Goal: Task Accomplishment & Management: Manage account settings

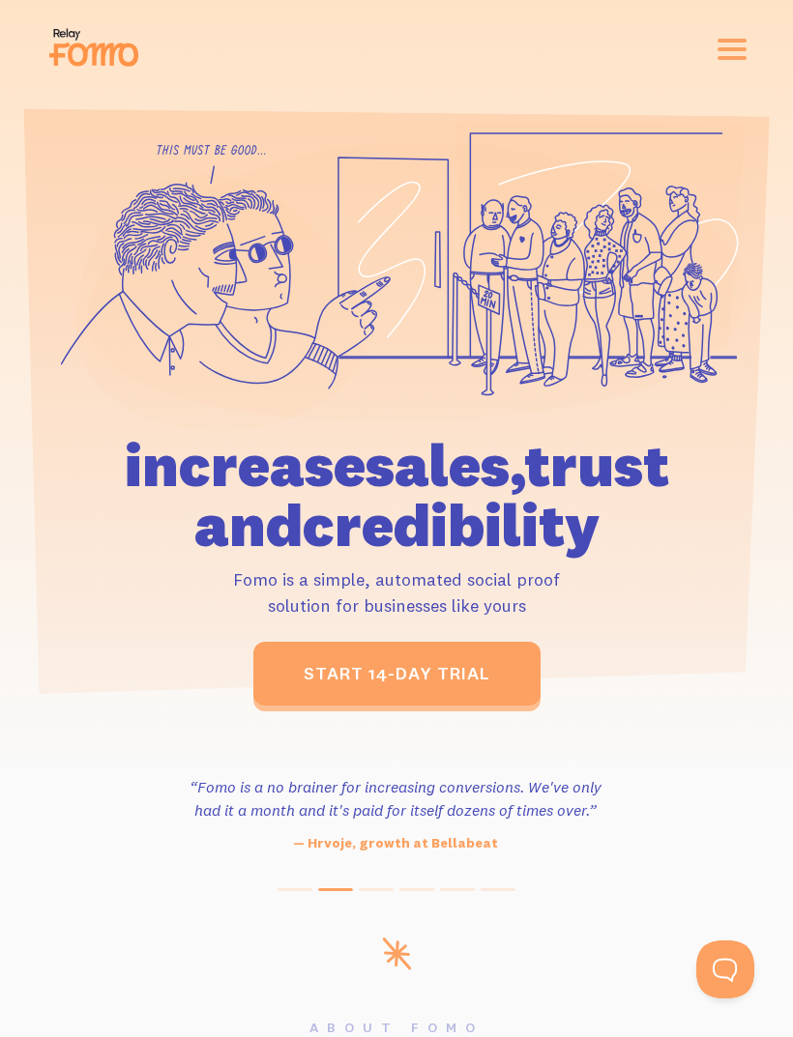
click at [419, 656] on link "start 14-day trial" at bounding box center [396, 674] width 287 height 64
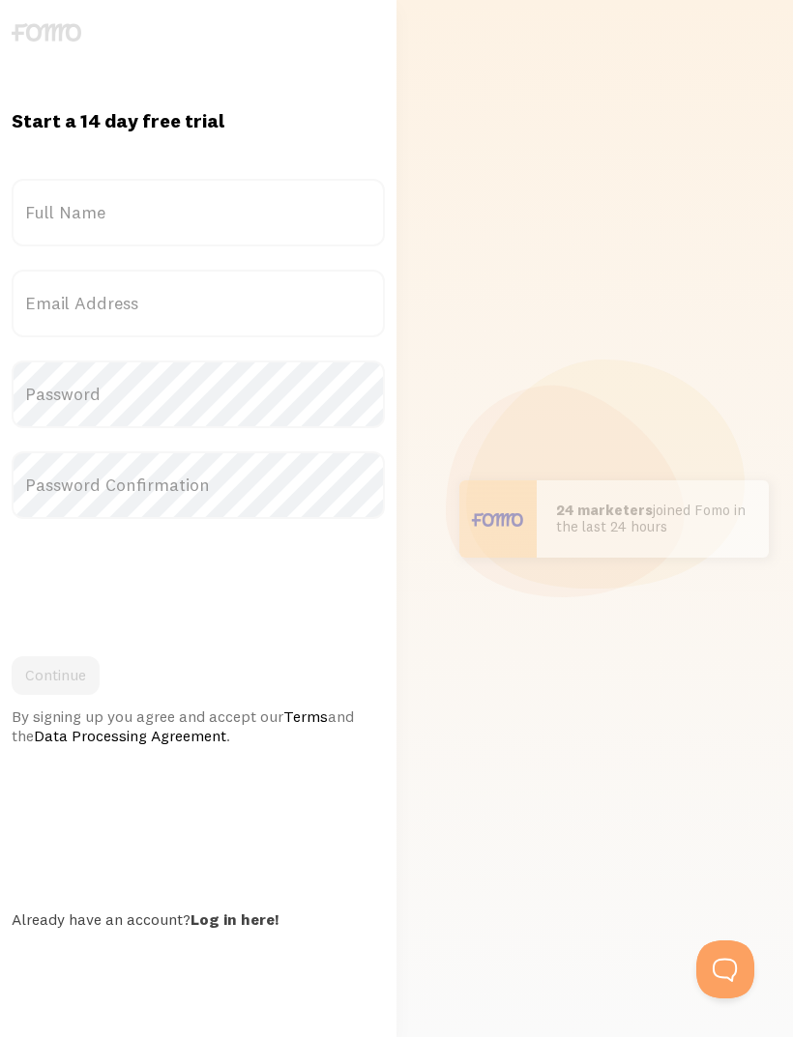
click at [221, 232] on label "Full Name" at bounding box center [198, 213] width 373 height 68
click at [221, 232] on input "Full Name" at bounding box center [198, 213] width 373 height 68
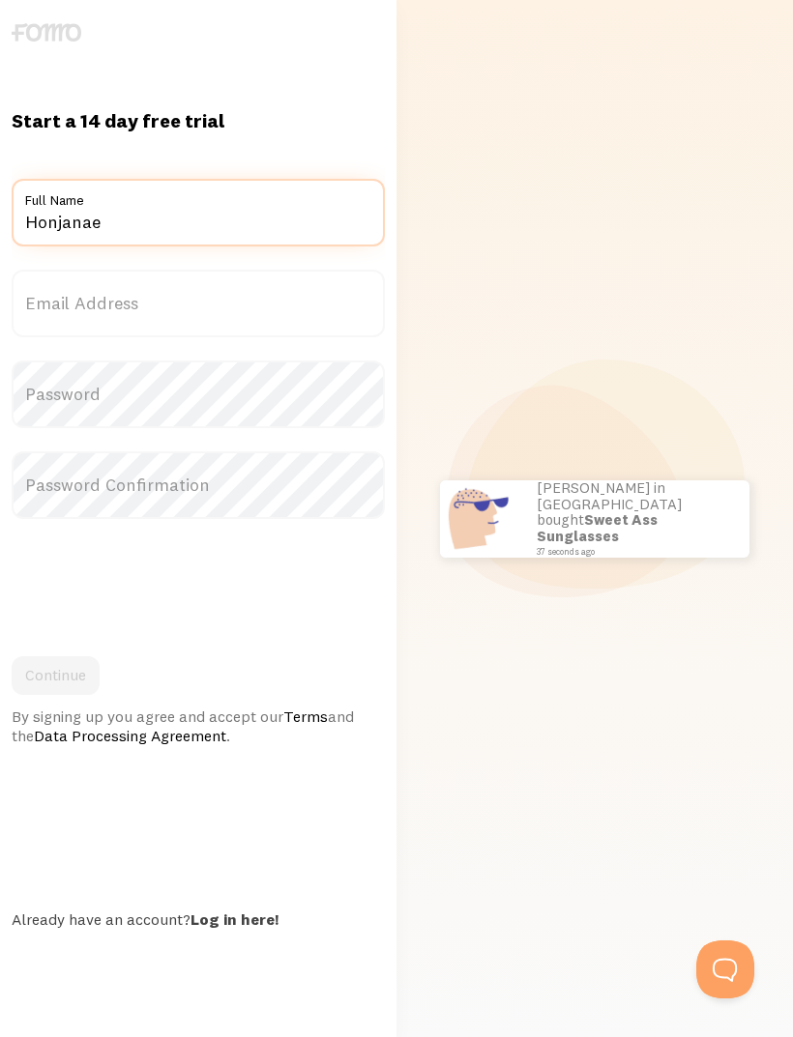
type input "Honjanae"
click at [304, 318] on label "Email Address" at bounding box center [198, 304] width 373 height 68
click at [304, 318] on input "Email Address" at bounding box center [198, 304] width 373 height 68
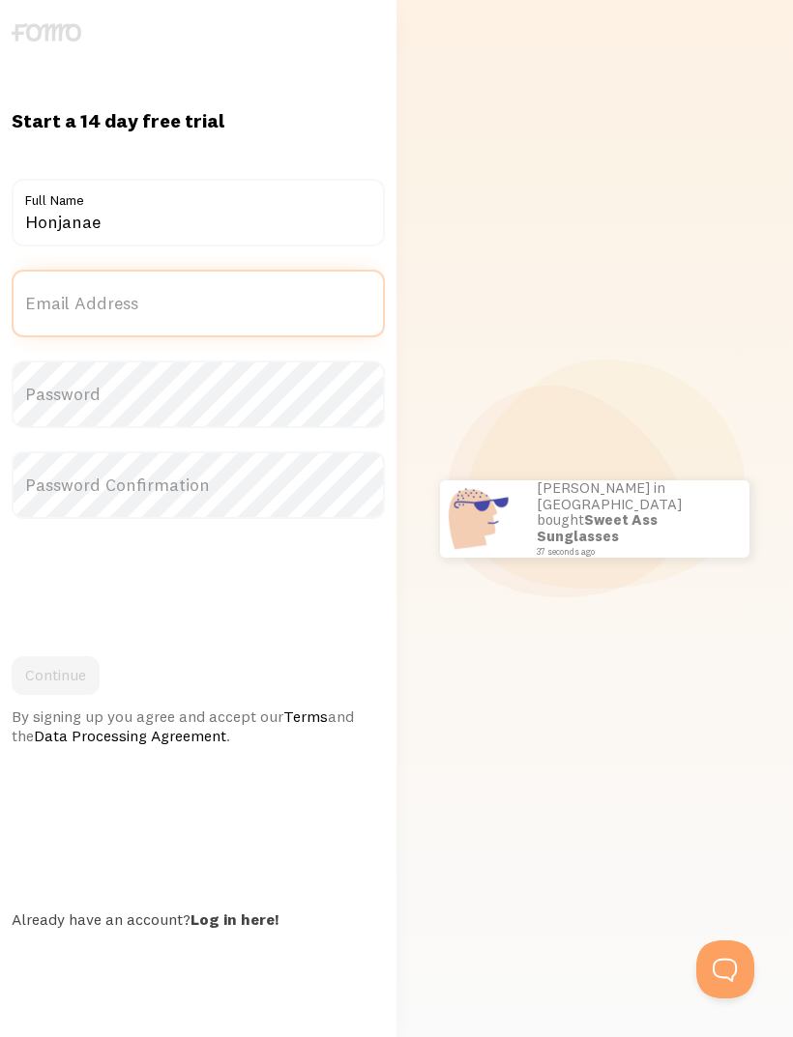
type input "honjanae13@gmail.com"
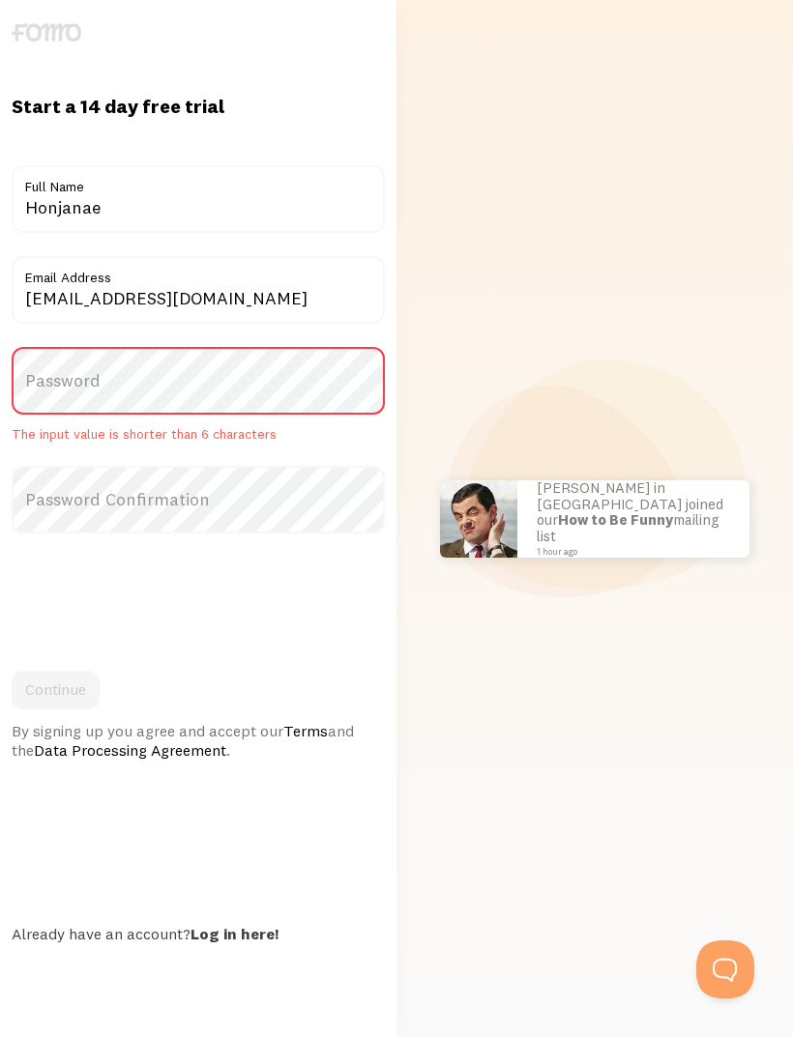
click at [297, 415] on label "Password" at bounding box center [198, 381] width 373 height 68
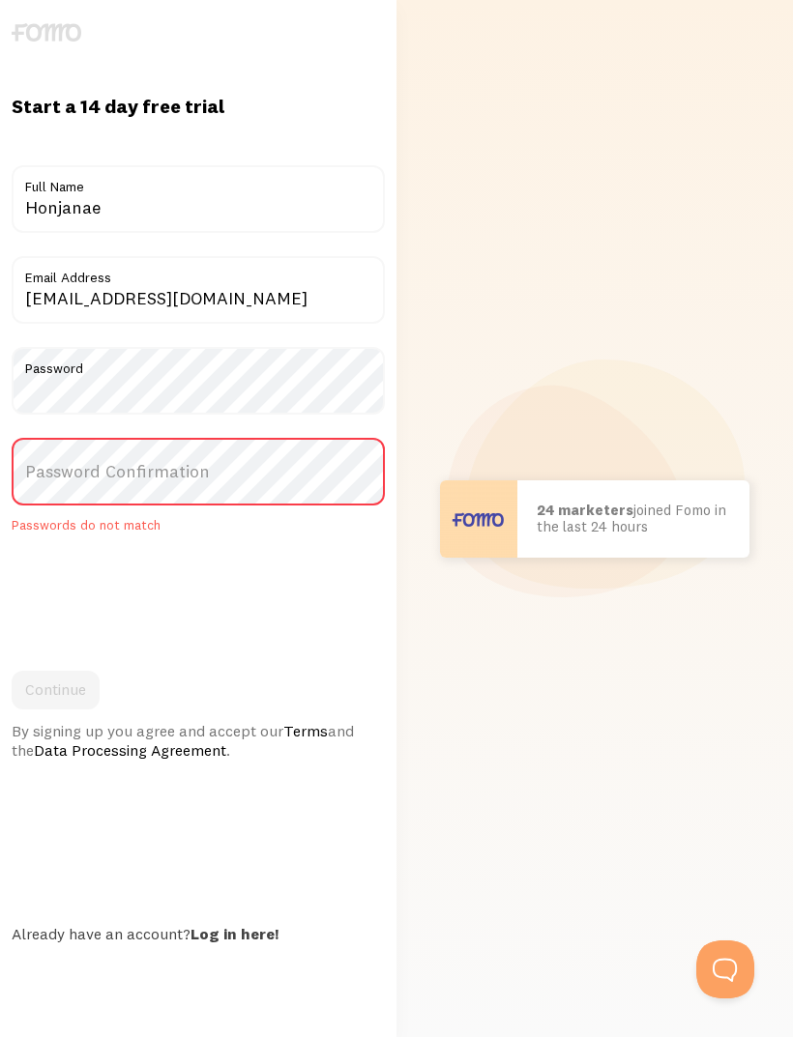
click at [345, 506] on label "Password Confirmation" at bounding box center [198, 472] width 373 height 68
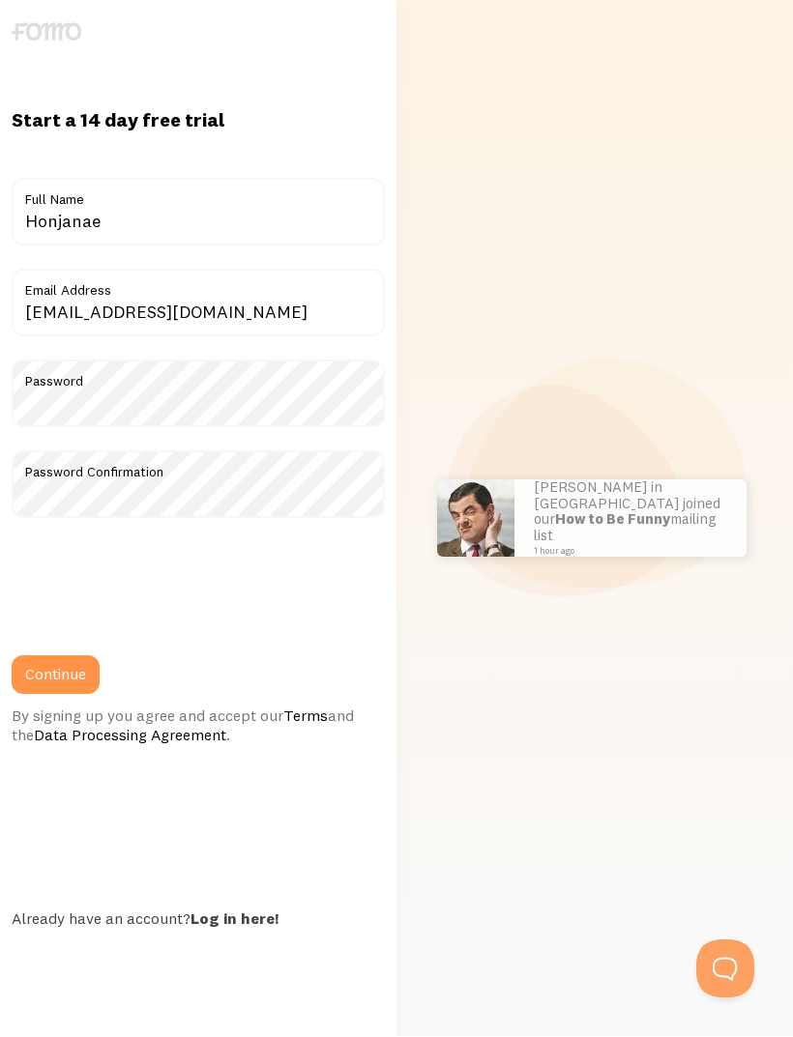
click at [83, 695] on button "Continue" at bounding box center [56, 675] width 88 height 39
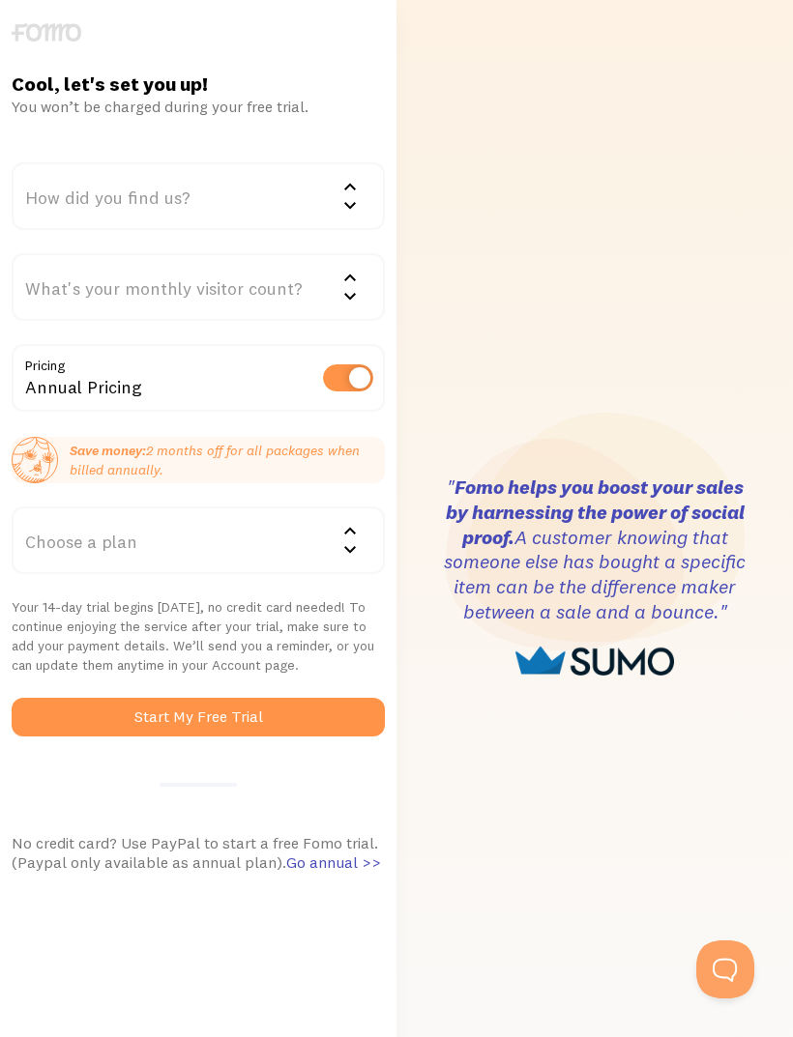
click at [64, 202] on div "How did you find us?" at bounding box center [198, 196] width 373 height 68
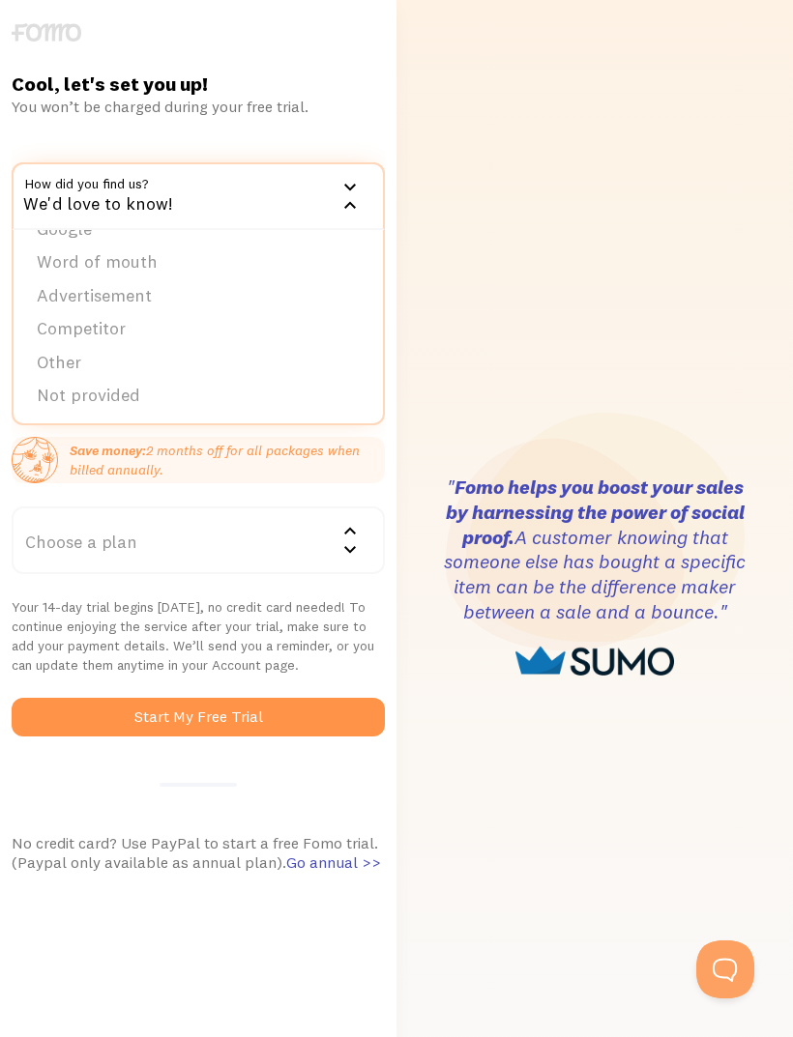
scroll to position [27, 0]
click at [102, 401] on li "Not provided" at bounding box center [198, 398] width 369 height 34
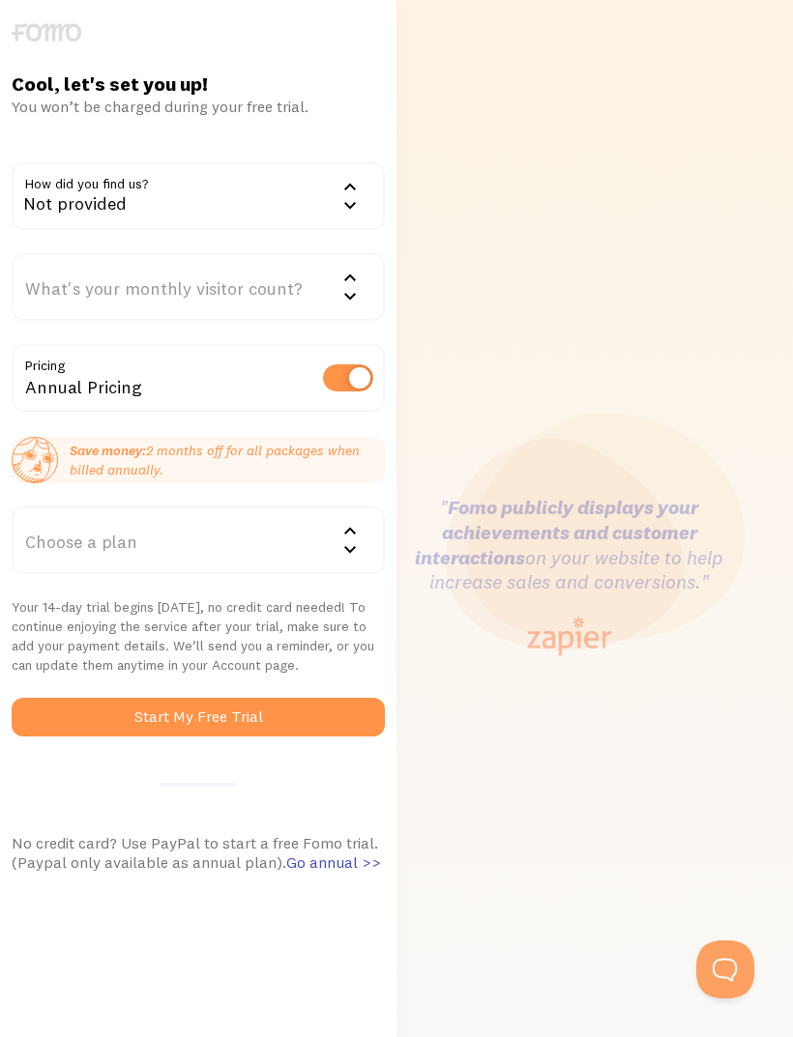
click at [58, 276] on div "What's your monthly visitor count?" at bounding box center [198, 287] width 373 height 68
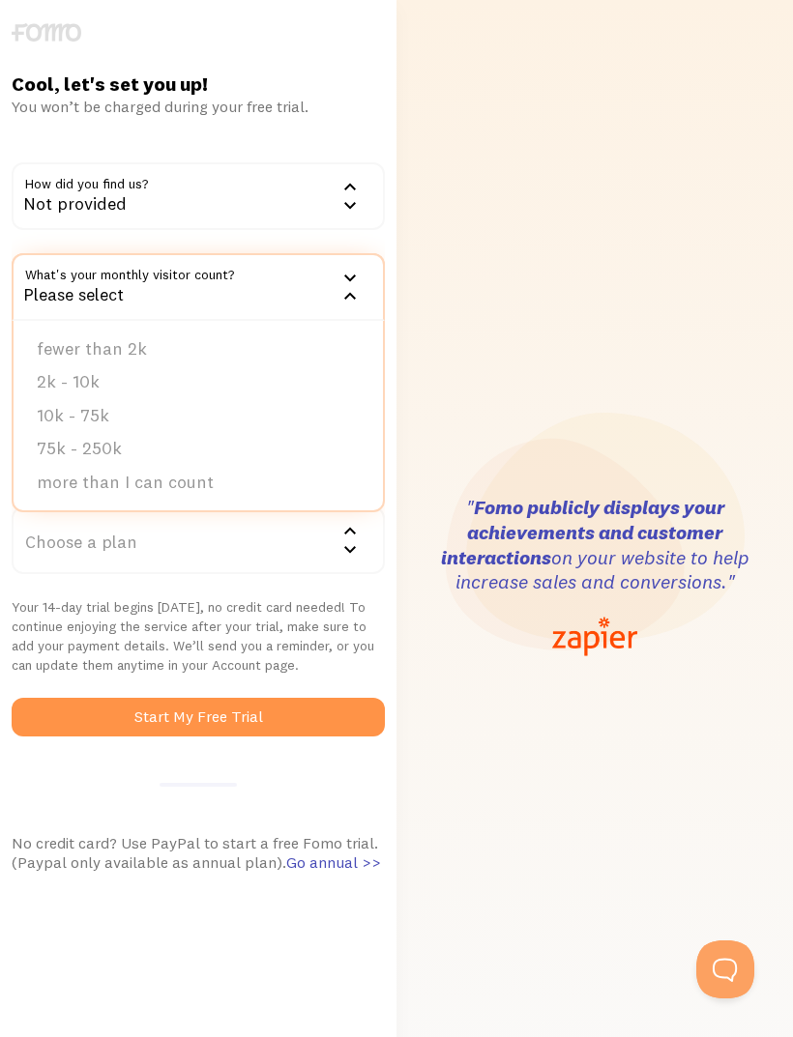
click at [85, 346] on li "fewer than 2k" at bounding box center [198, 350] width 369 height 34
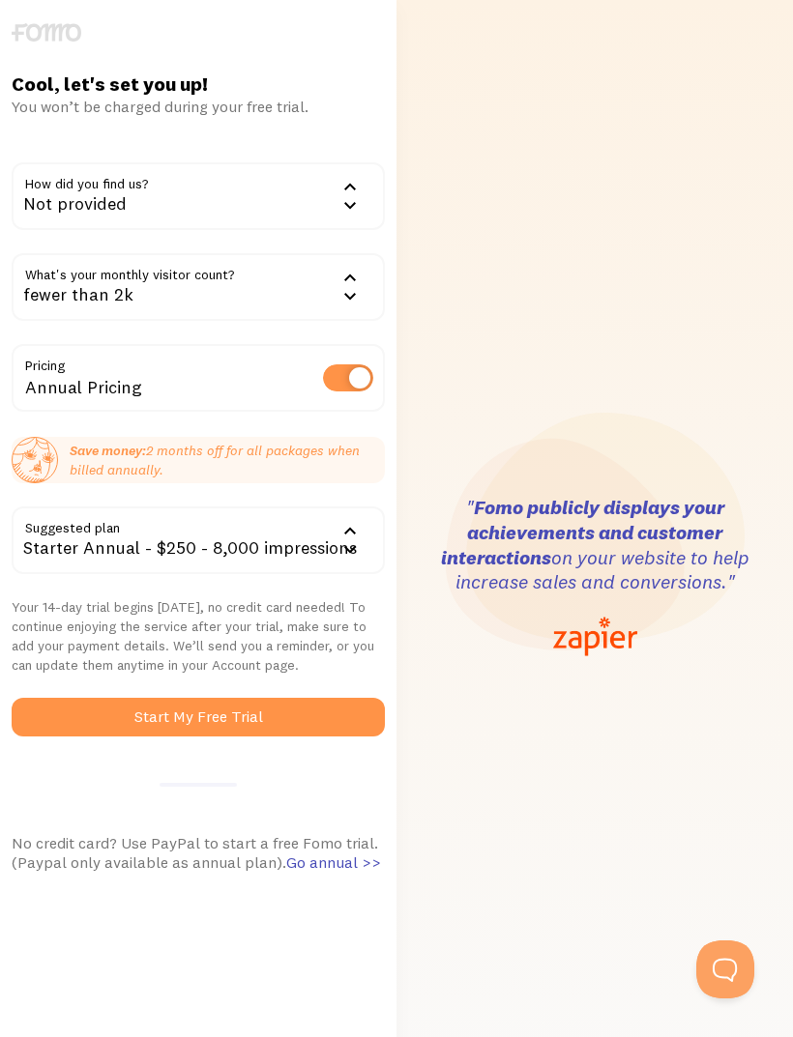
click at [356, 390] on label at bounding box center [348, 377] width 50 height 27
click at [356, 390] on input "checkbox" at bounding box center [348, 377] width 50 height 27
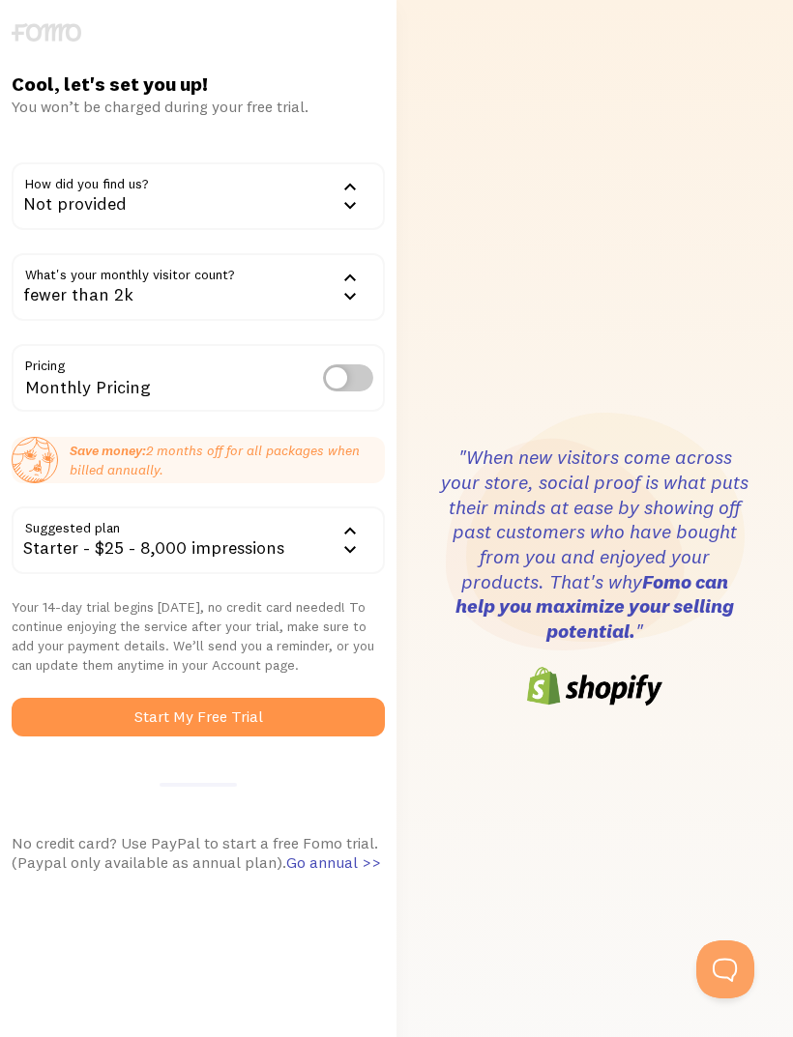
click at [347, 368] on label at bounding box center [348, 377] width 50 height 27
click at [347, 368] on input "checkbox" at bounding box center [348, 377] width 50 height 27
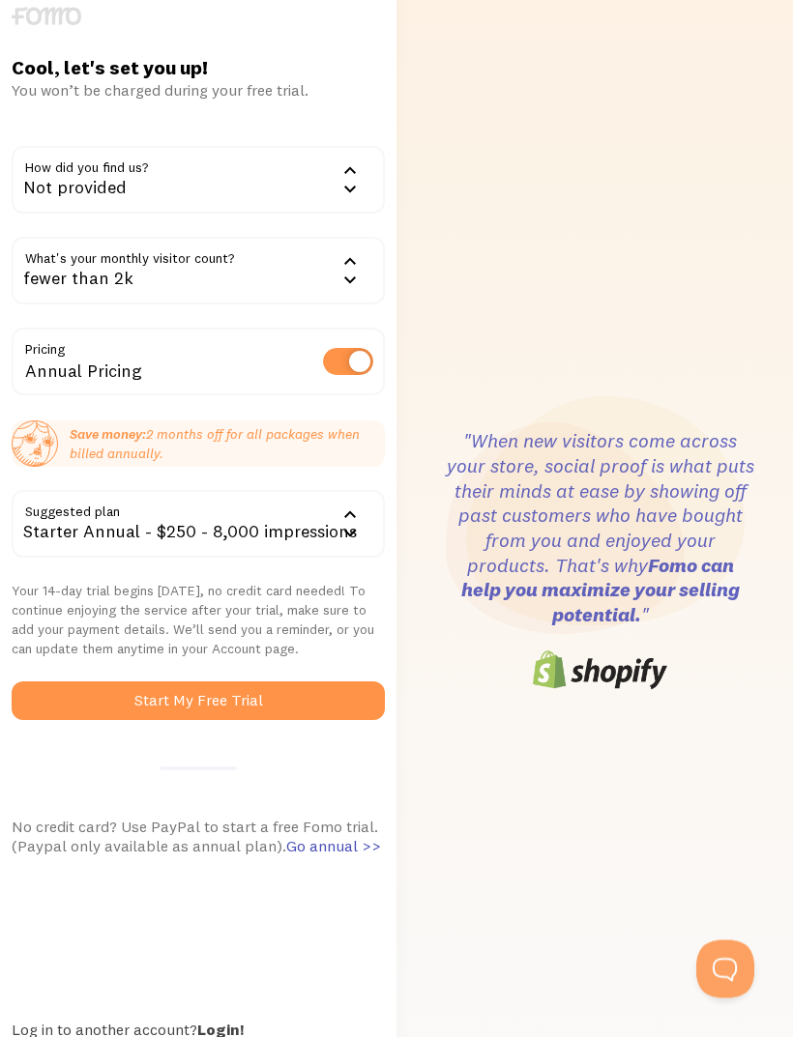
scroll to position [12, 0]
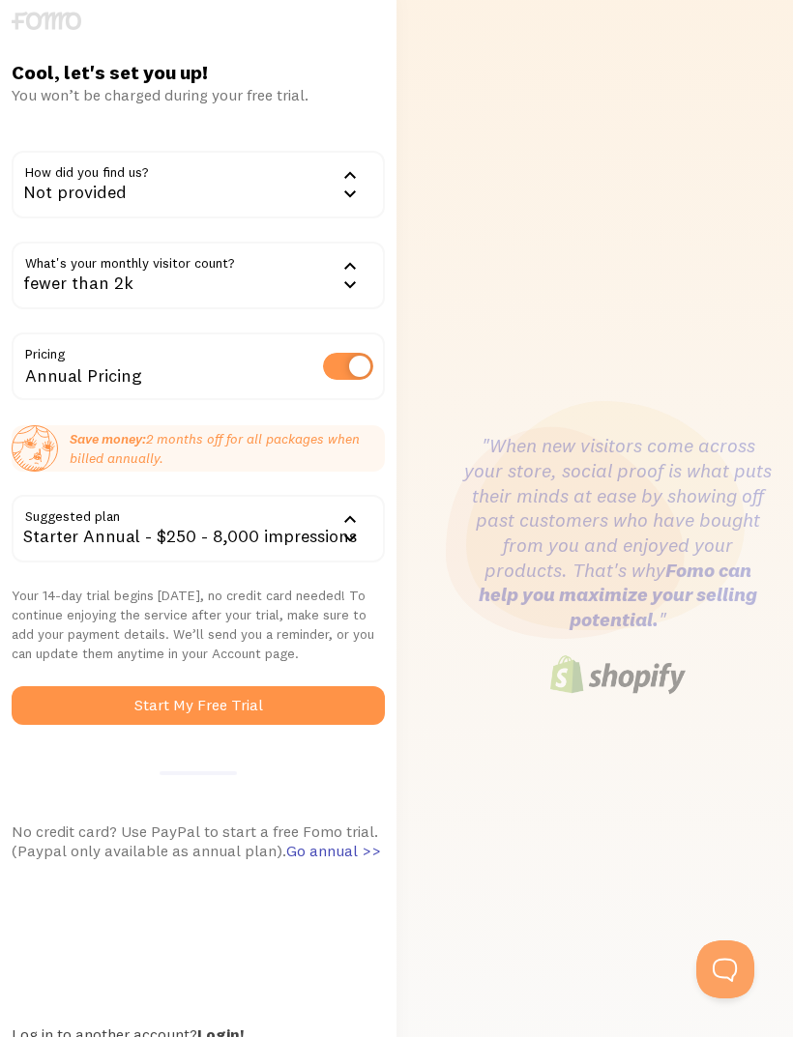
click at [366, 368] on label at bounding box center [348, 366] width 50 height 27
click at [366, 368] on input "checkbox" at bounding box center [348, 366] width 50 height 27
checkbox input "false"
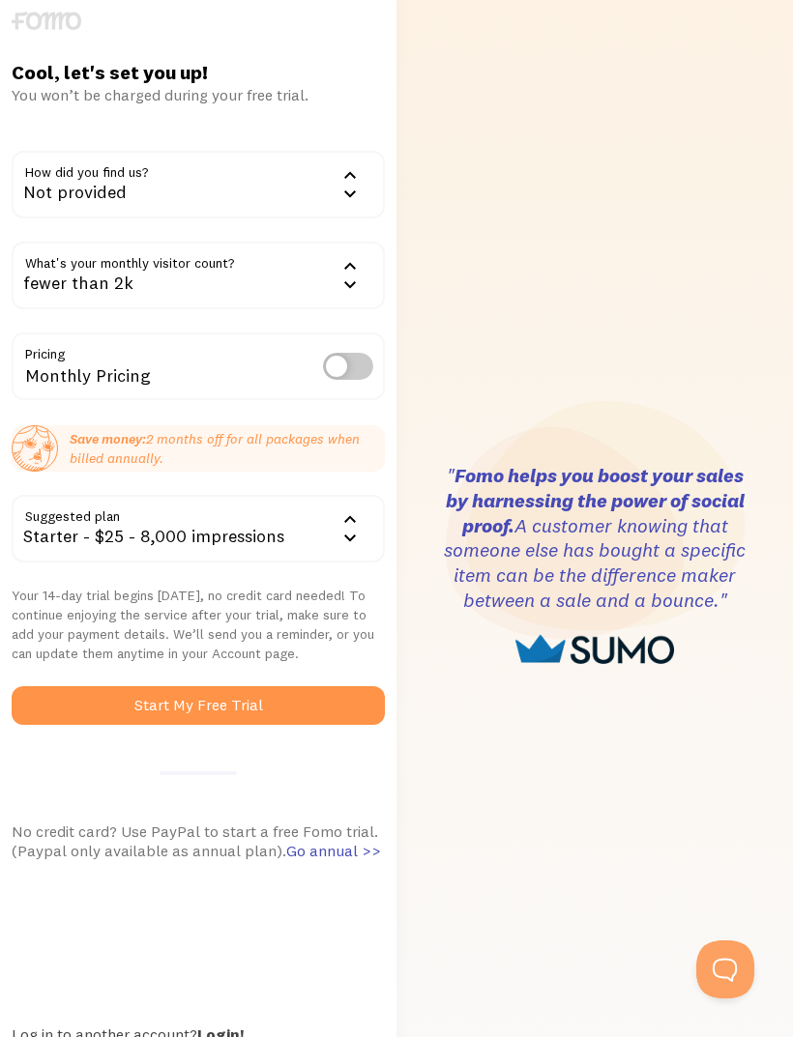
click at [247, 692] on button "Start My Free Trial" at bounding box center [198, 705] width 373 height 39
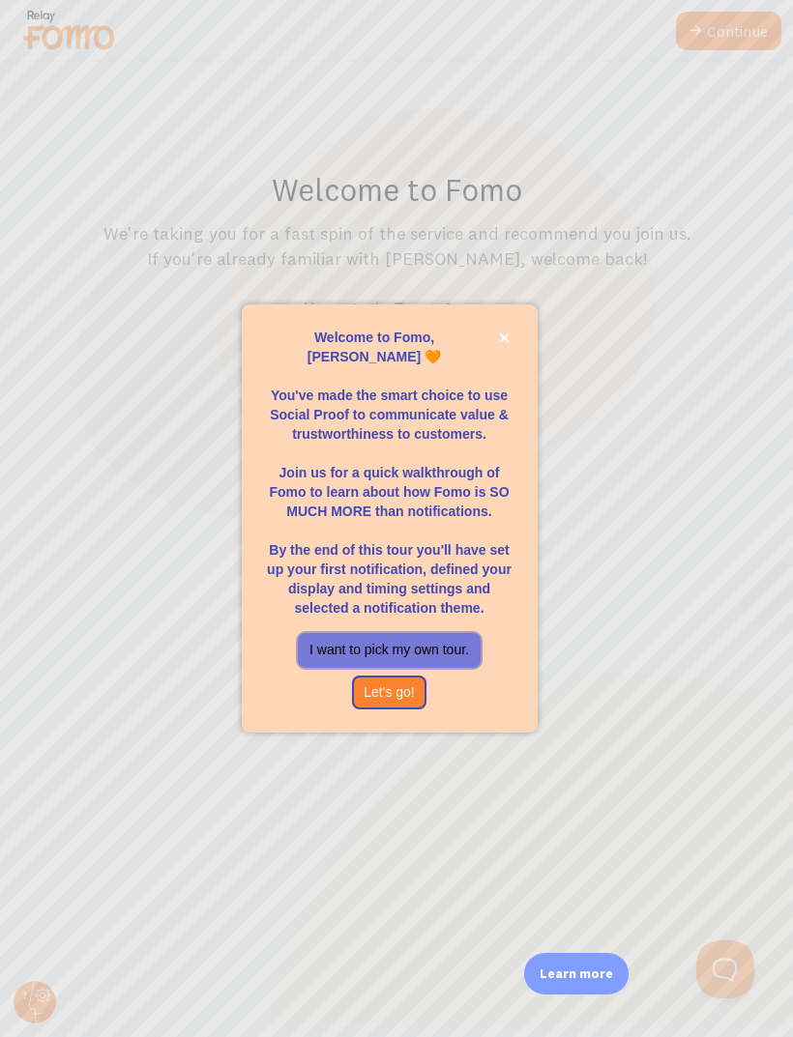
click at [433, 664] on button "I want to pick my own tour." at bounding box center [389, 650] width 183 height 35
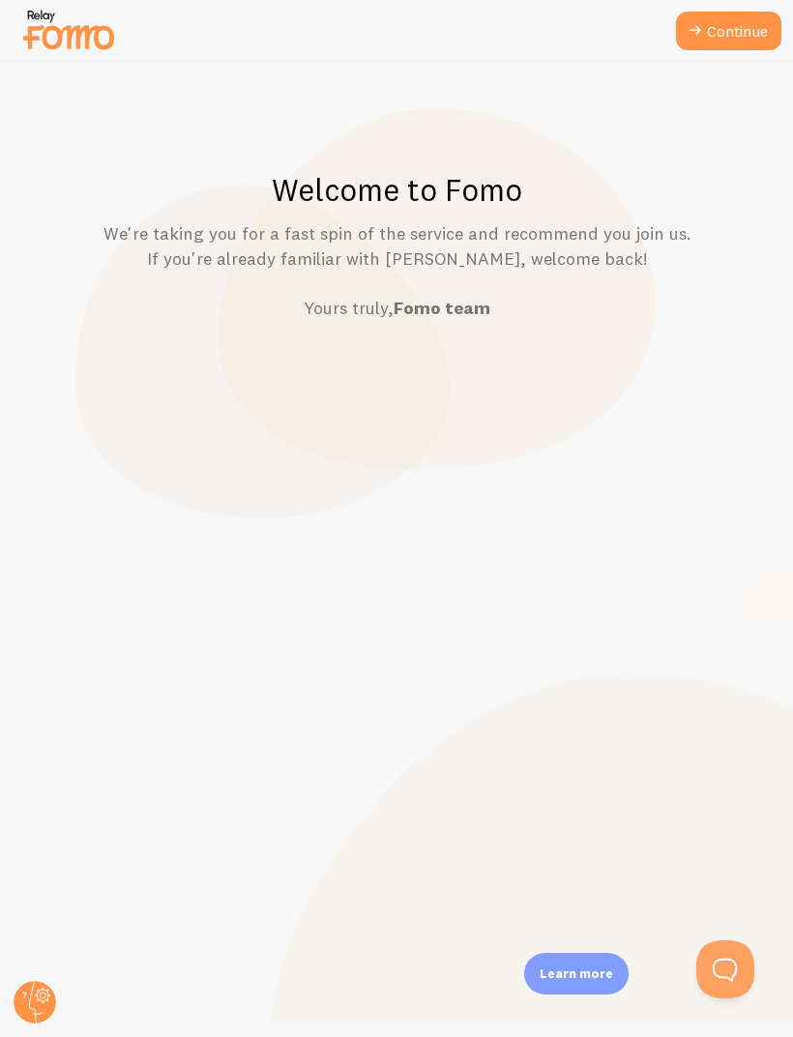
click at [748, 30] on link "Continue" at bounding box center [728, 31] width 105 height 39
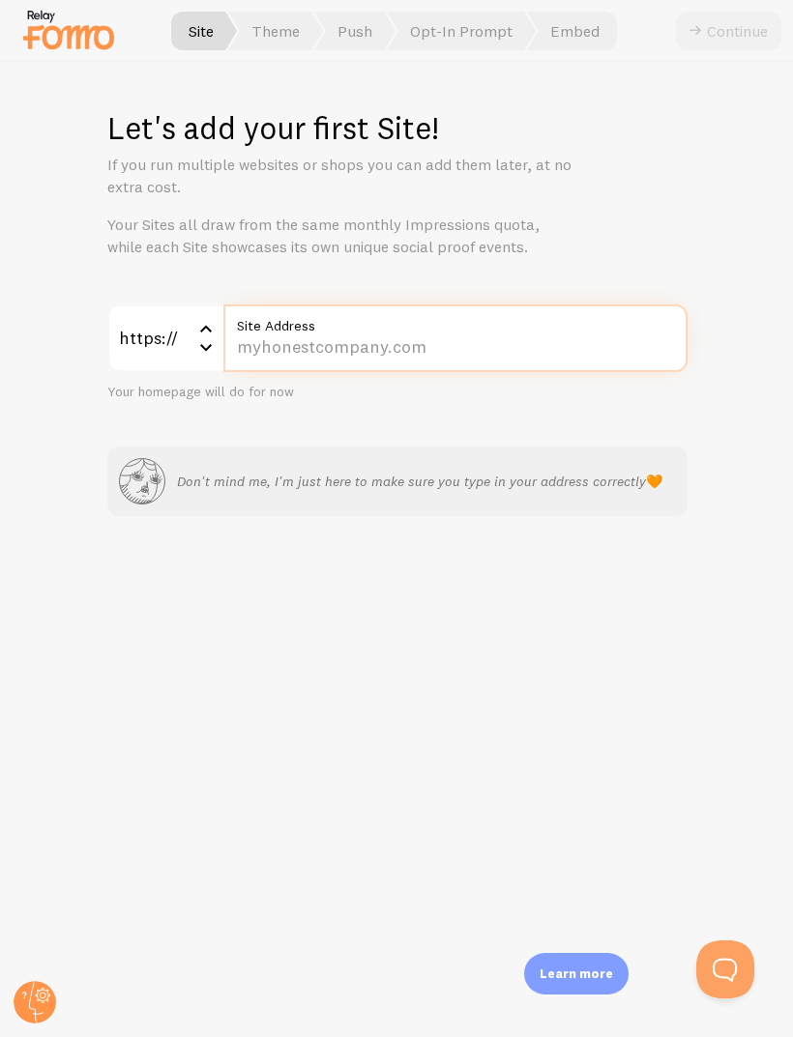
click at [591, 339] on input "Site Address" at bounding box center [455, 339] width 464 height 68
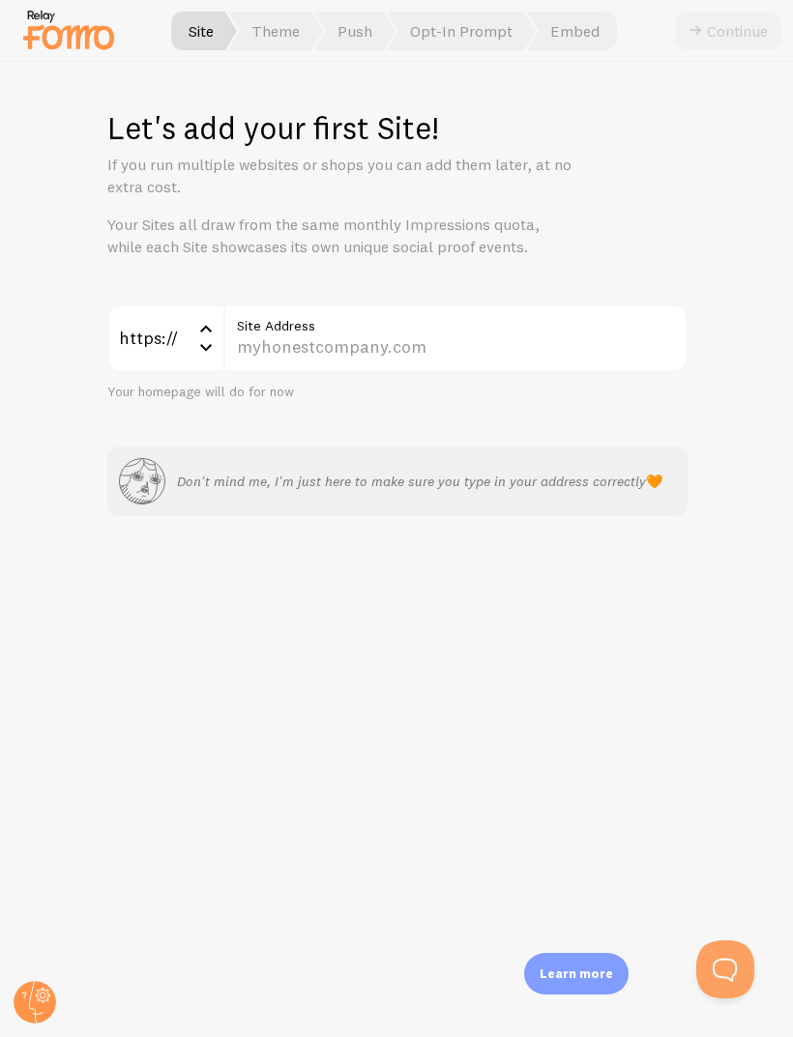
click at [215, 353] on icon at bounding box center [205, 346] width 23 height 23
click at [207, 624] on div "Let's add your first Site! If you run multiple websites or shops you can add th…" at bounding box center [397, 549] width 792 height 975
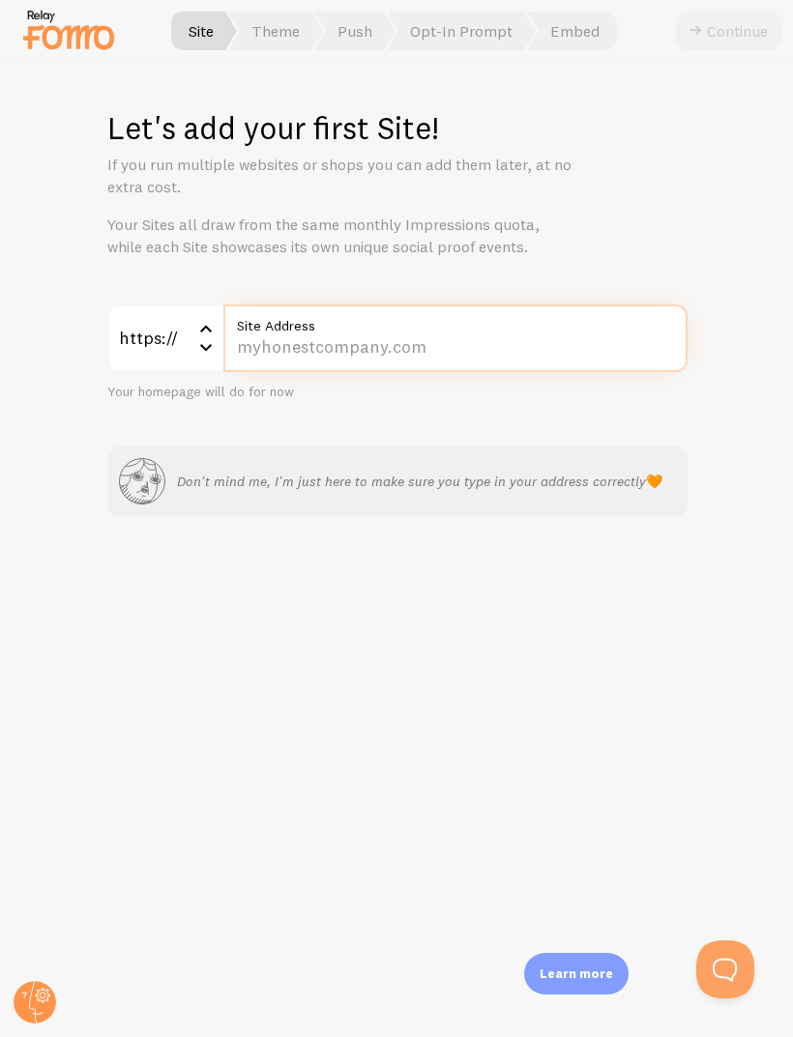
click at [425, 350] on input "Site Address" at bounding box center [455, 339] width 464 height 68
click at [368, 346] on input "Site Address" at bounding box center [455, 339] width 464 height 68
click at [383, 348] on input "Site Address" at bounding box center [455, 339] width 464 height 68
paste input "tplashsupply.square.site/"
type input "tplashsupply.square.site/"
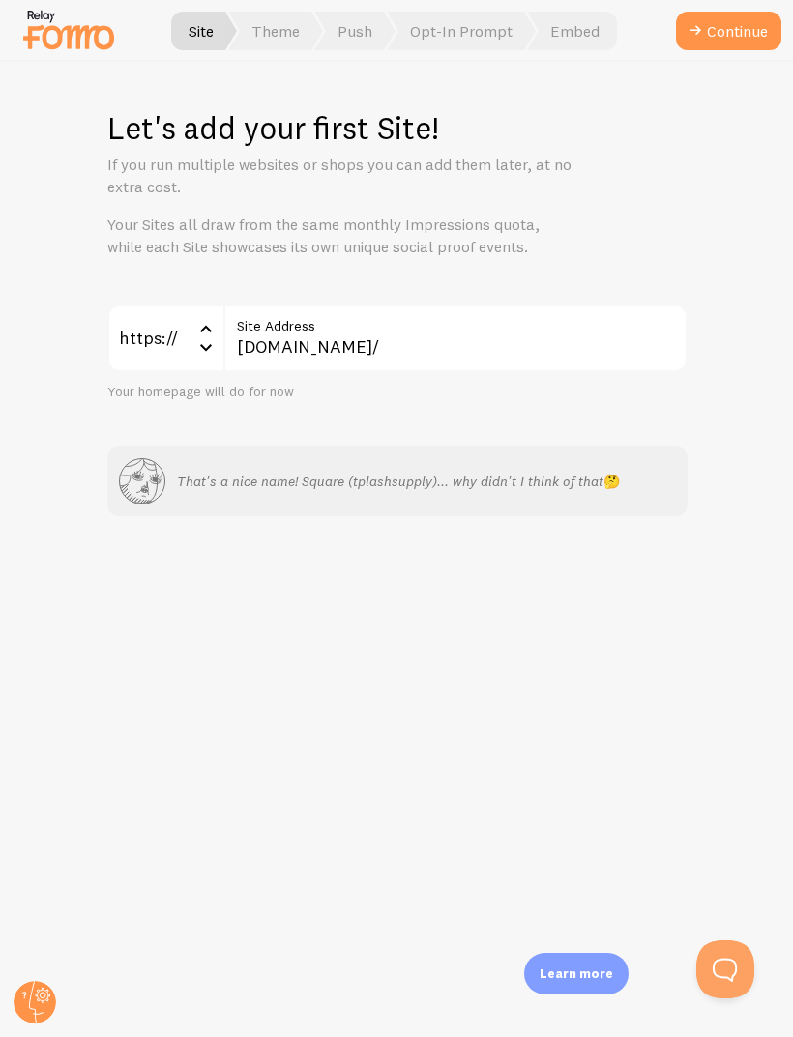
click at [741, 39] on button "Continue" at bounding box center [728, 31] width 105 height 39
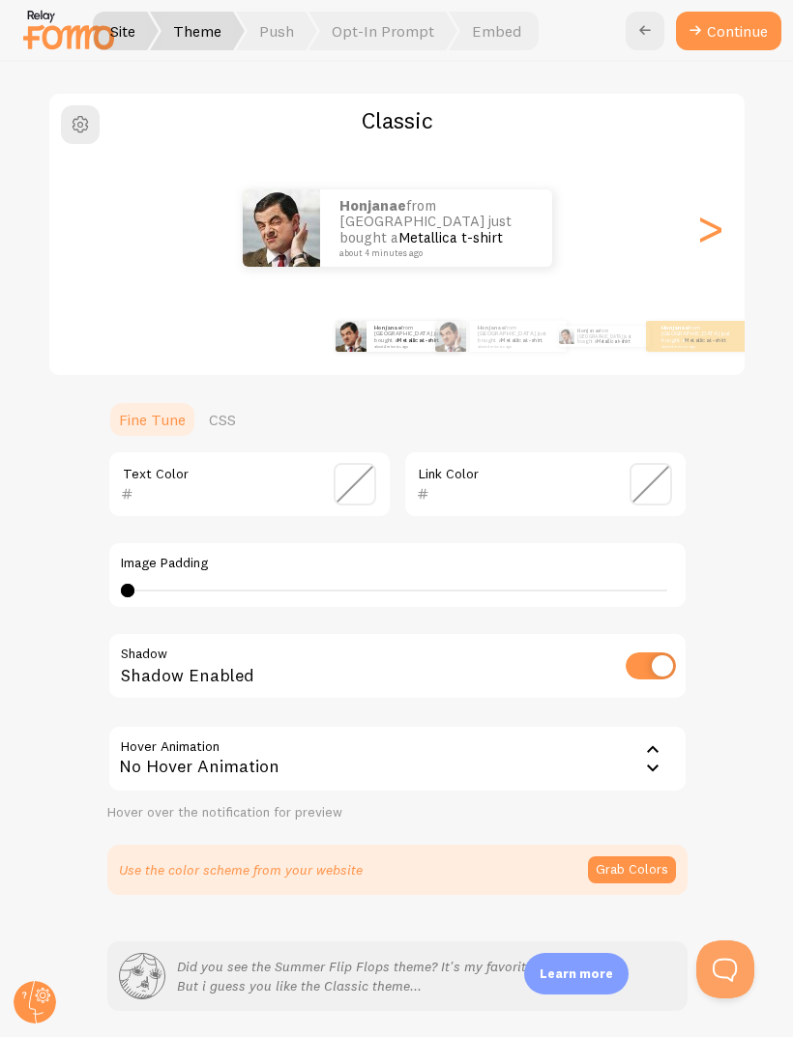
scroll to position [130, 0]
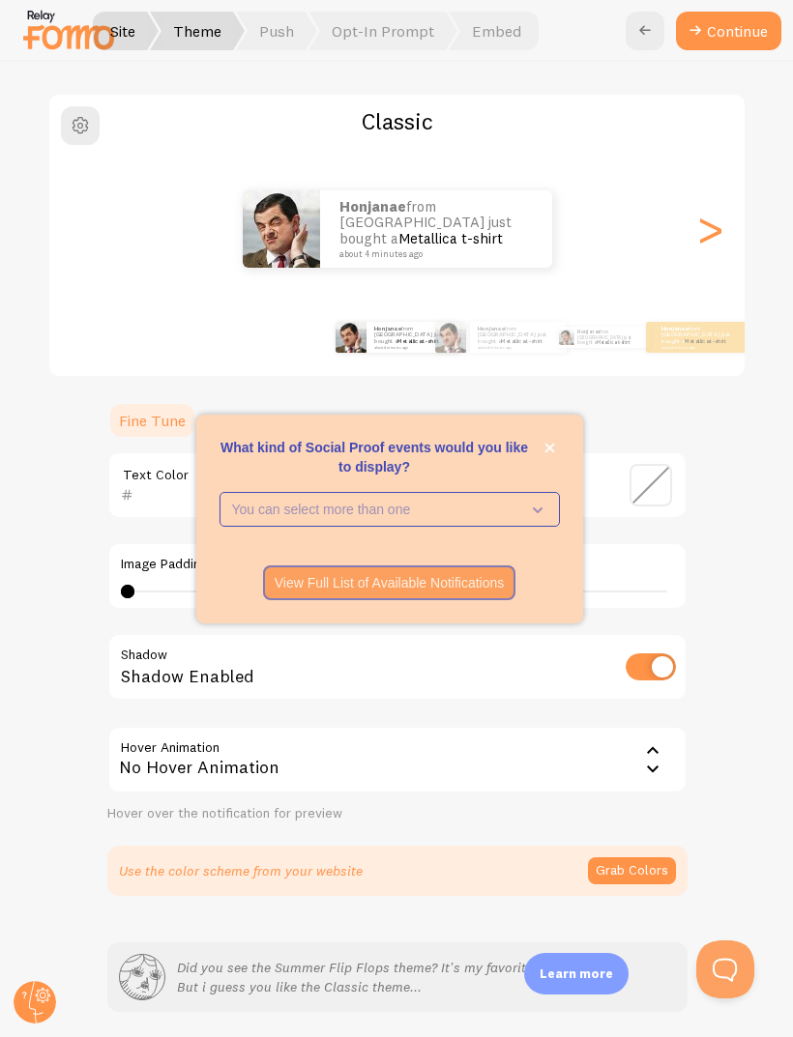
click at [526, 520] on icon "What kind of Social Proof events would you like to display?" at bounding box center [533, 509] width 27 height 21
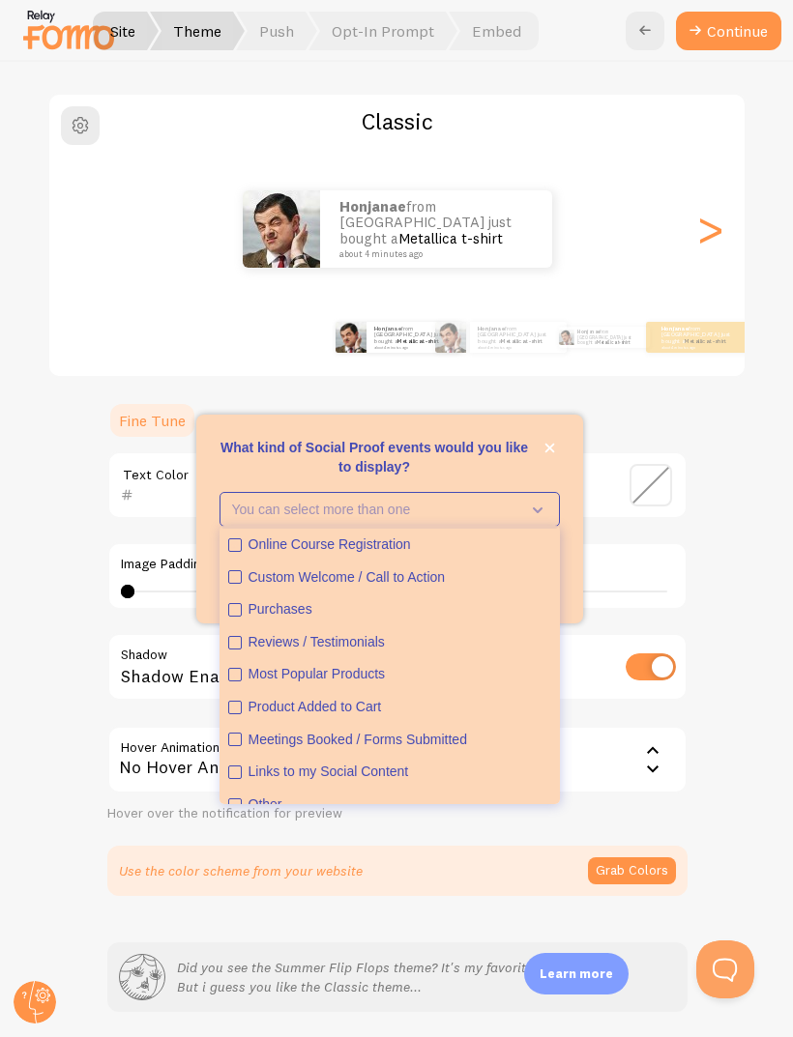
scroll to position [33, 0]
click at [499, 618] on div "Purchases" at bounding box center [399, 607] width 303 height 19
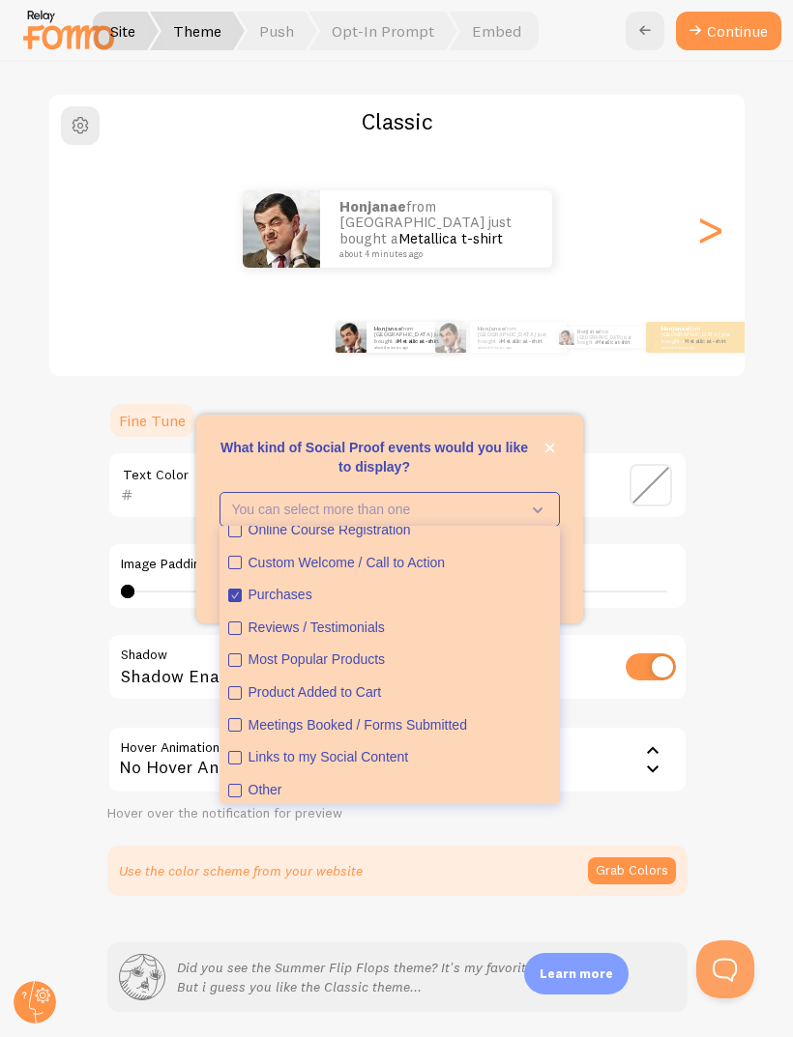
scroll to position [44, 0]
click at [542, 477] on p "What kind of Social Proof events would you like to display?" at bounding box center [389, 457] width 340 height 39
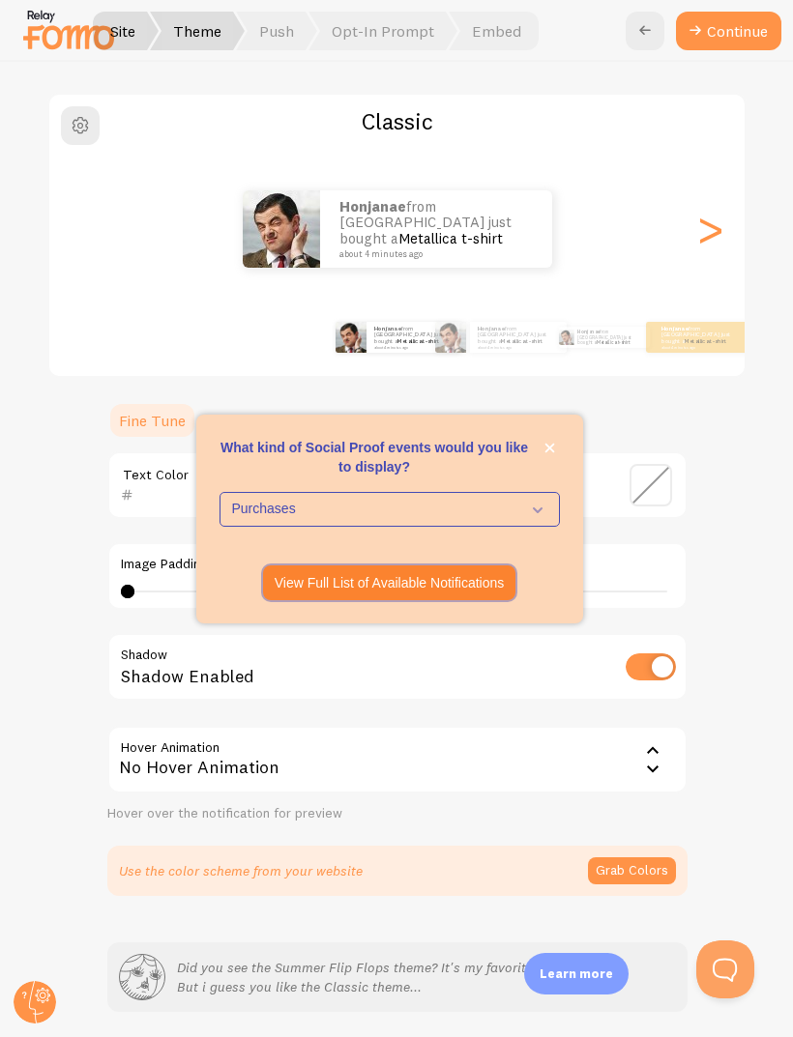
click at [481, 593] on p "View Full List of Available Notifications" at bounding box center [390, 582] width 230 height 19
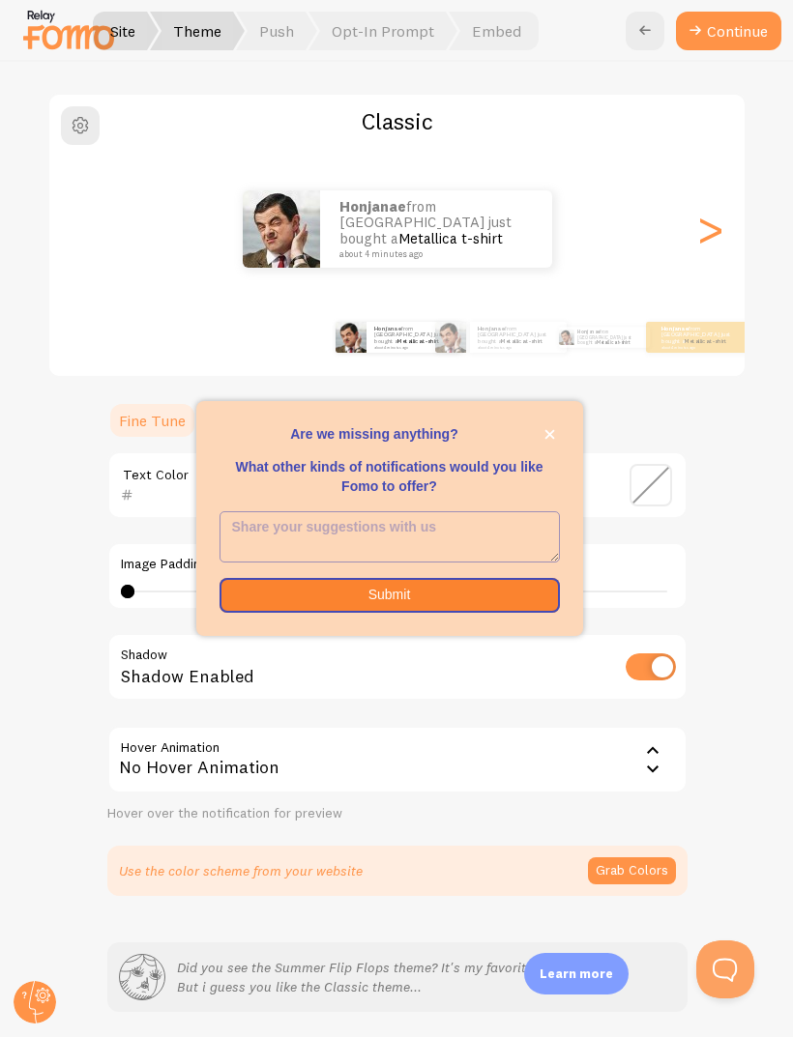
click at [547, 445] on button "close," at bounding box center [549, 434] width 20 height 20
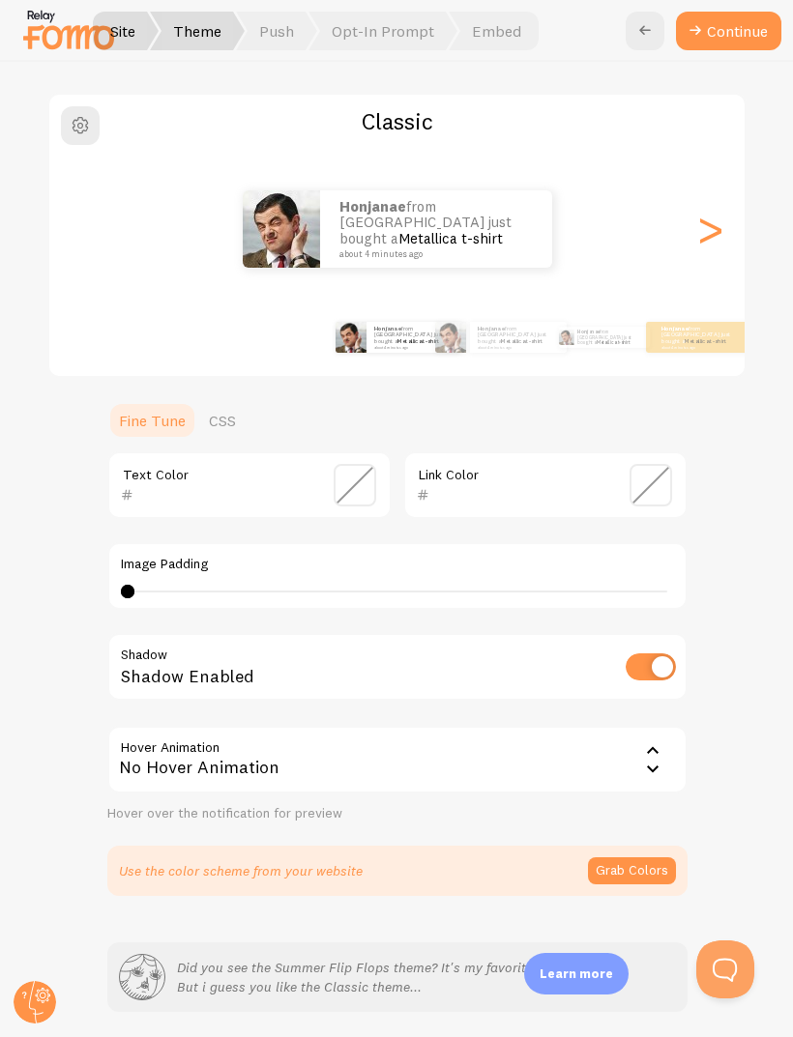
click at [766, 16] on button "Continue" at bounding box center [728, 31] width 105 height 39
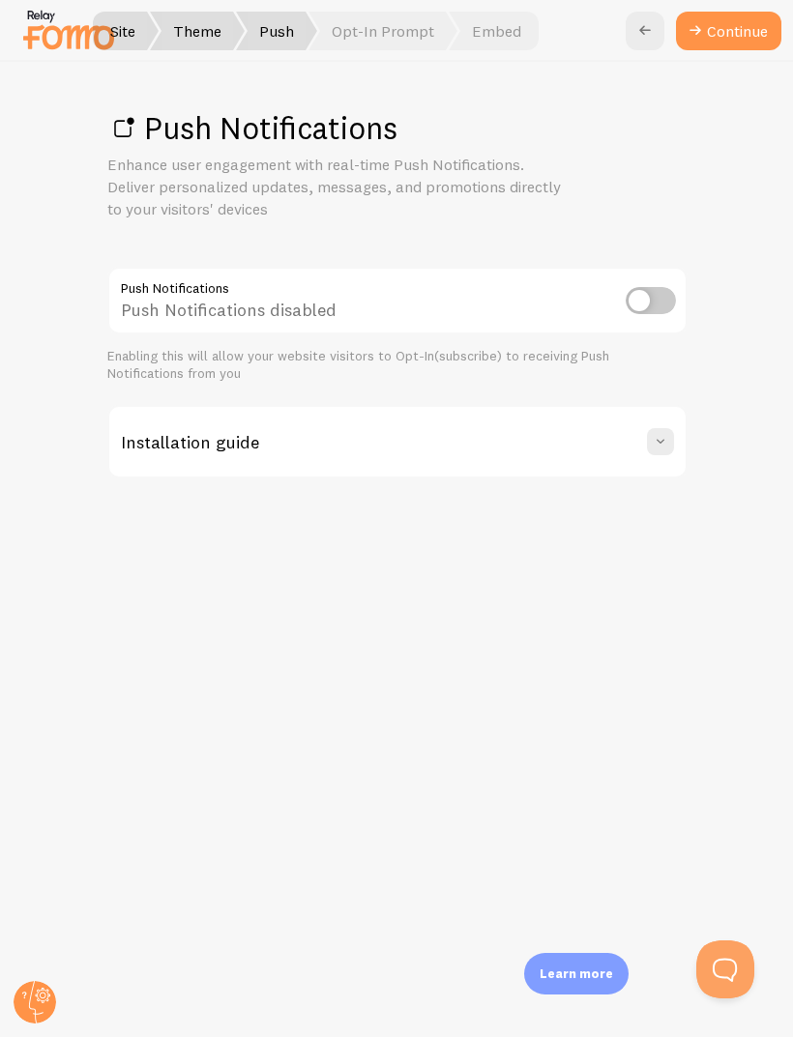
click at [637, 306] on input "checkbox" at bounding box center [650, 300] width 50 height 27
checkbox input "true"
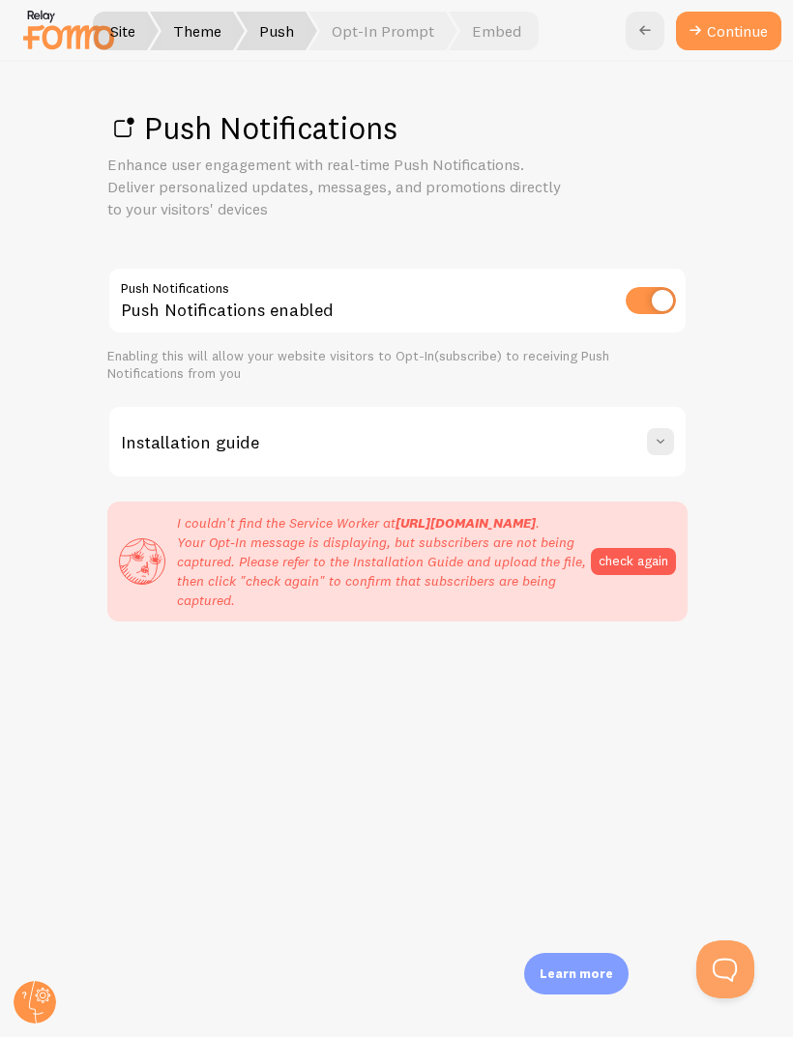
click at [632, 531] on div "I couldn't find the Service Worker at https://tplashsupply.square.site/firebase…" at bounding box center [397, 561] width 557 height 97
click at [628, 554] on button "check again" at bounding box center [633, 561] width 85 height 27
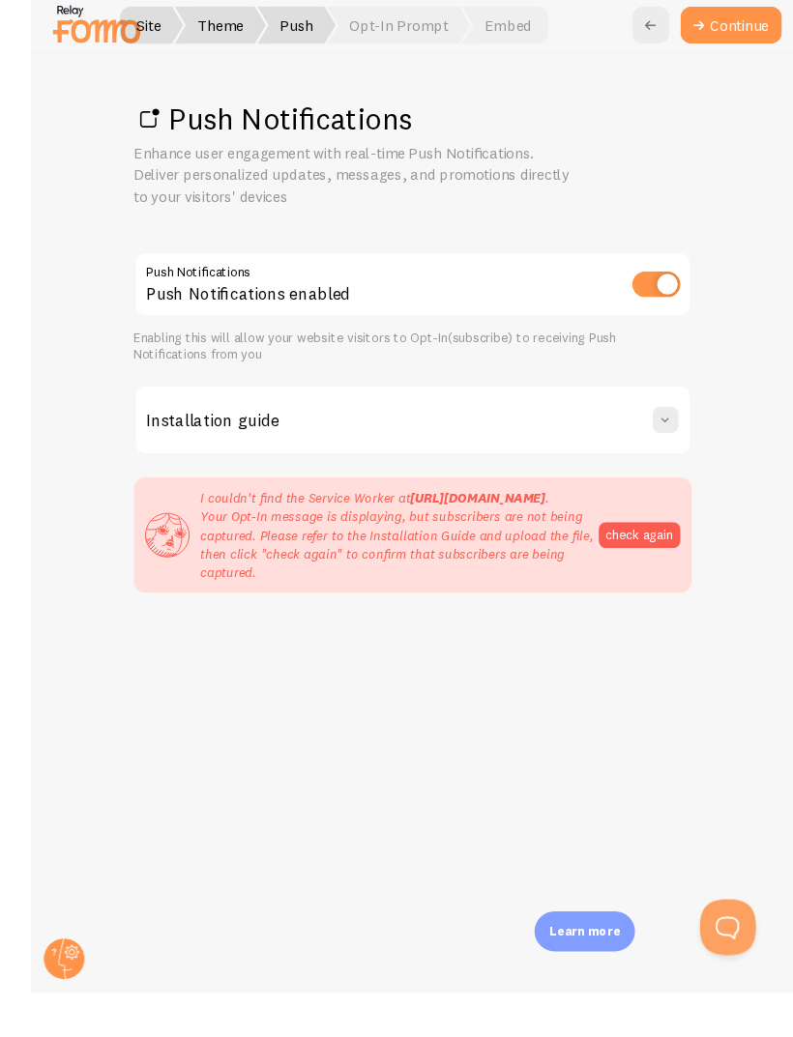
scroll to position [56, 0]
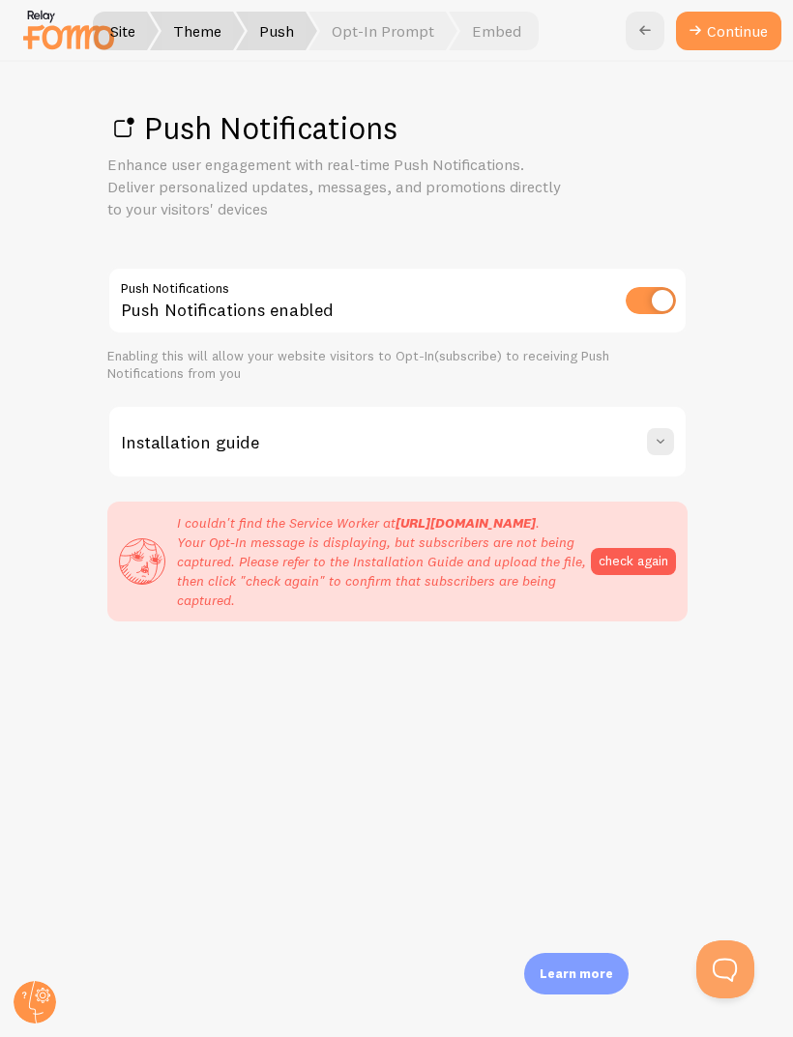
click at [651, 548] on button "check again" at bounding box center [633, 561] width 85 height 27
click at [640, 548] on button "check again" at bounding box center [633, 561] width 85 height 27
click at [639, 31] on icon at bounding box center [644, 30] width 23 height 23
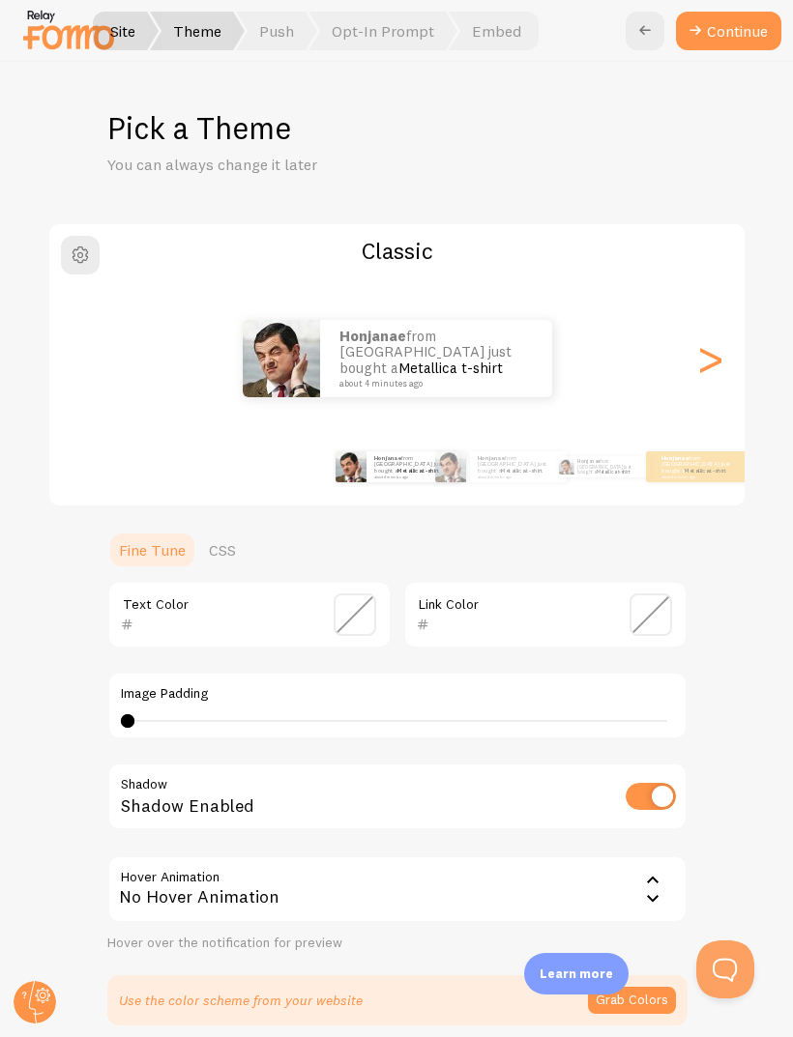
click at [649, 33] on icon at bounding box center [644, 30] width 23 height 23
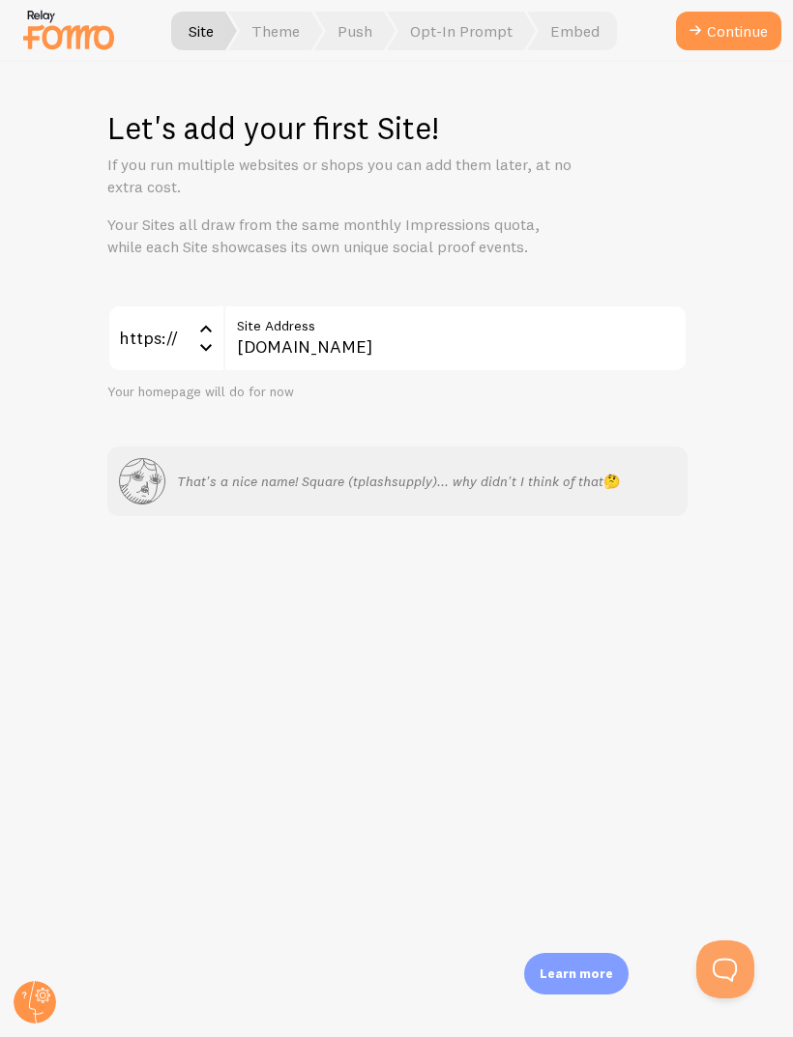
click at [197, 364] on div "https://" at bounding box center [165, 339] width 116 height 68
click at [207, 367] on div "https://" at bounding box center [165, 339] width 116 height 68
click at [198, 320] on icon at bounding box center [205, 328] width 23 height 23
click at [201, 430] on li "http://" at bounding box center [165, 434] width 112 height 34
click at [739, 29] on button "Continue" at bounding box center [728, 31] width 105 height 39
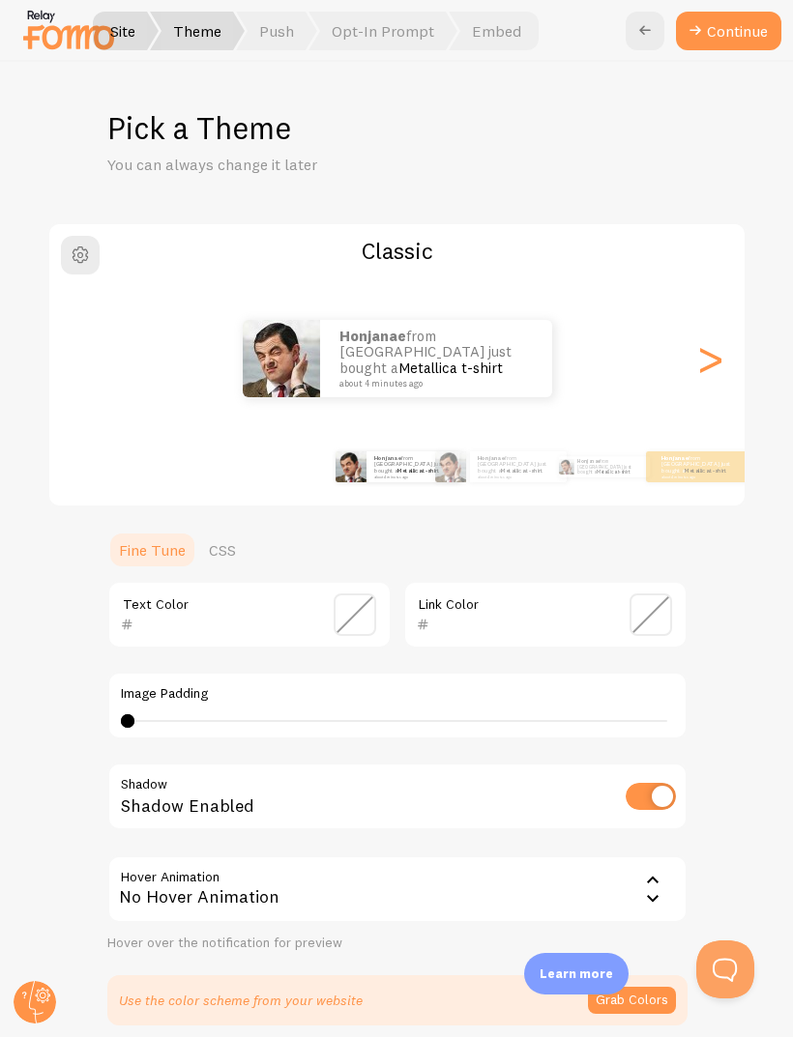
click at [741, 40] on button "Continue" at bounding box center [728, 31] width 105 height 39
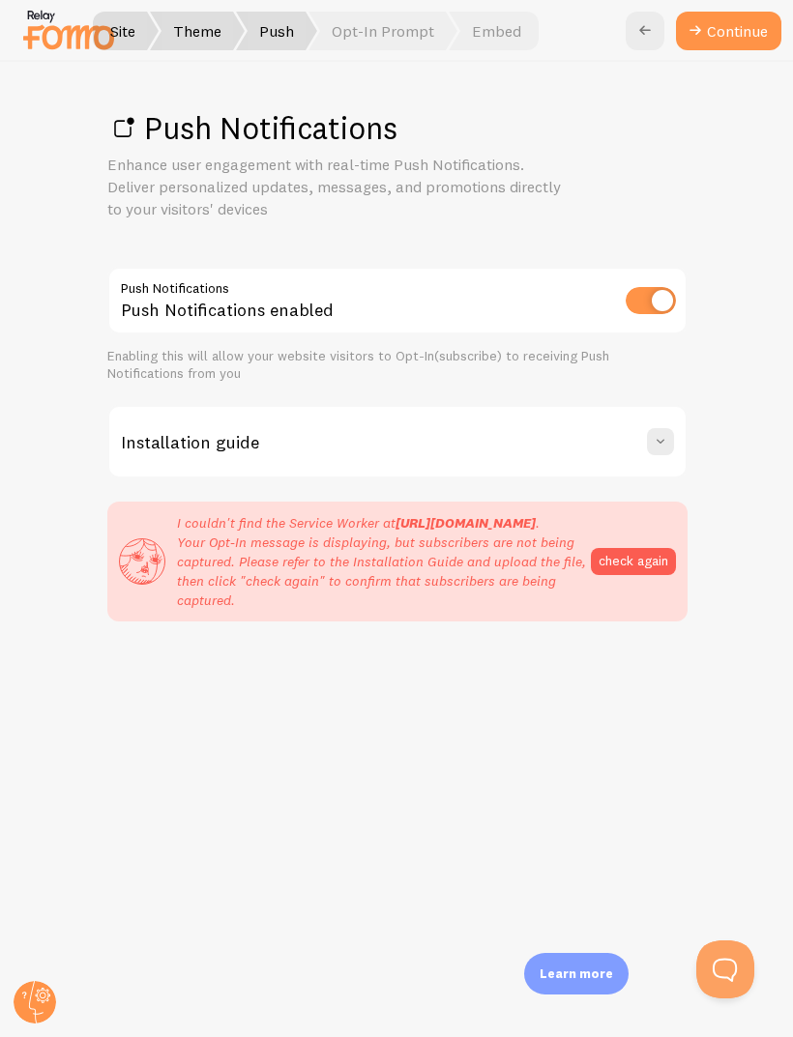
click at [643, 44] on link at bounding box center [644, 31] width 39 height 39
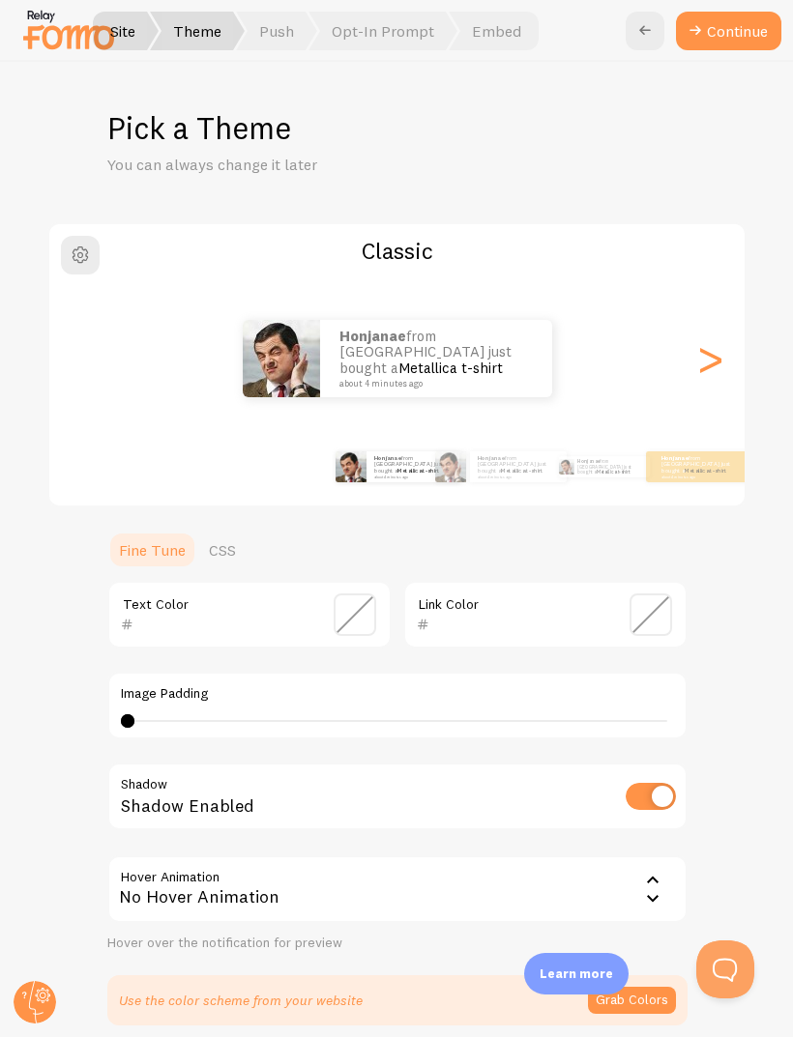
click at [644, 40] on icon at bounding box center [644, 30] width 23 height 23
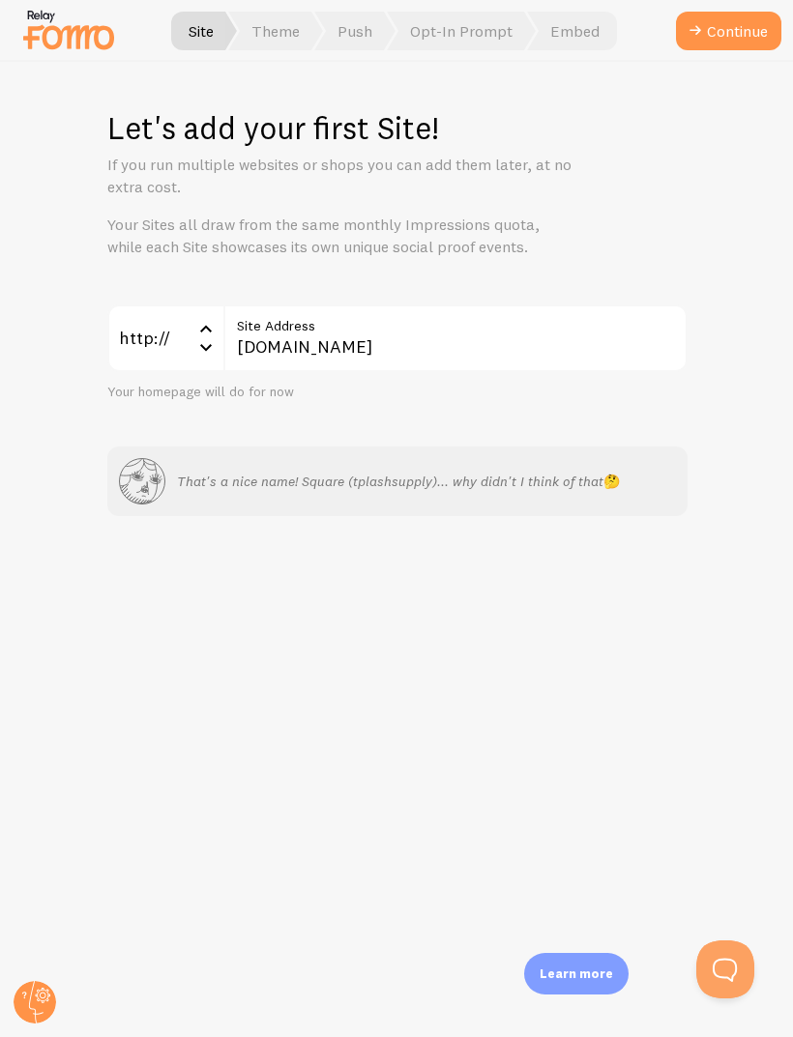
click at [203, 305] on div "http://" at bounding box center [165, 339] width 116 height 68
click at [192, 392] on li "https://" at bounding box center [165, 401] width 112 height 34
click at [190, 333] on div "https://" at bounding box center [165, 339] width 116 height 68
click at [556, 608] on div "Let's add your first Site! If you run multiple websites or shops you can add th…" at bounding box center [397, 549] width 792 height 975
click at [561, 993] on div "Learn more" at bounding box center [576, 974] width 104 height 42
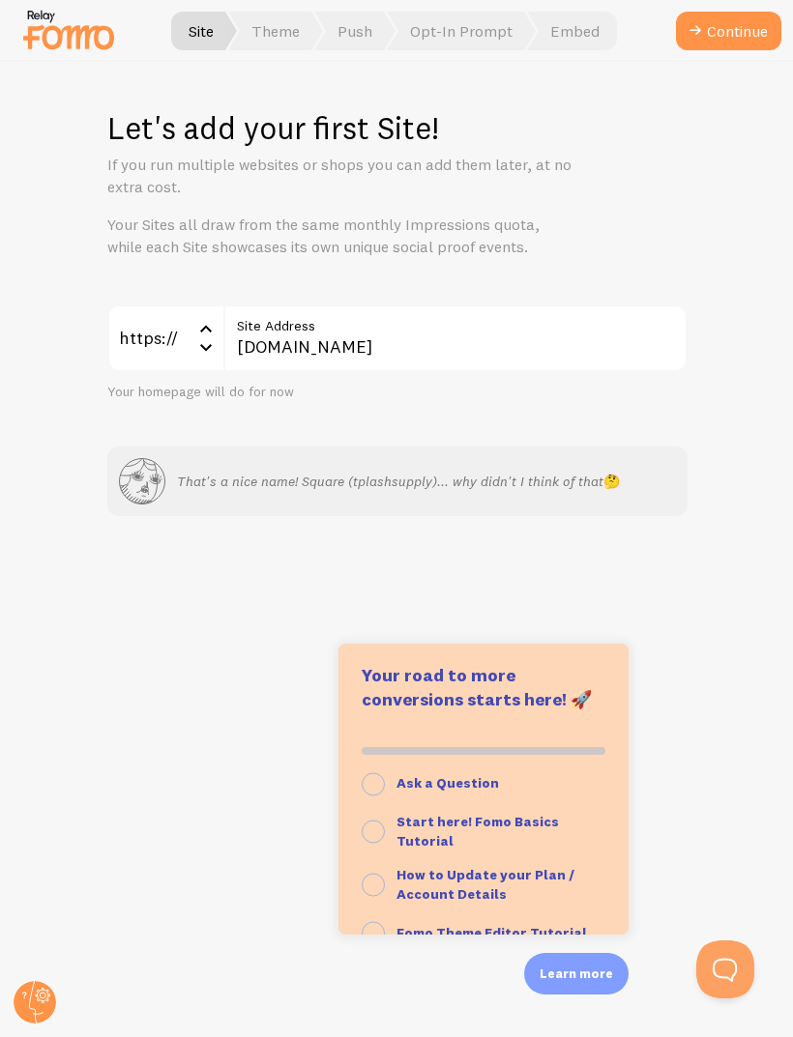
click at [700, 803] on div "Let's add your first Site! If you run multiple websites or shops you can add th…" at bounding box center [397, 549] width 792 height 975
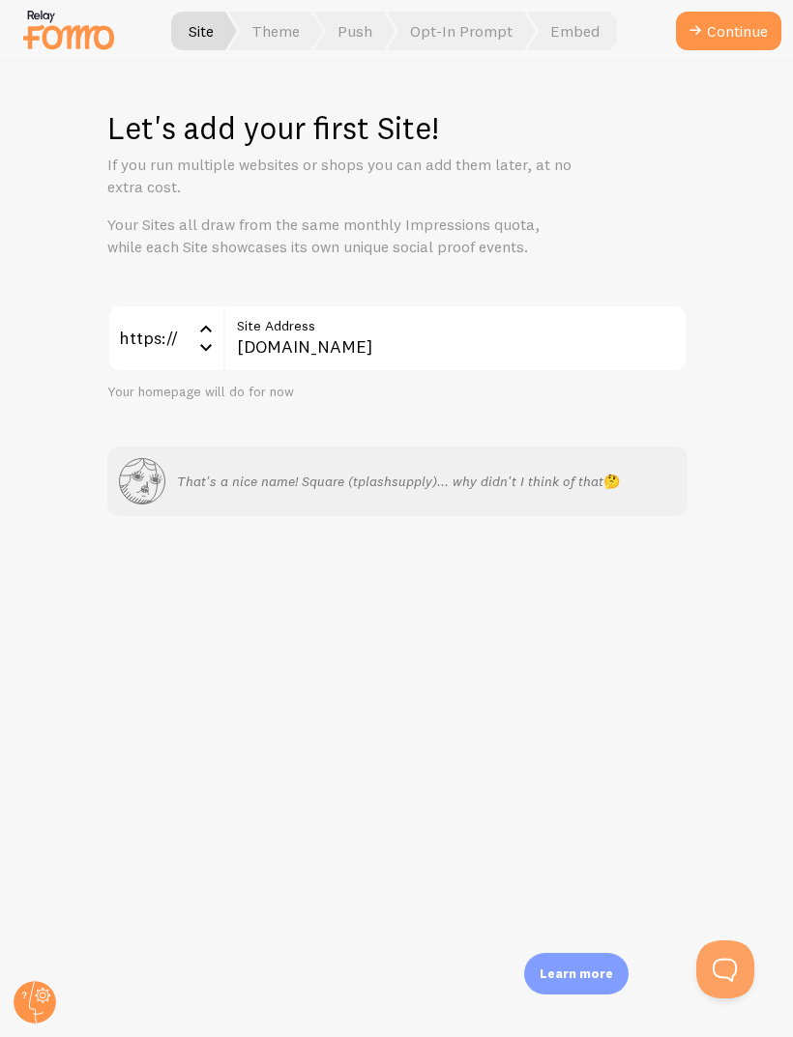
click at [241, 331] on label "Site Address" at bounding box center [455, 321] width 464 height 33
click at [241, 331] on input "[DOMAIN_NAME]" at bounding box center [455, 339] width 464 height 68
click at [721, 277] on div "Let's add your first Site! If you run multiple websites or shops you can add th…" at bounding box center [397, 549] width 792 height 975
click at [752, 23] on button "Continue" at bounding box center [728, 31] width 105 height 39
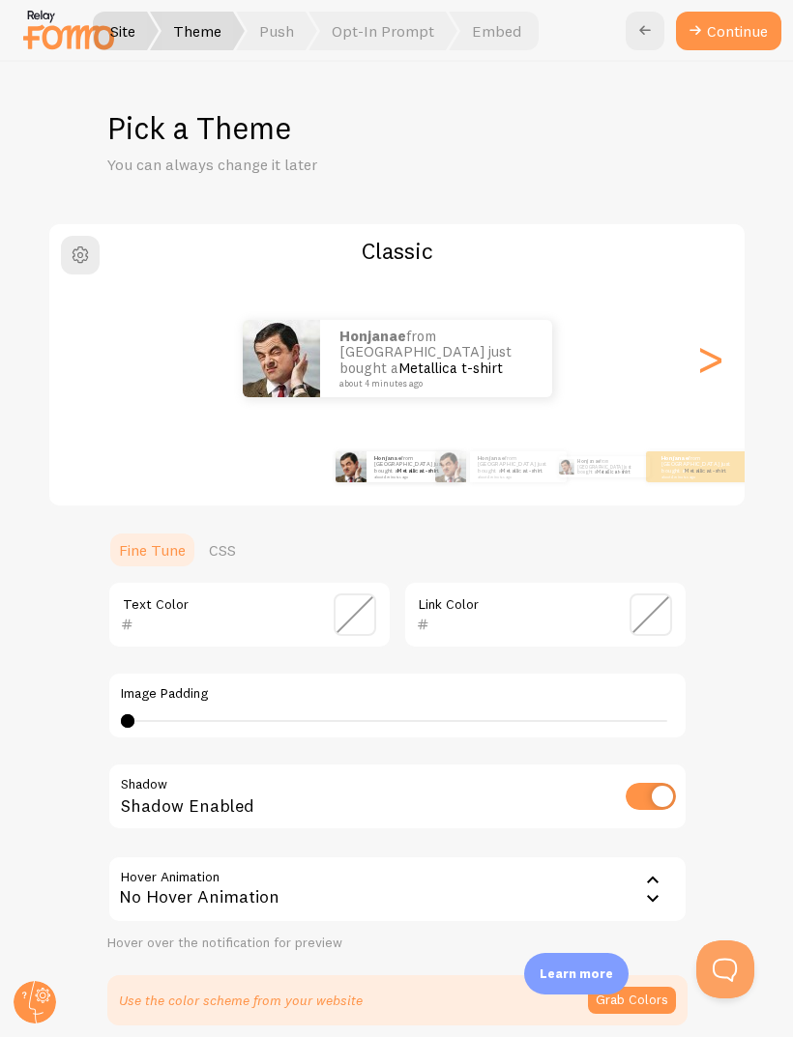
click at [723, 27] on button "Continue" at bounding box center [728, 31] width 105 height 39
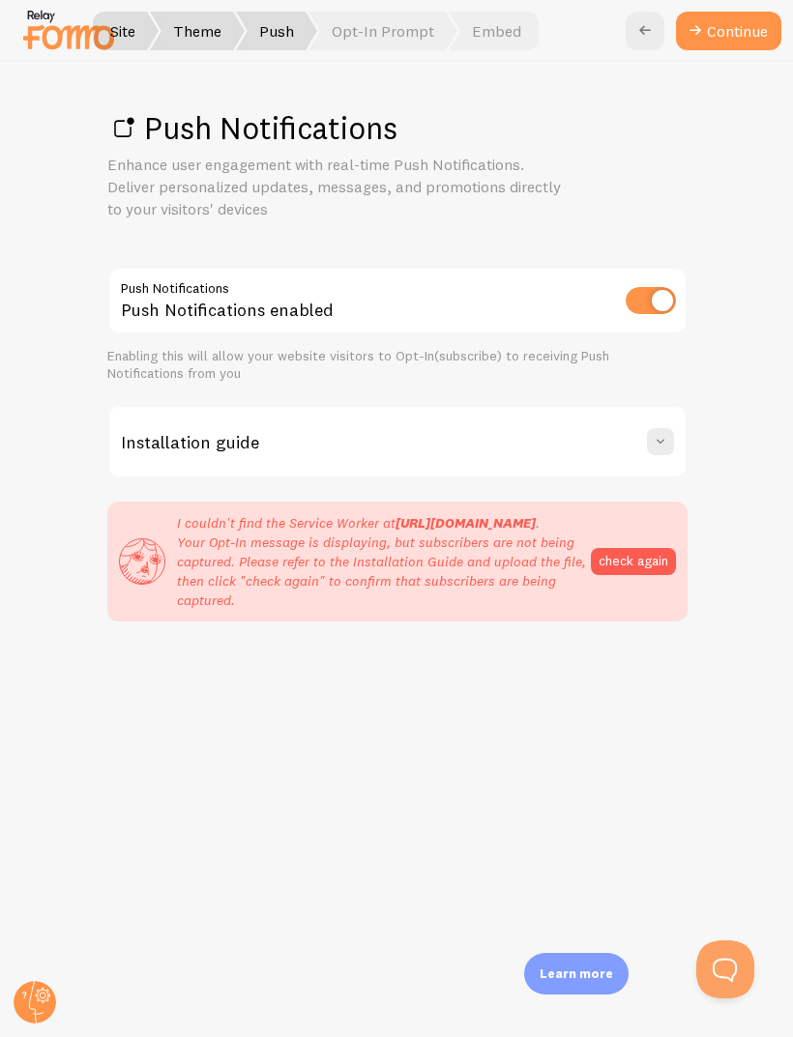
click at [656, 289] on input "checkbox" at bounding box center [650, 300] width 50 height 27
checkbox input "false"
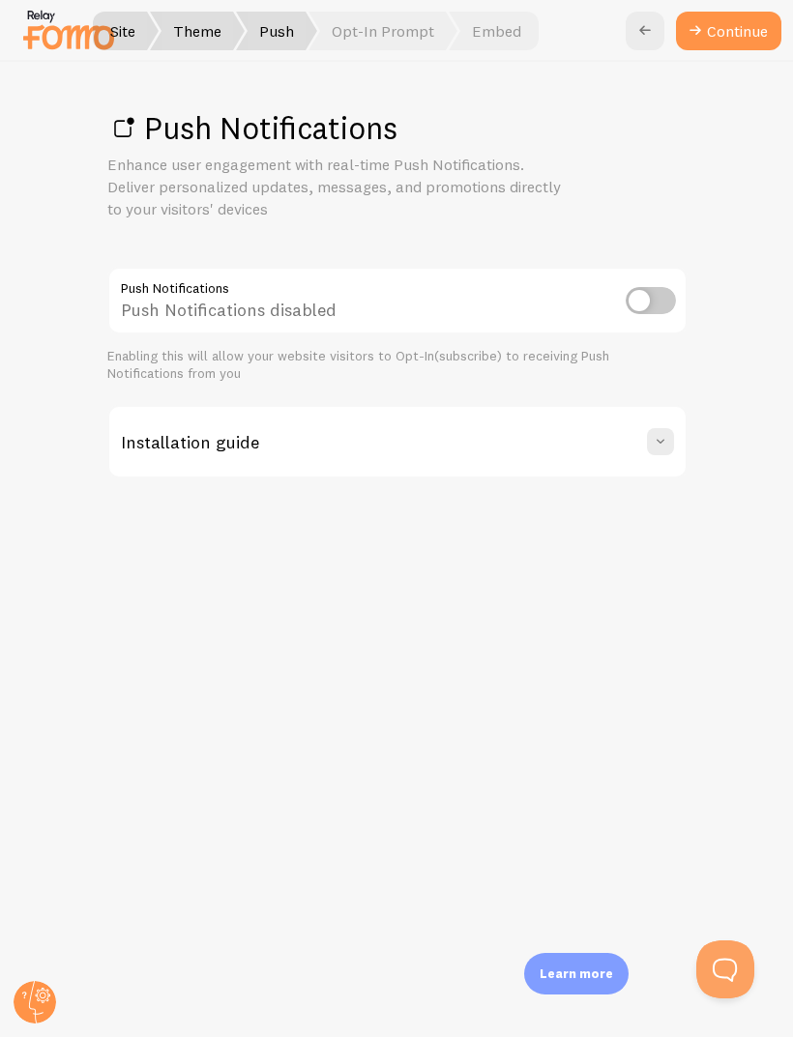
click at [658, 443] on span at bounding box center [660, 441] width 19 height 19
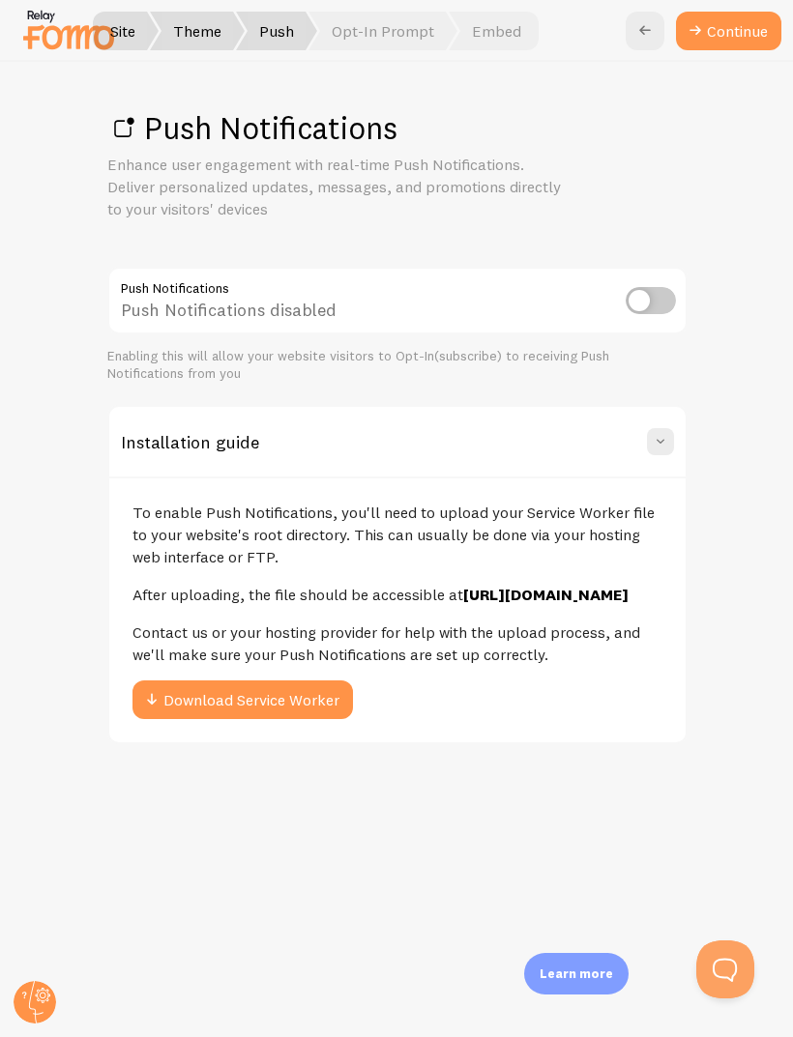
click at [729, 450] on div "Push Notifications Enhance user engagement with real-time Push Notifications. D…" at bounding box center [397, 549] width 792 height 975
click at [742, 450] on div "Push Notifications Enhance user engagement with real-time Push Notifications. D…" at bounding box center [397, 549] width 792 height 975
click at [782, 187] on div "Push Notifications Enhance user engagement with real-time Push Notifications. D…" at bounding box center [397, 549] width 792 height 975
click at [726, 30] on link "Continue" at bounding box center [728, 31] width 105 height 39
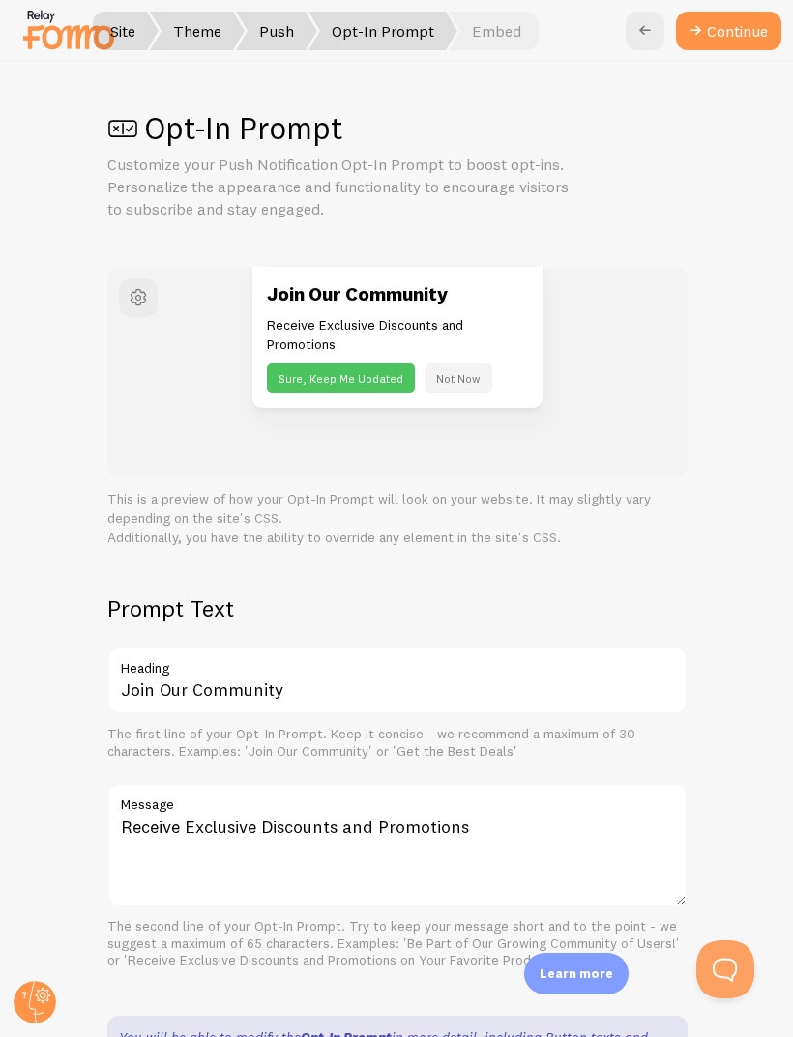
click at [743, 30] on button "Continue" at bounding box center [728, 31] width 105 height 39
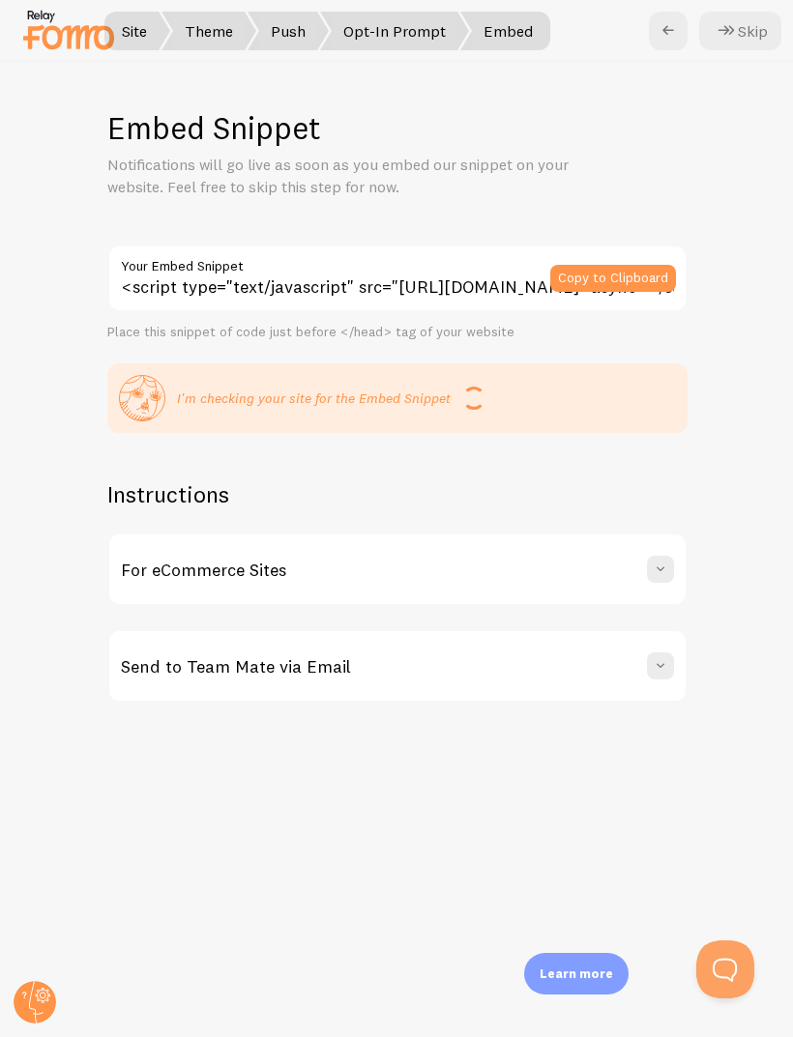
click at [755, 37] on button "Skip" at bounding box center [740, 31] width 82 height 39
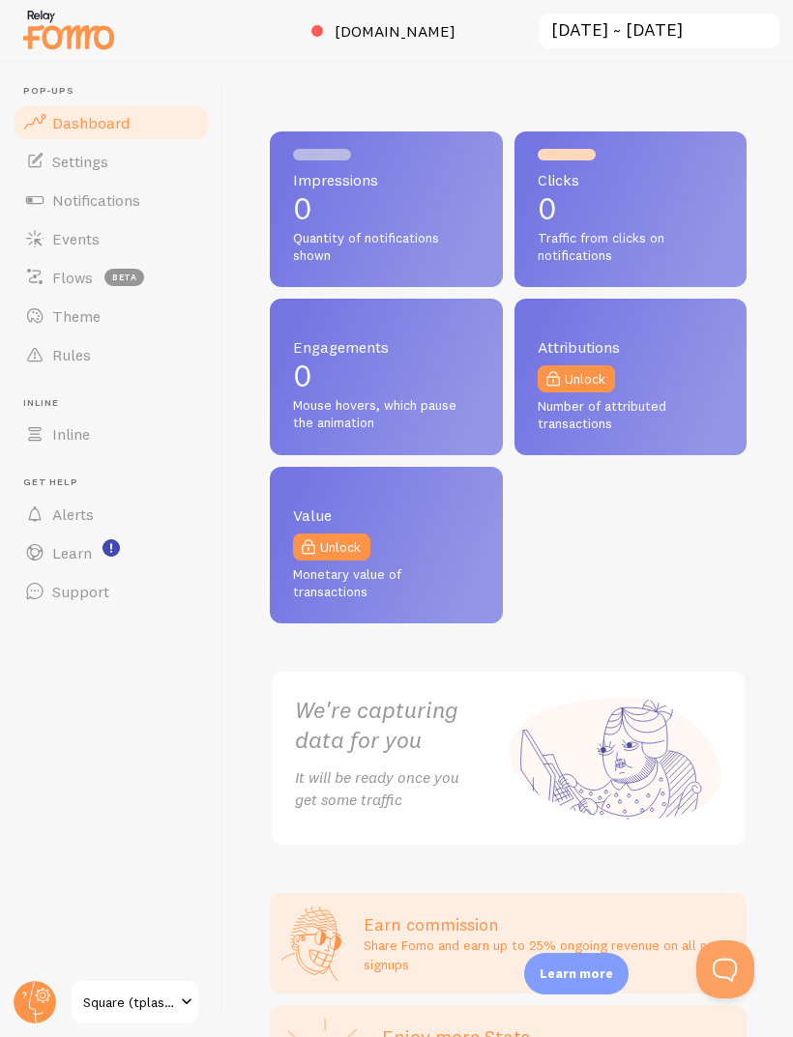
click at [77, 217] on link "Notifications" at bounding box center [111, 200] width 199 height 39
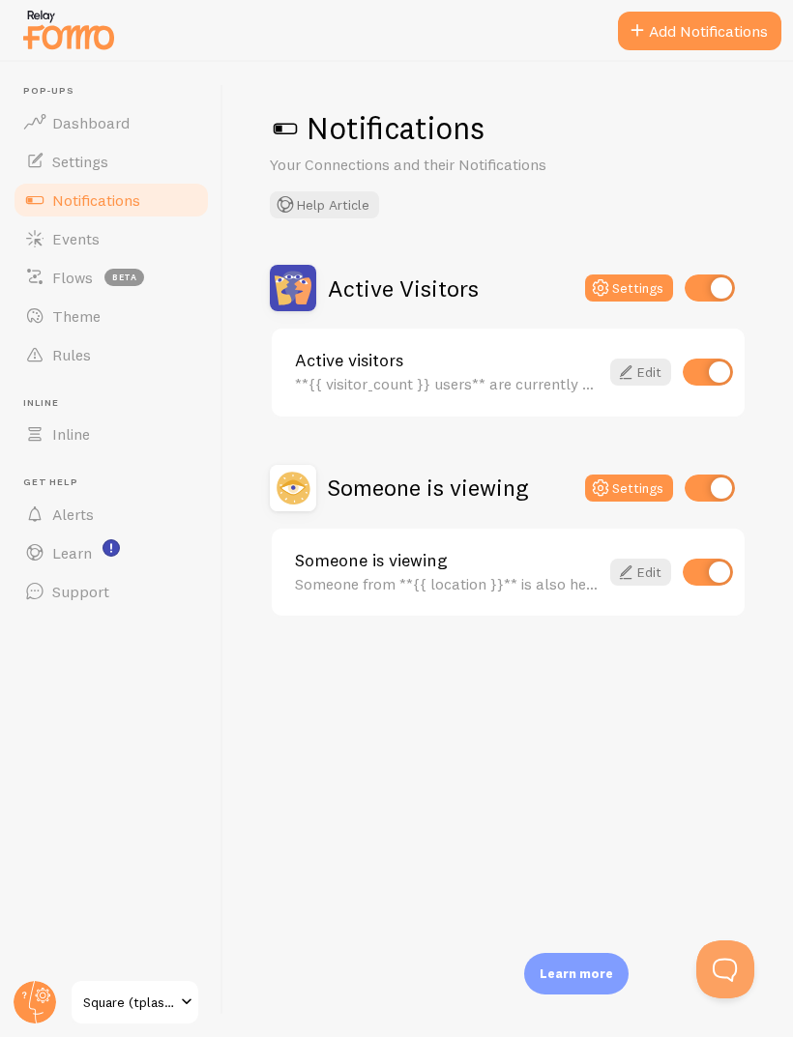
click at [690, 25] on button "Add Notifications" at bounding box center [699, 31] width 163 height 39
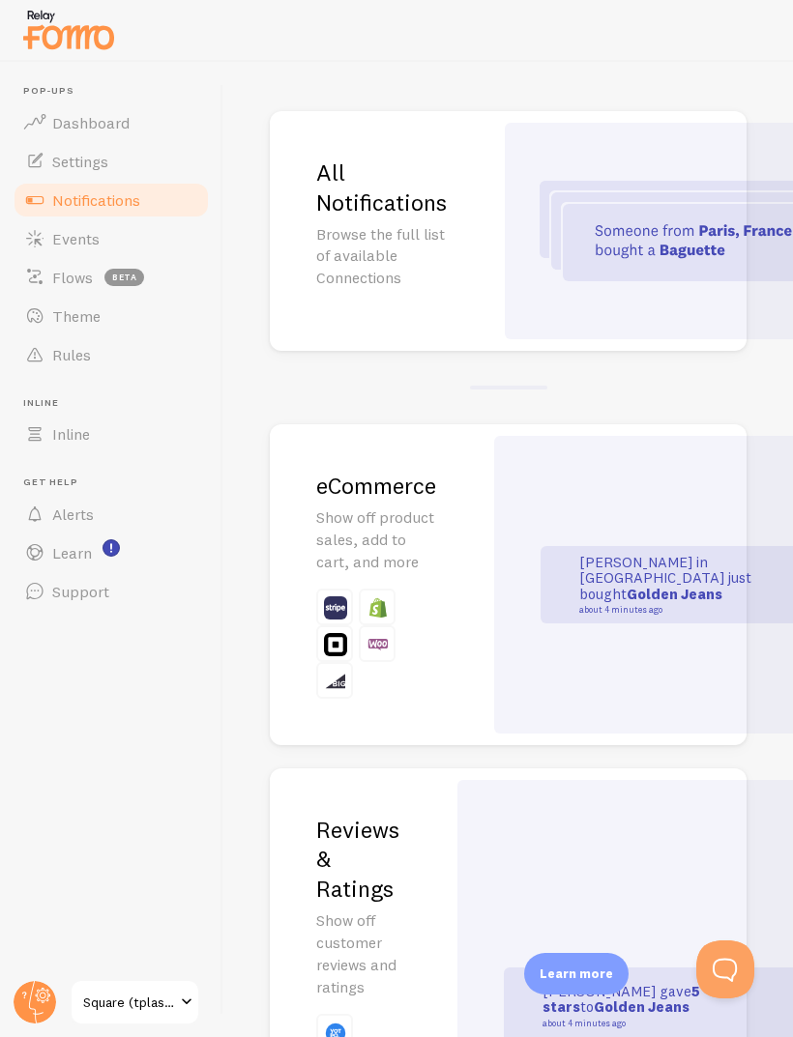
scroll to position [130, 0]
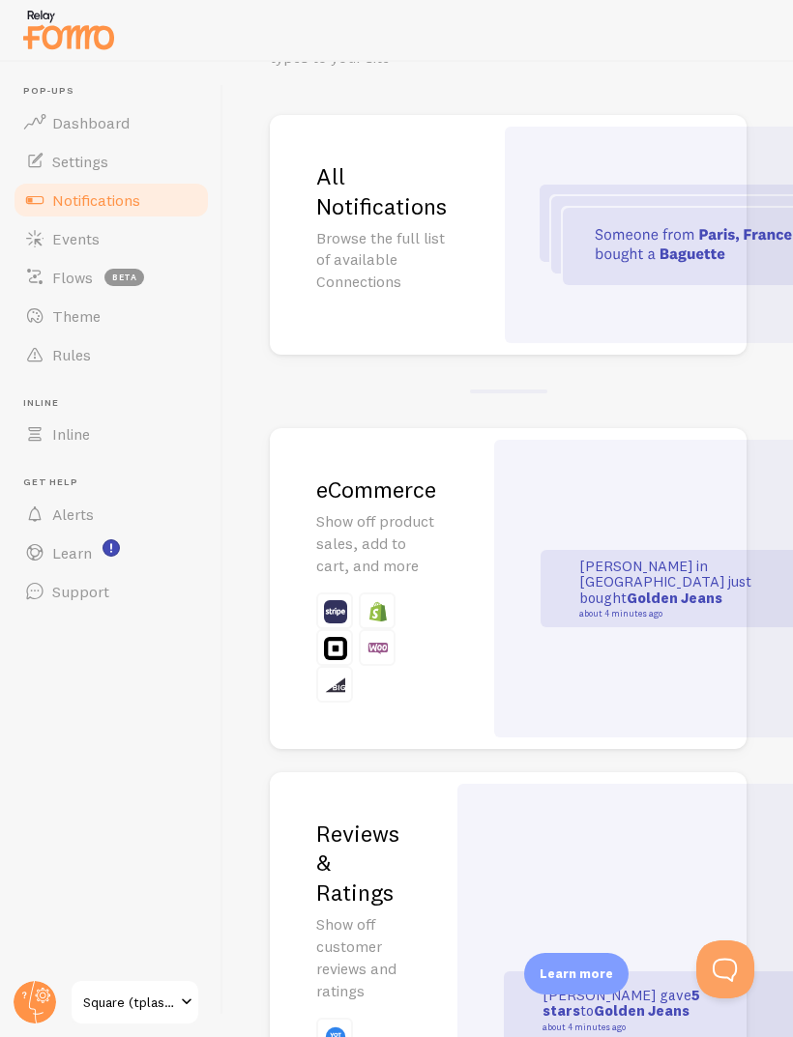
click at [649, 501] on div "John in San Francisco just bought Golden Jeans about 4 minutes ago" at bounding box center [695, 588] width 402 height 297
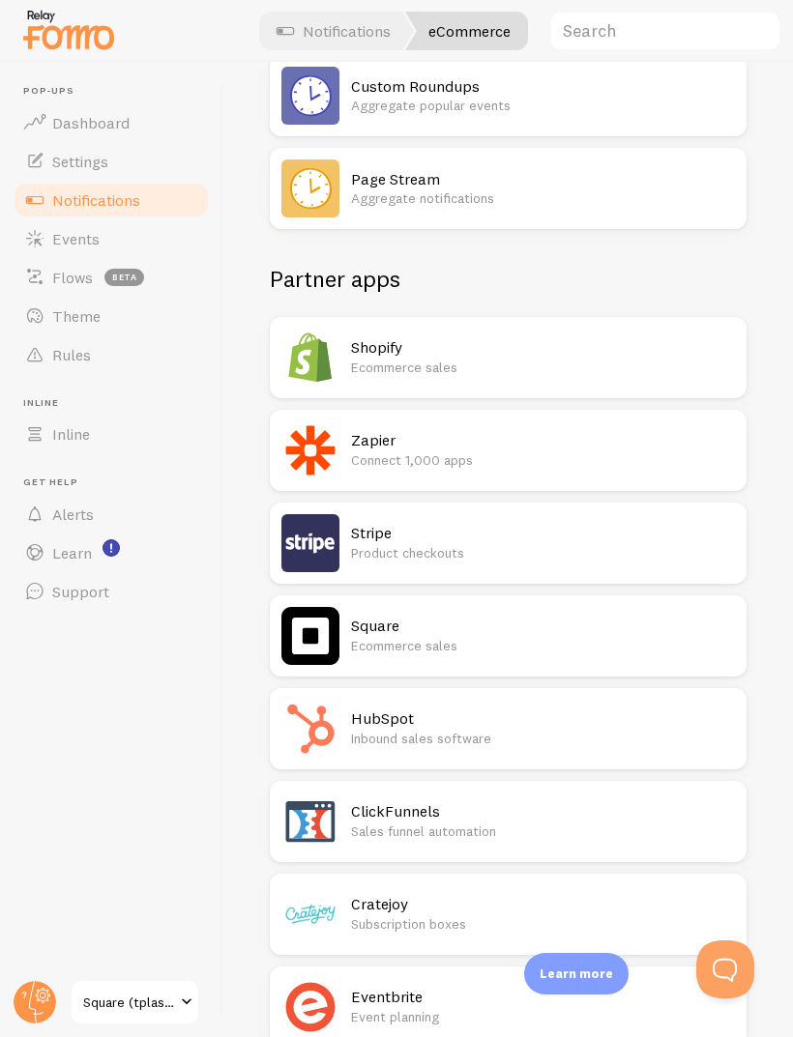
scroll to position [322, 0]
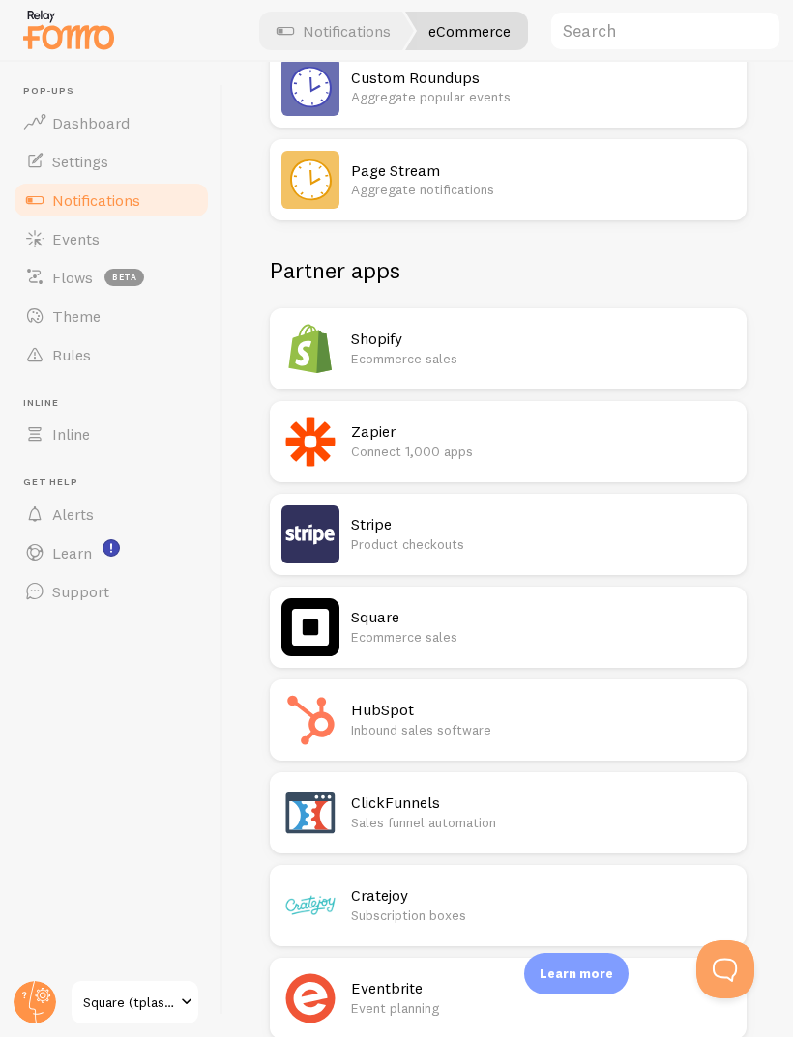
click at [588, 627] on p "Ecommerce sales" at bounding box center [543, 636] width 384 height 19
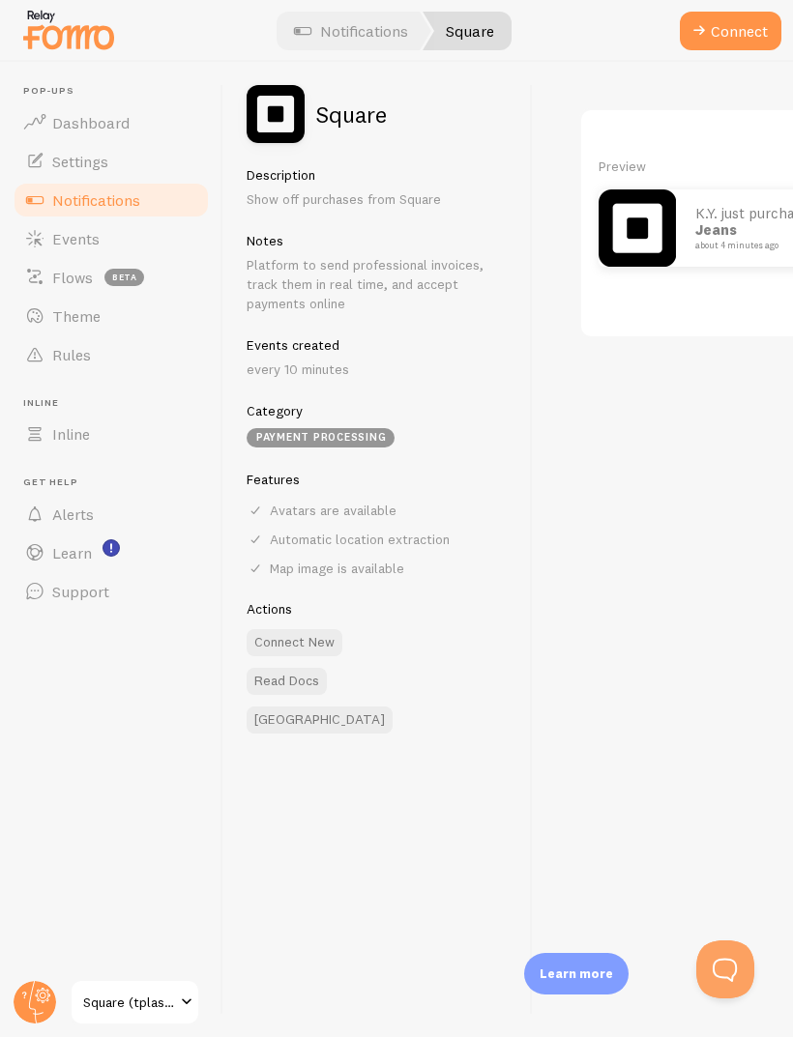
click at [764, 15] on button "Connect" at bounding box center [731, 31] width 102 height 39
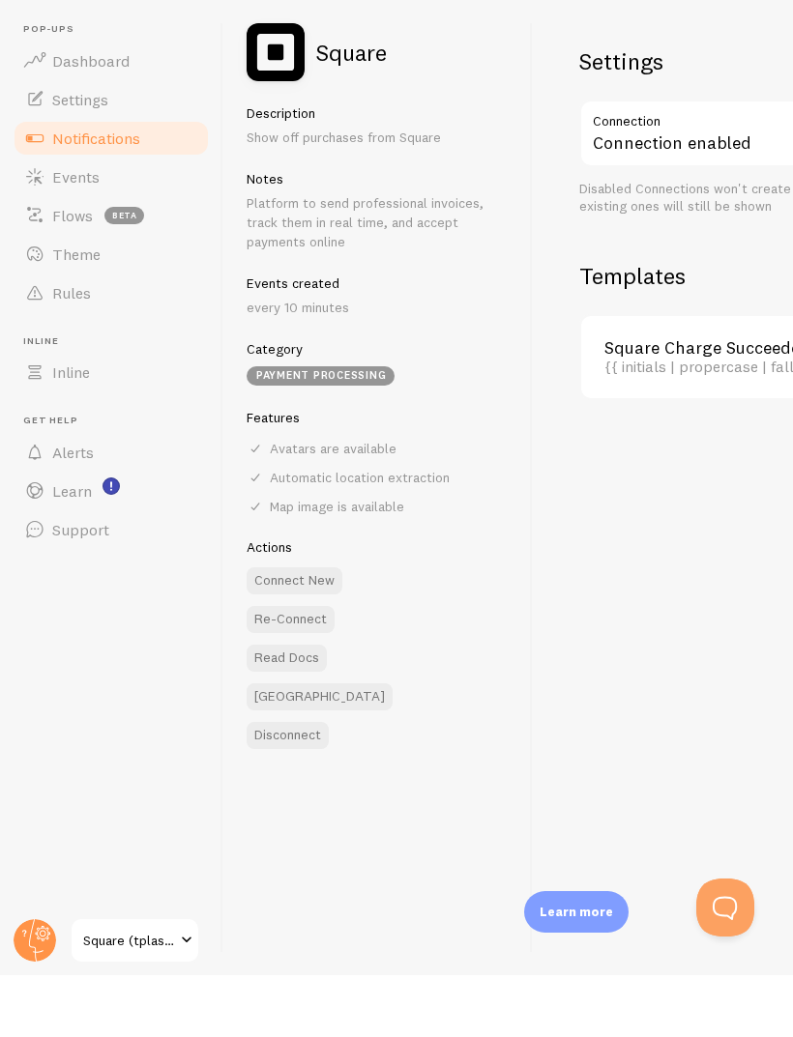
scroll to position [62, 0]
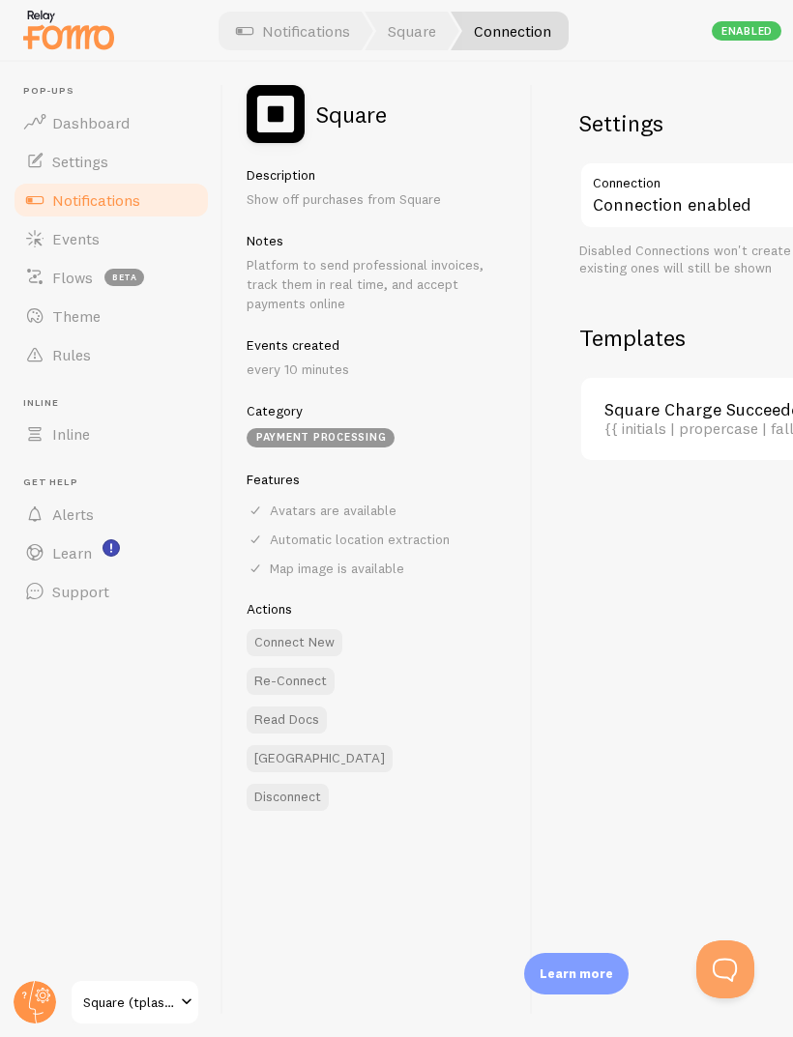
click at [787, 235] on div "Settings Connection Connection enabled Disabled Connections won't create new Ev…" at bounding box center [663, 549] width 260 height 975
click at [706, 378] on div "Square Charge Succeeded {{ initials | propercase | fallback [Someone] }} just p…" at bounding box center [753, 419] width 344 height 82
click at [141, 117] on link "Dashboard" at bounding box center [111, 122] width 199 height 39
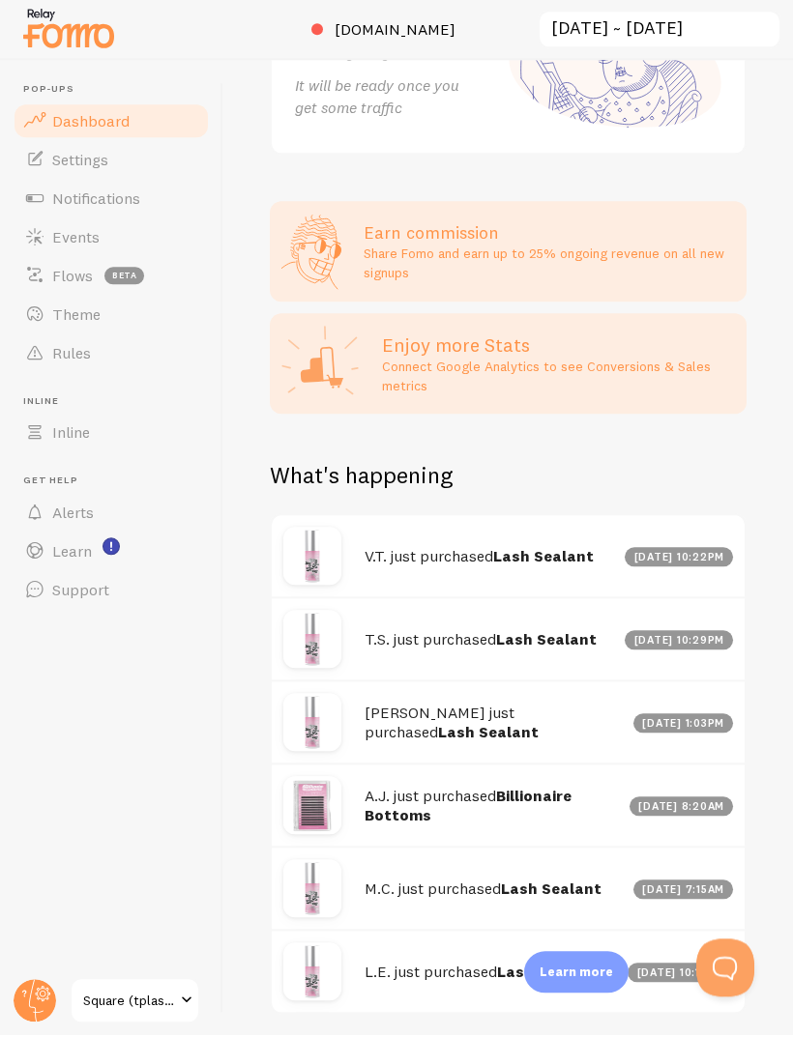
scroll to position [65, 0]
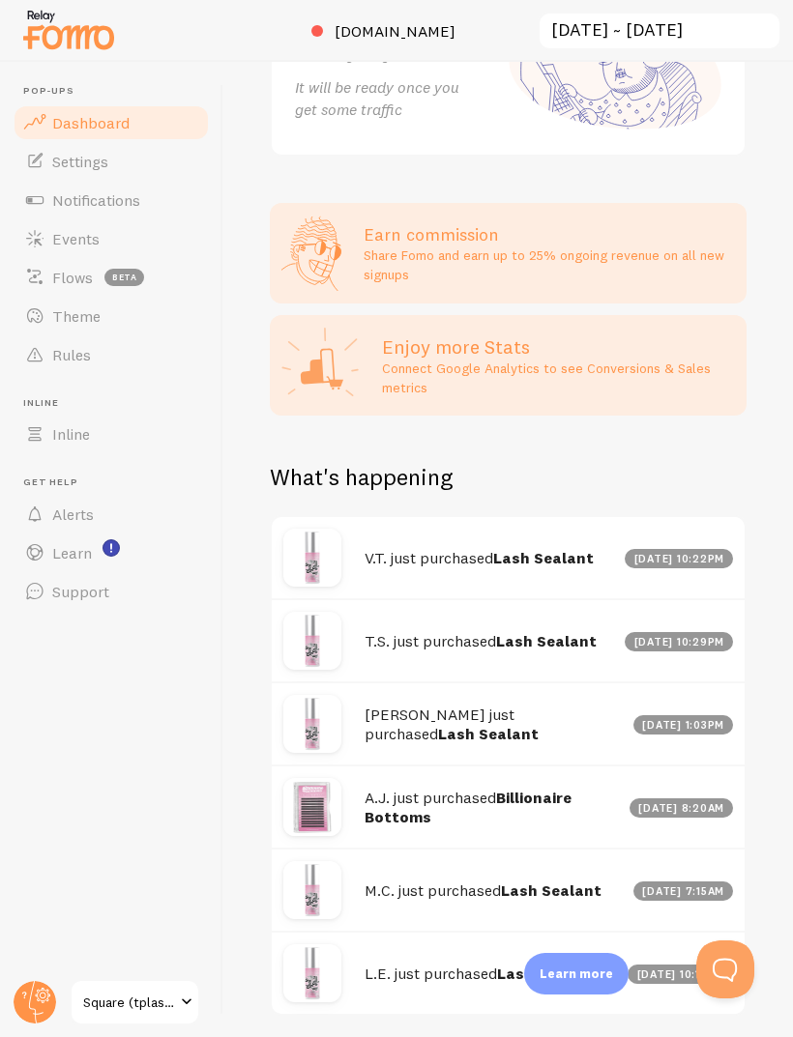
click at [73, 229] on span "Events" at bounding box center [75, 238] width 47 height 19
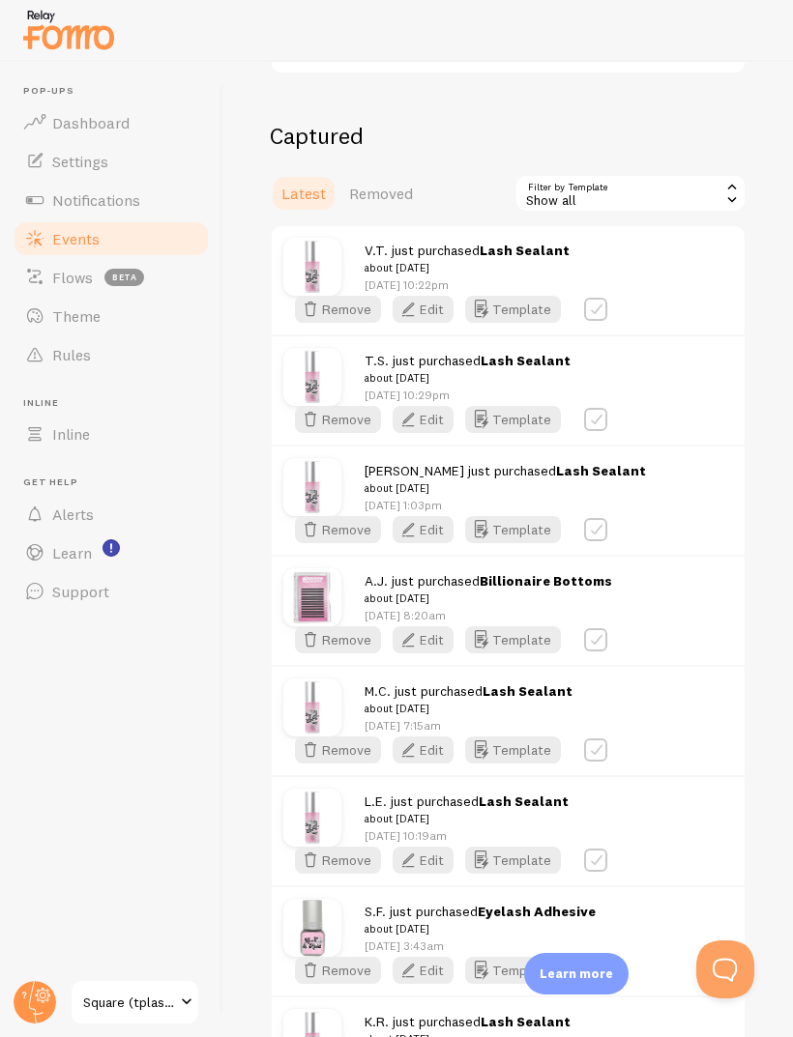
scroll to position [389, 0]
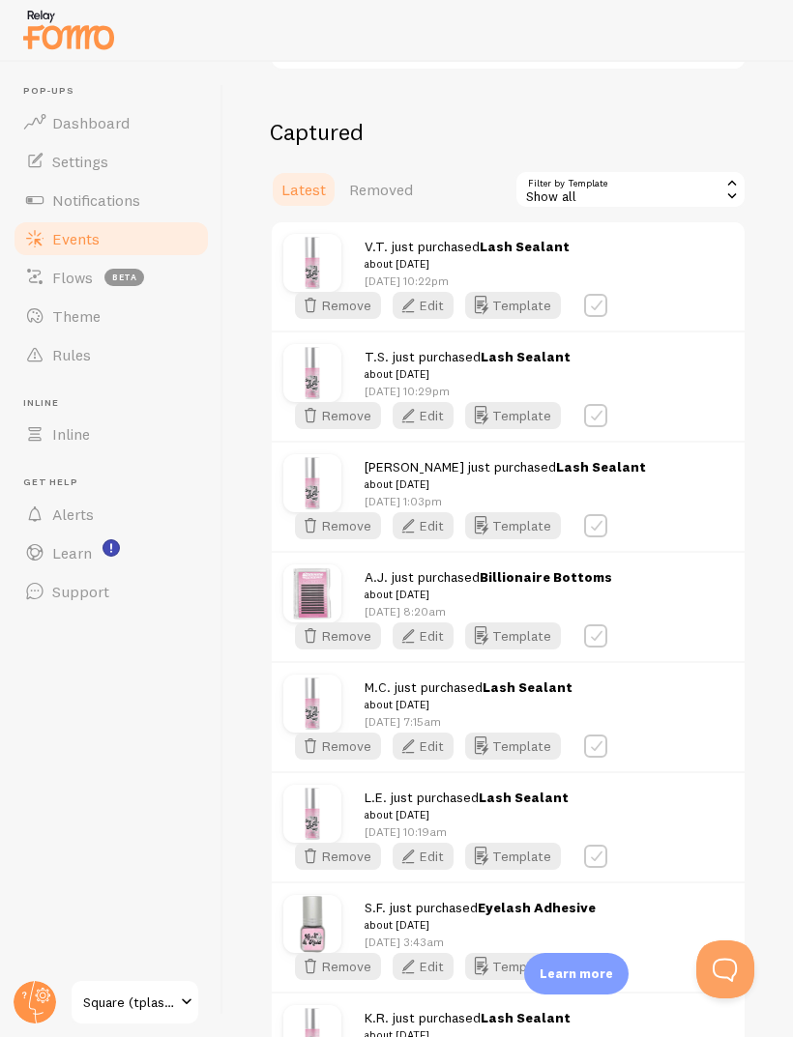
click at [453, 319] on button "Edit" at bounding box center [422, 305] width 61 height 27
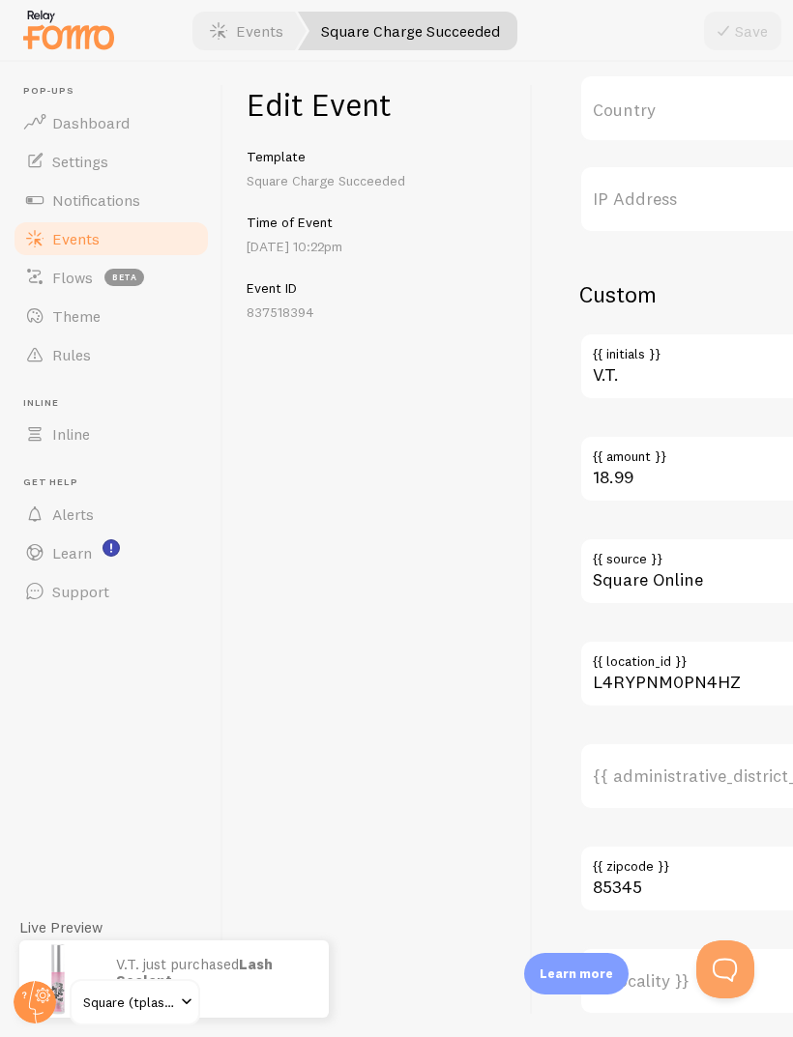
scroll to position [1127, 0]
click at [50, 320] on link "Theme" at bounding box center [111, 316] width 199 height 39
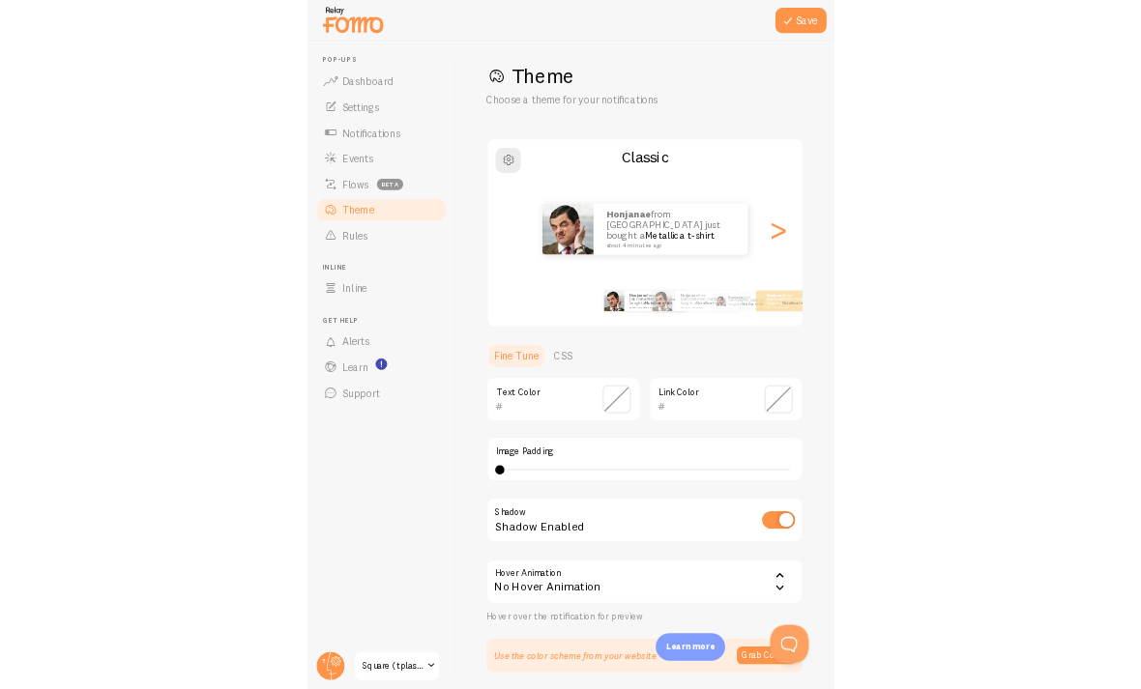
scroll to position [14, 0]
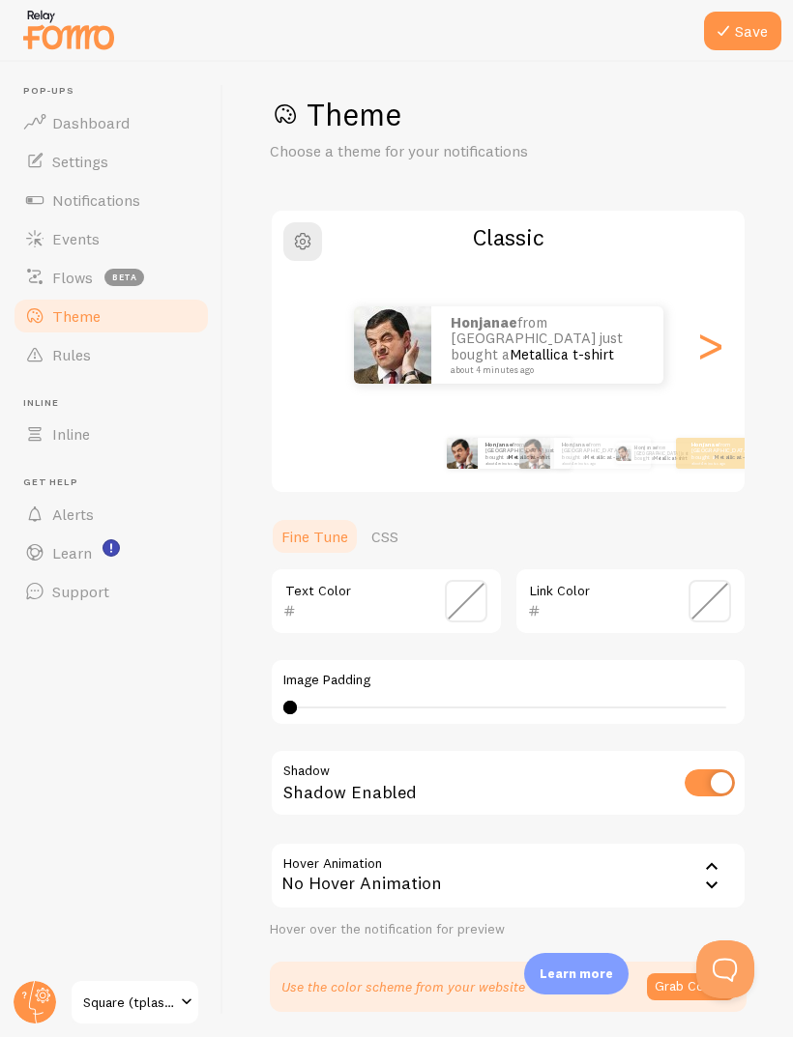
click at [476, 602] on span at bounding box center [466, 601] width 43 height 43
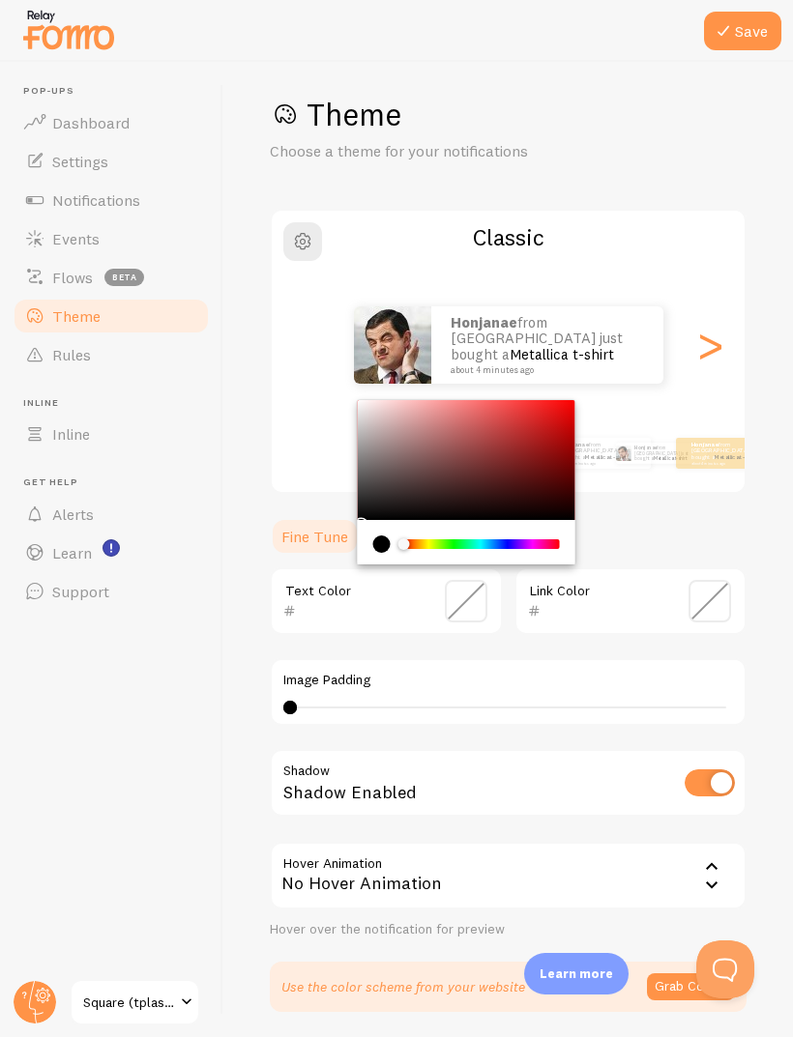
click at [714, 616] on span at bounding box center [709, 601] width 43 height 43
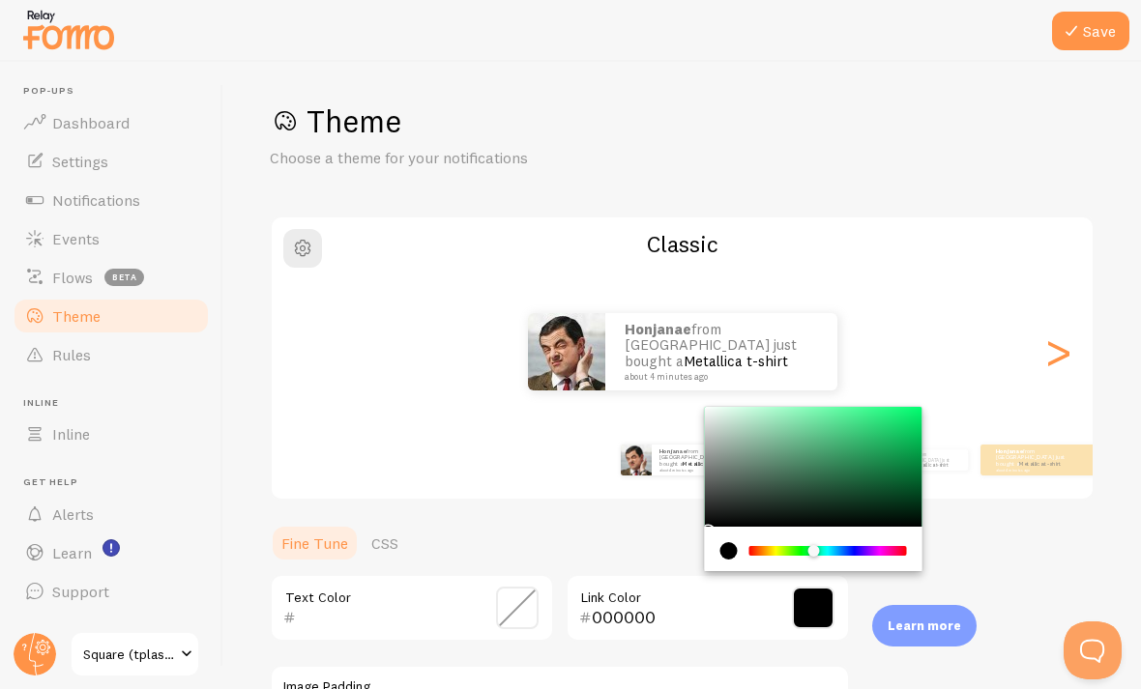
scroll to position [2, 0]
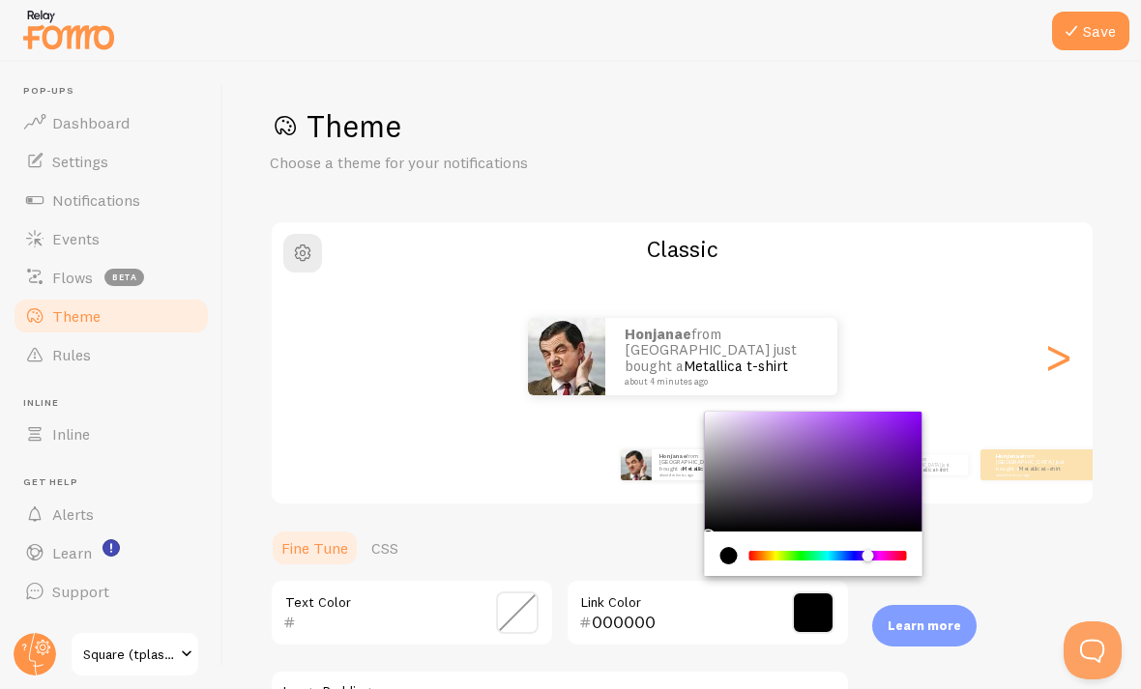
click at [792, 559] on div "Chrome color picker" at bounding box center [828, 556] width 154 height 10
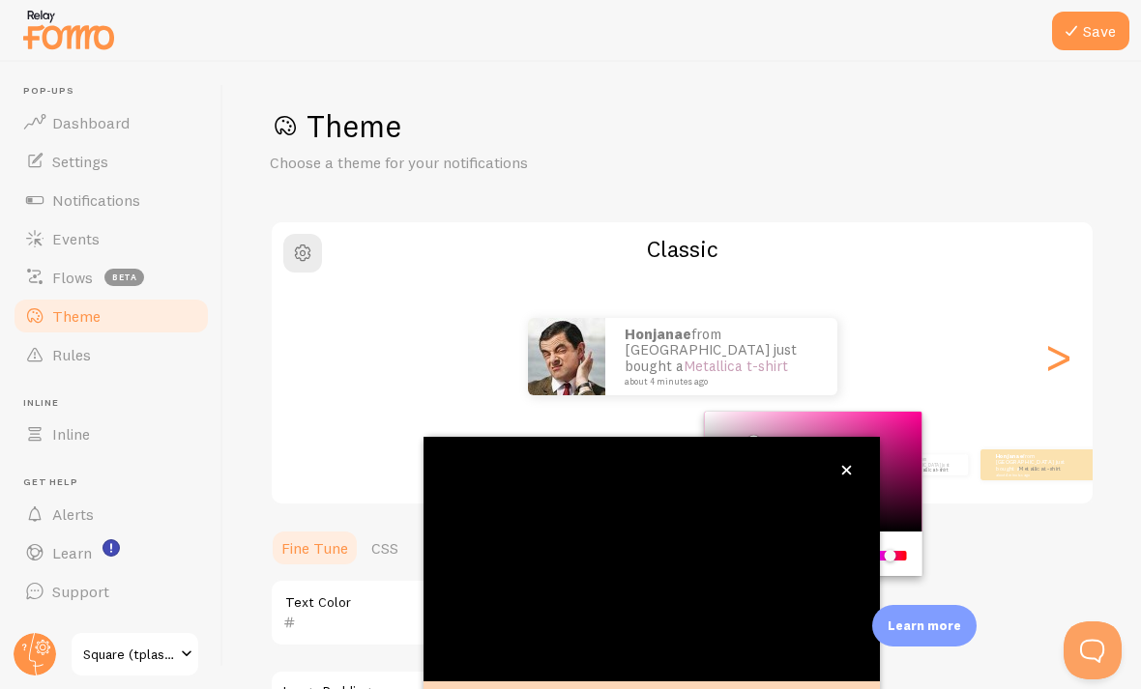
click at [788, 532] on div "Chrome color picker" at bounding box center [814, 554] width 218 height 44
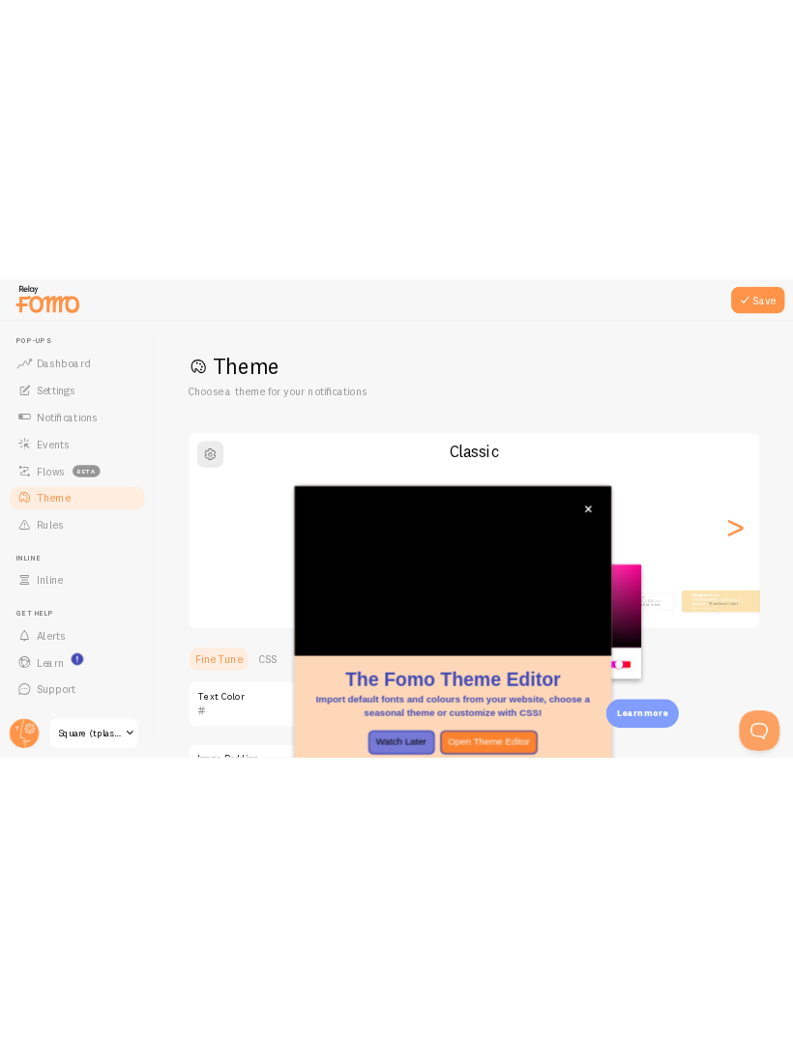
scroll to position [140, 0]
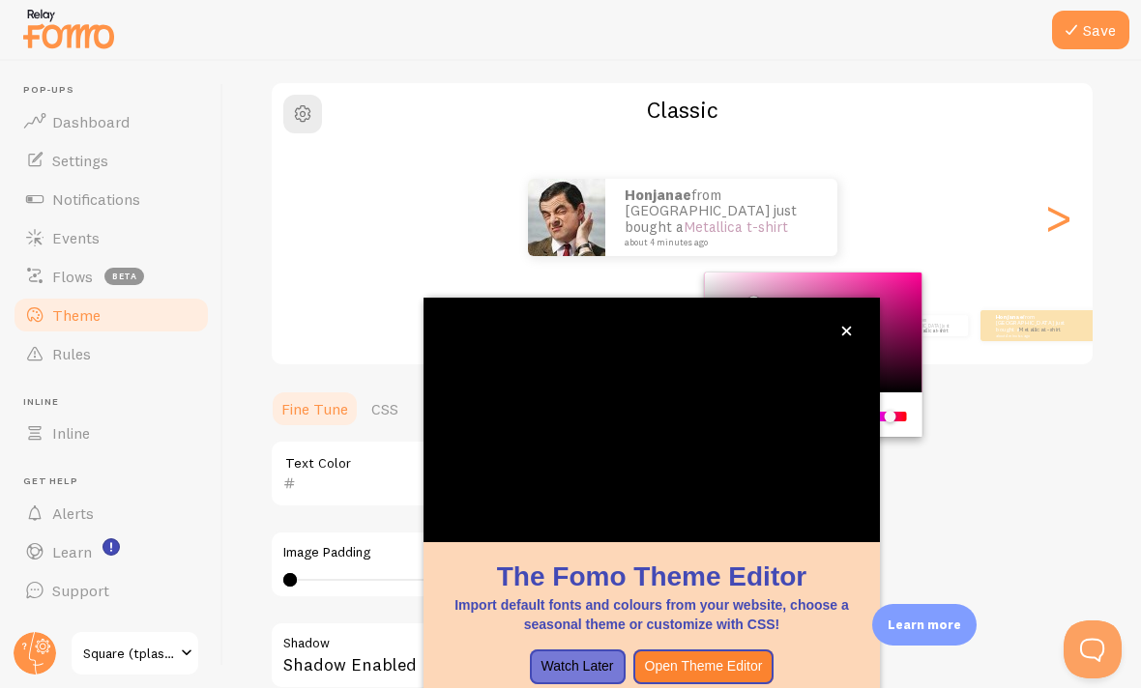
click at [792, 331] on icon "close," at bounding box center [846, 332] width 11 height 11
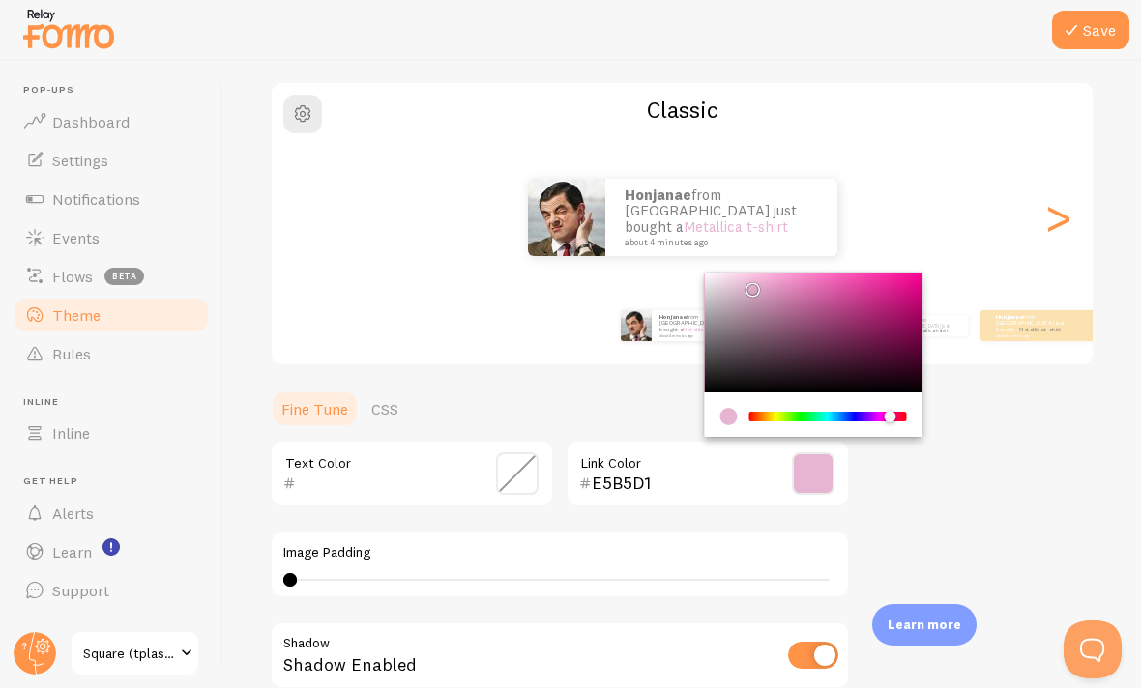
click at [730, 267] on div "Honjanae from United States just bought a Metallica t-shirt about 4 minutes ago…" at bounding box center [682, 218] width 821 height 139
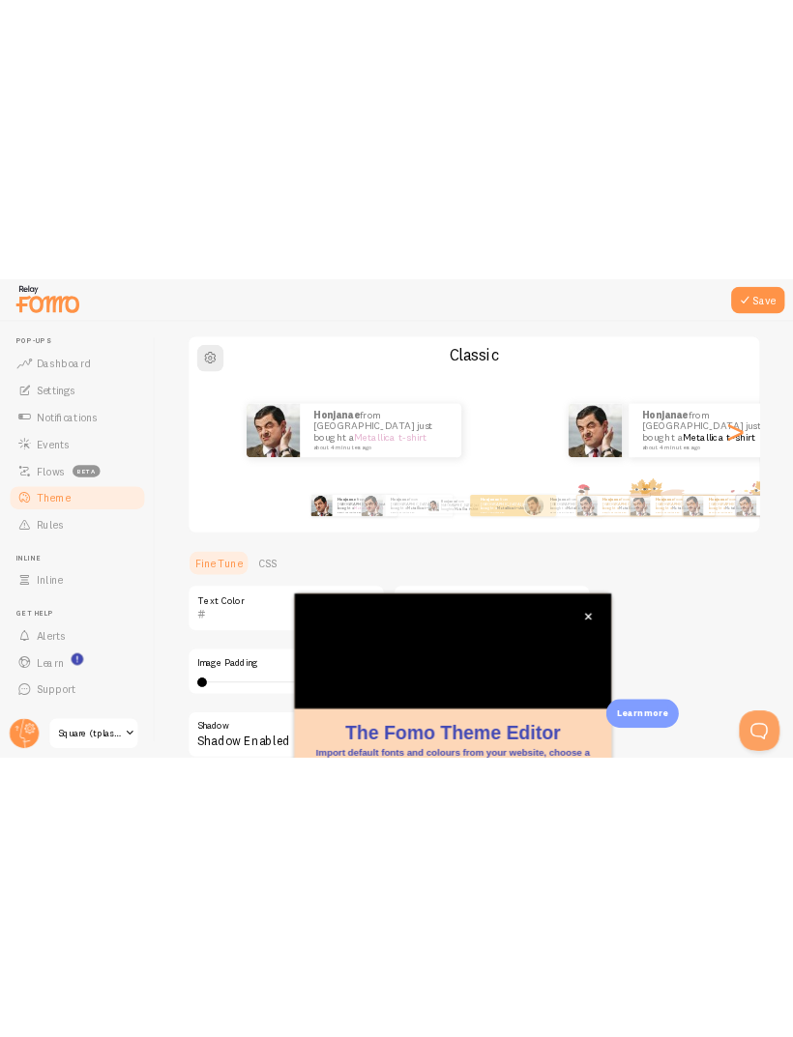
scroll to position [14, 0]
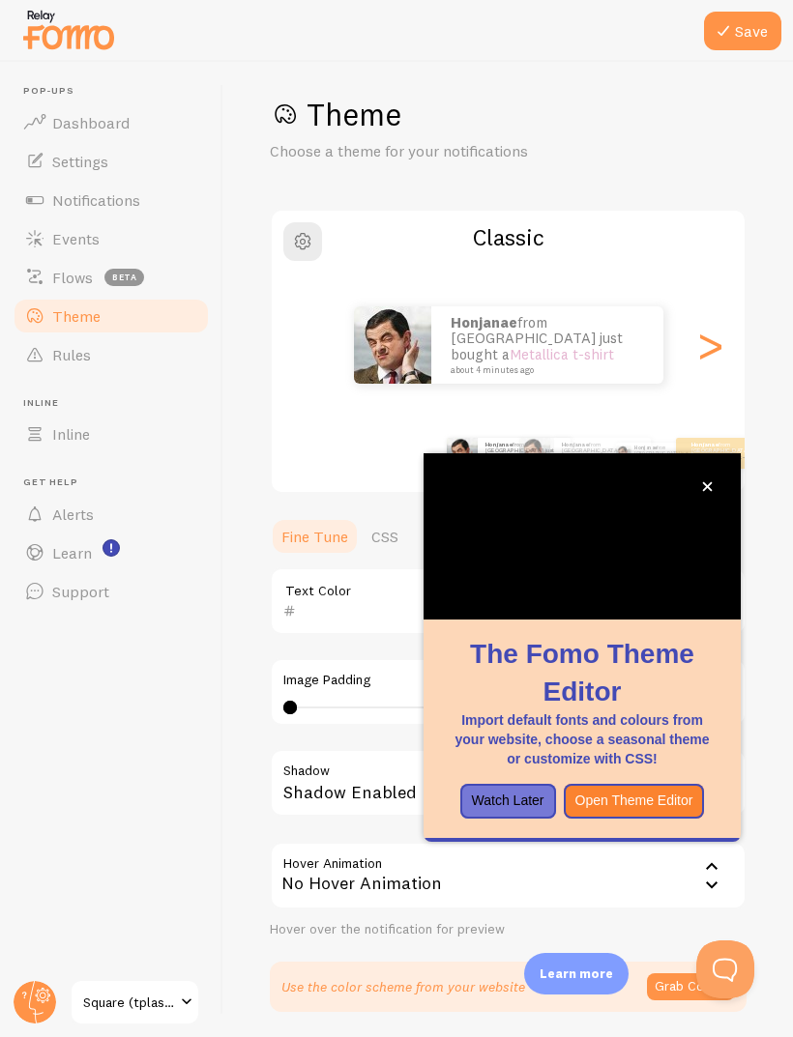
click at [710, 491] on icon "close," at bounding box center [707, 486] width 11 height 11
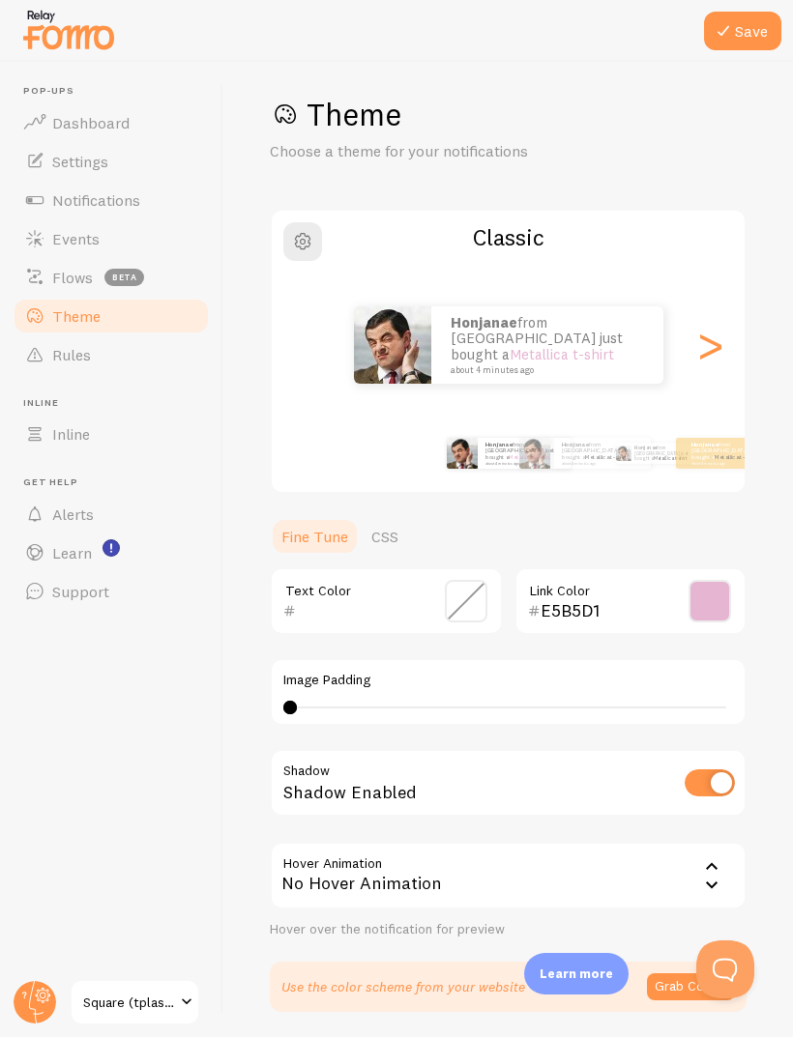
click at [677, 595] on div "E5B5D1 Link Color" at bounding box center [630, 601] width 233 height 68
click at [708, 585] on span at bounding box center [709, 601] width 43 height 43
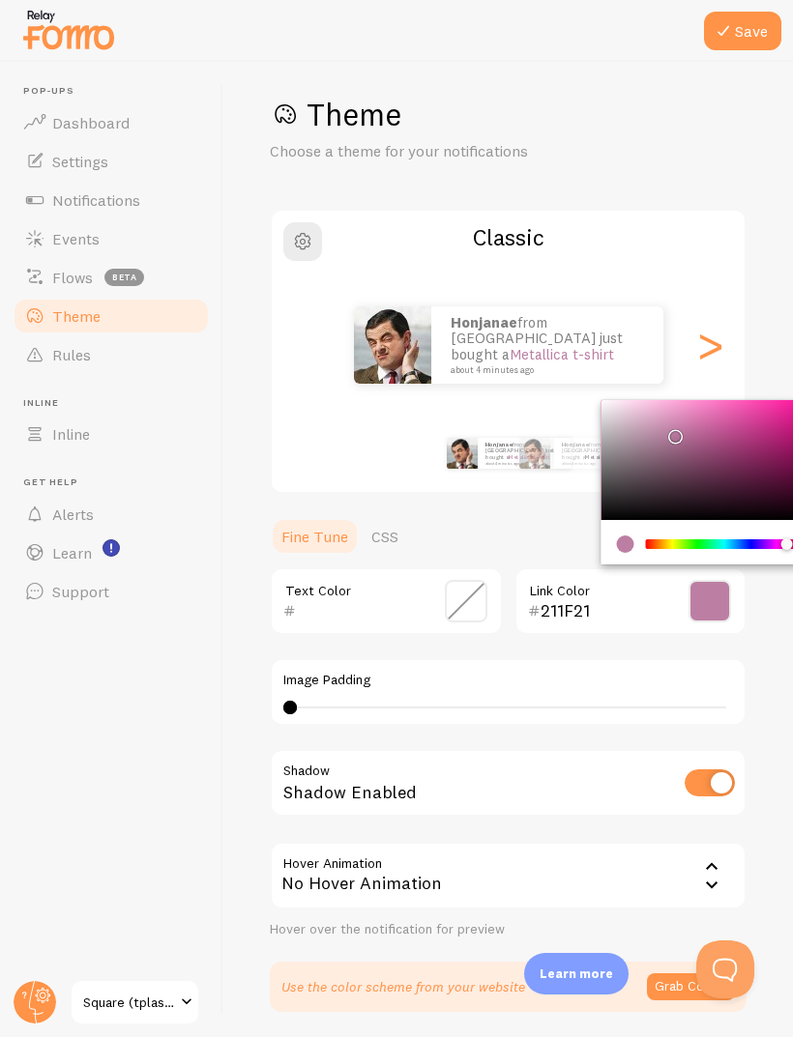
type input "BC7FA3"
click at [751, 35] on button "Save" at bounding box center [742, 31] width 77 height 39
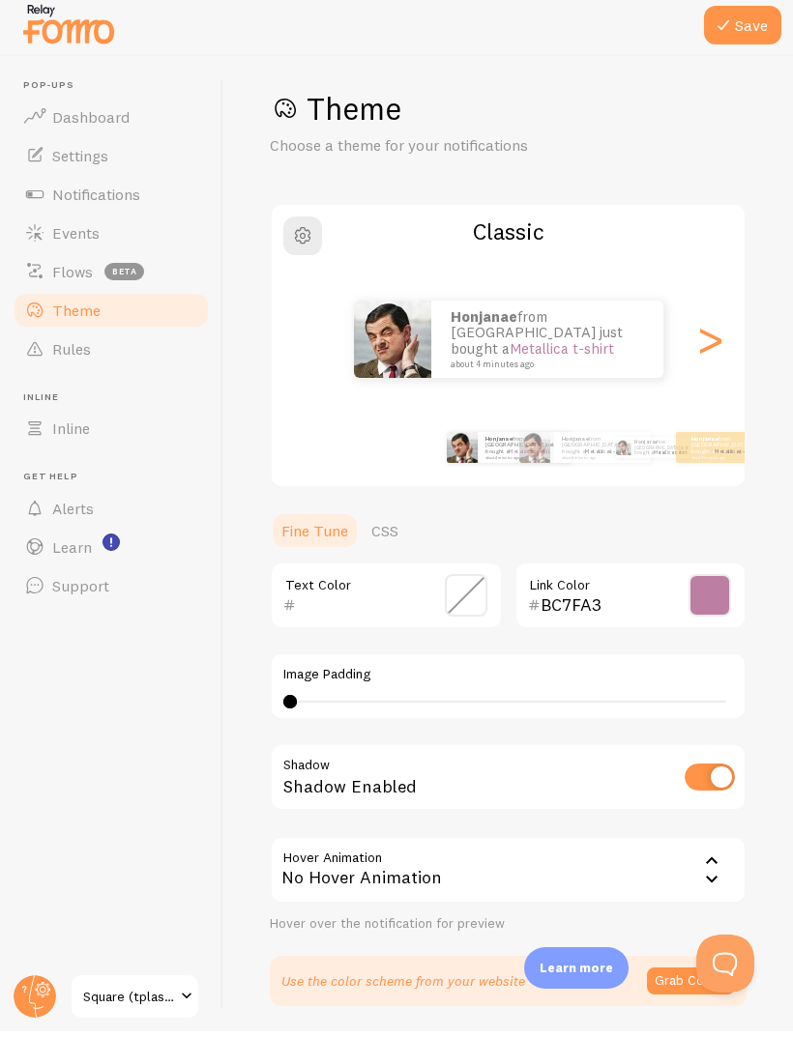
scroll to position [7, 0]
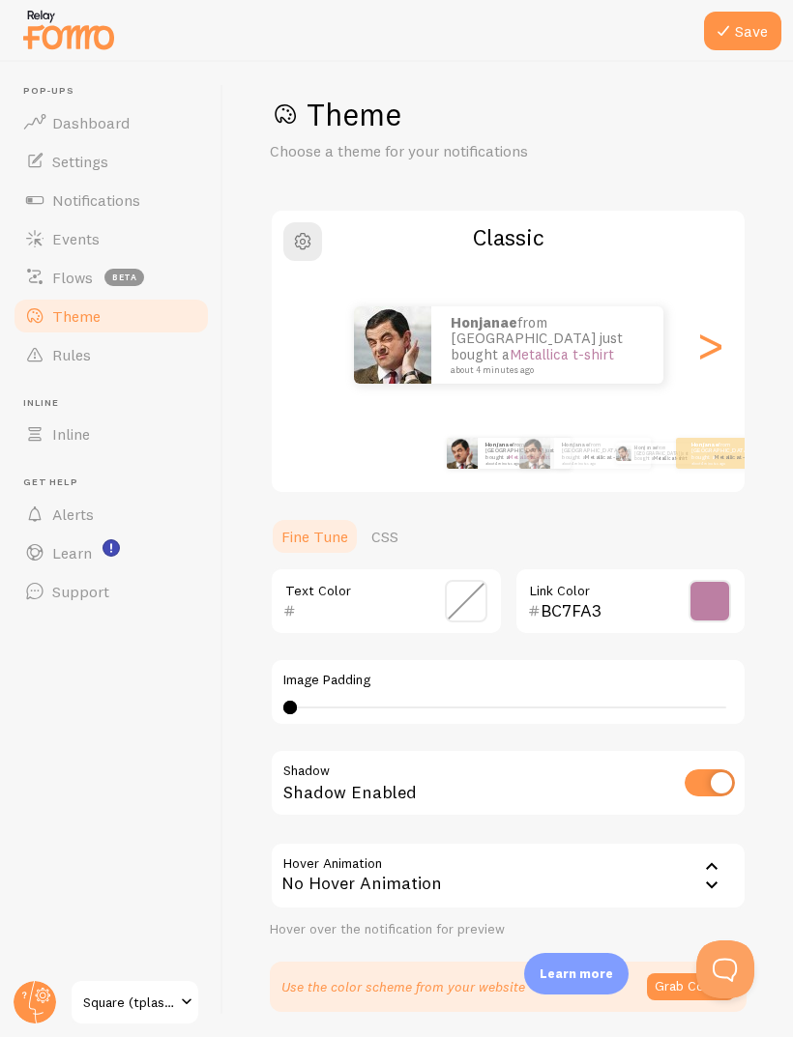
click at [86, 356] on span "Rules" at bounding box center [71, 354] width 39 height 19
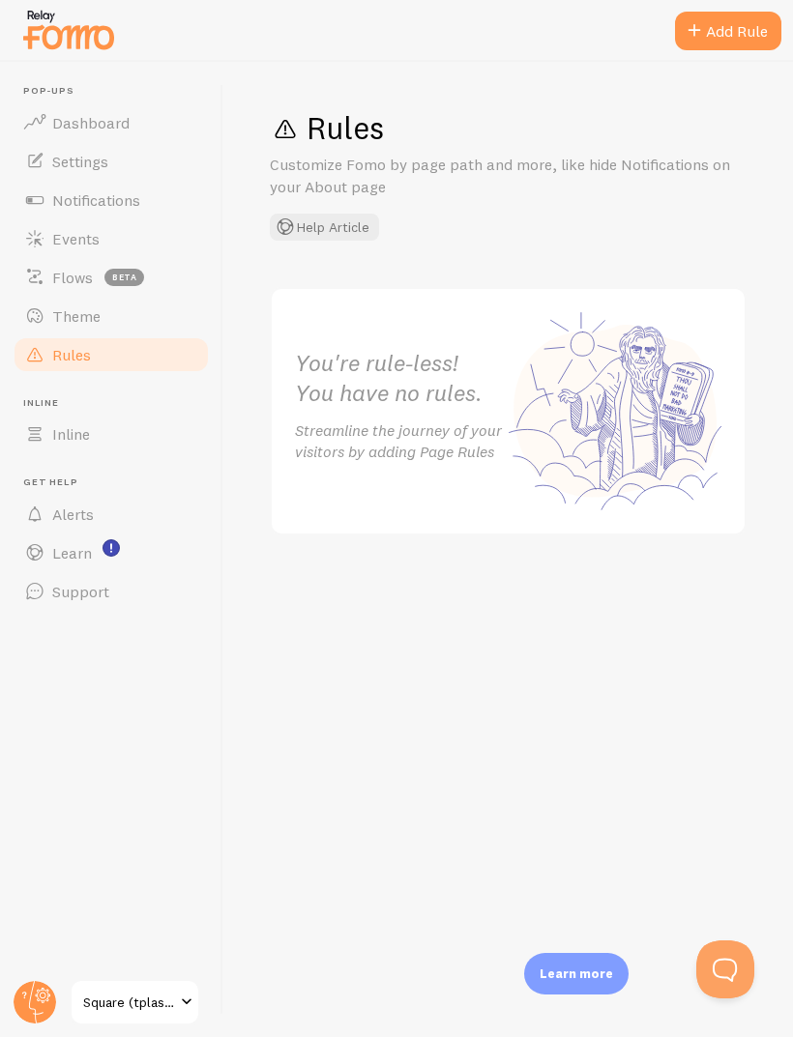
click at [63, 317] on span "Theme" at bounding box center [76, 315] width 48 height 19
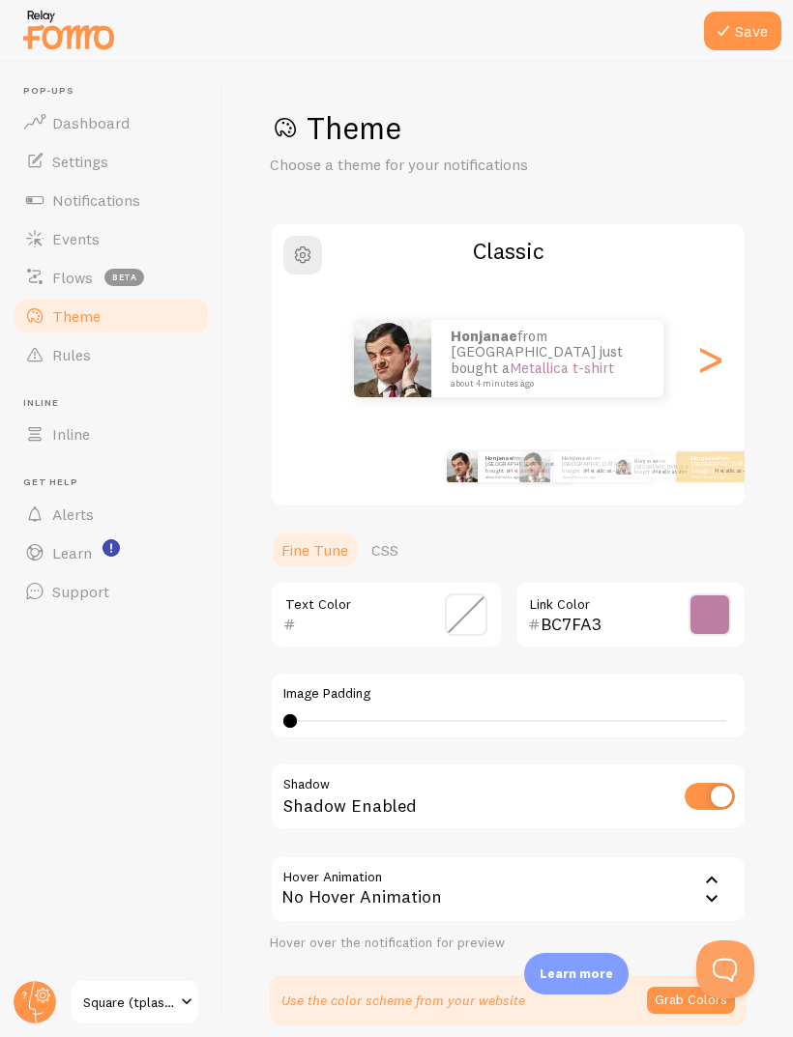
click at [62, 246] on span "Events" at bounding box center [75, 238] width 47 height 19
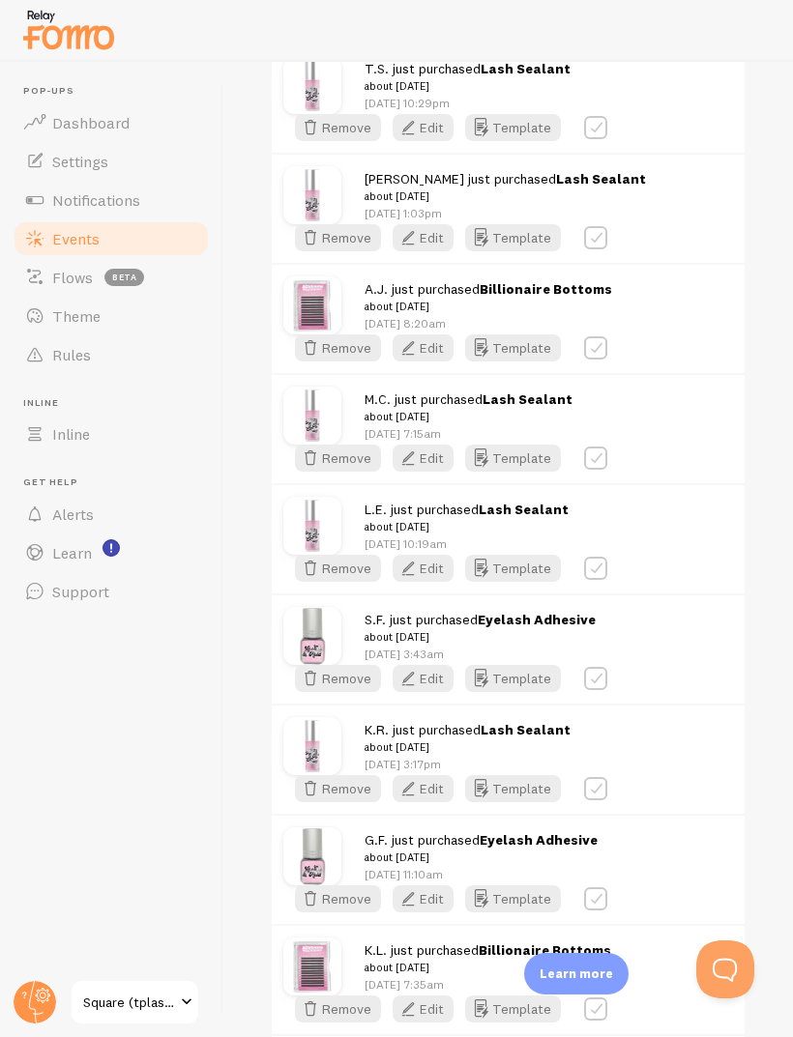
scroll to position [679, 0]
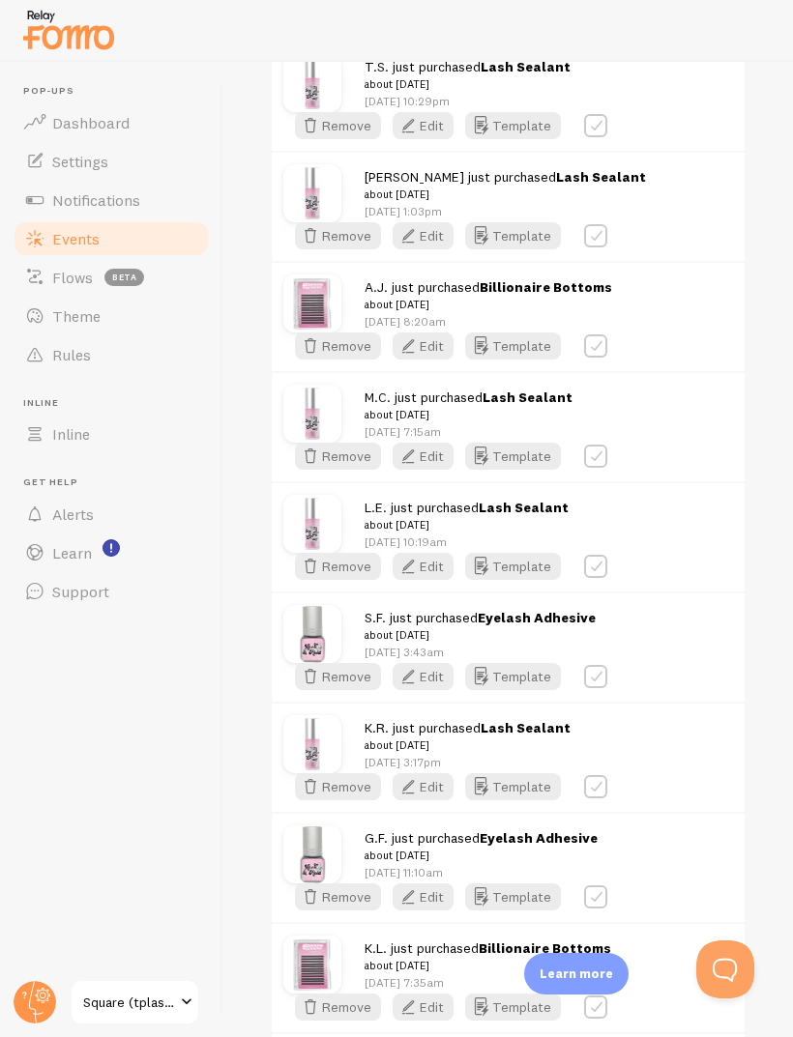
click at [561, 29] on button "Template" at bounding box center [513, 15] width 96 height 27
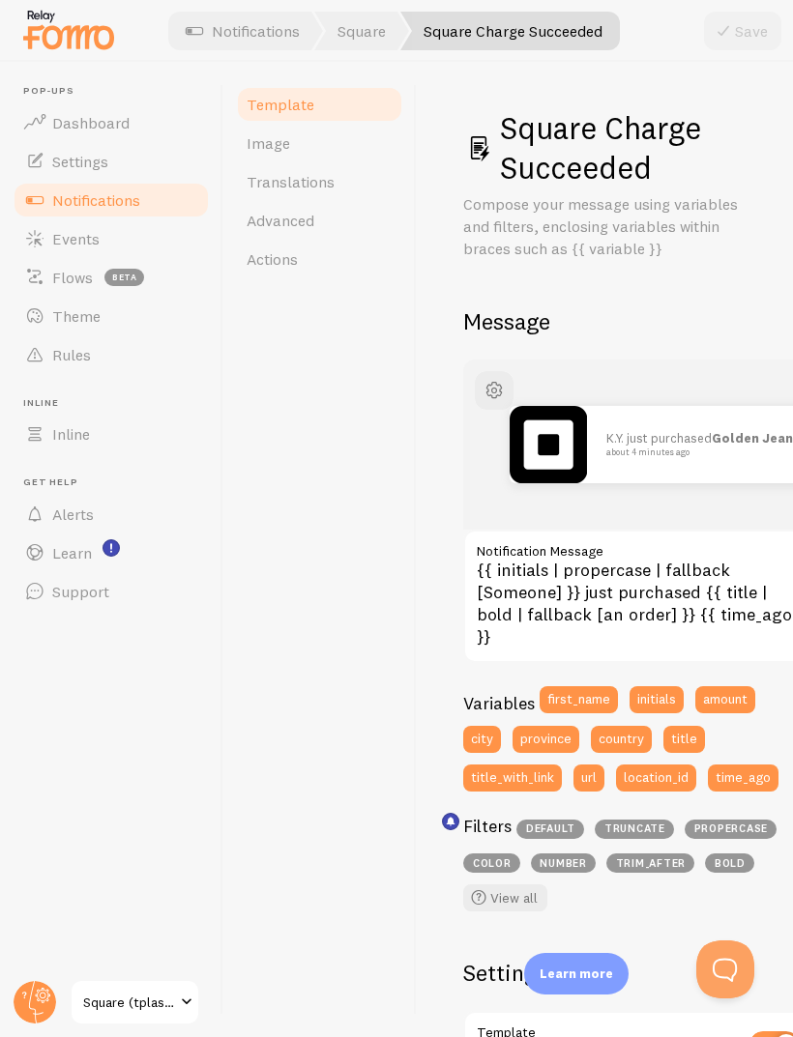
click at [280, 230] on link "Advanced" at bounding box center [319, 220] width 169 height 39
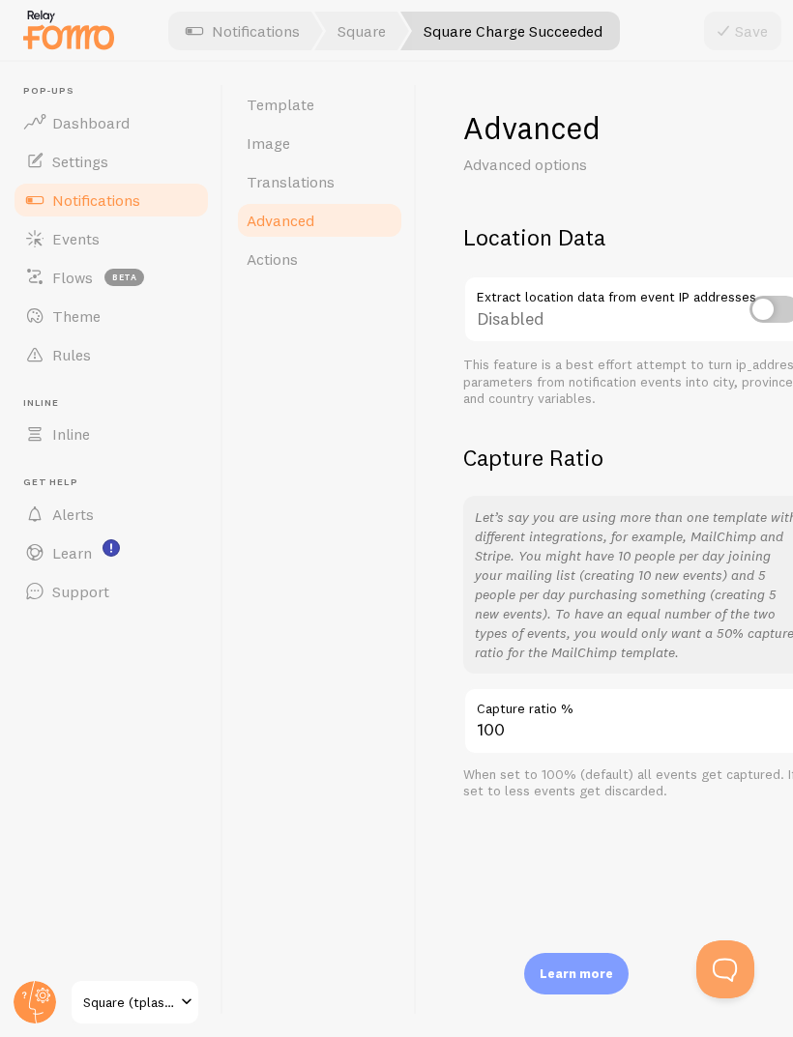
click at [274, 237] on link "Advanced" at bounding box center [319, 220] width 169 height 39
click at [275, 263] on span "Actions" at bounding box center [272, 258] width 51 height 19
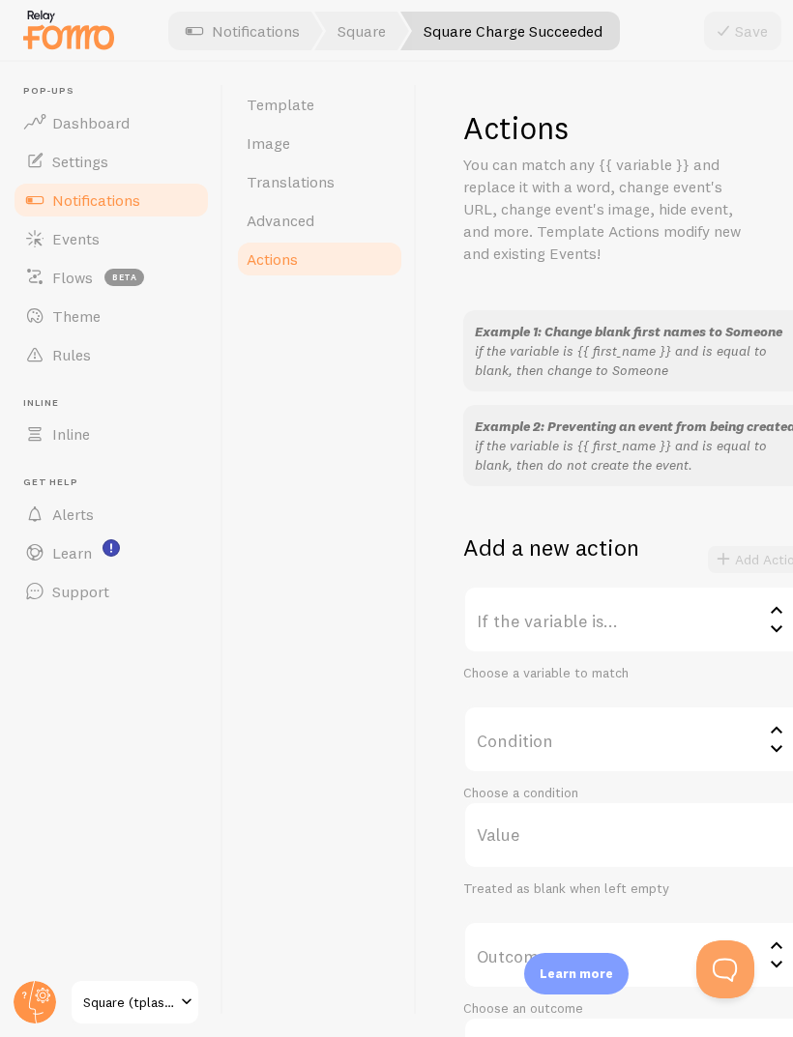
click at [272, 177] on span "Translations" at bounding box center [291, 181] width 88 height 19
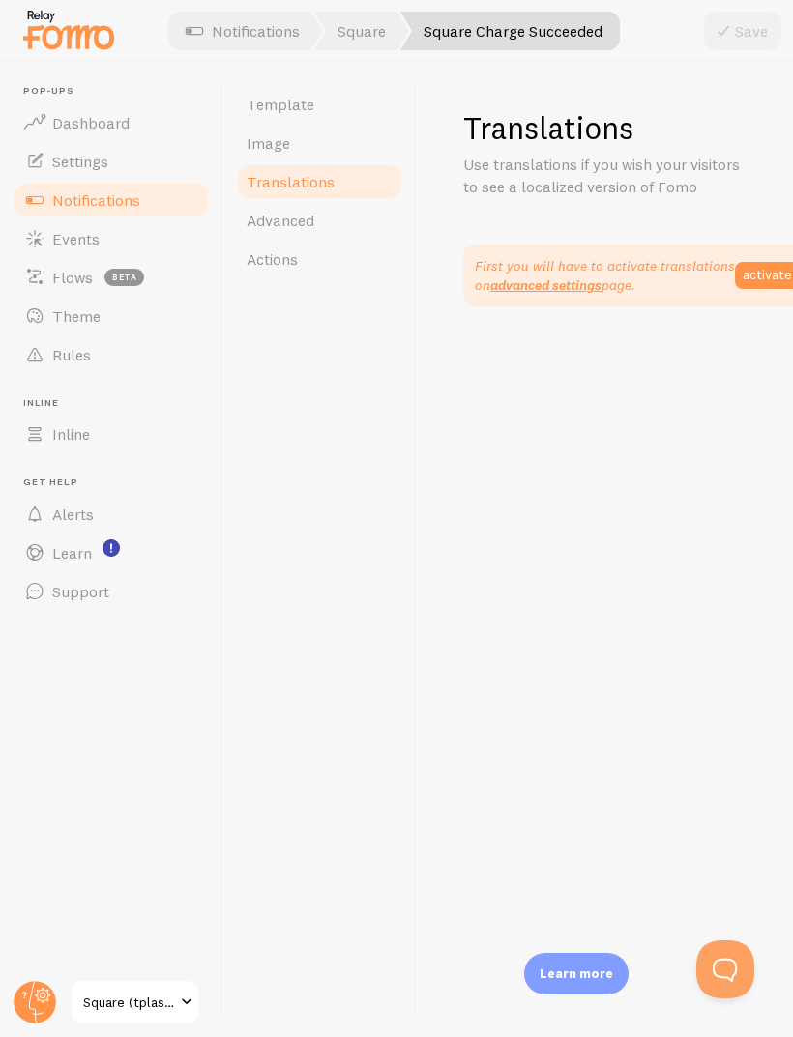
click at [263, 143] on span "Image" at bounding box center [269, 142] width 44 height 19
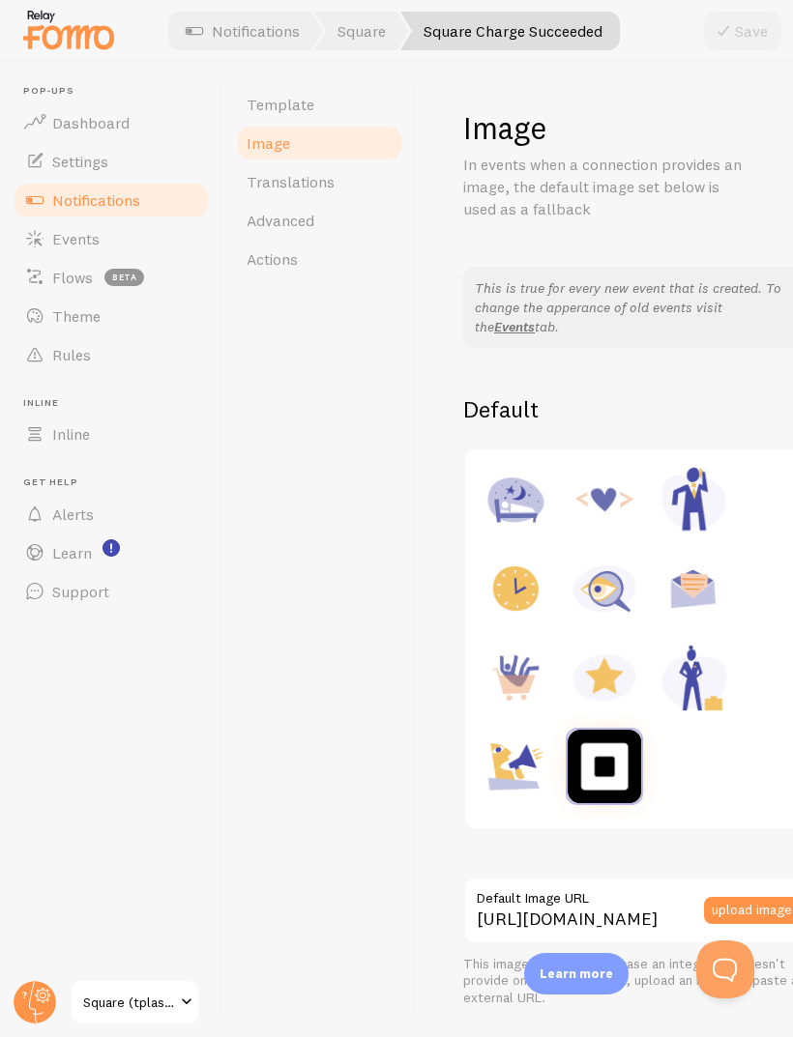
click at [276, 93] on link "Template" at bounding box center [319, 104] width 169 height 39
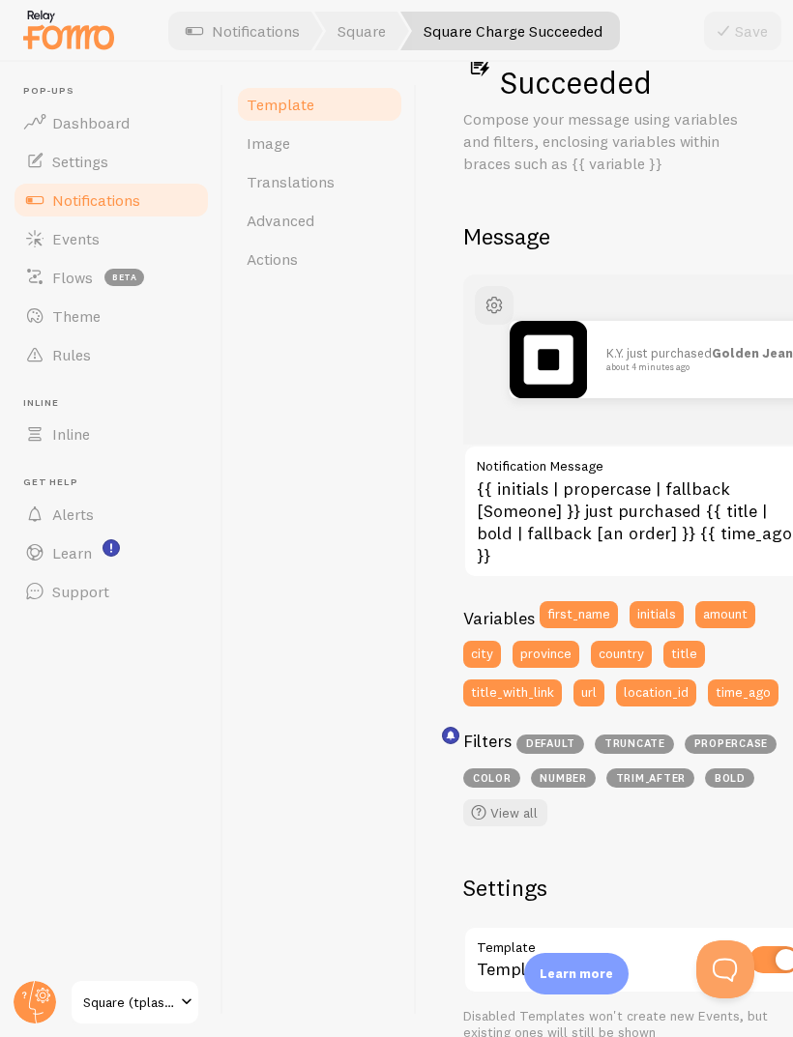
scroll to position [86, 0]
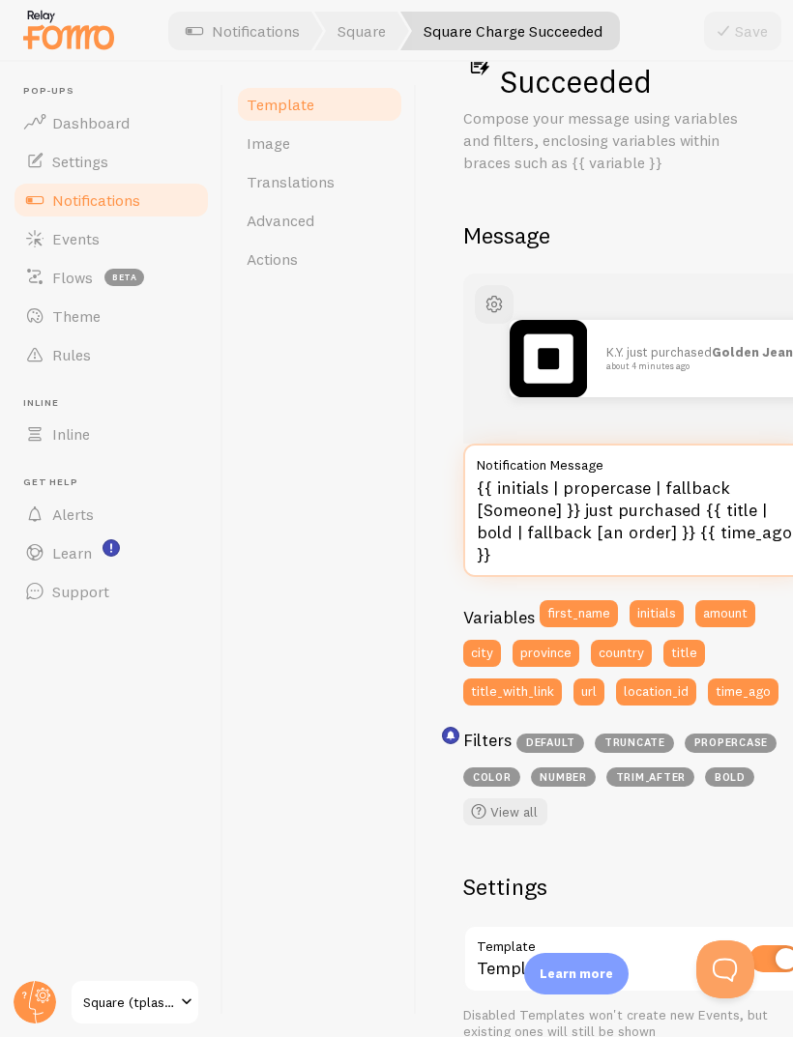
click at [508, 563] on textarea "{{ initials | propercase | fallback [Someone] }} just purchased {{ title | bold…" at bounding box center [637, 510] width 348 height 133
click at [494, 476] on textarea "{{ initials | propercase | fallback [Someone] }} just purchased {{ title | bold…" at bounding box center [637, 510] width 348 height 133
click at [488, 469] on textarea "{{ initials | propercase | fallback [Someone] }} just purchased {{ title | bold…" at bounding box center [637, 510] width 348 height 133
paste textarea "first_name}} in {{city}} purchased "{{product_name"
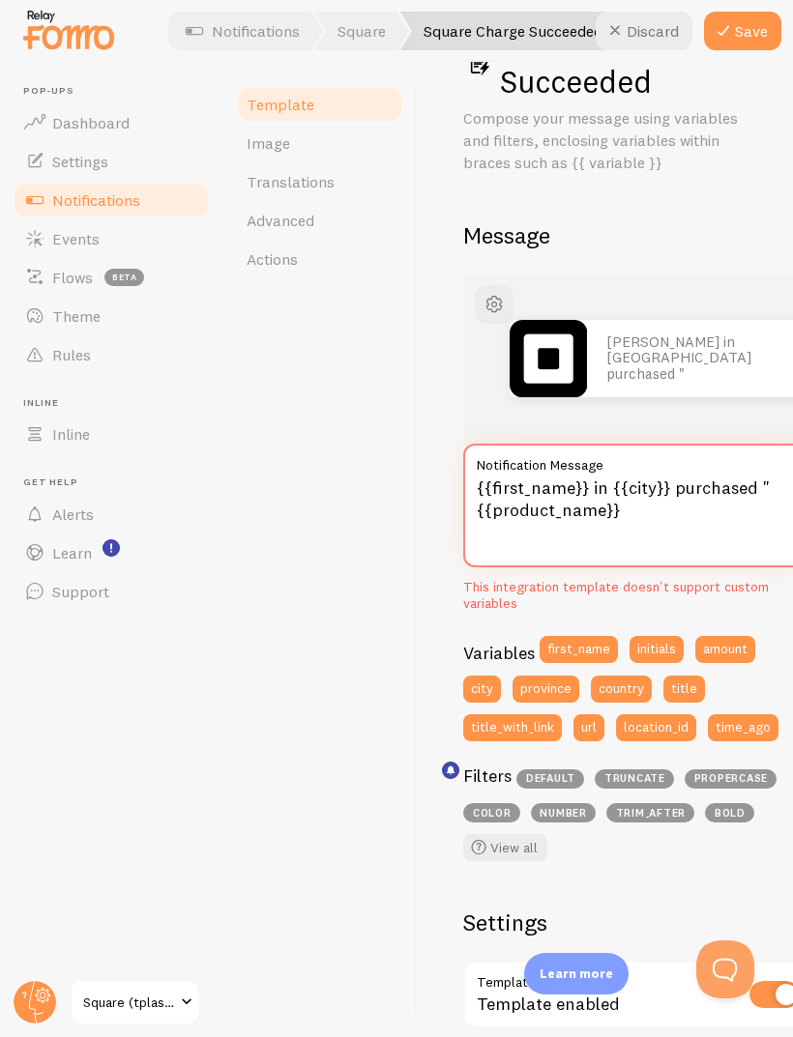
type textarea "{{first_name}} in {{city}} purchased "{{product_name}}"
click at [738, 34] on button "Save" at bounding box center [742, 31] width 77 height 39
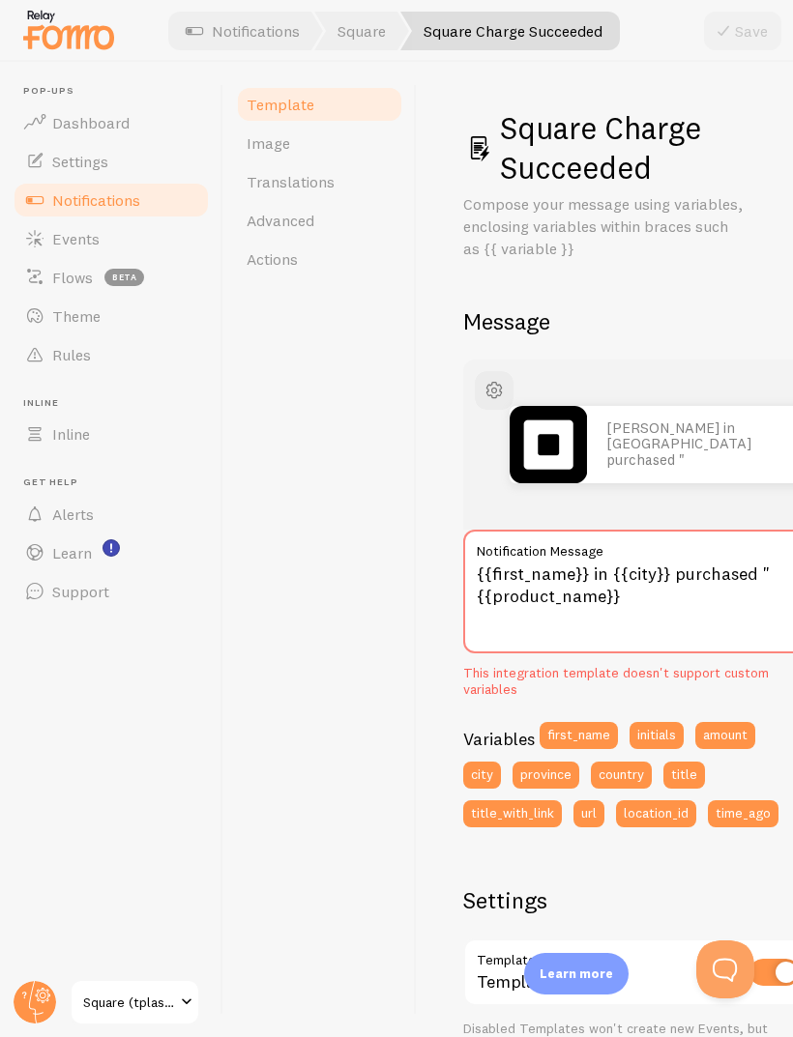
scroll to position [0, 0]
click at [273, 162] on link "Translations" at bounding box center [319, 181] width 169 height 39
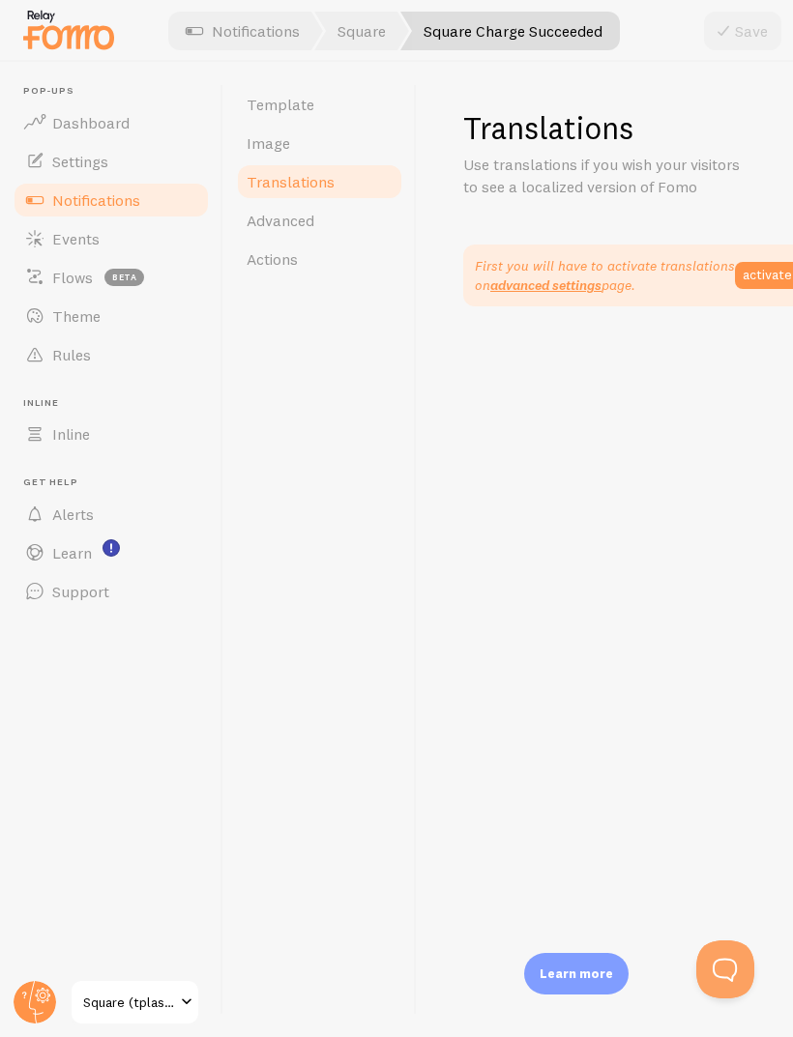
click at [73, 229] on span "Events" at bounding box center [75, 238] width 47 height 19
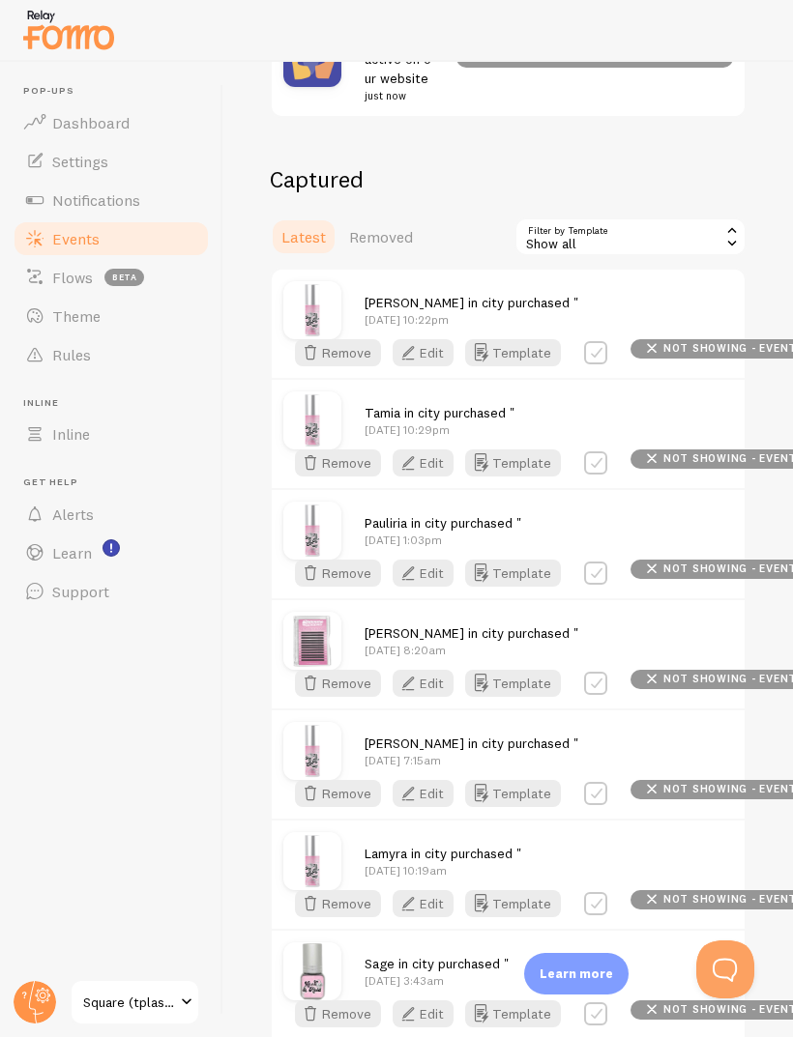
scroll to position [343, 0]
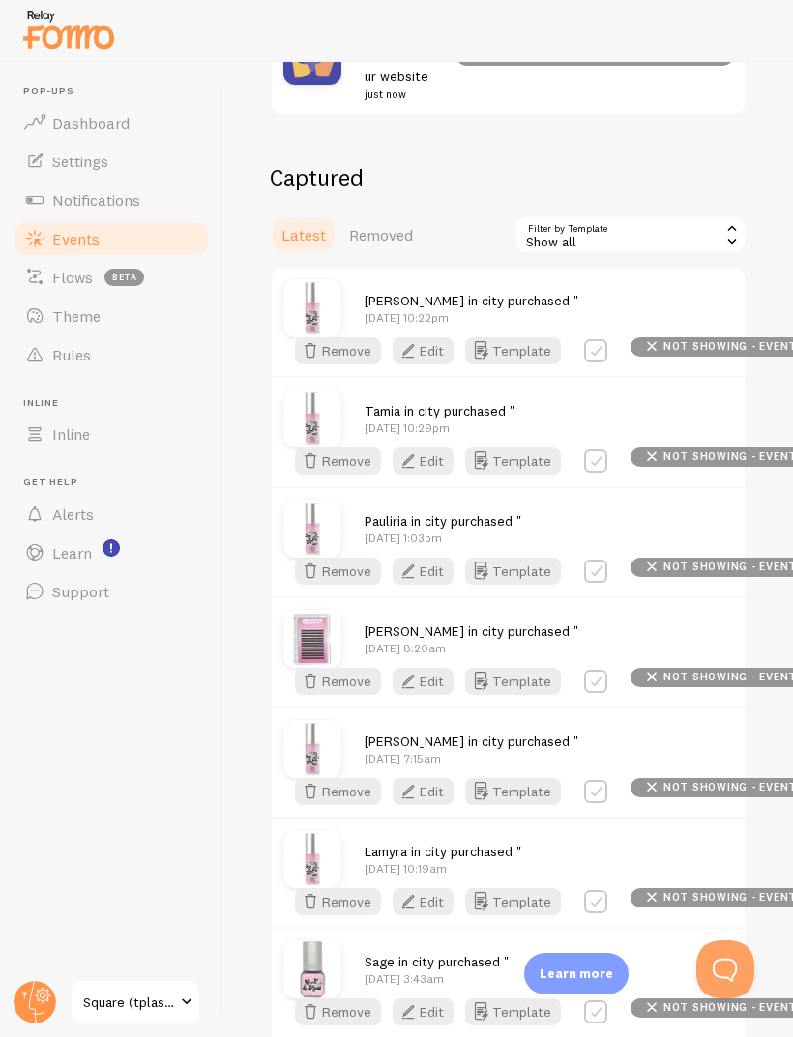
click at [597, 687] on label at bounding box center [595, 681] width 23 height 23
click at [594, 670] on label at bounding box center [595, 681] width 23 height 23
checkbox input "false"
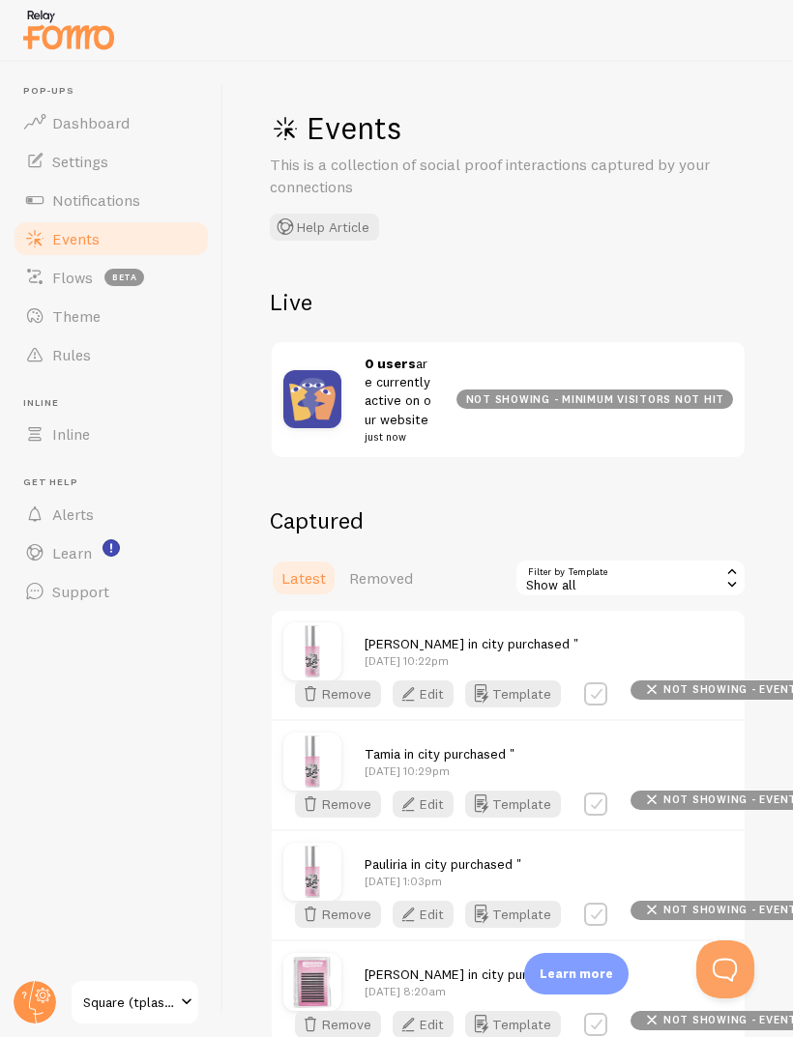
scroll to position [0, 0]
click at [100, 190] on span "Notifications" at bounding box center [96, 199] width 88 height 19
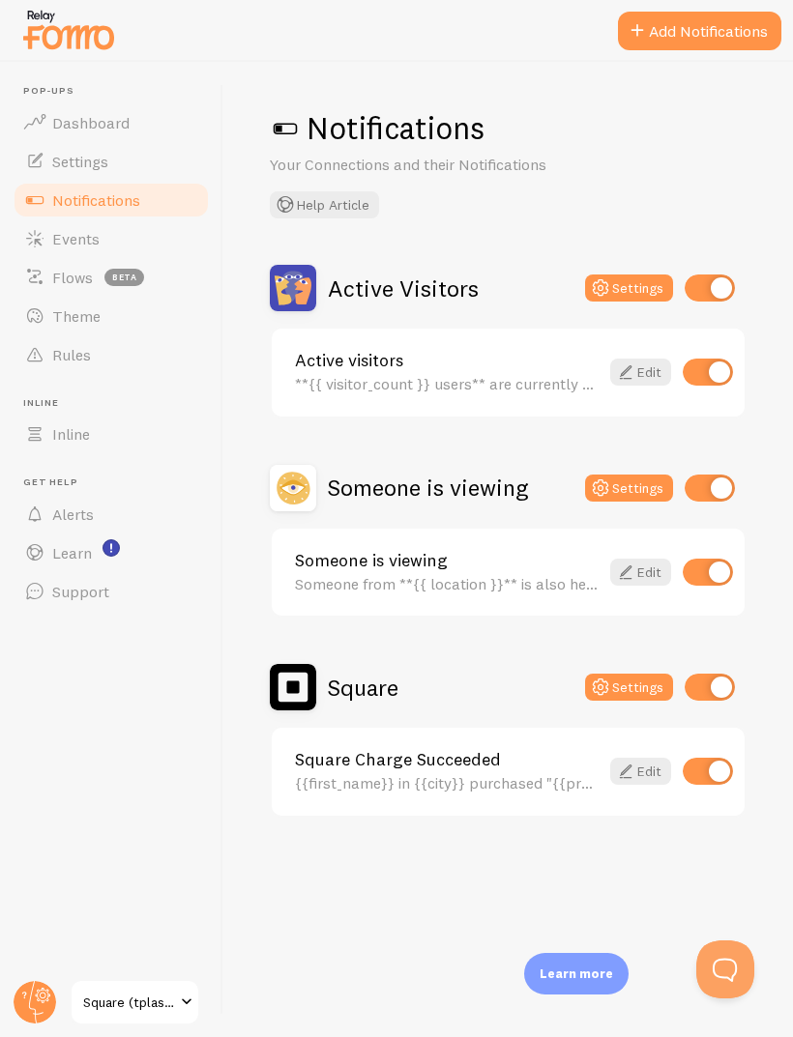
click at [91, 175] on link "Settings" at bounding box center [111, 161] width 199 height 39
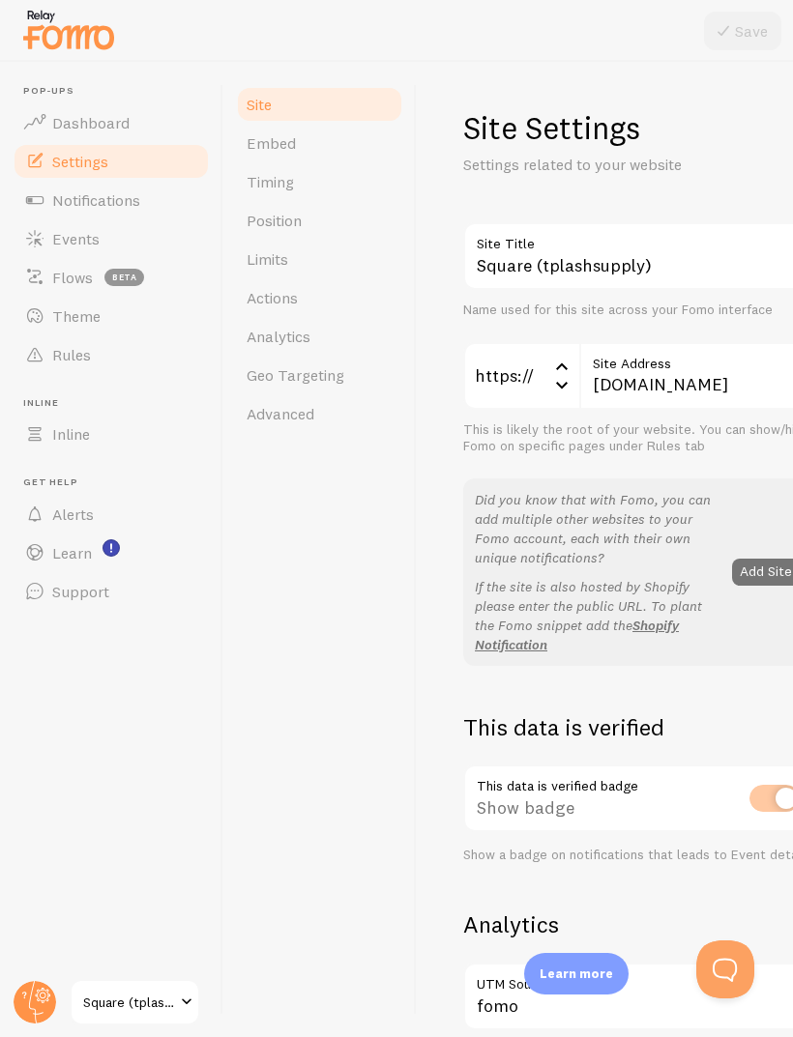
click at [121, 343] on link "Rules" at bounding box center [111, 354] width 199 height 39
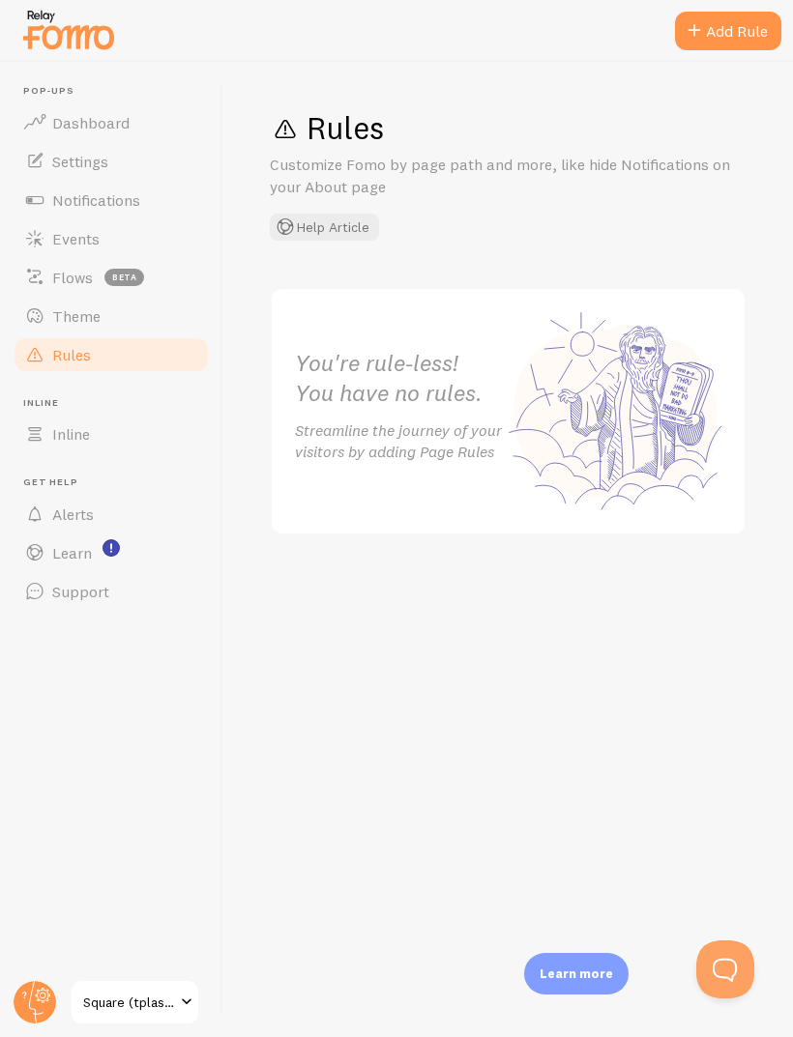
click at [100, 311] on link "Theme" at bounding box center [111, 316] width 199 height 39
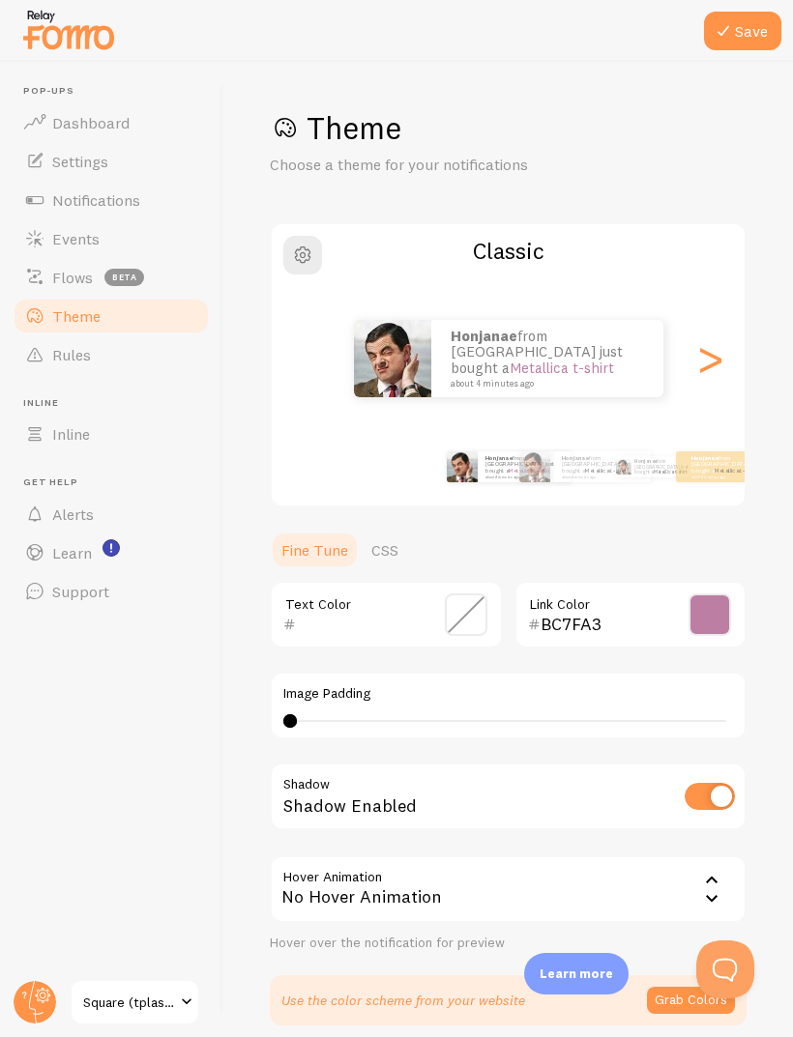
click at [98, 329] on link "Theme" at bounding box center [111, 316] width 199 height 39
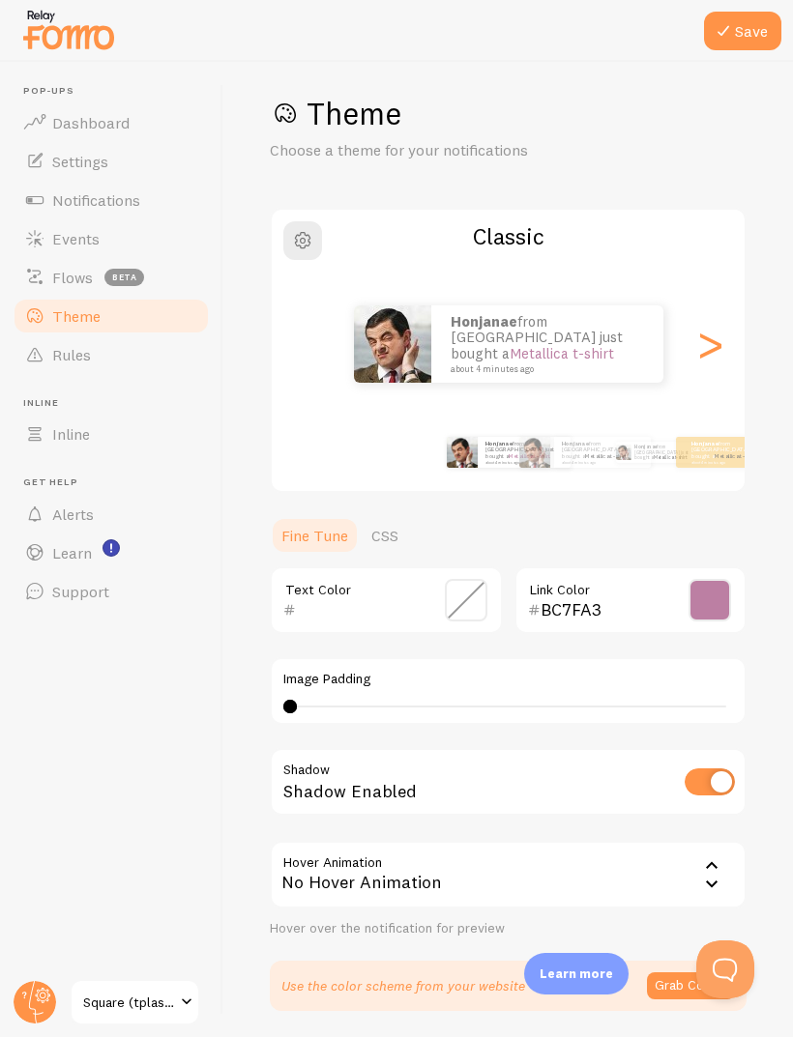
scroll to position [14, 0]
click at [85, 236] on span "Events" at bounding box center [75, 238] width 47 height 19
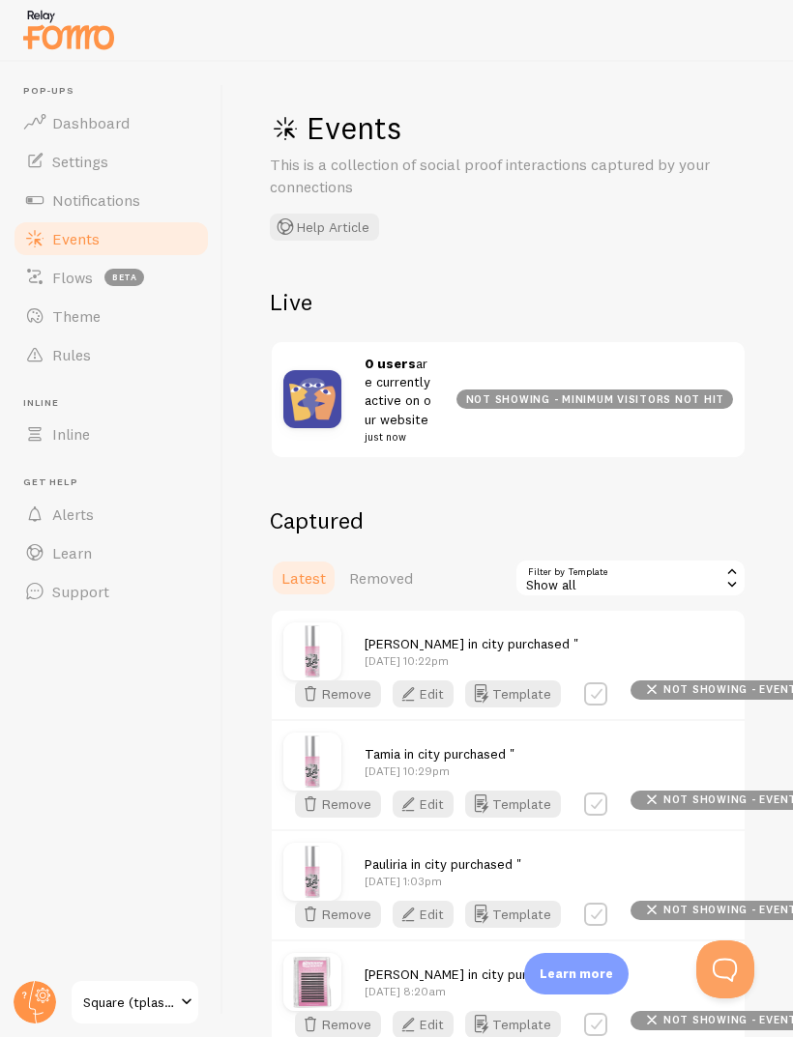
scroll to position [45, 0]
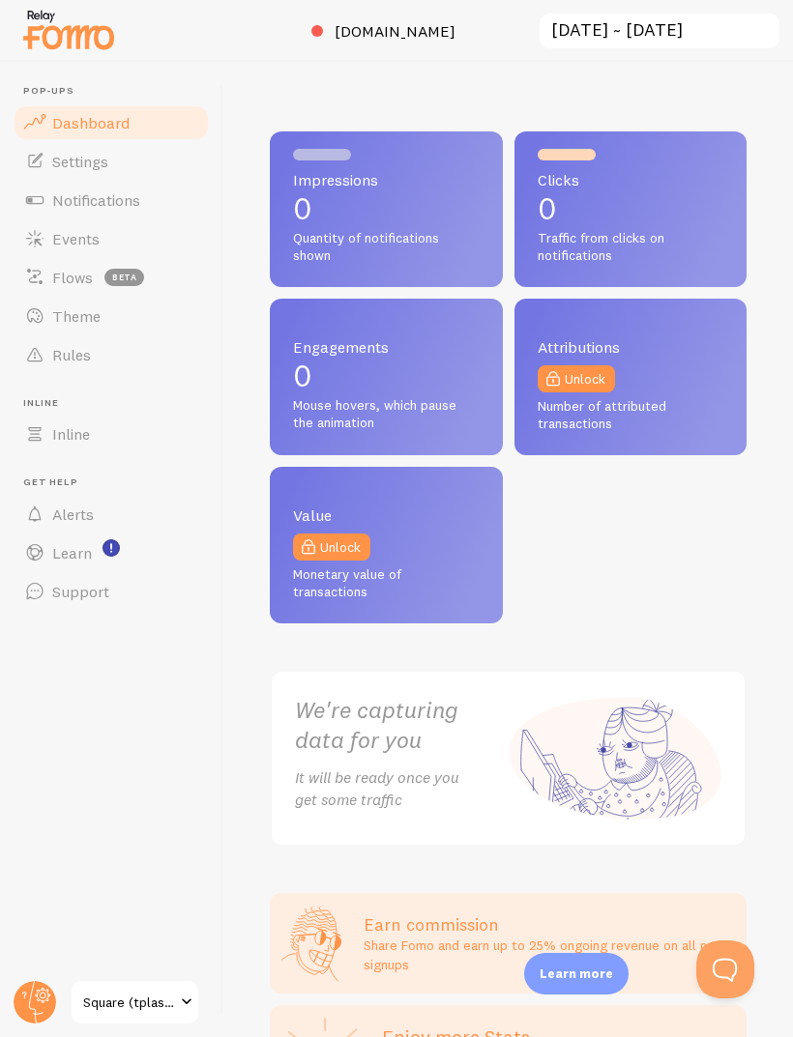
click at [61, 162] on span "Settings" at bounding box center [80, 161] width 56 height 19
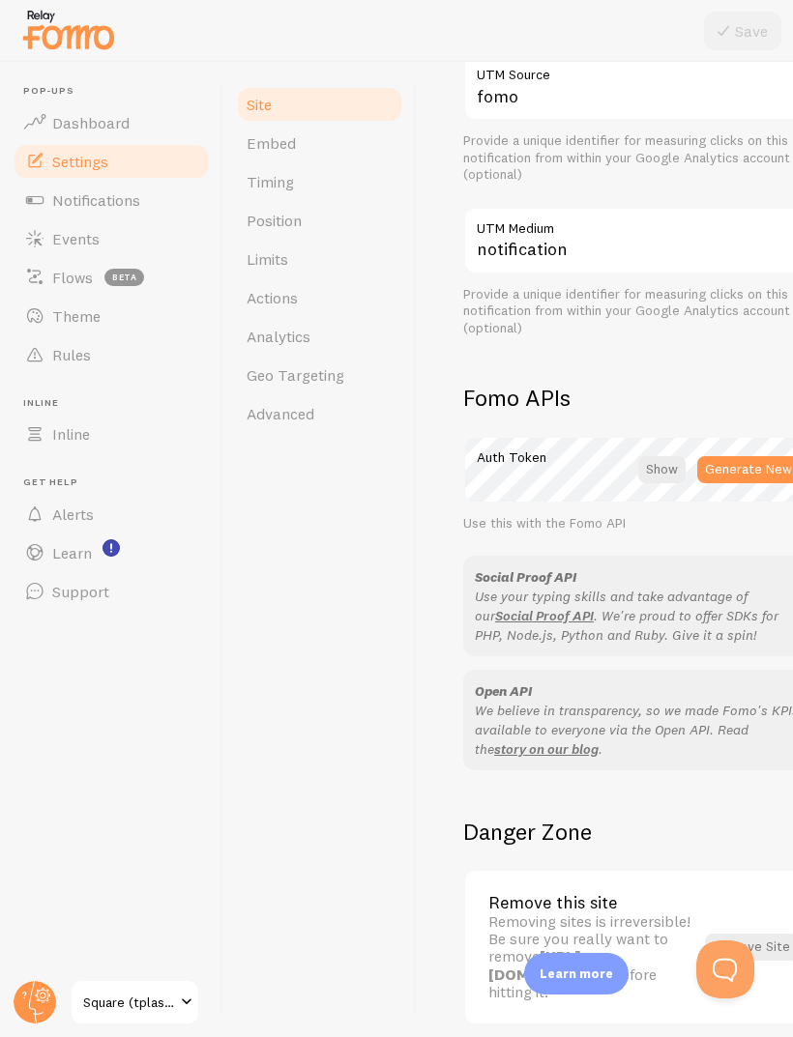
scroll to position [909, 0]
click at [74, 195] on span "Notifications" at bounding box center [96, 199] width 88 height 19
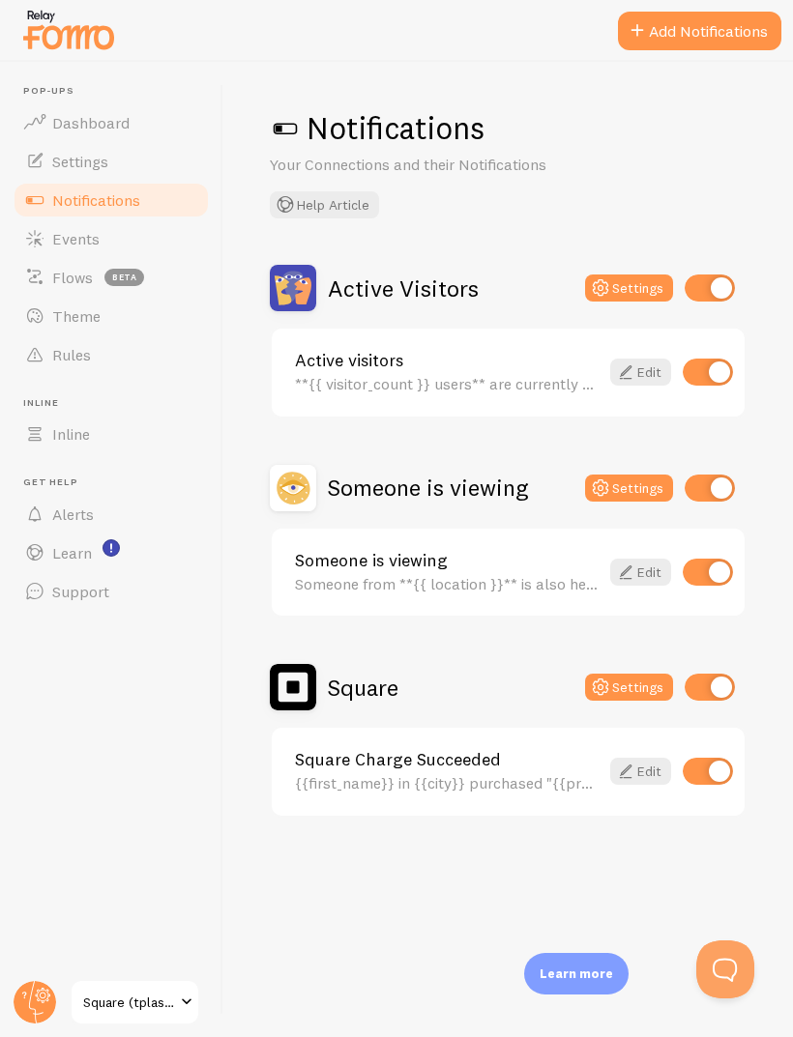
click at [53, 229] on span "Events" at bounding box center [75, 238] width 47 height 19
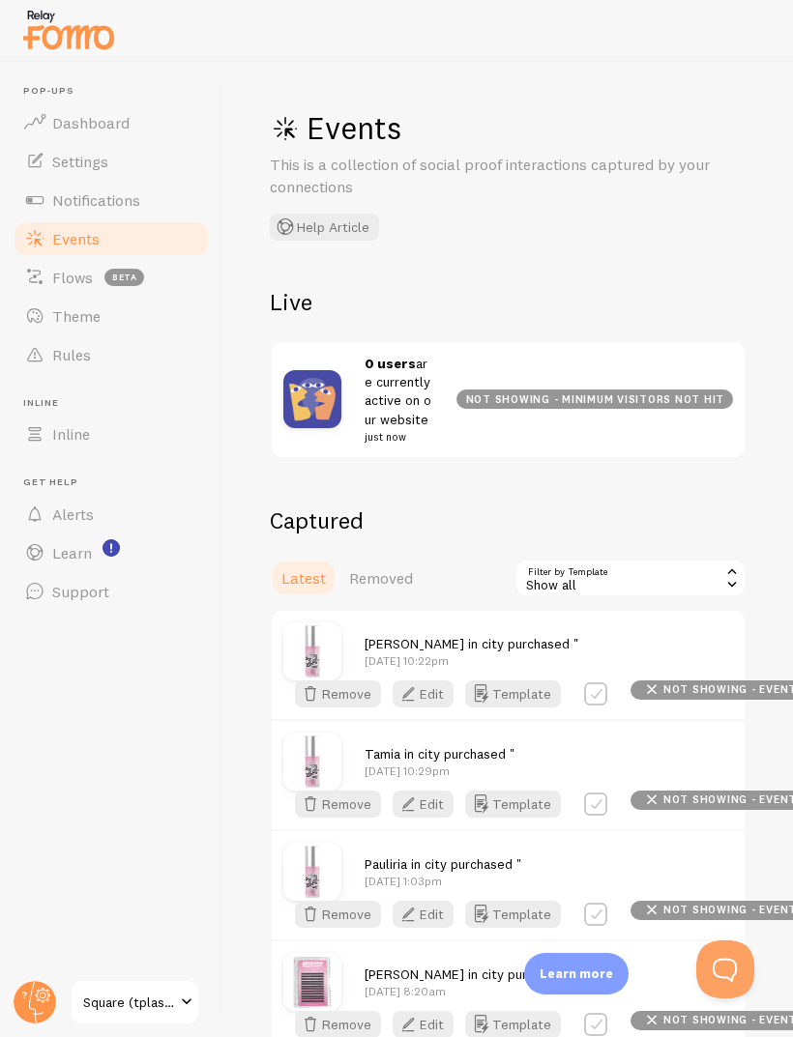
click at [684, 359] on div "0 users are currently active on our website just now not showing - minimum visi…" at bounding box center [508, 399] width 473 height 115
click at [79, 317] on span "Theme" at bounding box center [76, 315] width 48 height 19
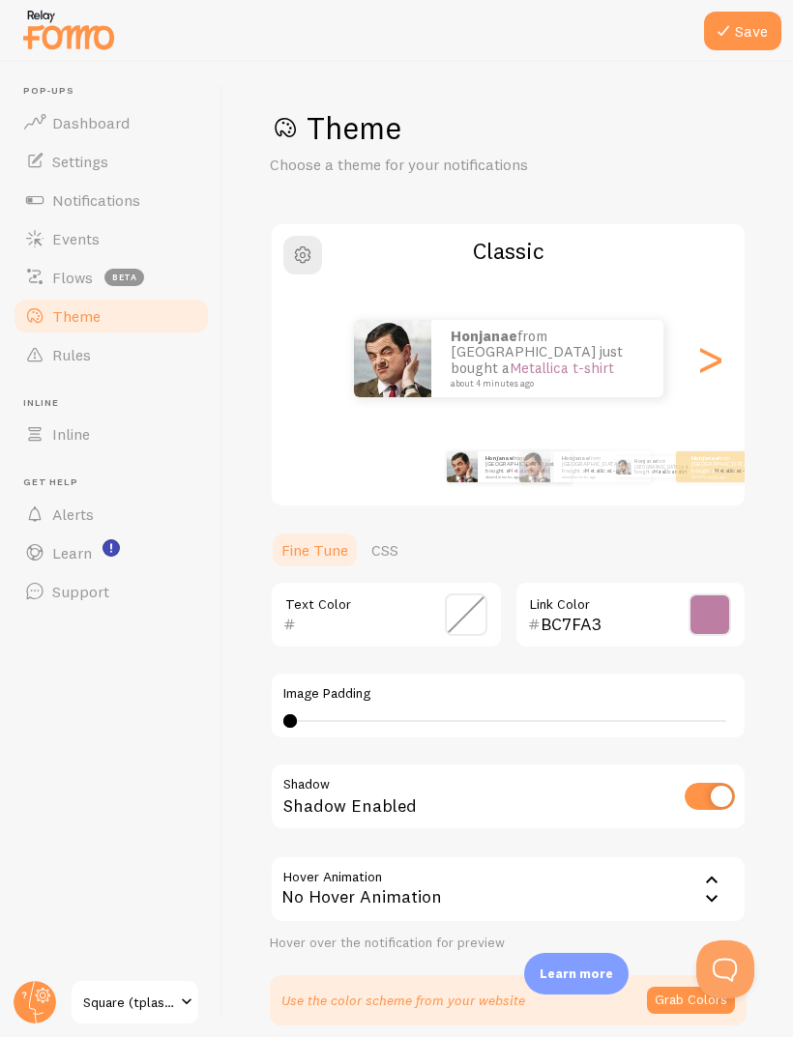
click at [713, 347] on div ">" at bounding box center [709, 358] width 23 height 139
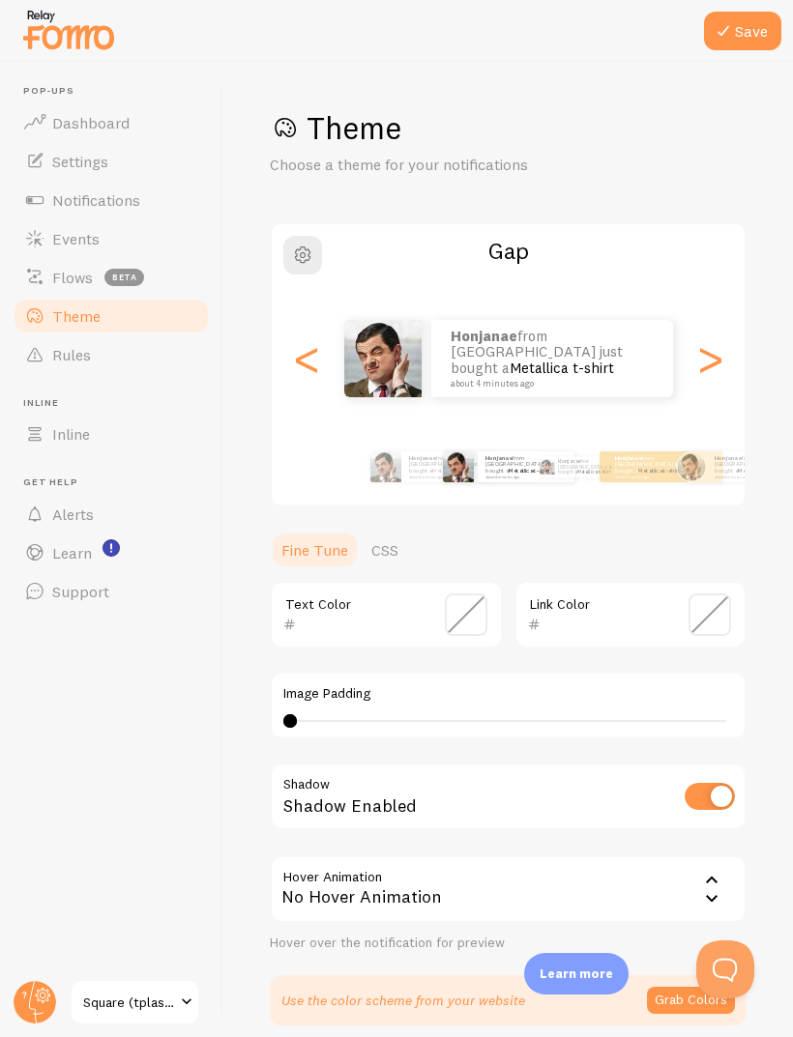
click at [721, 344] on div ">" at bounding box center [709, 358] width 23 height 139
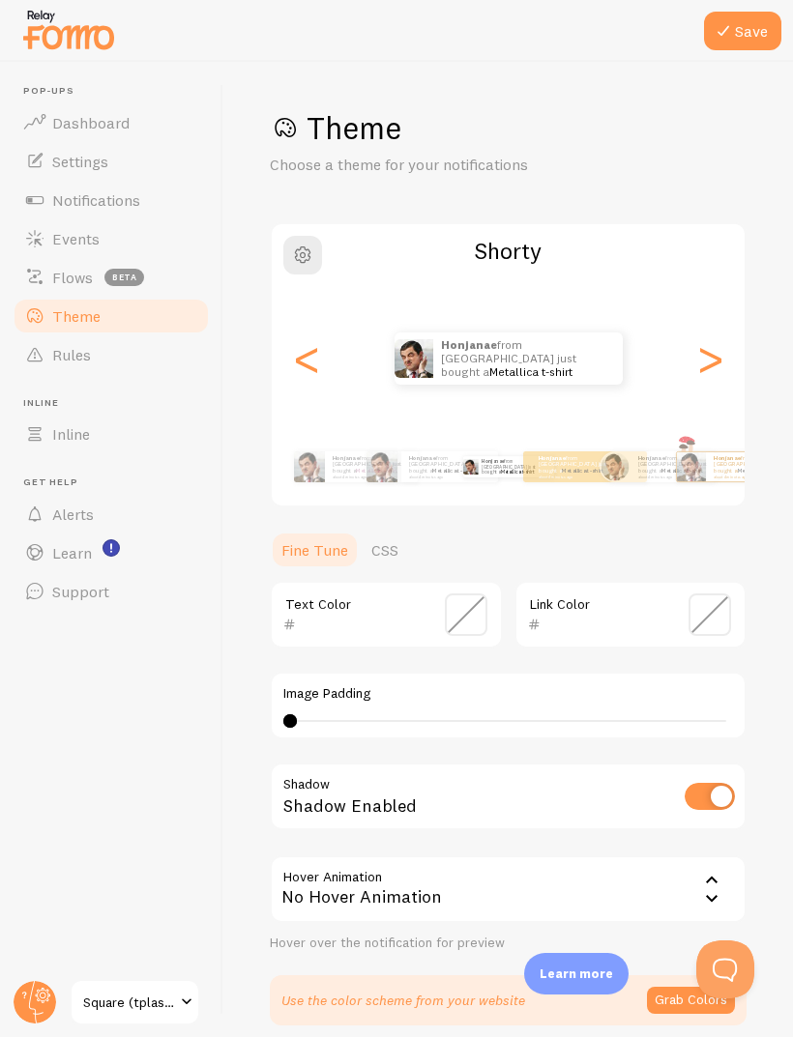
click at [721, 344] on div ">" at bounding box center [709, 358] width 23 height 139
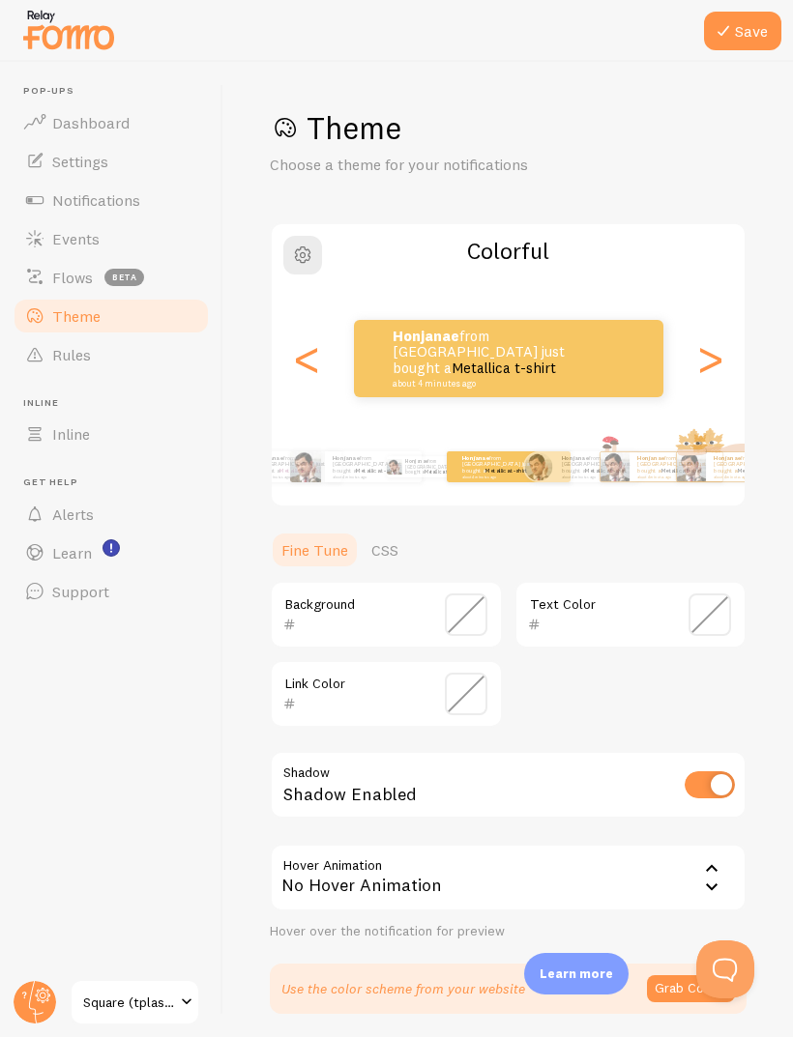
click at [295, 357] on div "<" at bounding box center [306, 358] width 23 height 139
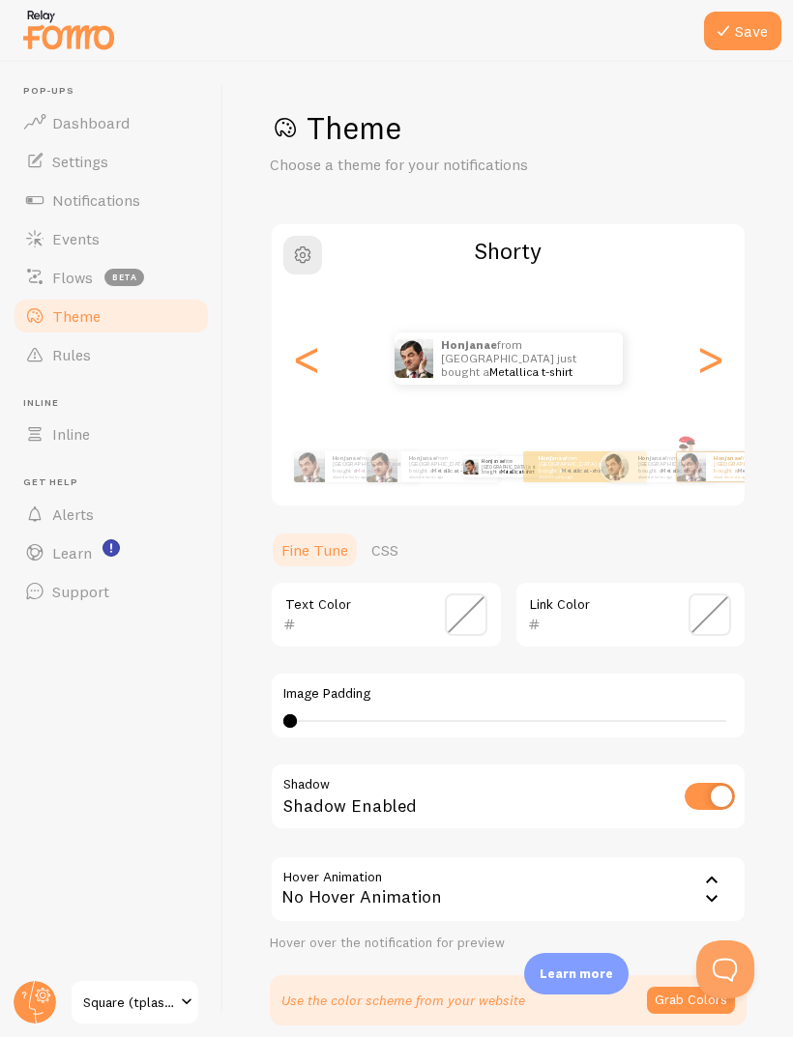
click at [720, 355] on div ">" at bounding box center [709, 358] width 23 height 139
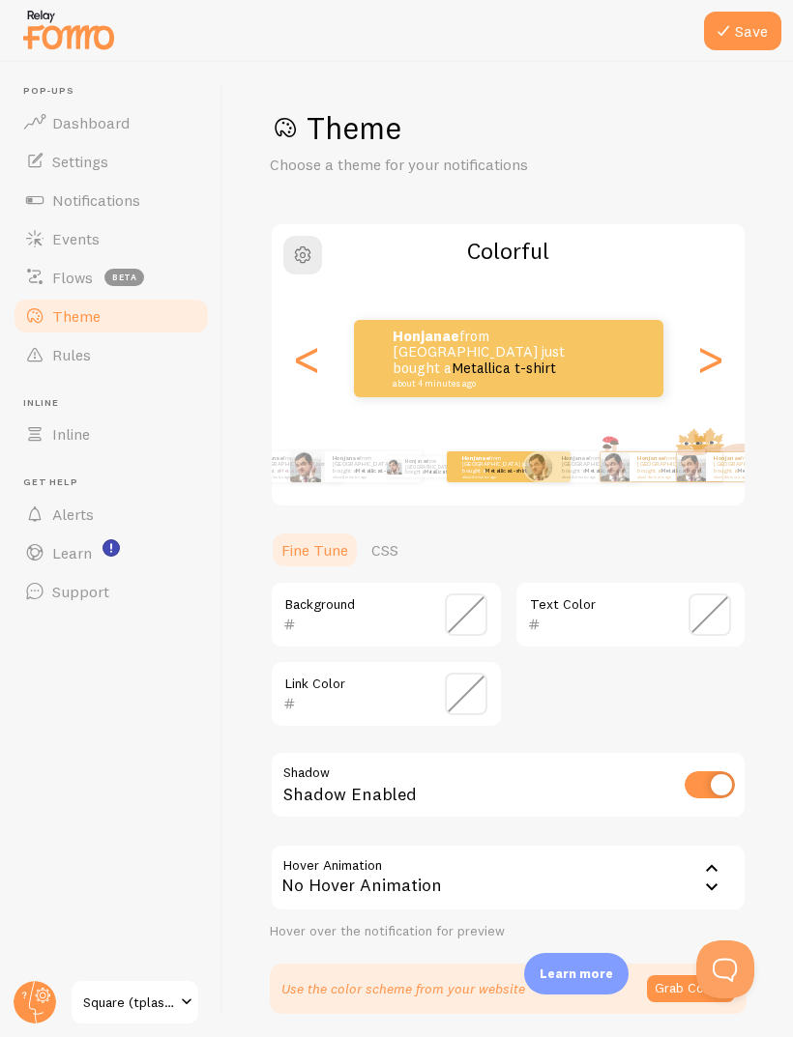
click at [710, 351] on div ">" at bounding box center [709, 358] width 23 height 139
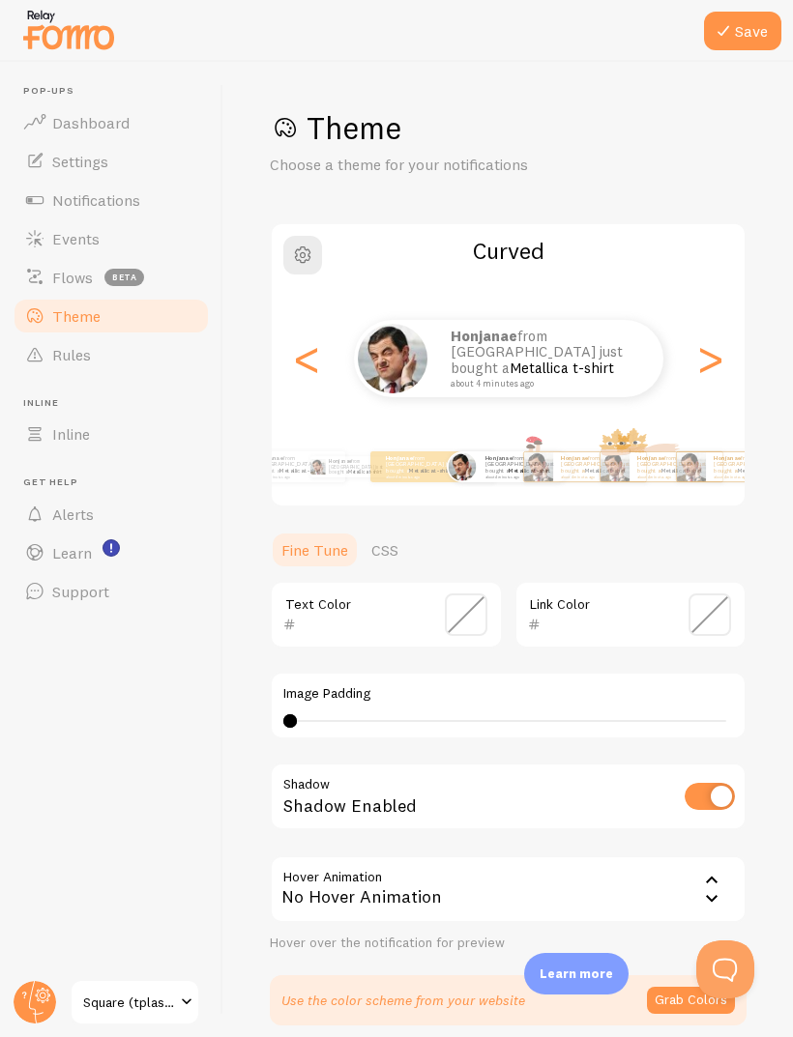
click at [698, 369] on div ">" at bounding box center [709, 358] width 23 height 139
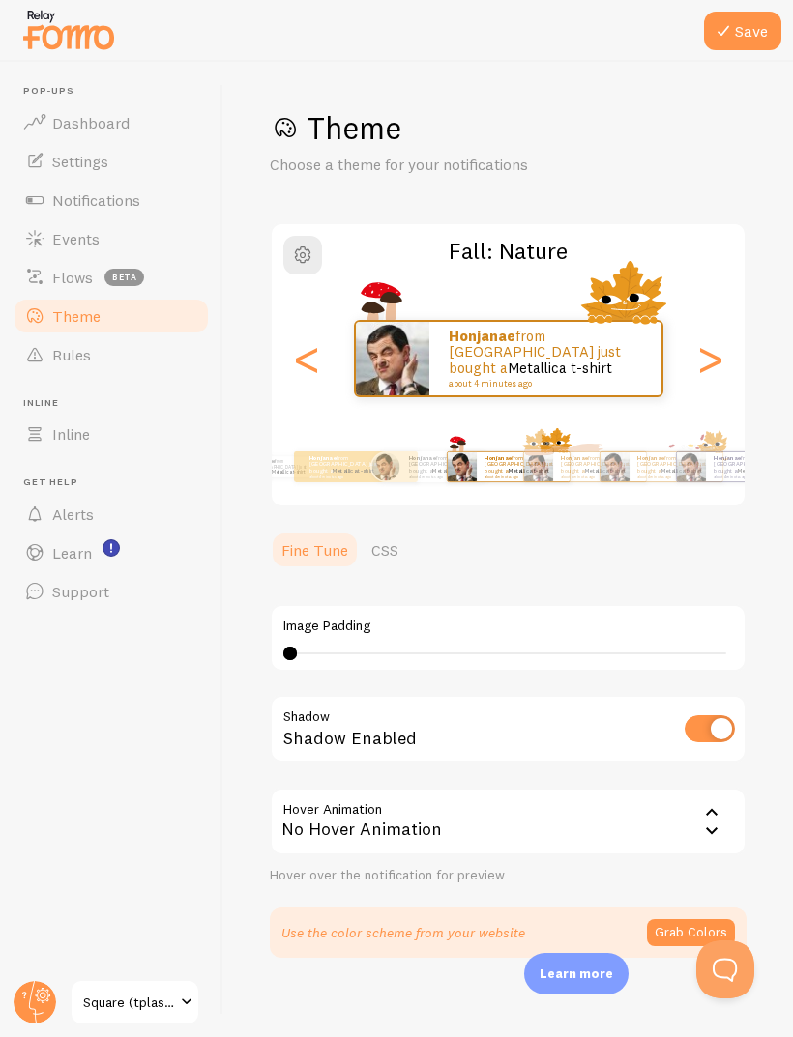
type input "0"
click at [297, 369] on div "<" at bounding box center [306, 358] width 23 height 139
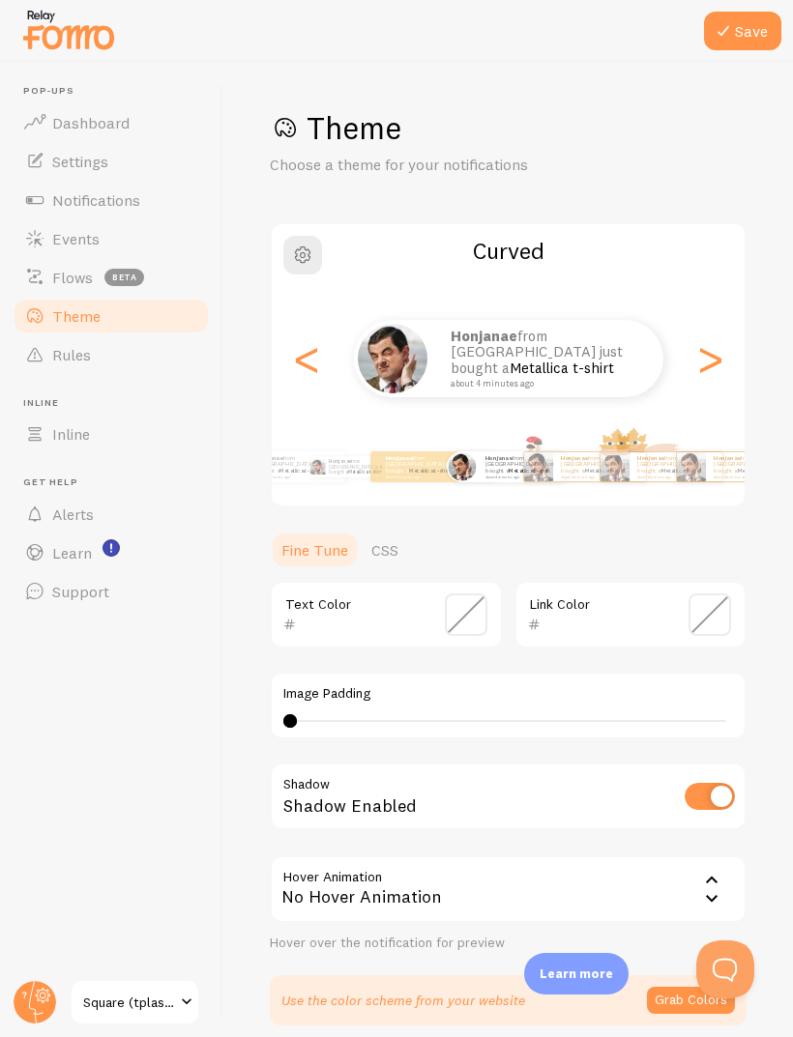
click at [308, 361] on div "<" at bounding box center [306, 358] width 23 height 139
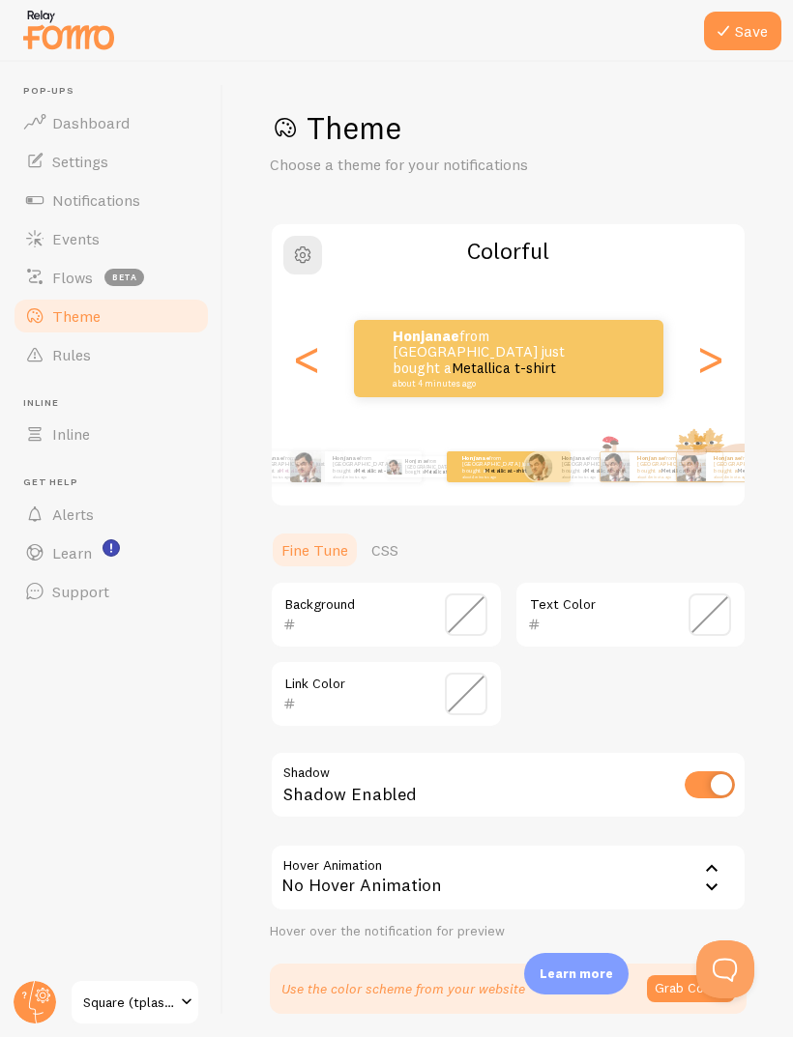
click at [304, 379] on div "<" at bounding box center [306, 358] width 23 height 139
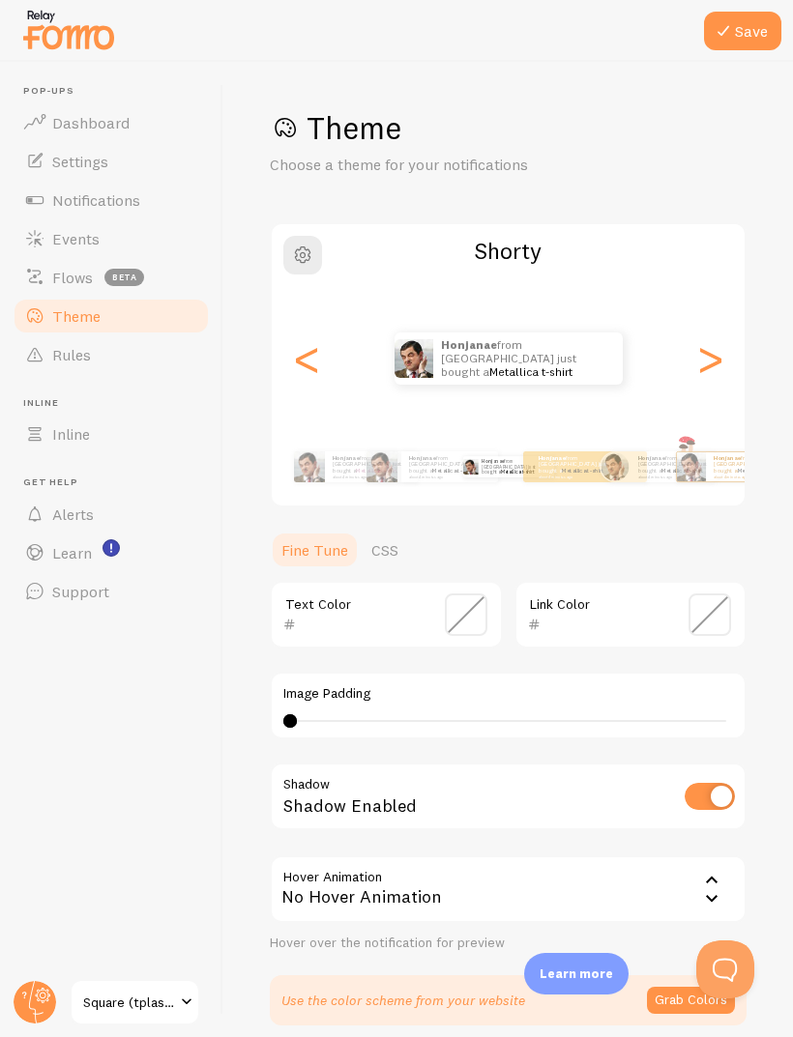
click at [318, 349] on div "<" at bounding box center [306, 358] width 23 height 139
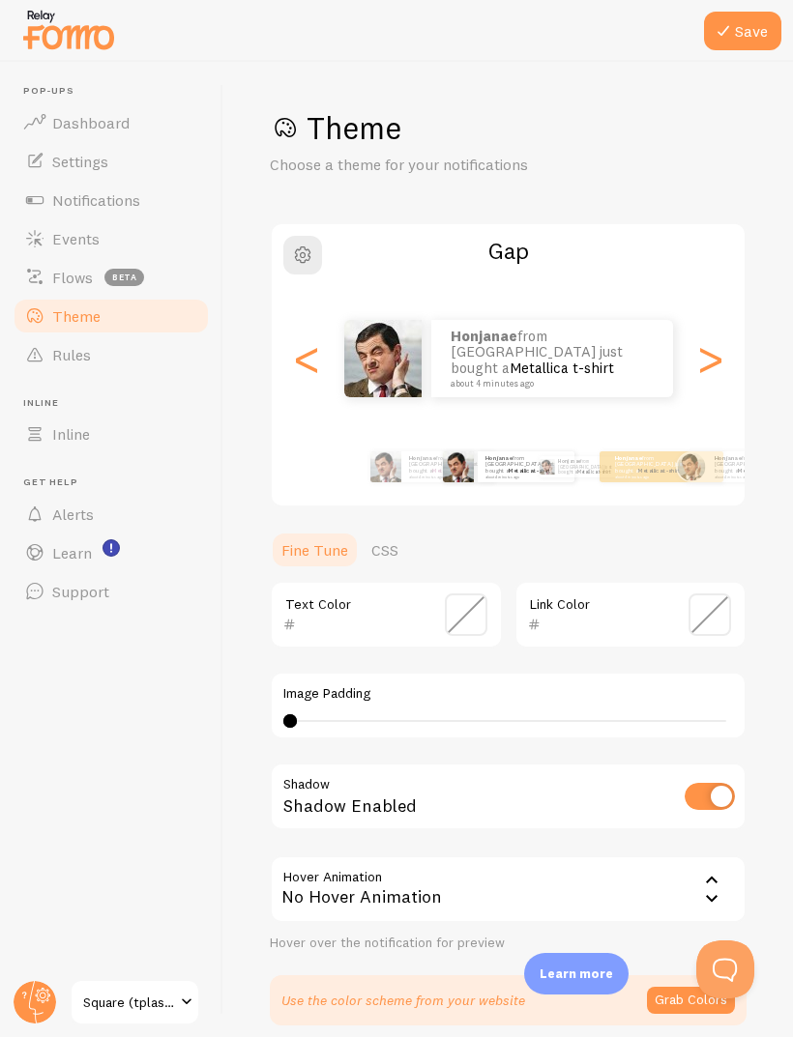
click at [300, 376] on div "<" at bounding box center [306, 358] width 23 height 139
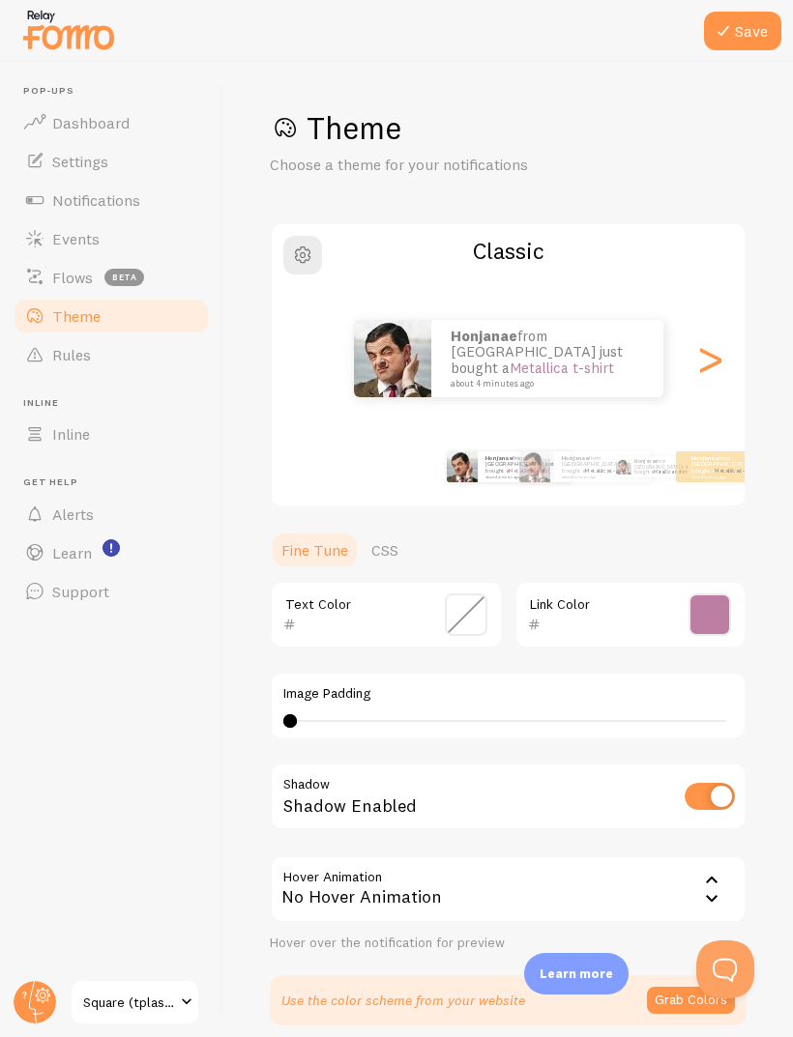
type input "BC7FA3"
click at [716, 344] on div ">" at bounding box center [709, 358] width 23 height 139
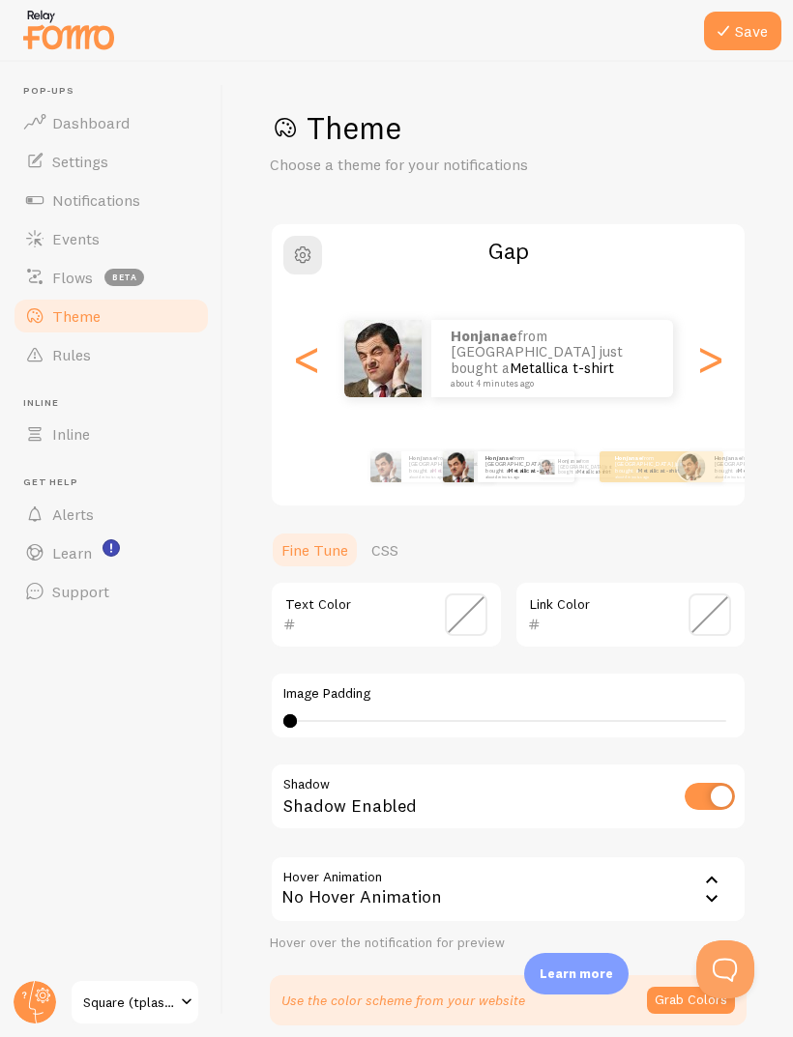
click at [313, 375] on div "<" at bounding box center [306, 358] width 23 height 139
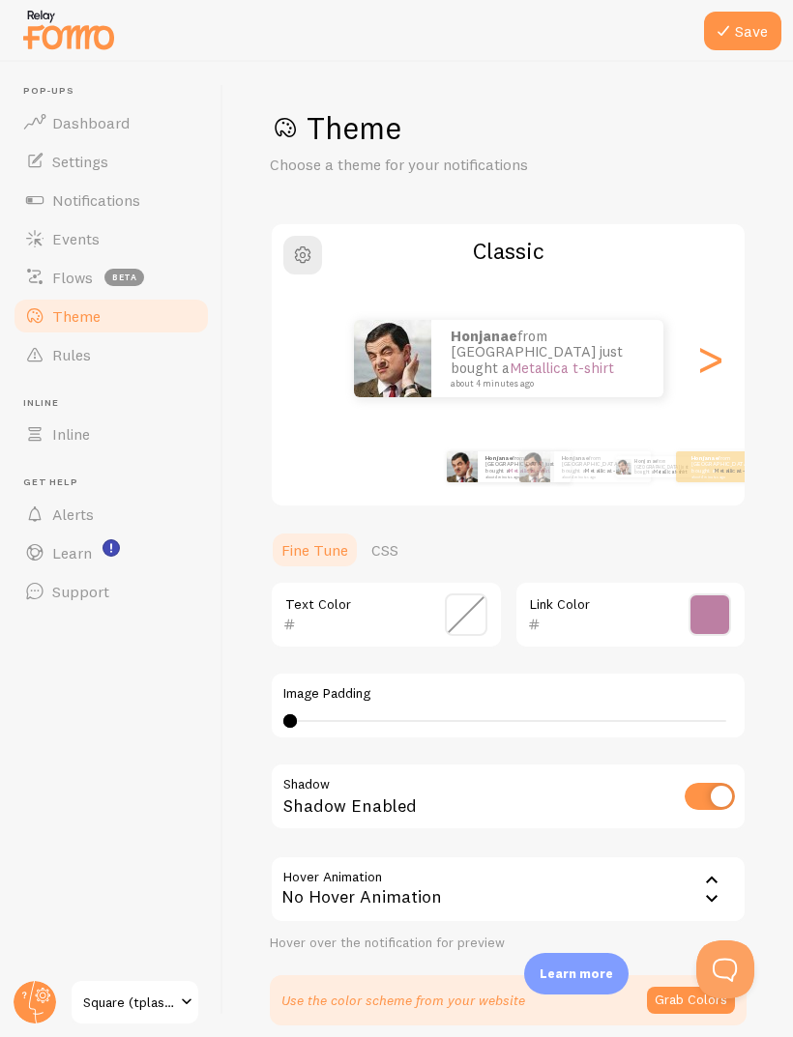
click at [302, 366] on div "<" at bounding box center [306, 358] width 23 height 139
type input "BC7FA3"
click at [746, 46] on button "Save" at bounding box center [742, 31] width 77 height 39
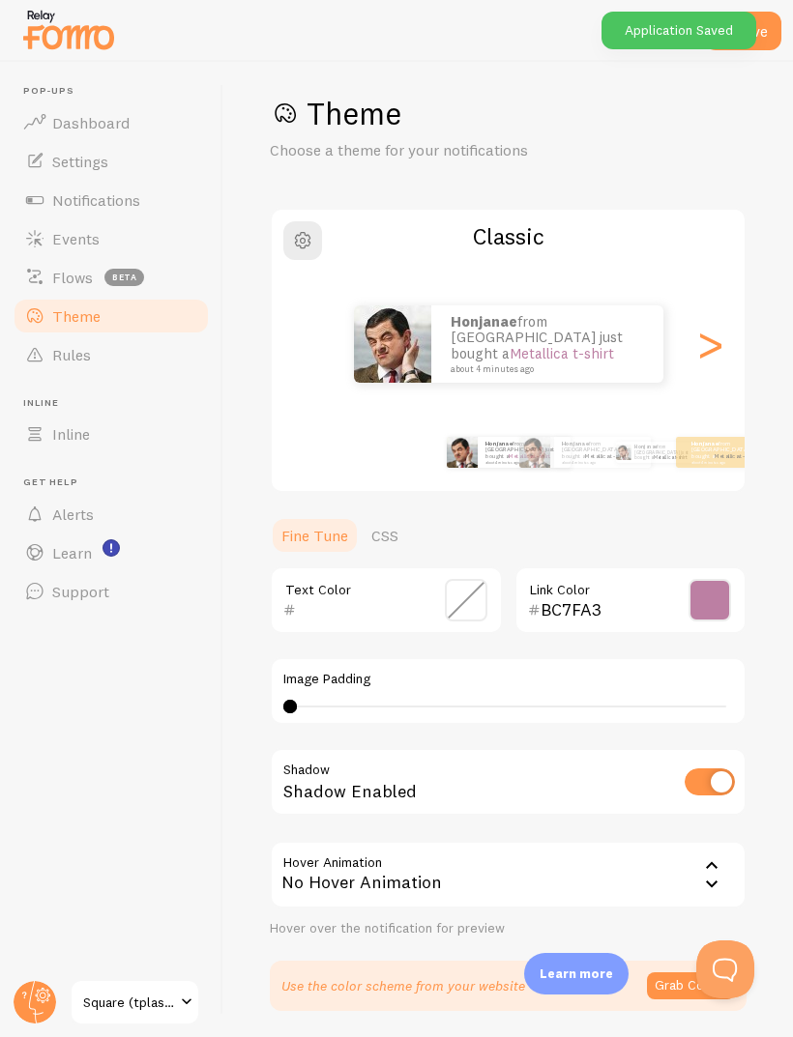
scroll to position [14, 0]
click at [168, 363] on link "Rules" at bounding box center [111, 354] width 199 height 39
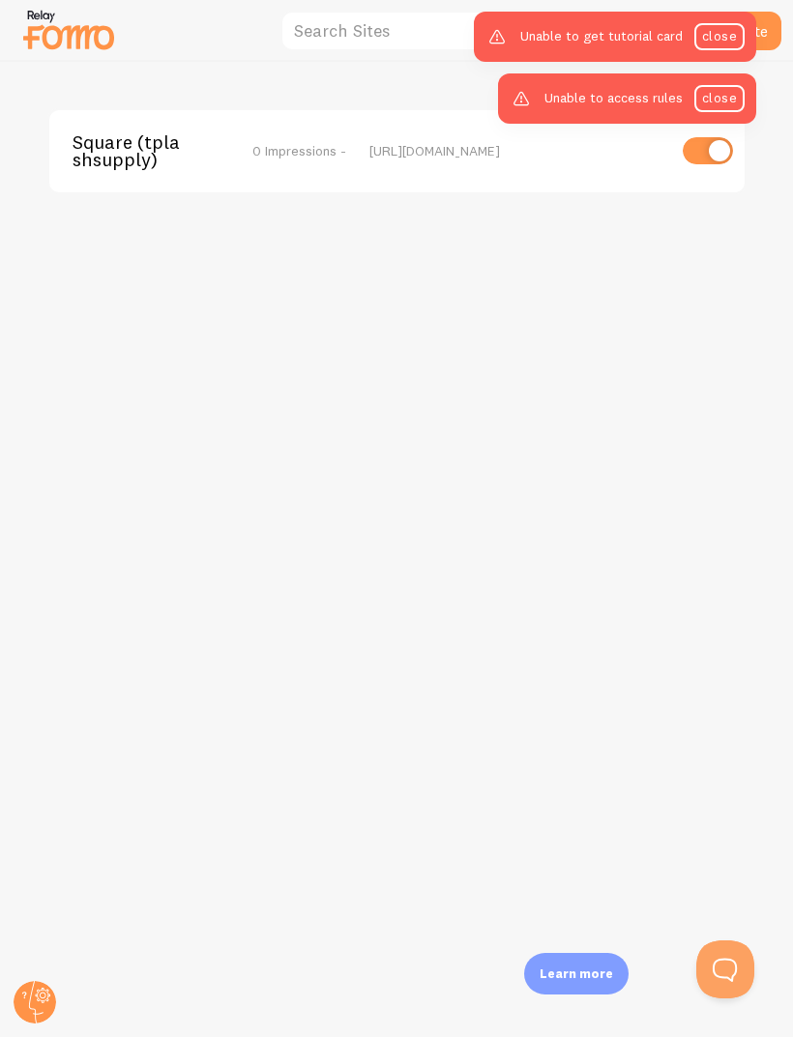
click at [732, 37] on link "close" at bounding box center [719, 36] width 50 height 27
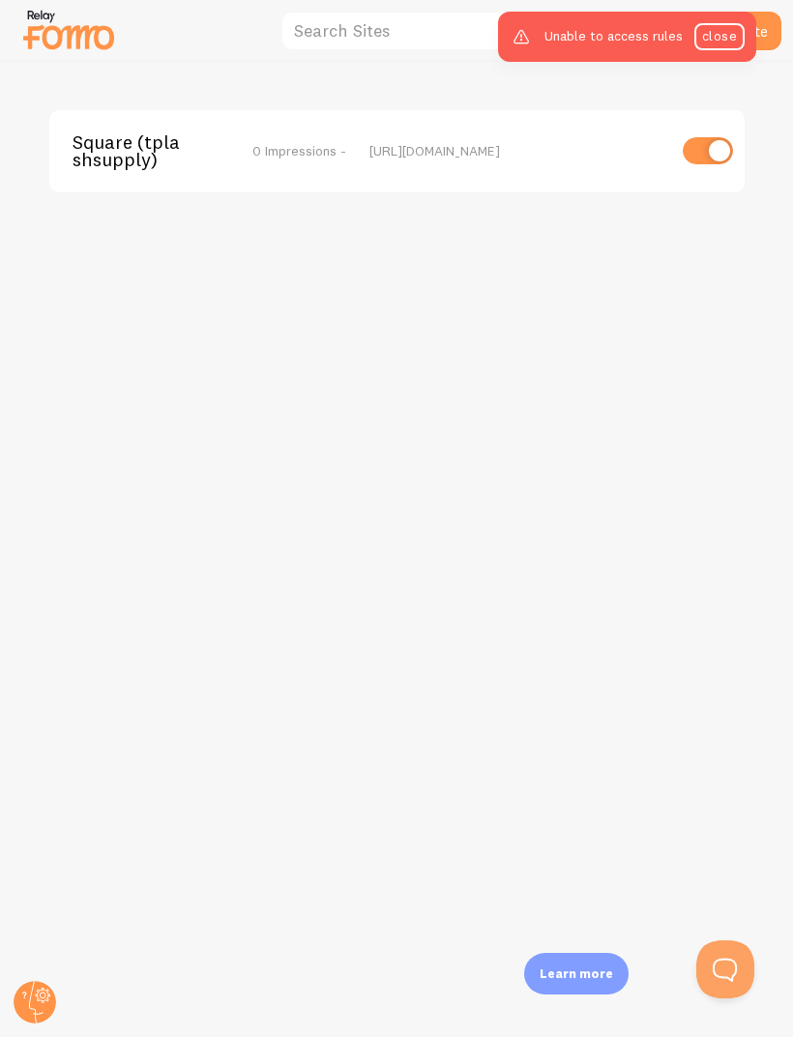
click at [731, 48] on link "close" at bounding box center [719, 36] width 50 height 27
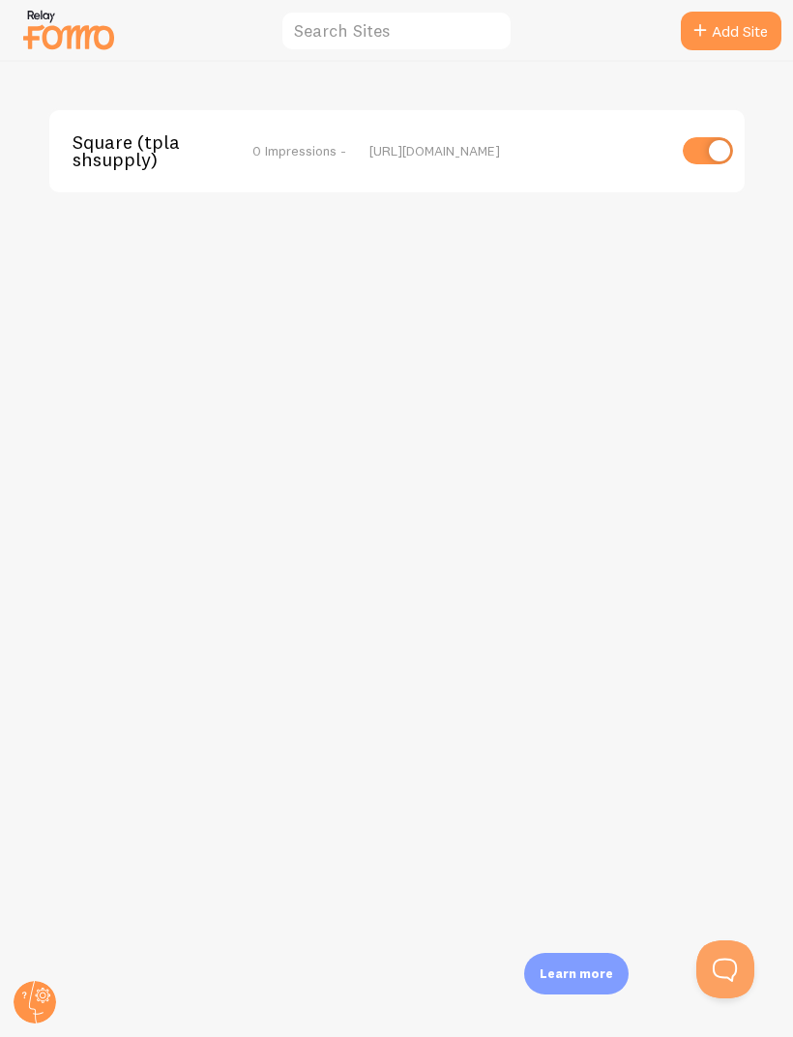
click at [36, 985] on circle at bounding box center [35, 1002] width 43 height 43
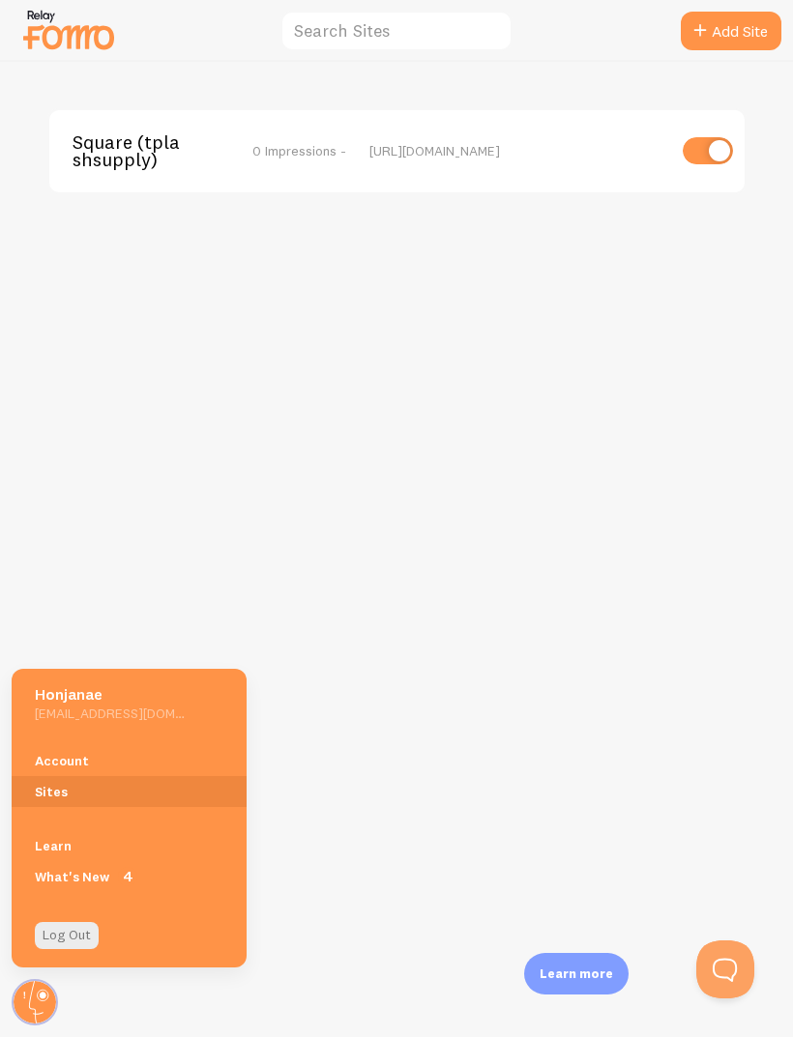
click at [170, 766] on link "Account" at bounding box center [129, 760] width 235 height 31
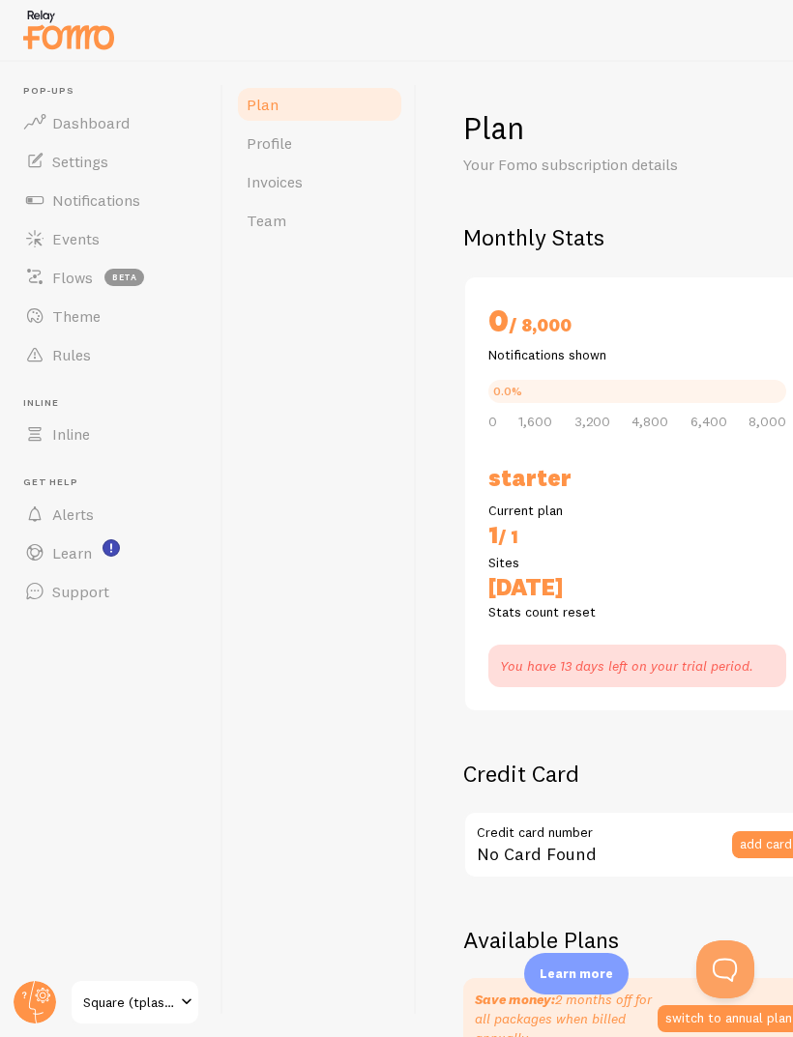
checkbox input "true"
click at [145, 367] on link "Rules" at bounding box center [111, 354] width 199 height 39
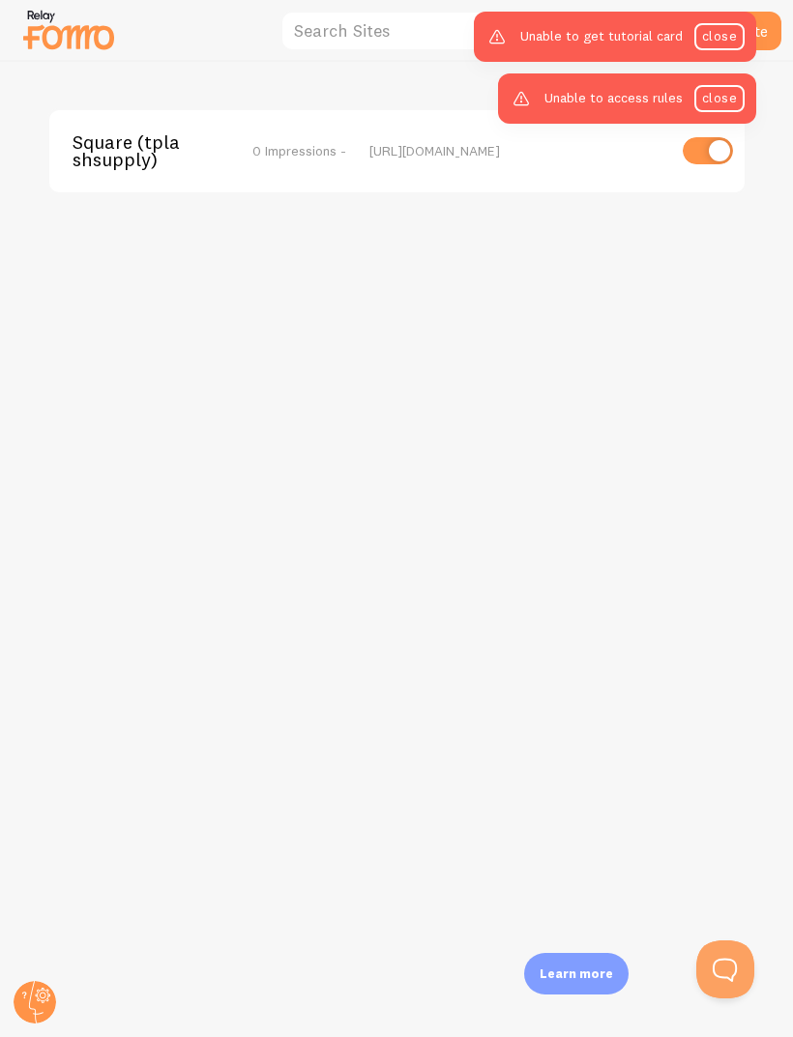
click at [19, 985] on icon at bounding box center [35, 1002] width 46 height 46
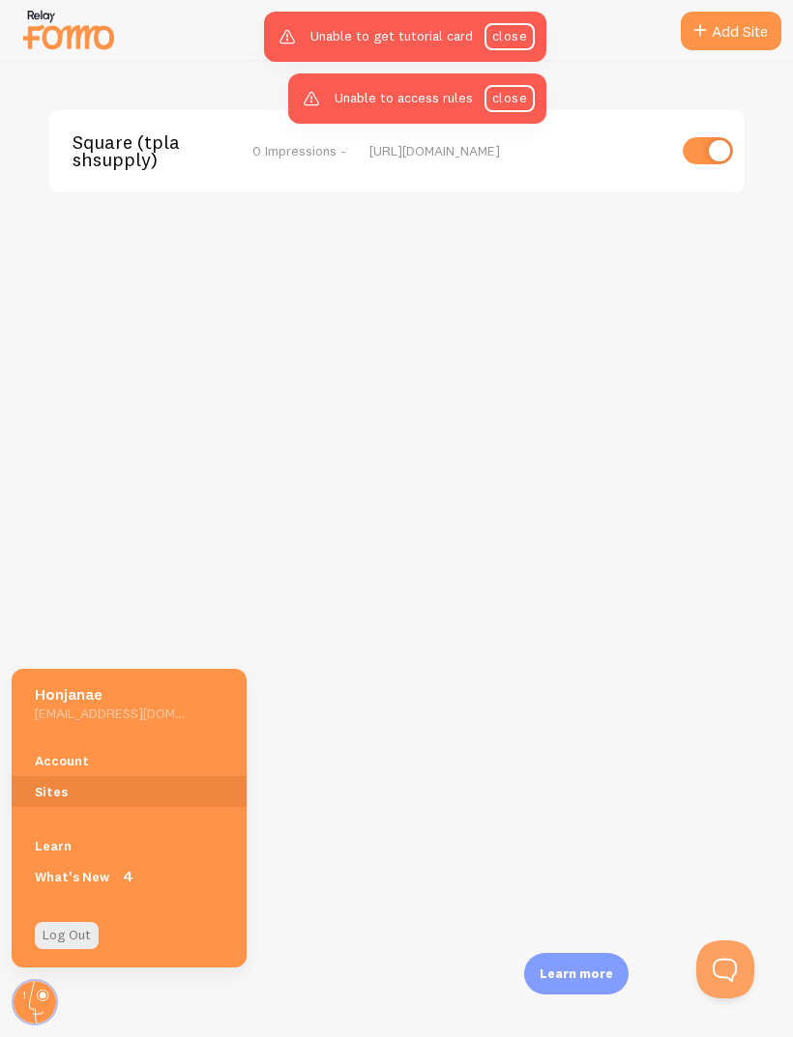
click at [107, 756] on link "Account" at bounding box center [129, 760] width 235 height 31
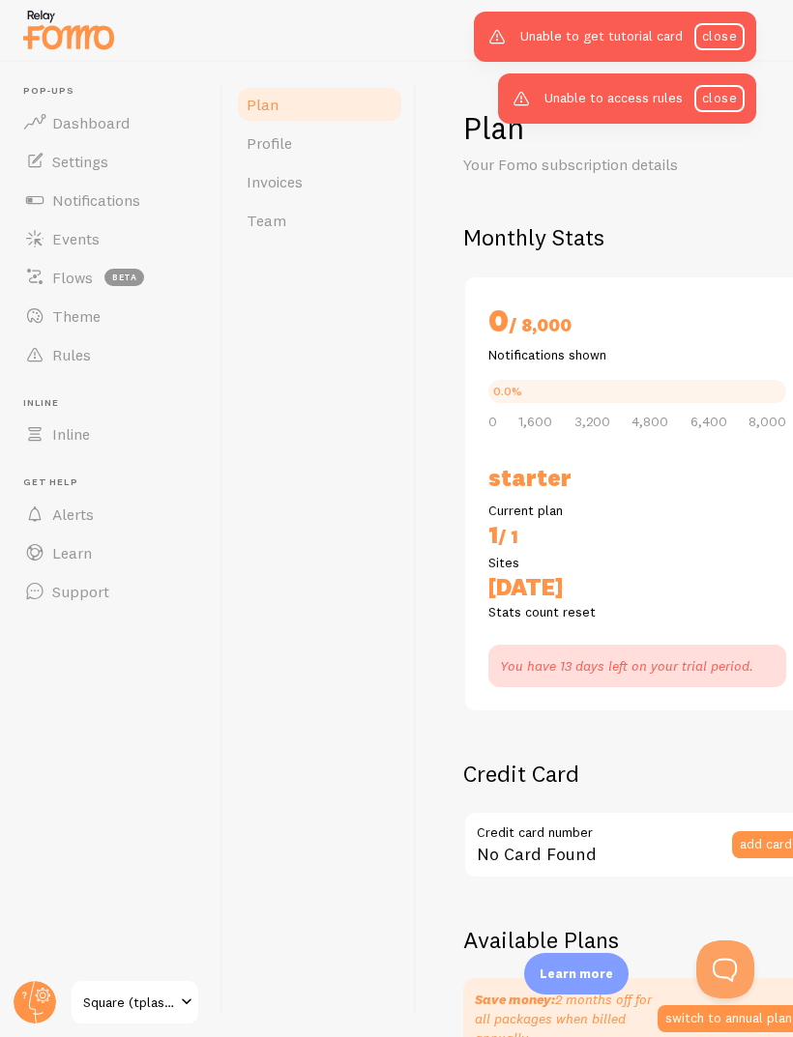
checkbox input "true"
click at [142, 319] on link "Theme" at bounding box center [111, 316] width 199 height 39
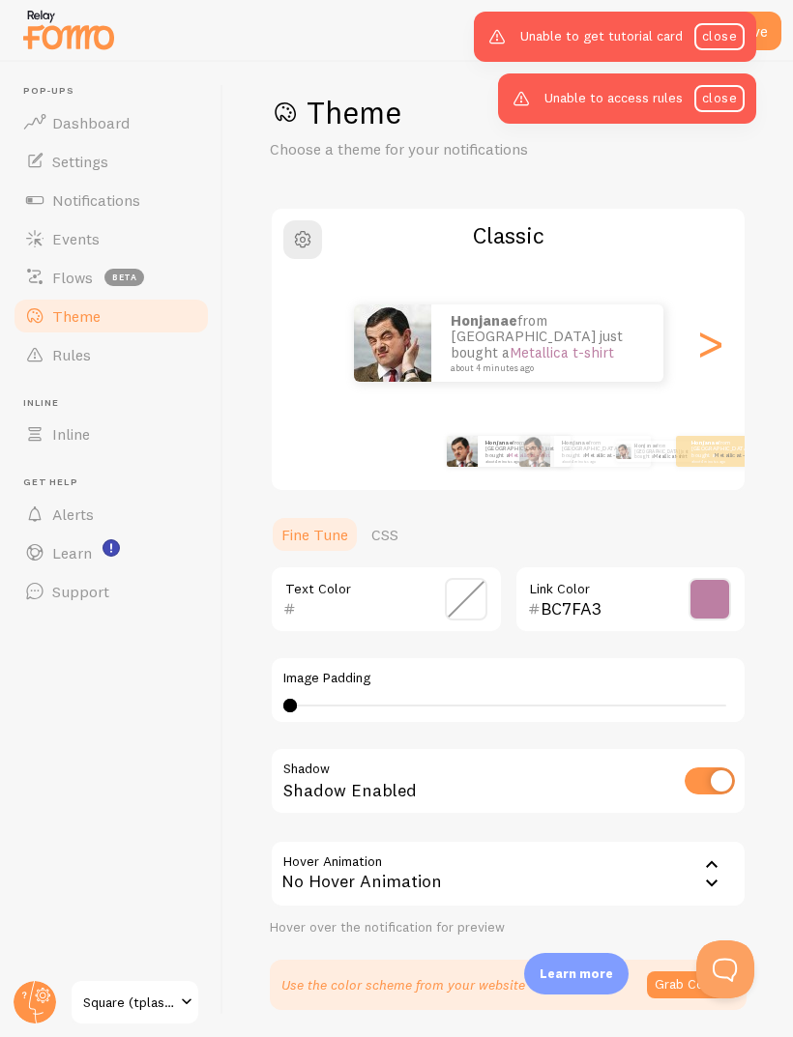
scroll to position [14, 0]
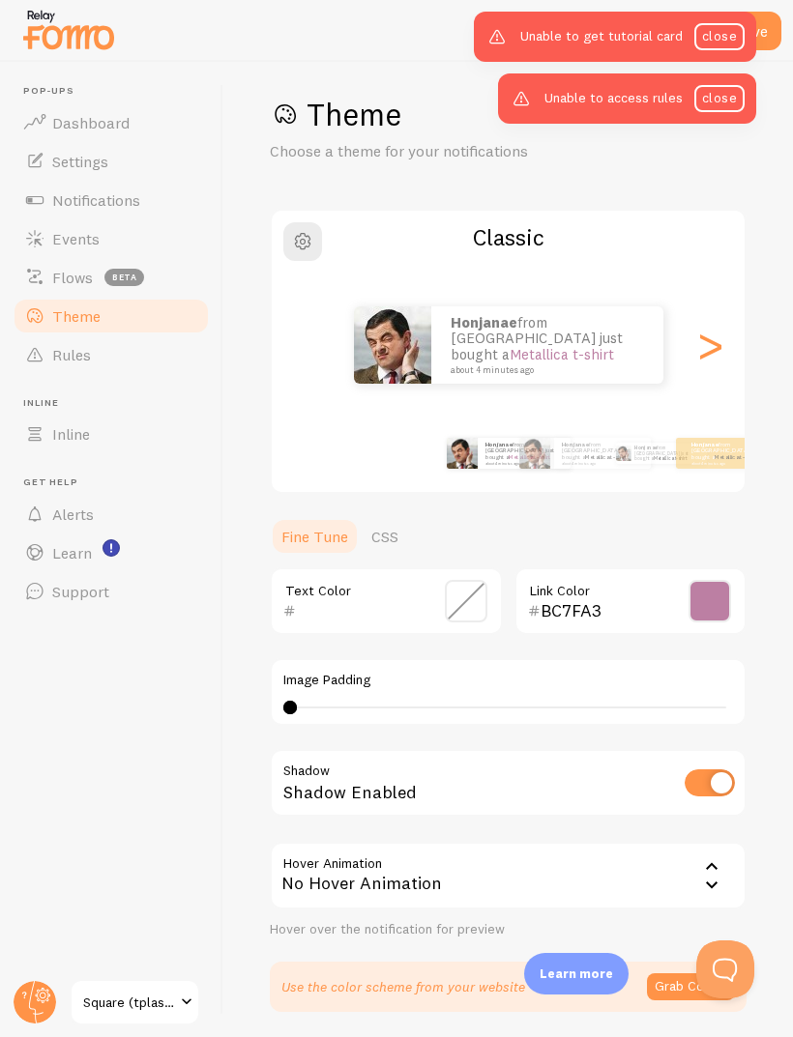
click at [152, 230] on link "Events" at bounding box center [111, 238] width 199 height 39
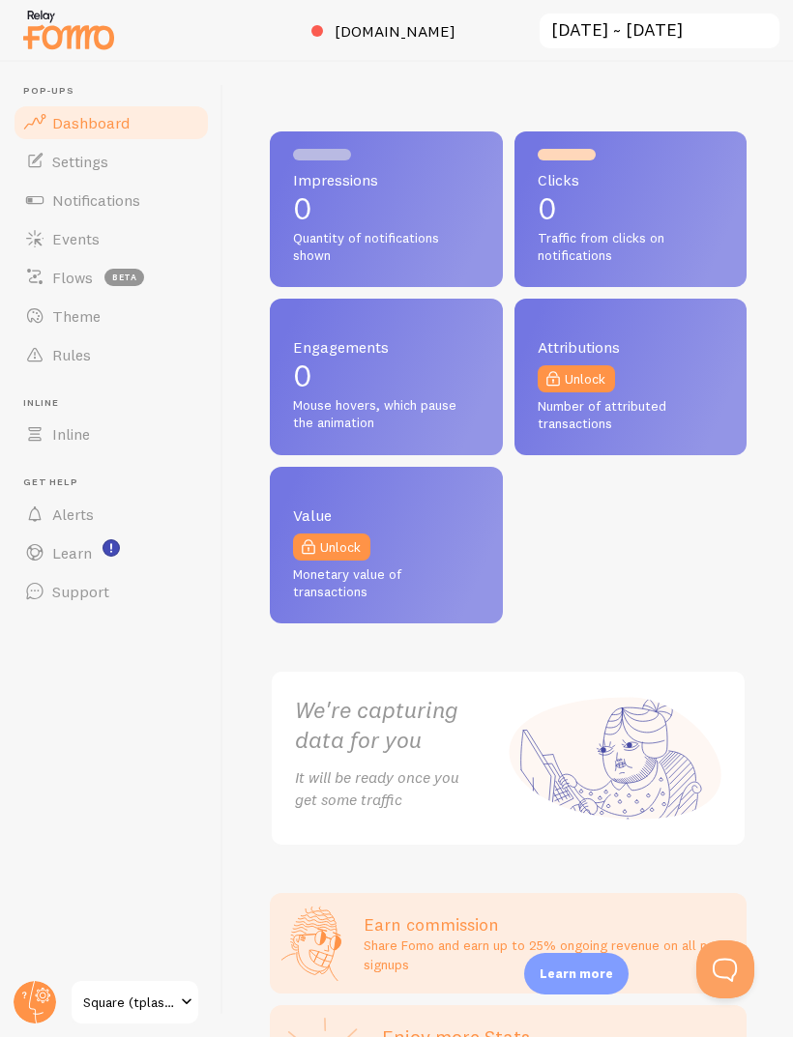
click at [46, 164] on link "Settings" at bounding box center [111, 161] width 199 height 39
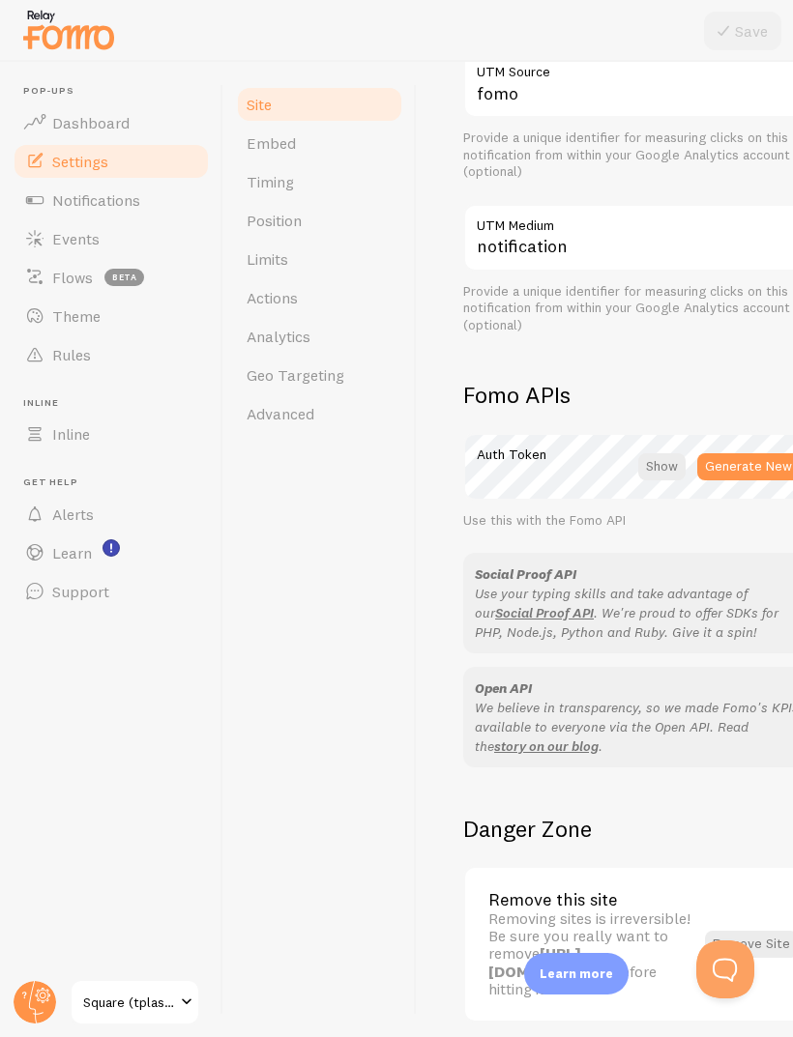
scroll to position [909, 0]
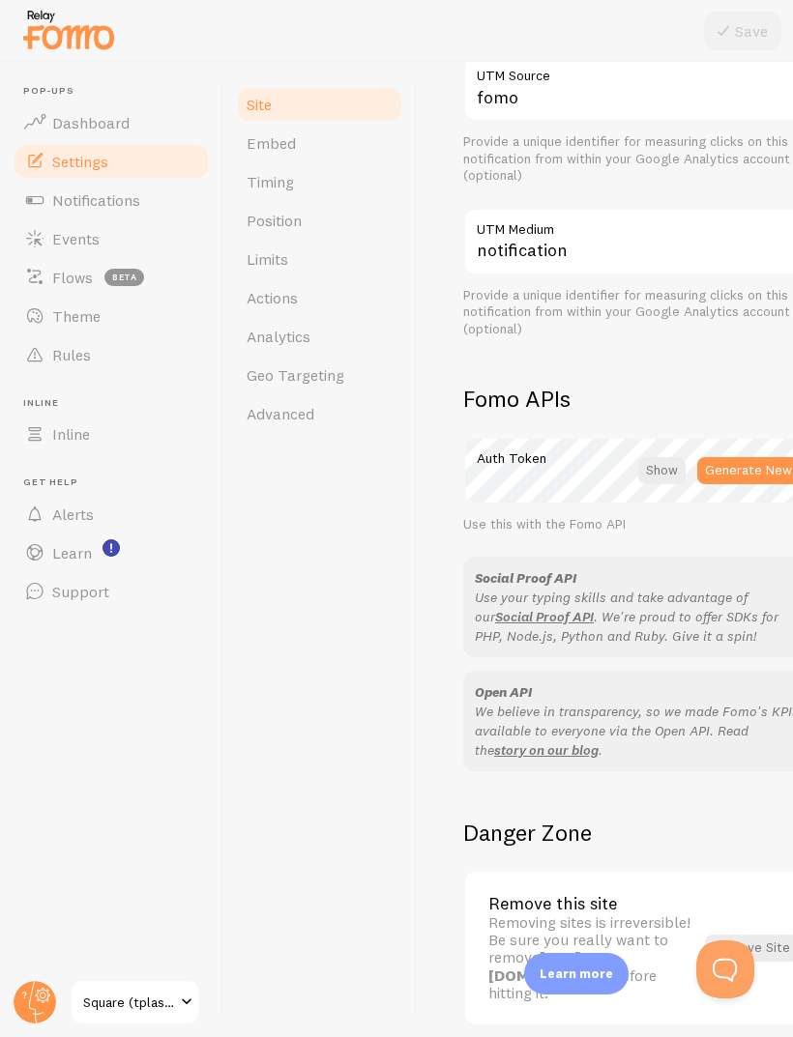
click at [57, 201] on span "Notifications" at bounding box center [96, 199] width 88 height 19
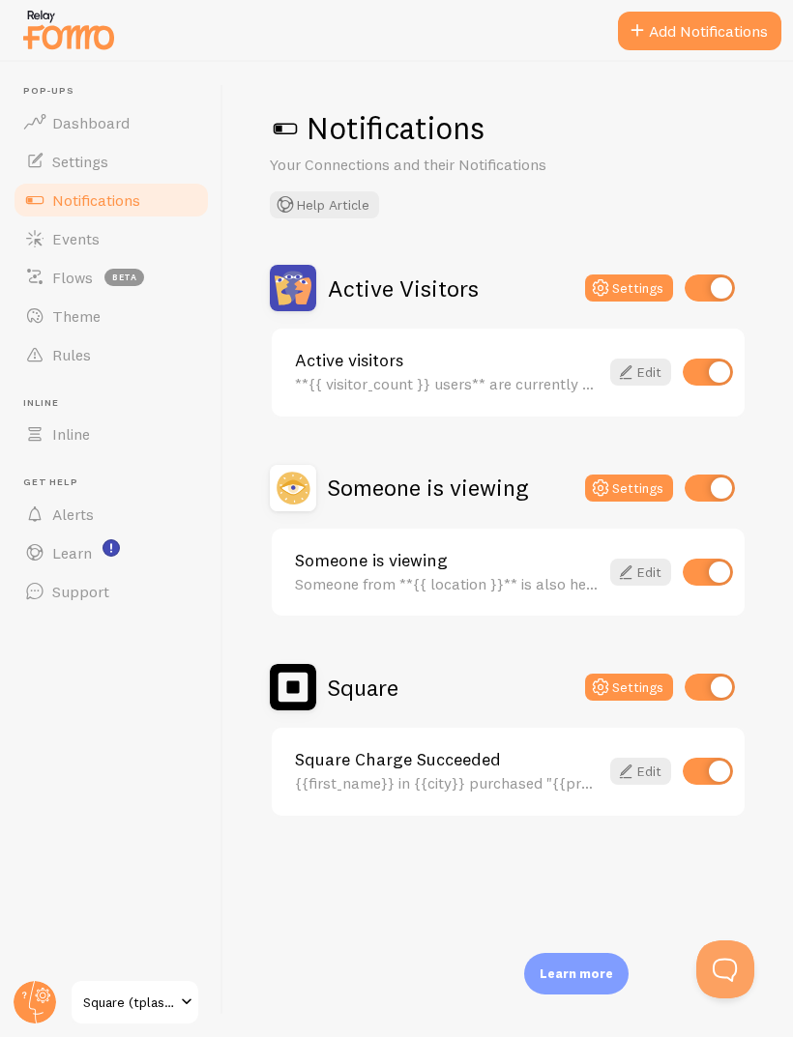
click at [653, 770] on link "Edit" at bounding box center [640, 771] width 61 height 27
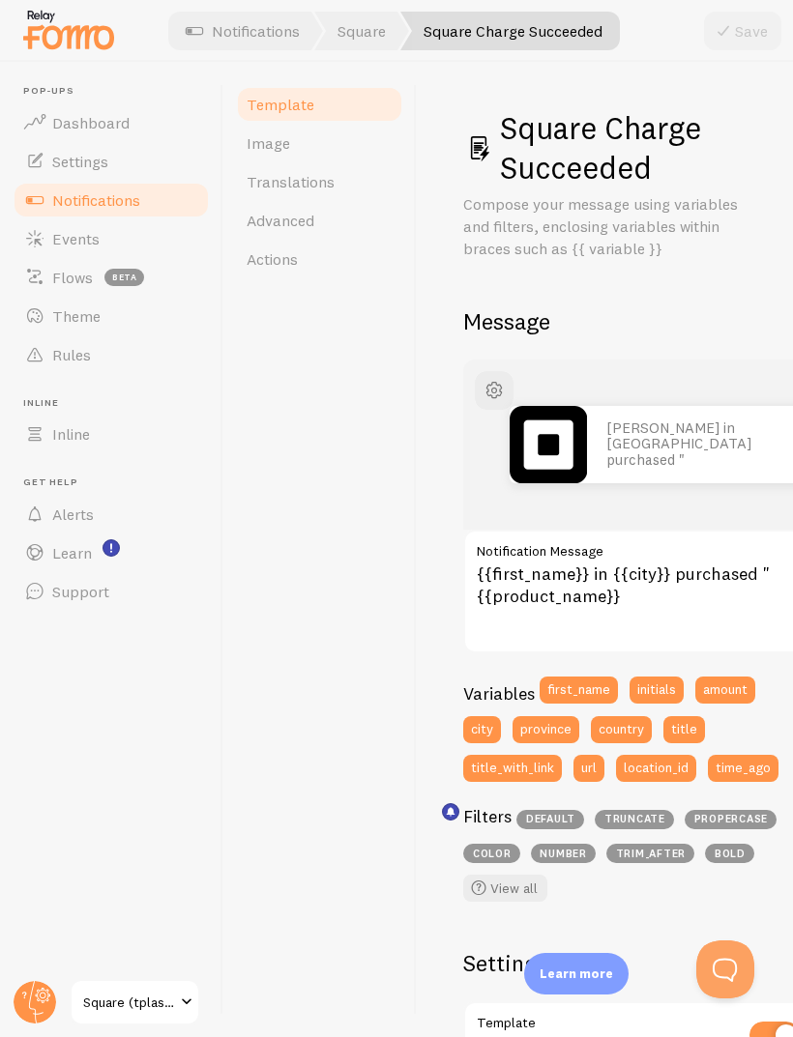
click at [537, 764] on button "title_with_link" at bounding box center [512, 768] width 99 height 27
type textarea "{{ title_with_link }}{{first_name}} in {{city}} purchased "{{product_name}}"
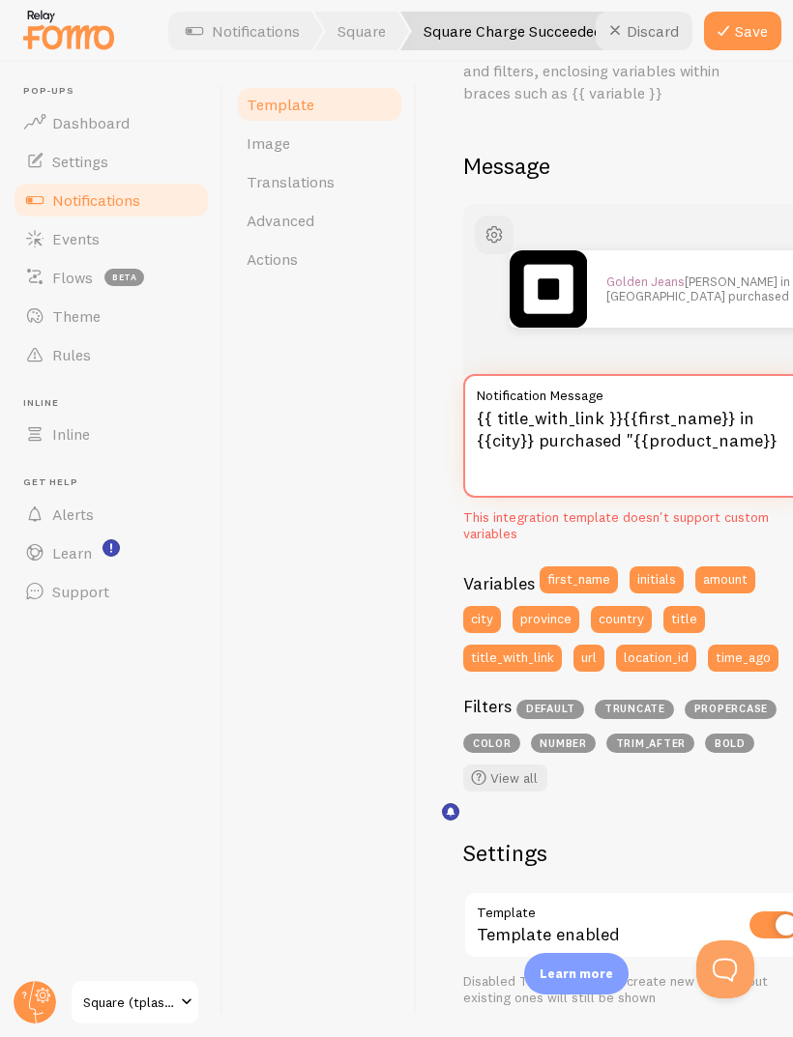
scroll to position [157, 0]
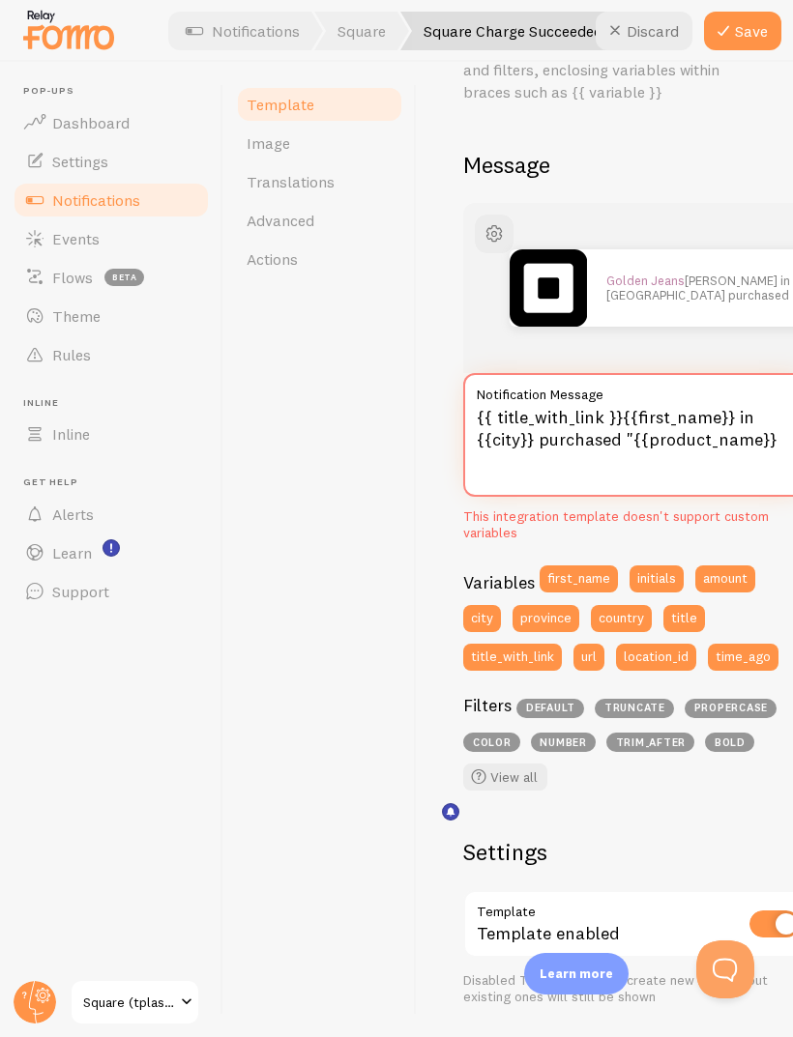
click at [500, 403] on textarea "{{ title_with_link }}{{first_name}} in {{city}} purchased "{{product_name}}" at bounding box center [637, 435] width 348 height 124
click at [508, 418] on textarea "{{ title_with_link }}{{first_name}} in {{city}} purchased "{{product_name}}" at bounding box center [637, 435] width 348 height 124
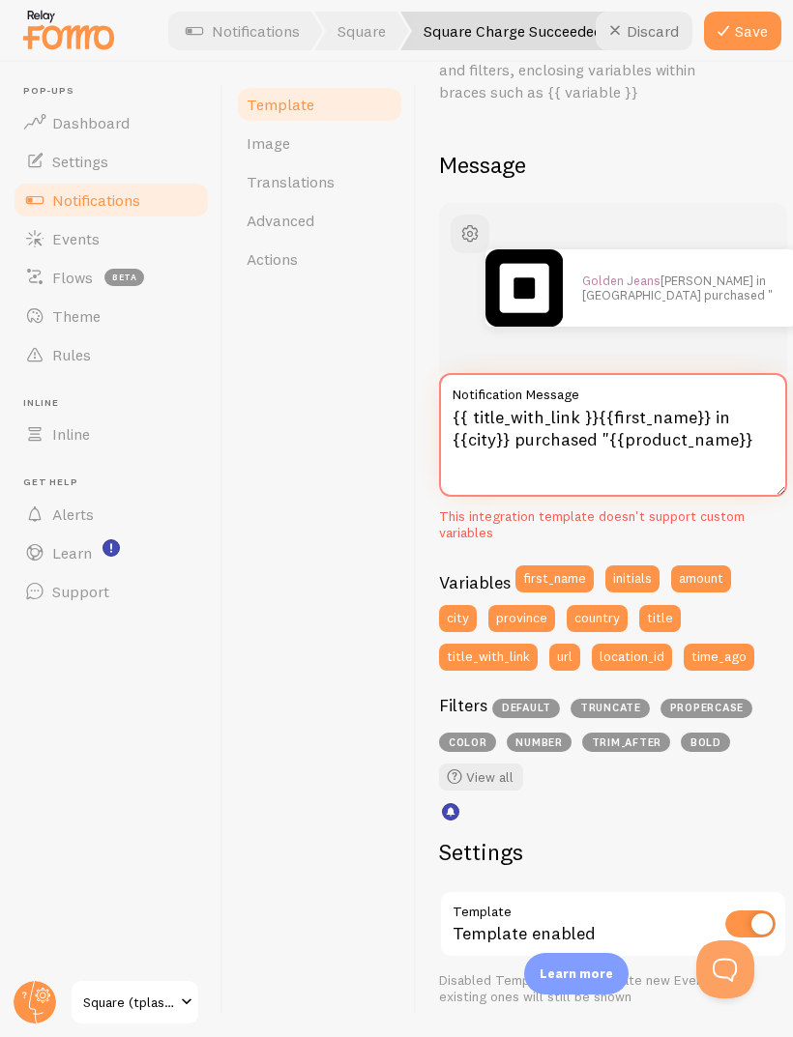
scroll to position [157, 29]
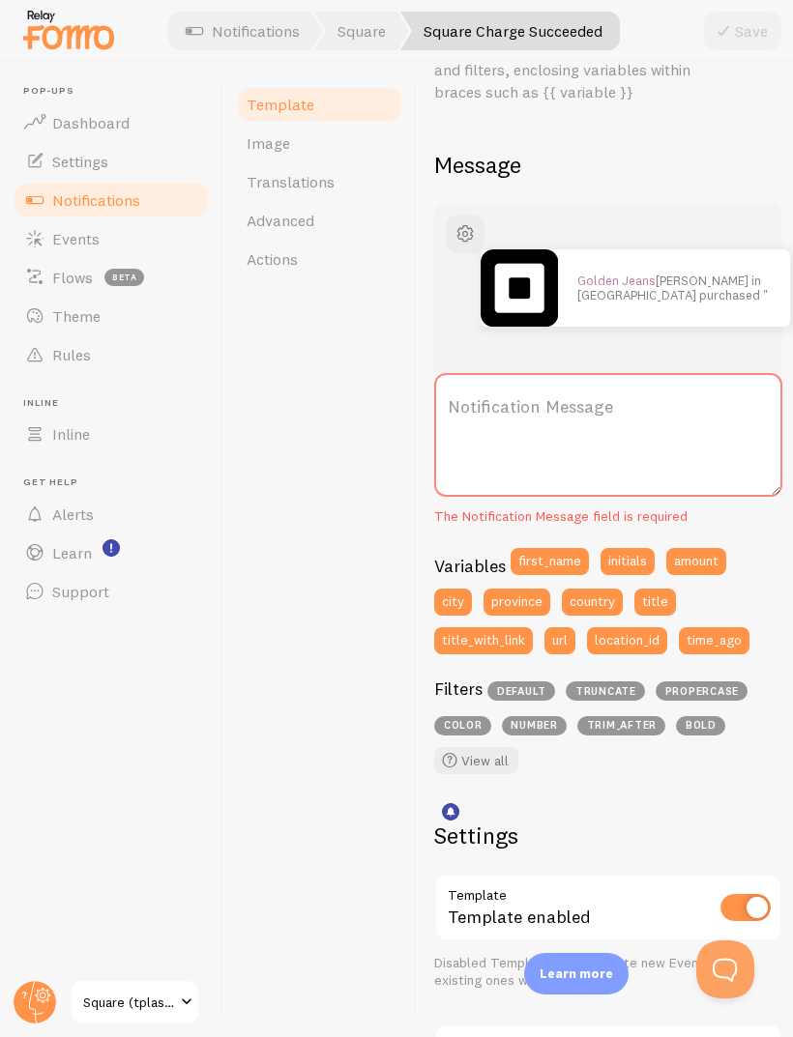
click at [165, 371] on link "Rules" at bounding box center [111, 354] width 199 height 39
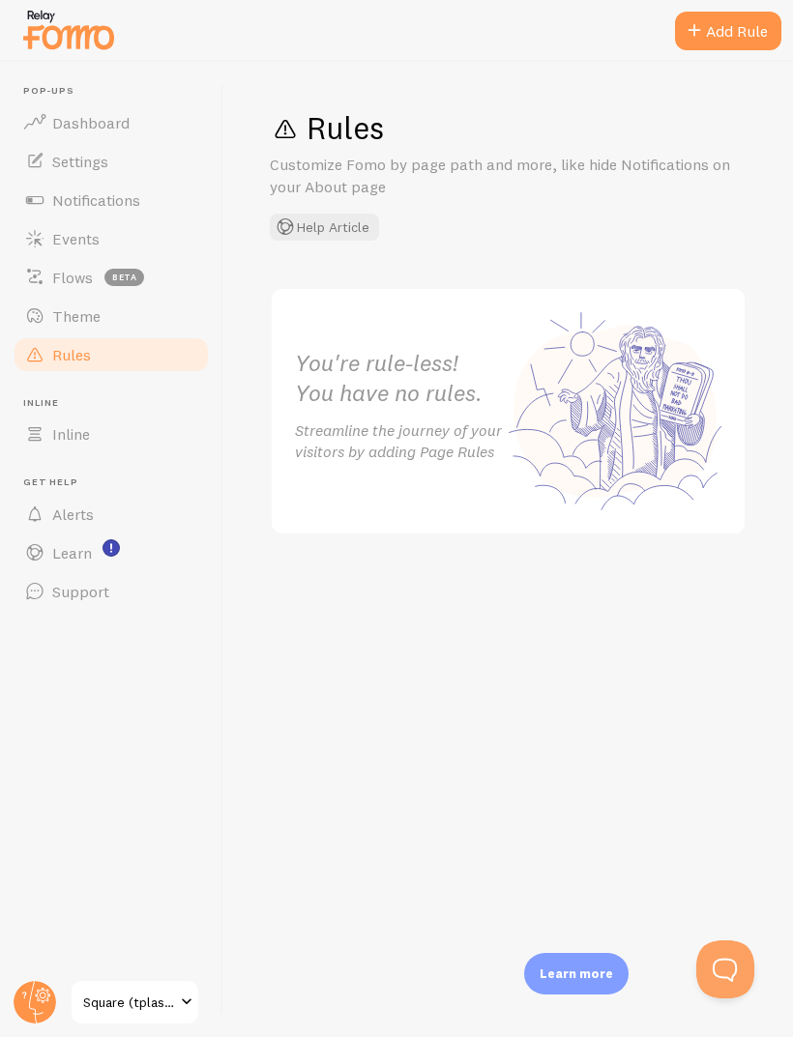
click at [63, 235] on span "Events" at bounding box center [75, 238] width 47 height 19
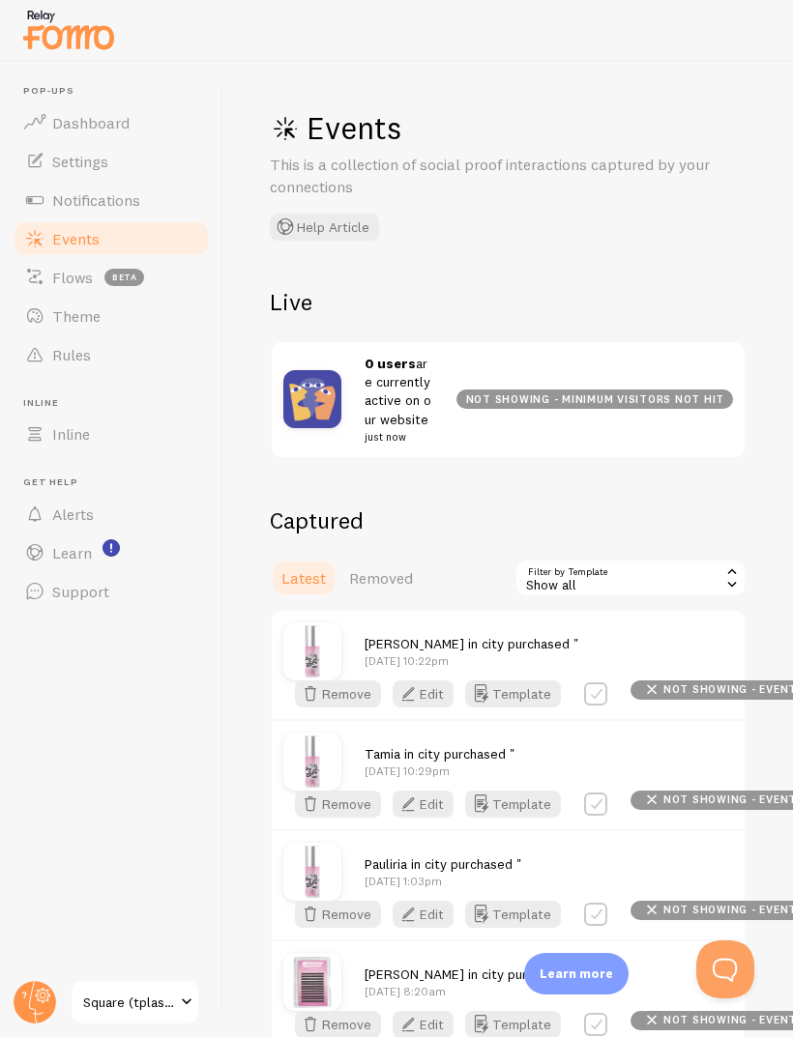
click at [48, 204] on link "Notifications" at bounding box center [111, 200] width 199 height 39
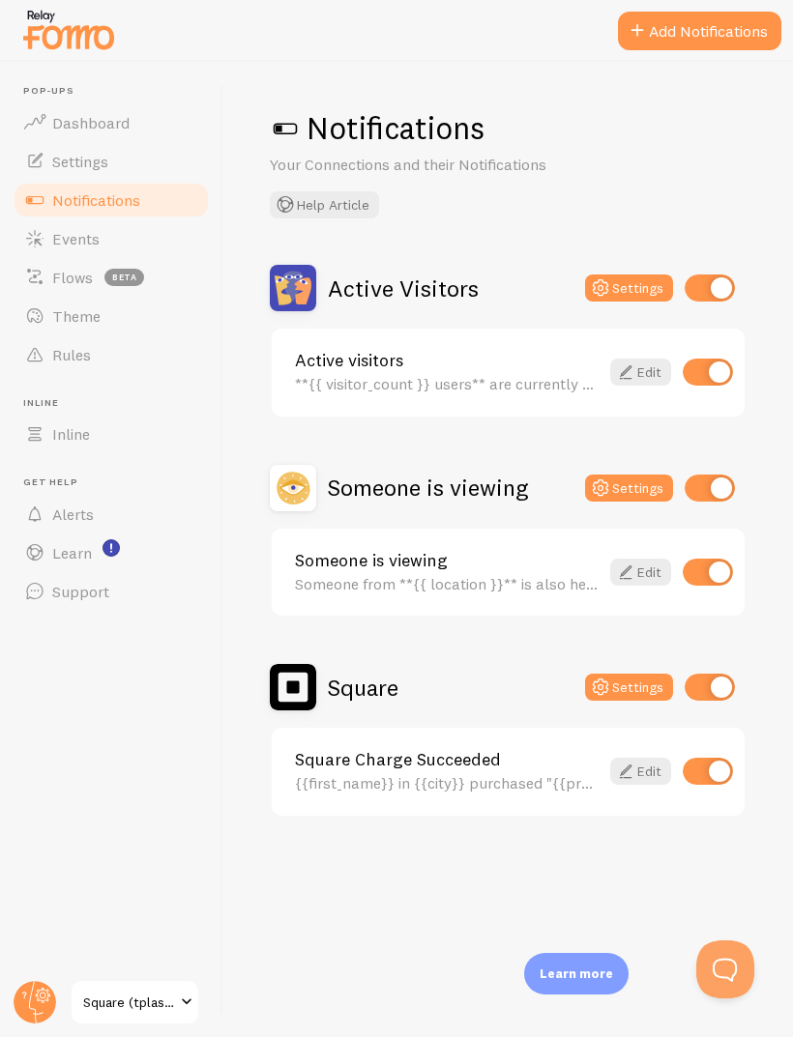
click at [710, 486] on input "checkbox" at bounding box center [709, 488] width 50 height 27
checkbox input "false"
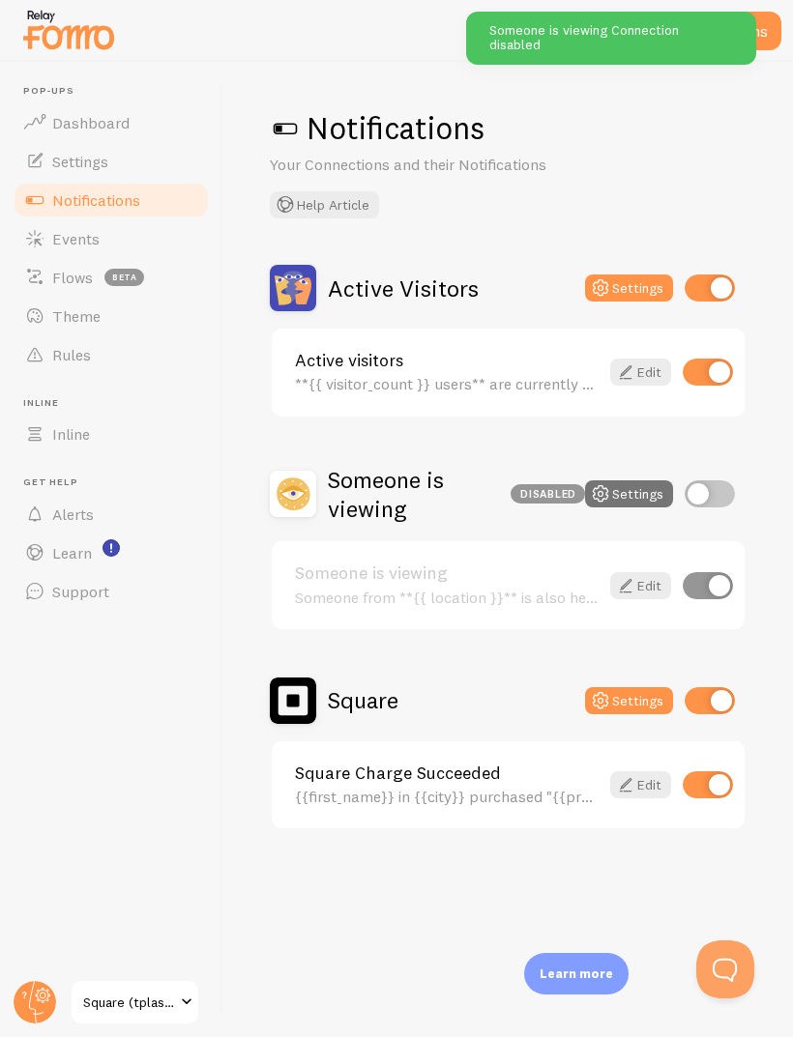
click at [712, 280] on input "checkbox" at bounding box center [709, 288] width 50 height 27
checkbox input "false"
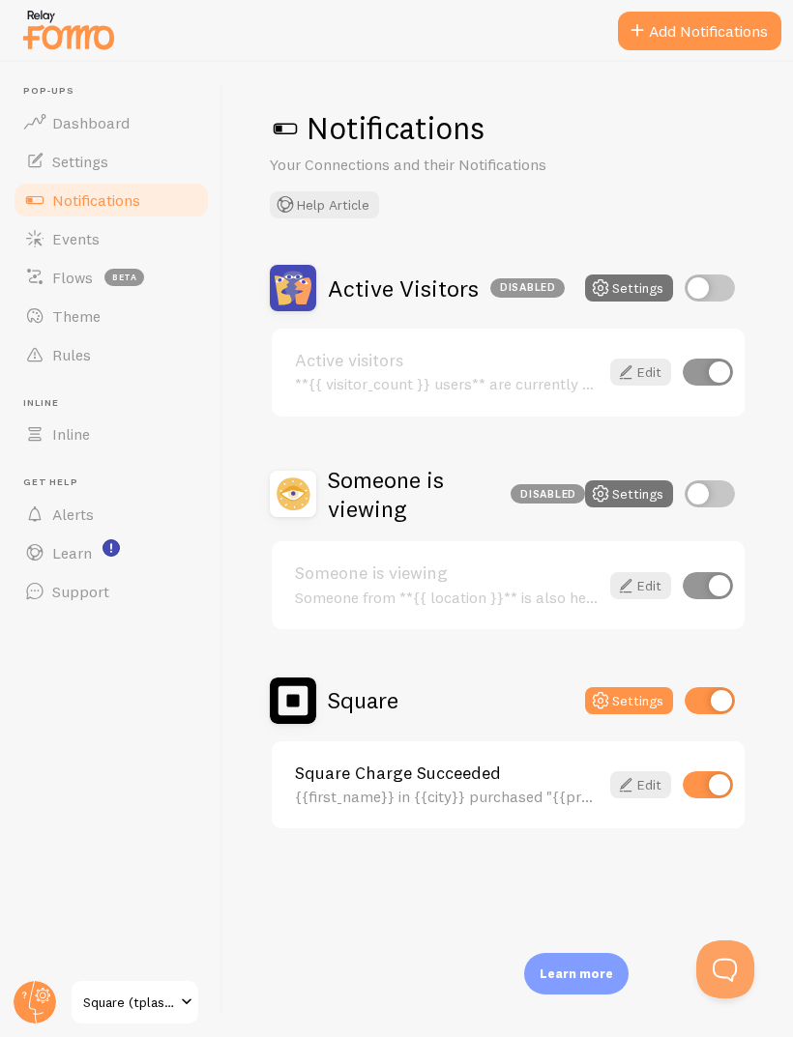
click at [629, 776] on icon at bounding box center [625, 784] width 23 height 23
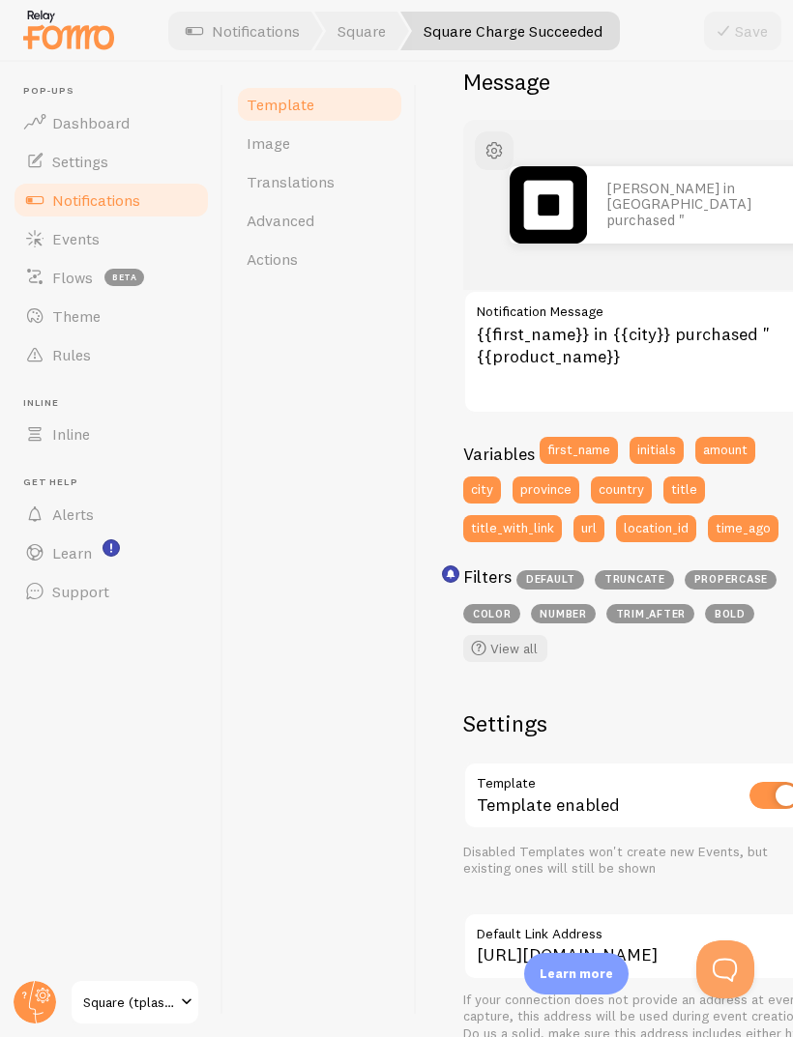
scroll to position [237, 0]
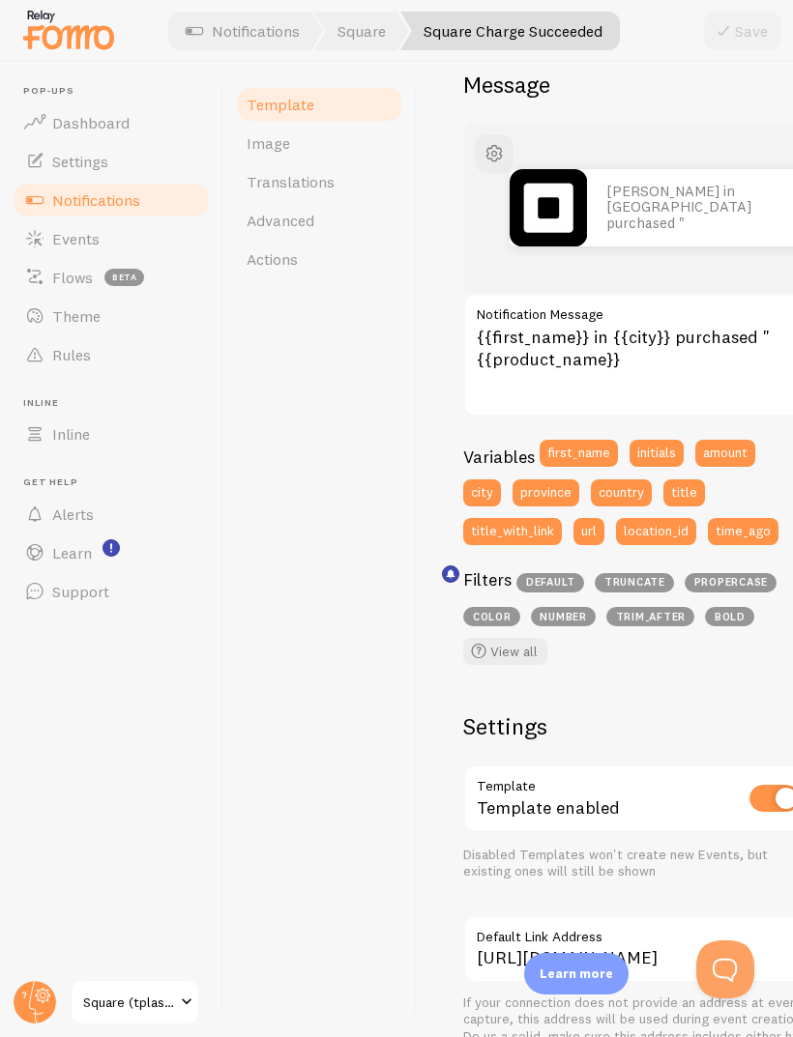
click at [323, 138] on link "Image" at bounding box center [319, 143] width 169 height 39
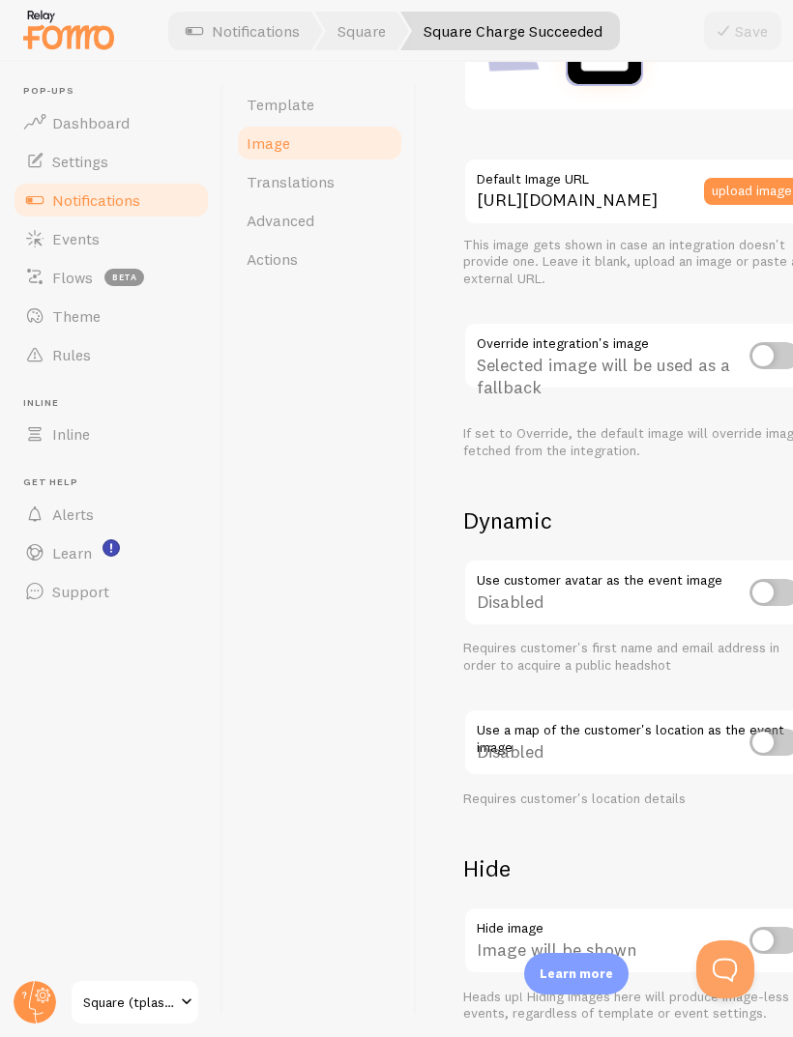
scroll to position [717, 0]
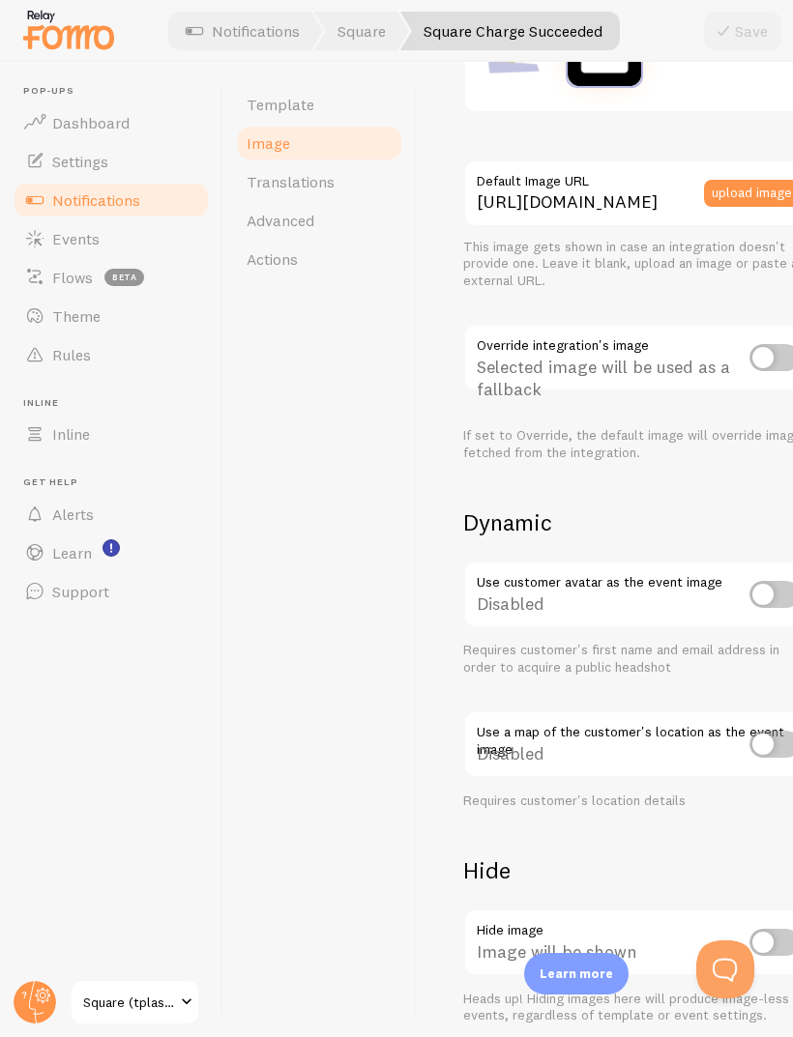
click at [771, 929] on input "checkbox" at bounding box center [774, 942] width 50 height 27
click at [783, 932] on input "checkbox" at bounding box center [774, 942] width 50 height 27
checkbox input "false"
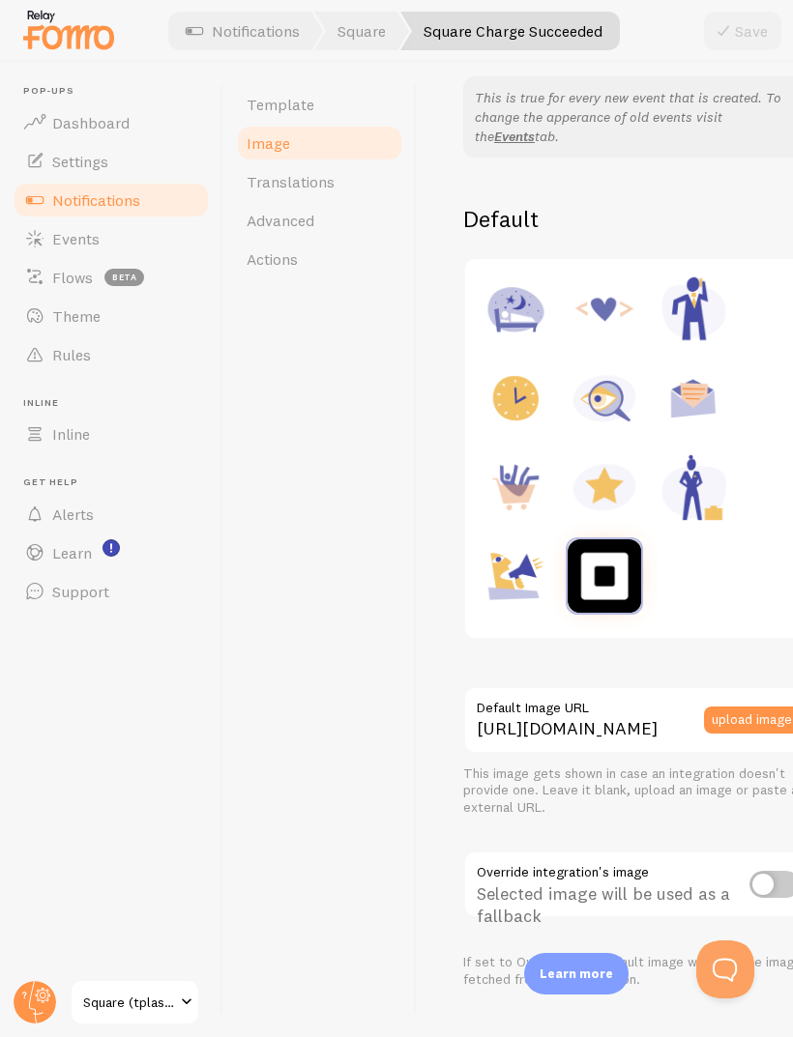
scroll to position [187, 0]
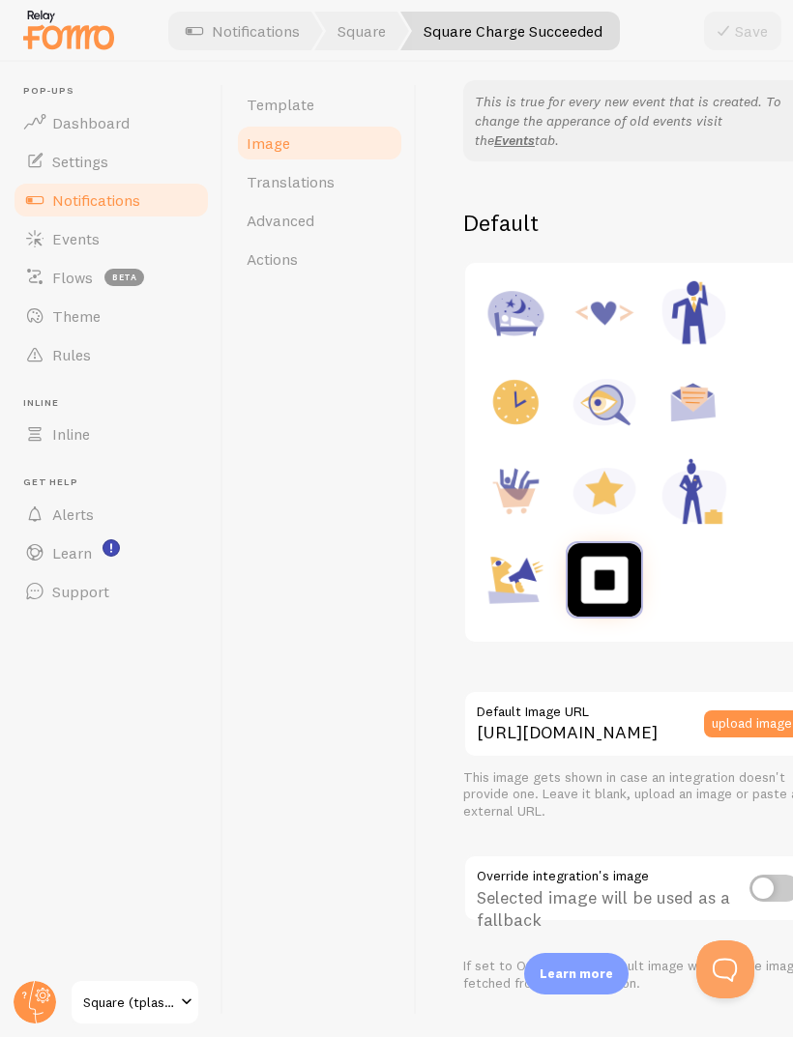
click at [150, 226] on link "Events" at bounding box center [111, 238] width 199 height 39
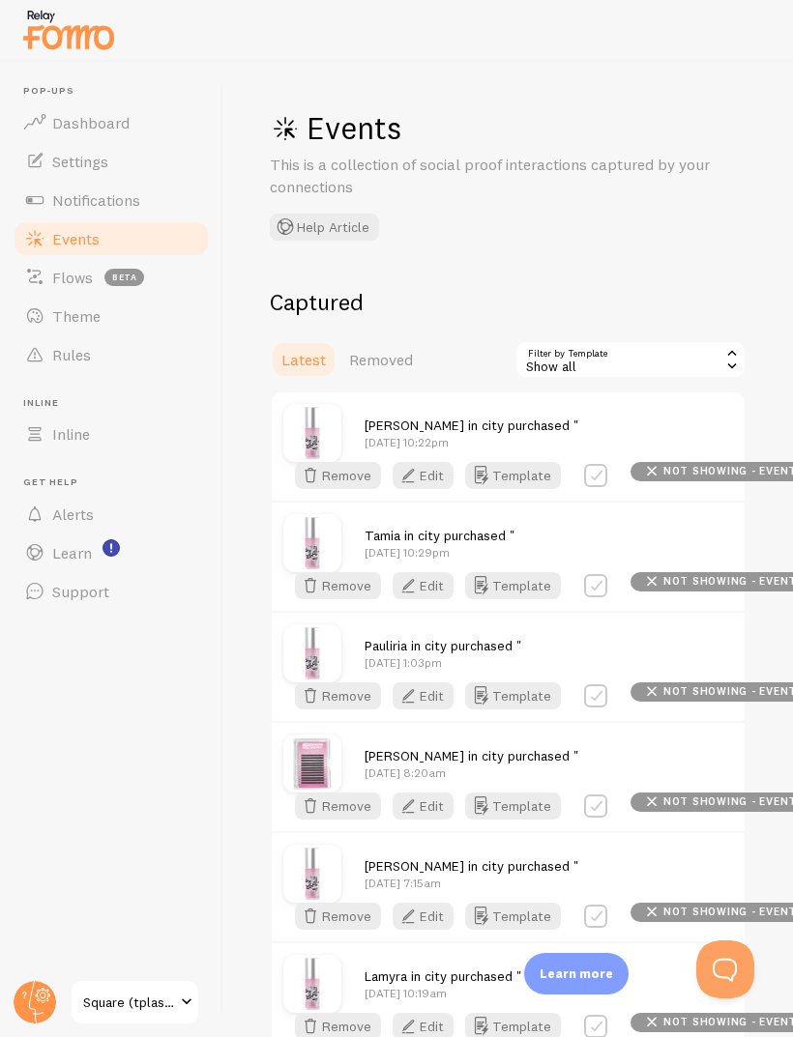
click at [592, 453] on div "[PERSON_NAME] in city purchased " [DATE] 10:22pm Remove Edit Template not showi…" at bounding box center [508, 446] width 473 height 108
click at [601, 464] on label at bounding box center [595, 475] width 23 height 23
checkbox input "true"
click at [579, 357] on button "Select All" at bounding box center [551, 359] width 75 height 27
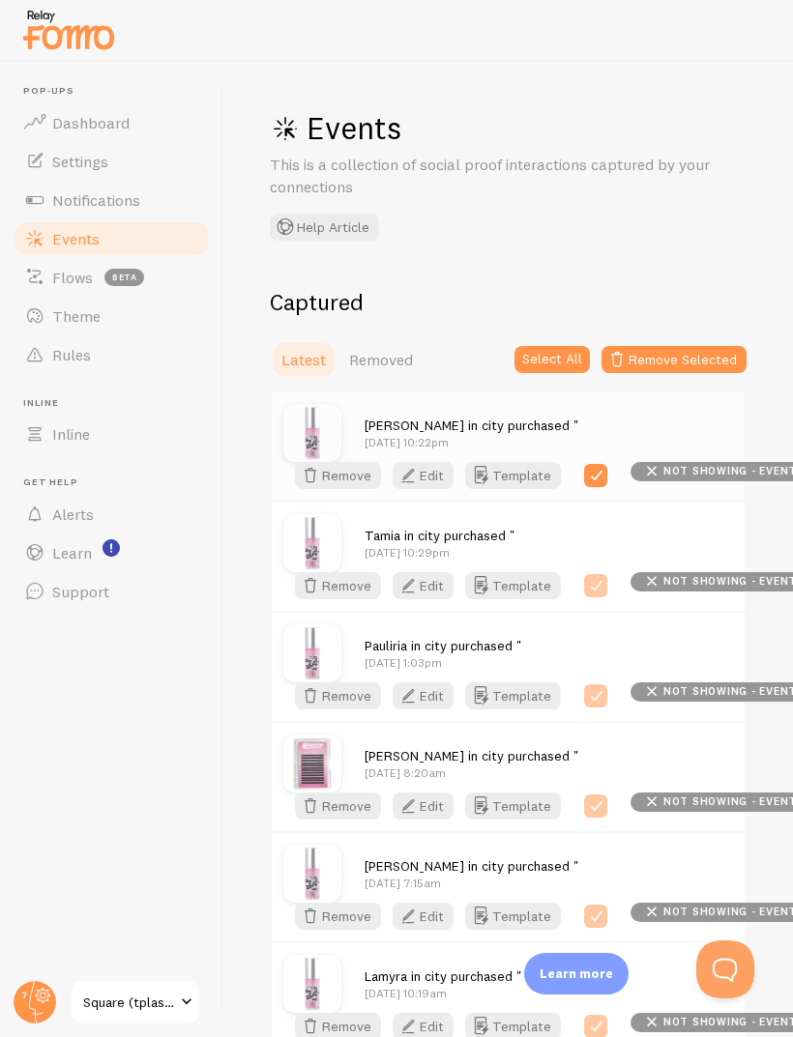
checkbox input "true"
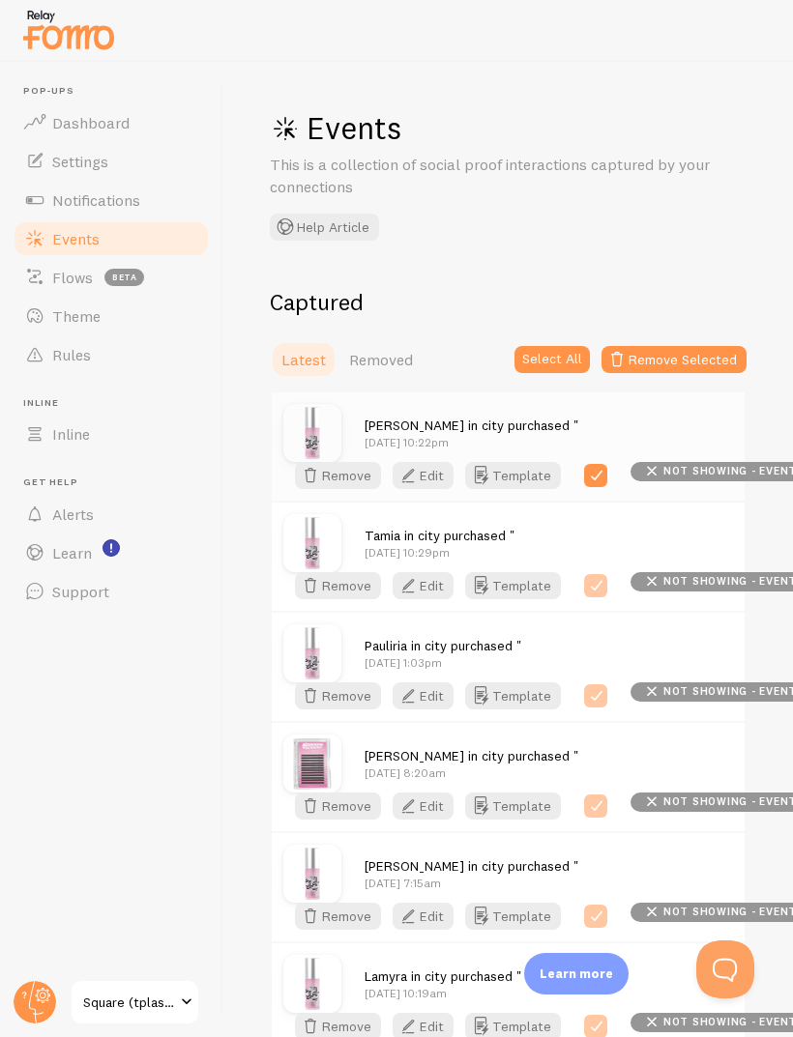
checkbox input "true"
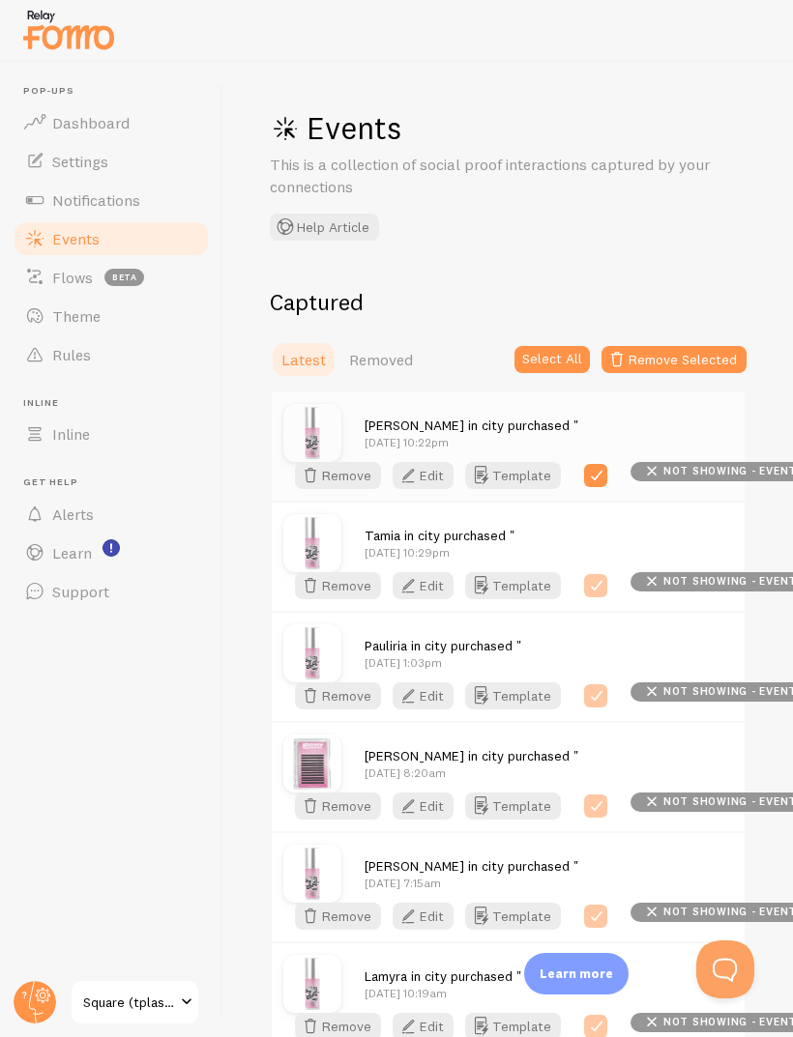
checkbox input "true"
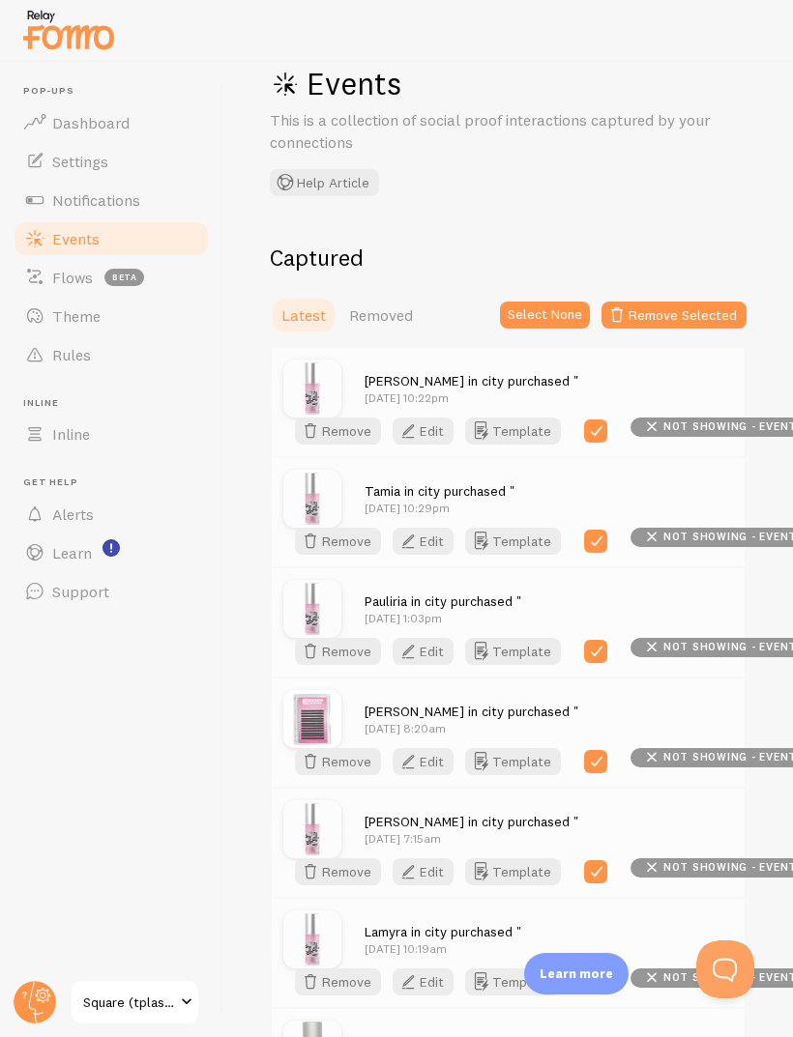
scroll to position [57, 0]
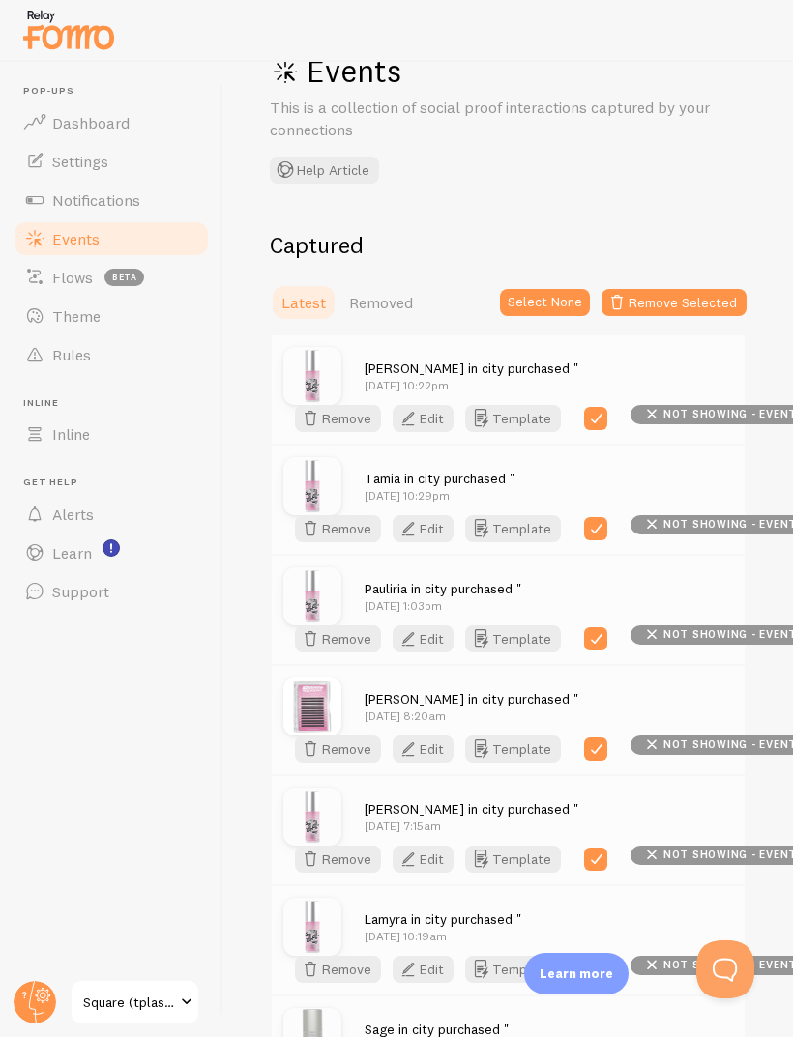
click at [687, 642] on div "Remove Edit Template not showing - event missing details" at bounding box center [595, 638] width 625 height 27
click at [690, 636] on span "not showing - event missing details" at bounding box center [781, 634] width 237 height 11
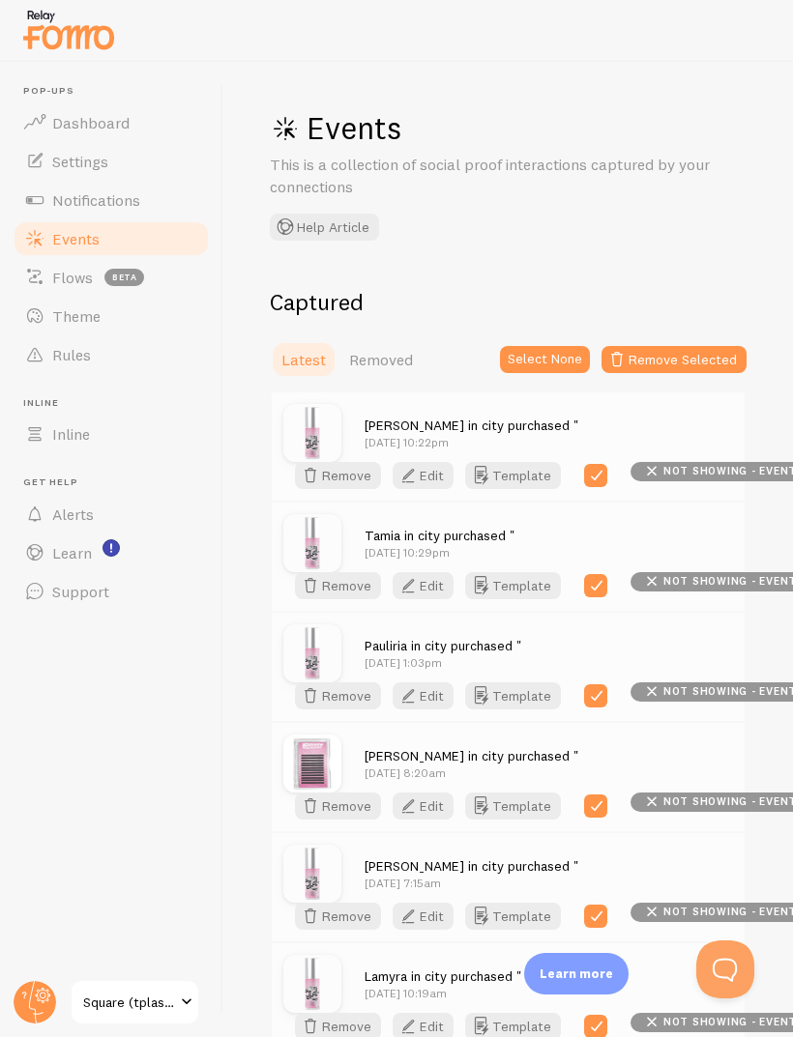
scroll to position [-1, 0]
click at [540, 699] on button "Template" at bounding box center [513, 696] width 96 height 27
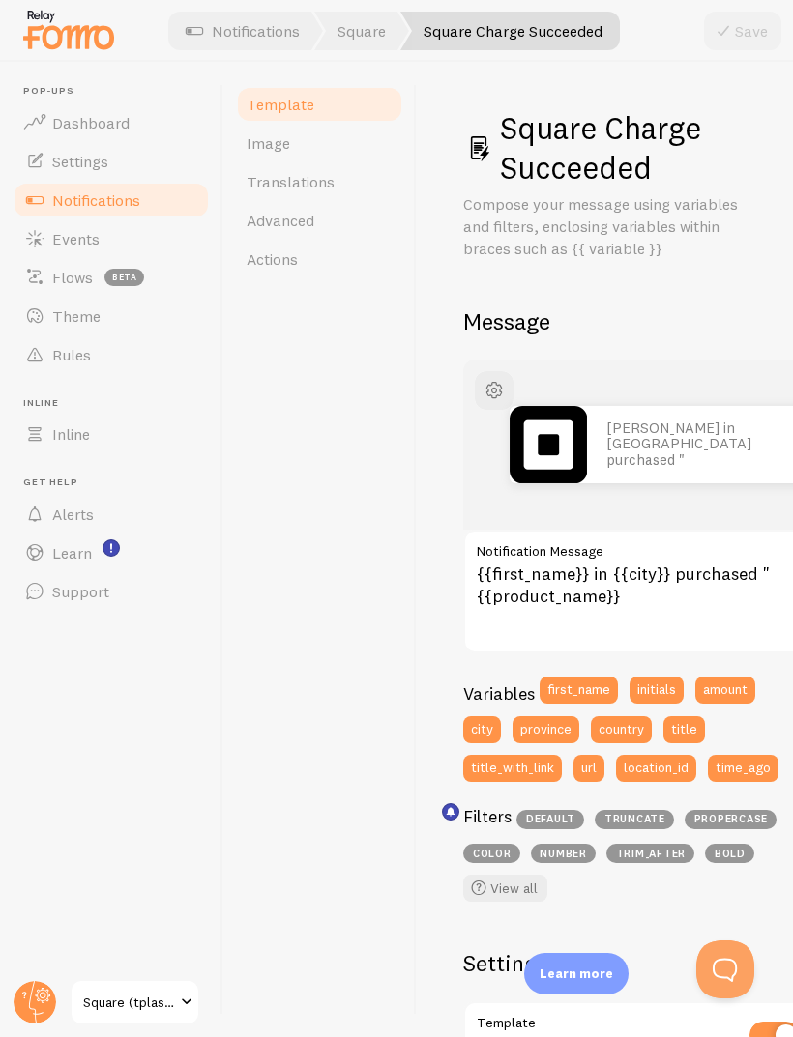
click at [145, 111] on link "Dashboard" at bounding box center [111, 122] width 199 height 39
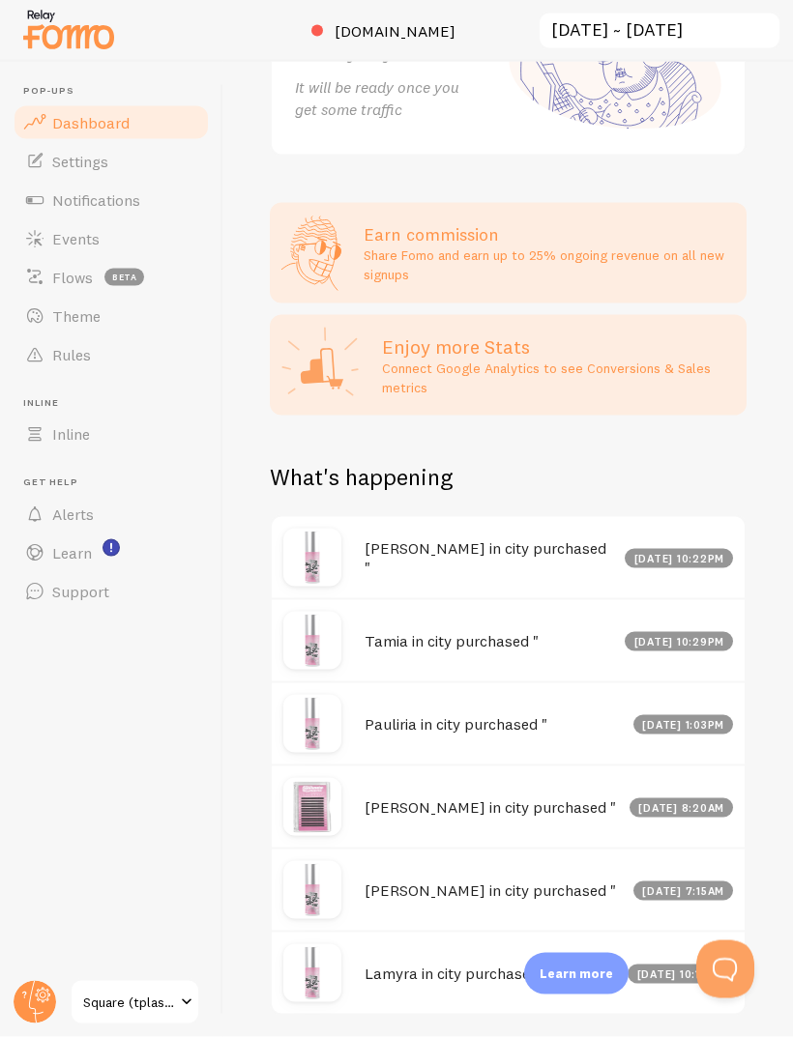
scroll to position [59, 0]
click at [537, 517] on div "Vanessa in city purchased " Aug 23rd @ 10:22pm" at bounding box center [508, 557] width 473 height 81
click at [569, 538] on h4 "Vanessa in city purchased "" at bounding box center [488, 558] width 248 height 40
click at [684, 549] on div "[DATE] 10:22pm" at bounding box center [678, 558] width 108 height 19
click at [63, 505] on span "Alerts" at bounding box center [73, 514] width 42 height 19
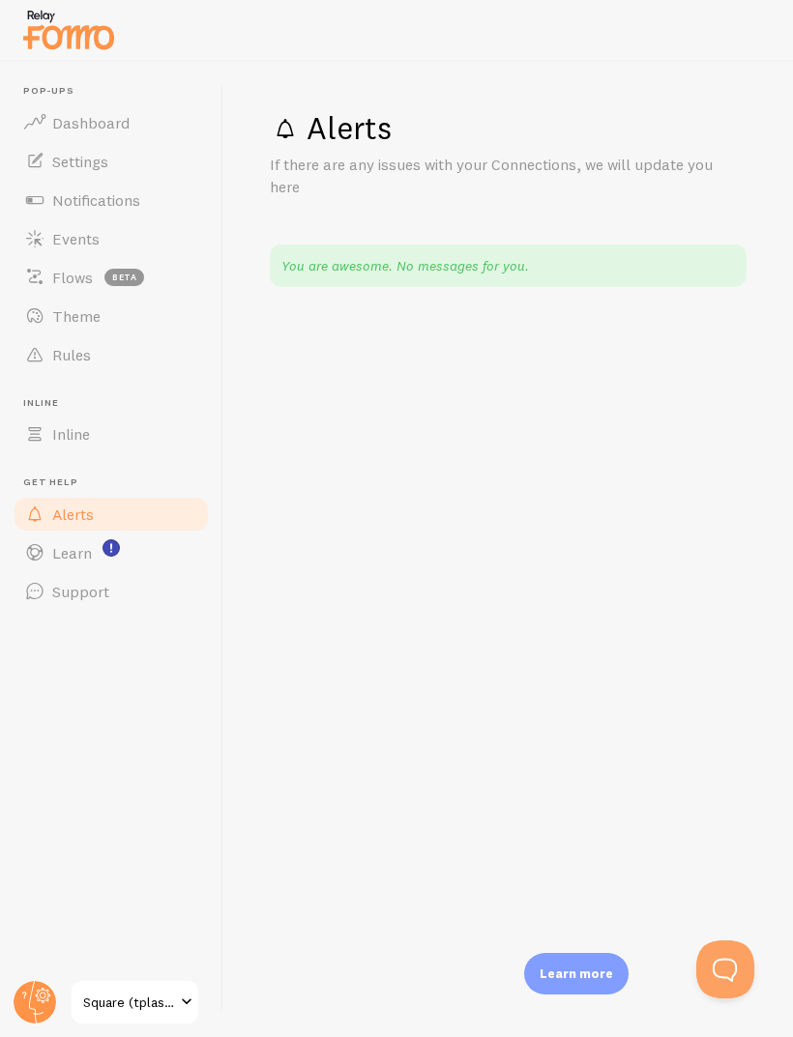
click at [70, 362] on span "Rules" at bounding box center [71, 354] width 39 height 19
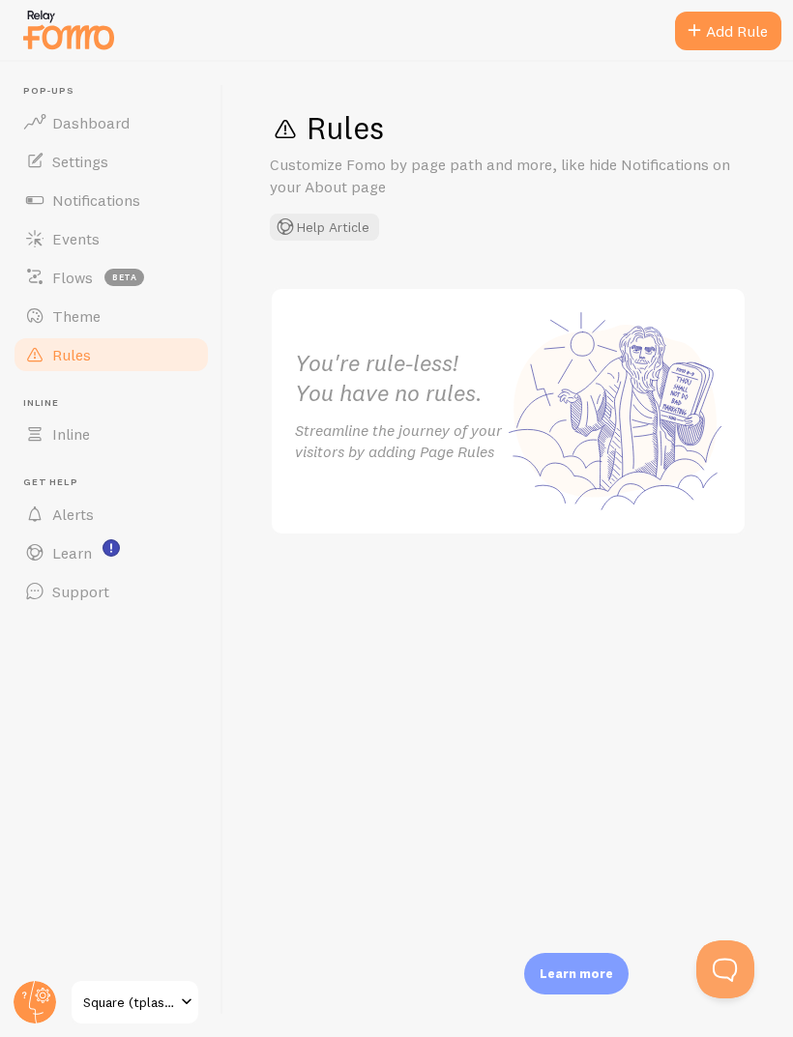
click at [51, 313] on link "Theme" at bounding box center [111, 316] width 199 height 39
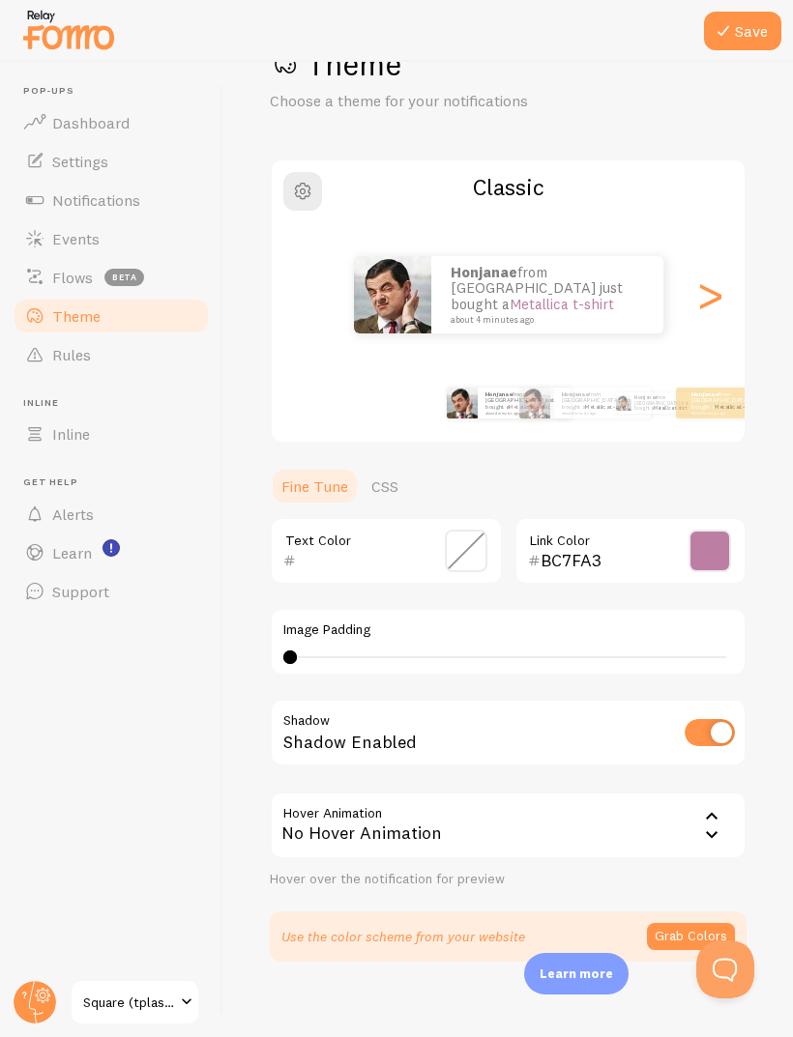
scroll to position [14, 0]
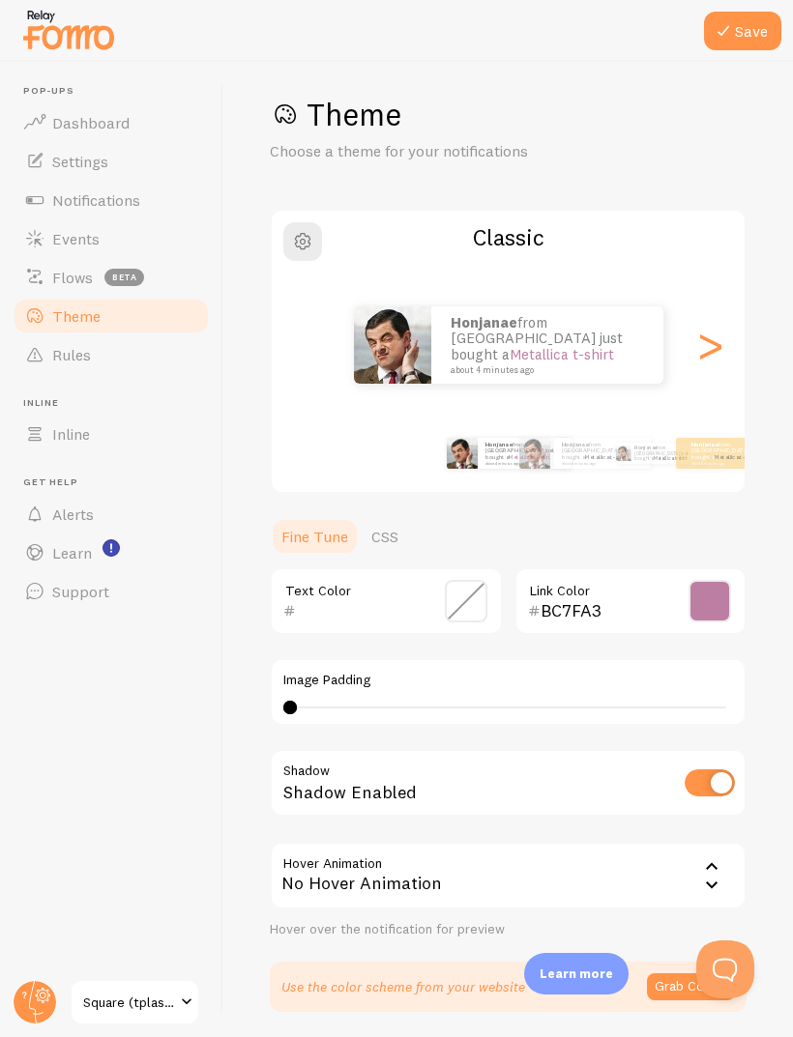
click at [736, 913] on div "Hover Animation none No Hover Animation No Hover Animation Forward Float Hover …" at bounding box center [508, 890] width 477 height 97
click at [728, 89] on div "Save Theme Choose a theme for your notifications Classic Honjanae from United S…" at bounding box center [507, 549] width 569 height 975
click at [751, 108] on div "Save Theme Choose a theme for your notifications Classic Honjanae from United S…" at bounding box center [507, 549] width 569 height 975
click at [753, 94] on div "Save Theme Choose a theme for your notifications Classic Honjanae from United S…" at bounding box center [507, 549] width 569 height 975
click at [760, 92] on div "Save Theme Choose a theme for your notifications Classic Honjanae from United S…" at bounding box center [507, 549] width 569 height 975
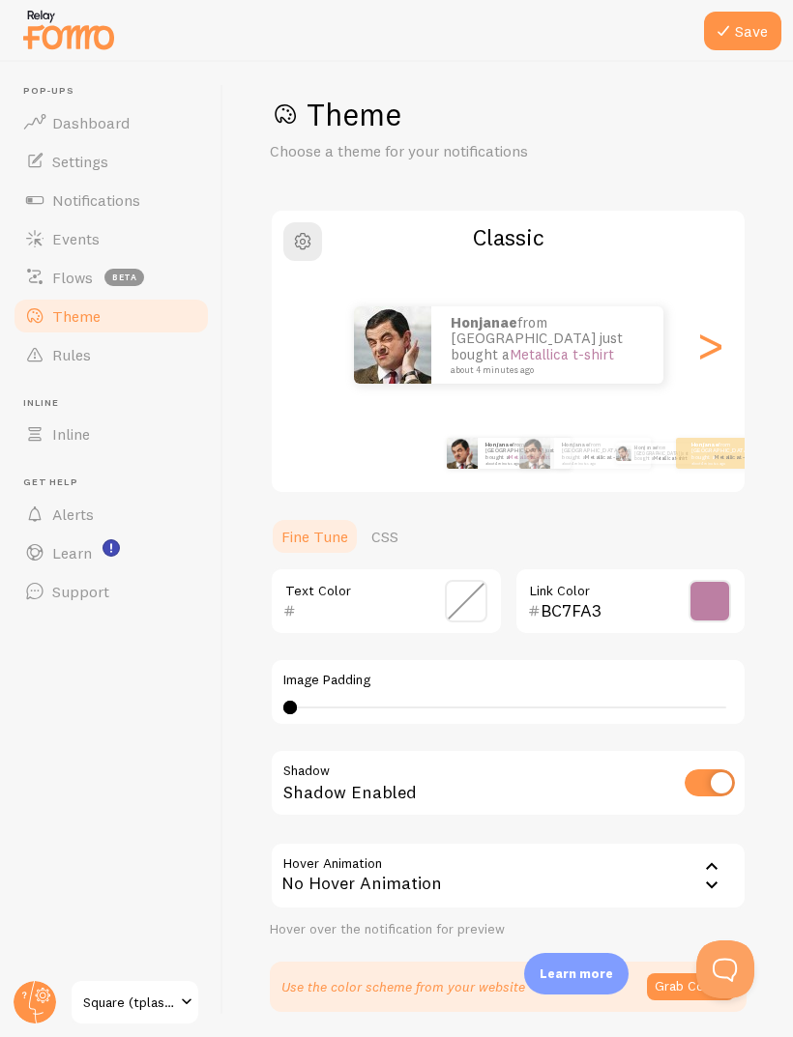
click at [129, 284] on span "beta" at bounding box center [124, 277] width 40 height 17
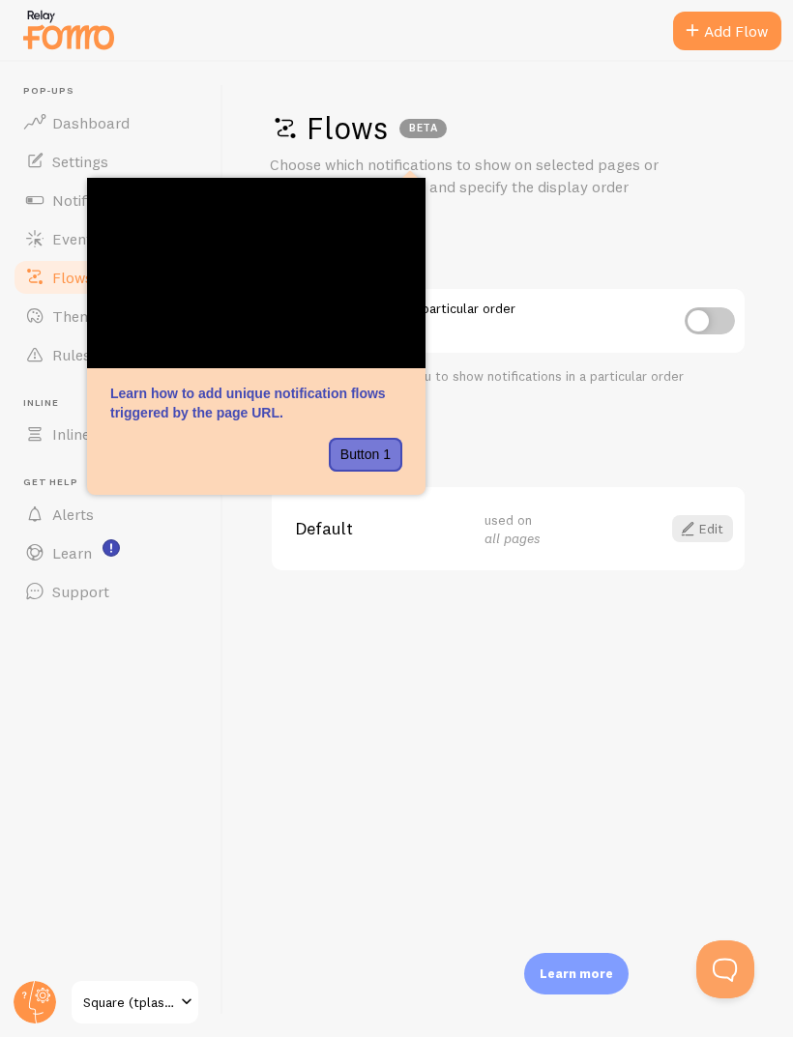
click at [63, 236] on span "Events" at bounding box center [75, 238] width 47 height 19
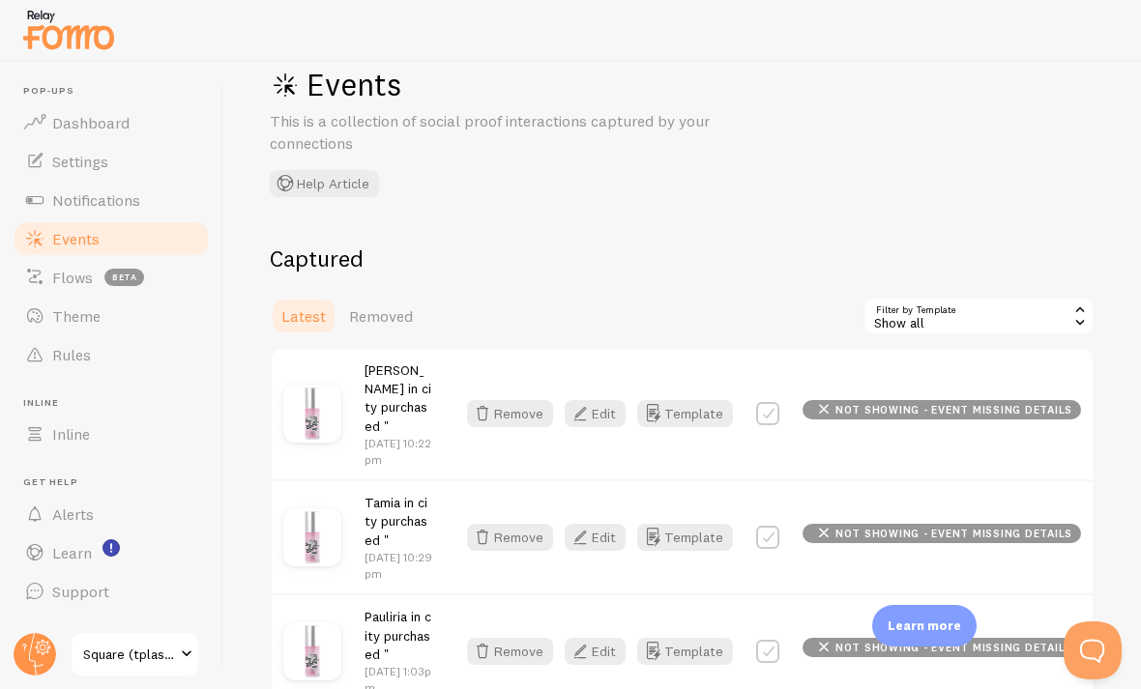
scroll to position [147, 0]
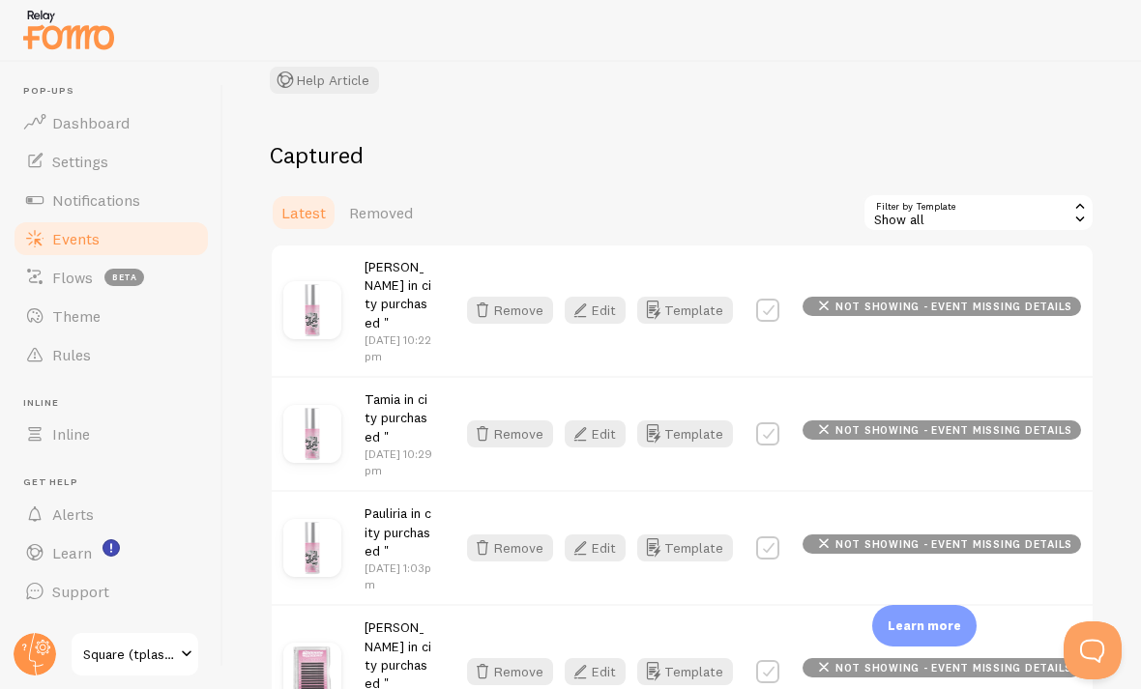
click at [792, 304] on div "not showing - event missing details" at bounding box center [941, 306] width 278 height 19
click at [792, 302] on span "not showing - event missing details" at bounding box center [953, 307] width 237 height 11
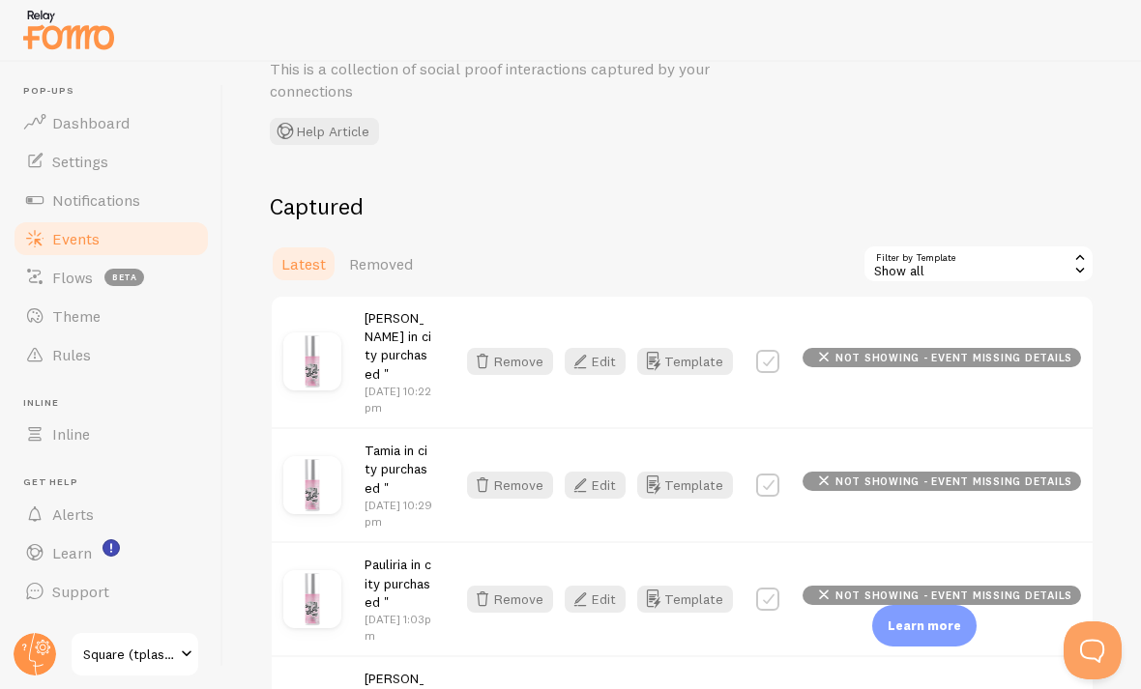
scroll to position [97, 0]
click at [372, 267] on span "Removed" at bounding box center [381, 262] width 64 height 19
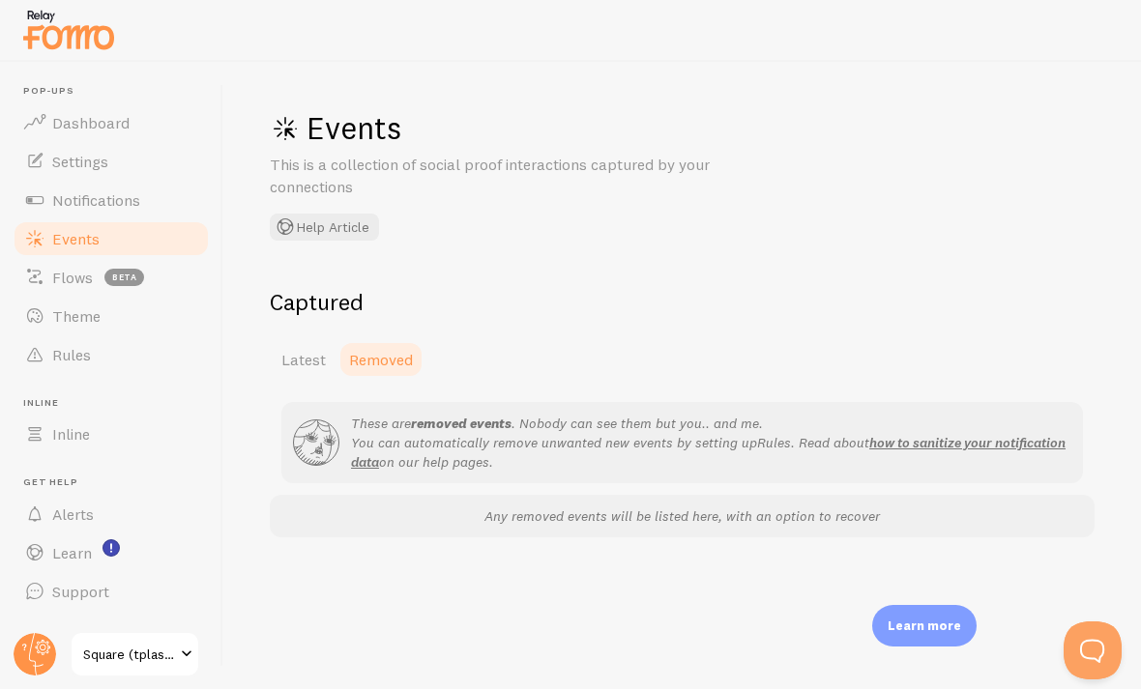
click at [294, 363] on span "Latest" at bounding box center [303, 359] width 44 height 19
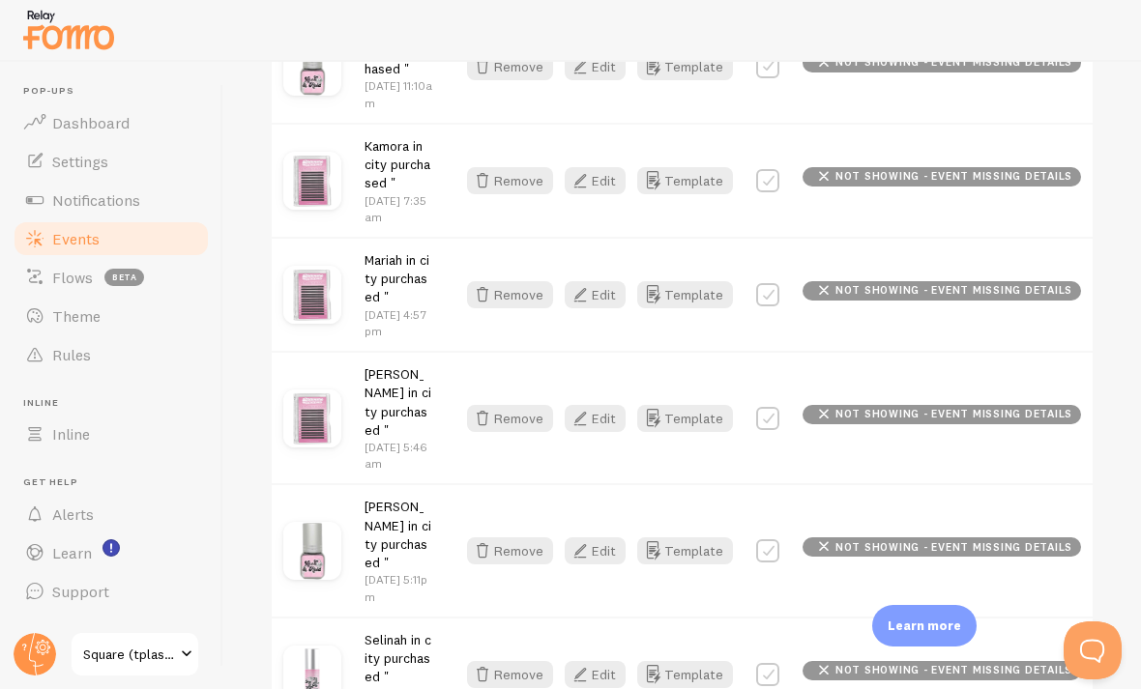
scroll to position [1351, 0]
checkbox input "false"
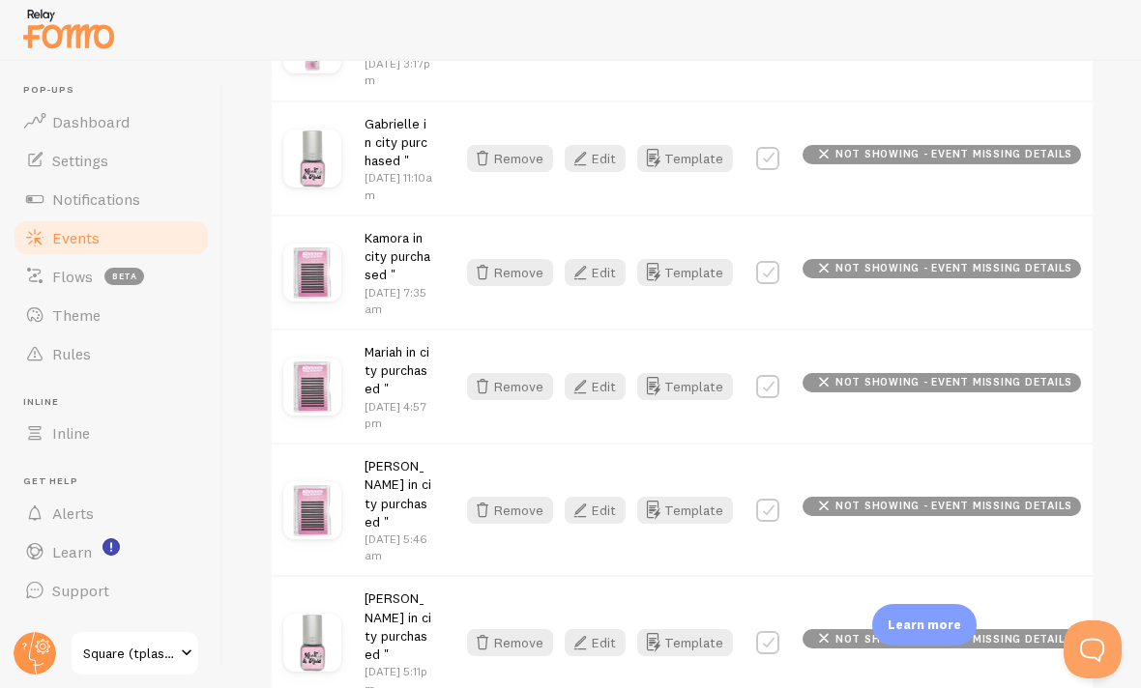
scroll to position [1255, 0]
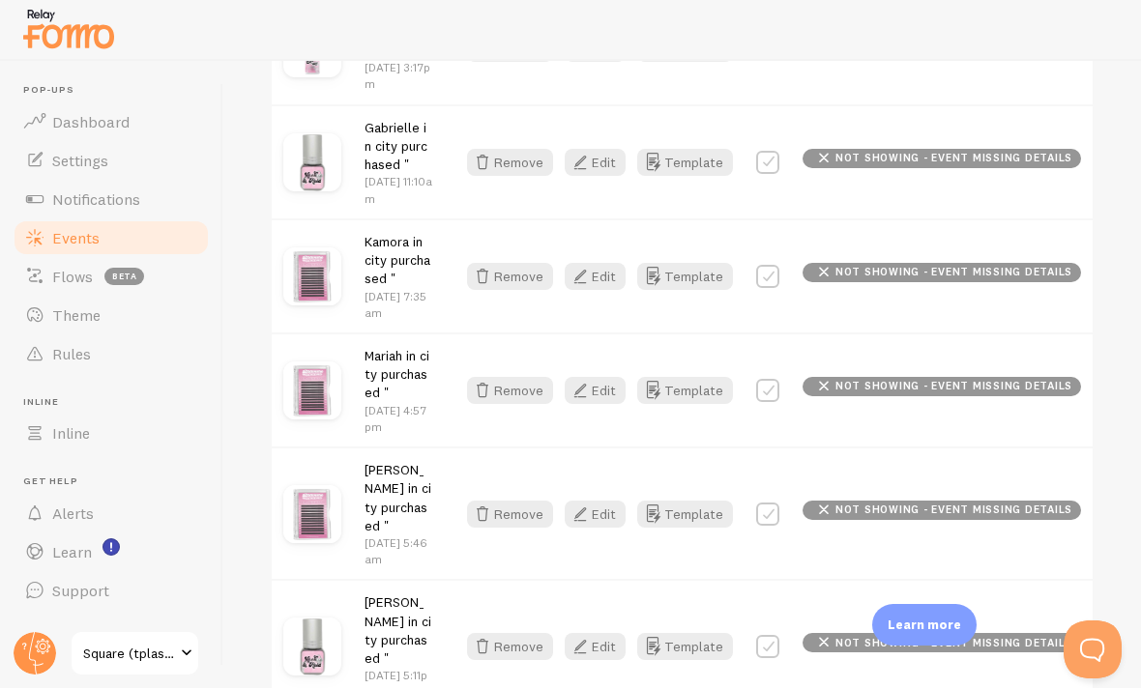
click at [82, 209] on link "Notifications" at bounding box center [111, 200] width 199 height 39
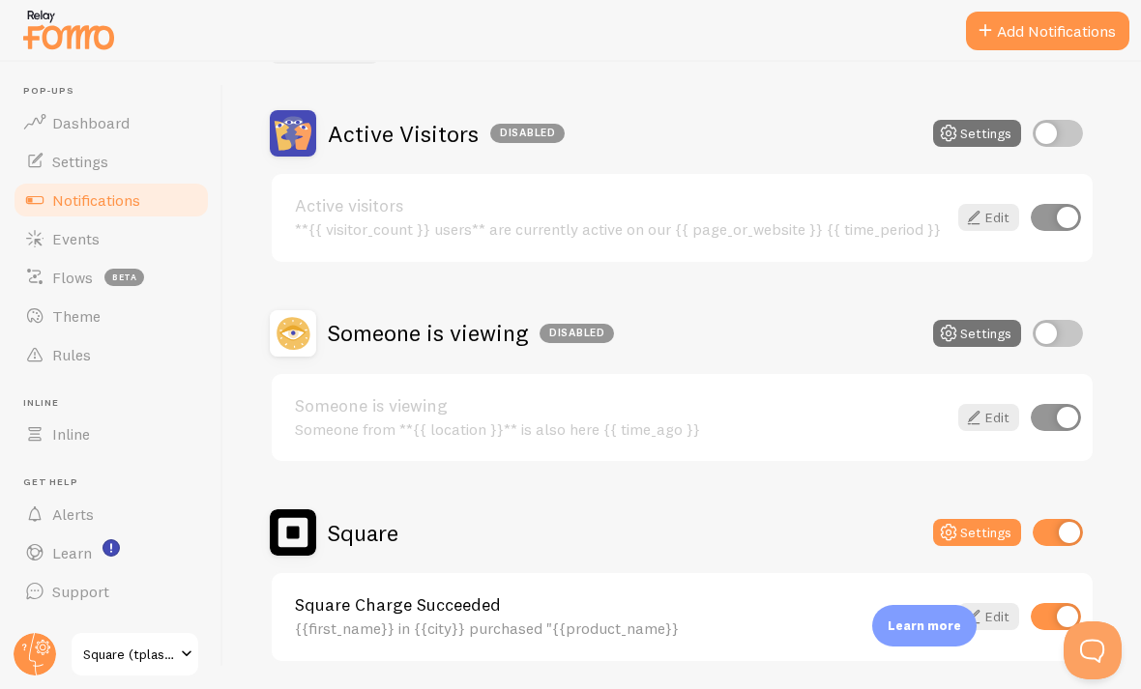
scroll to position [154, 0]
click at [792, 528] on button "Settings" at bounding box center [977, 533] width 88 height 27
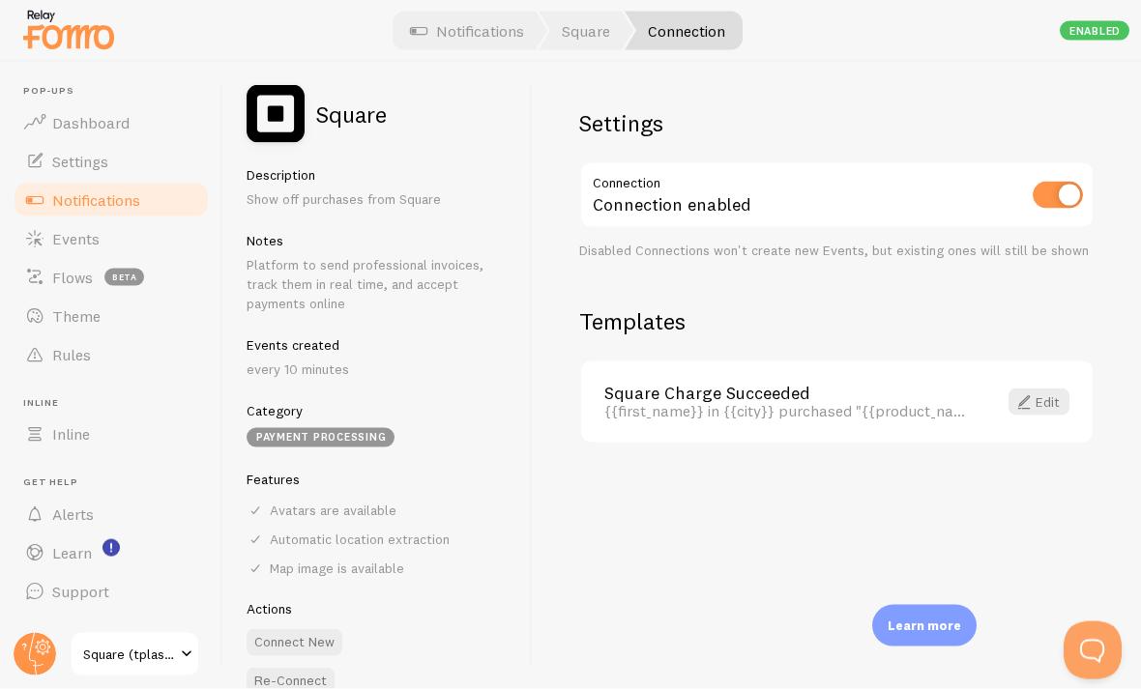
click at [55, 167] on span "Settings" at bounding box center [80, 161] width 56 height 19
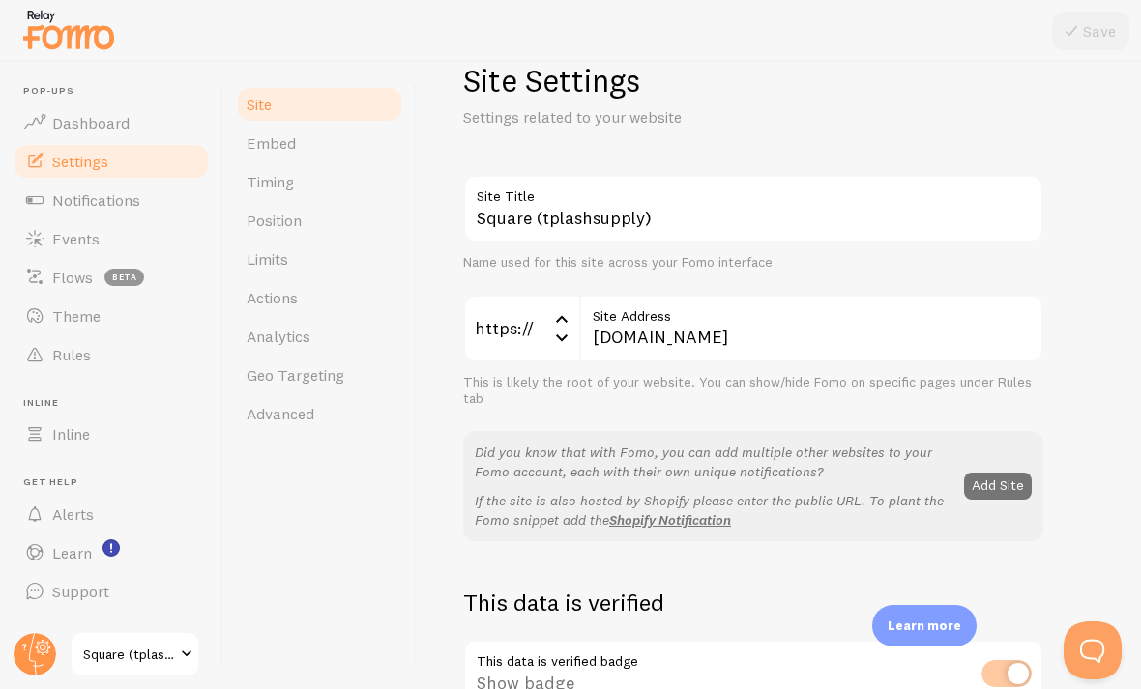
scroll to position [48, 0]
click at [253, 161] on link "Embed" at bounding box center [319, 143] width 169 height 39
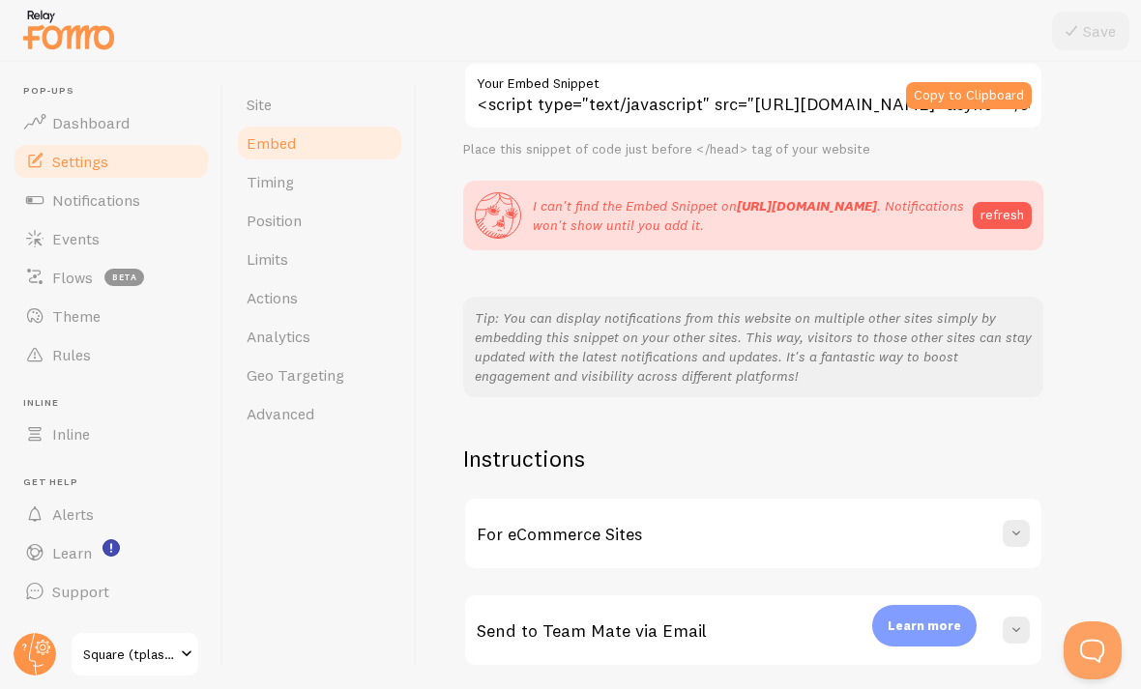
scroll to position [182, 0]
click at [255, 193] on link "Timing" at bounding box center [319, 181] width 169 height 39
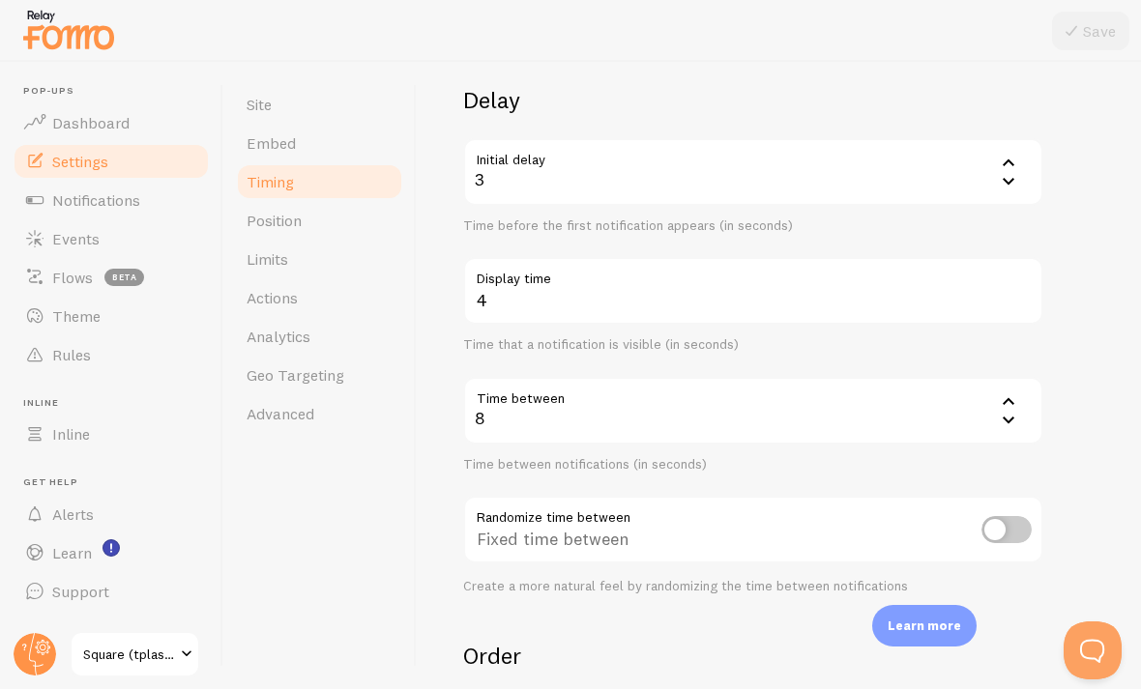
scroll to position [136, 0]
click at [245, 217] on link "Position" at bounding box center [319, 220] width 169 height 39
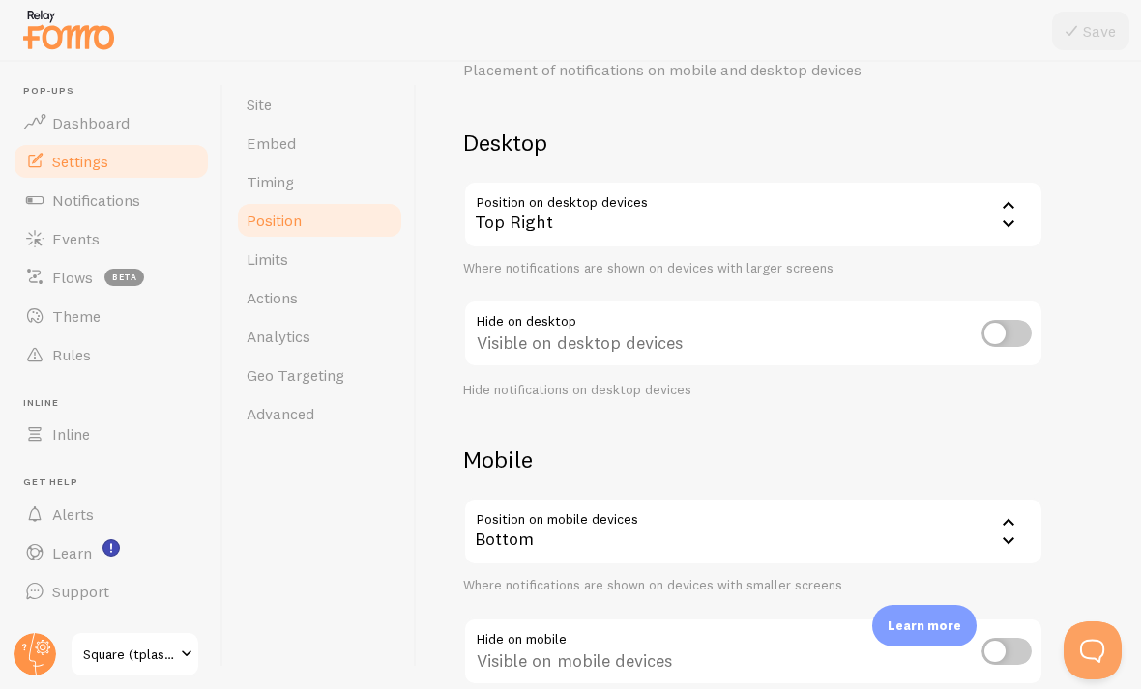
scroll to position [75, 0]
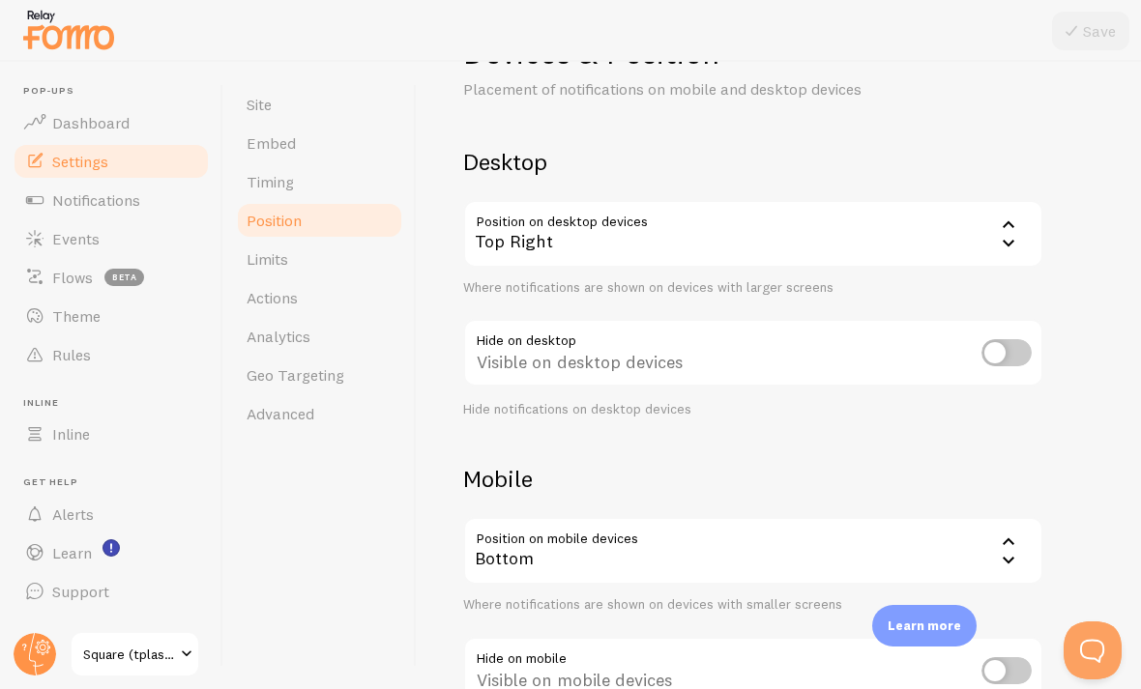
click at [792, 243] on icon at bounding box center [1008, 242] width 23 height 23
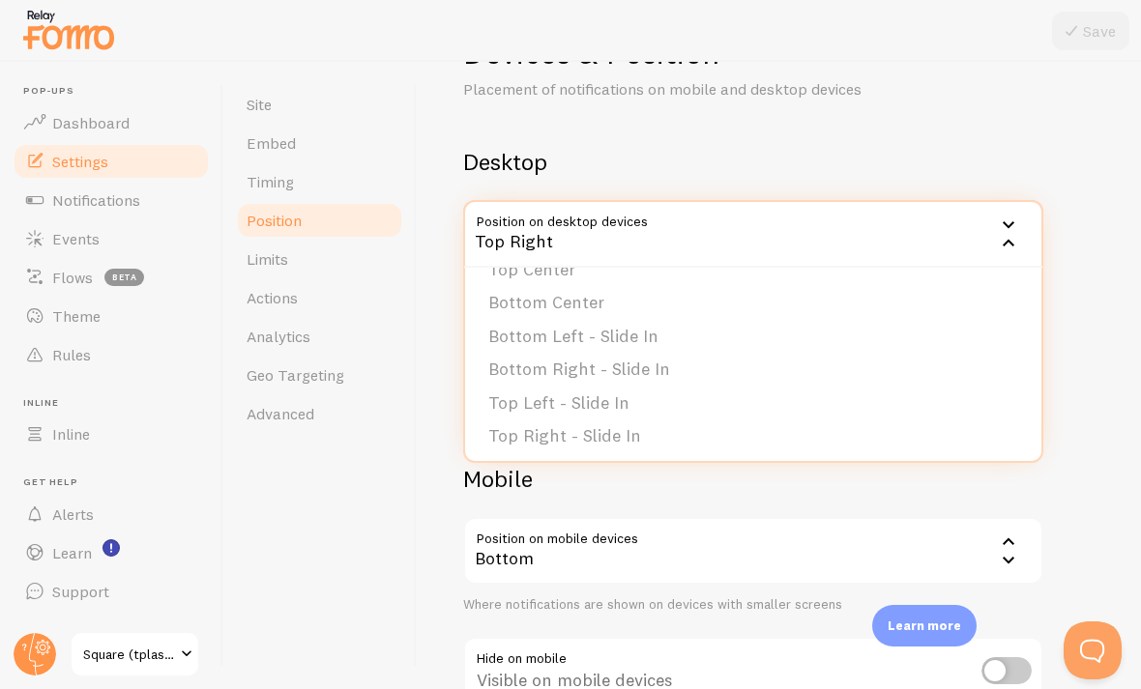
scroll to position [159, 0]
click at [792, 315] on li "Bottom Center" at bounding box center [753, 304] width 576 height 34
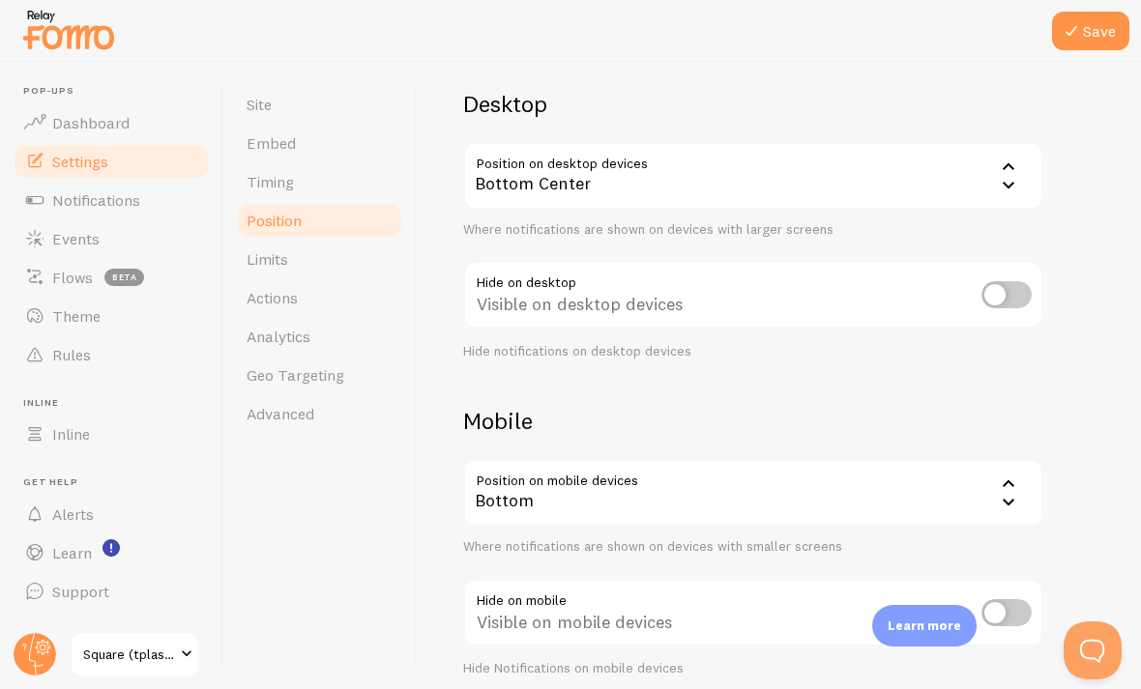
scroll to position [134, 0]
click at [792, 288] on input "checkbox" at bounding box center [1006, 293] width 50 height 27
checkbox input "true"
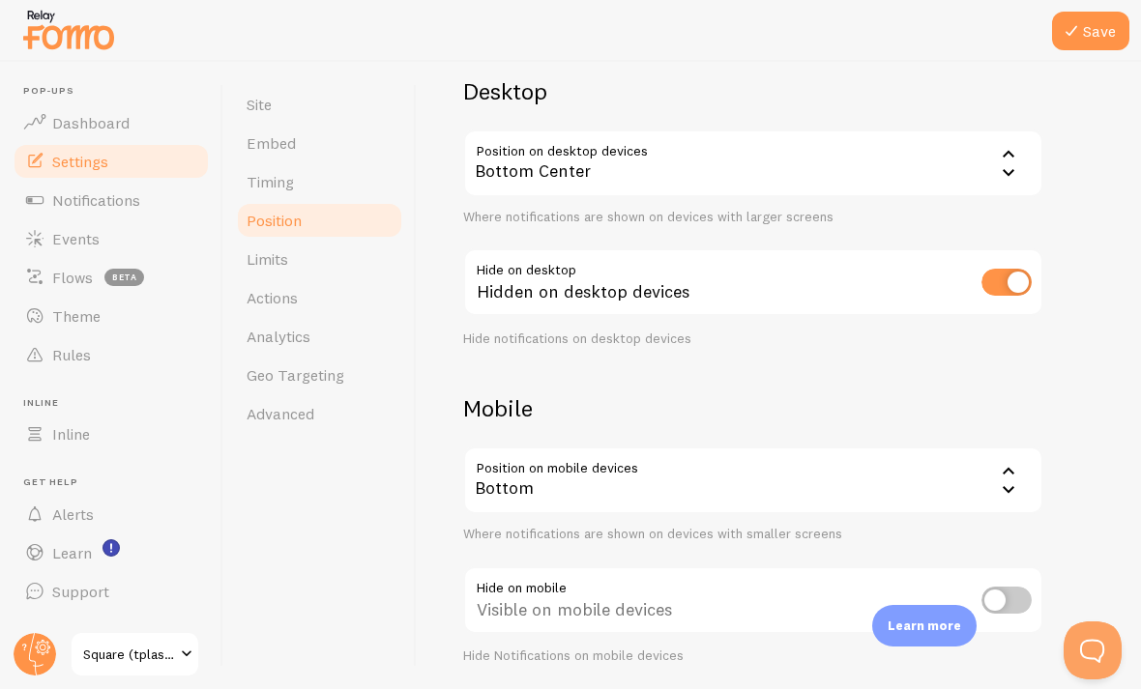
scroll to position [144, 0]
click at [792, 593] on input "checkbox" at bounding box center [1006, 602] width 50 height 27
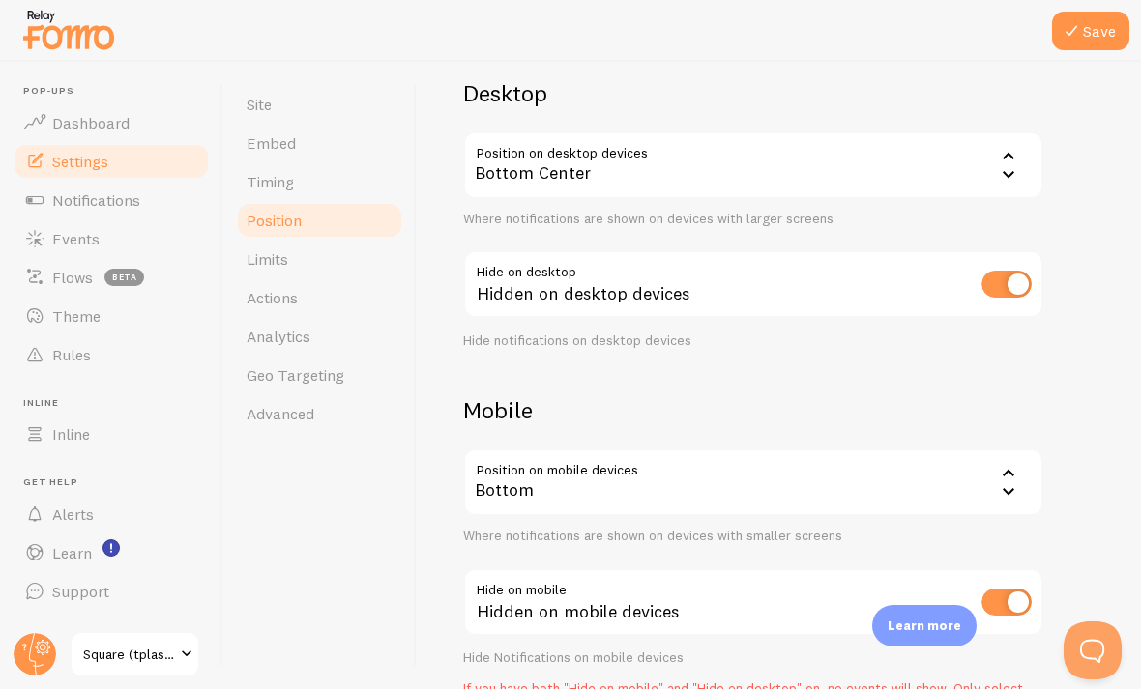
click at [792, 590] on input "checkbox" at bounding box center [1006, 602] width 50 height 27
checkbox input "false"
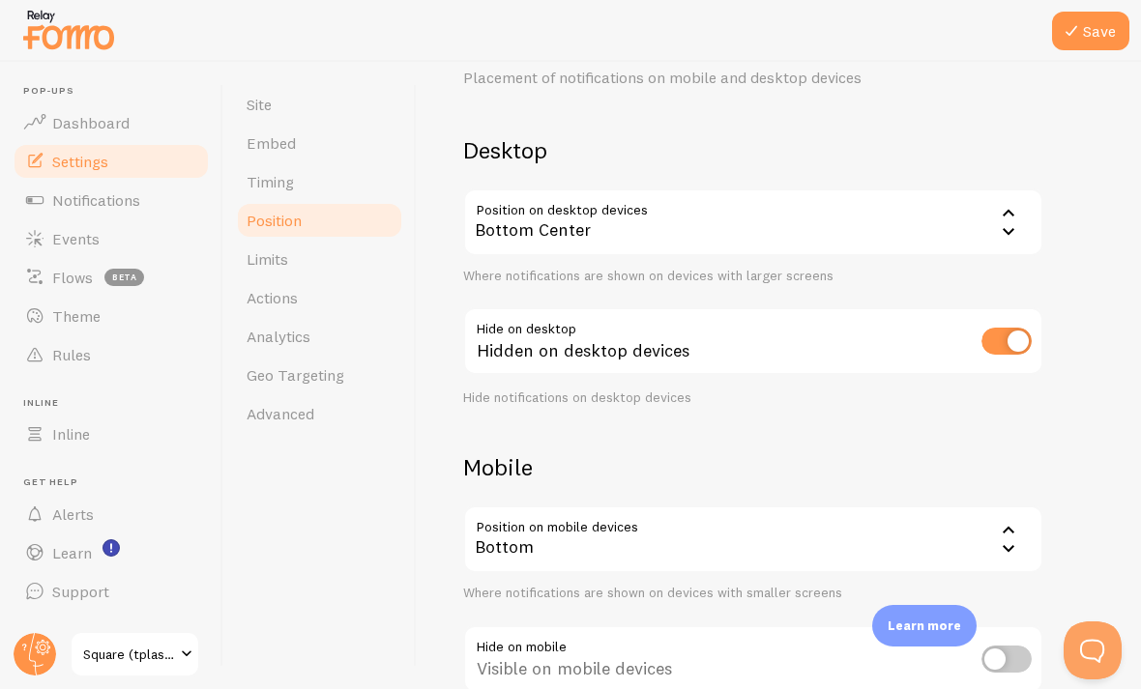
scroll to position [86, 0]
click at [792, 338] on input "checkbox" at bounding box center [1006, 342] width 50 height 27
checkbox input "false"
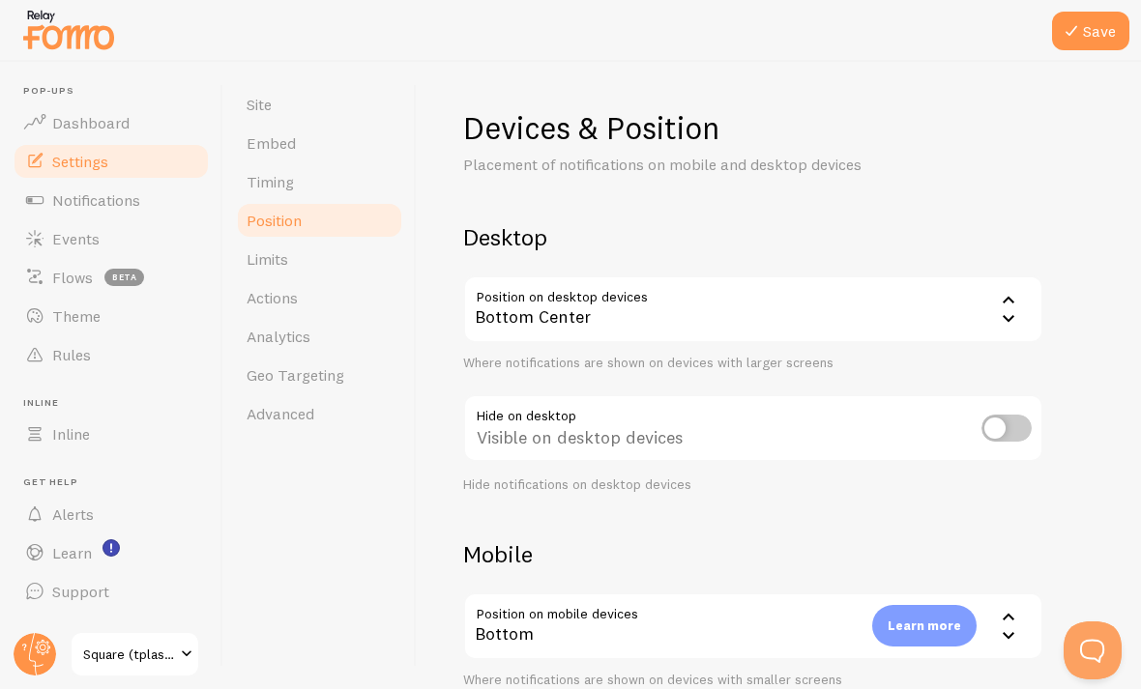
scroll to position [0, 0]
click at [792, 35] on button "Save" at bounding box center [1090, 31] width 77 height 39
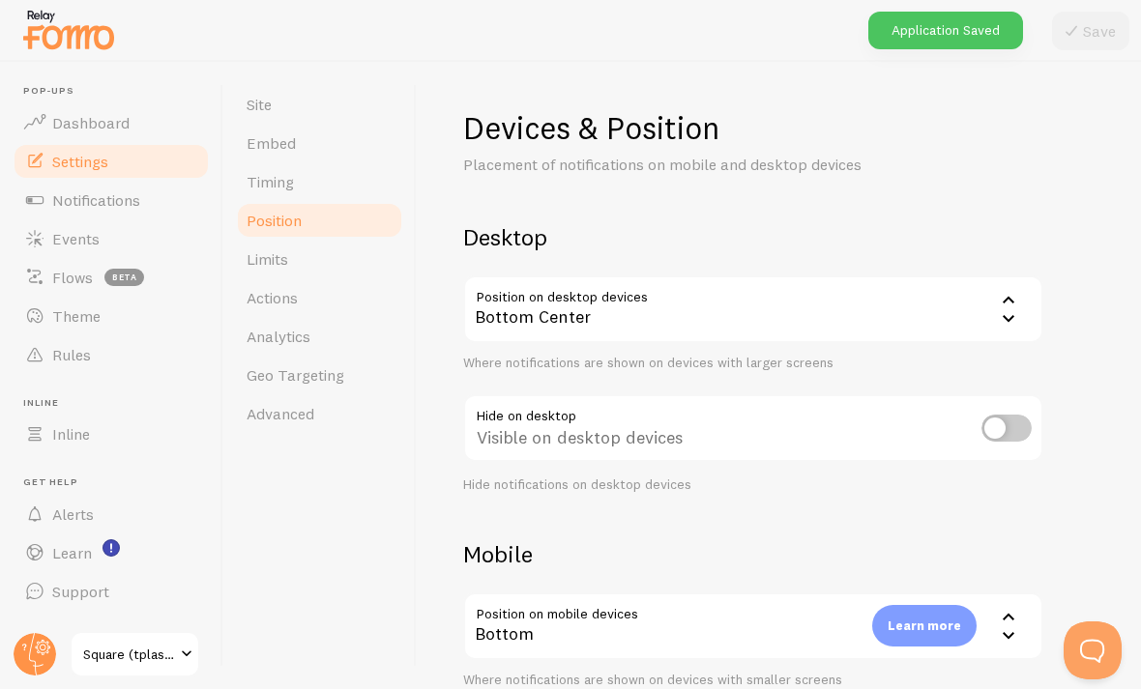
click at [254, 271] on link "Limits" at bounding box center [319, 259] width 169 height 39
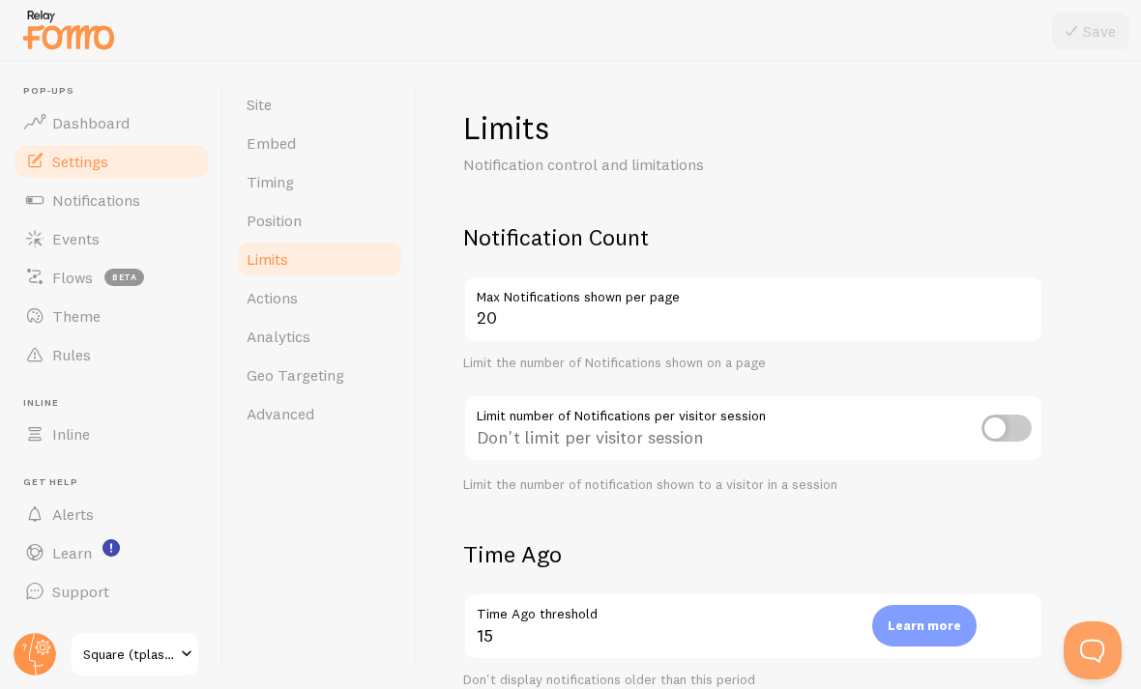
click at [251, 305] on span "Actions" at bounding box center [272, 297] width 51 height 19
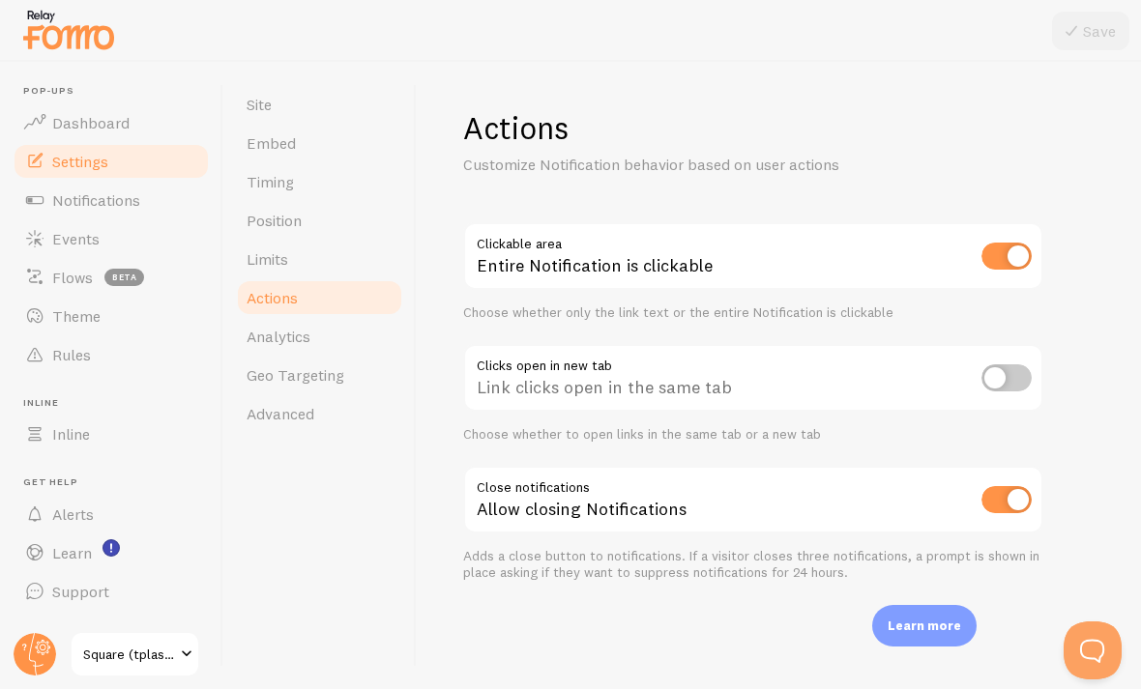
click at [260, 344] on span "Analytics" at bounding box center [279, 336] width 64 height 19
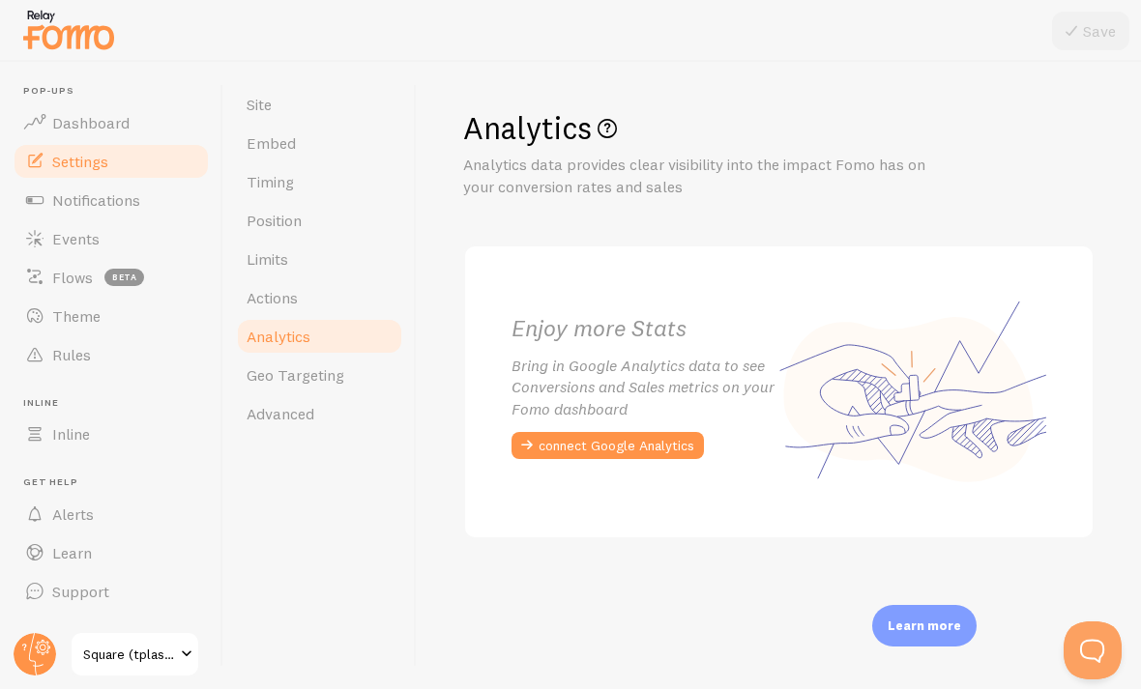
click at [261, 363] on link "Geo Targeting" at bounding box center [319, 375] width 169 height 39
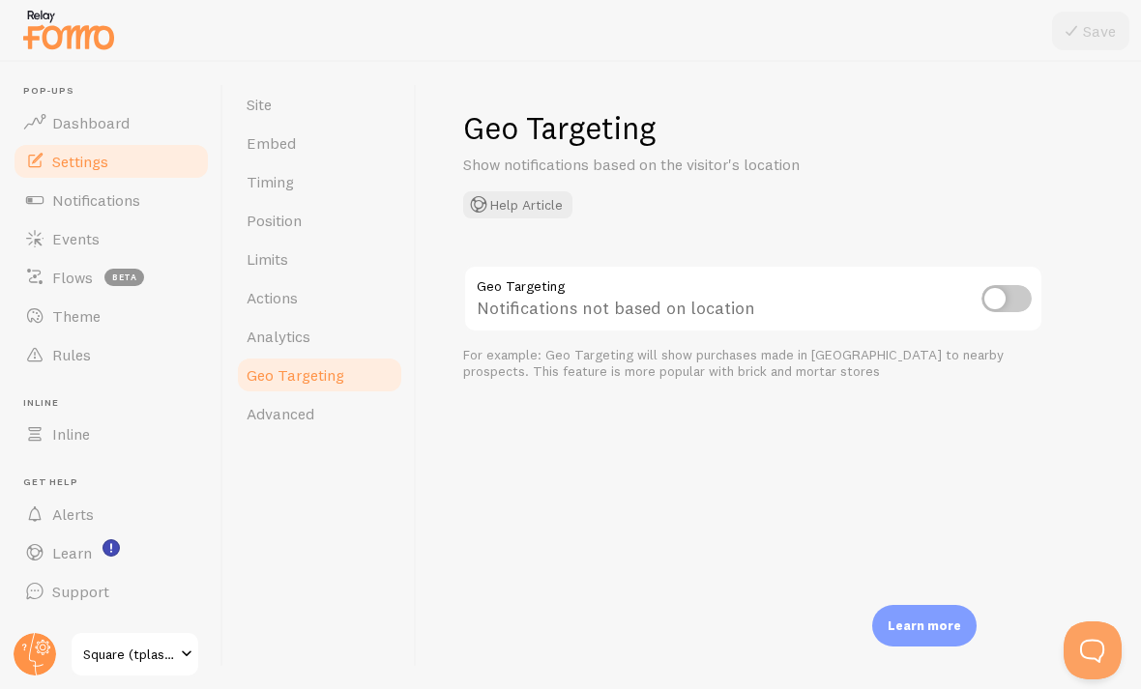
click at [249, 419] on span "Advanced" at bounding box center [281, 413] width 68 height 19
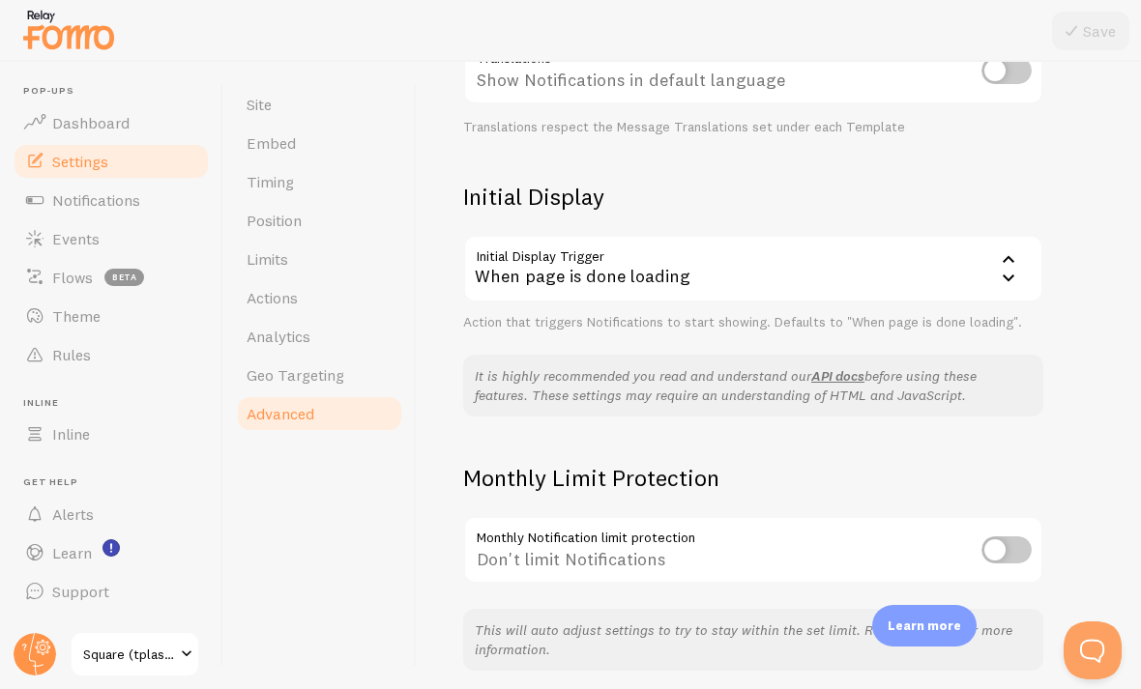
scroll to position [358, 0]
click at [85, 126] on span "Dashboard" at bounding box center [90, 122] width 77 height 19
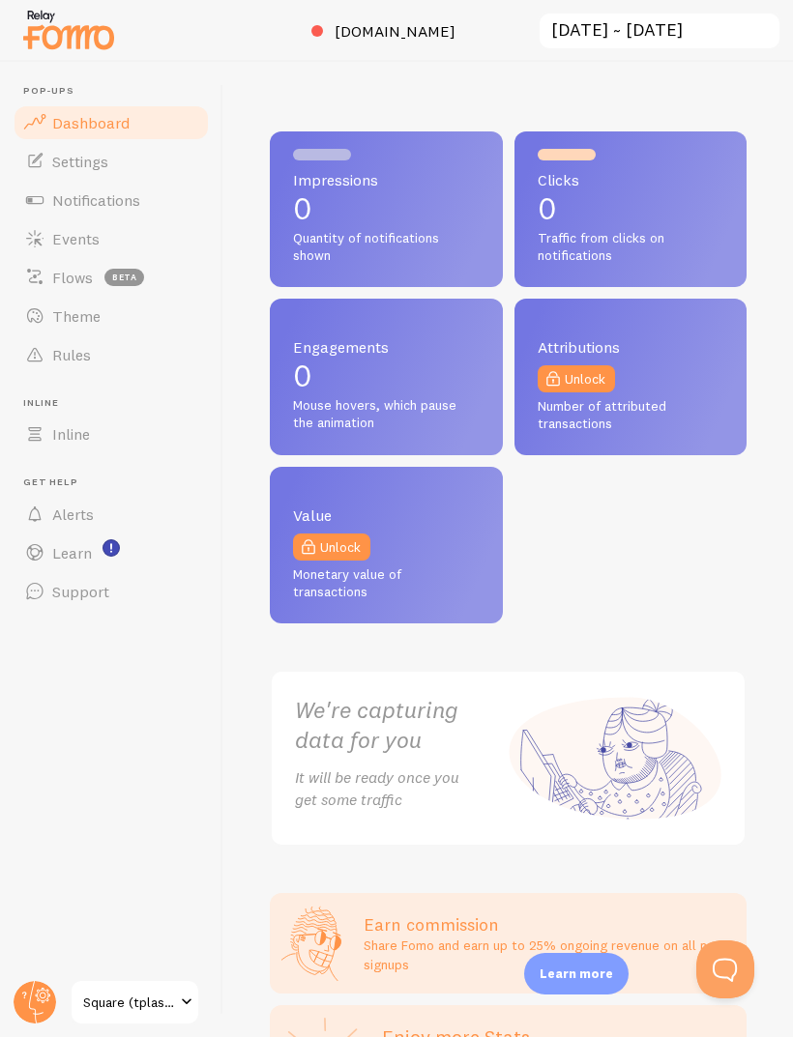
click at [52, 197] on span "Notifications" at bounding box center [96, 199] width 88 height 19
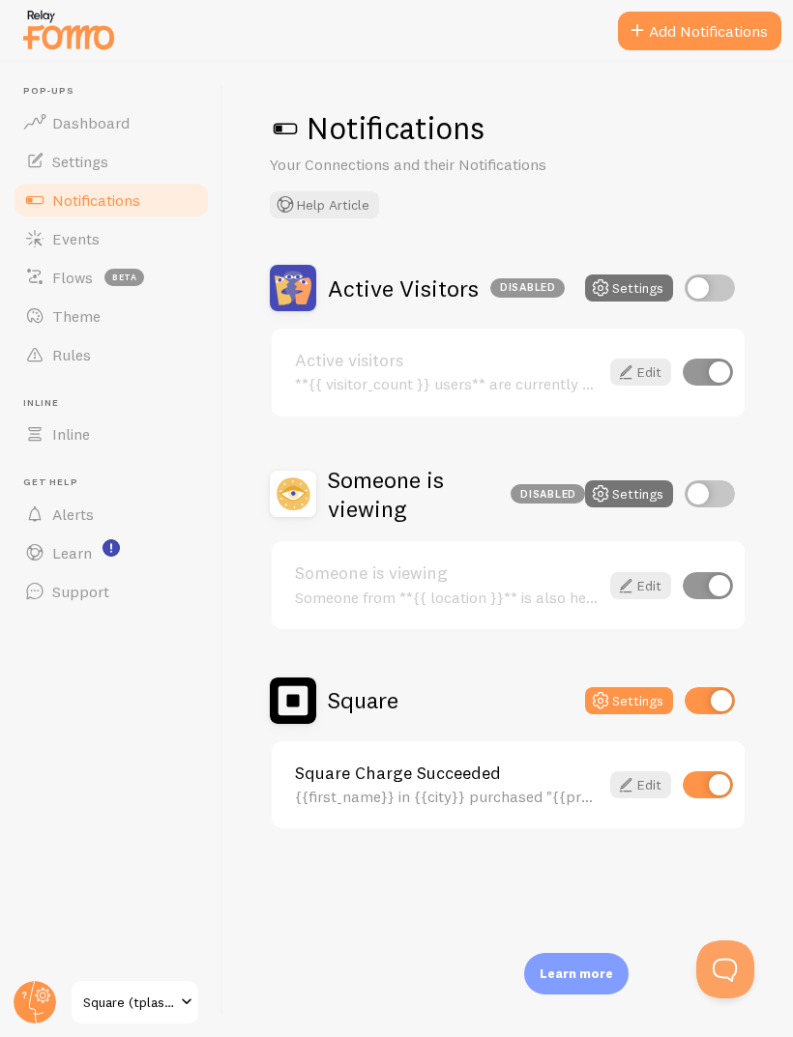
click at [283, 134] on span at bounding box center [285, 128] width 31 height 31
click at [52, 117] on span "Dashboard" at bounding box center [90, 122] width 77 height 19
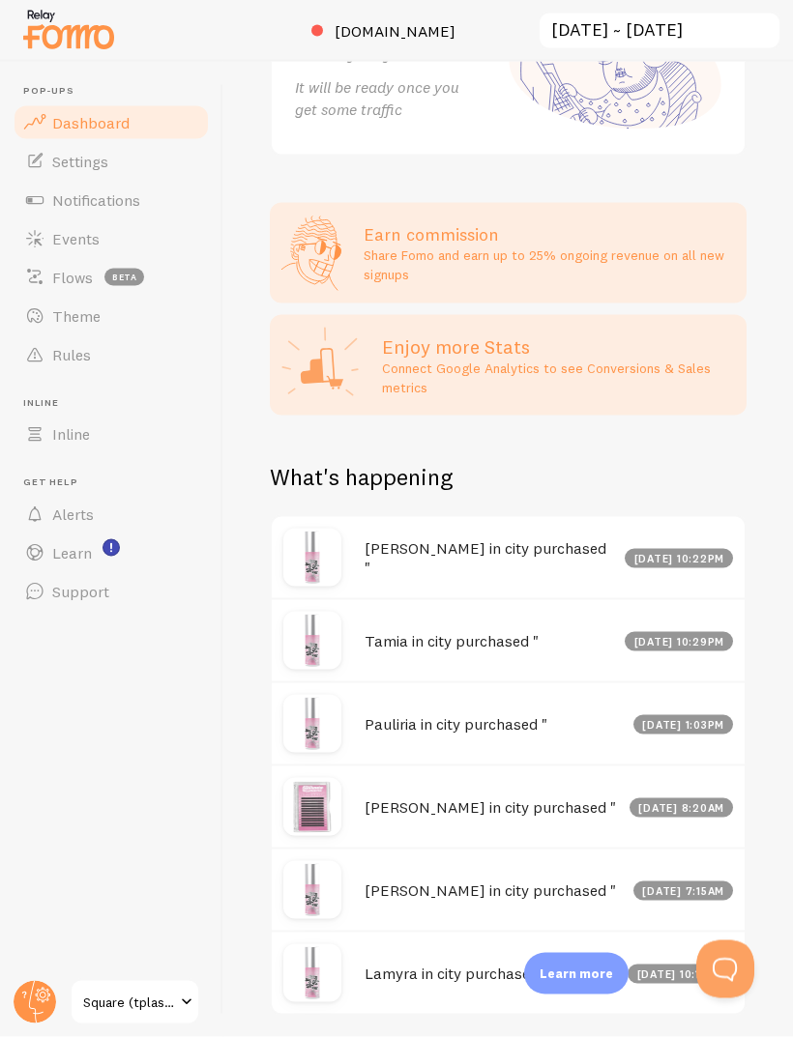
click at [35, 1024] on circle at bounding box center [35, 1002] width 43 height 43
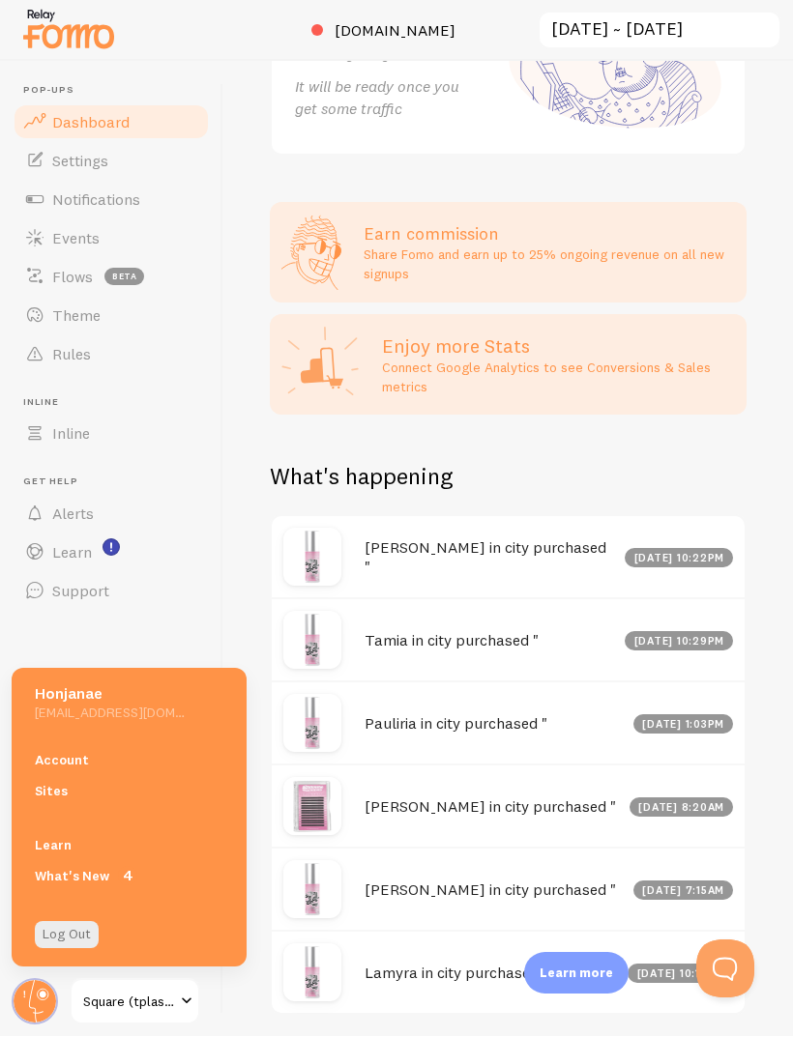
click at [62, 776] on link "Account" at bounding box center [129, 760] width 235 height 31
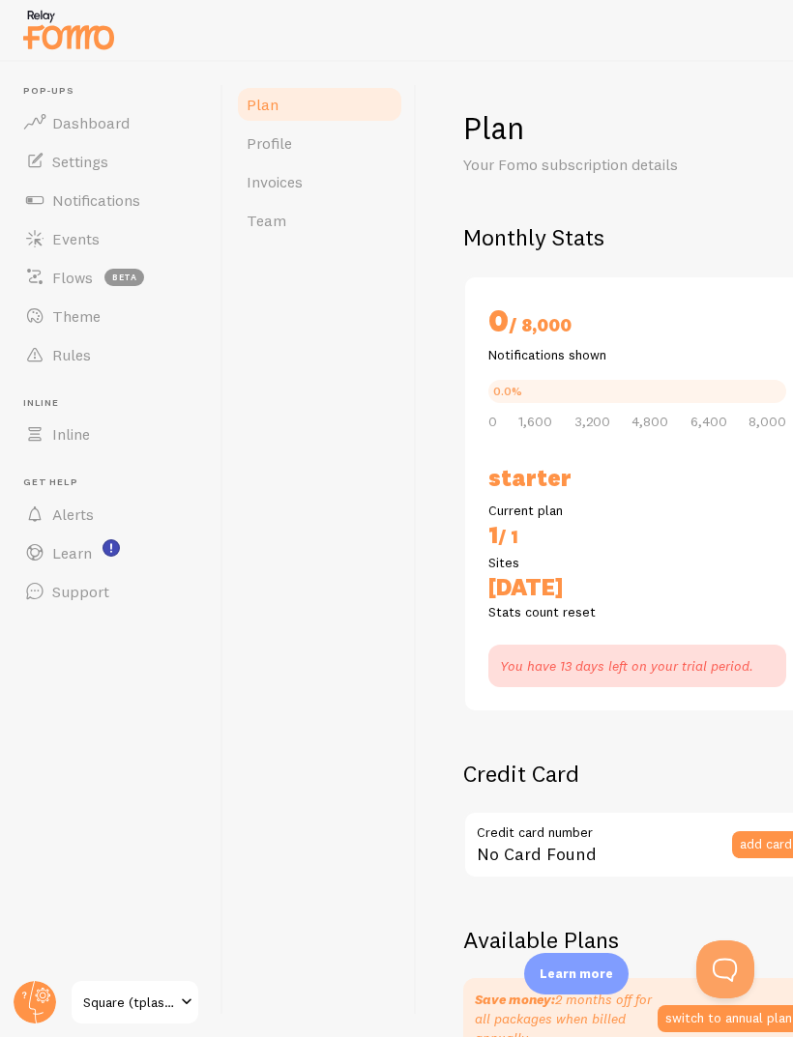
checkbox input "true"
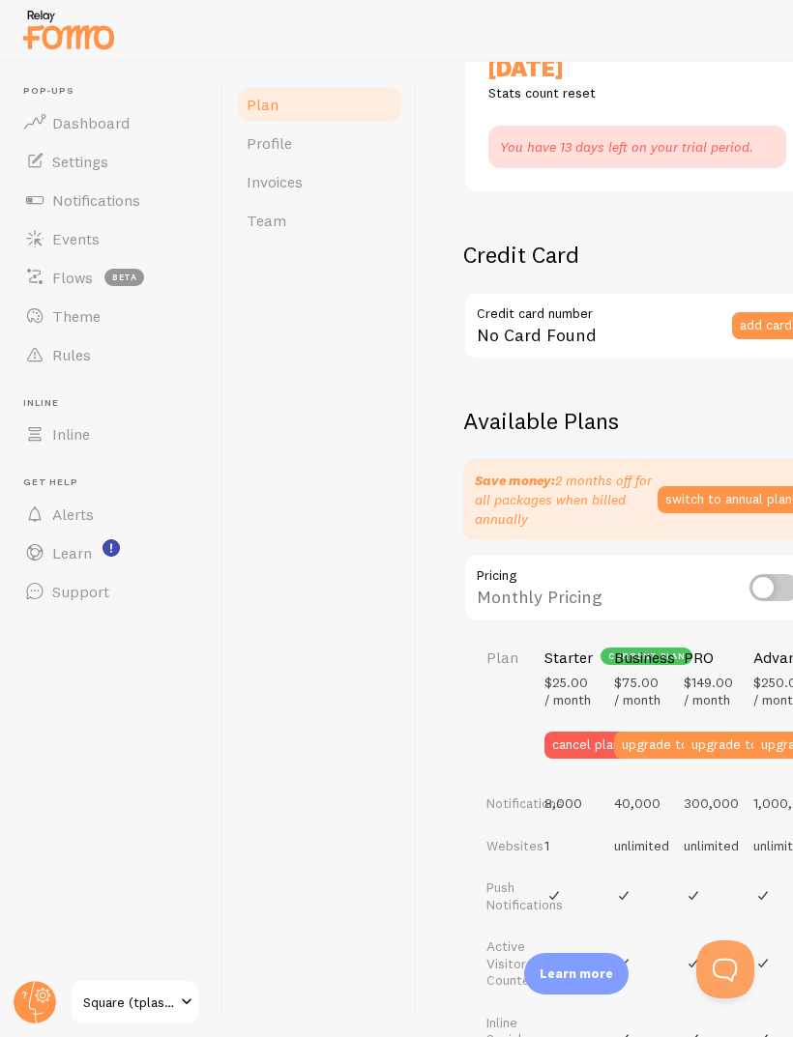
scroll to position [509, 0]
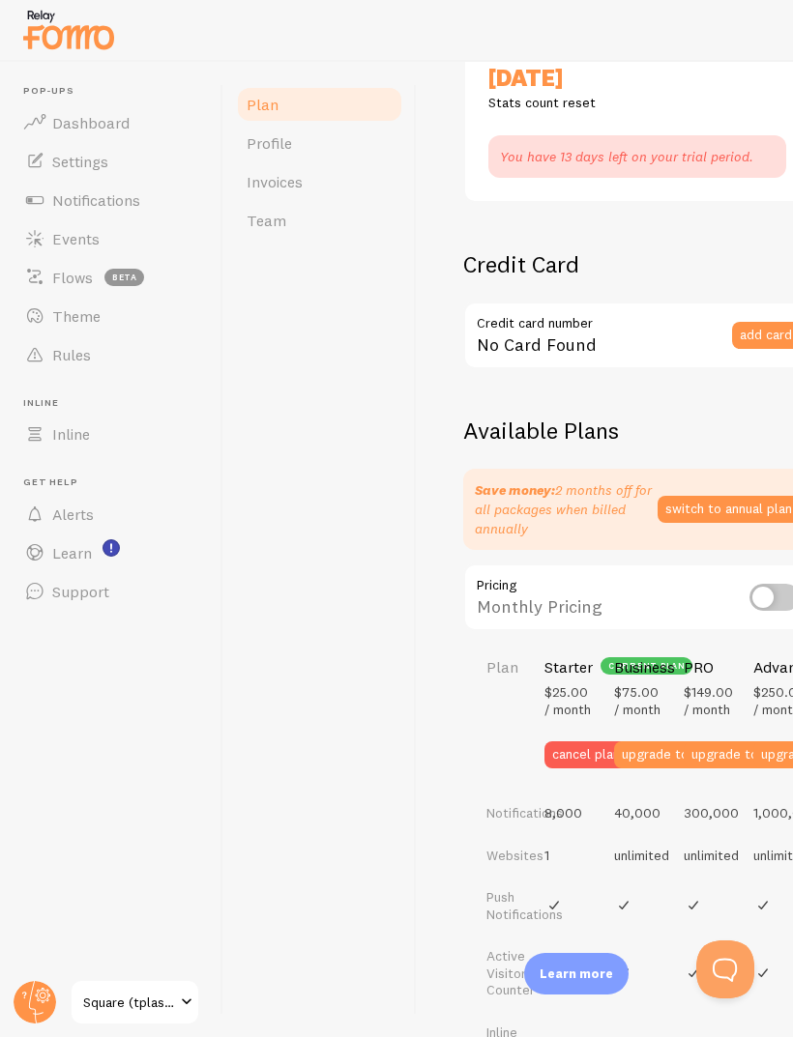
click at [72, 165] on span "Settings" at bounding box center [80, 161] width 56 height 19
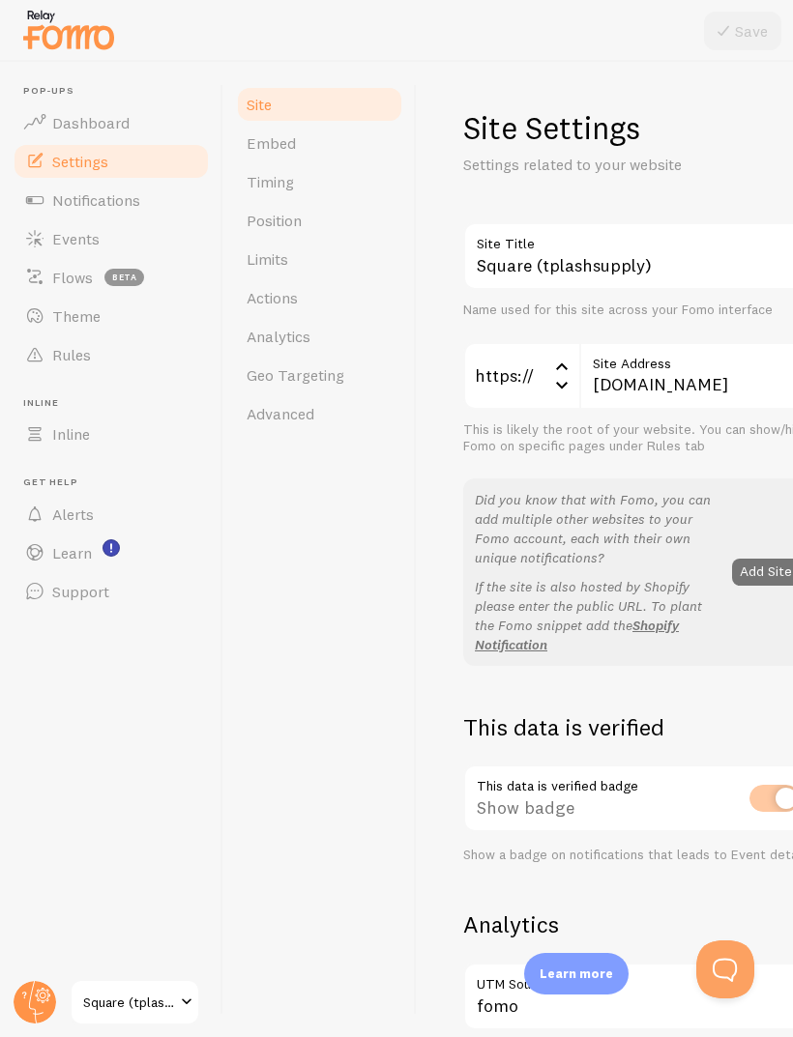
click at [267, 170] on link "Timing" at bounding box center [319, 181] width 169 height 39
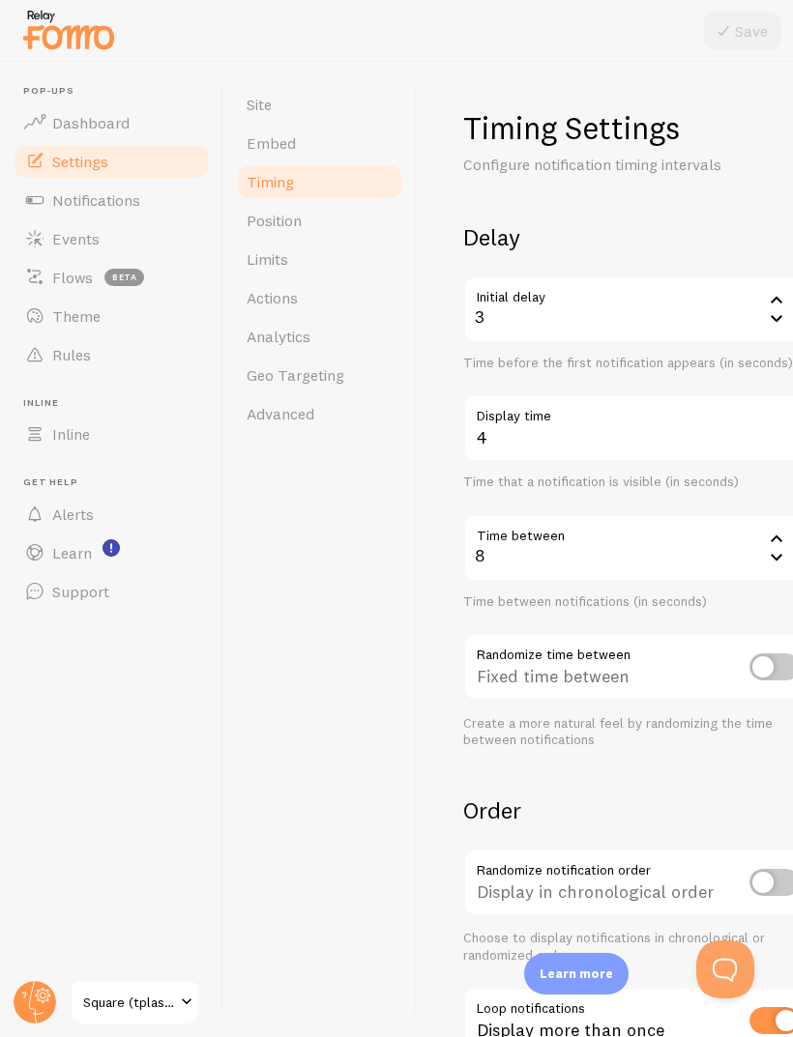
click at [249, 154] on link "Embed" at bounding box center [319, 143] width 169 height 39
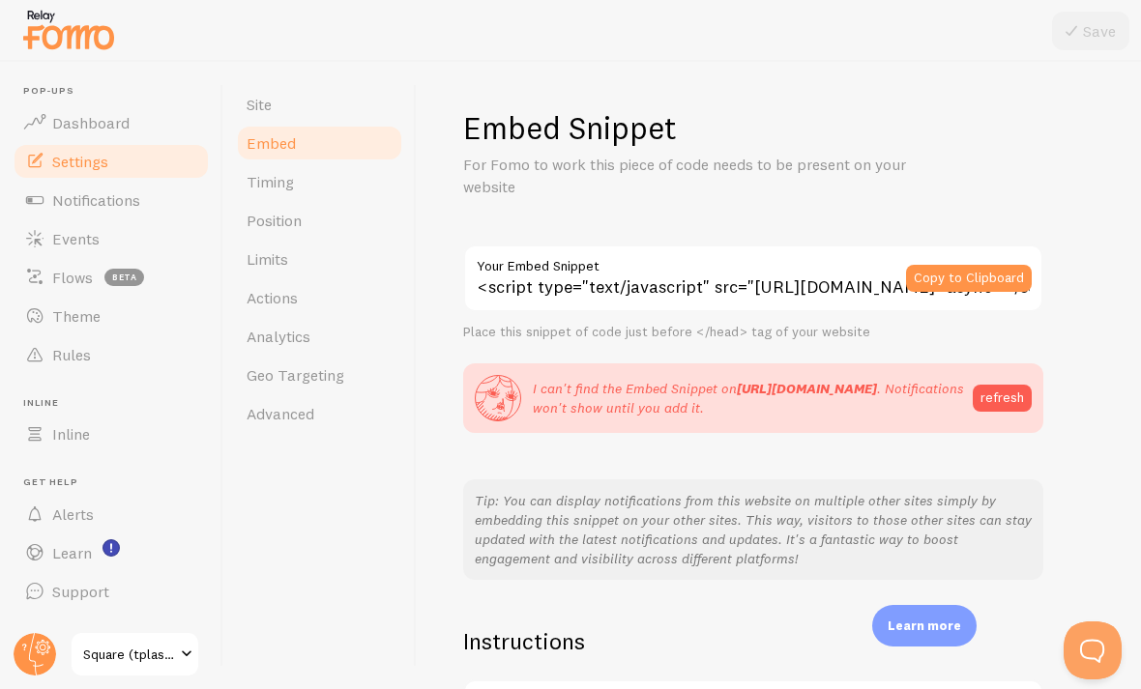
click at [256, 179] on span "Timing" at bounding box center [270, 181] width 47 height 19
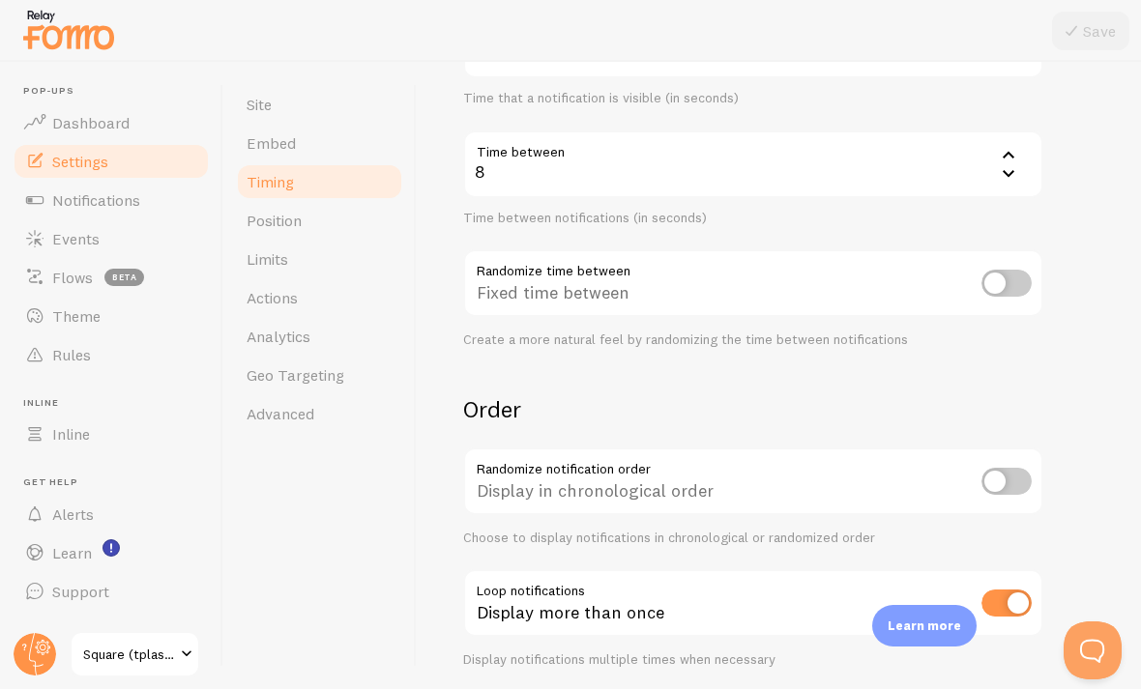
scroll to position [371, 0]
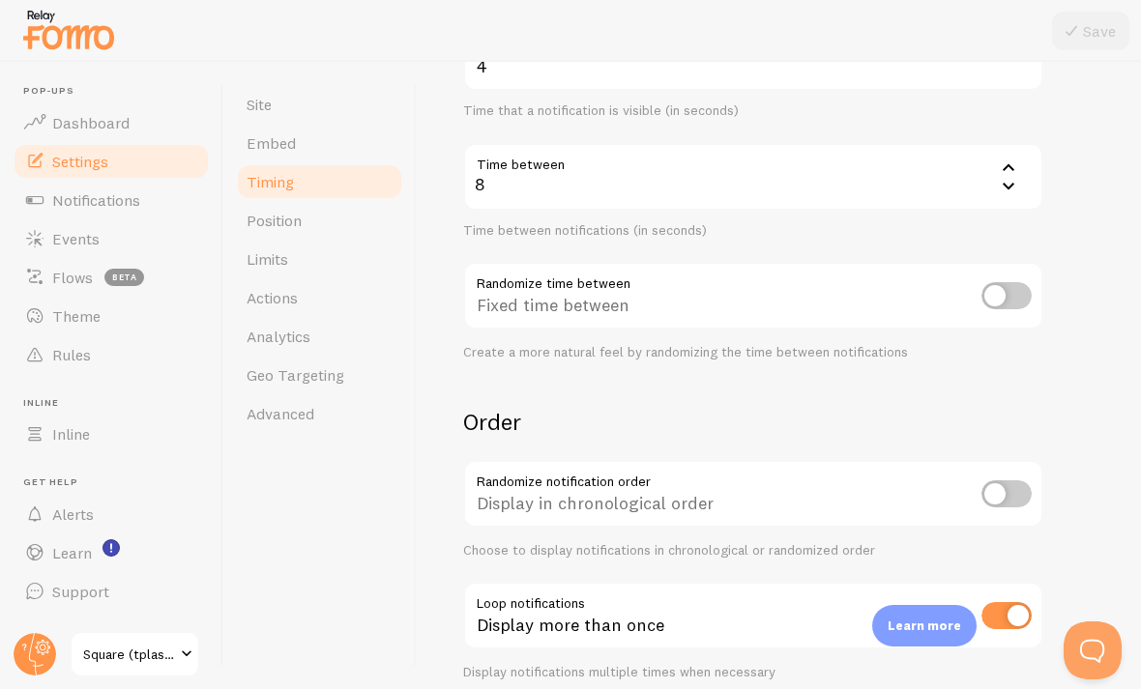
click at [248, 219] on span "Position" at bounding box center [274, 220] width 55 height 19
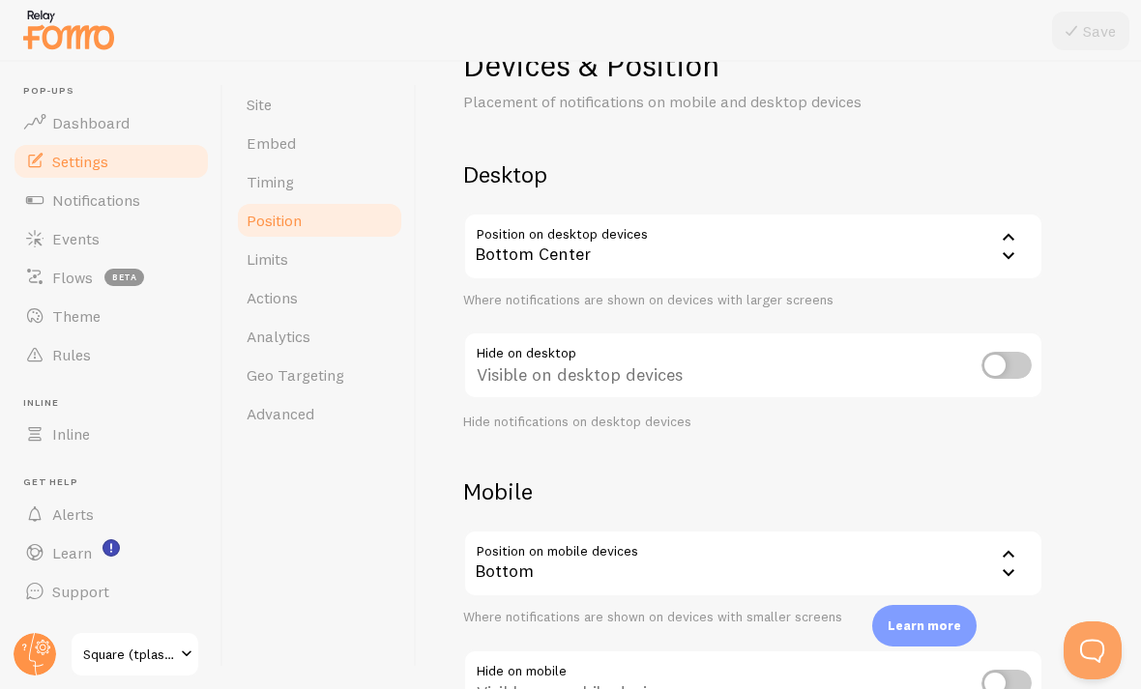
scroll to position [64, 0]
click at [792, 247] on icon at bounding box center [1008, 254] width 23 height 23
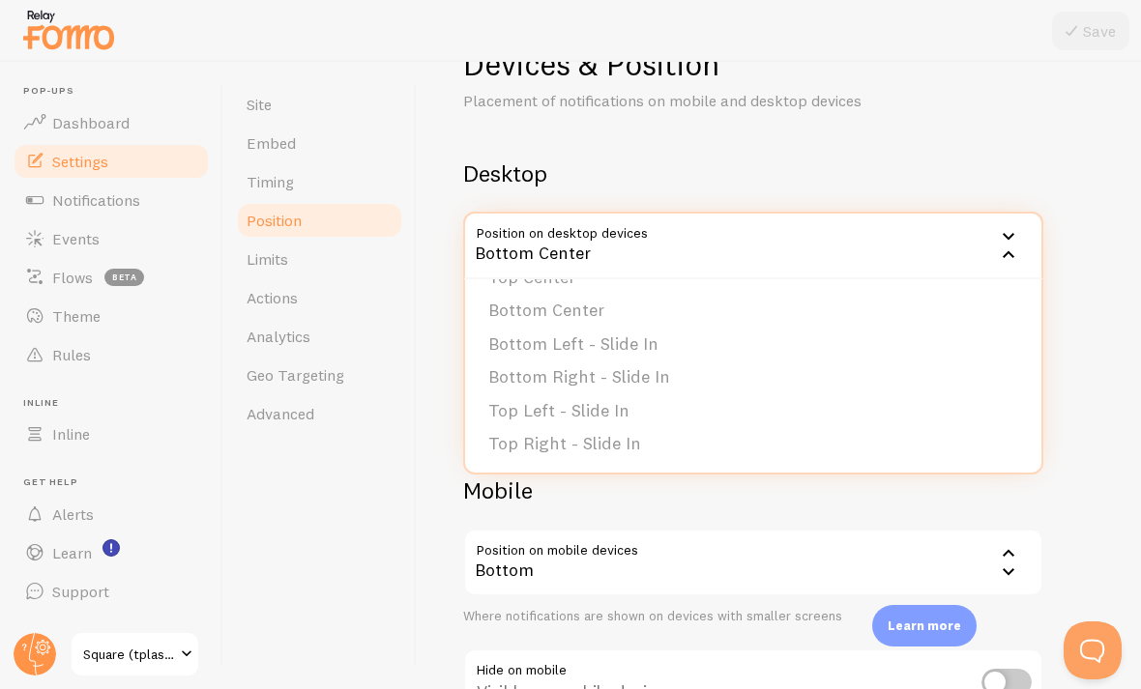
scroll to position [159, 0]
click at [792, 139] on div "Devices & Position Placement of notifications on mobile and desktop devices Des…" at bounding box center [778, 395] width 631 height 703
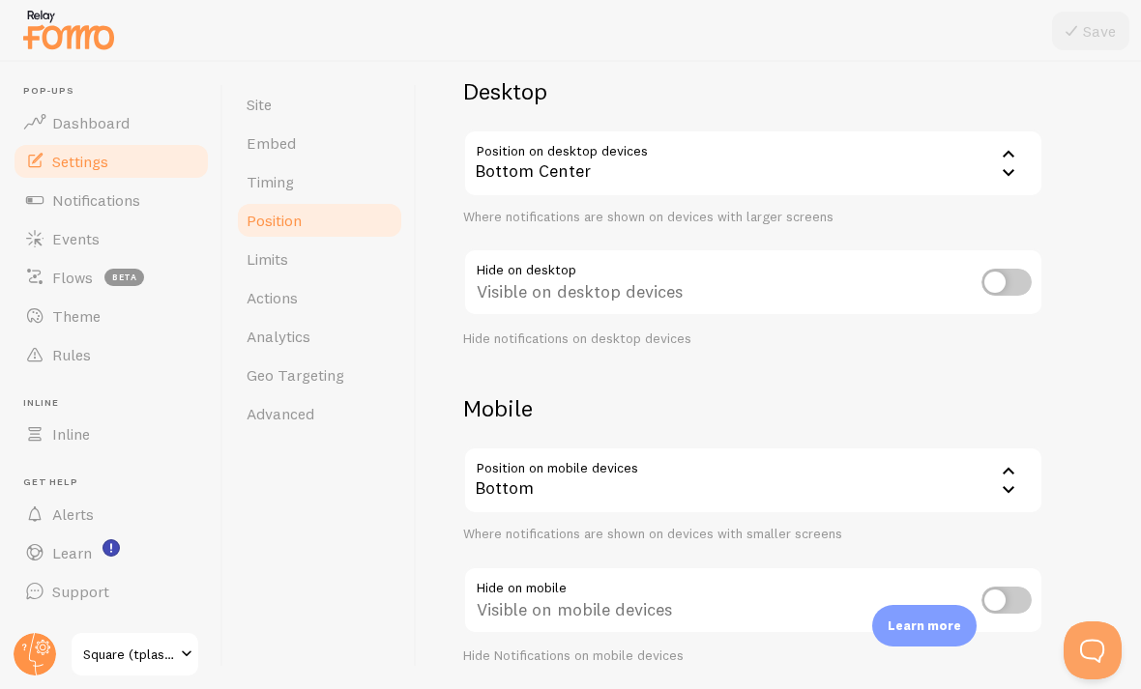
scroll to position [144, 0]
click at [792, 473] on div "Bottom" at bounding box center [753, 483] width 580 height 68
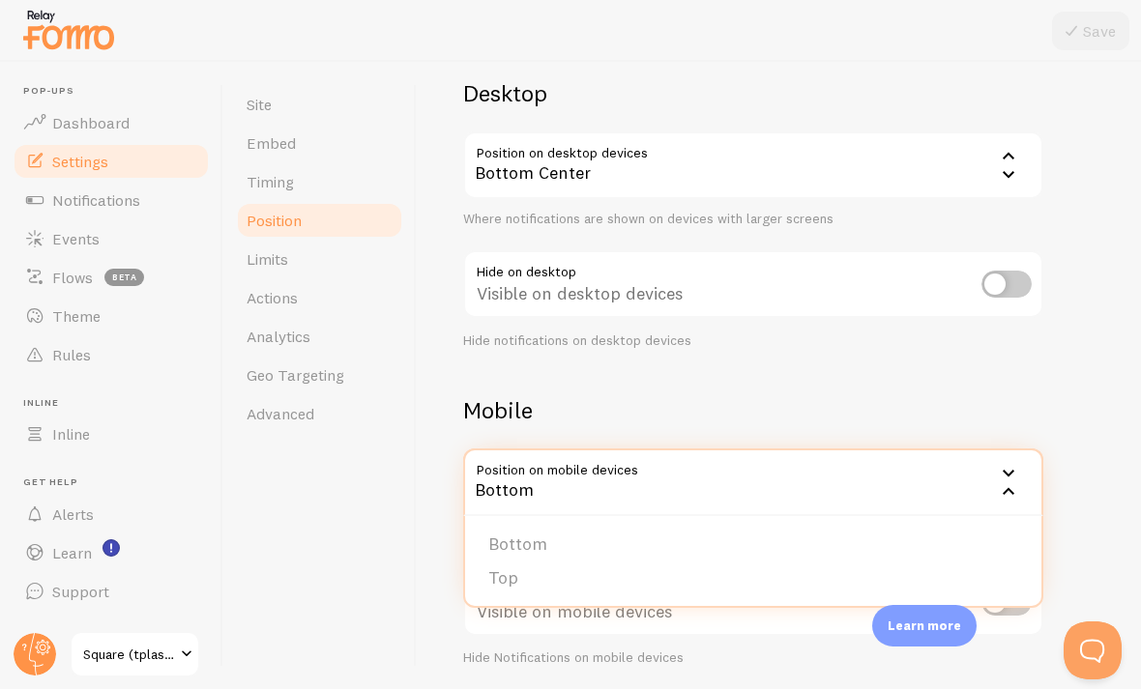
scroll to position [0, 0]
click at [788, 581] on li "Top" at bounding box center [753, 579] width 576 height 34
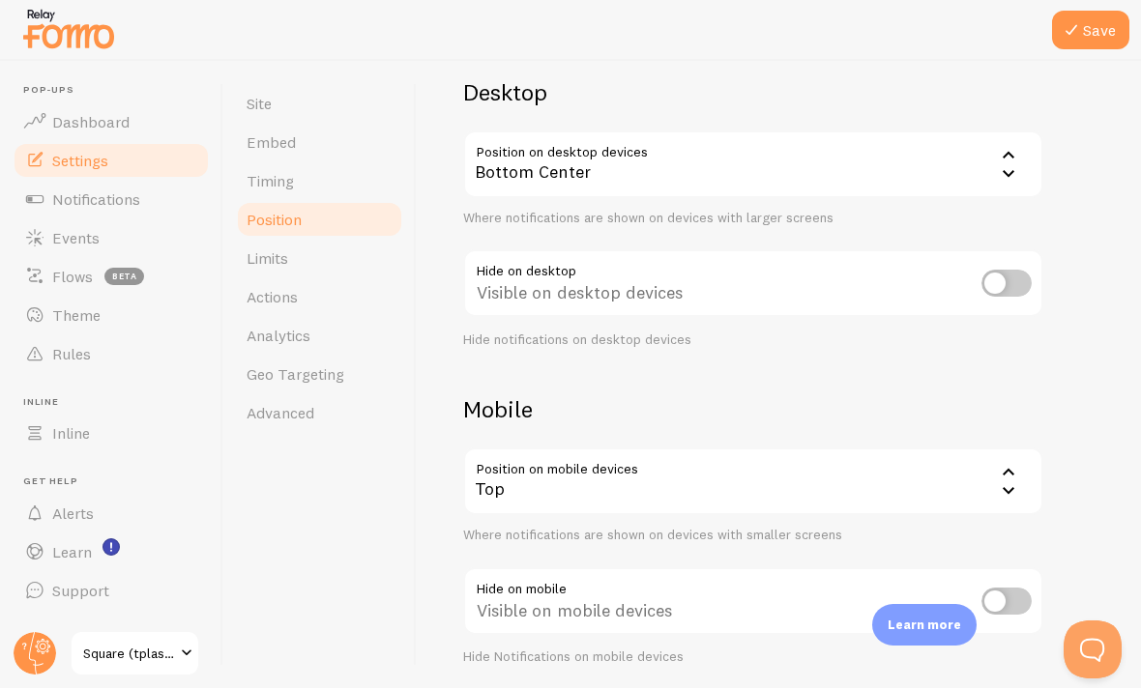
click at [792, 596] on input "checkbox" at bounding box center [1006, 602] width 50 height 27
click at [792, 598] on input "checkbox" at bounding box center [1006, 602] width 50 height 27
checkbox input "false"
click at [792, 33] on button "Save" at bounding box center [1090, 31] width 77 height 39
click at [264, 252] on span "Limits" at bounding box center [268, 258] width 42 height 19
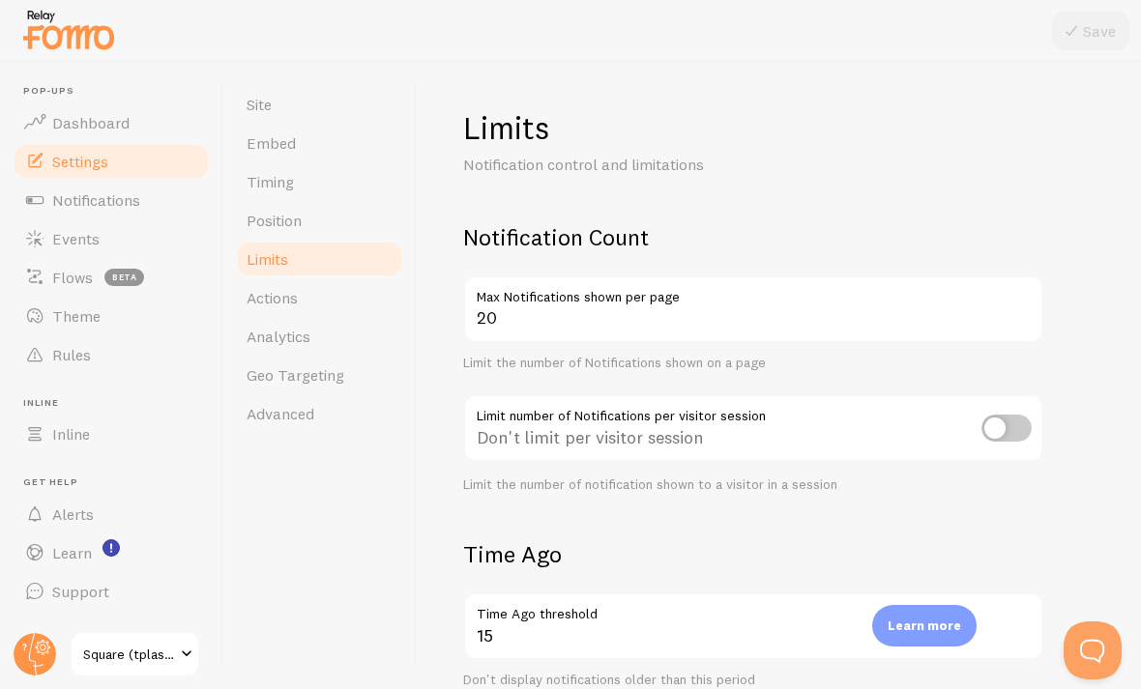
click at [90, 555] on span "Learn" at bounding box center [72, 552] width 40 height 19
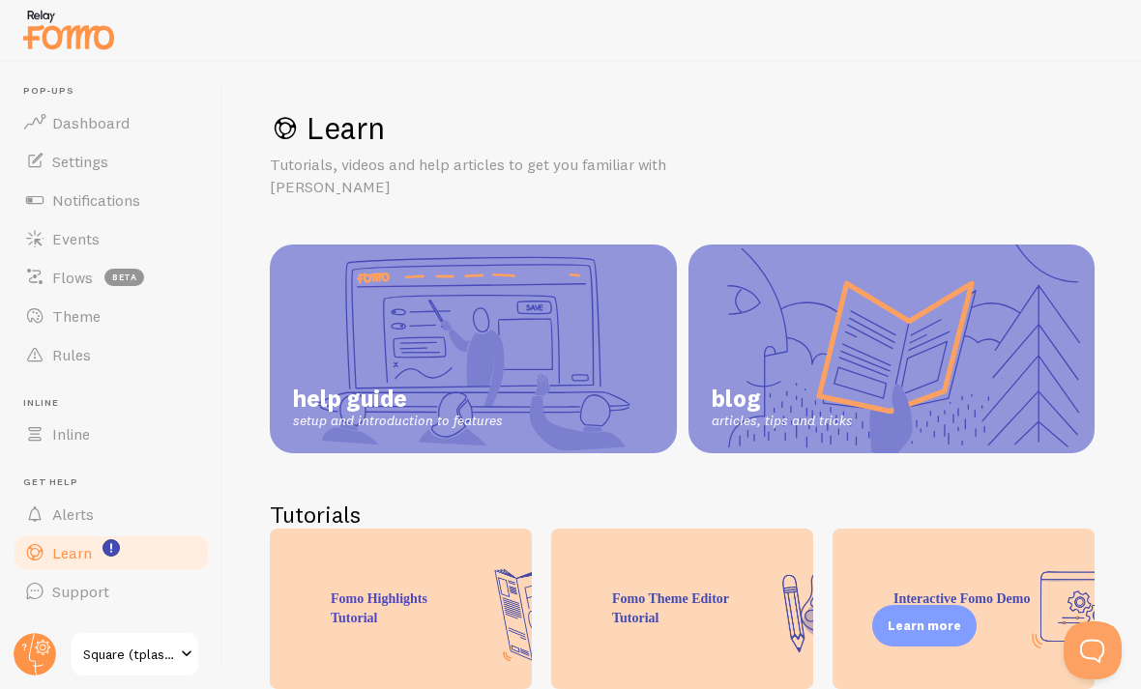
click at [70, 230] on span "Events" at bounding box center [75, 238] width 47 height 19
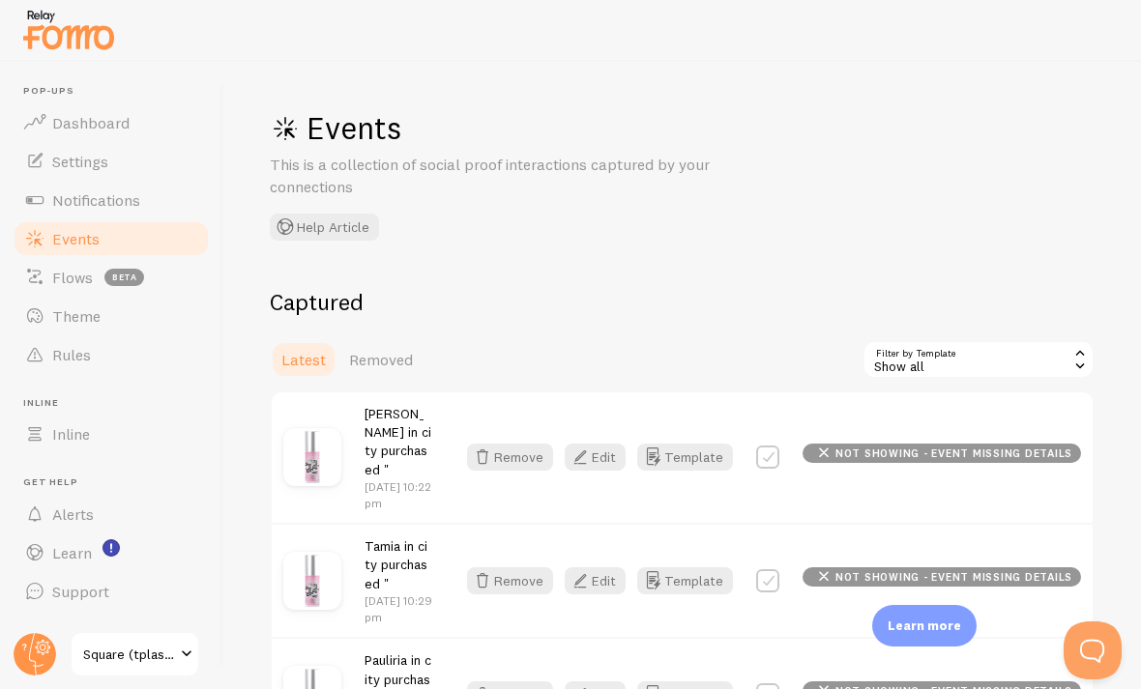
click at [792, 449] on span "not showing - event missing details" at bounding box center [953, 454] width 237 height 11
click at [792, 635] on p "Learn more" at bounding box center [923, 626] width 73 height 18
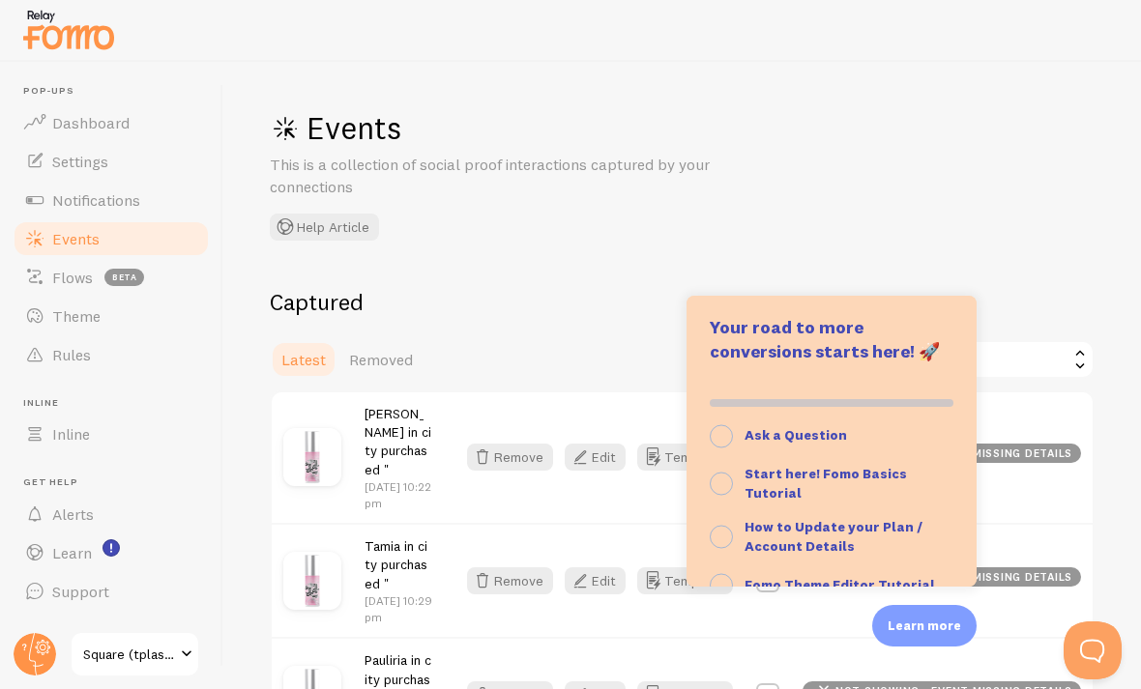
click at [732, 448] on rect "button" at bounding box center [722, 436] width 22 height 22
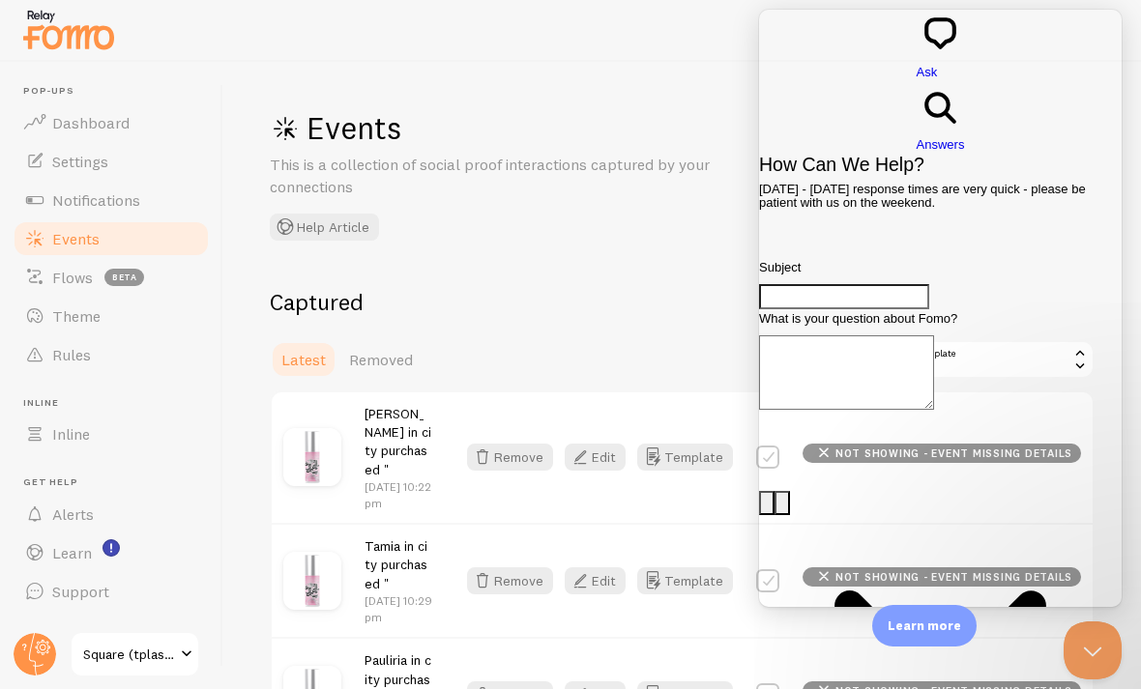
click at [556, 74] on div "Events This is a collection of social proof interactions captured by your conne…" at bounding box center [681, 375] width 917 height 627
click at [74, 292] on link "Flows beta" at bounding box center [111, 277] width 199 height 39
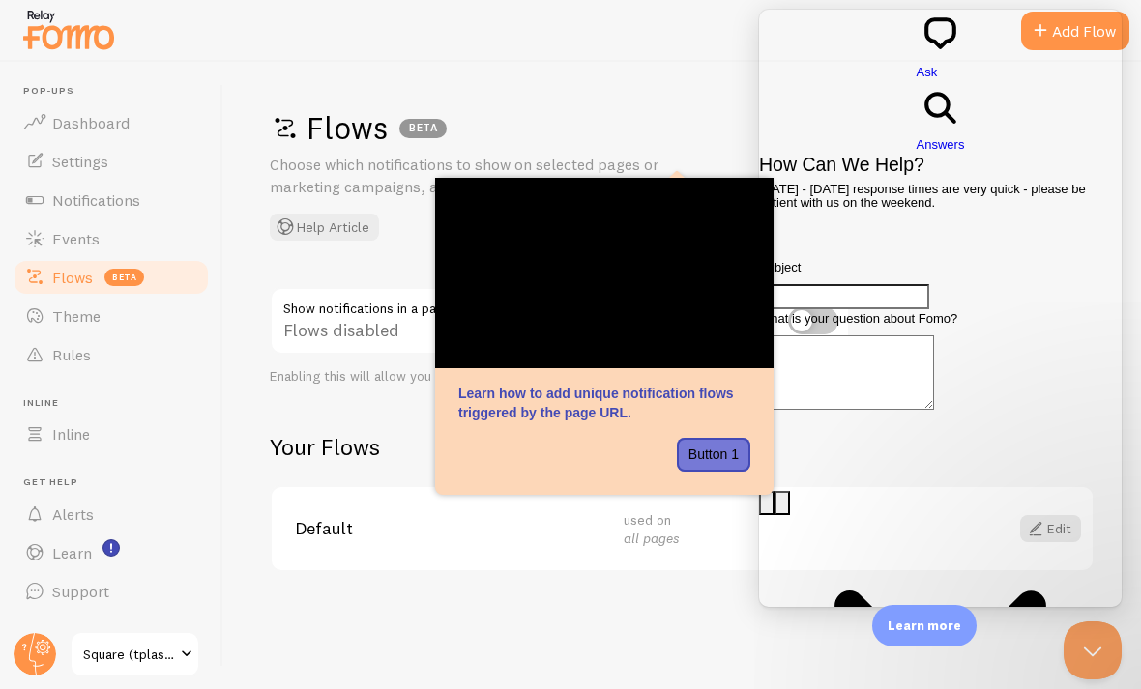
click at [29, 210] on span at bounding box center [34, 200] width 23 height 23
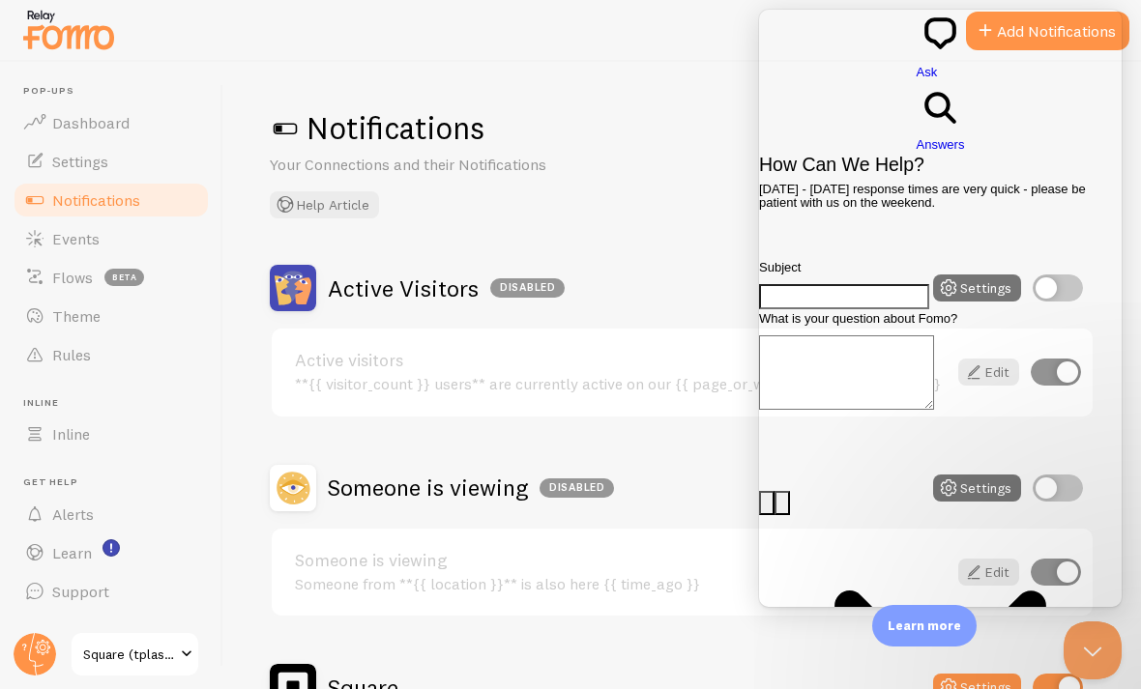
click at [50, 164] on link "Settings" at bounding box center [111, 161] width 199 height 39
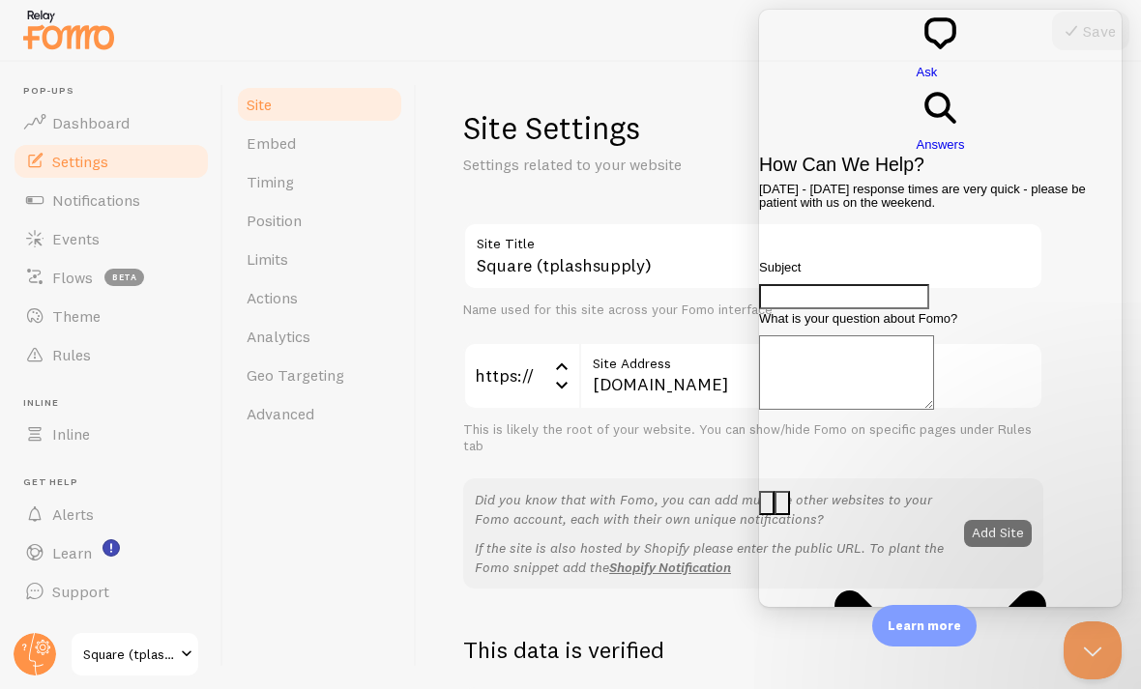
click at [65, 125] on span "Dashboard" at bounding box center [90, 122] width 77 height 19
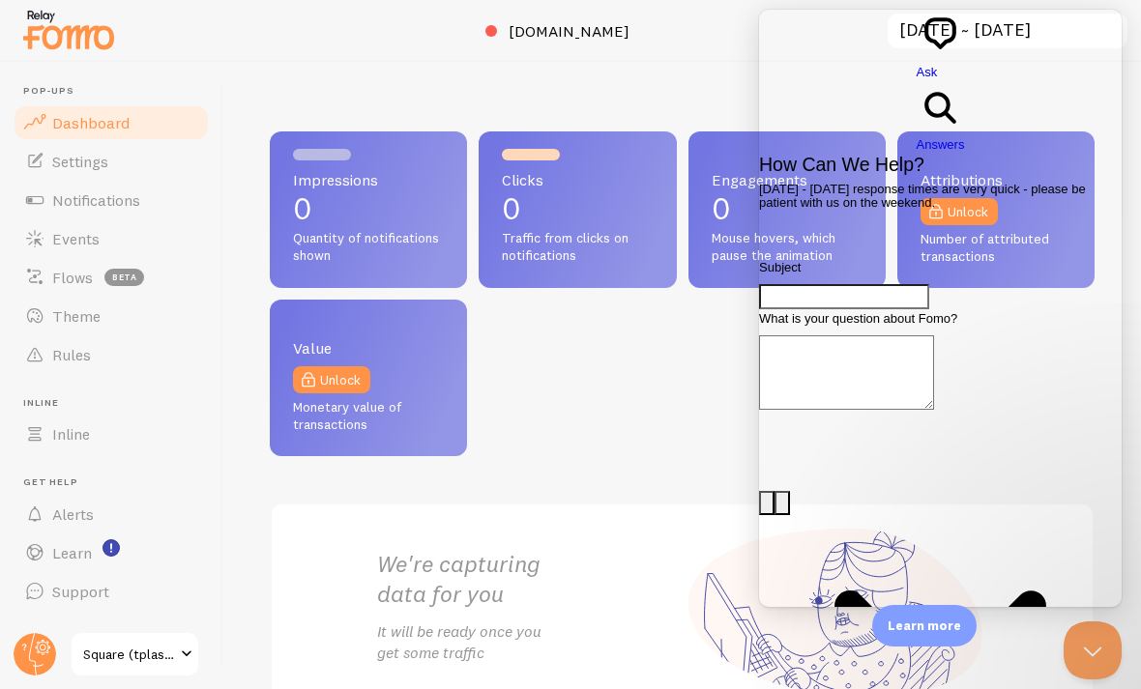
click at [792, 619] on p "Learn more" at bounding box center [923, 626] width 73 height 18
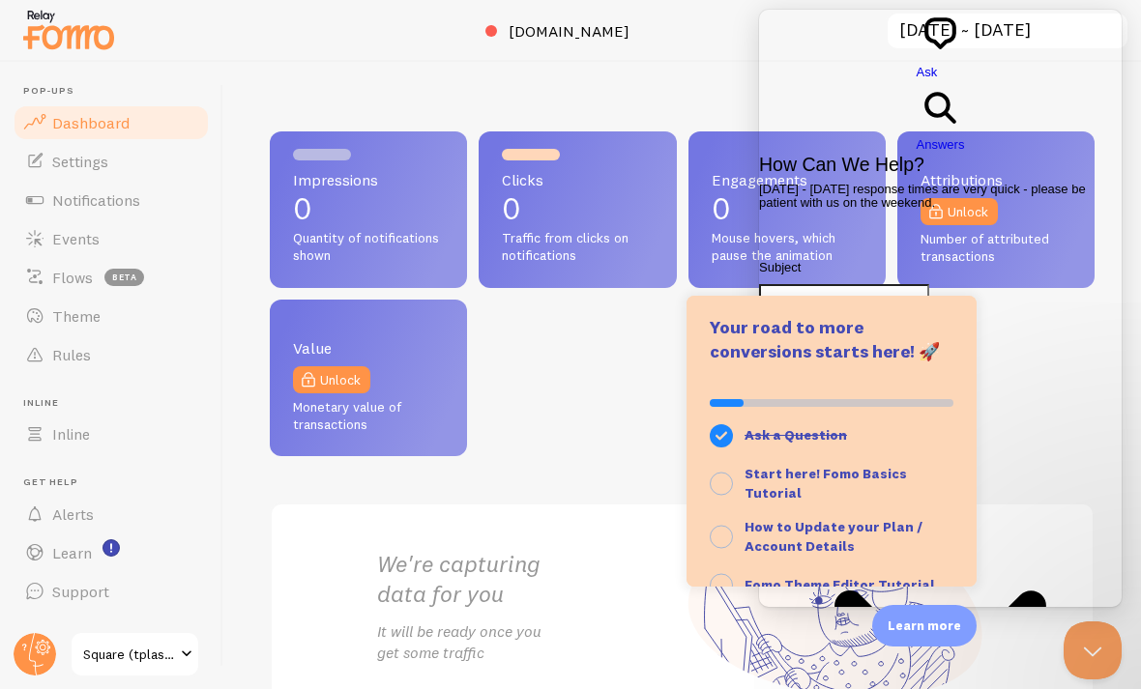
click at [687, 394] on div "Ask a Question Start here! Fomo Basics Tutorial How to Update your Plan / Accou…" at bounding box center [831, 483] width 290 height 207
click at [84, 190] on span "Notifications" at bounding box center [96, 199] width 88 height 19
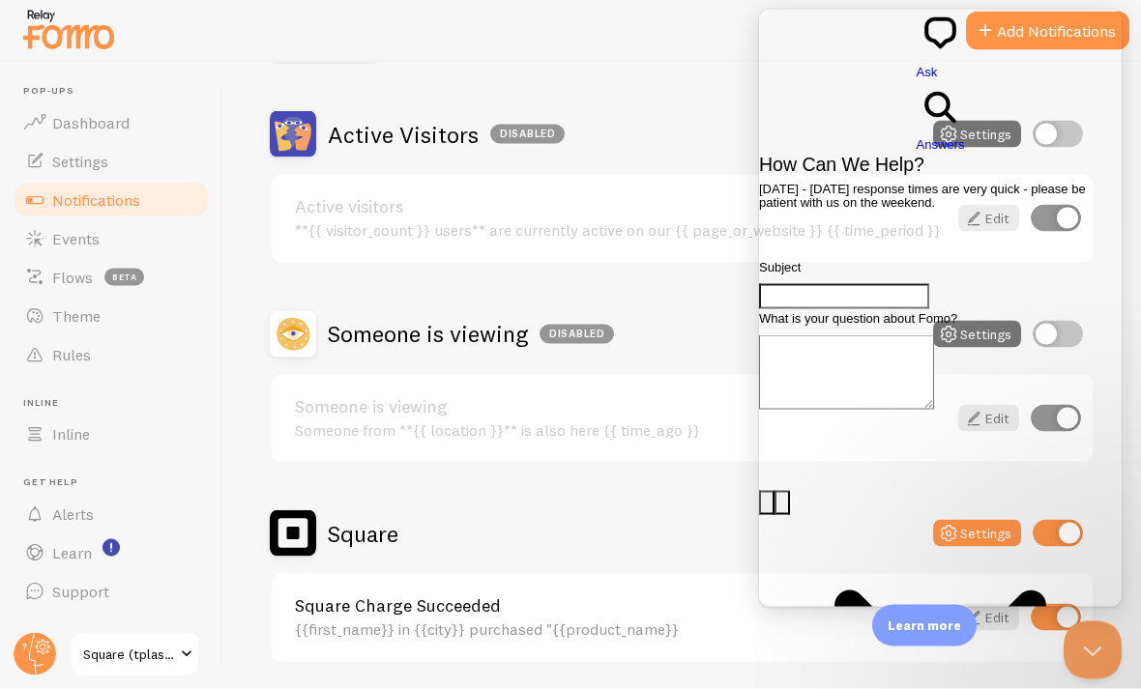
click at [792, 655] on button "Close Beacon popover" at bounding box center [1092, 650] width 58 height 58
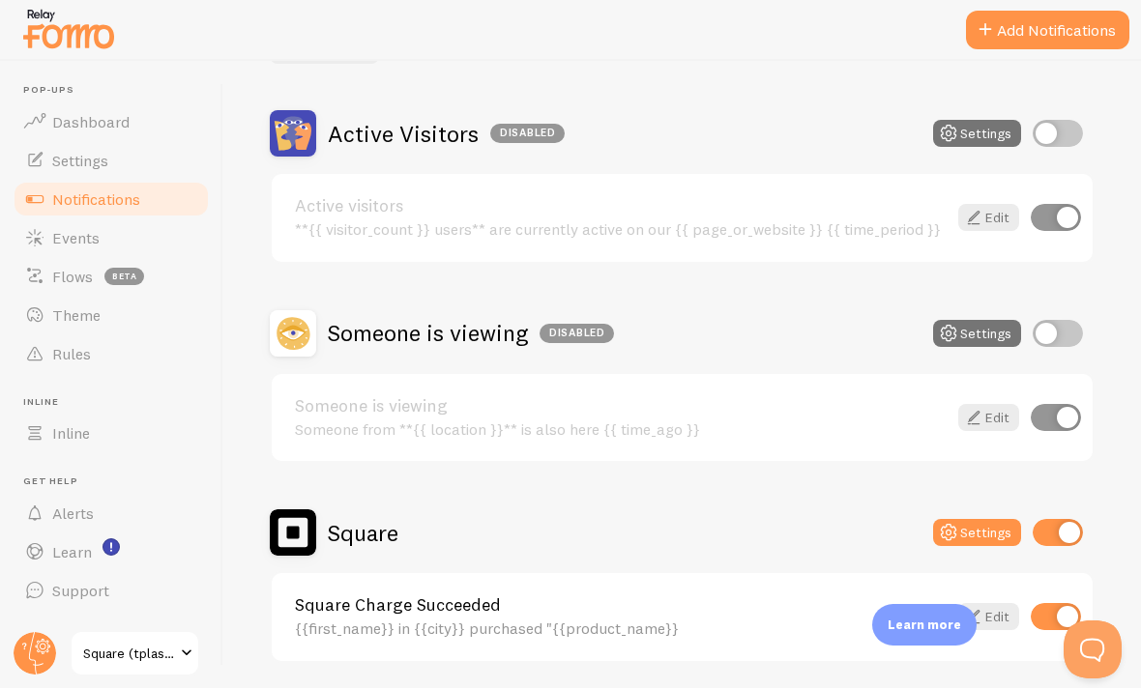
click at [792, 621] on link "Edit" at bounding box center [988, 617] width 61 height 27
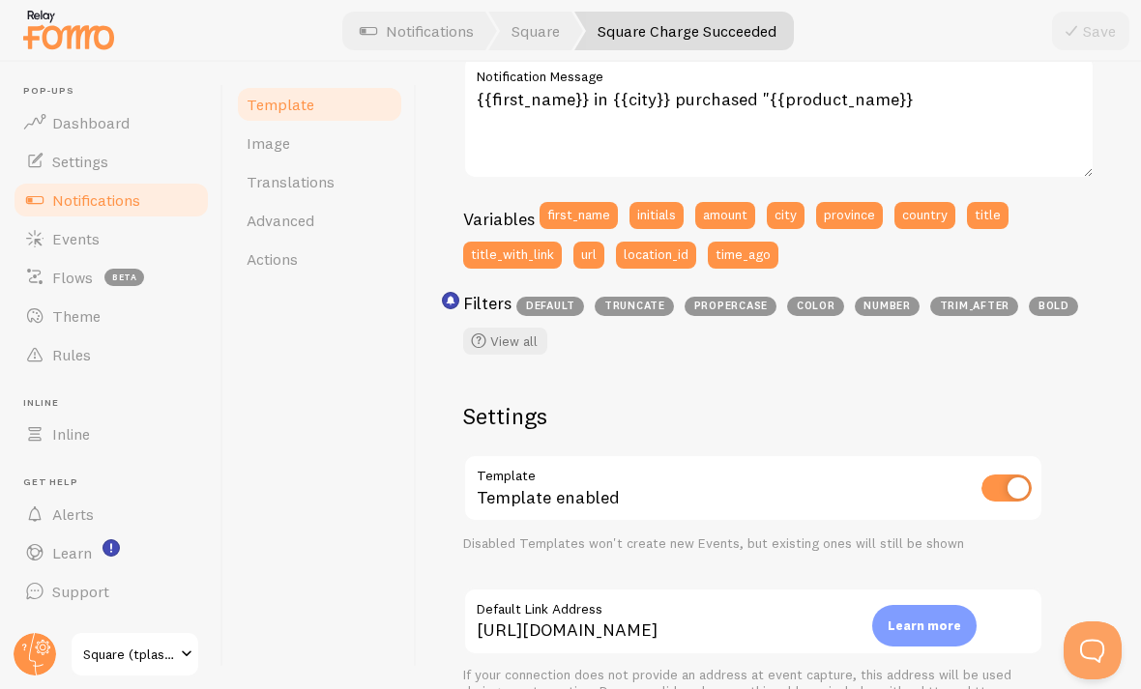
scroll to position [416, 0]
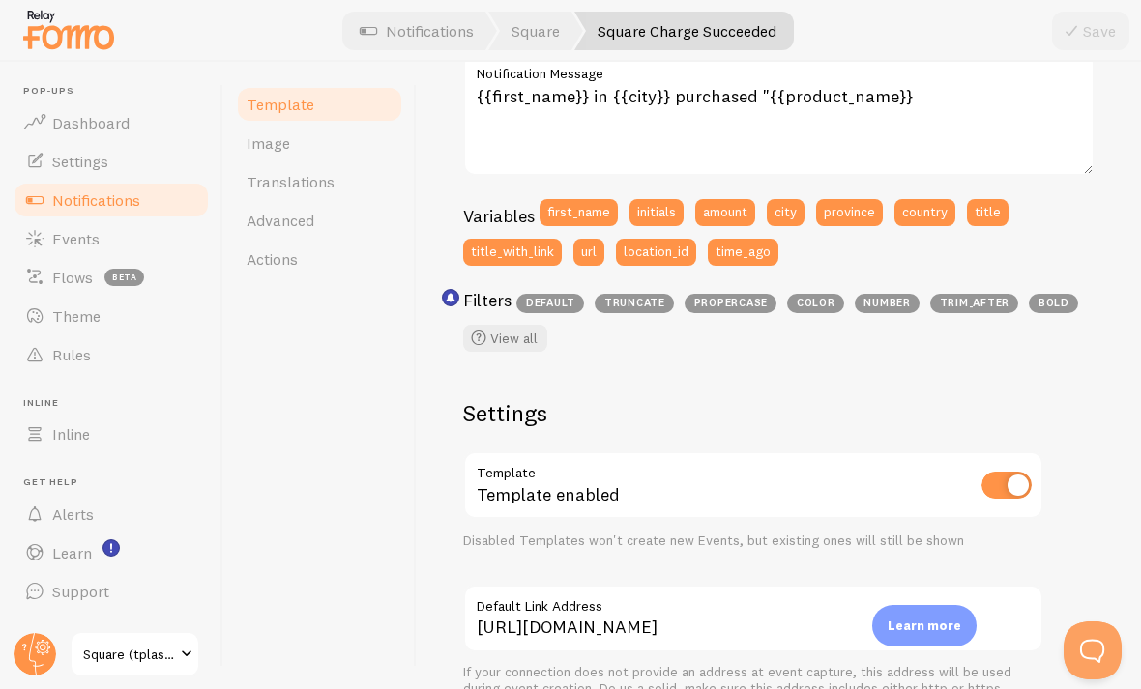
click at [745, 244] on button "time_ago" at bounding box center [743, 252] width 71 height 27
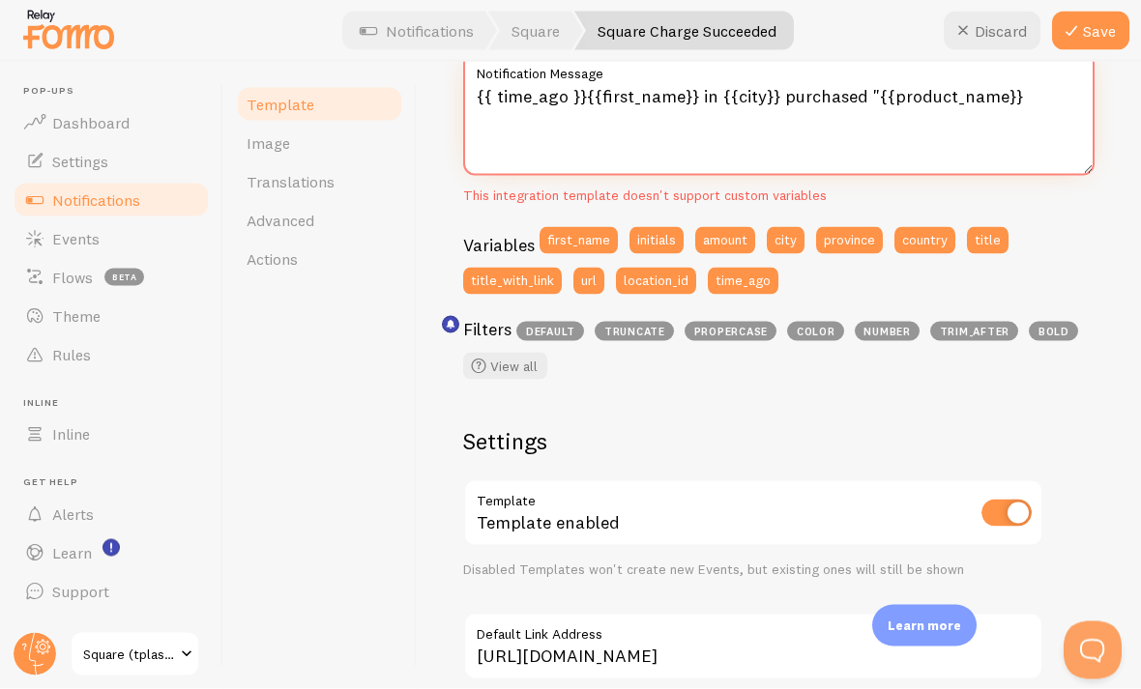
click at [483, 95] on textarea "{{ time_ago }}{{first_name}} in {{city}} purchased "{{product_name}}" at bounding box center [778, 114] width 631 height 124
click at [479, 96] on textarea "{{ time_ago }}{{first_name}} in {{city}} purchased "{{product_name}}" at bounding box center [778, 114] width 631 height 124
click at [792, 94] on textarea "{{ time_ago }}{{first_name}} in {{city}} purchased "{{product_name}}" at bounding box center [778, 114] width 631 height 124
click at [792, 87] on textarea "{{ time_ago }}{{first_name}} in {{city}} purchased "{{product_name}}" at bounding box center [778, 114] width 631 height 124
paste textarea "{{ time_ago }}"
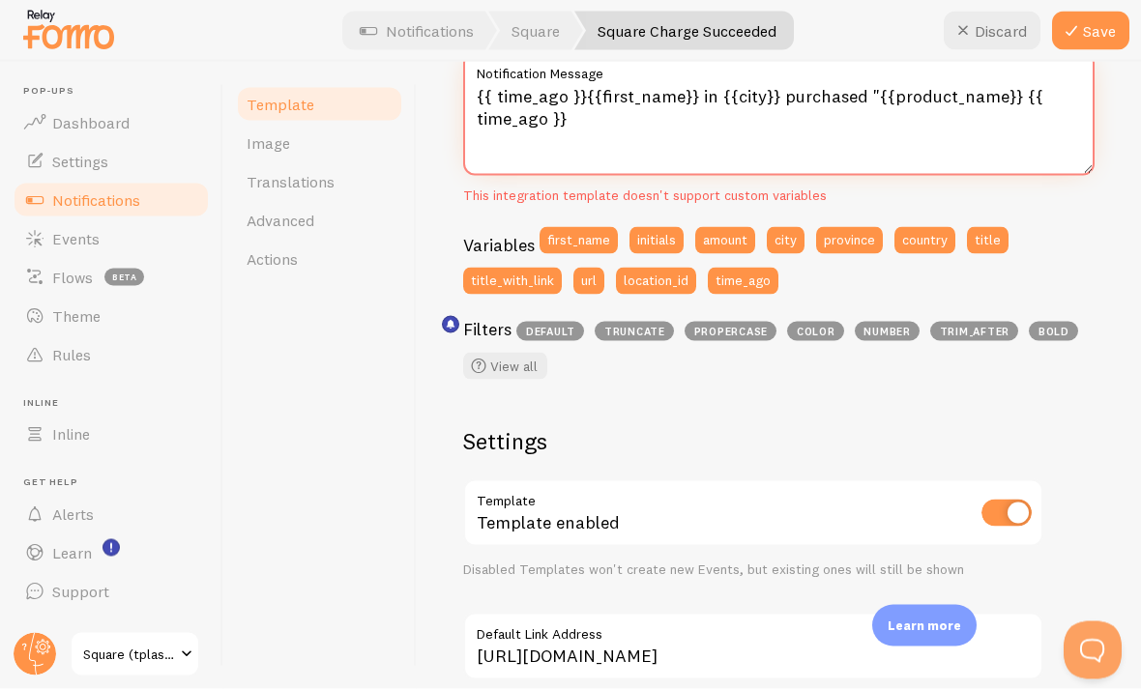
click at [566, 91] on textarea "{{ time_ago }}{{first_name}} in {{city}} purchased "{{product_name}} {{ time_ag…" at bounding box center [778, 114] width 631 height 124
click at [568, 96] on textarea "{{ time_ago }}{{first_name}} in {{city}} purchased "{{product_name}} {{ time_ag…" at bounding box center [778, 114] width 631 height 124
click at [564, 95] on textarea "{{ time_ago }}{{first_name}} in {{city}} purchased "{{product_name}} {{ time_ag…" at bounding box center [778, 114] width 631 height 124
click at [566, 93] on textarea "{{ time_ago }}{{first_name}} in {{city}} purchased "{{product_name}} {{ time_ag…" at bounding box center [778, 114] width 631 height 124
click at [565, 94] on textarea "{{ time_ago }}{{first_name}} in {{city}} purchased "{{product_name}} {{ time_ag…" at bounding box center [778, 114] width 631 height 124
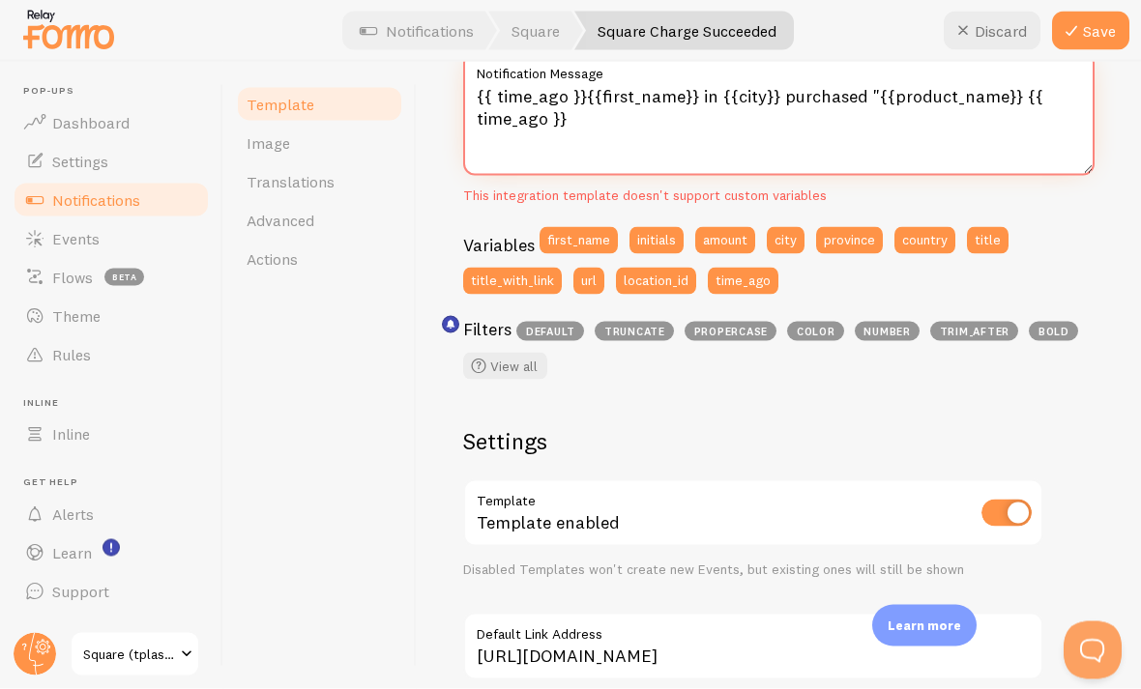
click at [576, 94] on textarea "{{ time_ago }}{{first_name}} in {{city}} purchased "{{product_name}} {{ time_ag…" at bounding box center [778, 114] width 631 height 124
click at [792, 218] on div "}John in San Francisco purchased " about 4 minutes ago }{{first_name}} in {{cit…" at bounding box center [778, 131] width 631 height 499
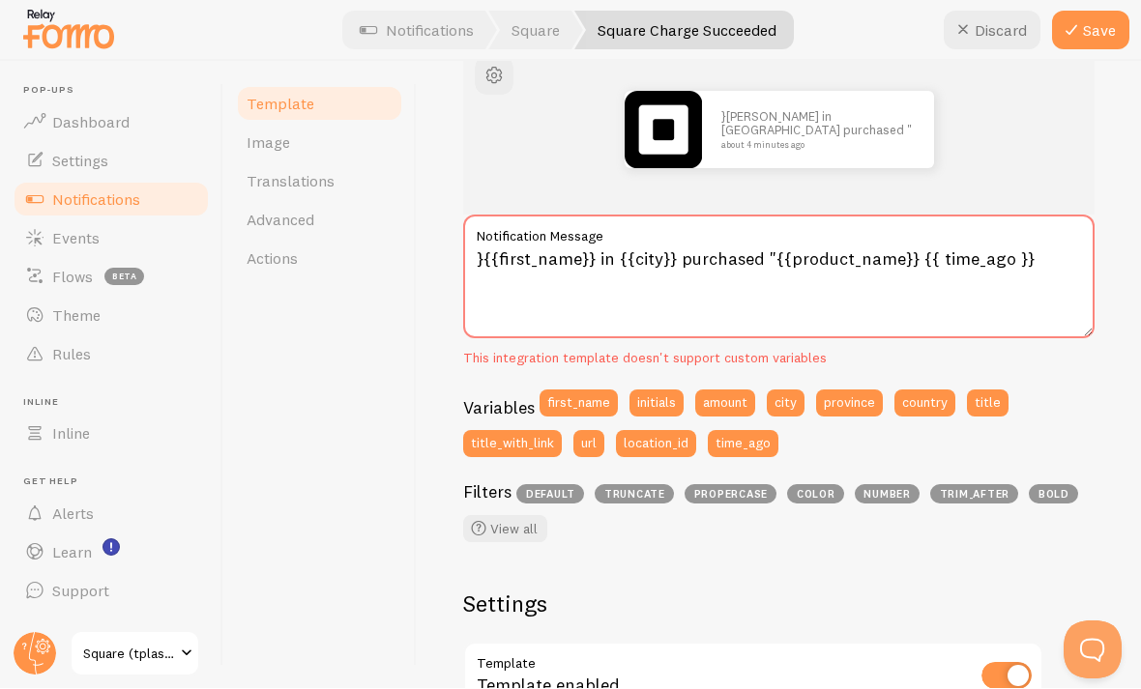
scroll to position [1, 0]
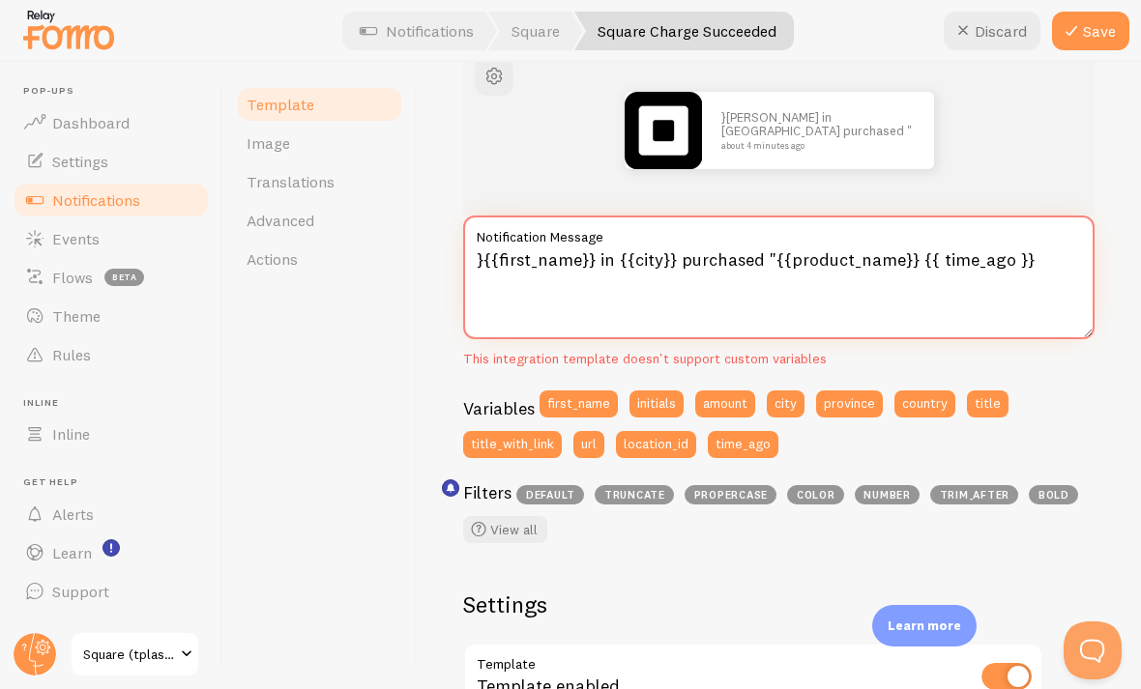
click at [481, 270] on textarea "}{{first_name}} in {{city}} purchased "{{product_name}} {{ time_ago }}" at bounding box center [778, 278] width 631 height 124
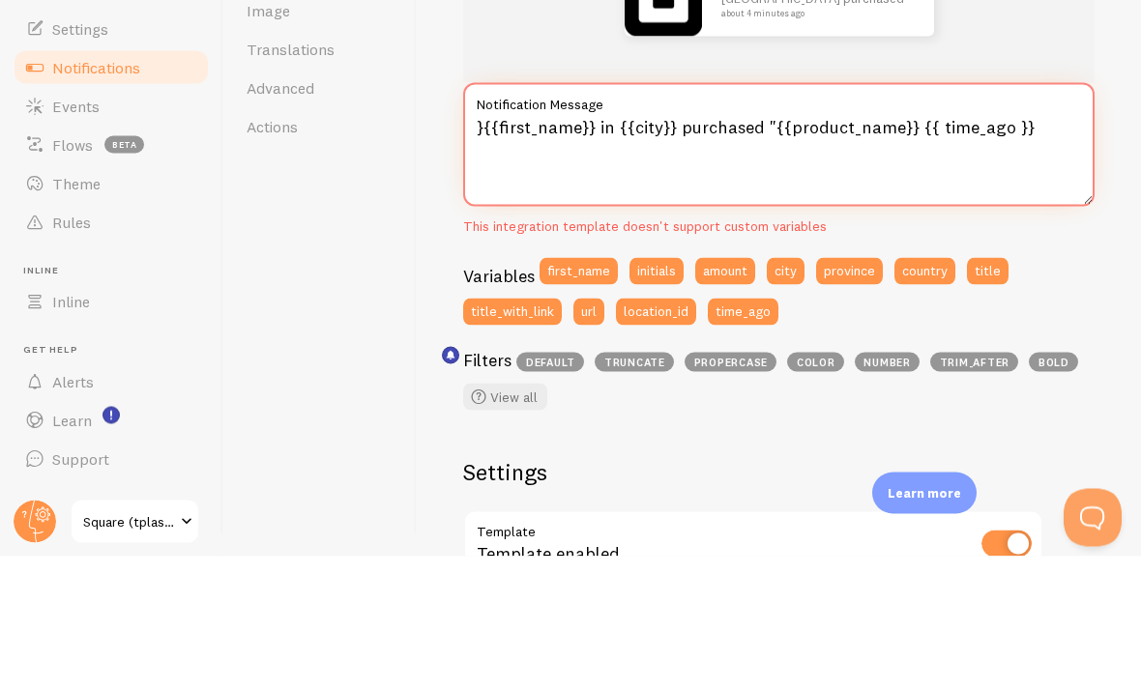
click at [488, 216] on textarea "}{{first_name}} in {{city}} purchased "{{product_name}} {{ time_ago }}" at bounding box center [778, 278] width 631 height 124
paste textarea "{{first_name}} from {{city}}, {{region}} recently purchased {{product_name}}"
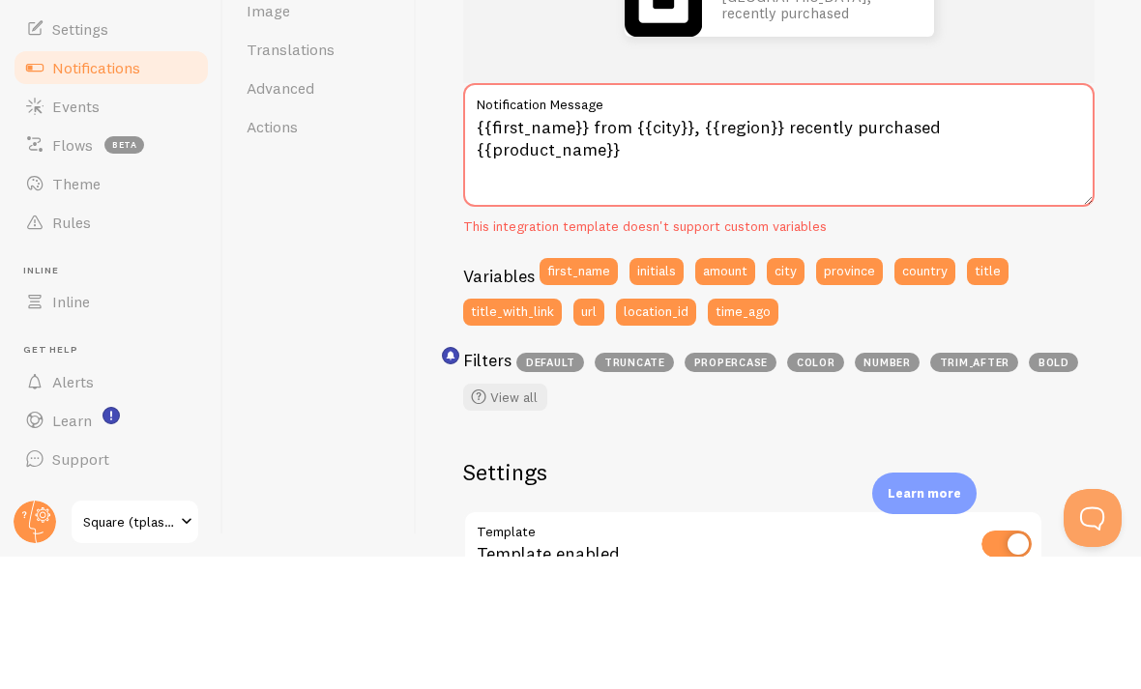
click at [371, 157] on div "Template Image Translations Advanced Actions" at bounding box center [319, 375] width 193 height 627
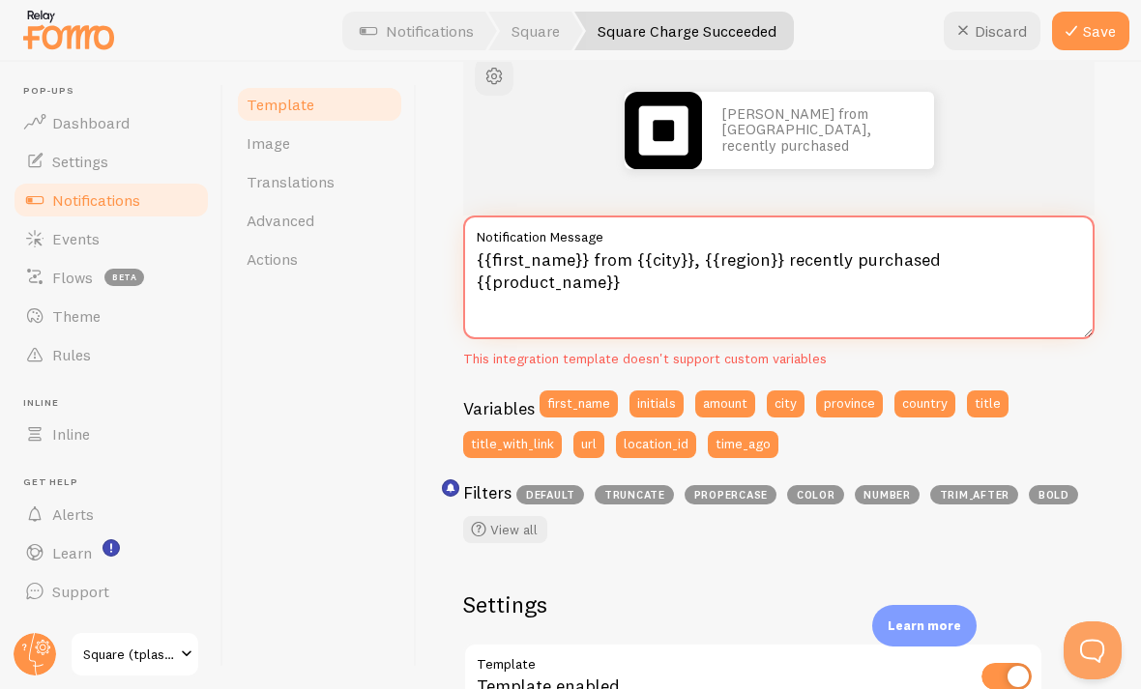
click at [512, 240] on textarea "{{first_name}} from {{city}}, {{region}} recently purchased {{product_name}}" at bounding box center [778, 278] width 631 height 124
type textarea "{{first_name}} from {{city}}, {{region}} recently purchased {{product_name}}"
click at [379, 240] on link "Actions" at bounding box center [319, 259] width 169 height 39
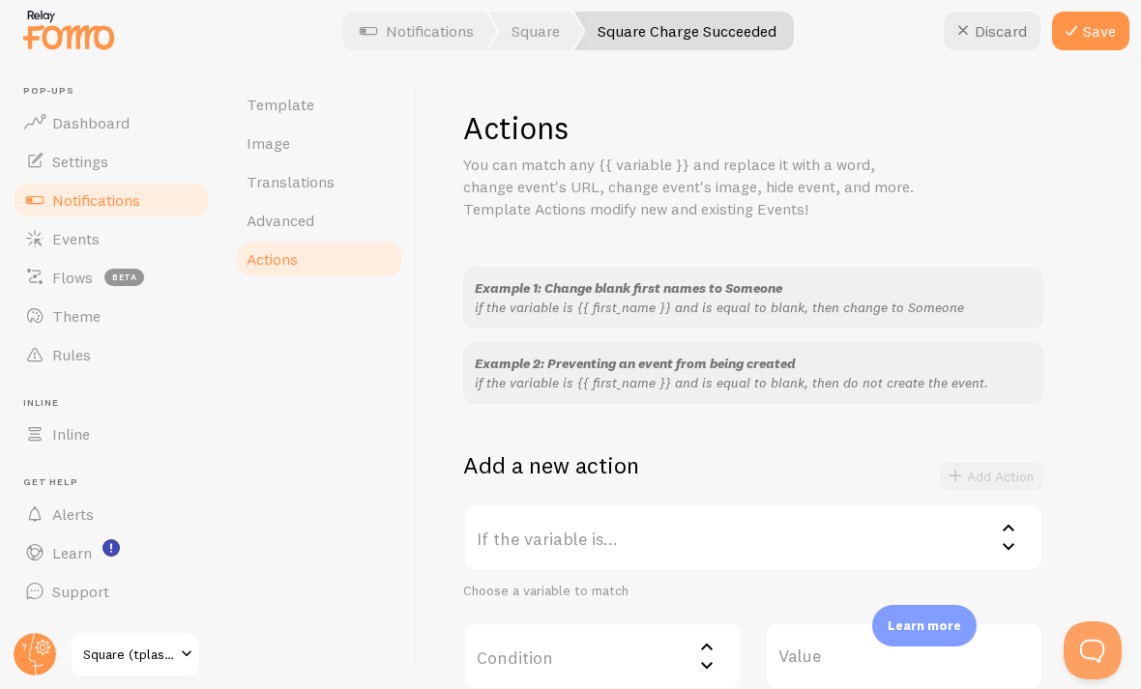
click at [305, 107] on span "Template" at bounding box center [281, 104] width 68 height 19
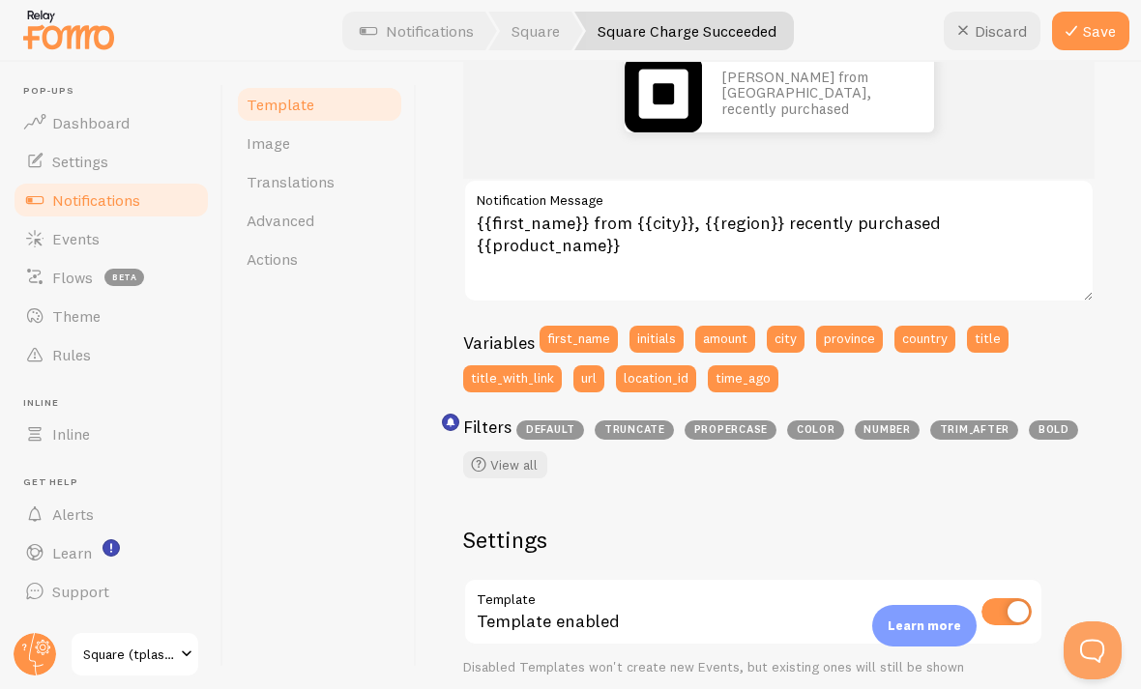
scroll to position [291, 0]
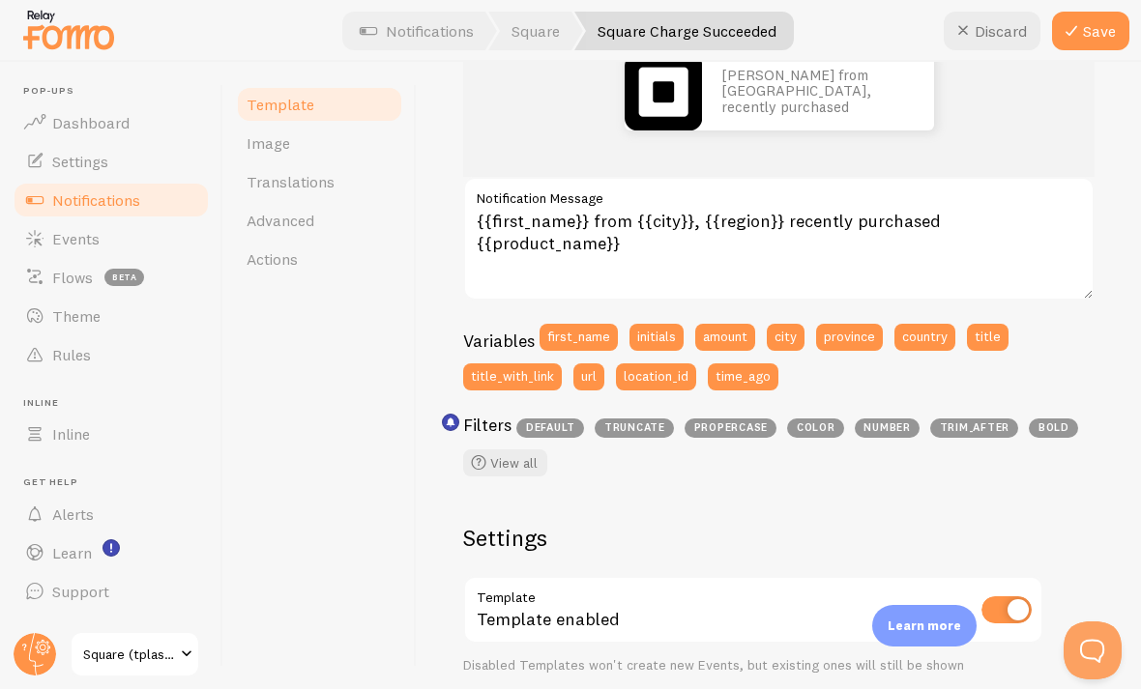
click at [792, 28] on button "Save" at bounding box center [1090, 31] width 77 height 39
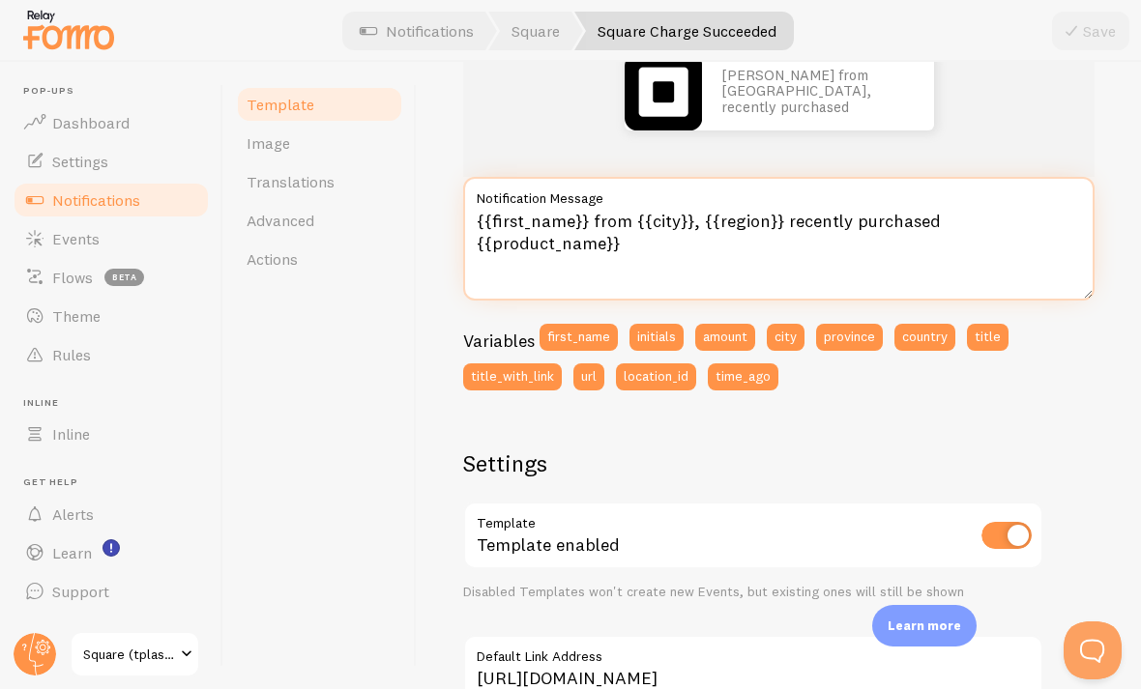
click at [568, 279] on textarea "{{first_name}} from {{city}}, {{region}} recently purchased {{product_name}}" at bounding box center [778, 239] width 631 height 124
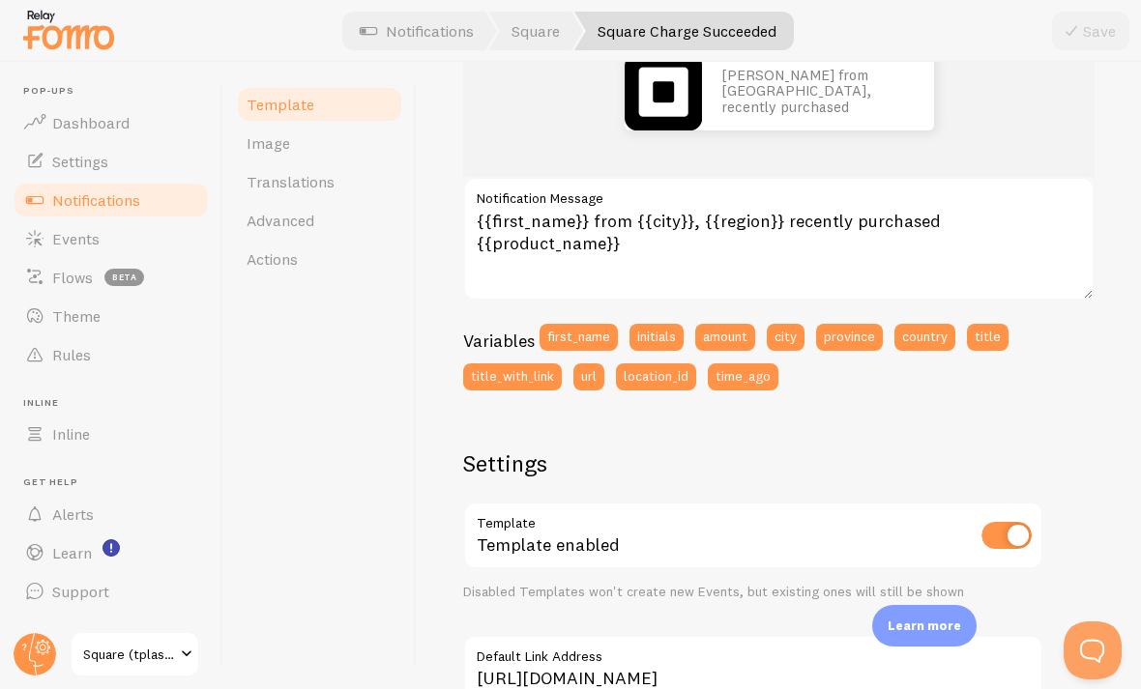
click at [394, 253] on link "Actions" at bounding box center [319, 259] width 169 height 39
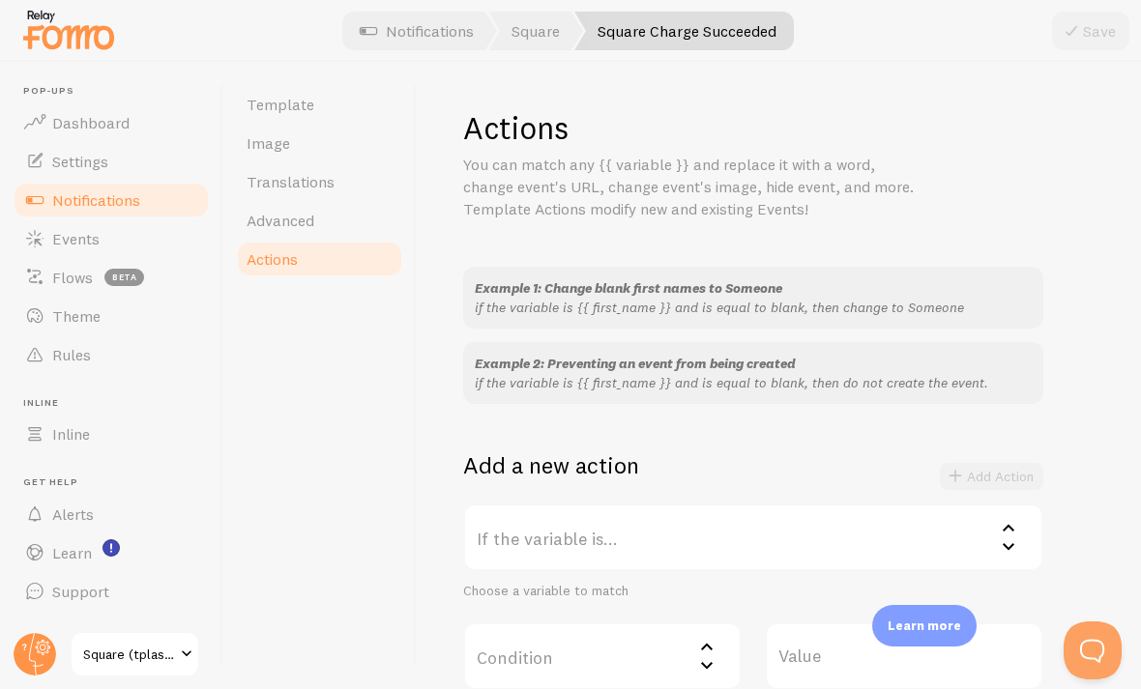
click at [301, 120] on link "Template" at bounding box center [319, 104] width 169 height 39
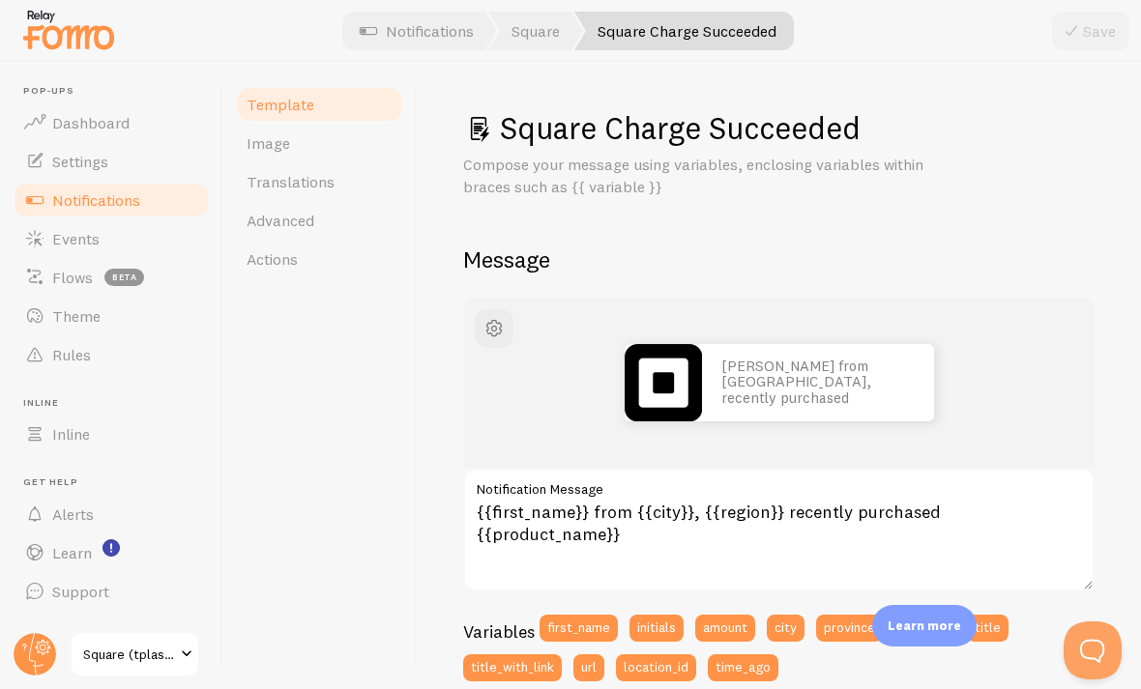
click at [66, 117] on span "Dashboard" at bounding box center [90, 122] width 77 height 19
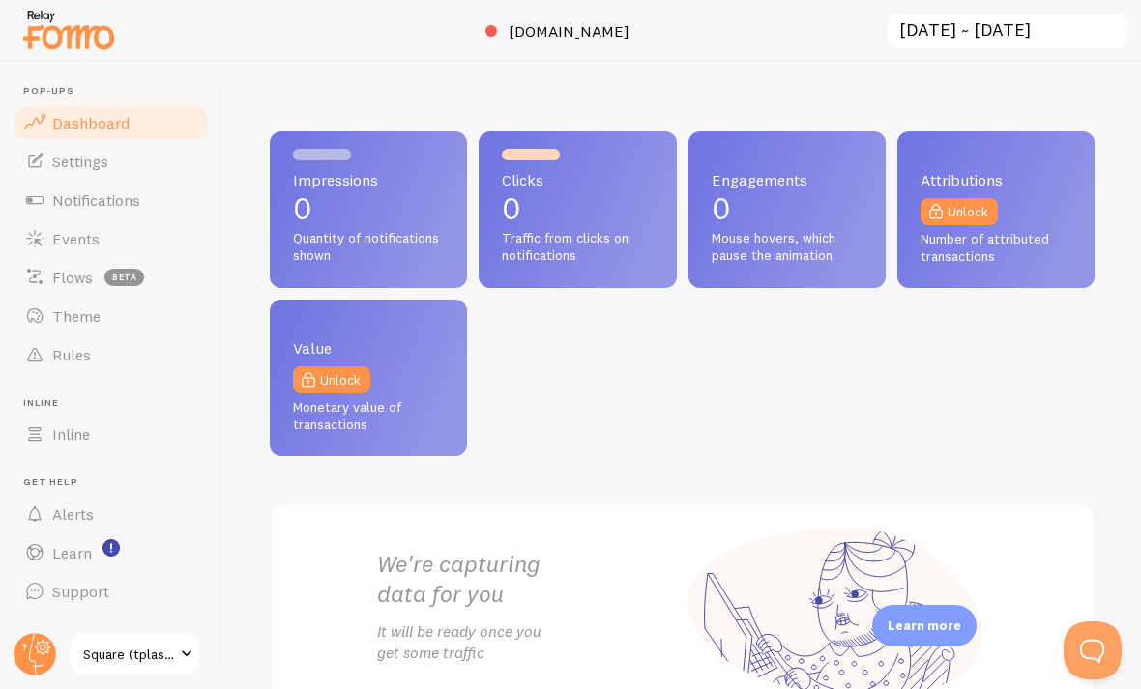
click at [70, 155] on span "Settings" at bounding box center [80, 161] width 56 height 19
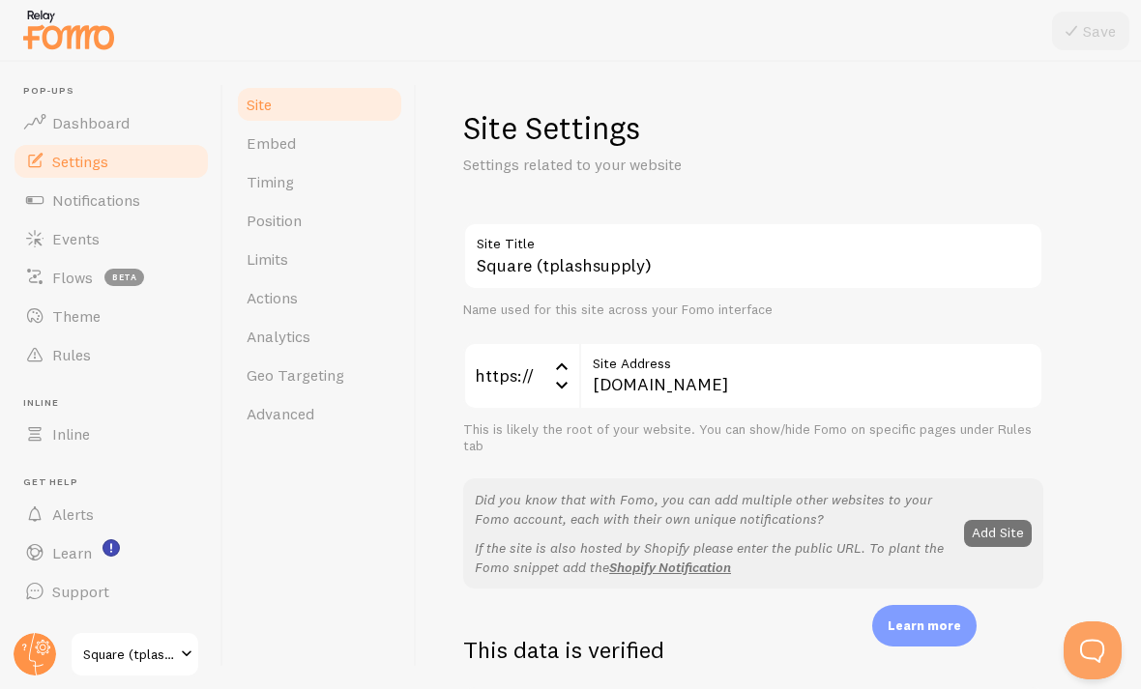
click at [101, 199] on span "Notifications" at bounding box center [96, 199] width 88 height 19
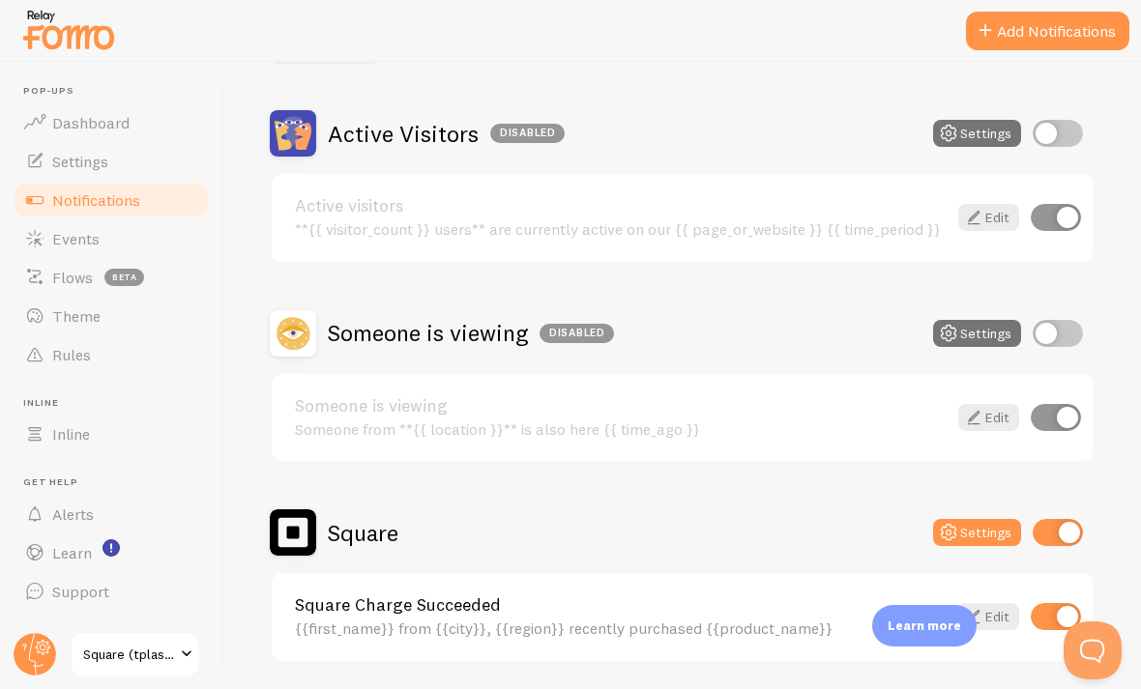
scroll to position [154, 0]
click at [104, 242] on link "Events" at bounding box center [111, 238] width 199 height 39
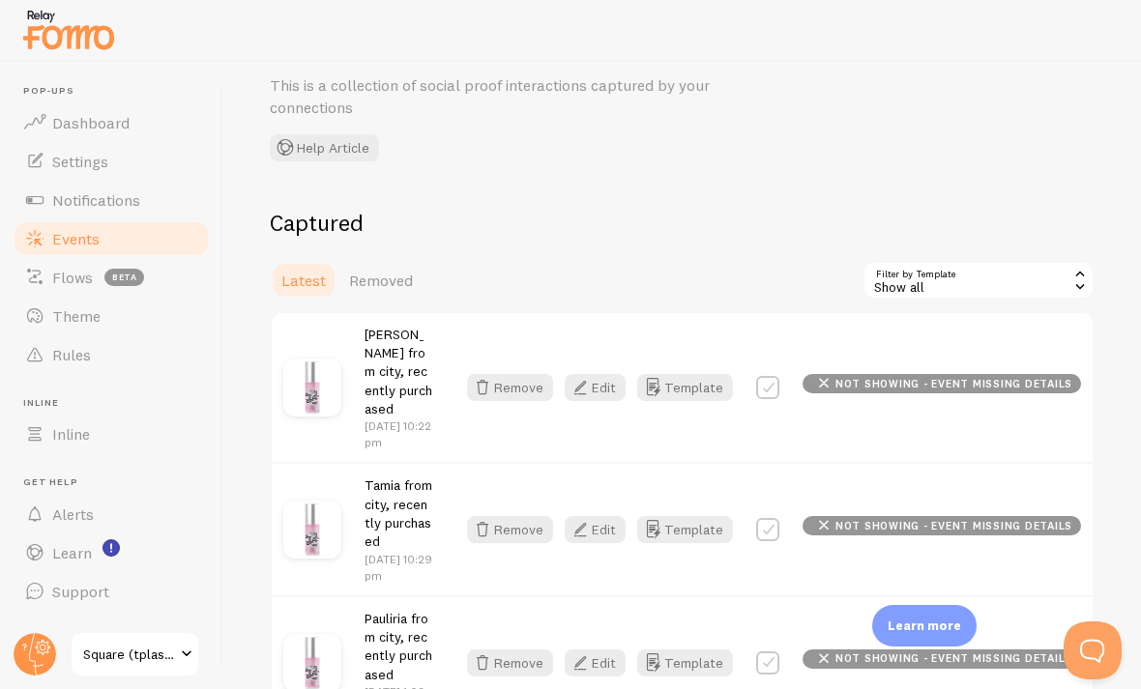
scroll to position [83, 0]
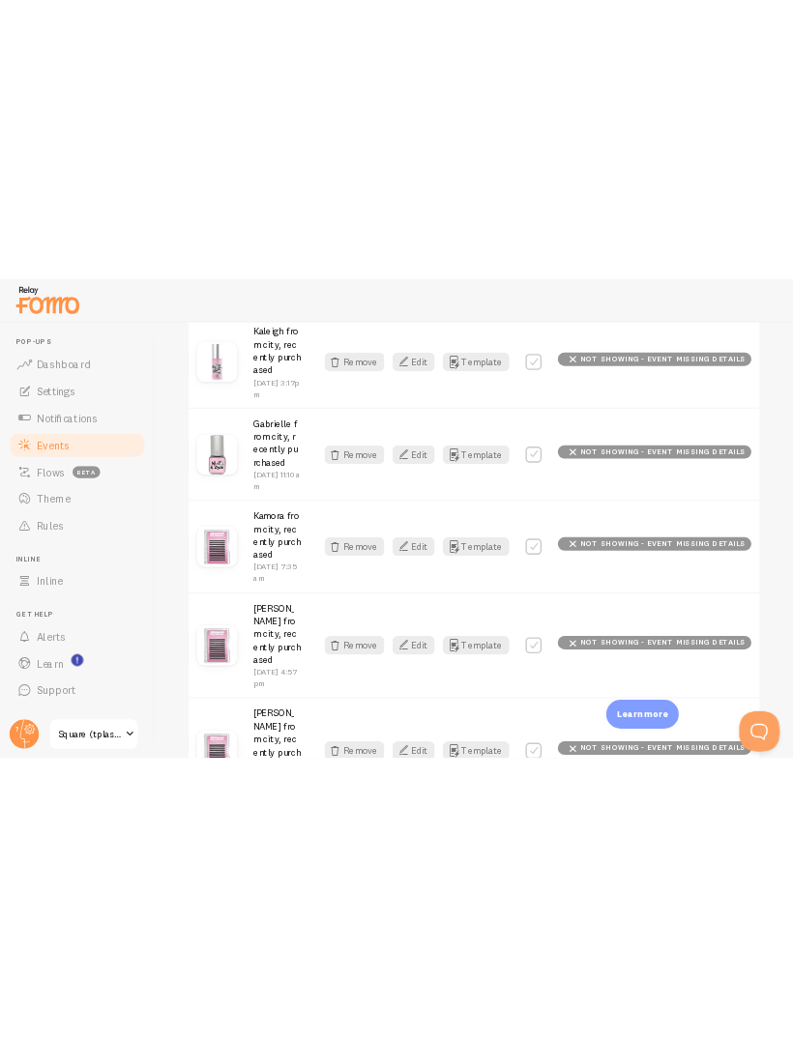
scroll to position [1328, 0]
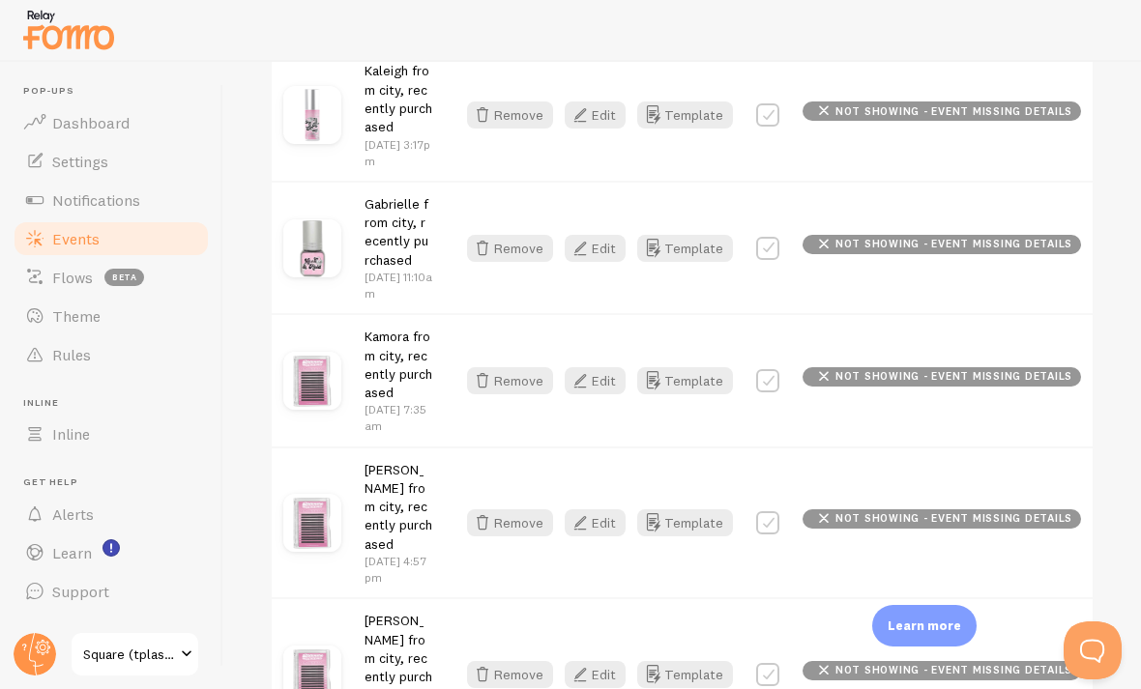
click at [142, 652] on span "Square (tplashsupply)" at bounding box center [129, 654] width 92 height 23
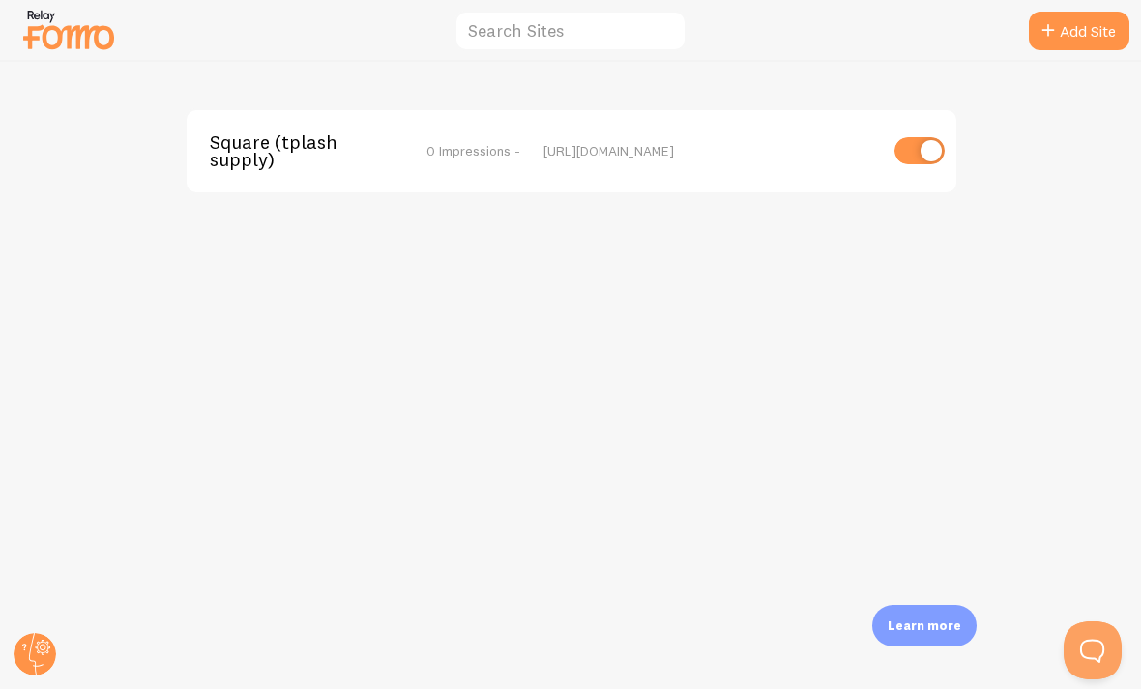
click at [49, 646] on circle at bounding box center [35, 654] width 43 height 43
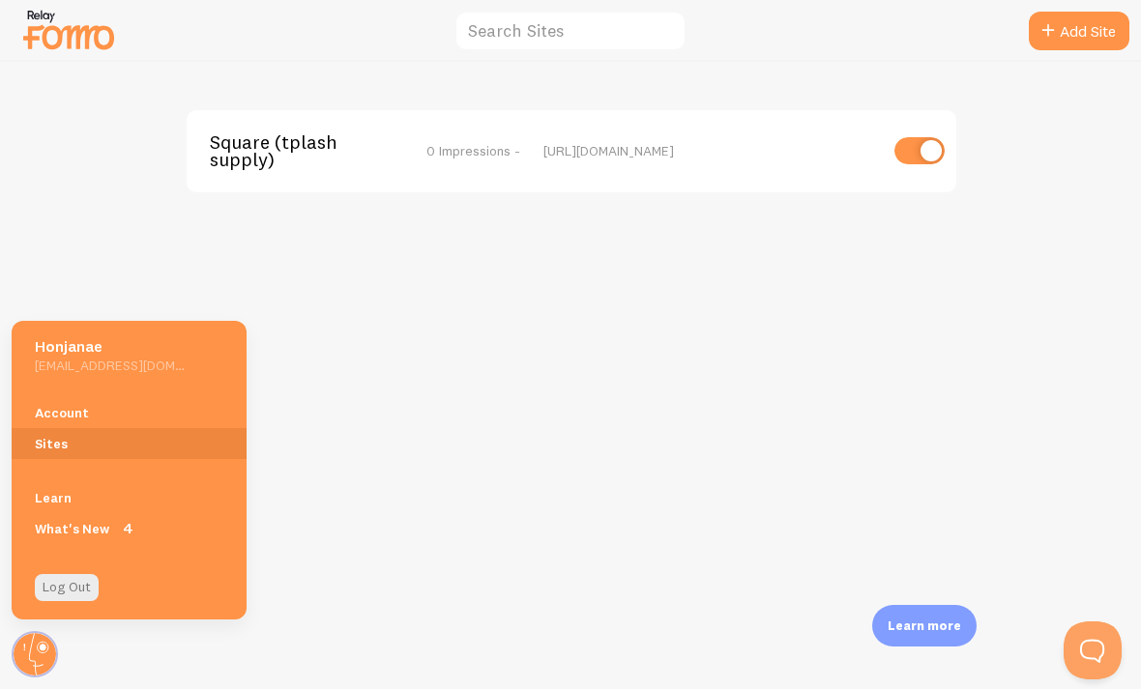
click at [37, 287] on div "Square (tplashsupply) 0 Impressions - https://tplashsupply.square.site" at bounding box center [571, 375] width 1140 height 627
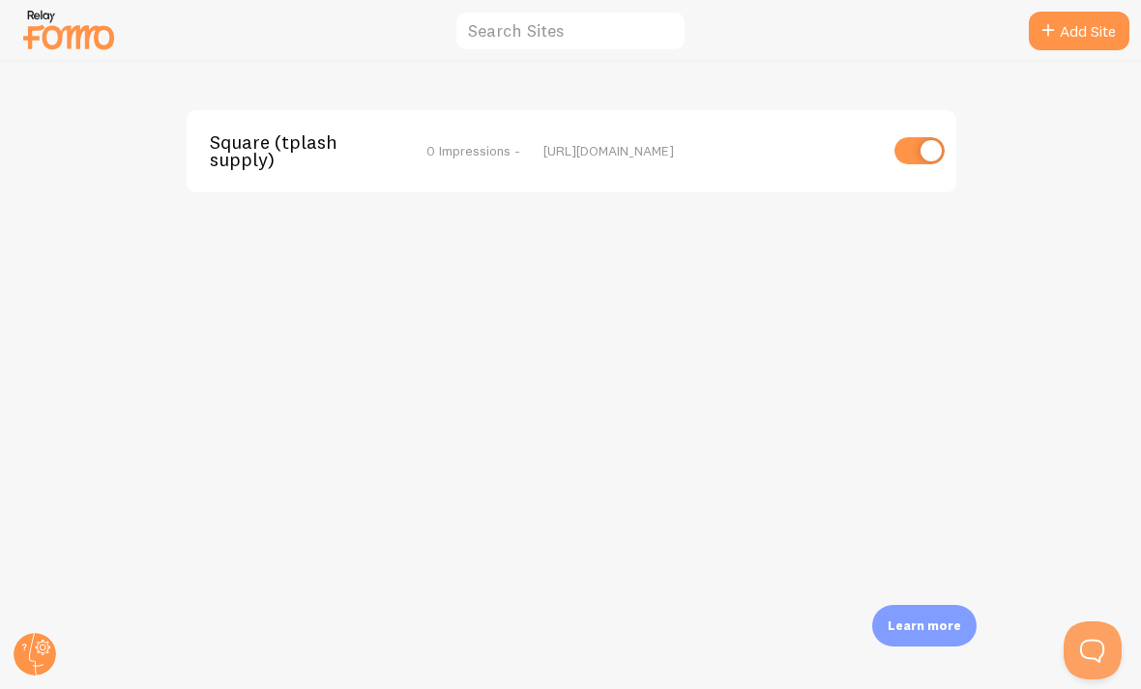
click at [56, 656] on icon at bounding box center [35, 654] width 46 height 46
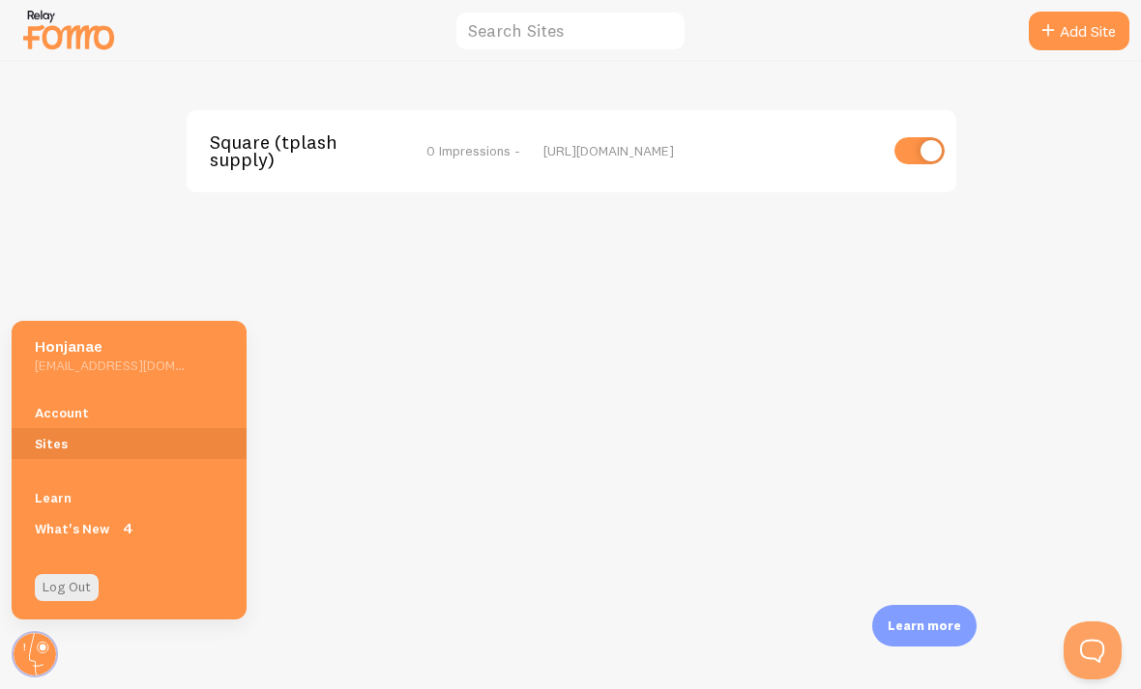
click at [103, 410] on link "Account" at bounding box center [129, 412] width 235 height 31
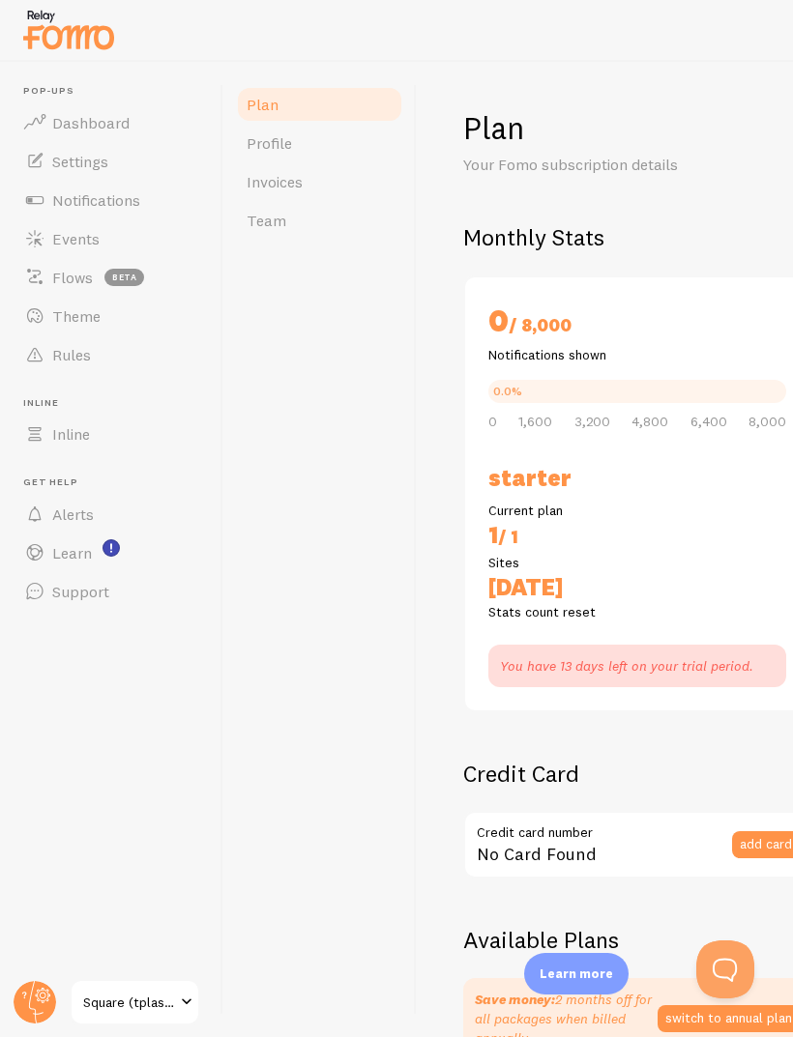
click at [77, 438] on span "Inline" at bounding box center [71, 433] width 38 height 19
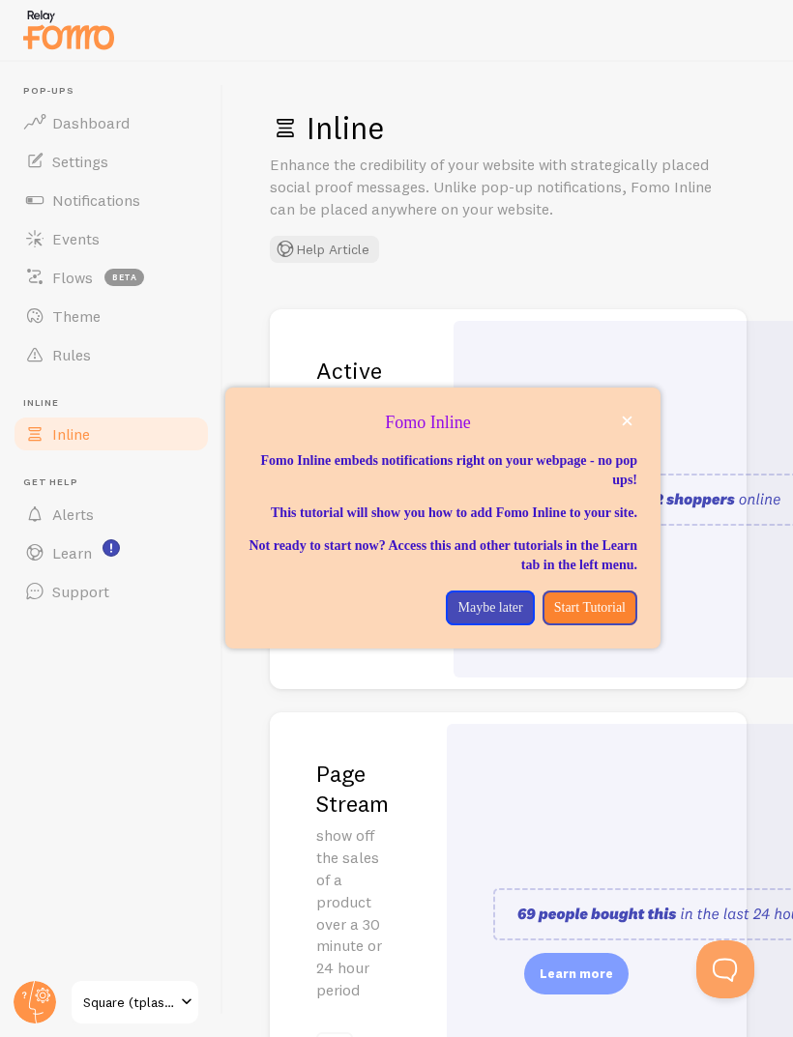
click at [624, 419] on icon "close," at bounding box center [628, 422] width 10 height 10
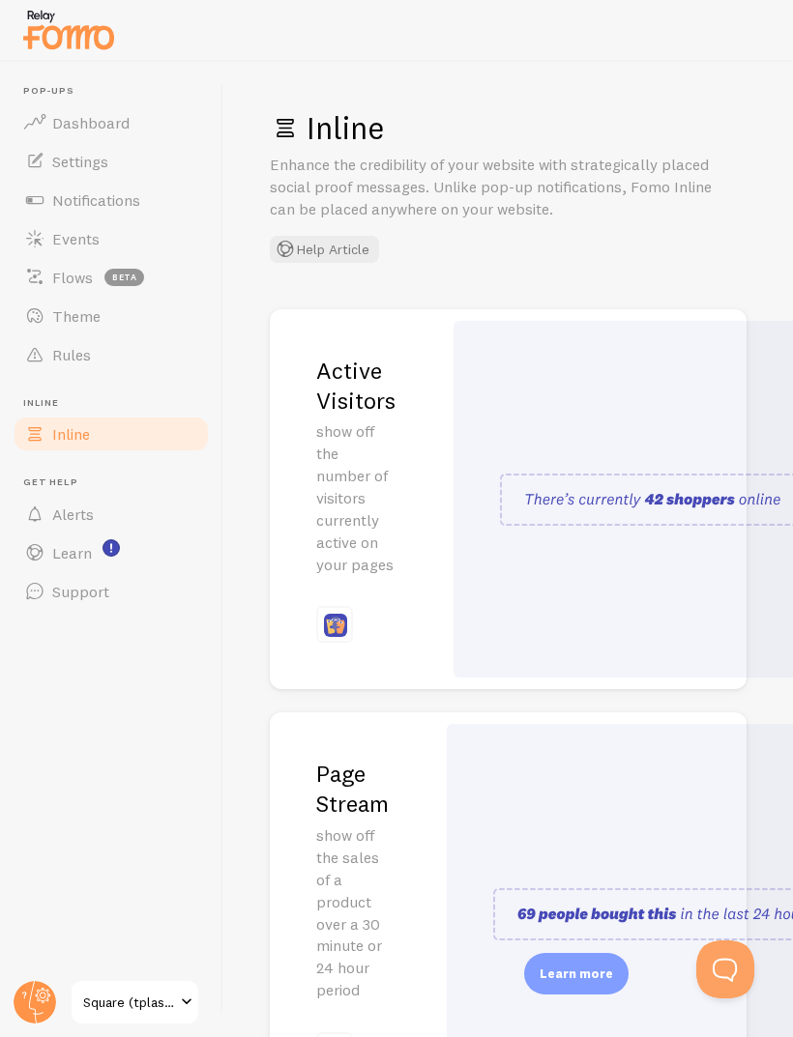
click at [62, 363] on span "Rules" at bounding box center [71, 354] width 39 height 19
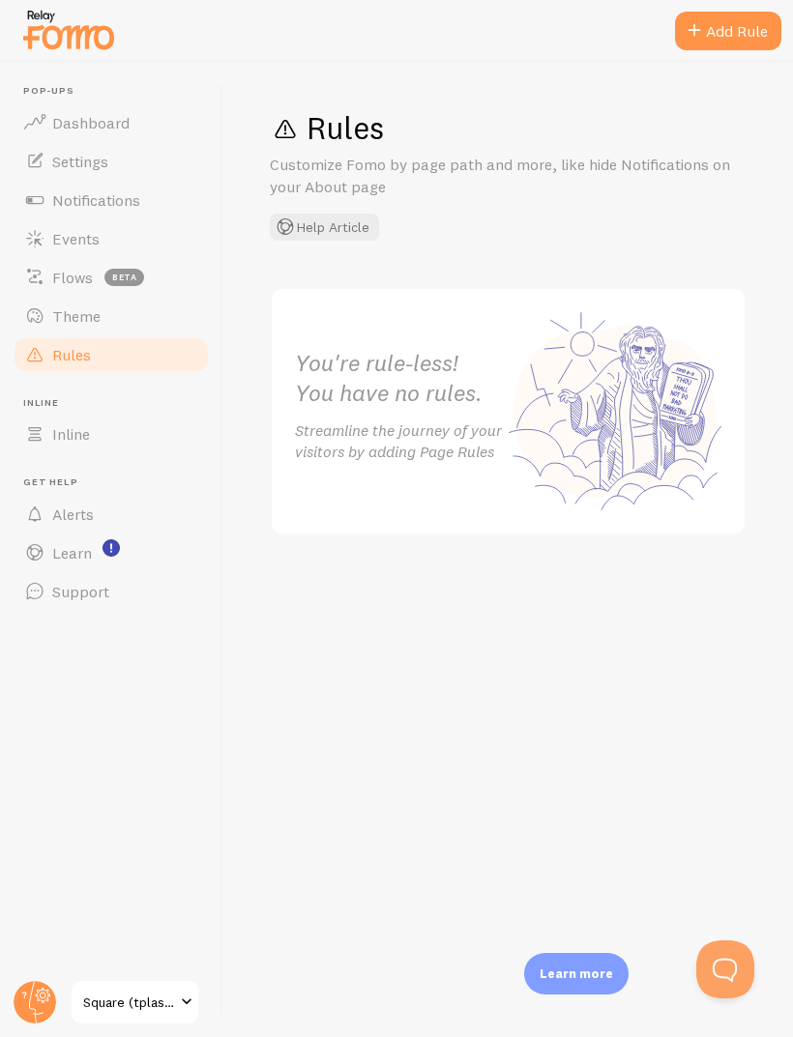
click at [71, 316] on span "Theme" at bounding box center [76, 315] width 48 height 19
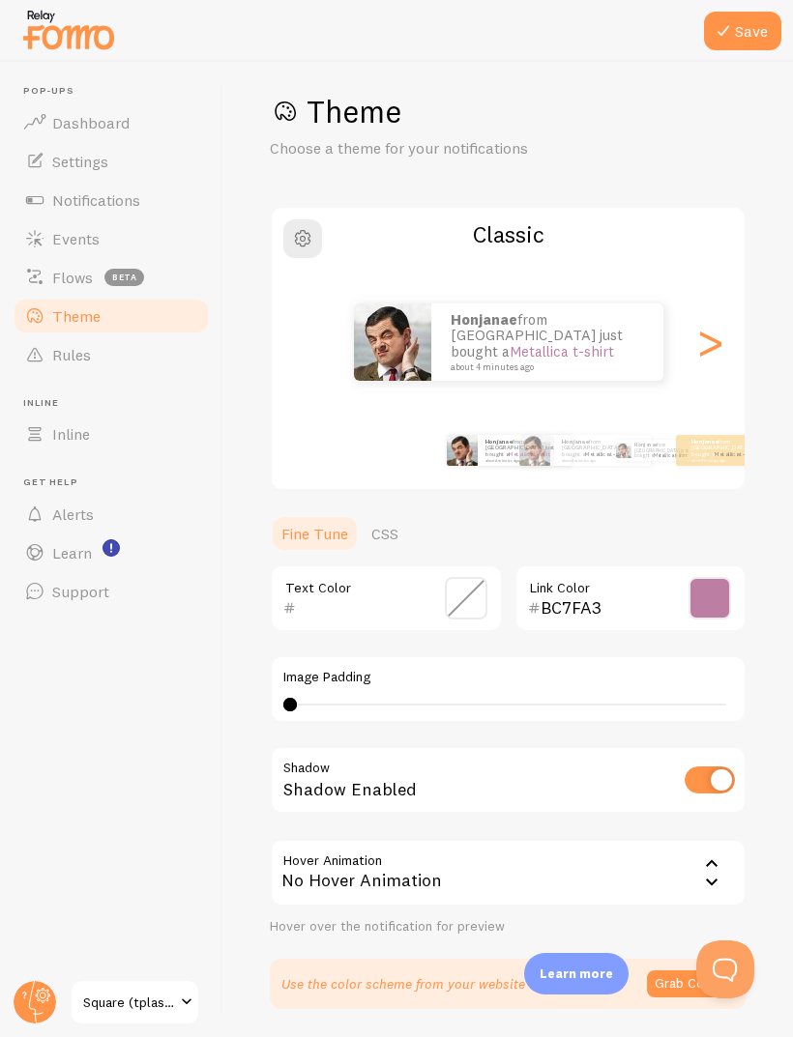
scroll to position [14, 0]
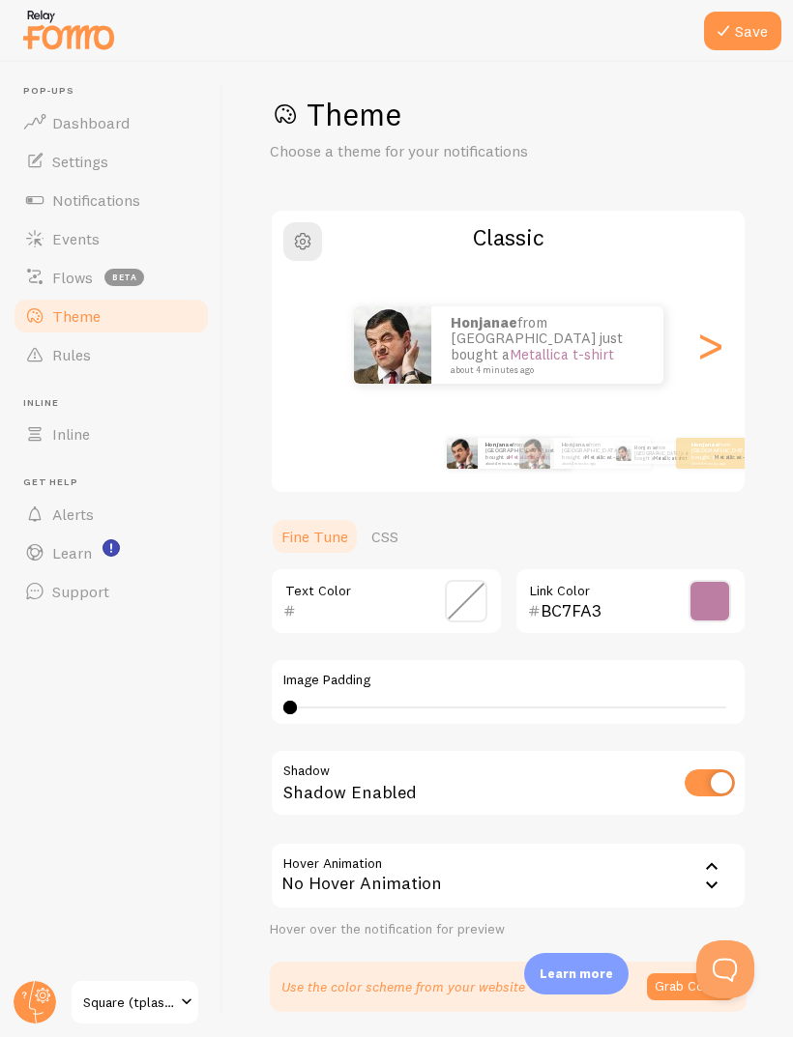
click at [44, 274] on span at bounding box center [34, 277] width 23 height 23
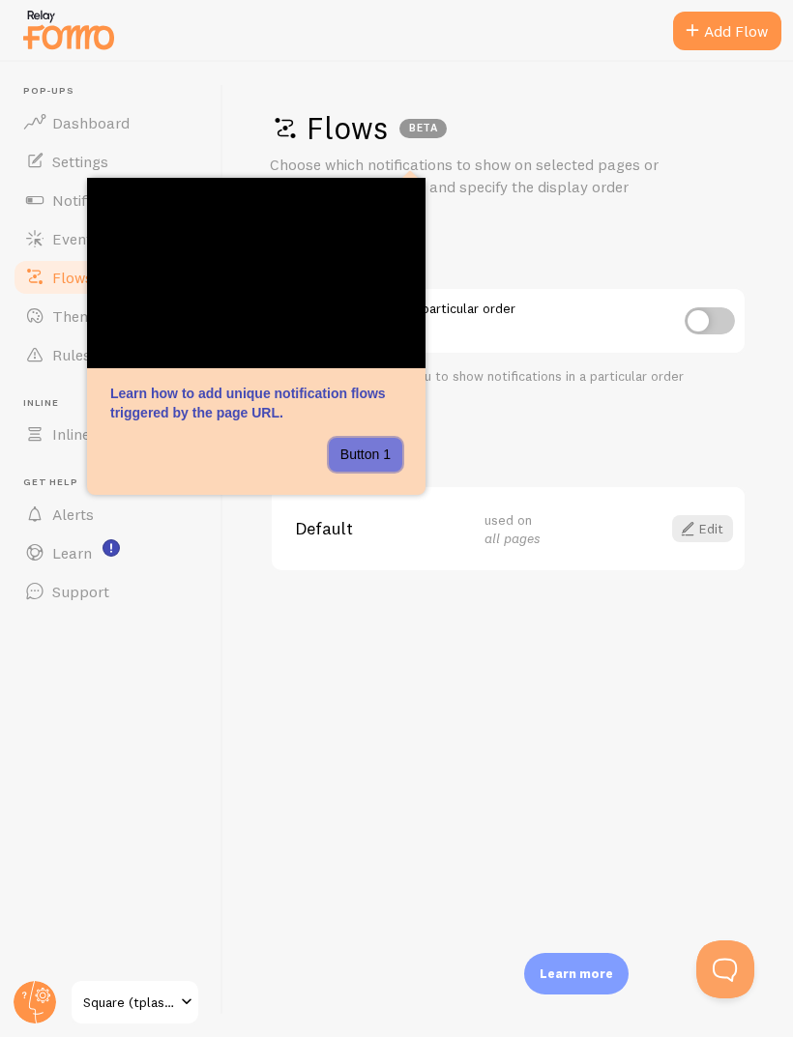
click at [372, 466] on button "Button 1" at bounding box center [365, 455] width 73 height 35
click at [365, 461] on button "Button 1" at bounding box center [365, 455] width 73 height 35
click at [53, 199] on span "Notifications" at bounding box center [96, 199] width 88 height 19
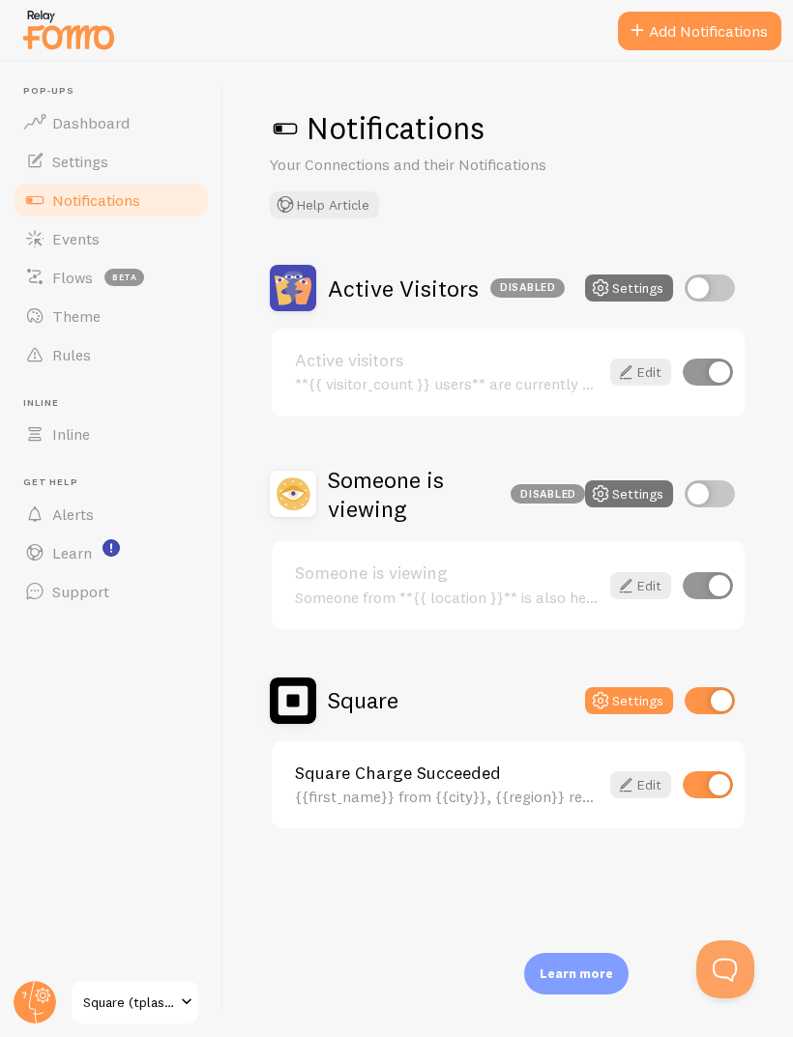
click at [711, 494] on input "checkbox" at bounding box center [709, 493] width 50 height 27
checkbox input "true"
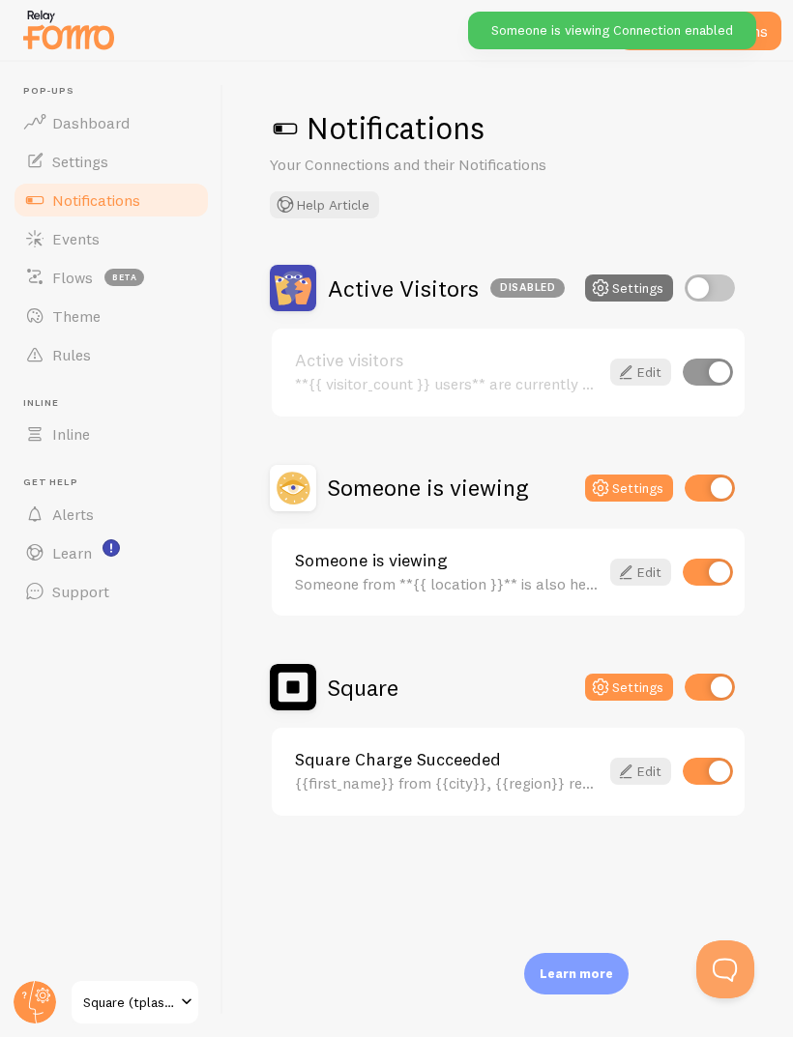
click at [705, 293] on input "checkbox" at bounding box center [709, 288] width 50 height 27
checkbox input "true"
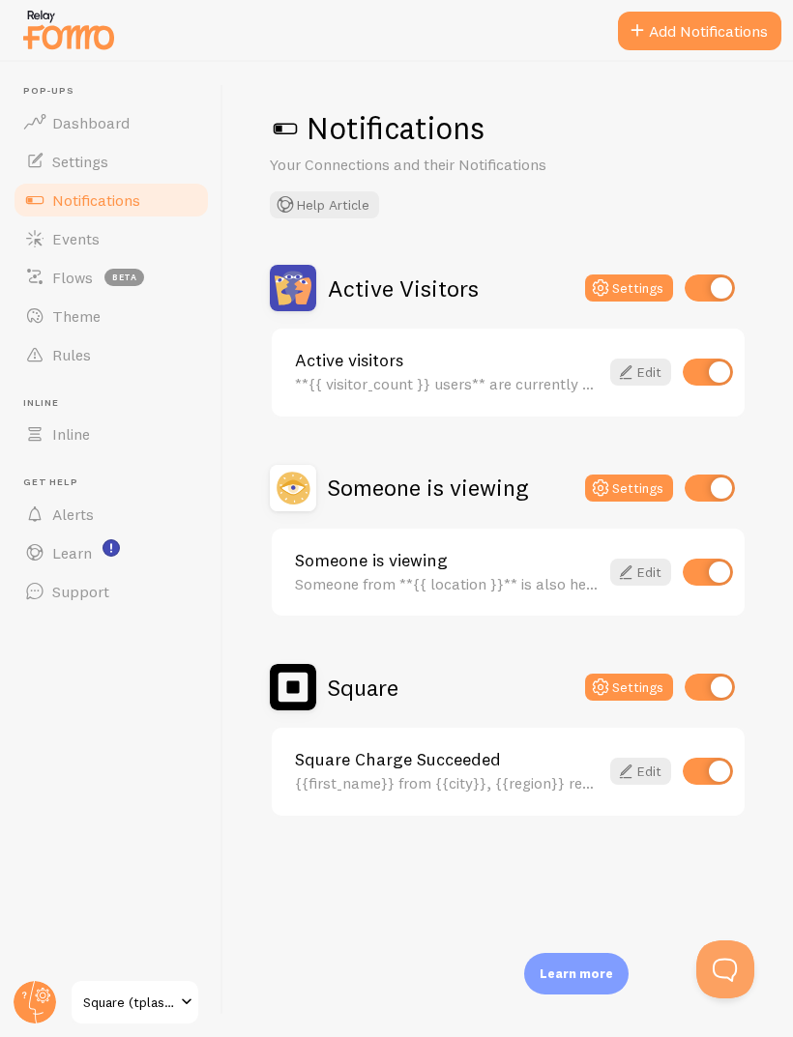
click at [639, 688] on link "Edit" at bounding box center [640, 771] width 61 height 27
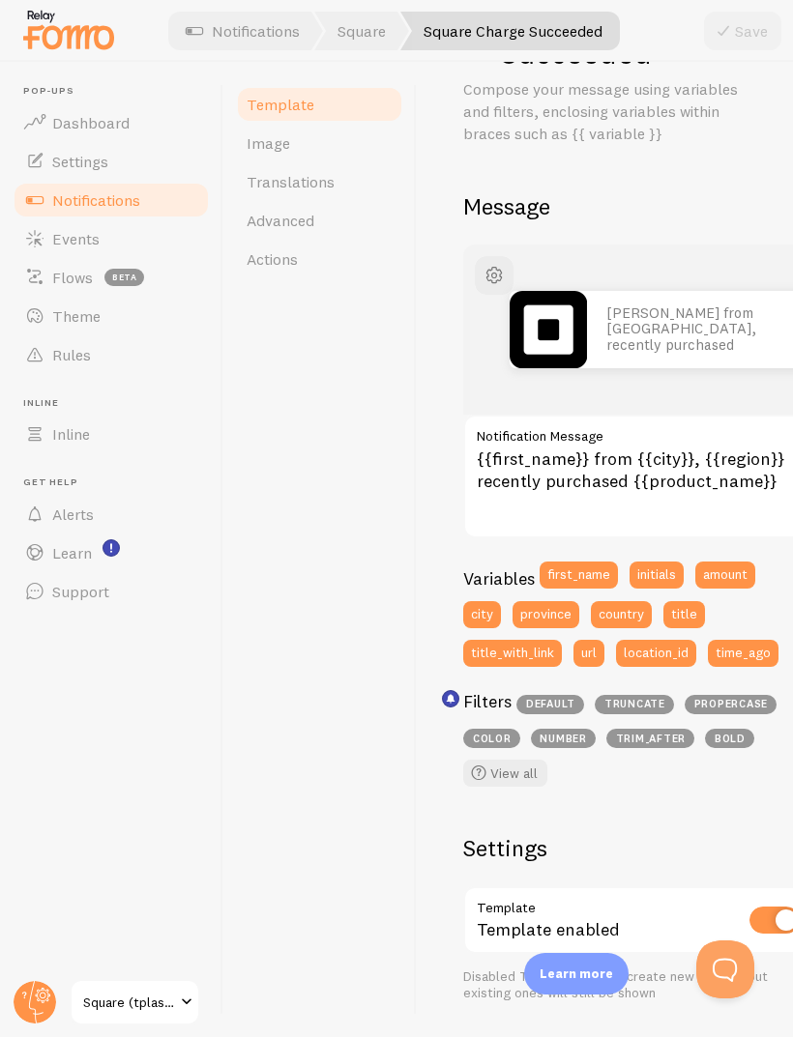
scroll to position [118, 0]
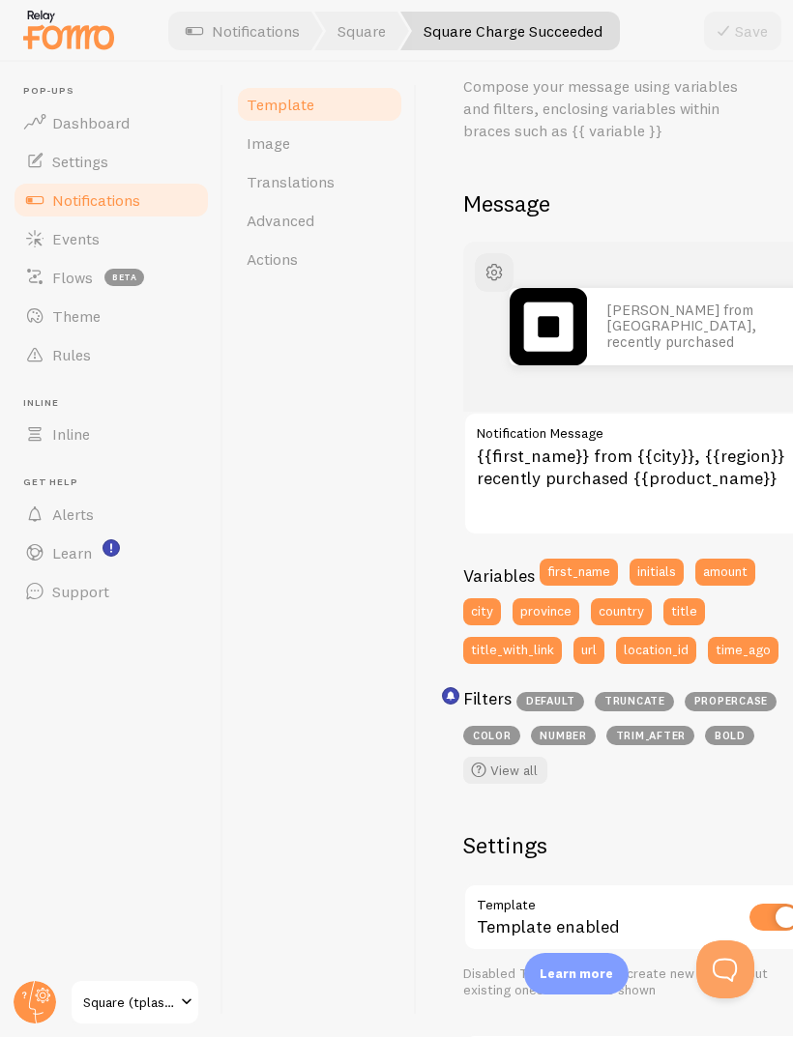
click at [509, 688] on link "View all" at bounding box center [505, 770] width 84 height 27
click at [541, 461] on textarea "{{first_name}} from {{city}}, {{region}} recently purchased {{product_name}}" at bounding box center [637, 474] width 348 height 124
click at [500, 449] on textarea "{{first_name}} from {{city}}, {{region}} recently purchased {{product_name}}" at bounding box center [637, 474] width 348 height 124
click at [488, 453] on textarea "{{first_name}} from {{city}}, {{region}} recently purchased {{product_name}}" at bounding box center [637, 474] width 348 height 124
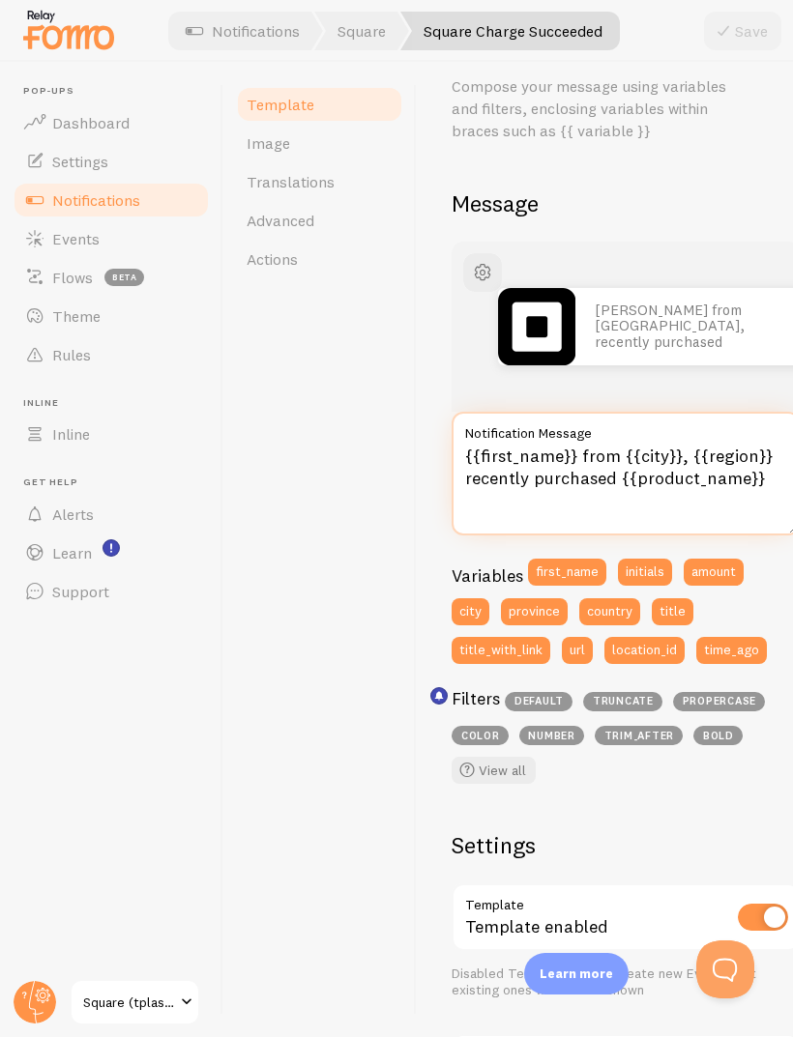
scroll to position [118, 29]
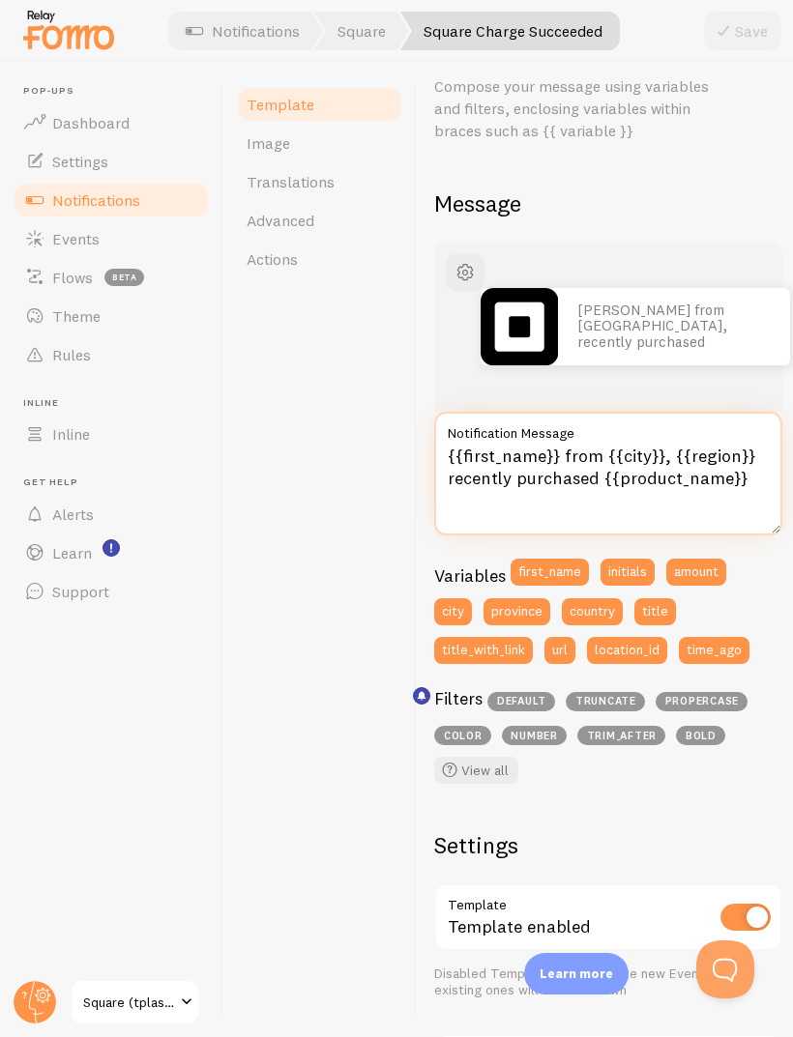
paste textarea "just purchased "{{product_name}}""
type textarea "{{first_name}} just purchased "{{product_name}}""
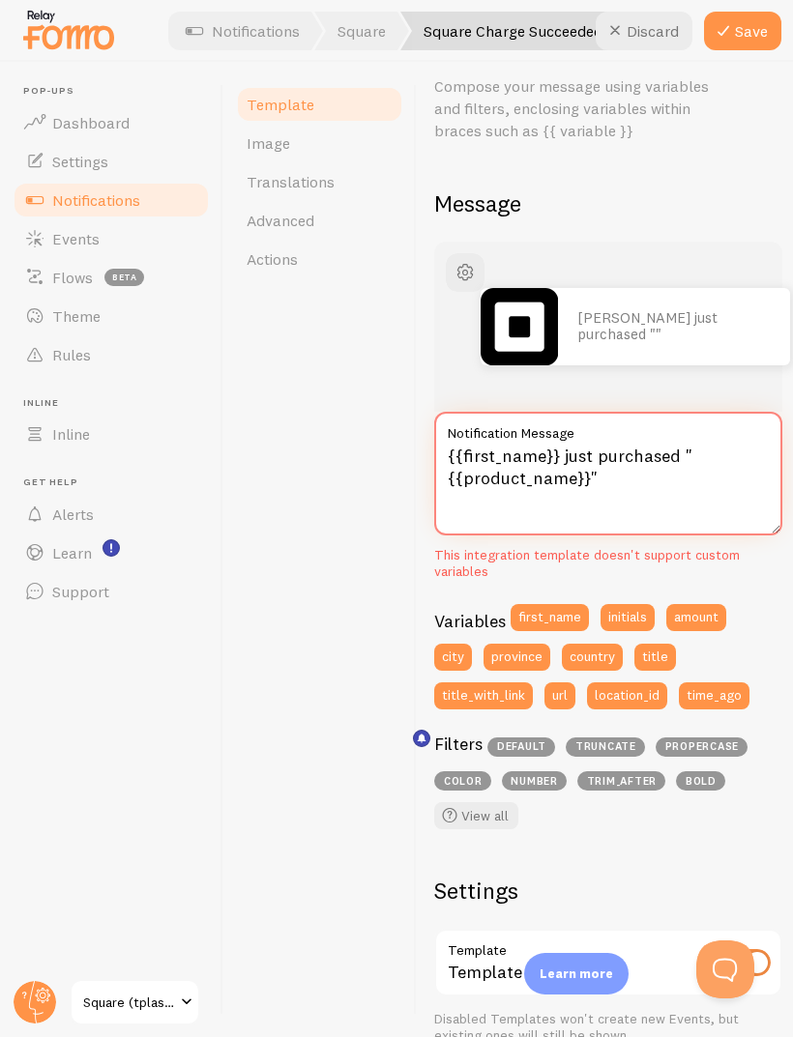
click at [454, 455] on textarea "{{first_name}} just purchased "{{product_name}}"" at bounding box center [608, 474] width 348 height 124
click at [450, 453] on textarea "{{first_name}} just purchased "{{product_name}}"" at bounding box center [608, 474] width 348 height 124
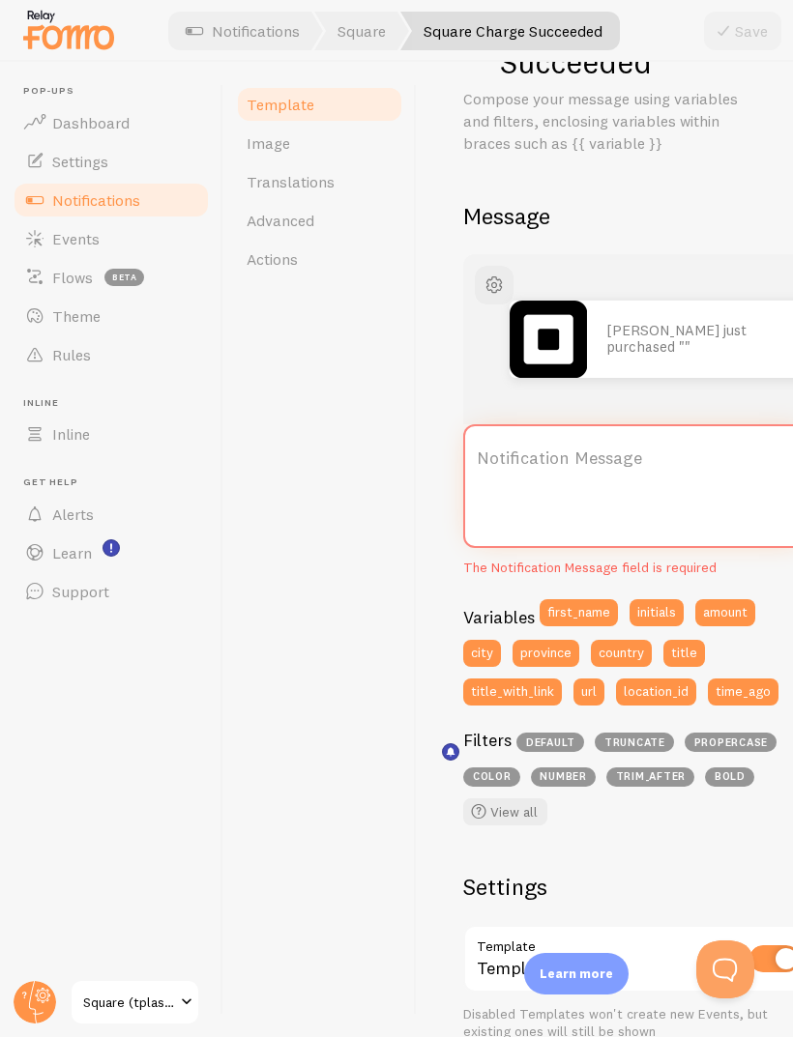
scroll to position [82, 0]
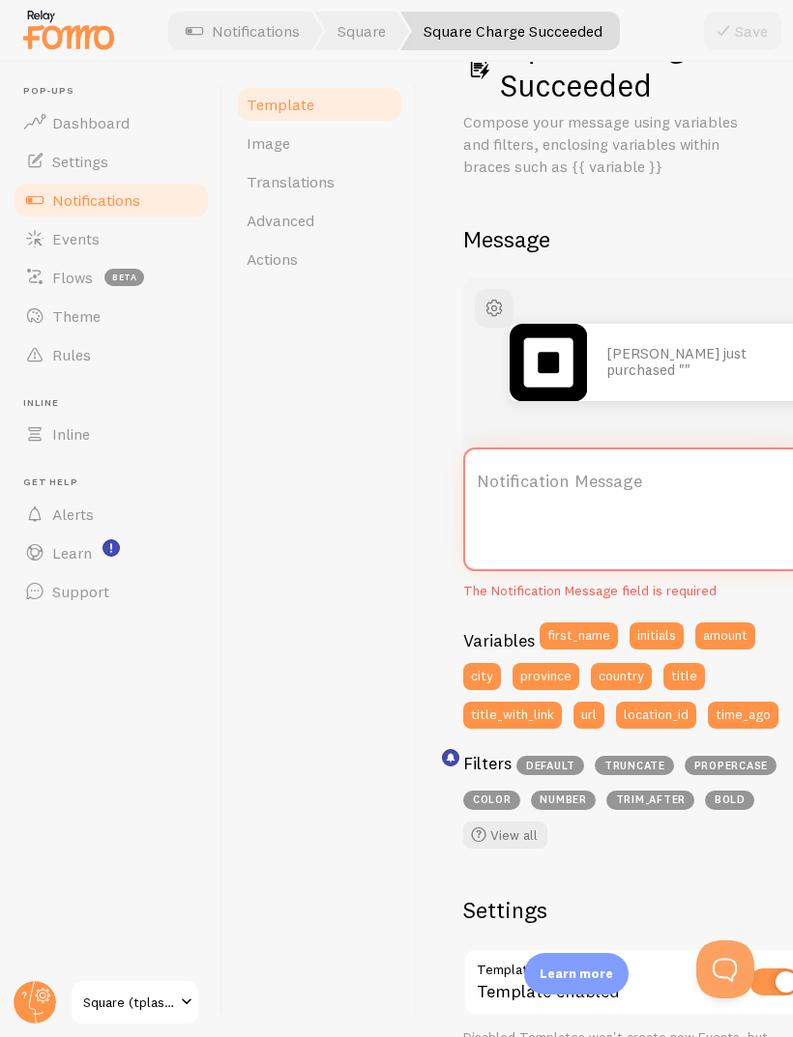
click at [605, 506] on label "Notification Message" at bounding box center [637, 482] width 348 height 68
click at [605, 506] on textarea "Notification Message" at bounding box center [637, 510] width 348 height 124
click at [631, 489] on label "Notification Message" at bounding box center [637, 482] width 348 height 68
click at [631, 489] on textarea "Notification Message" at bounding box center [637, 510] width 348 height 124
click at [642, 481] on label "Notification Message" at bounding box center [637, 482] width 348 height 68
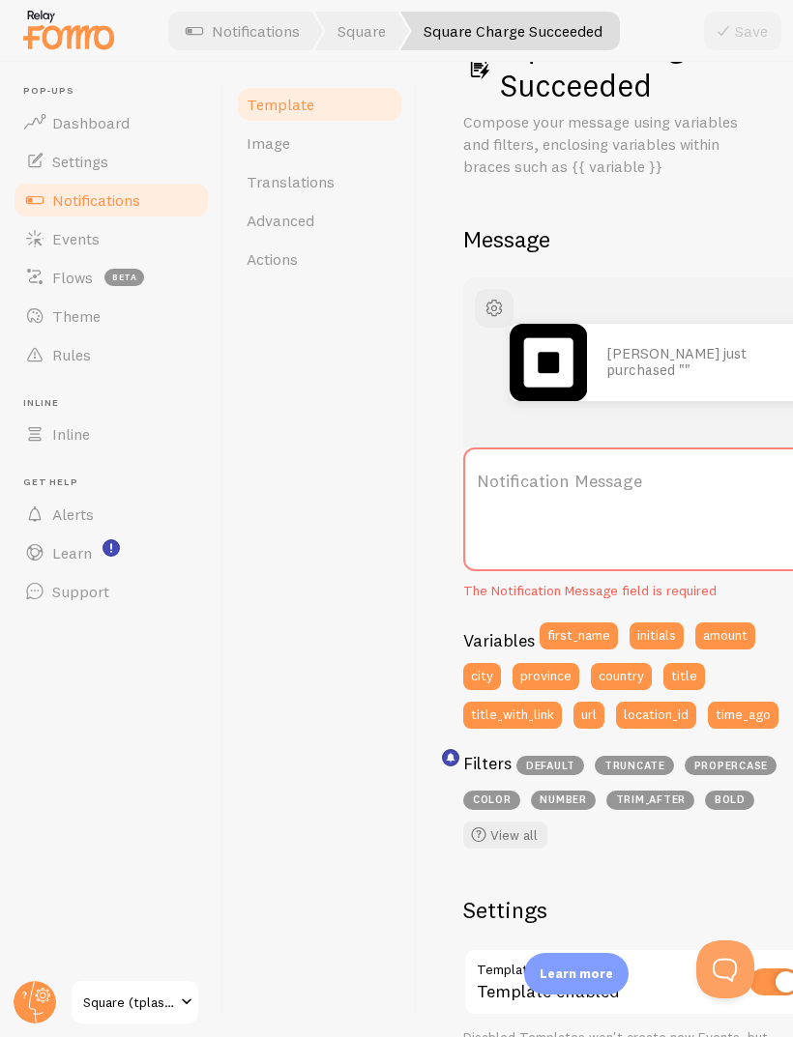
click at [642, 481] on textarea "Notification Message" at bounding box center [637, 510] width 348 height 124
click at [617, 494] on label "Notification Message" at bounding box center [637, 482] width 348 height 68
click at [617, 494] on textarea "Notification Message" at bounding box center [637, 510] width 348 height 124
click at [628, 487] on label "Notification Message" at bounding box center [637, 482] width 348 height 68
click at [628, 487] on textarea "Notification Message" at bounding box center [637, 510] width 348 height 124
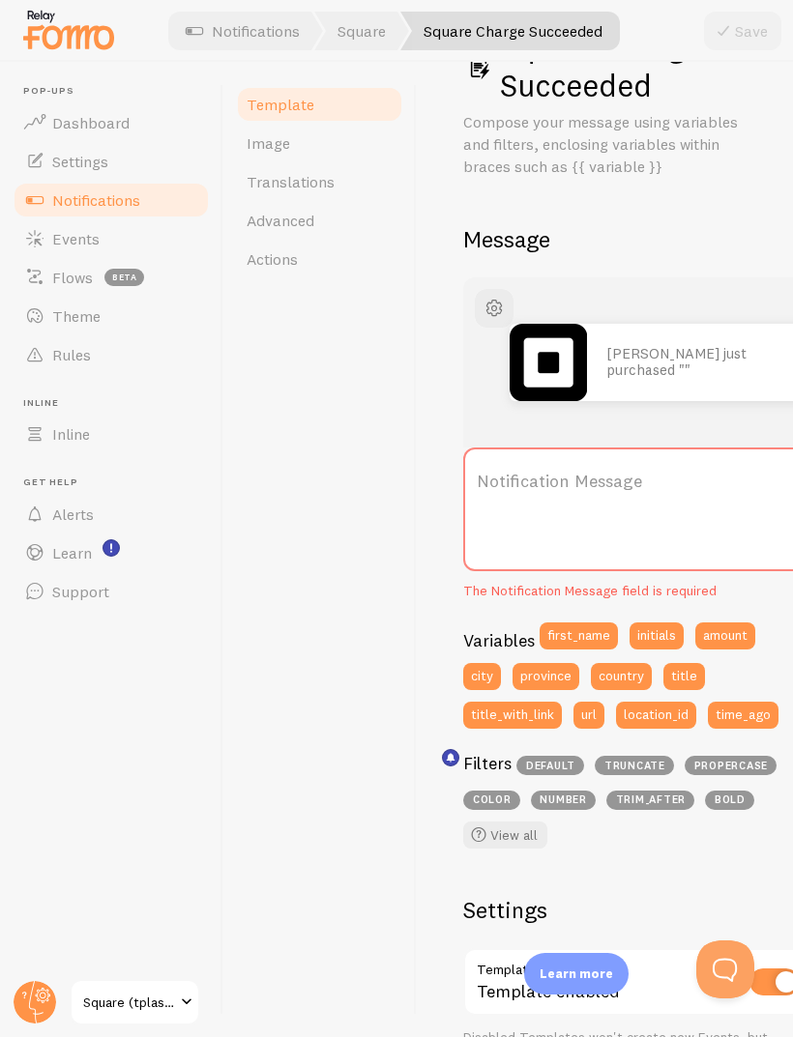
click at [709, 403] on div "John just purchased """ at bounding box center [637, 362] width 348 height 170
click at [616, 487] on label "Notification Message" at bounding box center [637, 482] width 348 height 68
click at [616, 487] on textarea "Notification Message" at bounding box center [637, 510] width 348 height 124
click at [599, 492] on label "Notification Message" at bounding box center [637, 482] width 348 height 68
click at [599, 492] on textarea "Notification Message" at bounding box center [637, 510] width 348 height 124
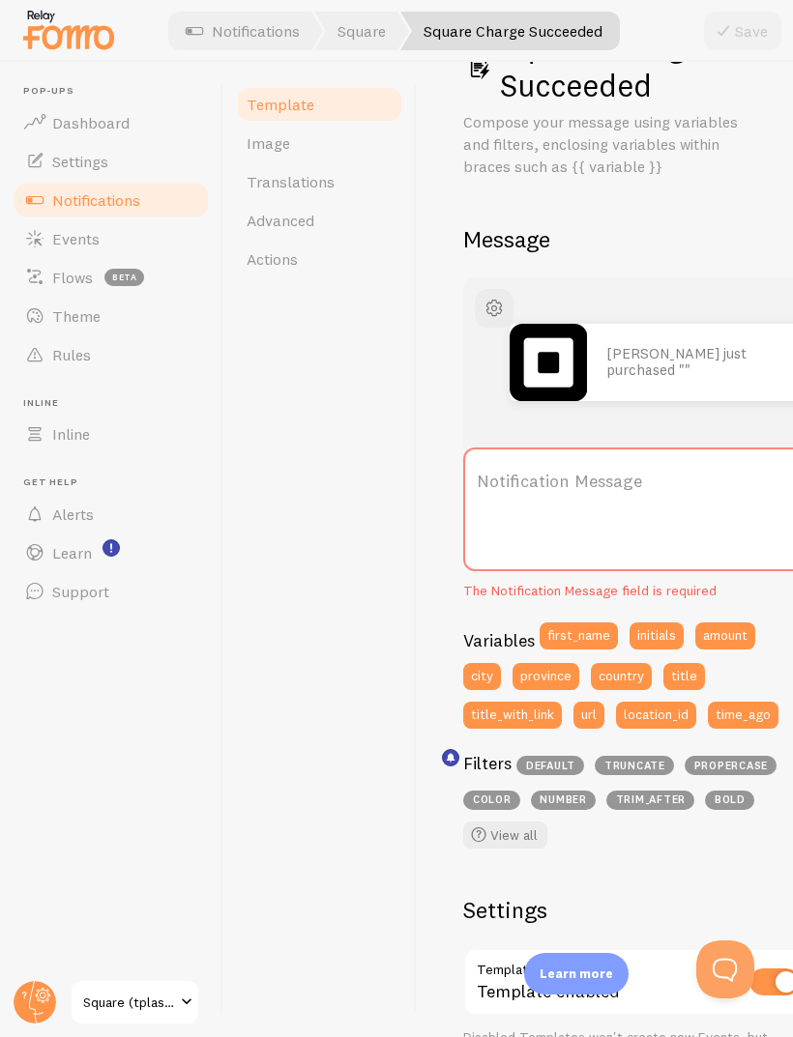
click at [605, 487] on label "Notification Message" at bounding box center [637, 482] width 348 height 68
click at [605, 487] on textarea "Notification Message" at bounding box center [637, 510] width 348 height 124
click at [606, 489] on label "Notification Message" at bounding box center [637, 482] width 348 height 68
click at [606, 489] on textarea "Notification Message" at bounding box center [637, 510] width 348 height 124
click at [596, 487] on label "Notification Message" at bounding box center [637, 482] width 348 height 68
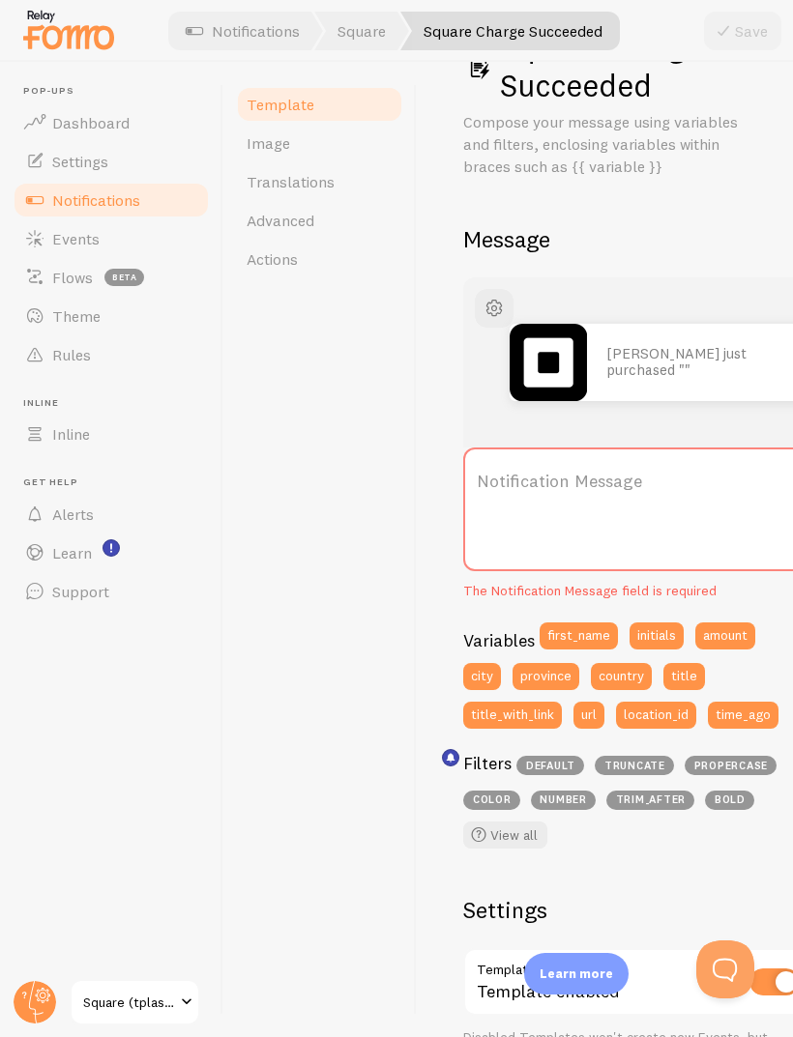
click at [596, 487] on textarea "Notification Message" at bounding box center [637, 510] width 348 height 124
click at [405, 618] on div "Template Image Translations Advanced Actions" at bounding box center [319, 549] width 193 height 975
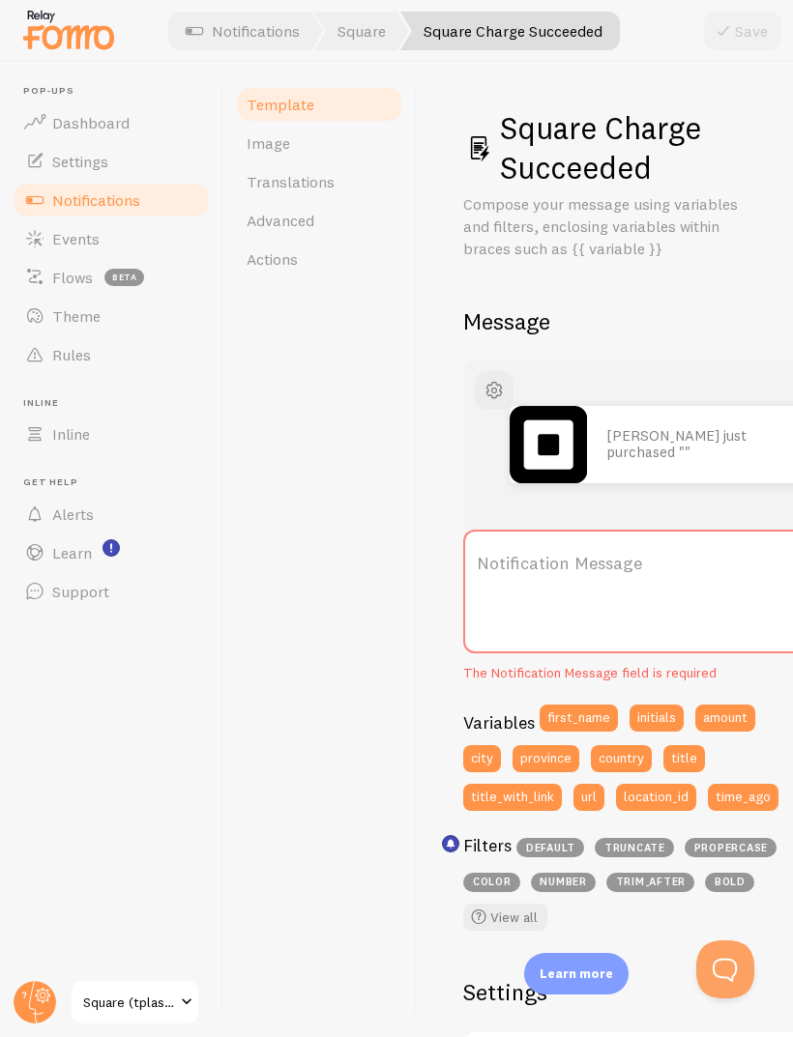
scroll to position [0, 0]
click at [358, 145] on link "Image" at bounding box center [319, 143] width 169 height 39
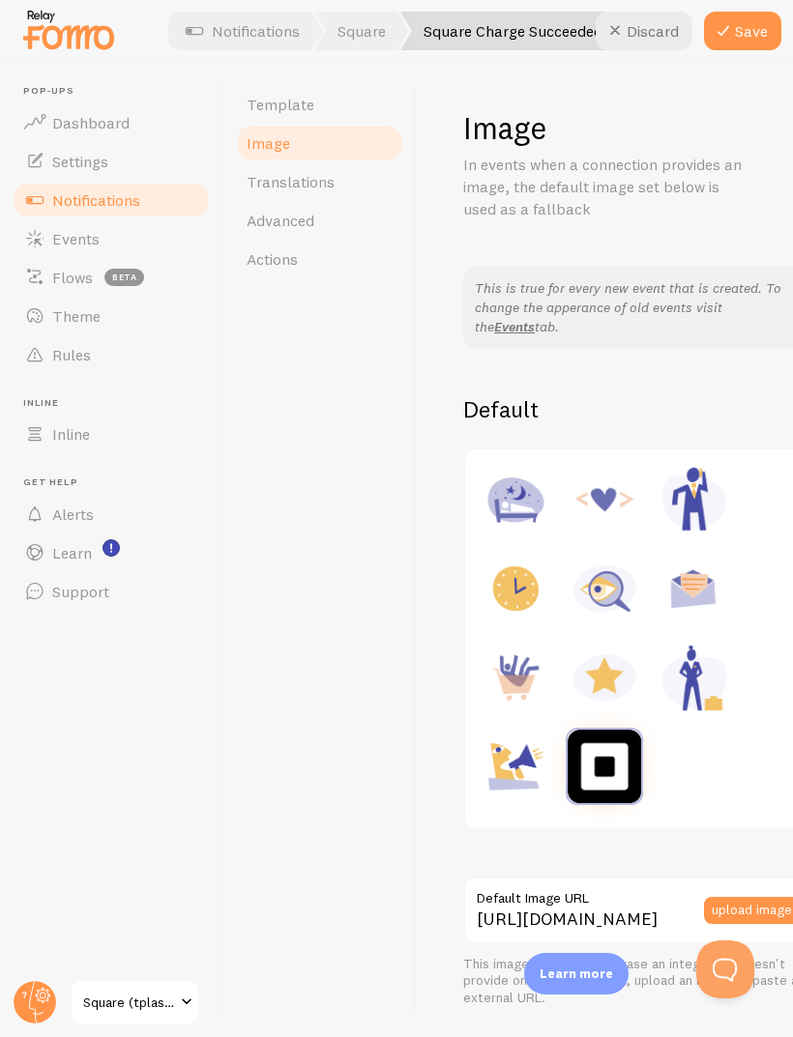
click at [371, 110] on link "Template" at bounding box center [319, 104] width 169 height 39
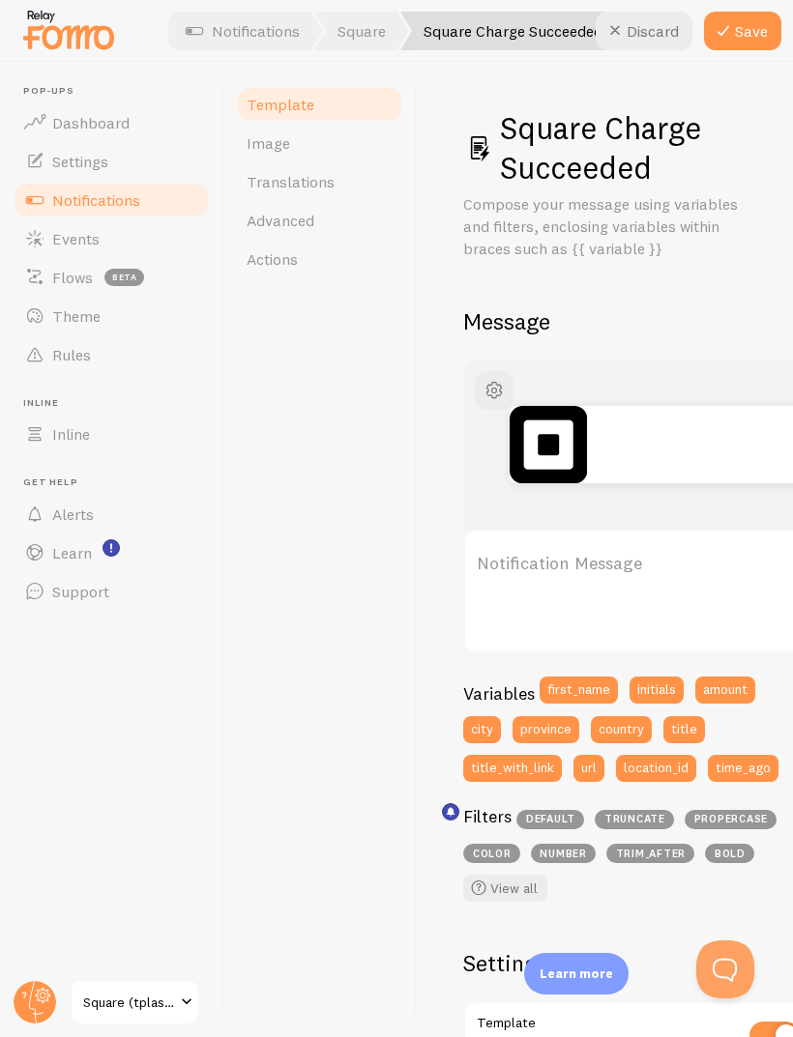
click at [596, 565] on label "Notification Message" at bounding box center [637, 564] width 348 height 68
click at [596, 565] on textarea "Notification Message" at bounding box center [637, 592] width 348 height 124
click at [566, 573] on label "Notification Message" at bounding box center [637, 564] width 348 height 68
click at [566, 573] on textarea "Notification Message" at bounding box center [637, 592] width 348 height 124
click at [546, 563] on label "Notification Message" at bounding box center [637, 564] width 348 height 68
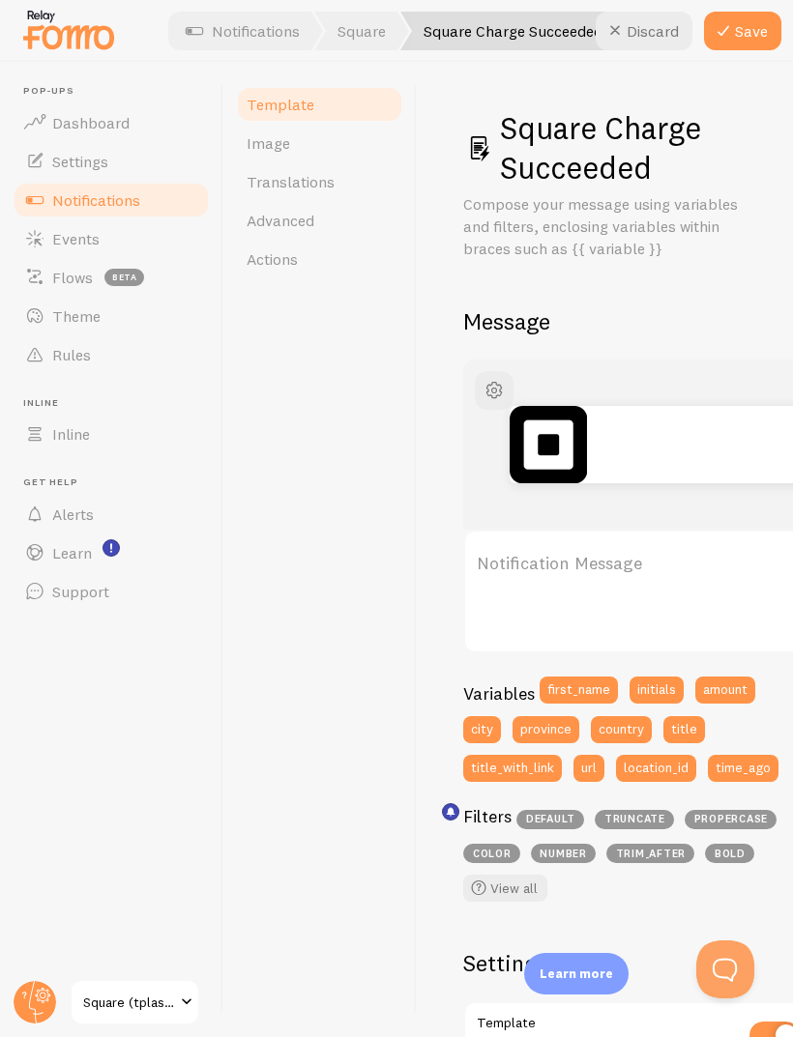
click at [546, 563] on textarea "Notification Message" at bounding box center [637, 592] width 348 height 124
click at [511, 392] on button "button" at bounding box center [494, 390] width 39 height 39
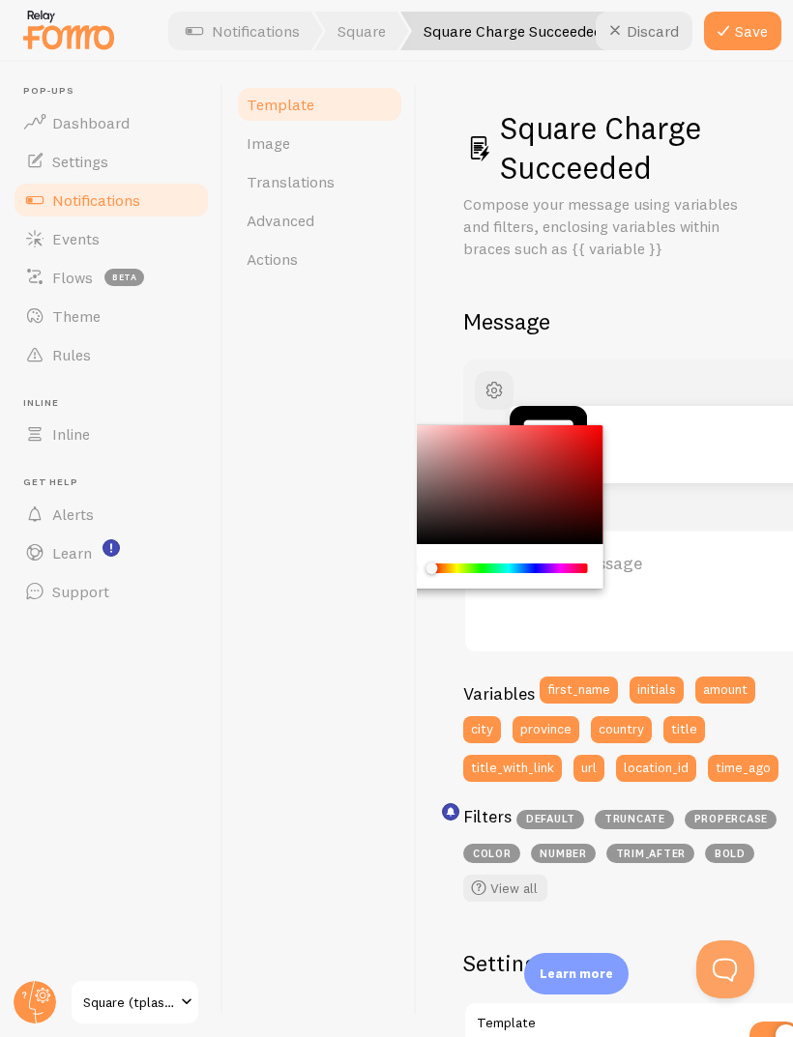
click at [698, 336] on div "Square Charge Succeeded Compose your message using variables and filters, enclo…" at bounding box center [604, 861] width 283 height 1506
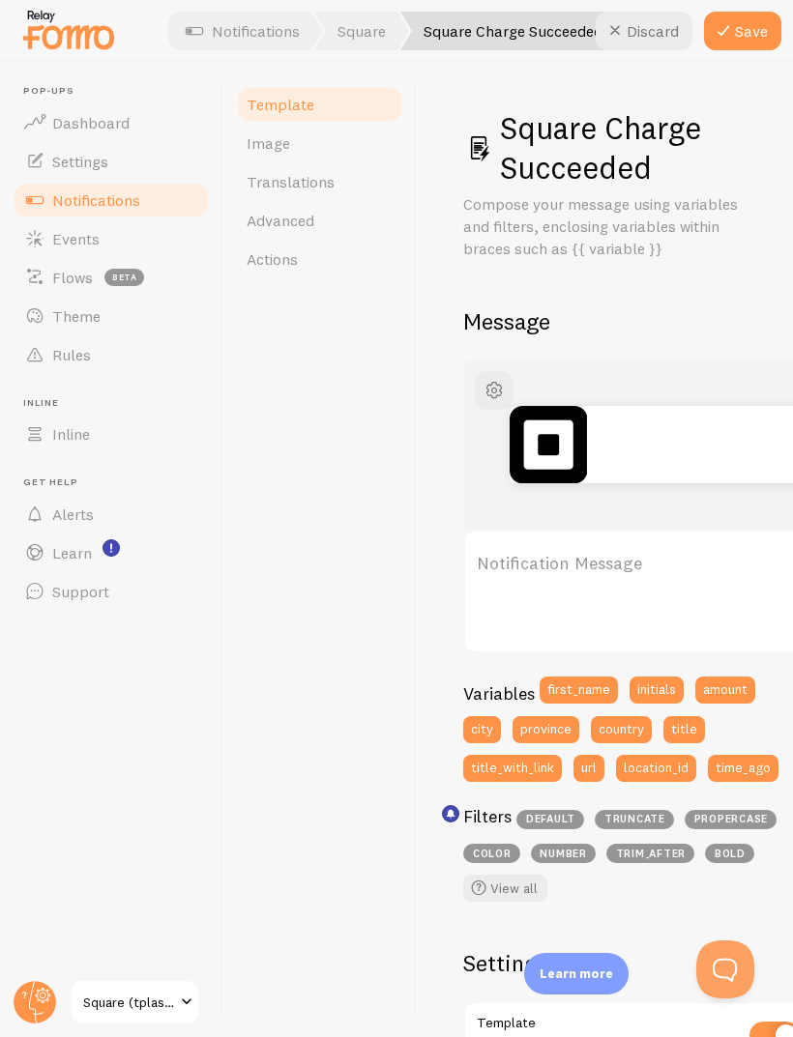
click at [588, 548] on label "Notification Message" at bounding box center [637, 564] width 348 height 68
click at [588, 548] on textarea "Notification Message" at bounding box center [637, 592] width 348 height 124
click at [595, 533] on label "Notification Message" at bounding box center [637, 564] width 348 height 68
click at [595, 533] on textarea "Notification Message" at bounding box center [637, 592] width 348 height 124
click at [584, 562] on label "Notification Message" at bounding box center [637, 564] width 348 height 68
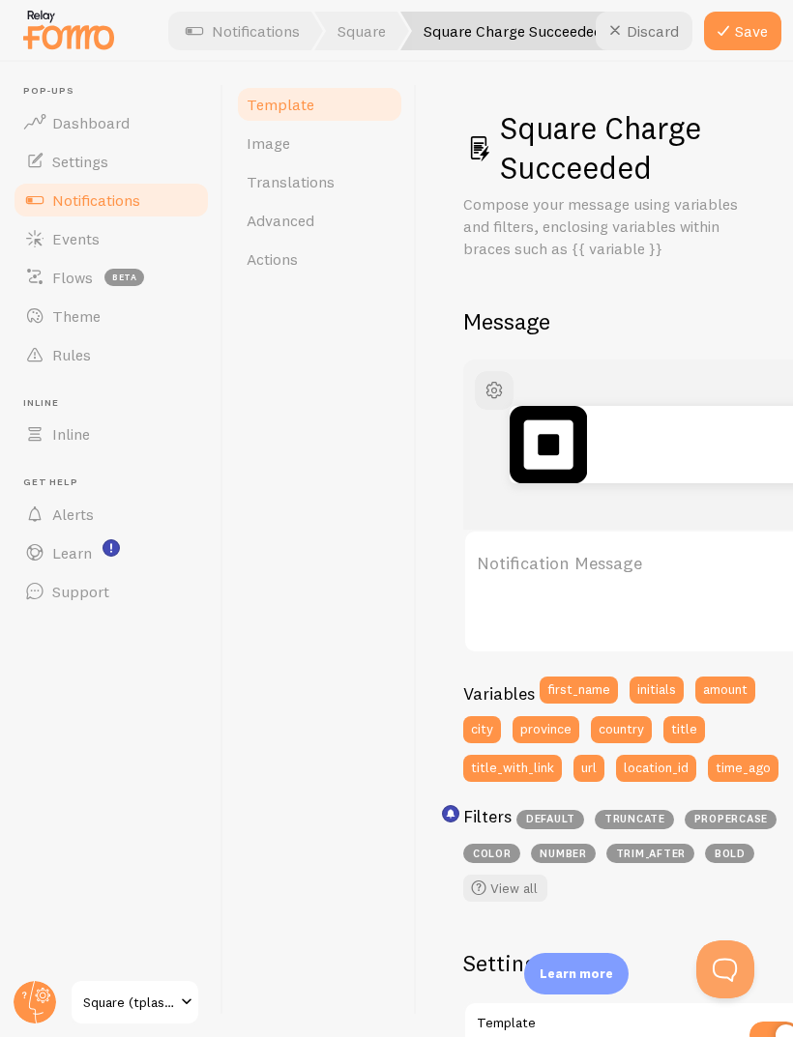
click at [584, 562] on textarea "Notification Message" at bounding box center [637, 592] width 348 height 124
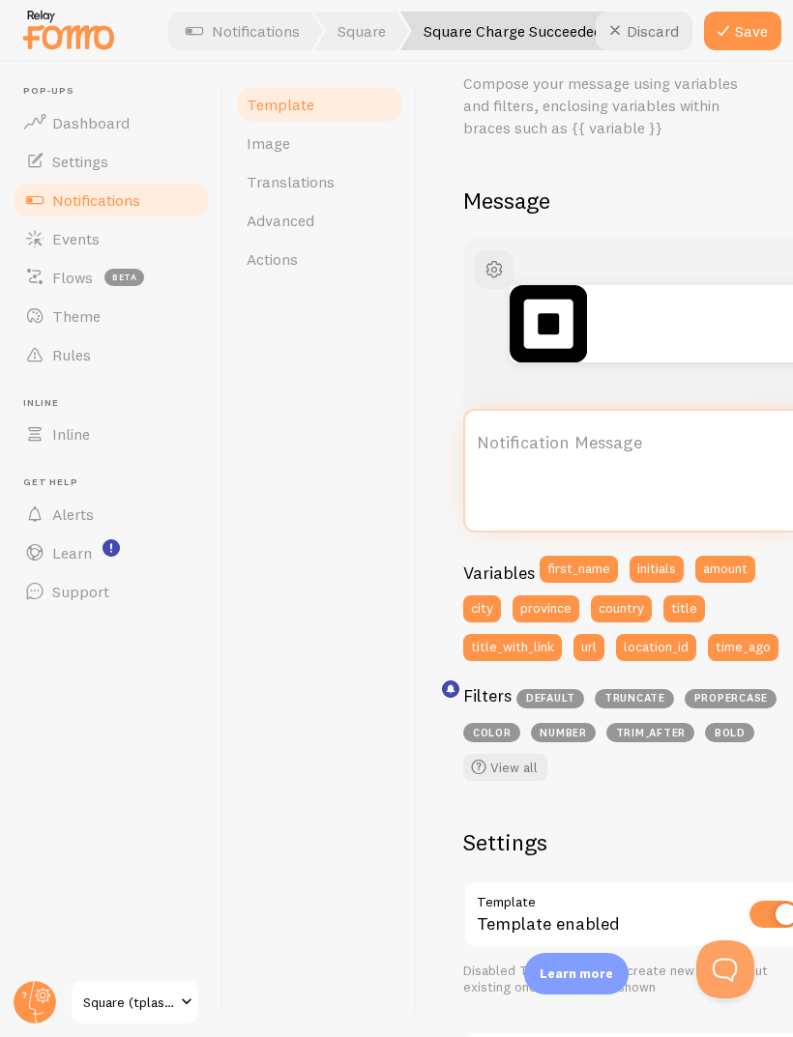
scroll to position [123, 0]
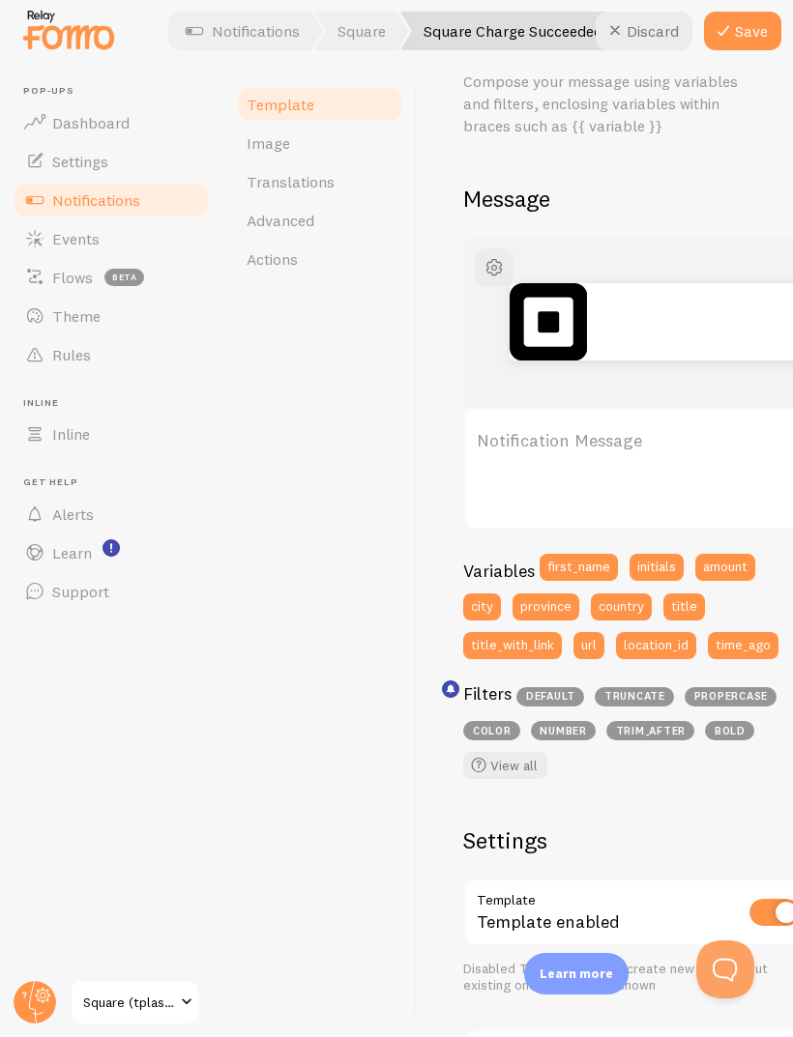
click at [586, 559] on button "first_name" at bounding box center [578, 567] width 78 height 27
click at [491, 601] on button "city" at bounding box center [482, 607] width 38 height 27
click at [623, 613] on button "country" at bounding box center [621, 607] width 61 height 27
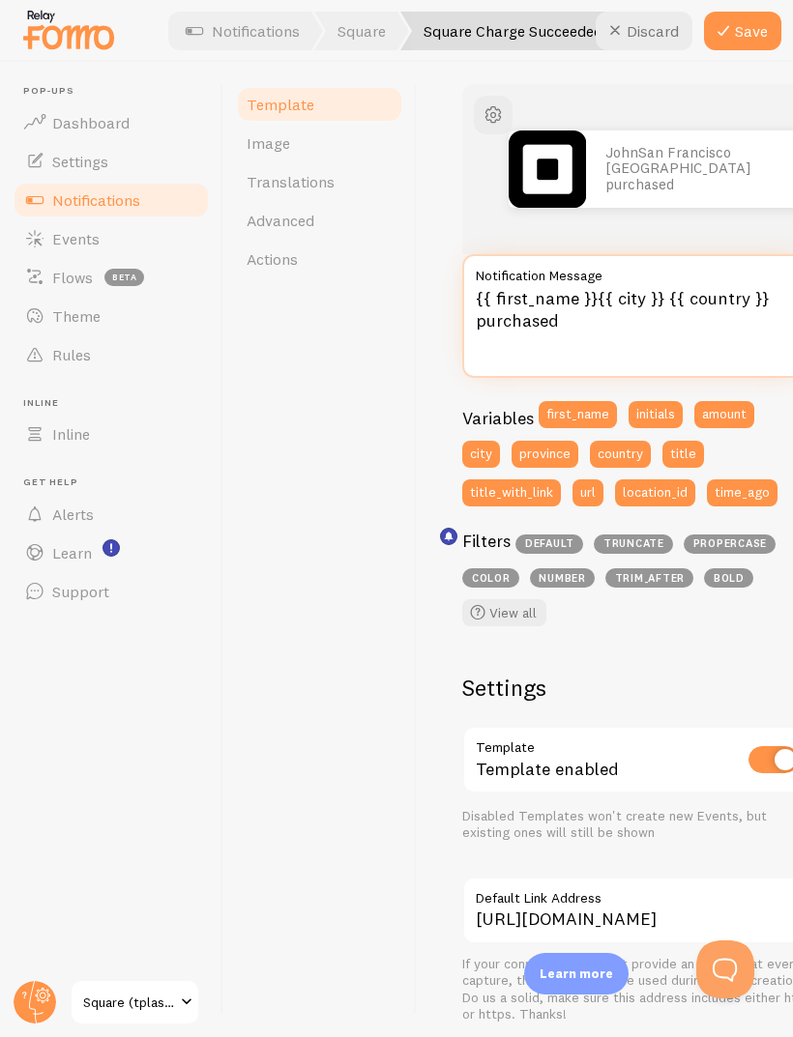
scroll to position [276, 0]
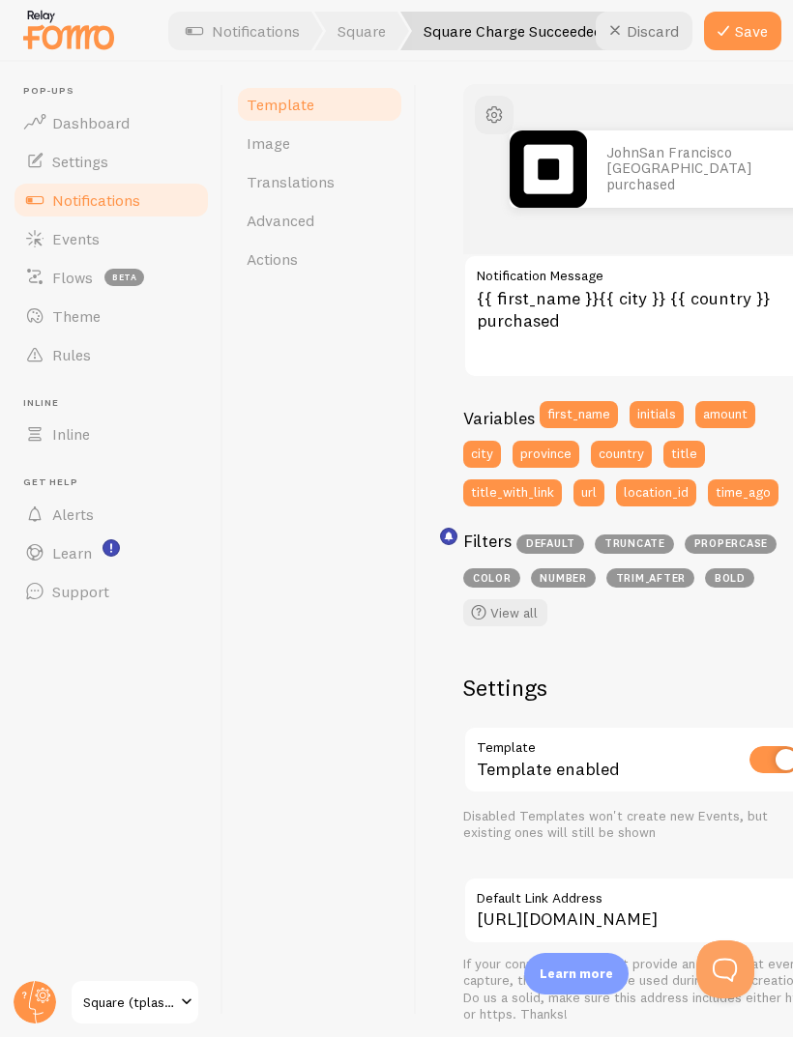
click at [716, 408] on button "amount" at bounding box center [725, 414] width 60 height 27
click at [532, 487] on button "title_with_link" at bounding box center [512, 492] width 99 height 27
click at [741, 22] on button "Save" at bounding box center [742, 31] width 77 height 39
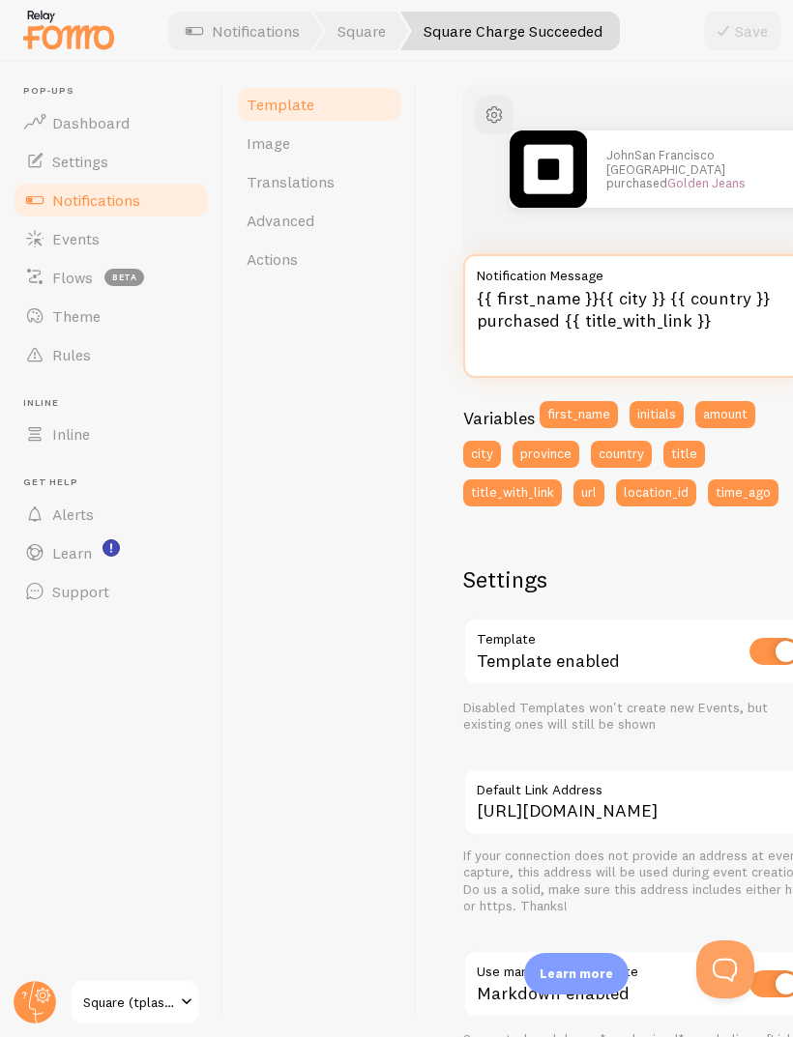
click at [659, 294] on textarea "{{ first_name }}{{ city }} {{ country }} purchased {{ title_with_link }}" at bounding box center [637, 316] width 348 height 124
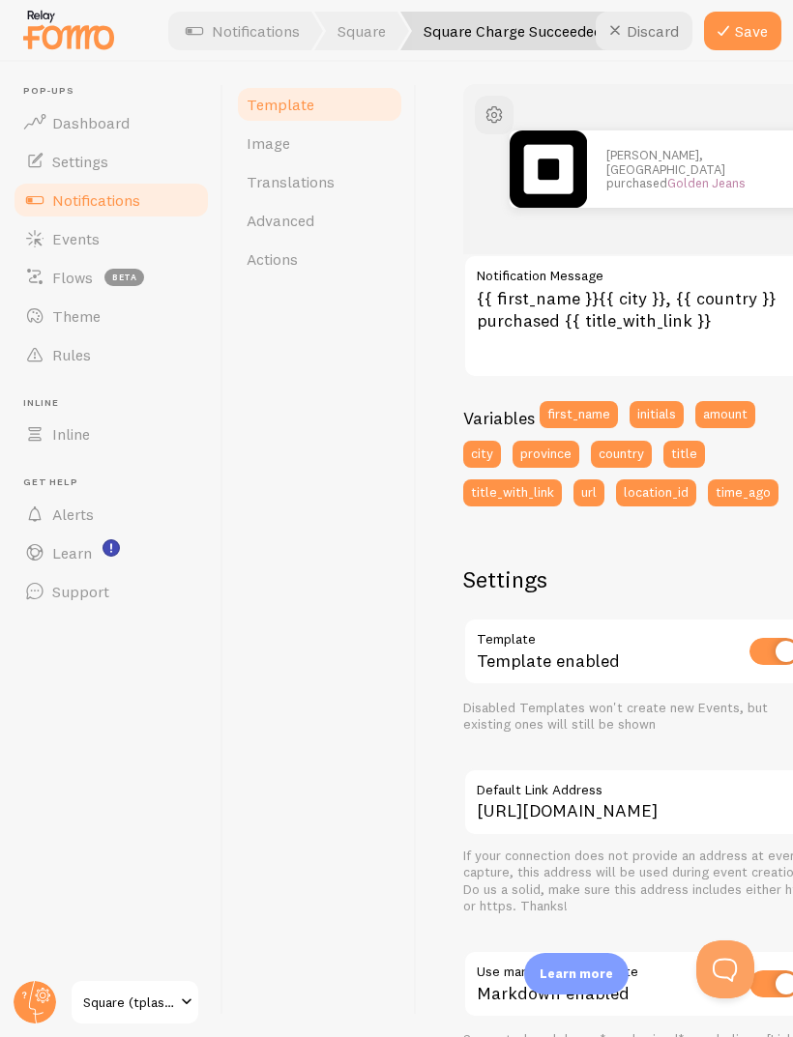
click at [750, 35] on button "Save" at bounding box center [742, 31] width 77 height 39
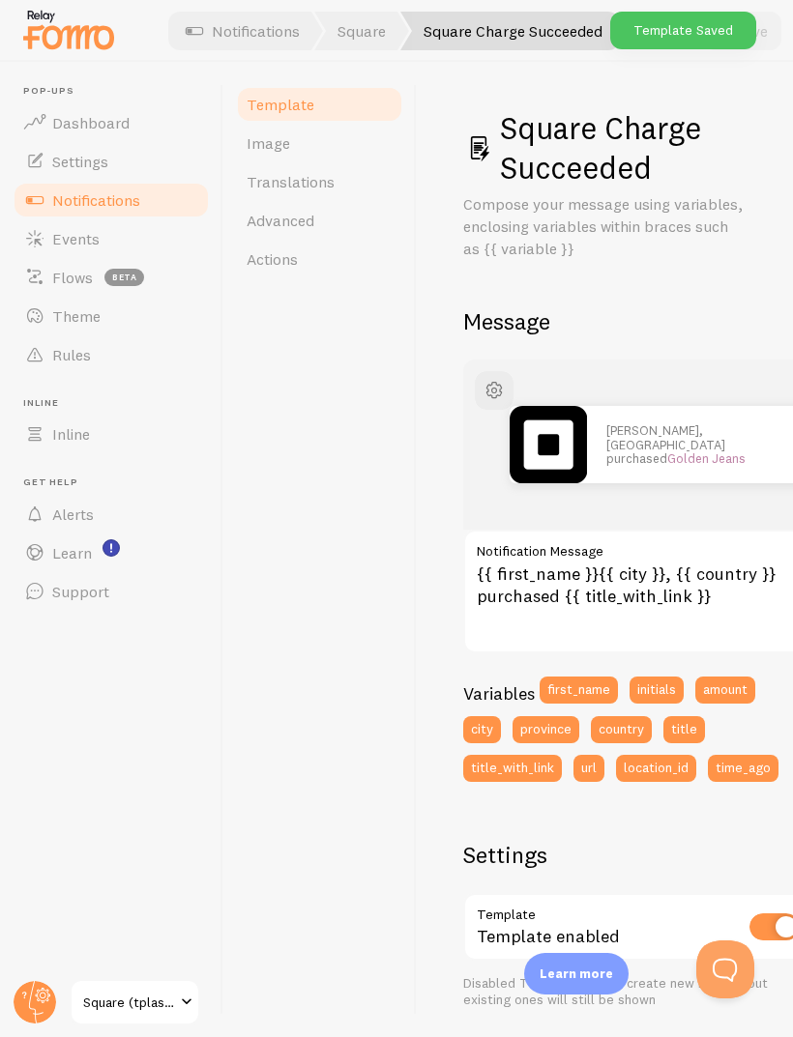
scroll to position [0, 0]
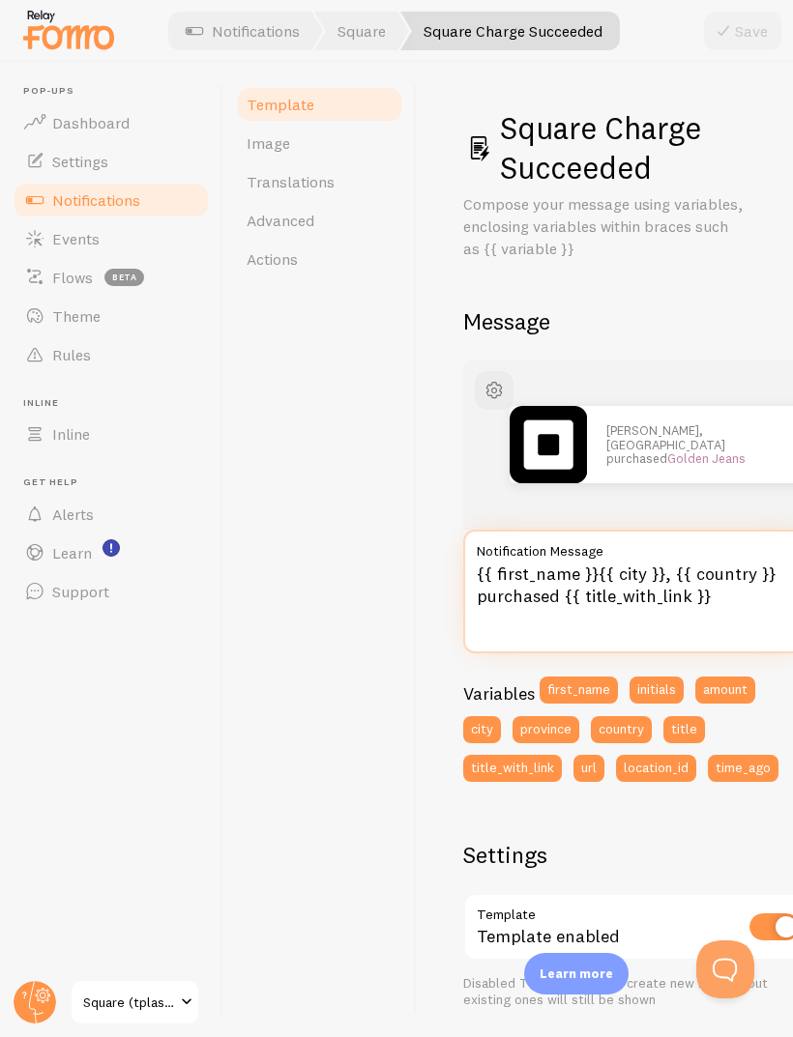
click at [590, 564] on textarea "{{ first_name }}{{ city }}, {{ country }} purchased {{ title_with_link }}" at bounding box center [637, 592] width 348 height 124
click at [589, 575] on textarea "{{ first_name }}{{ city }}, {{ country }} purchased {{ title_with_link }}" at bounding box center [637, 592] width 348 height 124
click at [603, 568] on textarea "{{ first_name }}{{ city }}, {{ country }} purchased {{ title_with_link }}" at bounding box center [637, 592] width 348 height 124
click at [594, 568] on textarea "{{ first_name }}{{ city }}, {{ country }} purchased {{ title_with_link }}" at bounding box center [637, 592] width 348 height 124
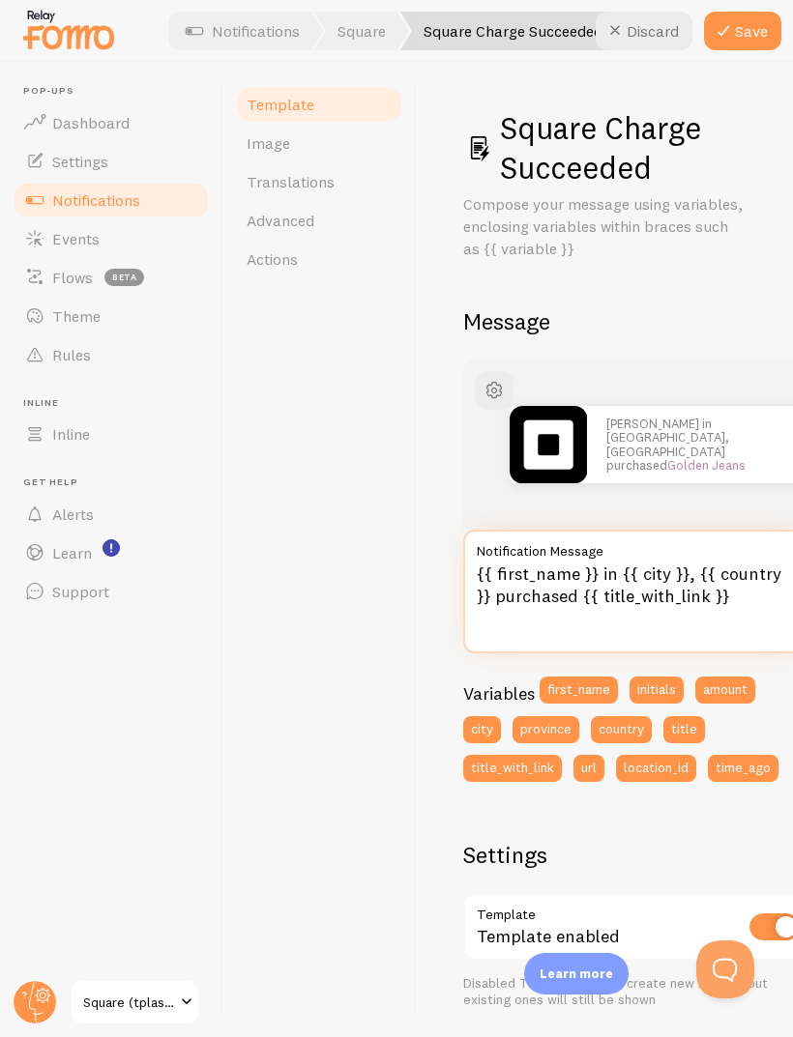
type textarea "{{ first_name }} in {{ city }}, {{ country }} purchased {{ title_with_link }}"
click at [749, 47] on button "Save" at bounding box center [742, 31] width 77 height 39
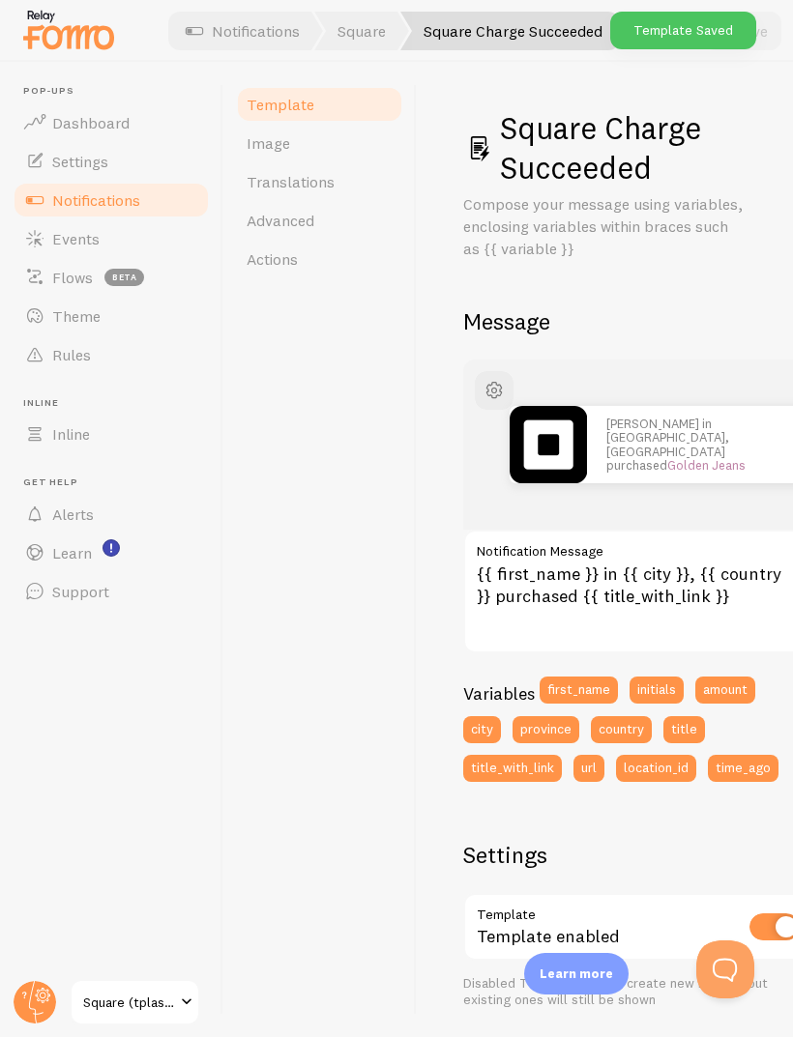
click at [58, 234] on span "Events" at bounding box center [75, 238] width 47 height 19
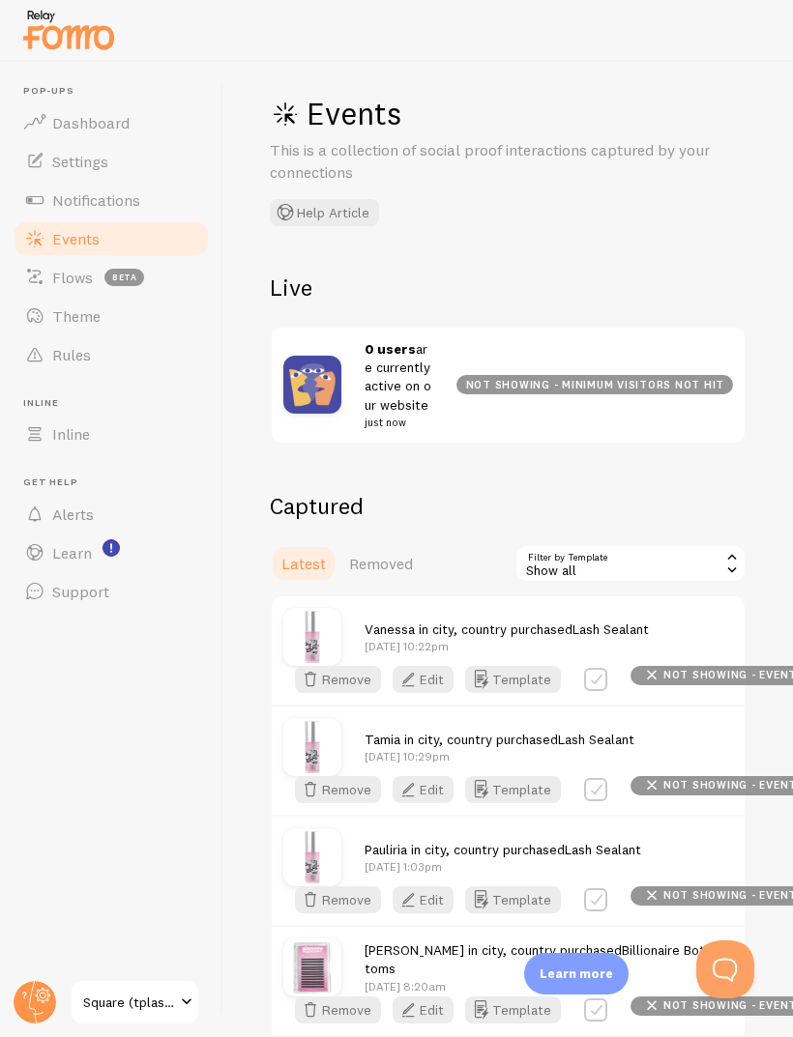
scroll to position [16, 0]
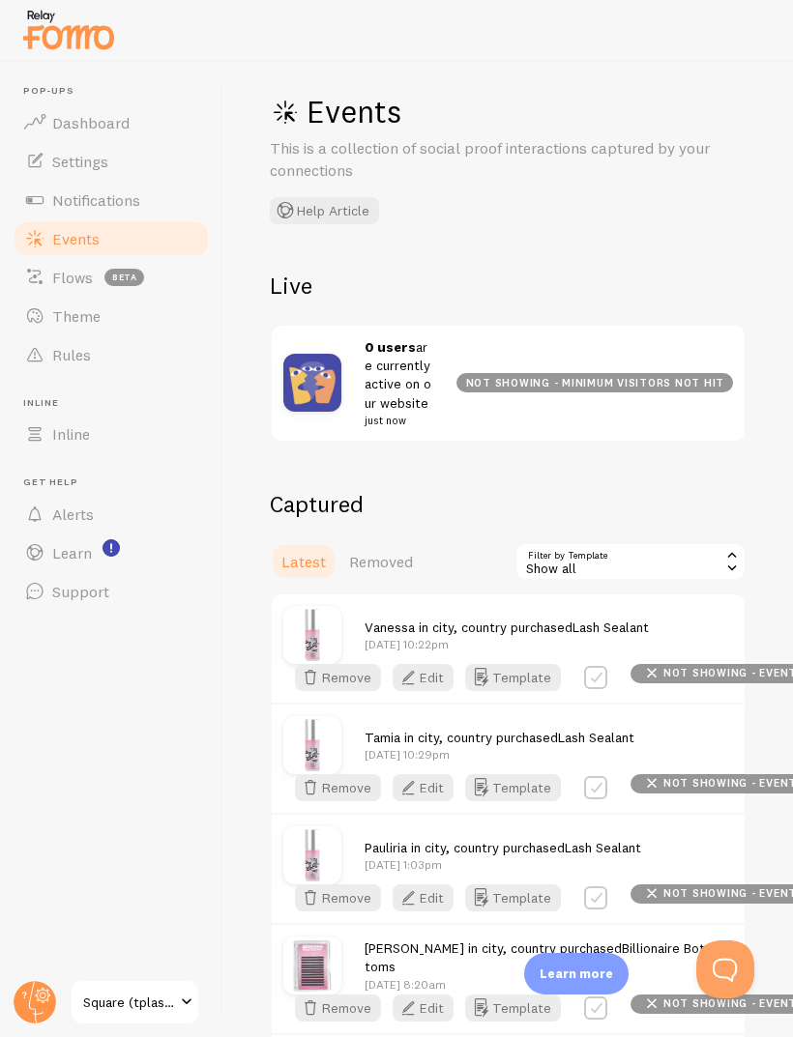
click at [597, 564] on div "Show all" at bounding box center [630, 561] width 232 height 39
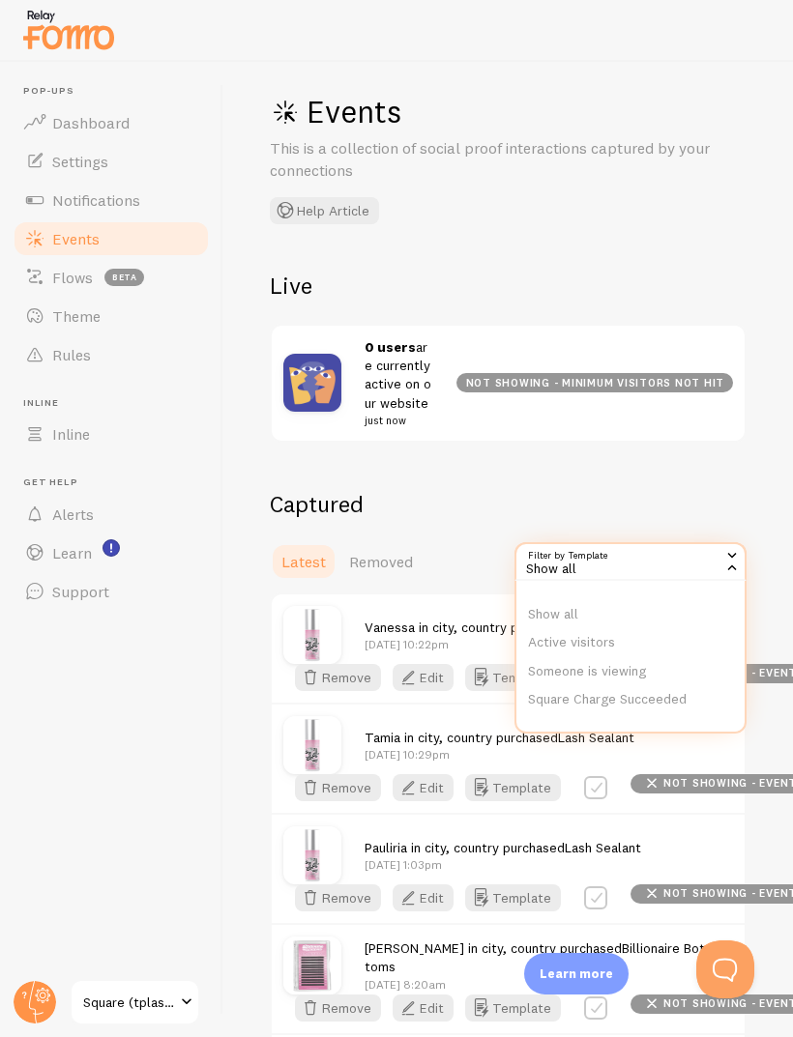
click at [573, 657] on li "Someone is viewing" at bounding box center [630, 671] width 228 height 29
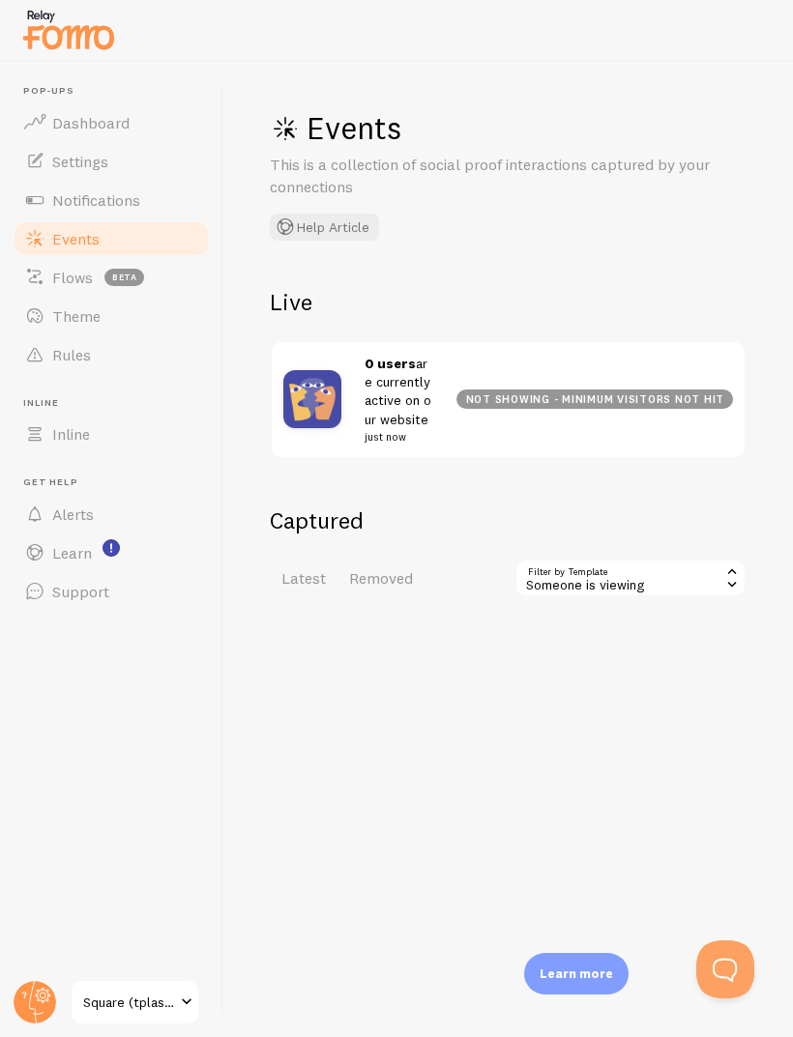
click at [625, 578] on div "Someone is viewing" at bounding box center [630, 578] width 232 height 39
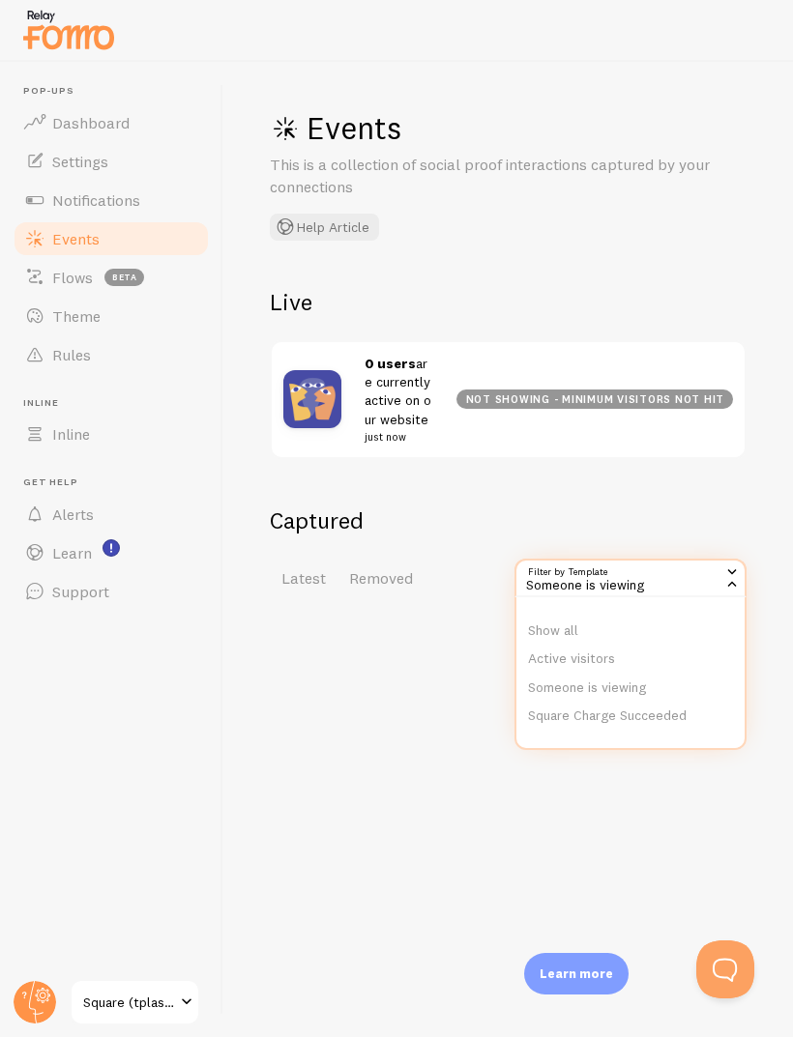
click at [589, 688] on li "Square Charge Succeeded" at bounding box center [630, 716] width 228 height 29
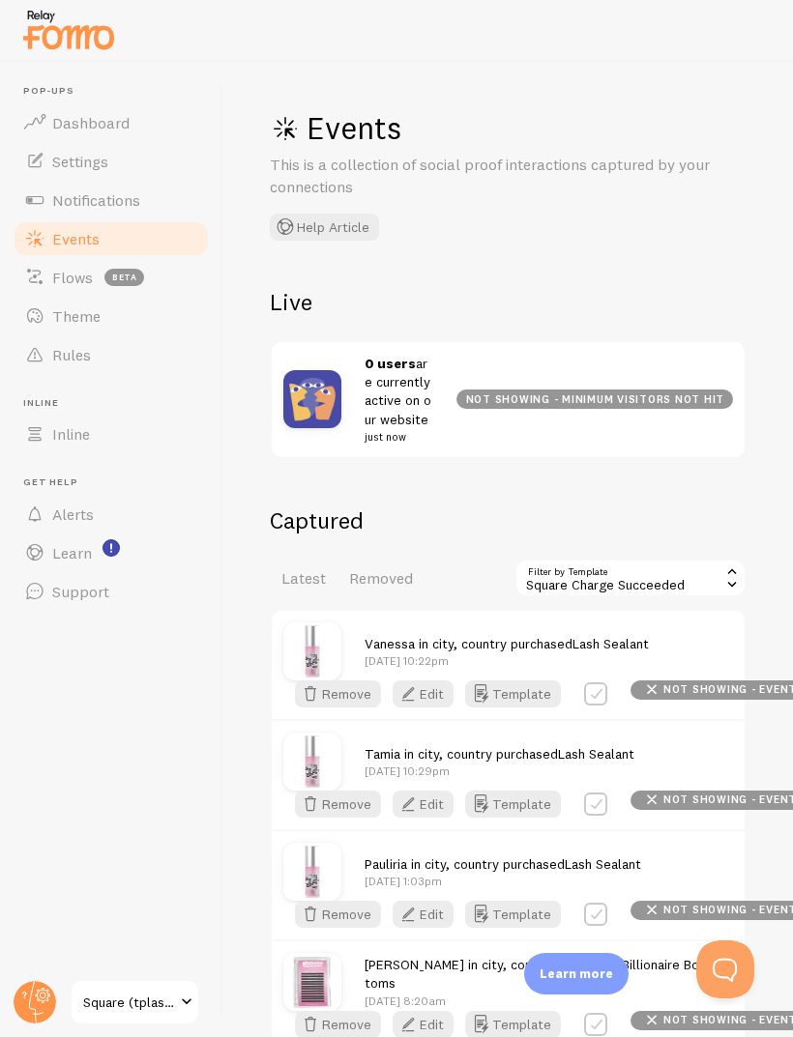
click at [640, 568] on div "Square Charge Succeeded" at bounding box center [630, 578] width 232 height 39
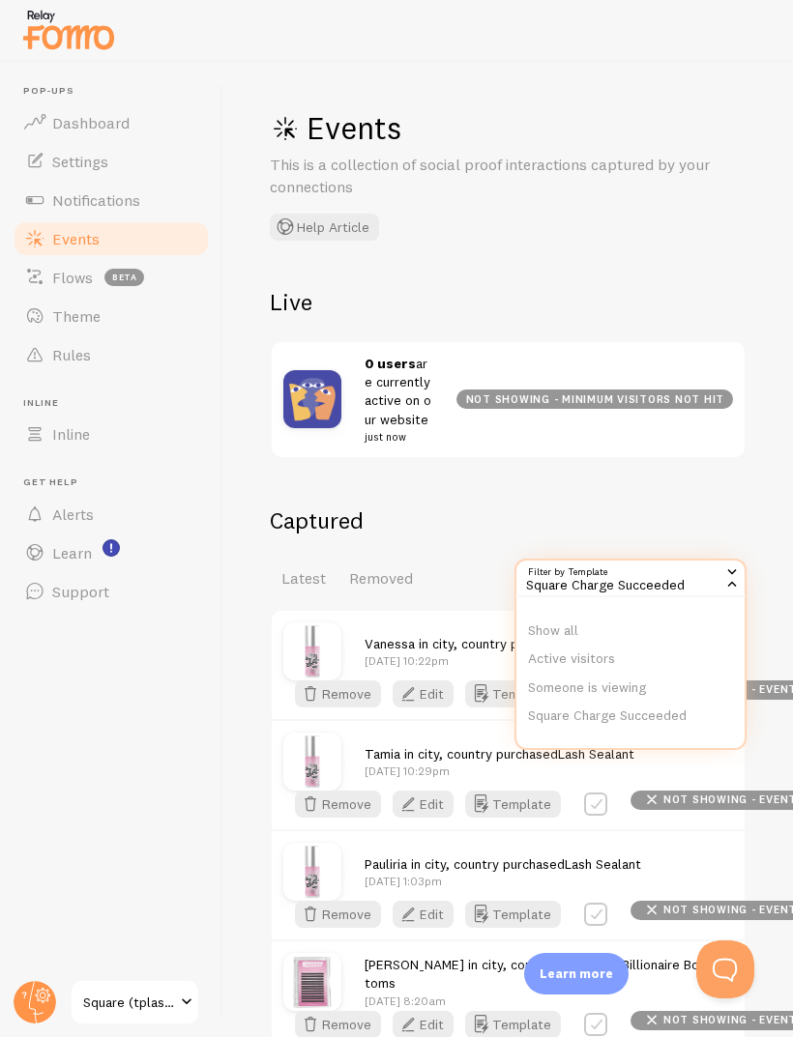
click at [55, 243] on span "Events" at bounding box center [75, 238] width 47 height 19
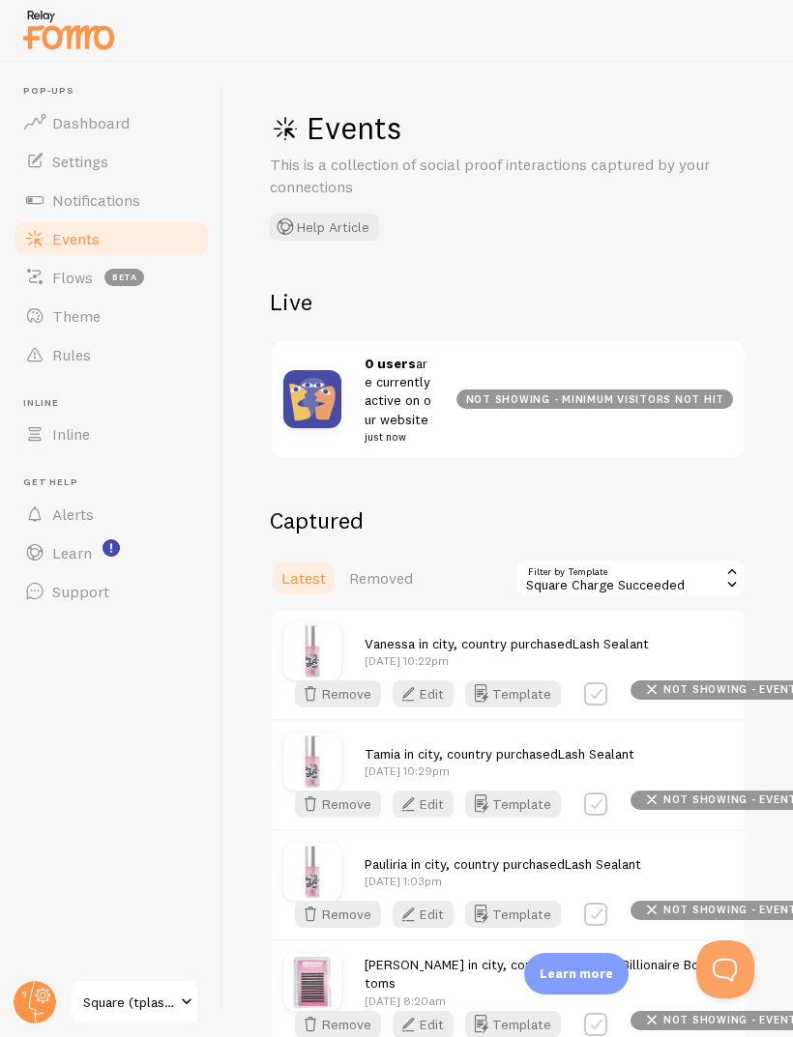
click at [82, 196] on span "Notifications" at bounding box center [96, 199] width 88 height 19
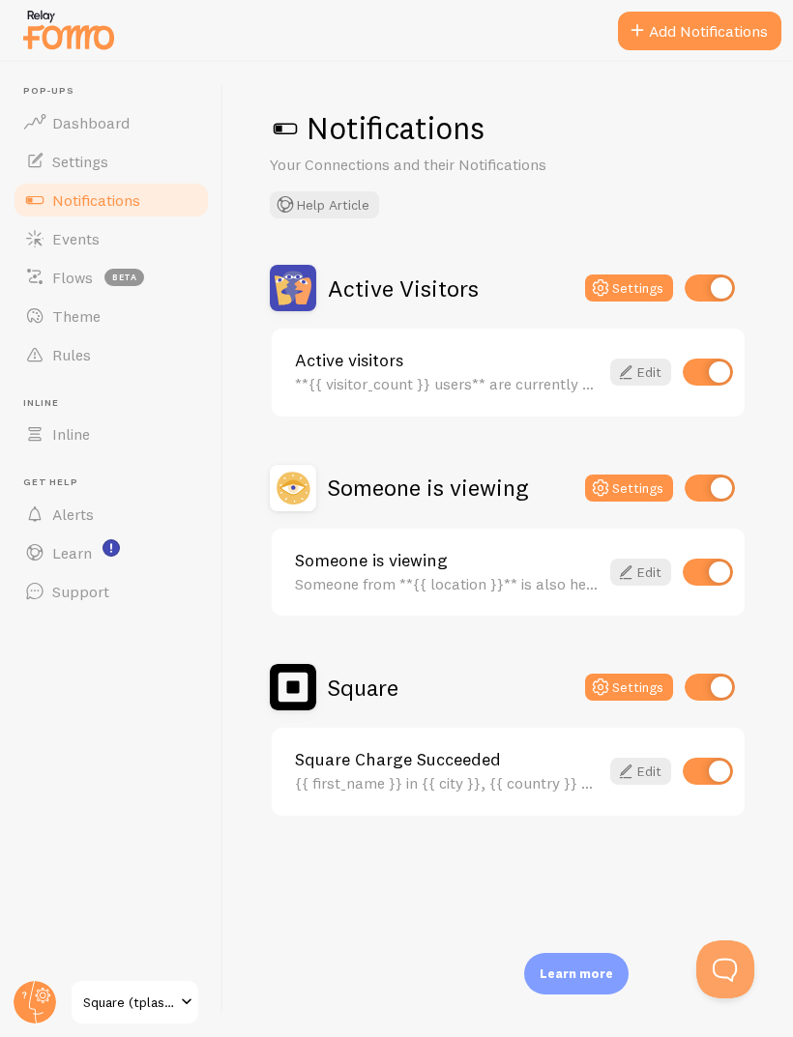
click at [730, 277] on input "checkbox" at bounding box center [709, 288] width 50 height 27
checkbox input "false"
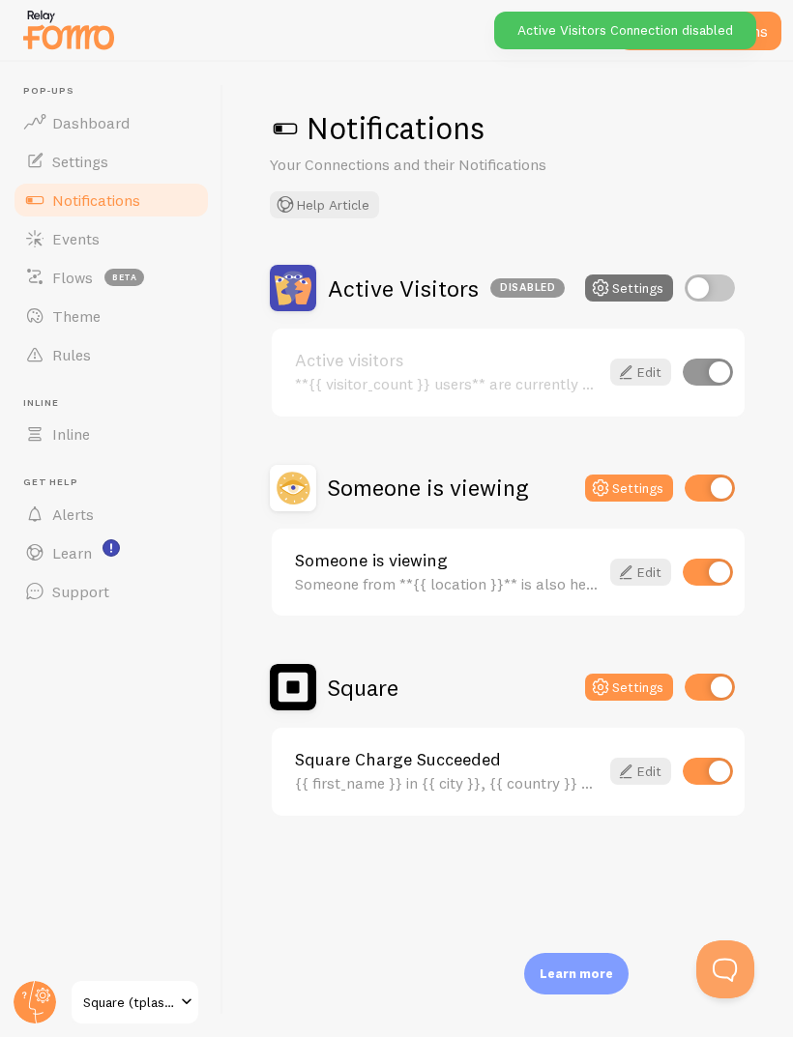
click at [710, 493] on input "checkbox" at bounding box center [709, 488] width 50 height 27
checkbox input "false"
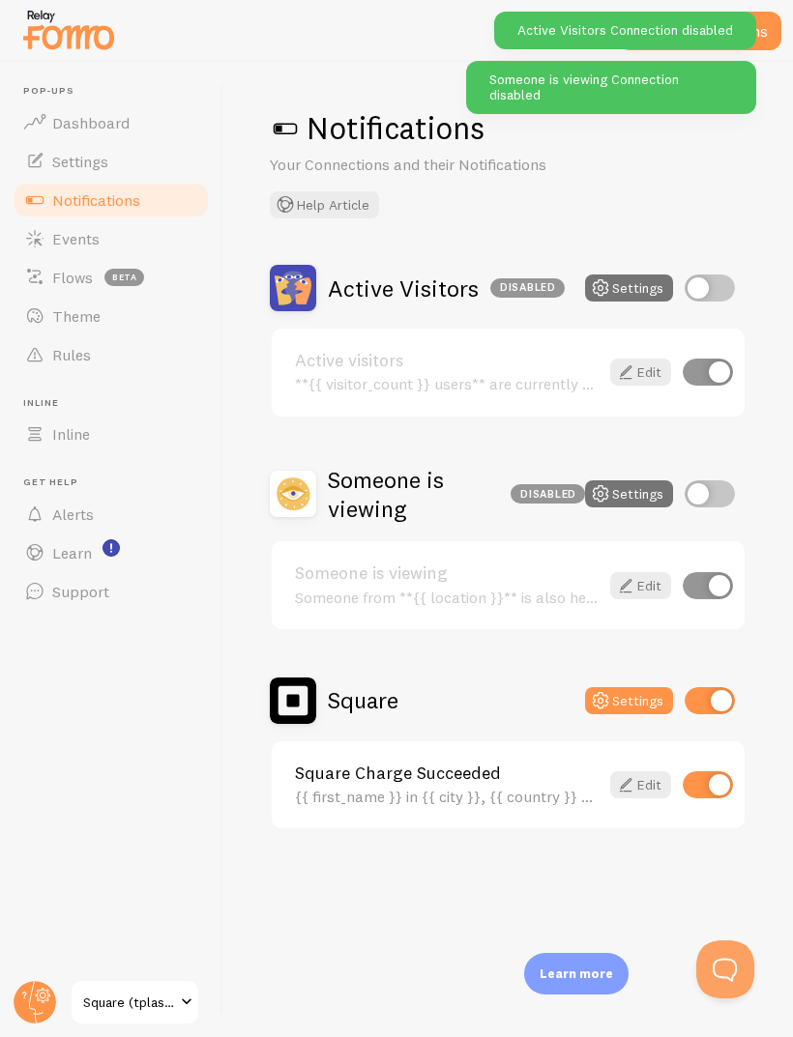
click at [771, 26] on button "Add Notifications" at bounding box center [699, 31] width 163 height 39
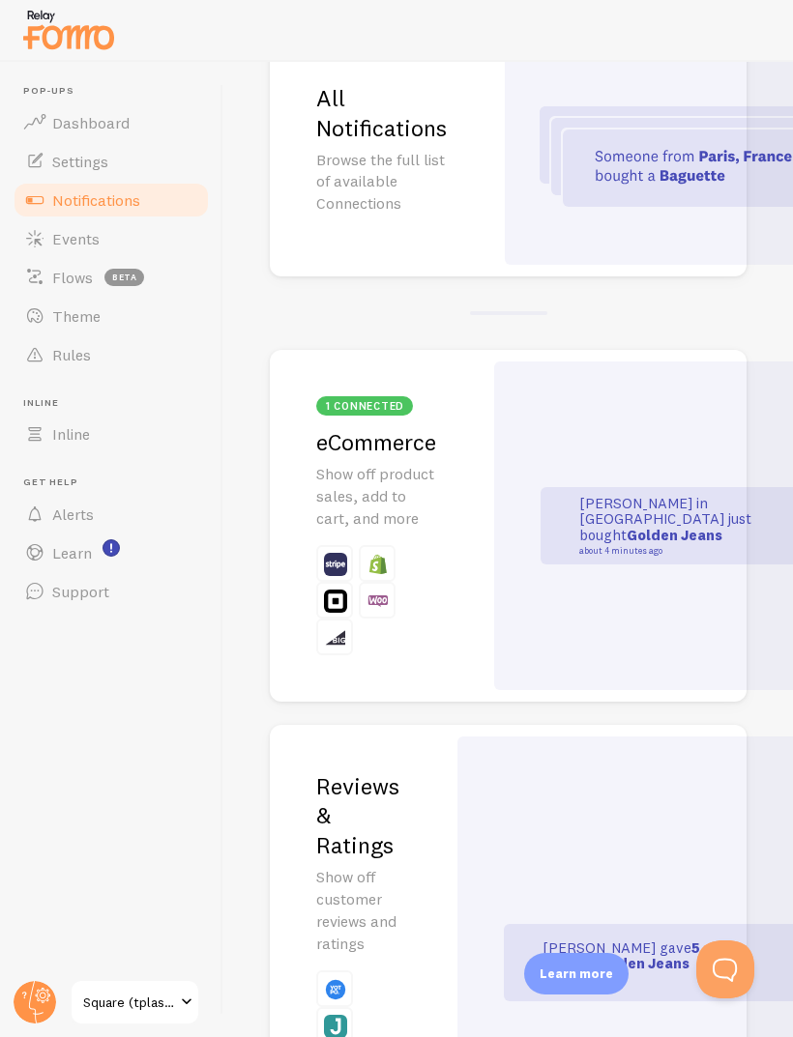
scroll to position [491, 0]
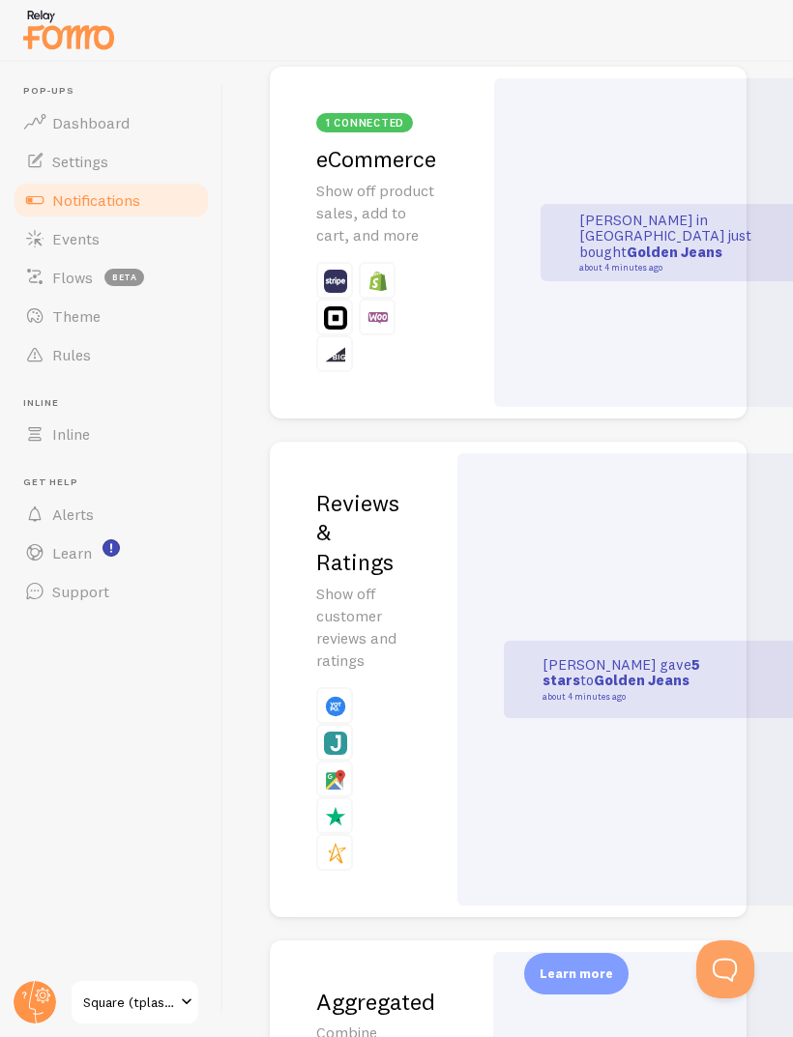
click at [689, 367] on div "John in San Francisco just bought Golden Jeans about 4 minutes ago" at bounding box center [695, 242] width 402 height 328
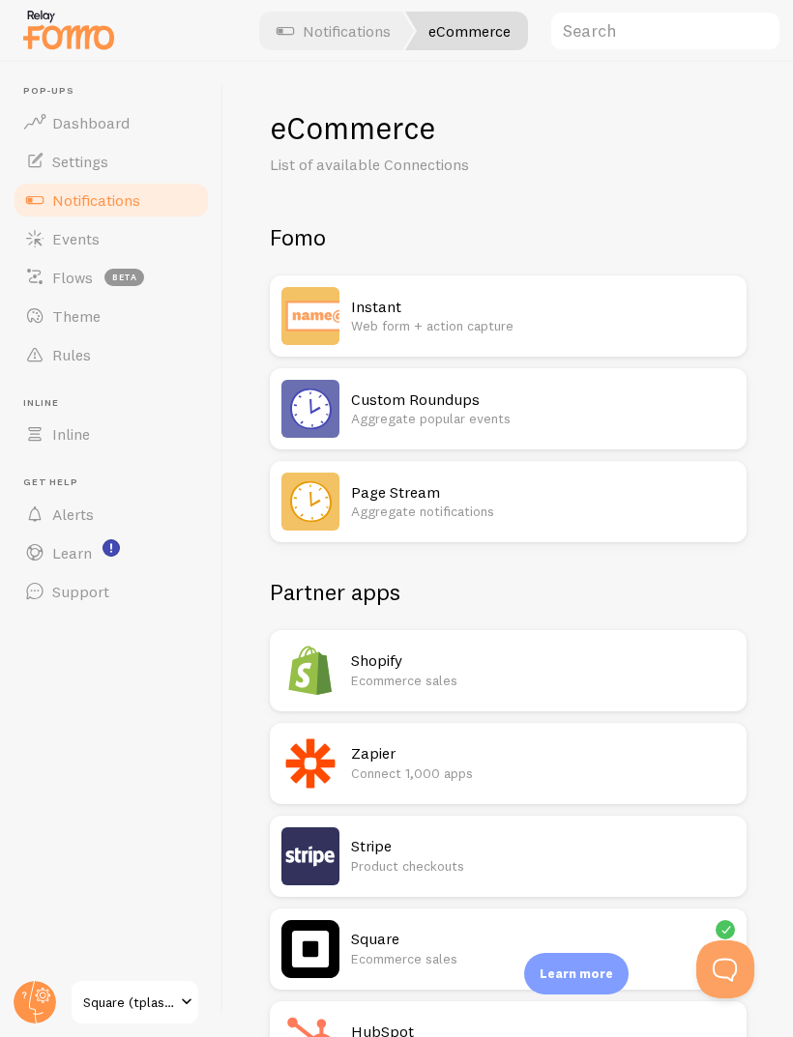
scroll to position [212, 0]
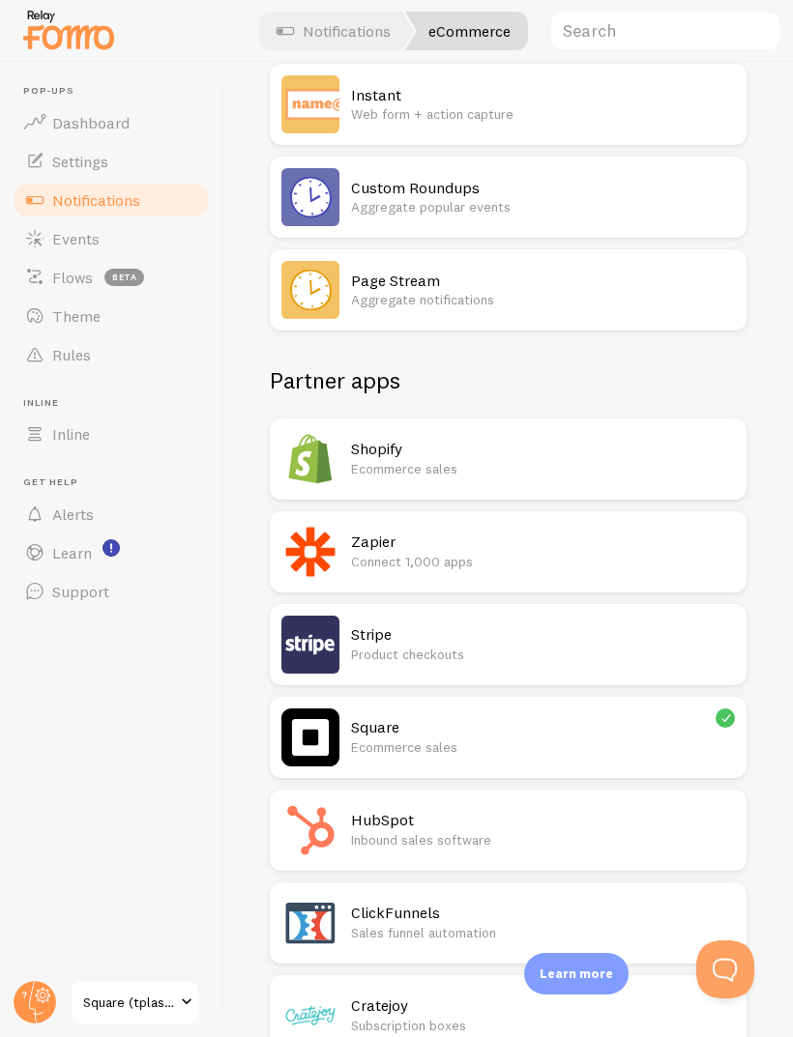
click at [521, 688] on div "Square Ecommerce sales" at bounding box center [543, 738] width 384 height 58
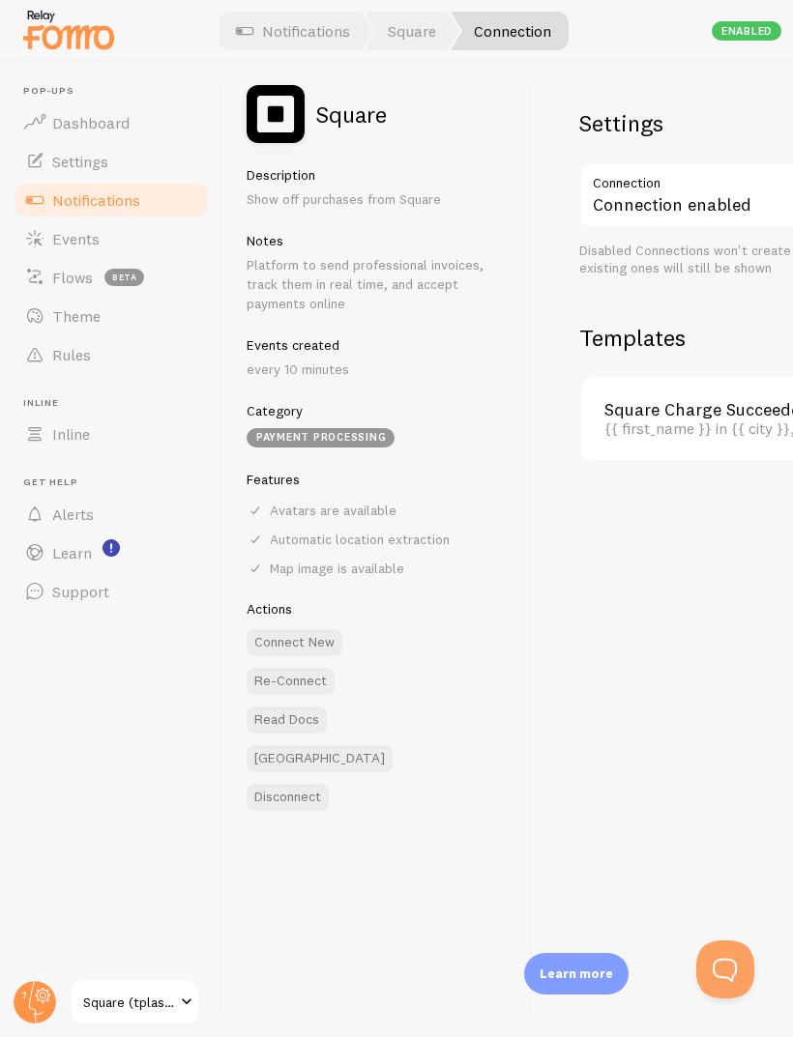
scroll to position [44, 0]
click at [43, 227] on span at bounding box center [34, 238] width 23 height 23
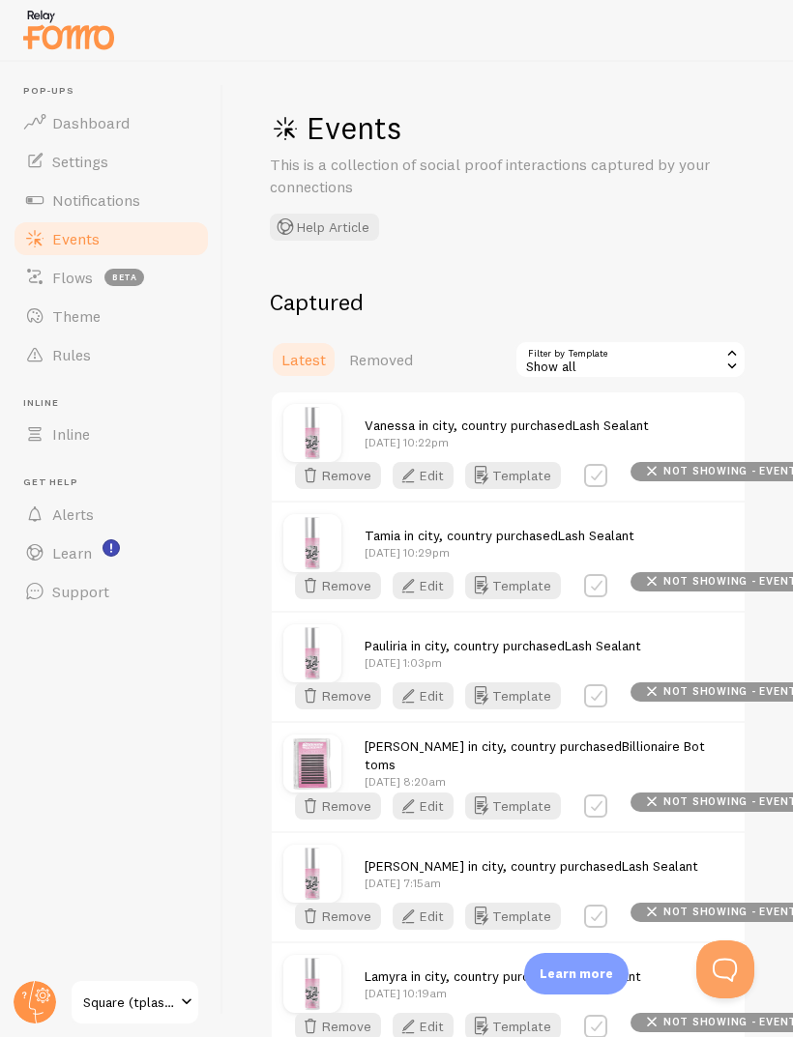
click at [42, 688] on header "Pop-ups Dashboard Settings Notifications Events Flows beta Theme Rules Inline I…" at bounding box center [111, 549] width 222 height 975
click at [40, 688] on html "Pop-ups Dashboard Settings Notifications Events Flows beta Theme Rules Inline I…" at bounding box center [396, 518] width 793 height 1037
click at [20, 688] on header "Pop-ups Dashboard Settings Notifications Events Flows beta Theme Rules Inline I…" at bounding box center [111, 549] width 222 height 975
click at [15, 688] on icon at bounding box center [35, 1002] width 46 height 46
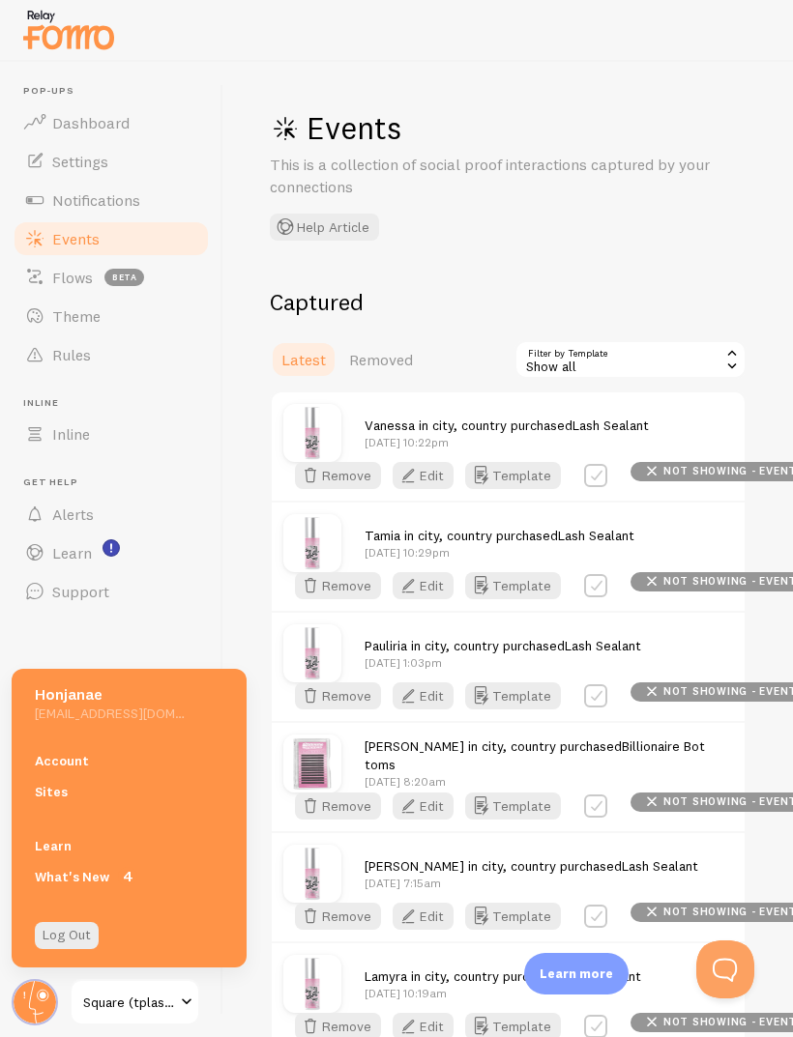
click at [63, 688] on link "Sites" at bounding box center [129, 791] width 235 height 31
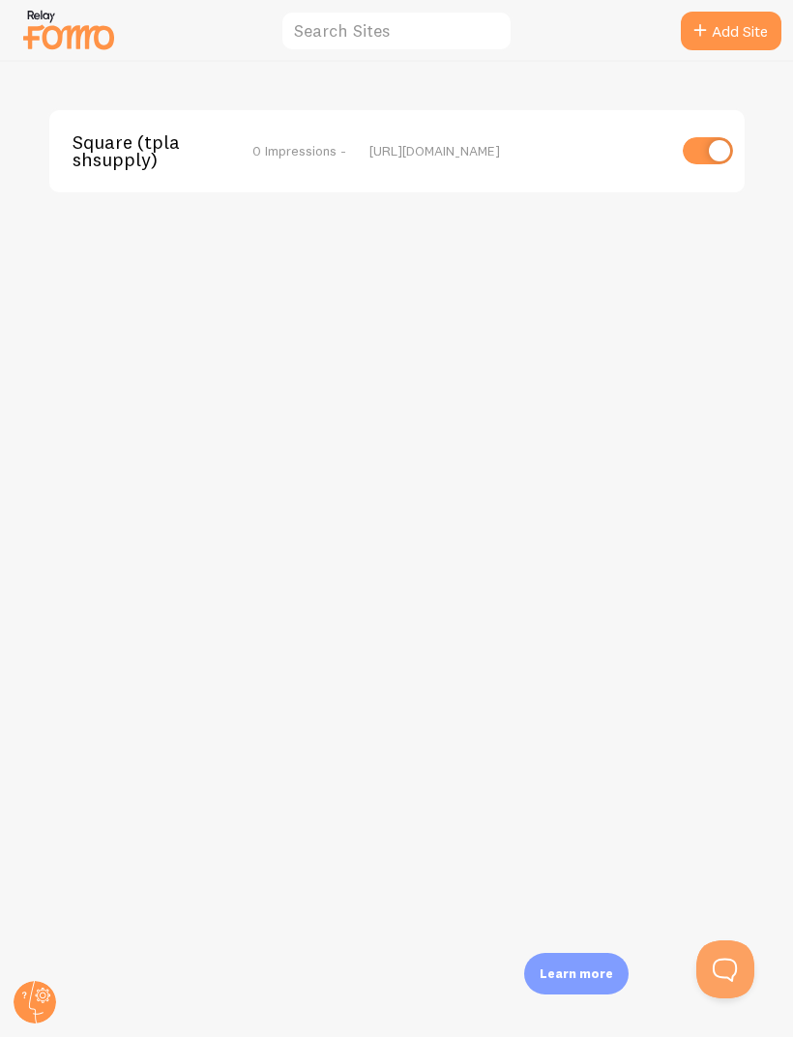
click at [32, 688] on icon at bounding box center [35, 1002] width 46 height 46
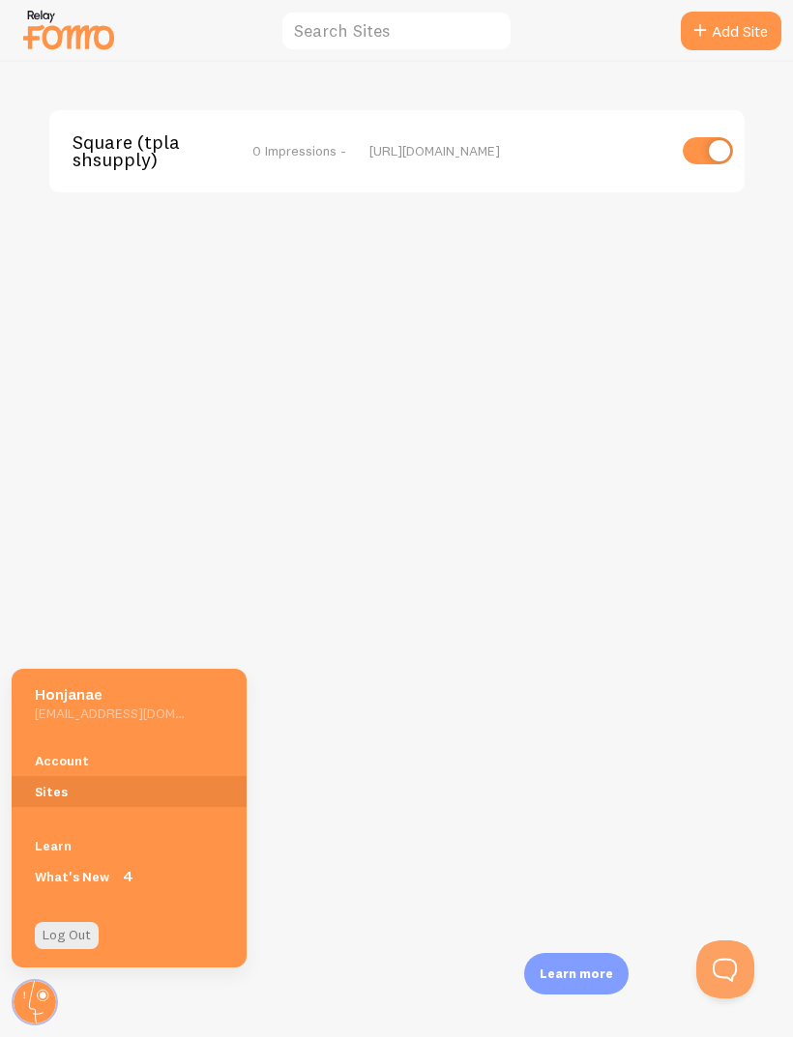
click at [53, 688] on link "Sites" at bounding box center [129, 791] width 235 height 31
click at [70, 688] on link "Sites" at bounding box center [129, 791] width 235 height 31
click at [71, 688] on link "Sites" at bounding box center [129, 791] width 235 height 31
click at [67, 688] on link "Sites" at bounding box center [129, 791] width 235 height 31
click at [83, 688] on link "Sites" at bounding box center [129, 791] width 235 height 31
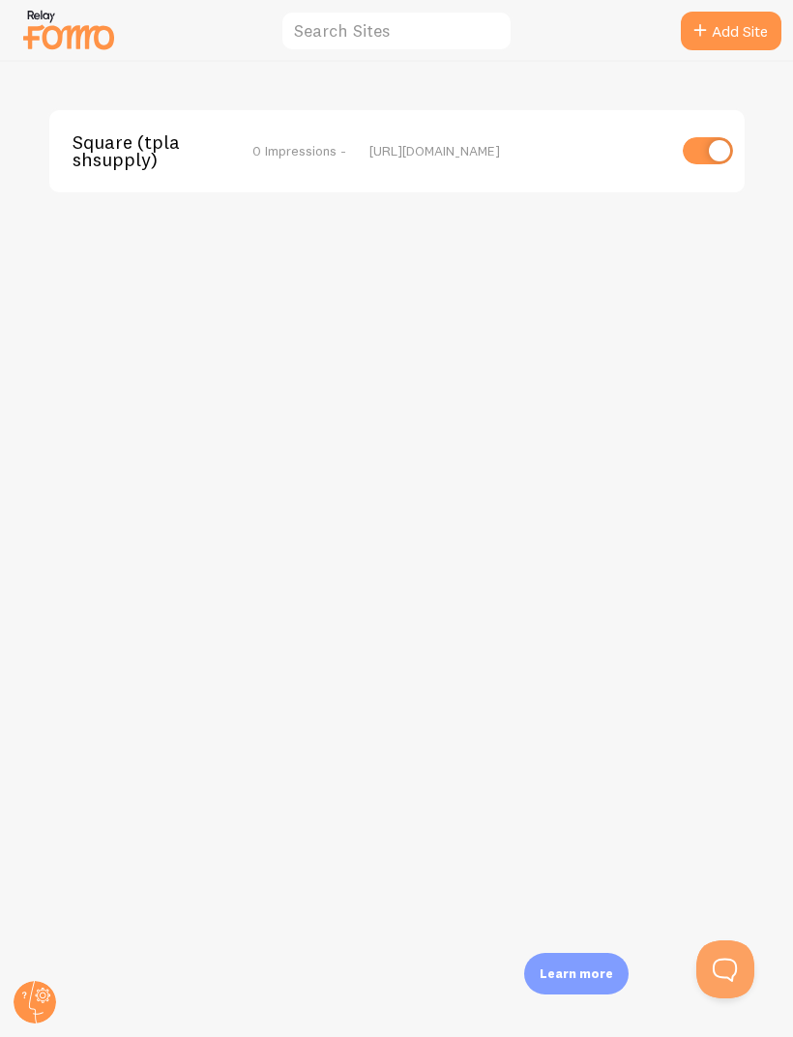
click at [40, 984] on circle at bounding box center [35, 1002] width 43 height 43
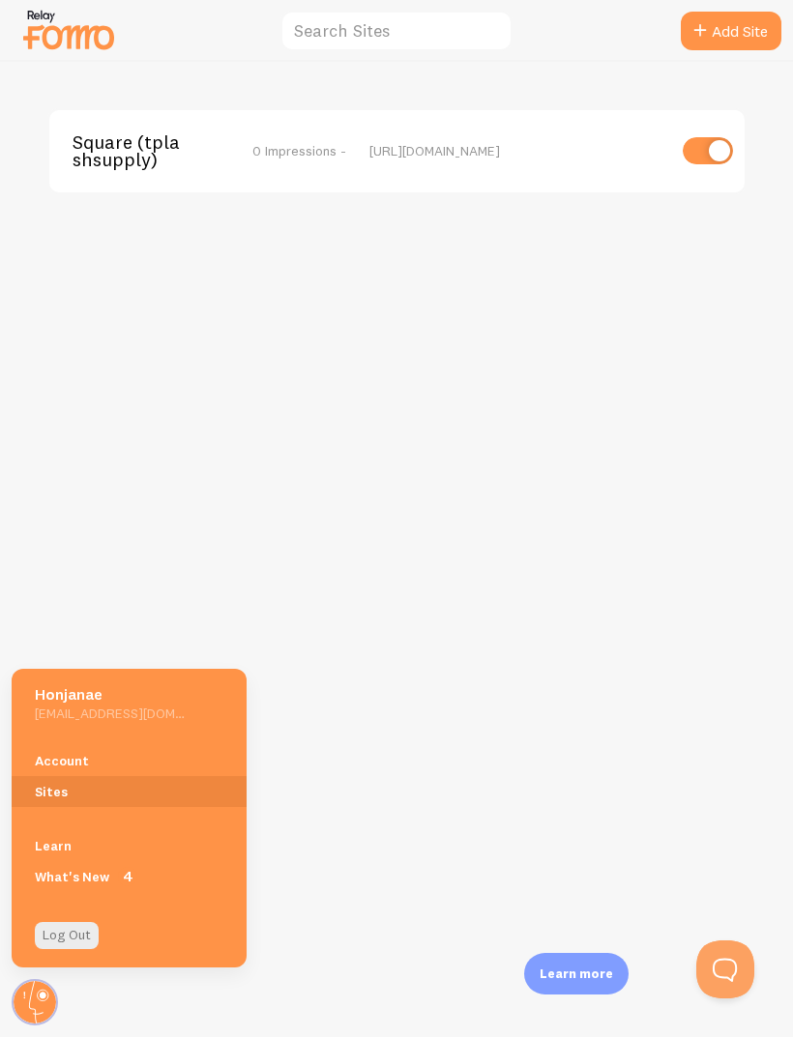
click at [58, 756] on link "Account" at bounding box center [129, 760] width 235 height 31
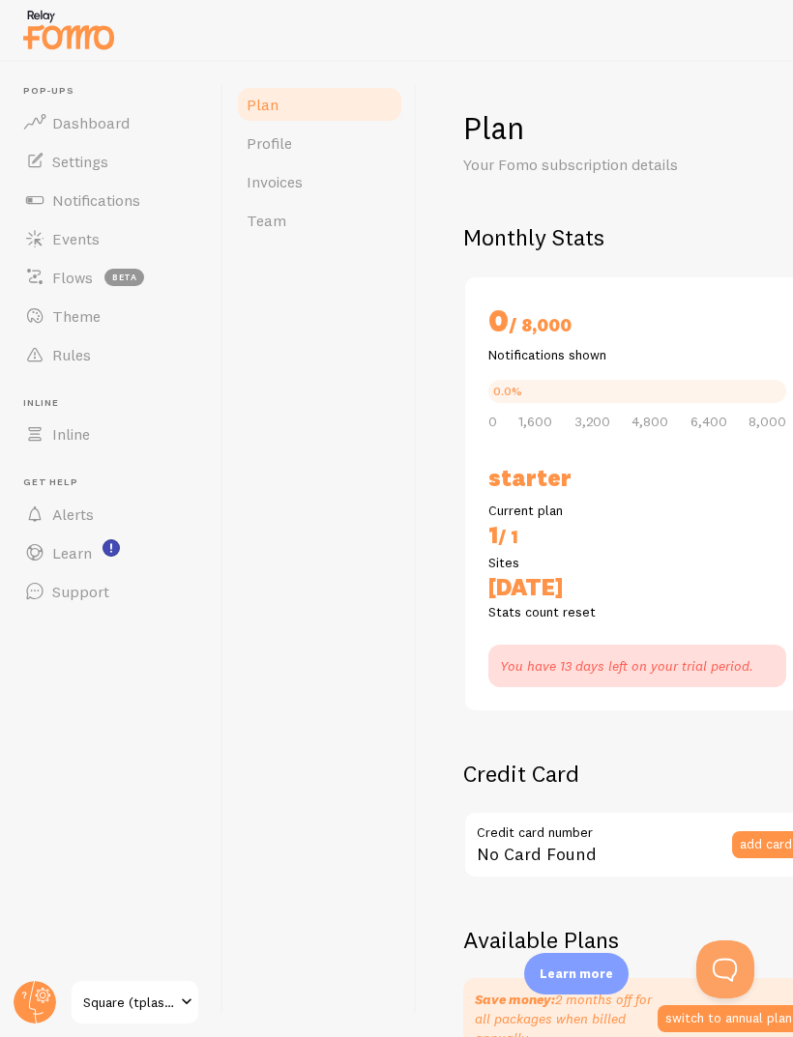
click at [84, 201] on span "Notifications" at bounding box center [96, 199] width 88 height 19
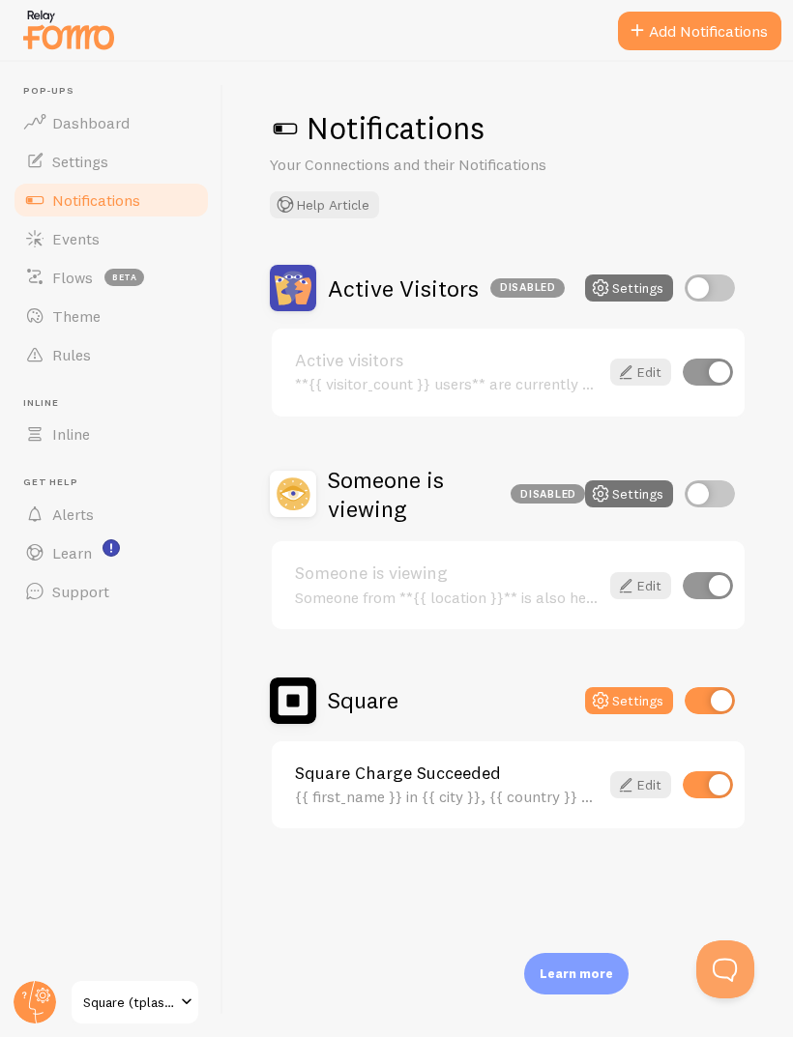
click at [37, 998] on circle at bounding box center [35, 1002] width 43 height 43
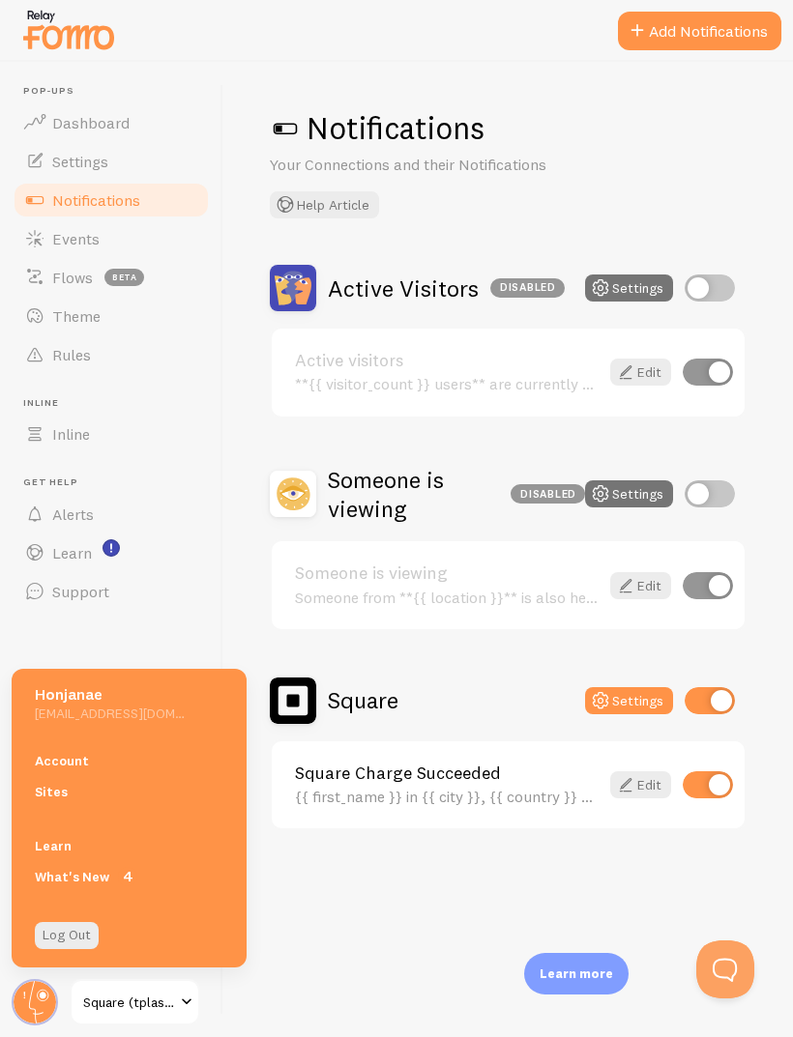
click at [156, 608] on link "Support" at bounding box center [111, 591] width 199 height 39
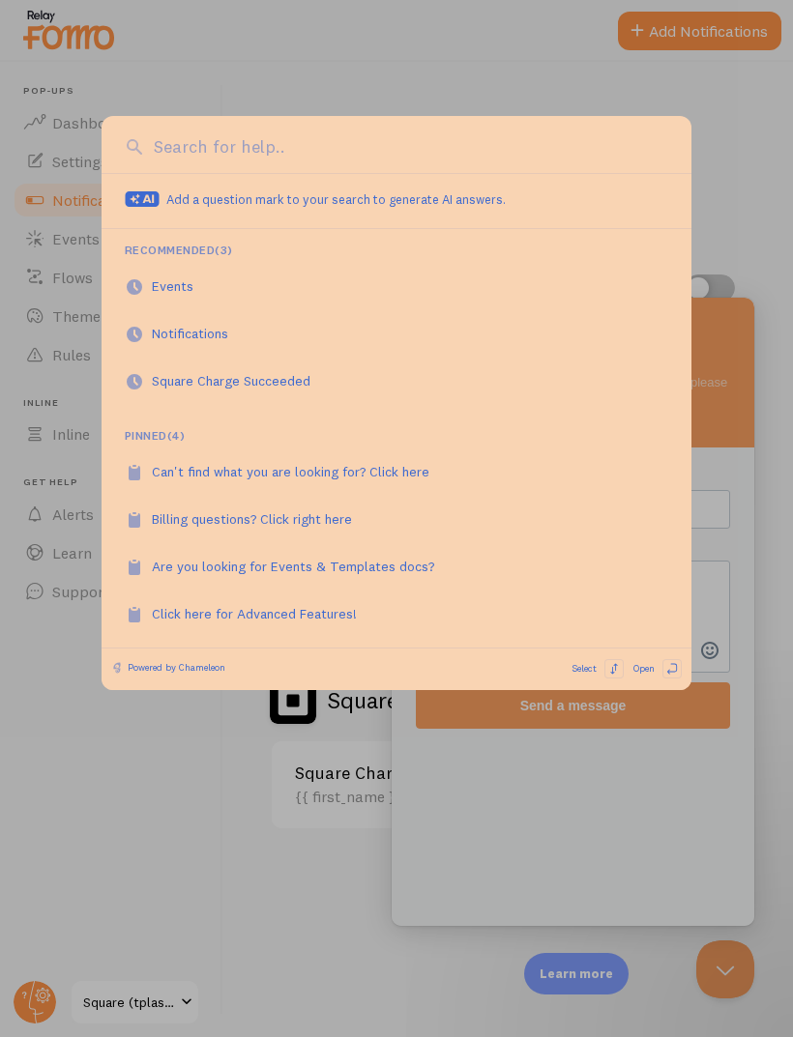
click at [131, 84] on div at bounding box center [396, 518] width 793 height 1037
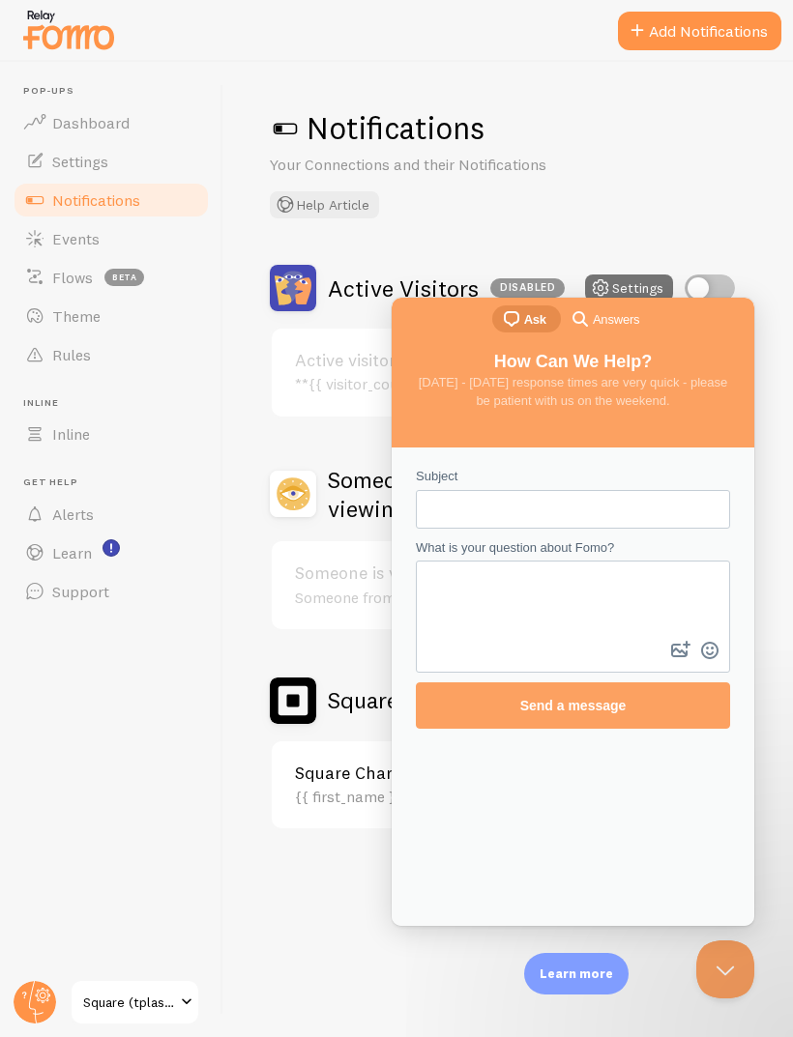
click at [91, 175] on link "Settings" at bounding box center [111, 161] width 199 height 39
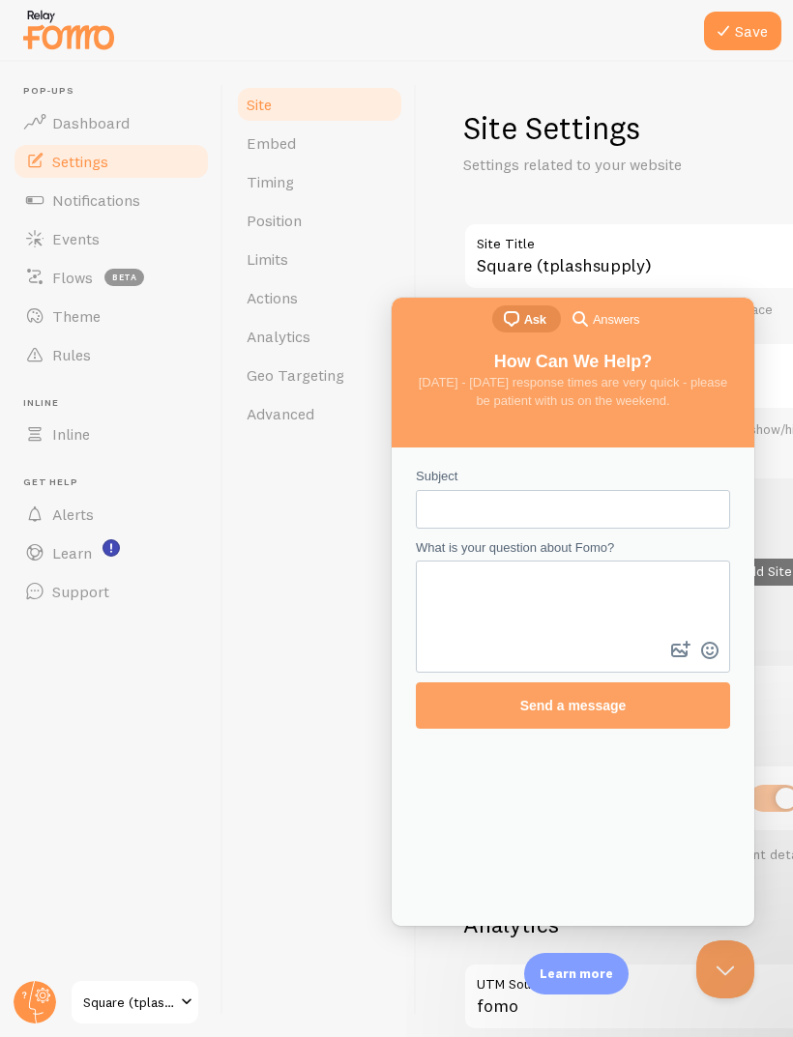
click at [752, 983] on div at bounding box center [725, 970] width 58 height 58
click at [726, 976] on button "Close Beacon popover" at bounding box center [725, 970] width 58 height 58
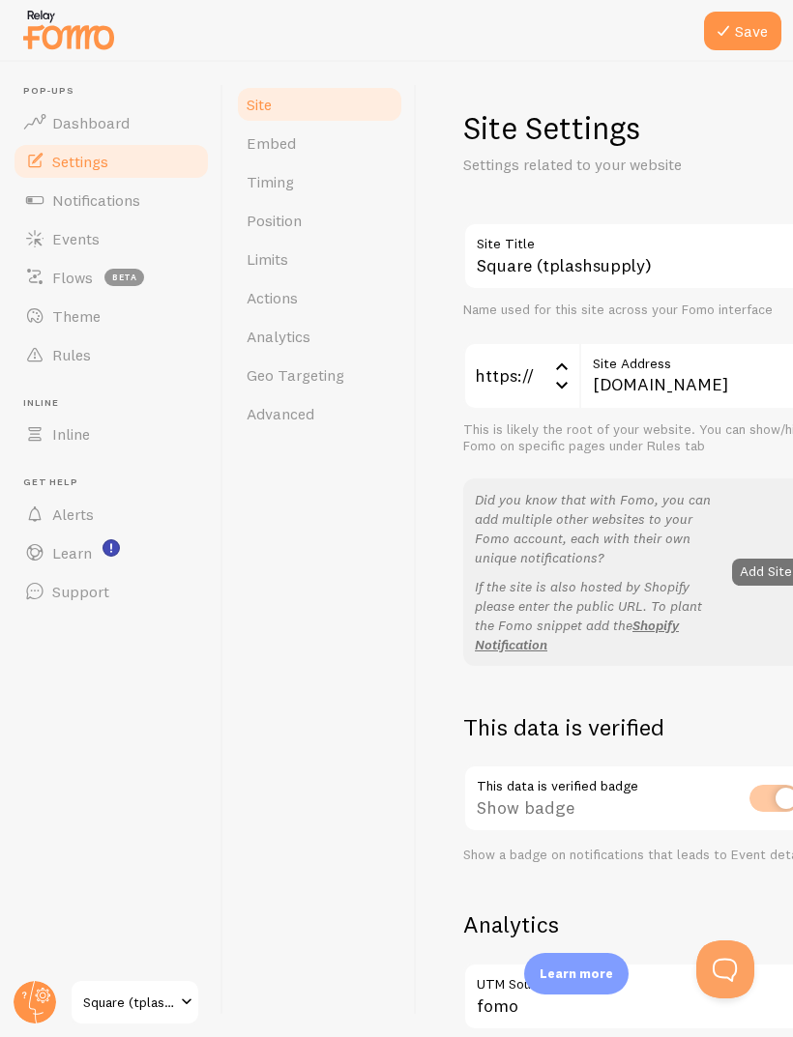
click at [274, 190] on span "Timing" at bounding box center [270, 181] width 47 height 19
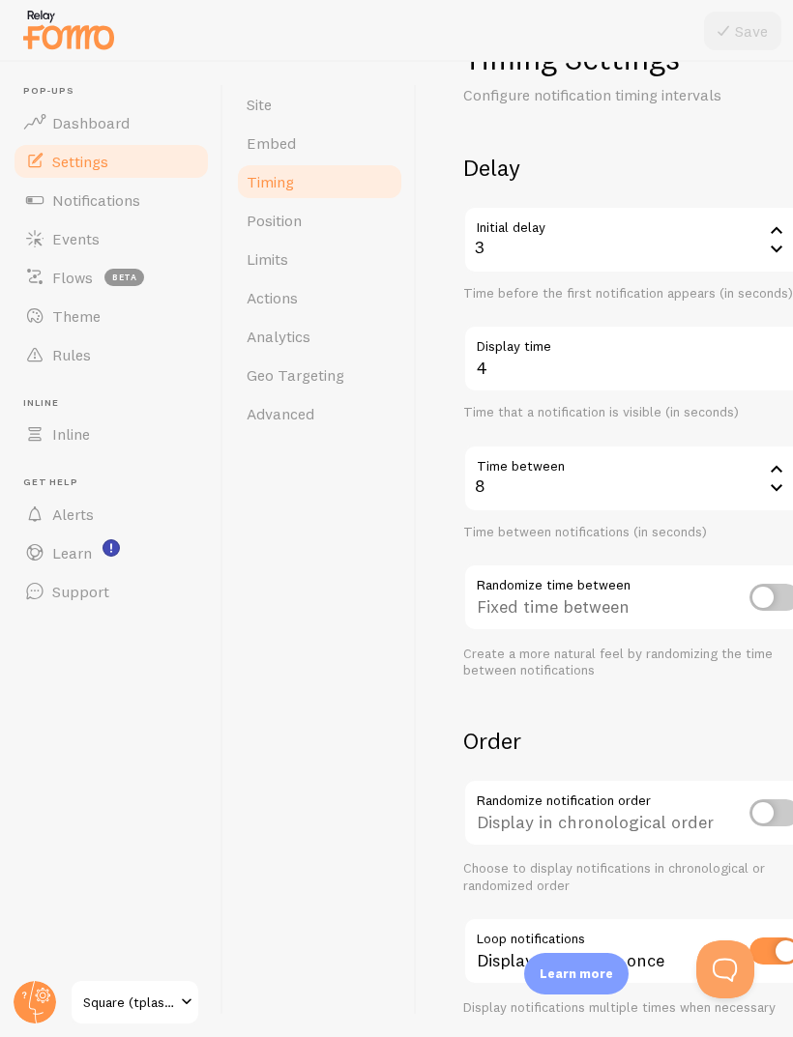
scroll to position [69, 0]
click at [766, 800] on input "checkbox" at bounding box center [774, 813] width 50 height 27
checkbox input "true"
click at [778, 497] on icon at bounding box center [776, 488] width 23 height 23
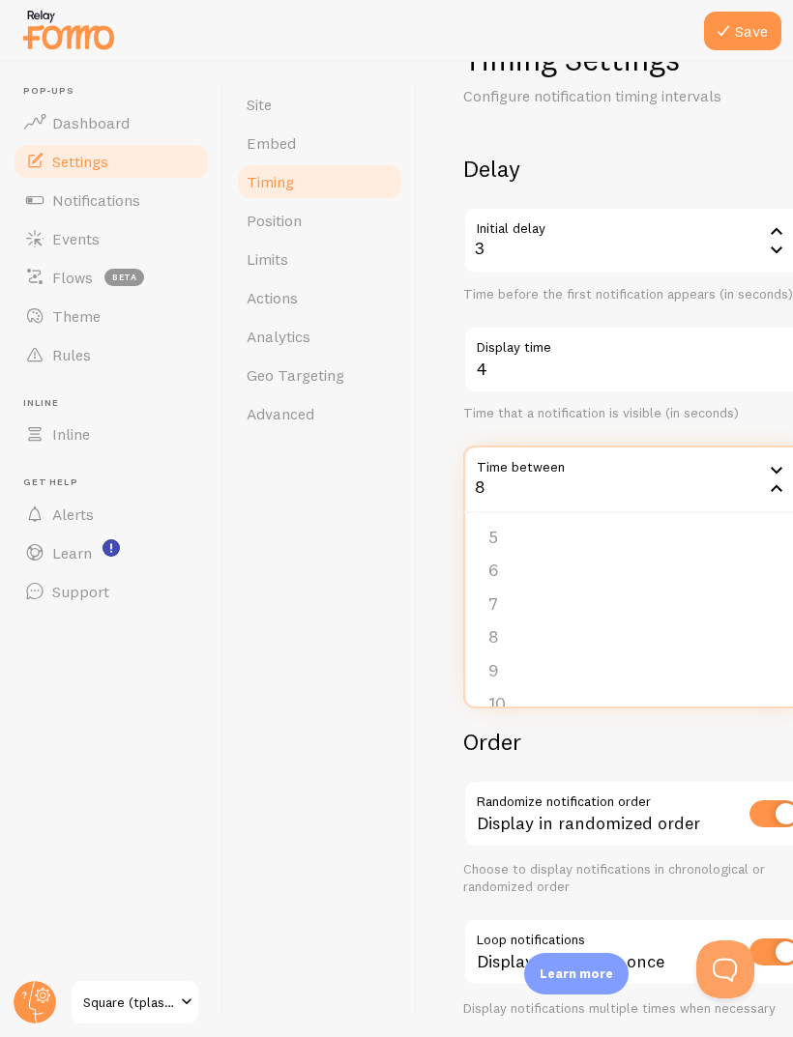
scroll to position [141, 0]
click at [570, 600] on li "7" at bounding box center [637, 601] width 344 height 34
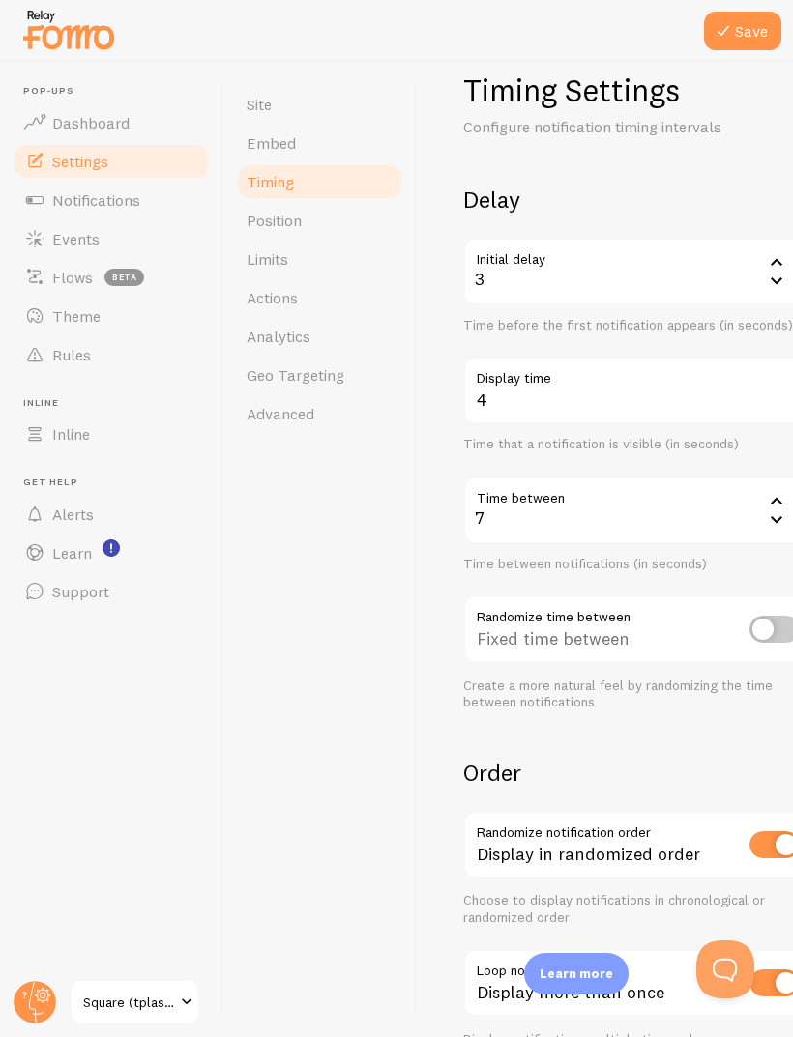
scroll to position [37, 0]
click at [775, 247] on div "3" at bounding box center [637, 273] width 348 height 68
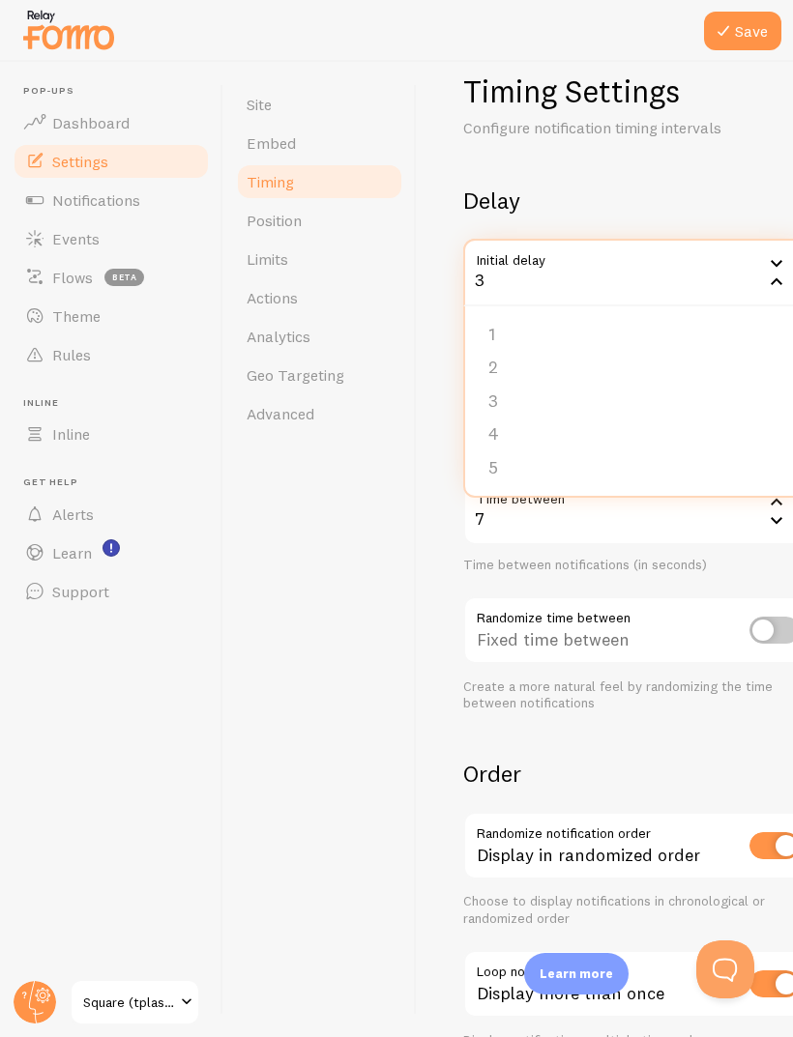
click at [588, 363] on li "2" at bounding box center [637, 368] width 344 height 34
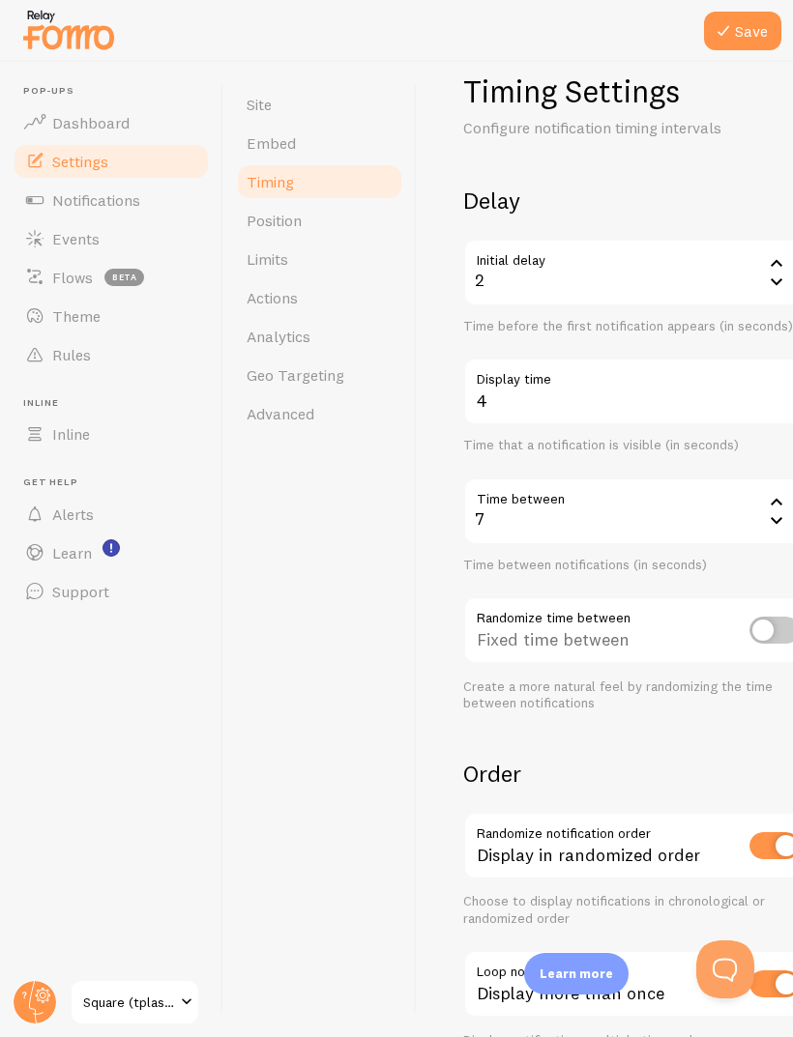
click at [758, 38] on button "Save" at bounding box center [742, 31] width 77 height 39
click at [262, 230] on link "Position" at bounding box center [319, 220] width 169 height 39
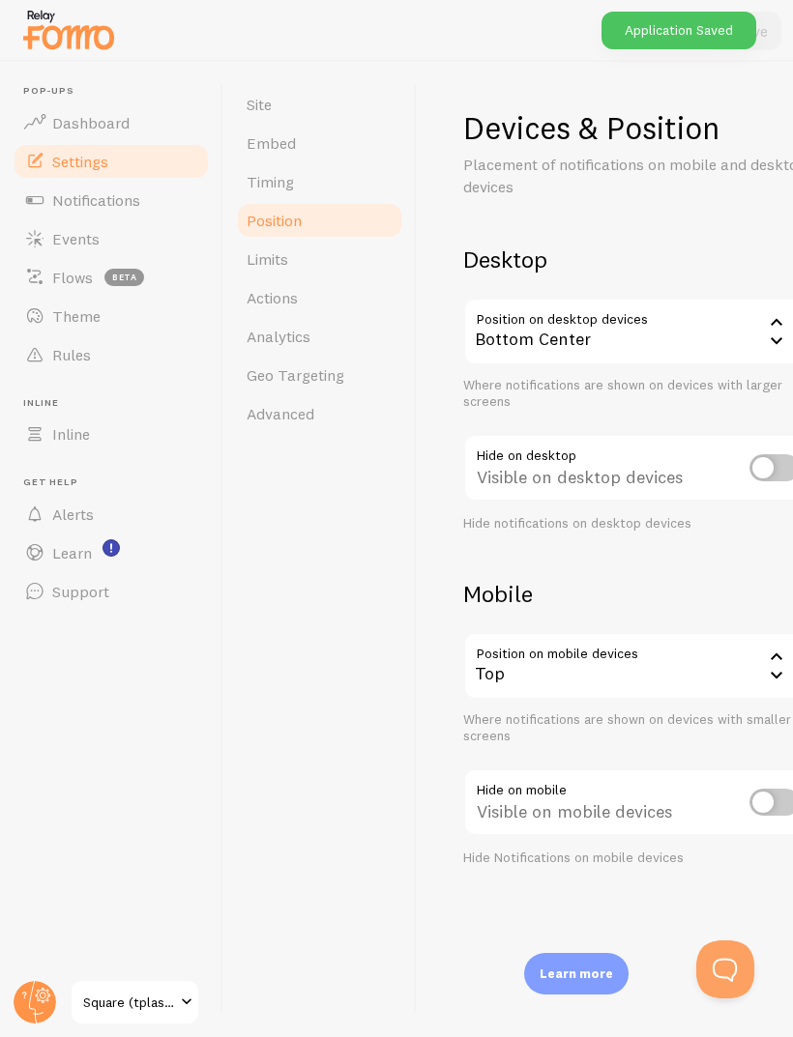
click at [249, 246] on link "Limits" at bounding box center [319, 259] width 169 height 39
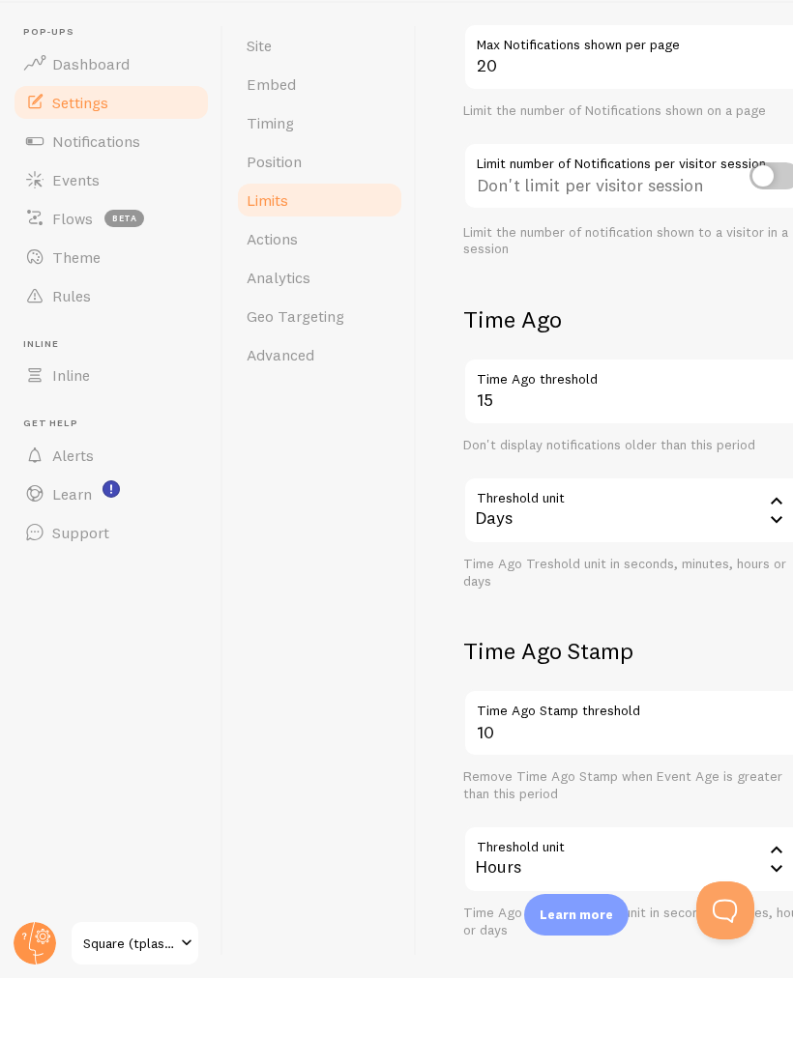
scroll to position [192, 0]
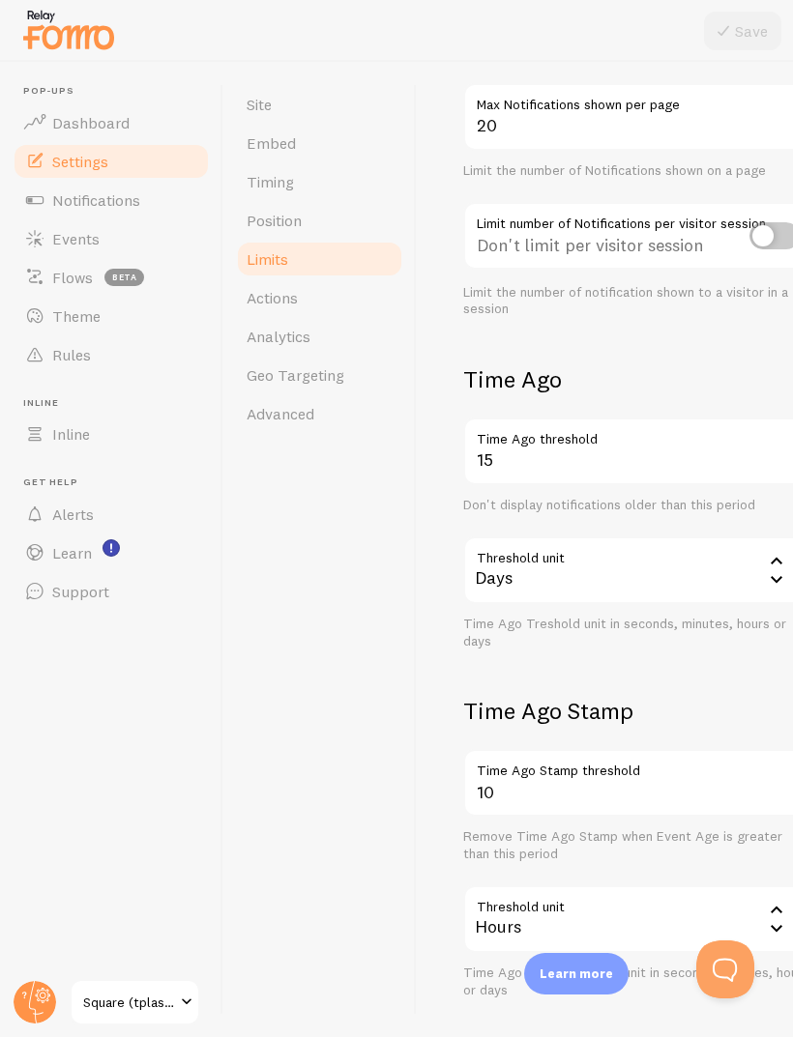
click at [256, 103] on span "Site" at bounding box center [259, 104] width 25 height 19
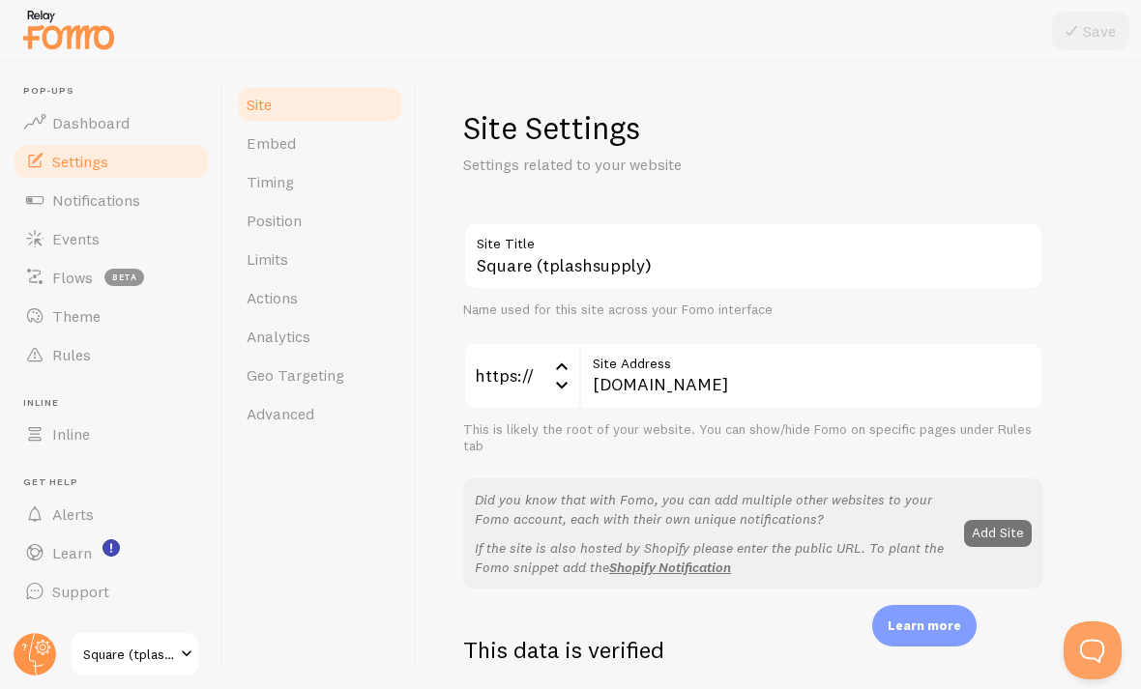
click at [285, 426] on link "Advanced" at bounding box center [319, 413] width 169 height 39
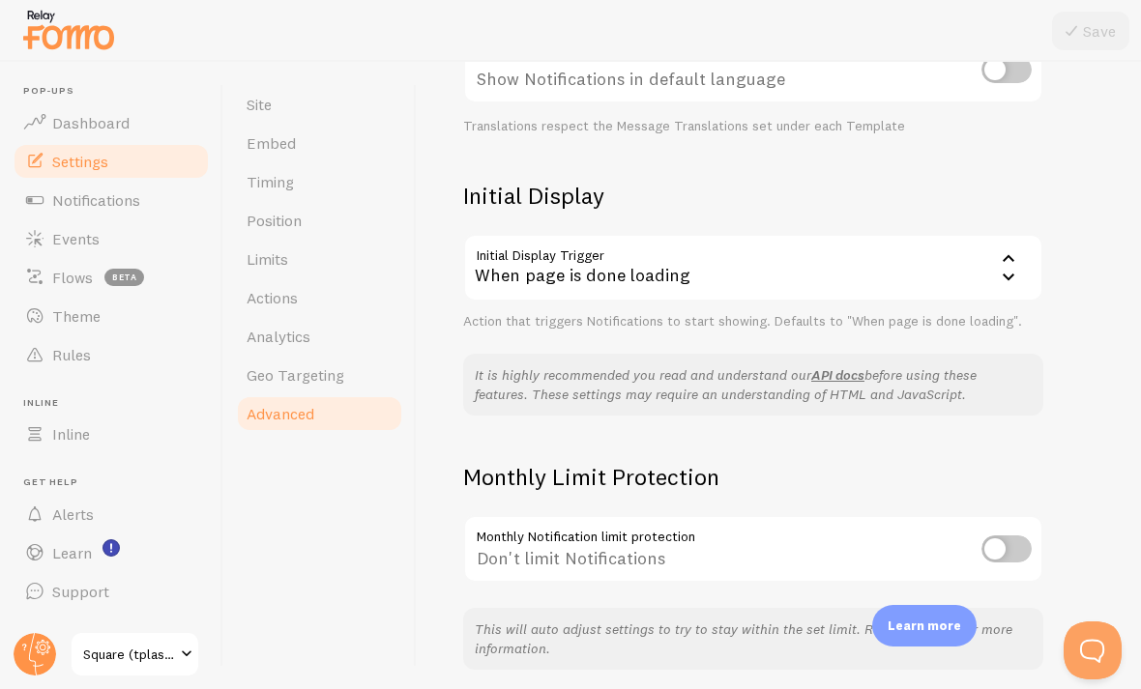
scroll to position [358, 0]
click at [64, 238] on span "Events" at bounding box center [75, 238] width 47 height 19
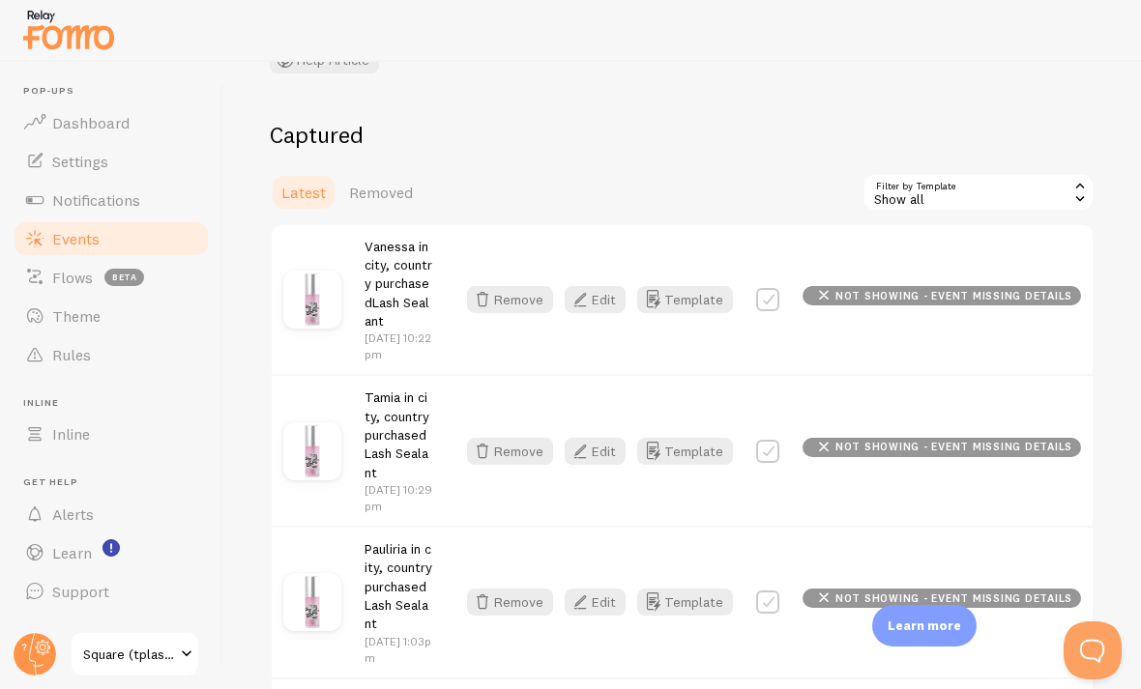
scroll to position [169, 0]
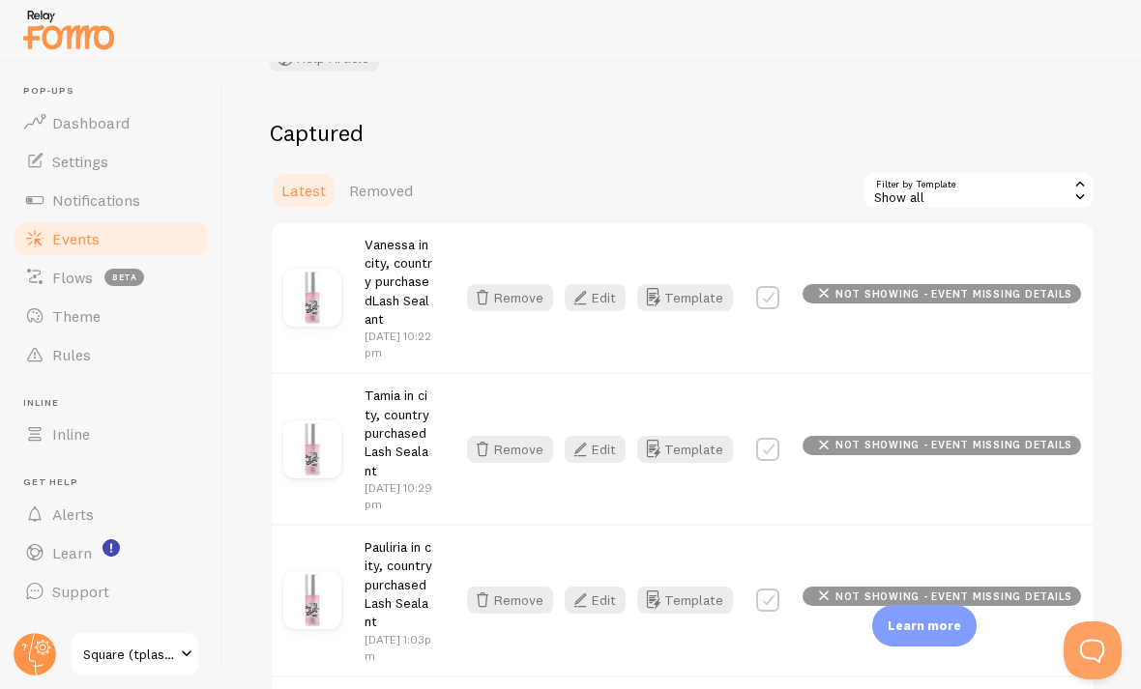
click at [592, 292] on icon "button" at bounding box center [579, 297] width 23 height 23
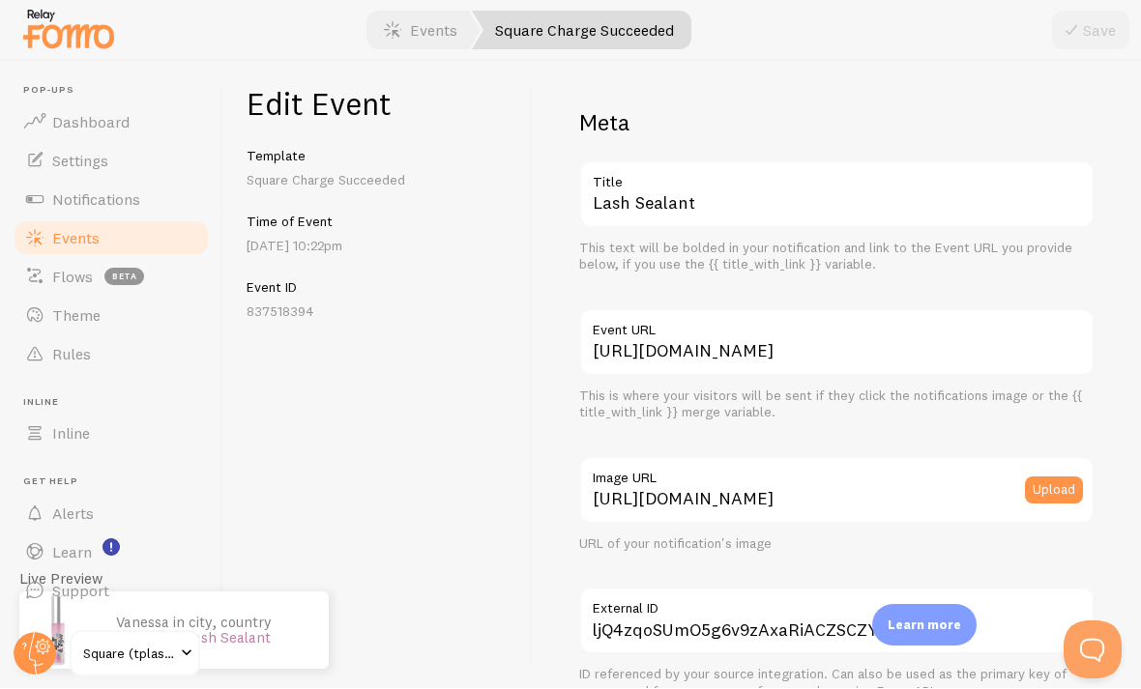
click at [50, 221] on link "Events" at bounding box center [111, 238] width 199 height 39
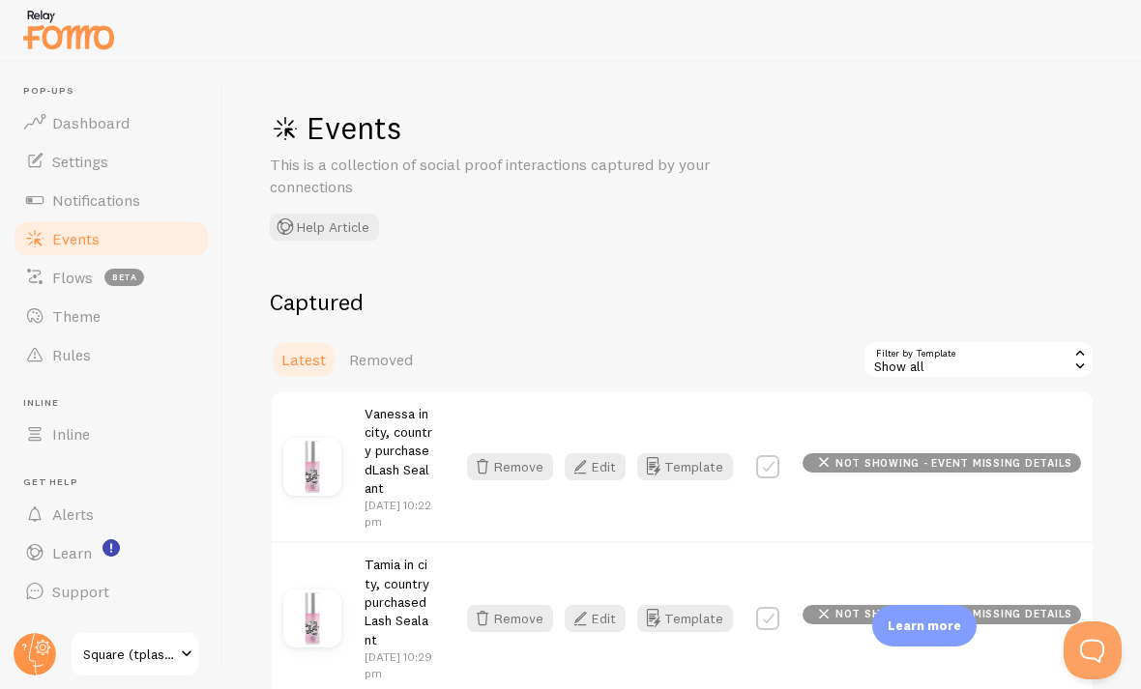
click at [622, 605] on button "Edit" at bounding box center [595, 618] width 61 height 27
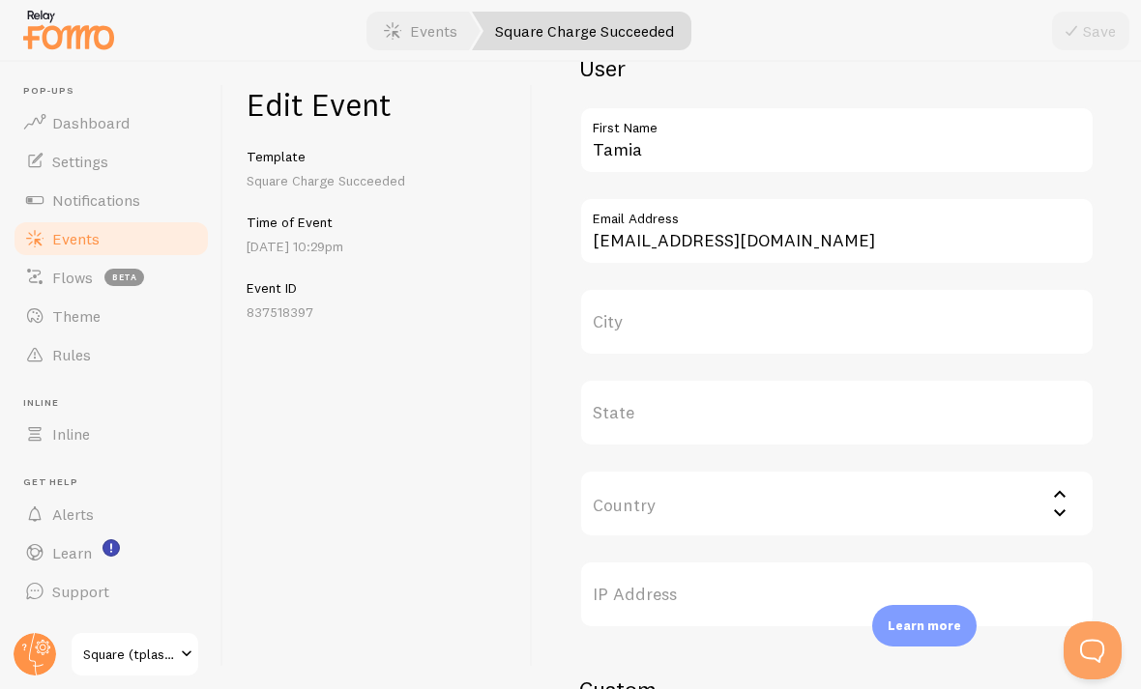
scroll to position [668, 0]
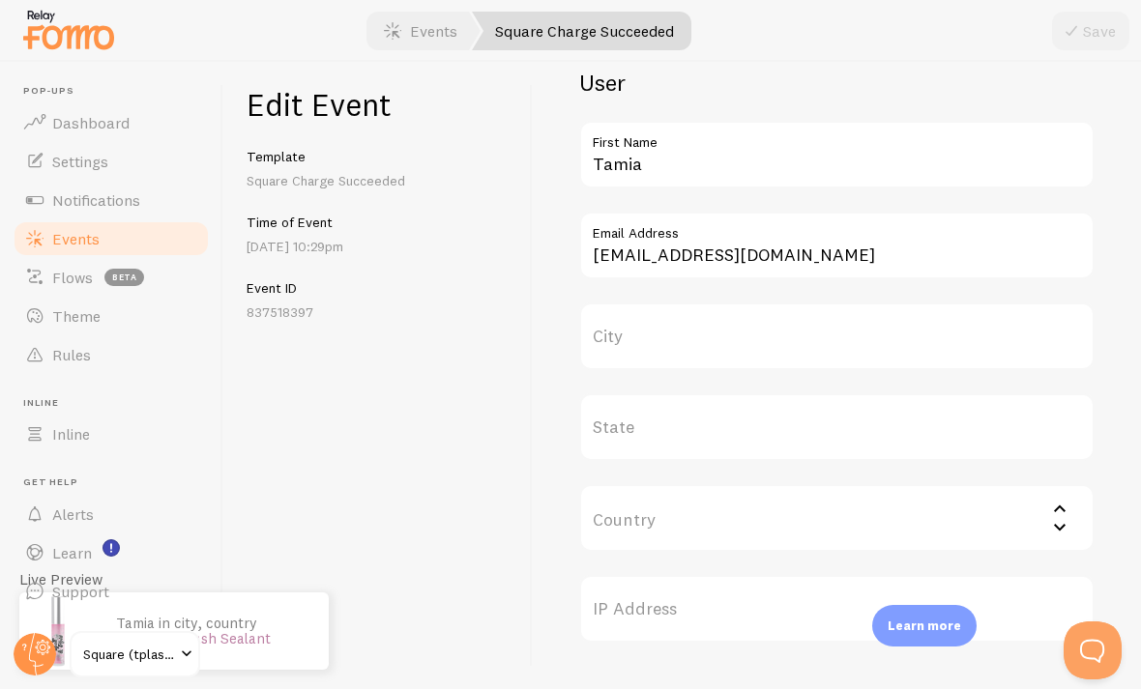
click at [792, 537] on input "Country" at bounding box center [836, 518] width 515 height 68
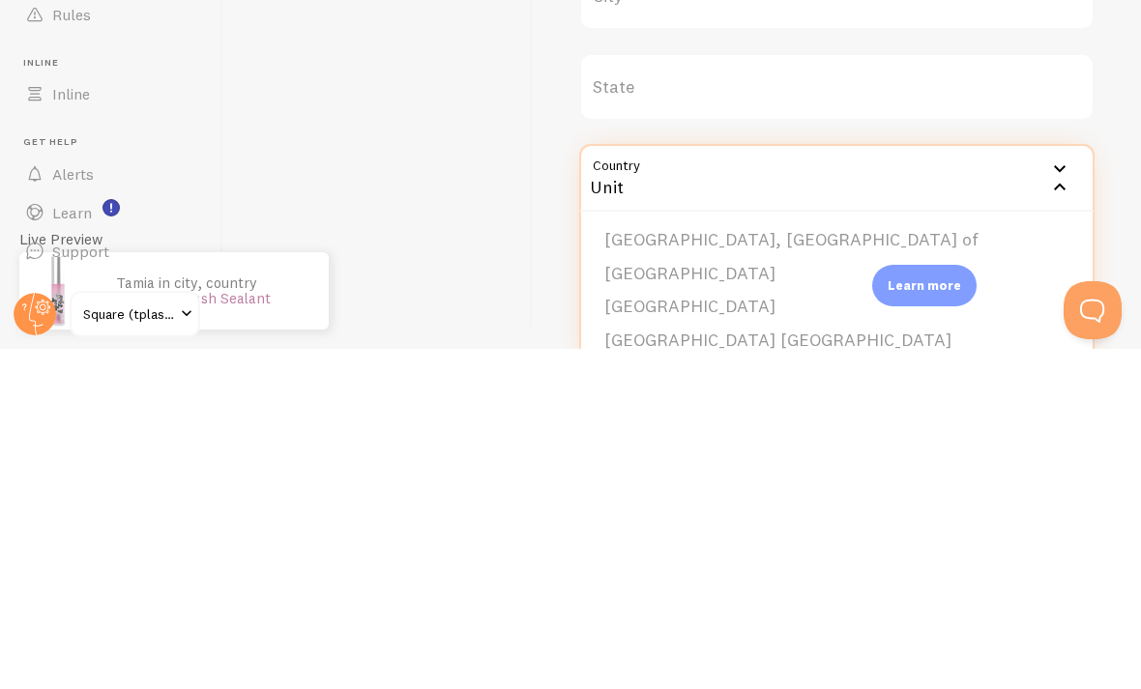
scroll to position [0, 0]
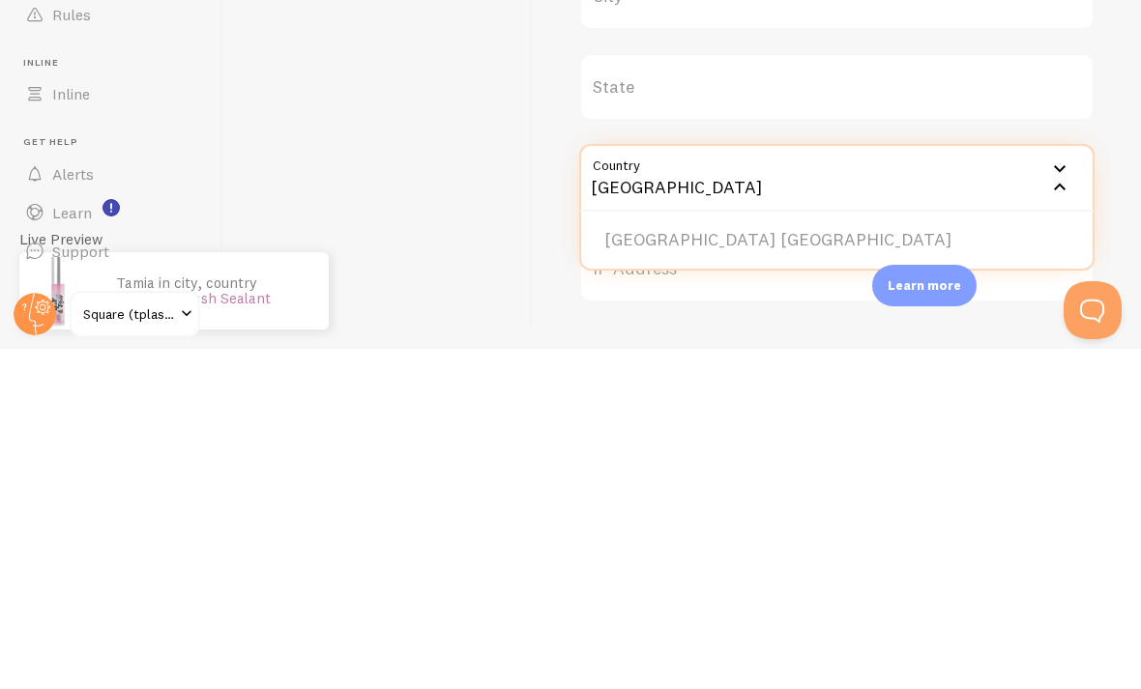
type input "[GEOGRAPHIC_DATA]"
click at [415, 218] on div "Edit Event Template Square Charge Succeeded Time of Event [DATE] 10:29pm Event …" at bounding box center [377, 375] width 309 height 627
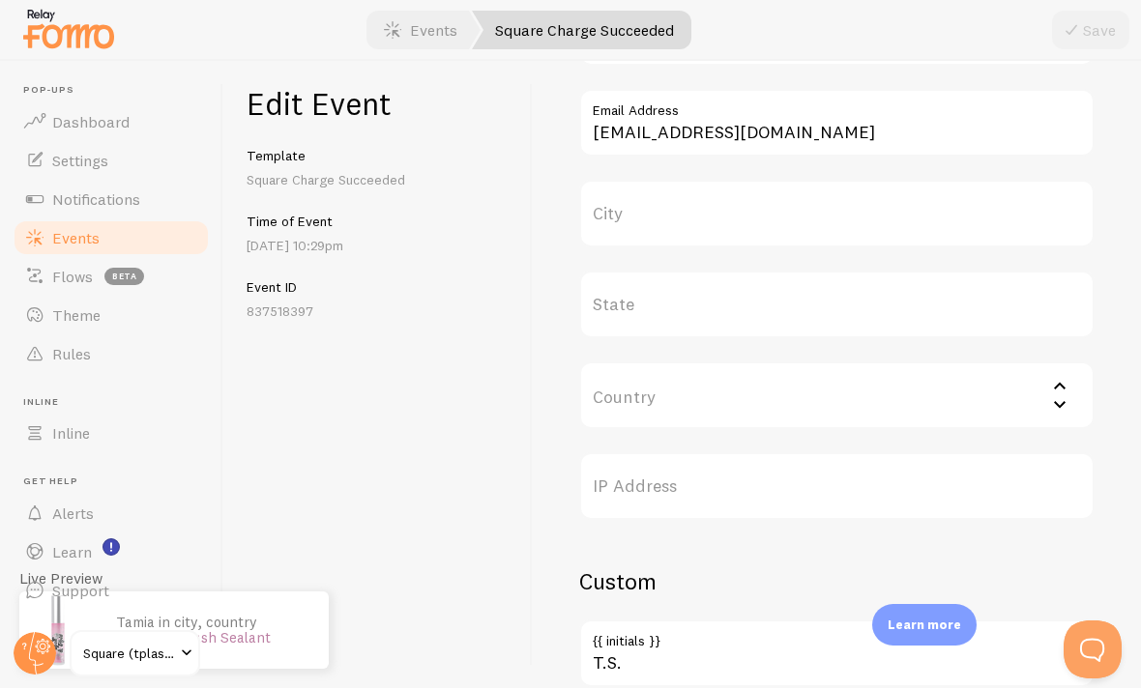
scroll to position [790, 0]
click at [623, 385] on input "[GEOGRAPHIC_DATA]" at bounding box center [836, 397] width 515 height 68
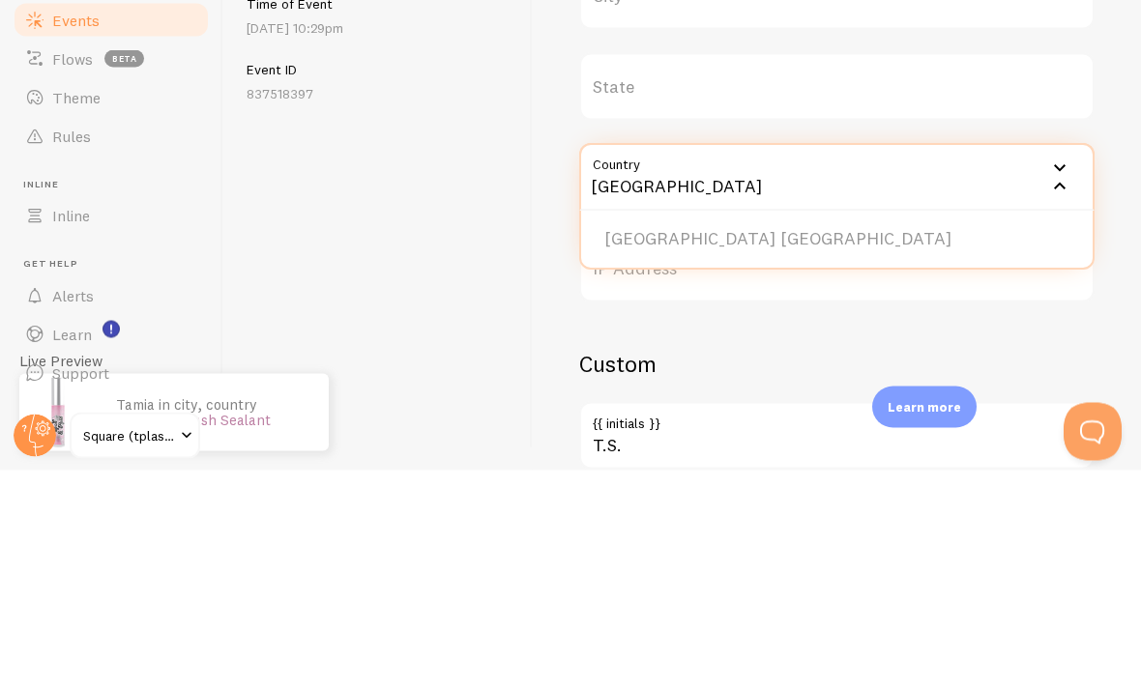
click at [792, 363] on input "[GEOGRAPHIC_DATA]" at bounding box center [836, 397] width 515 height 68
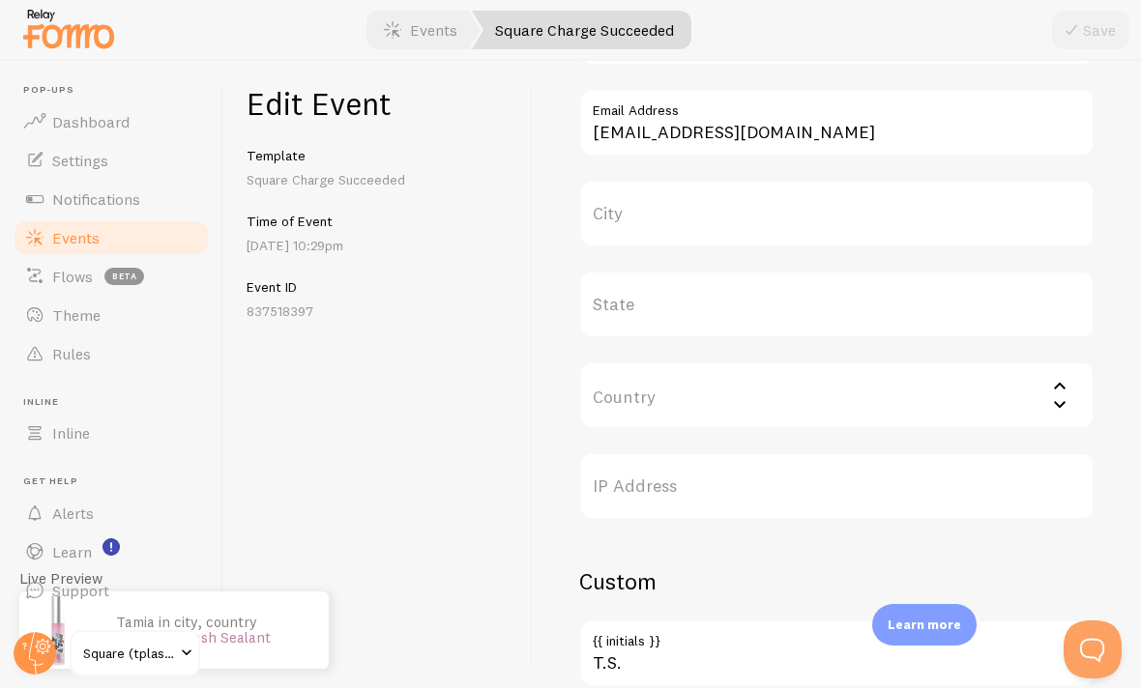
click at [792, 295] on label "State" at bounding box center [836, 306] width 515 height 68
click at [792, 295] on input "State" at bounding box center [836, 306] width 515 height 68
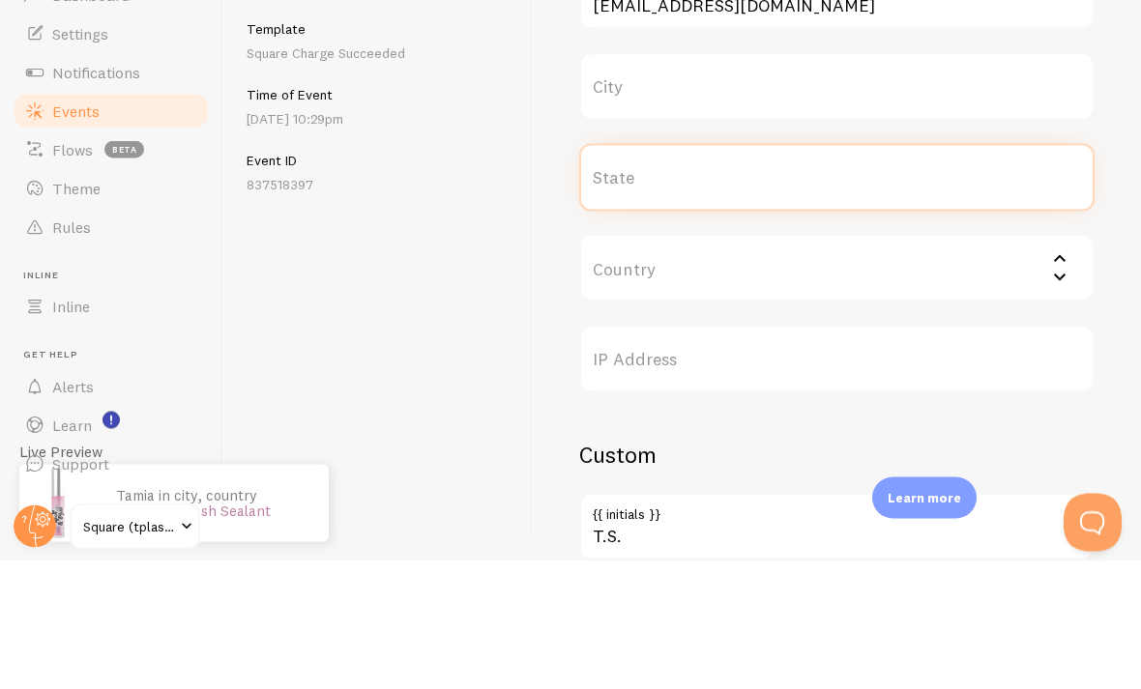
type input "w"
type input "Was"
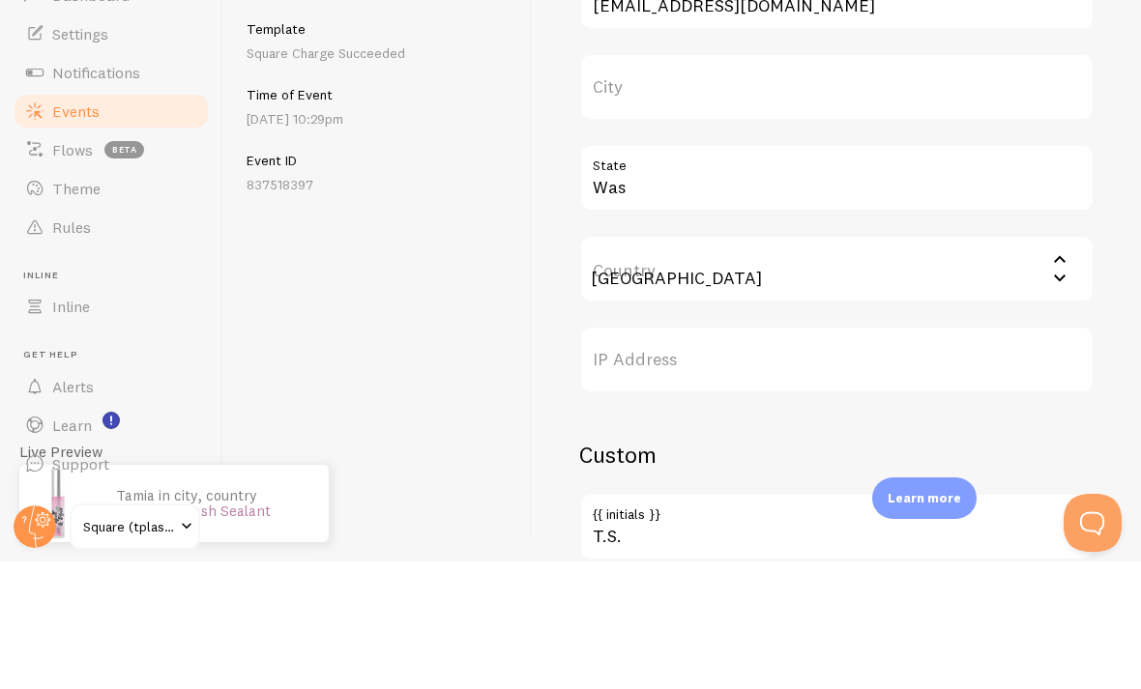
click at [792, 363] on input "[GEOGRAPHIC_DATA]" at bounding box center [836, 397] width 515 height 68
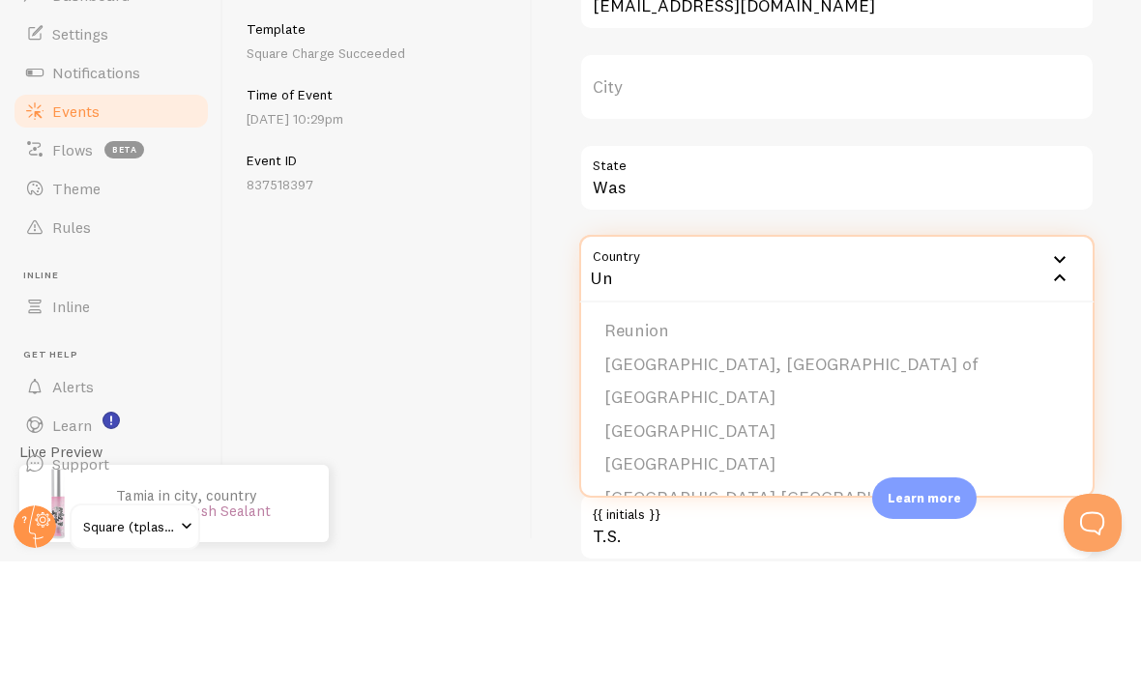
type input "U"
click at [792, 218] on div "Meta Lash Sealant Title This text will be bolded in your notification and link …" at bounding box center [837, 375] width 608 height 627
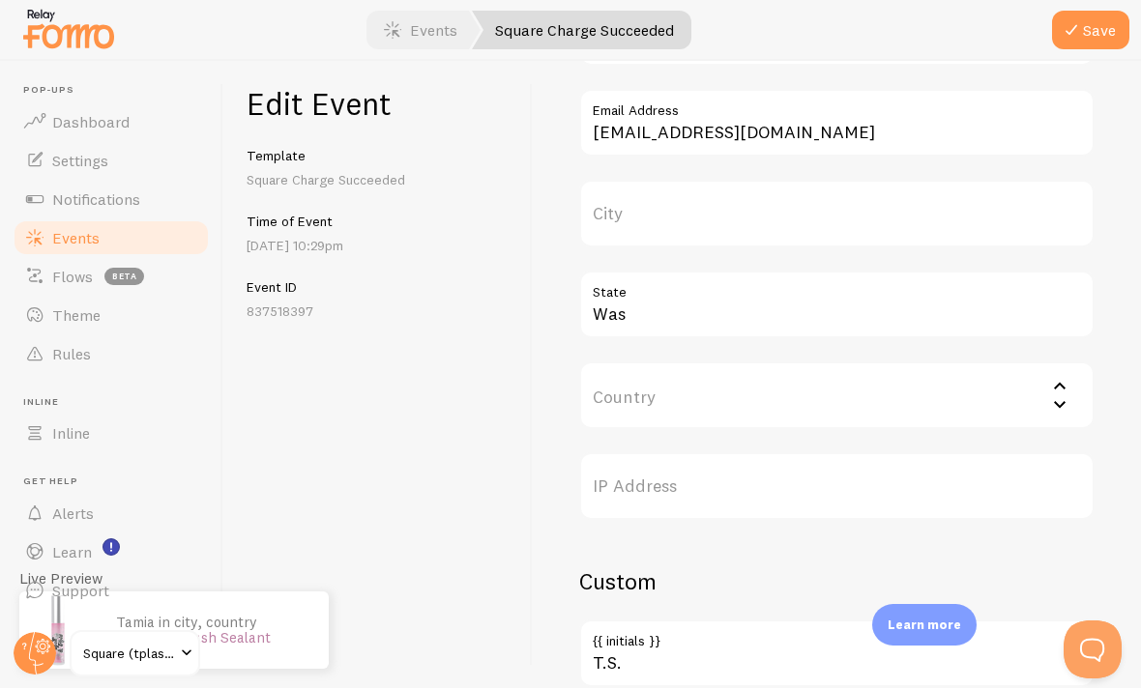
click at [792, 391] on input "Country" at bounding box center [836, 397] width 515 height 68
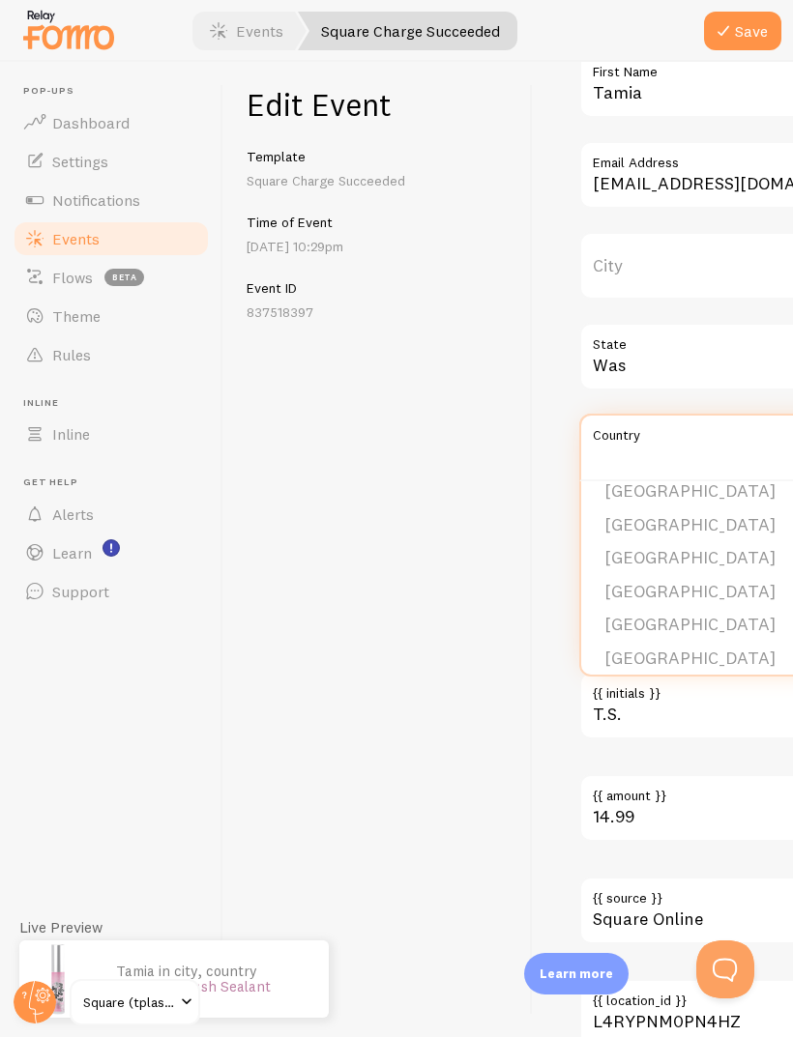
scroll to position [7658, 0]
click at [730, 778] on li "[GEOGRAPHIC_DATA]" at bounding box center [753, 795] width 344 height 34
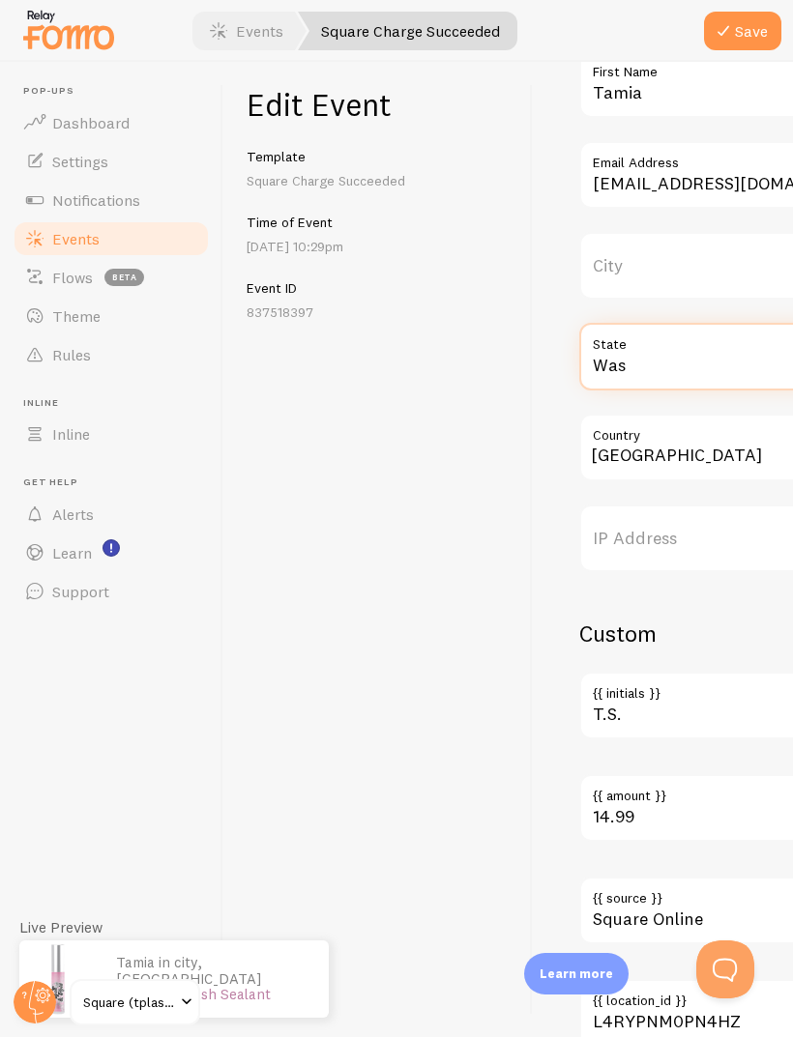
click at [742, 351] on input "Was" at bounding box center [753, 357] width 348 height 68
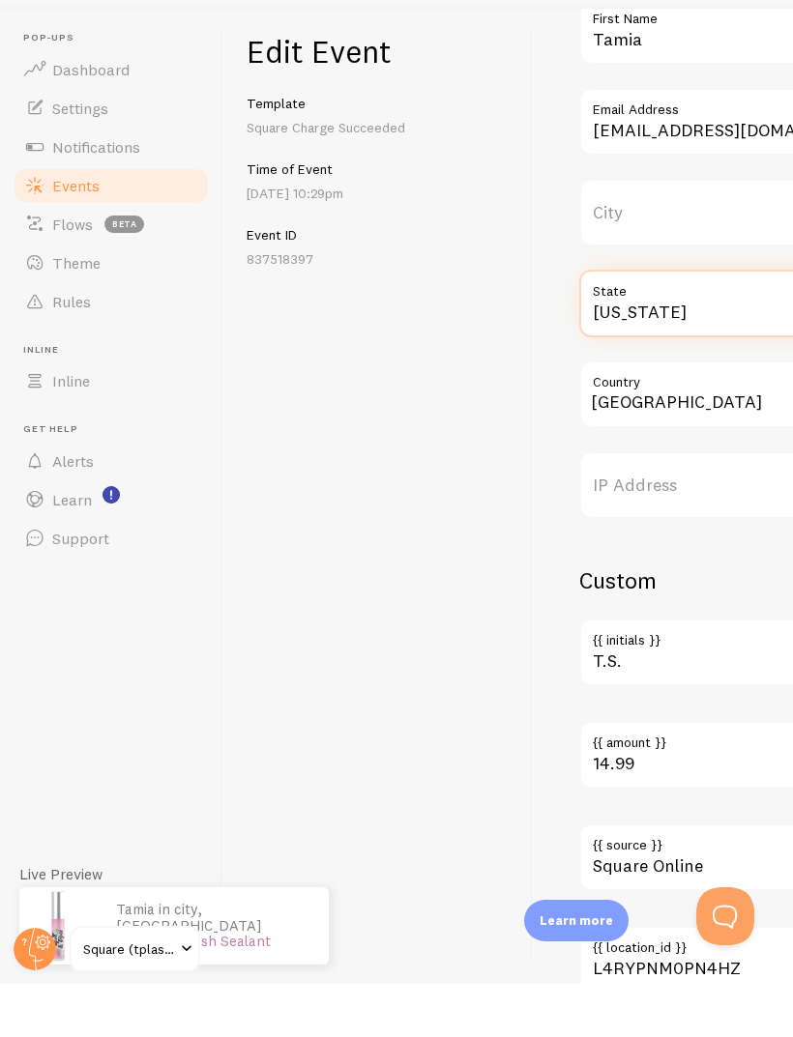
click at [735, 328] on input "[US_STATE]" at bounding box center [753, 357] width 348 height 68
type input "[US_STATE]"
click at [711, 235] on label "City" at bounding box center [753, 266] width 348 height 68
click at [711, 235] on input "City" at bounding box center [753, 266] width 348 height 68
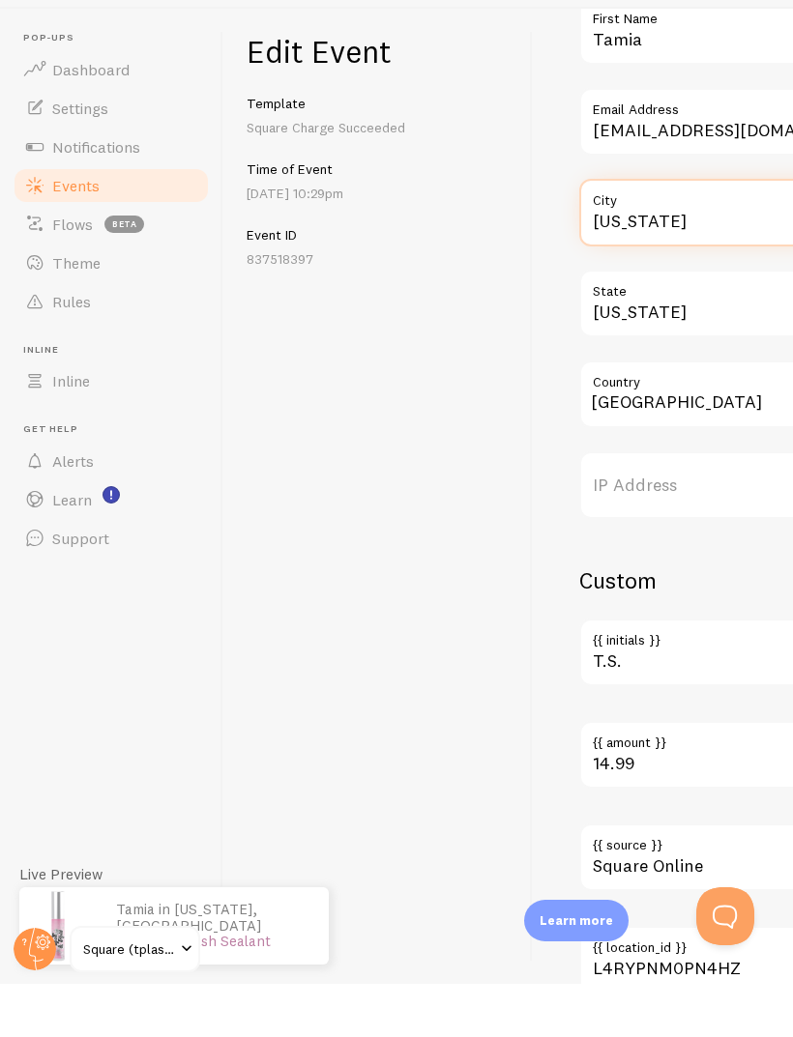
type input "[US_STATE]"
click at [746, 330] on input "[US_STATE]" at bounding box center [753, 357] width 348 height 68
type input "[US_STATE], Dc"
click at [208, 297] on link "Theme" at bounding box center [111, 316] width 199 height 39
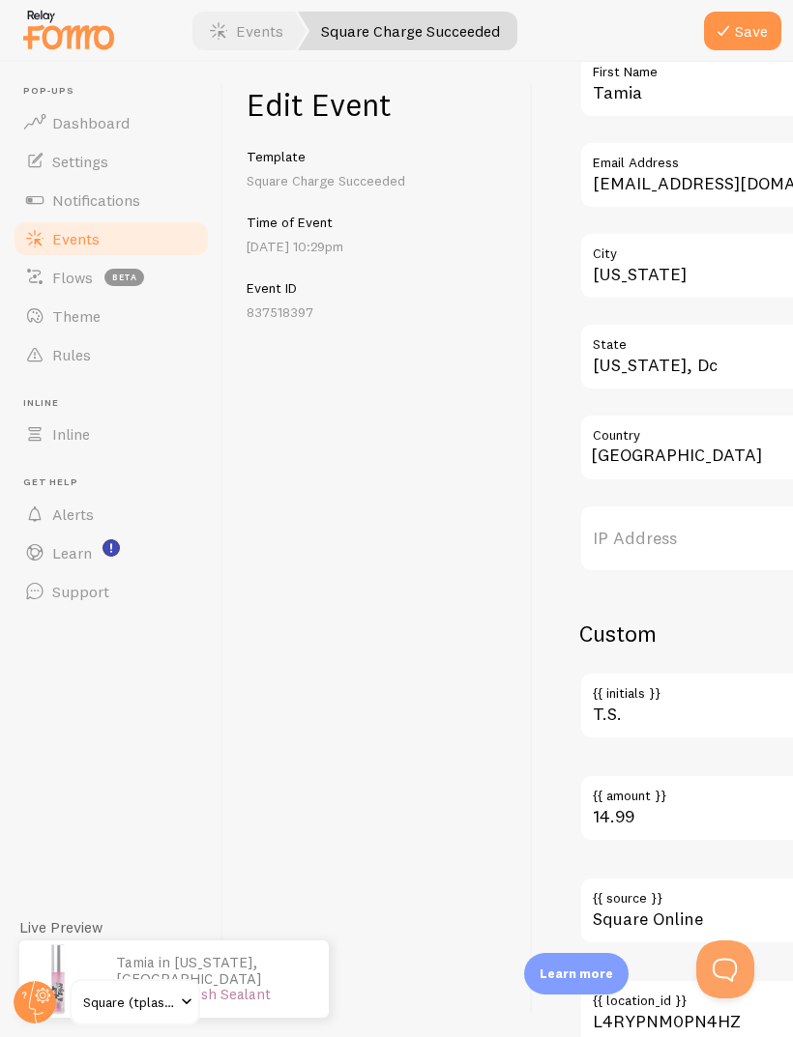
click at [750, 27] on button "Save" at bounding box center [742, 31] width 77 height 39
click at [73, 229] on span "Events" at bounding box center [75, 238] width 47 height 19
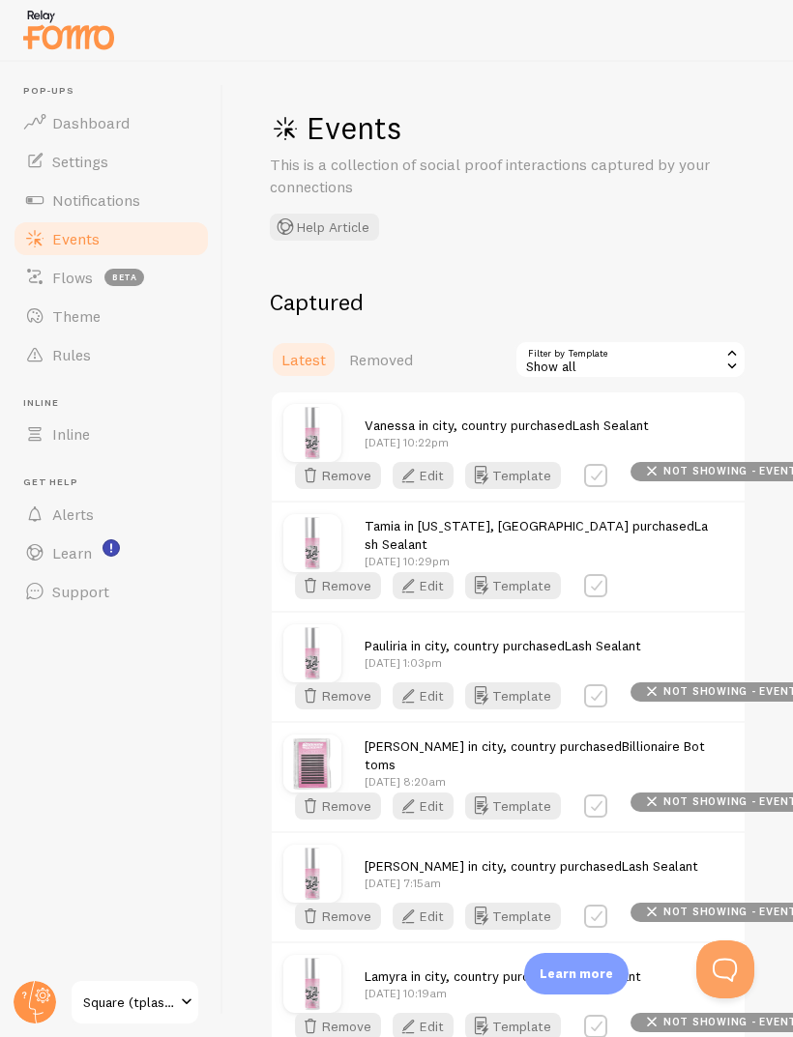
click at [731, 367] on icon at bounding box center [731, 365] width 17 height 17
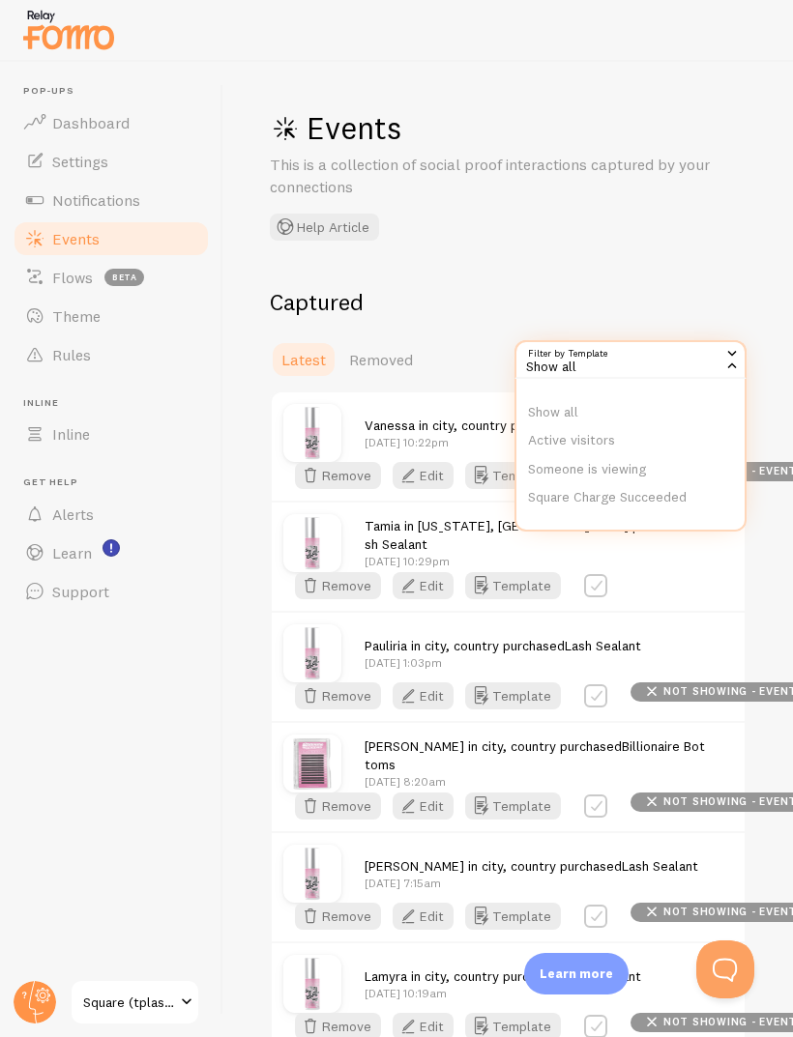
click at [648, 497] on li "Square Charge Succeeded" at bounding box center [630, 497] width 228 height 29
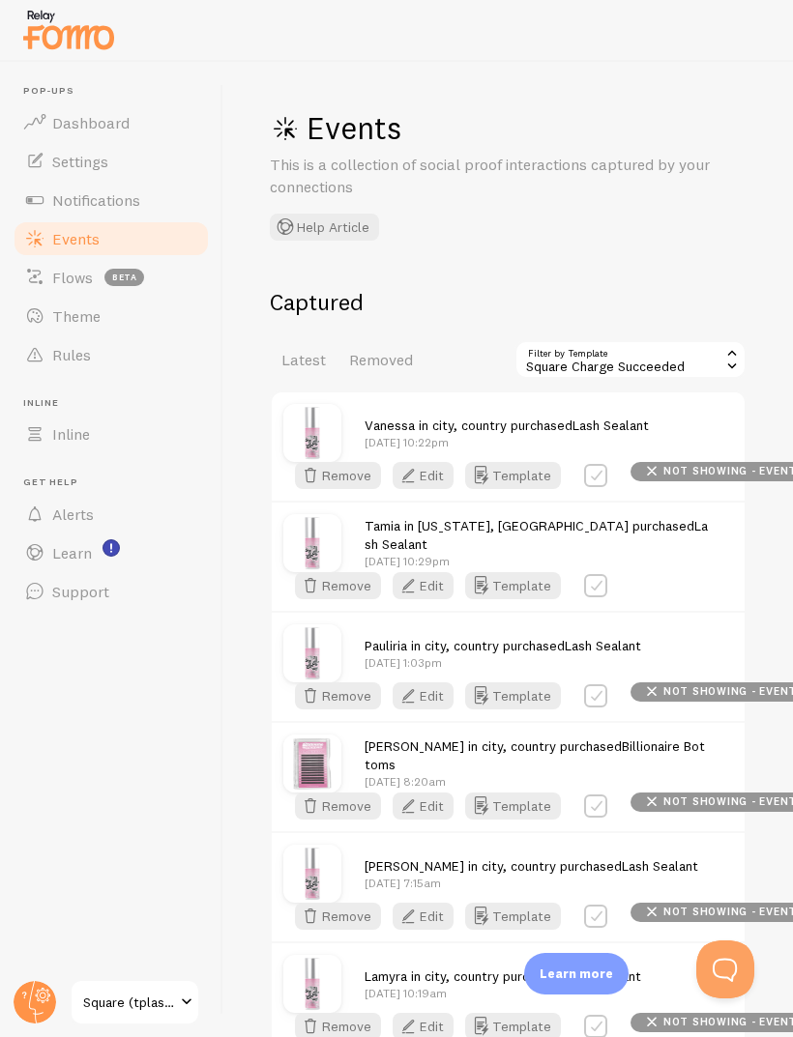
click at [320, 357] on span "Latest" at bounding box center [303, 359] width 44 height 19
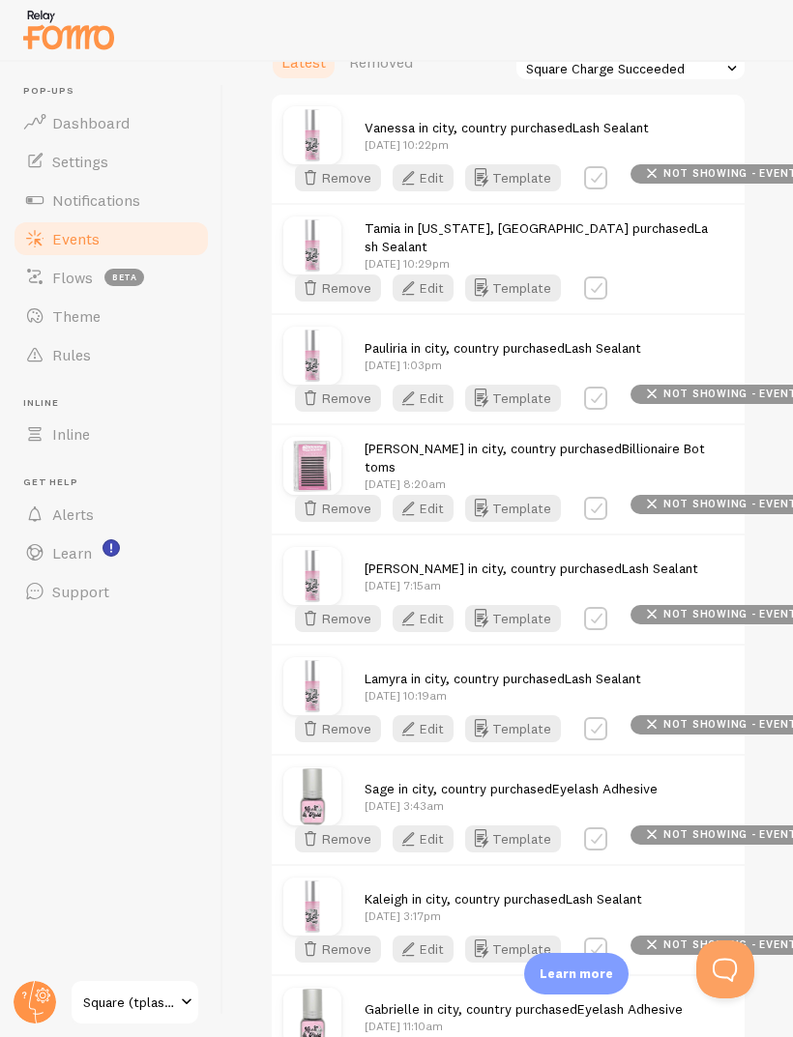
scroll to position [301, 0]
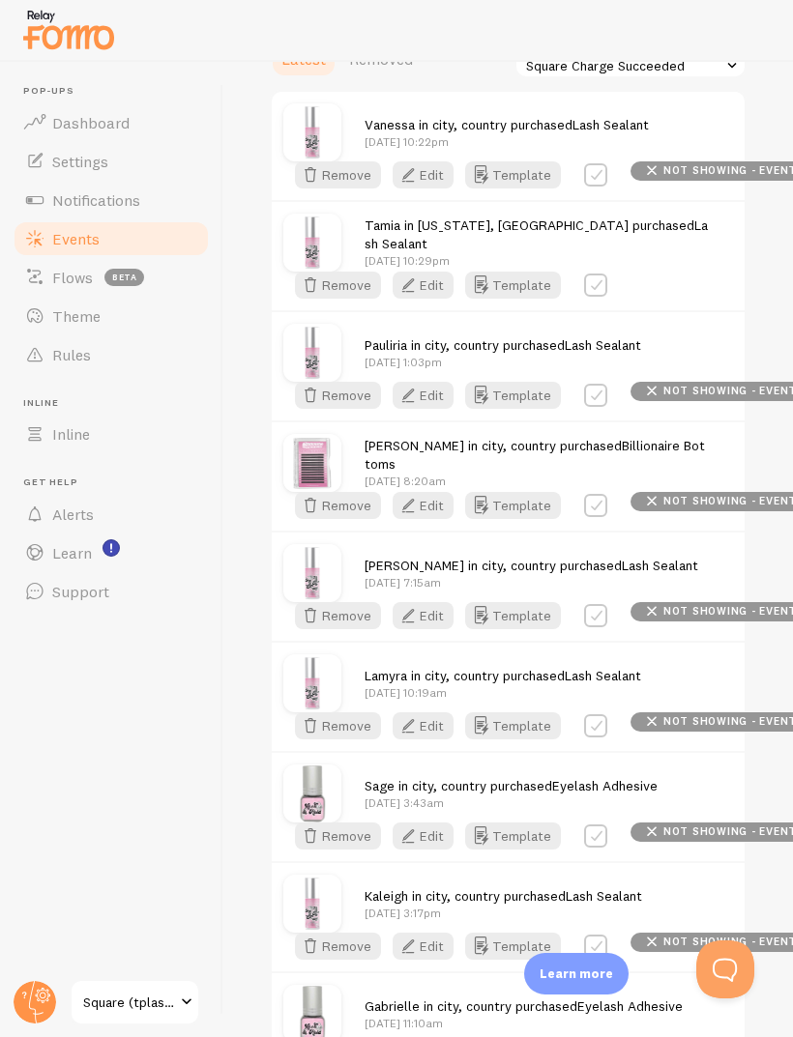
click at [453, 299] on button "Edit" at bounding box center [422, 285] width 61 height 27
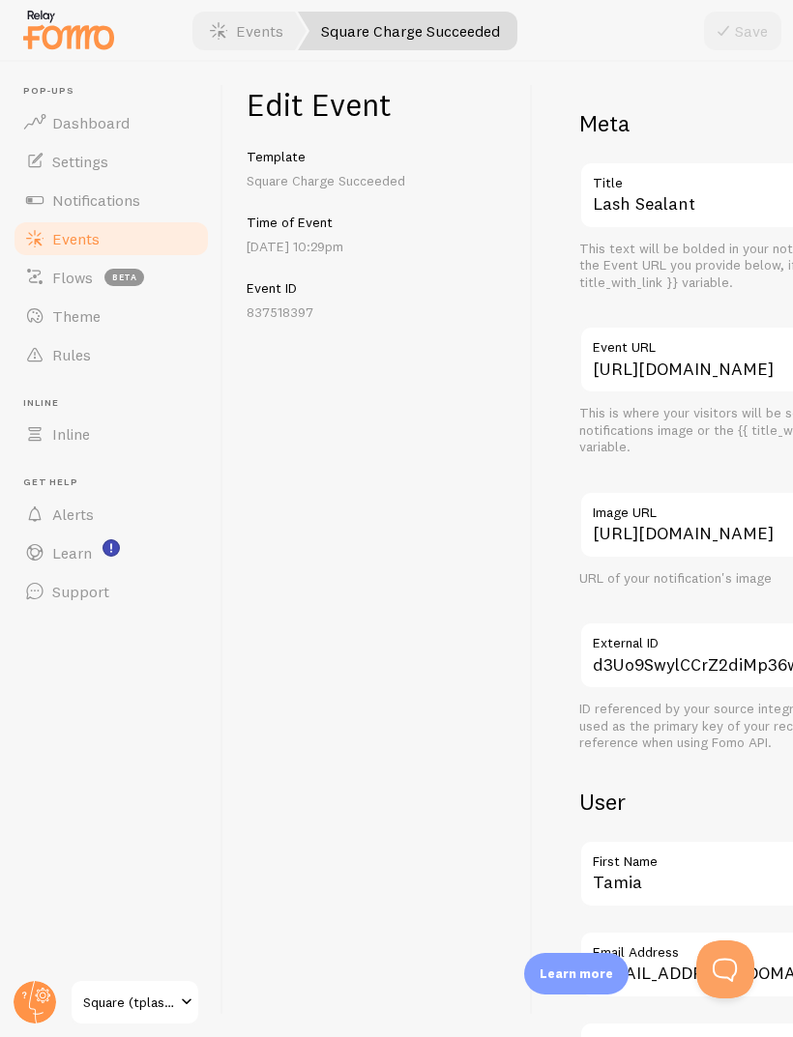
click at [455, 670] on div "Edit Event Template Square Charge Succeeded Time of Event [DATE] 10:29pm Event …" at bounding box center [377, 549] width 309 height 975
click at [195, 243] on link "Events" at bounding box center [111, 238] width 199 height 39
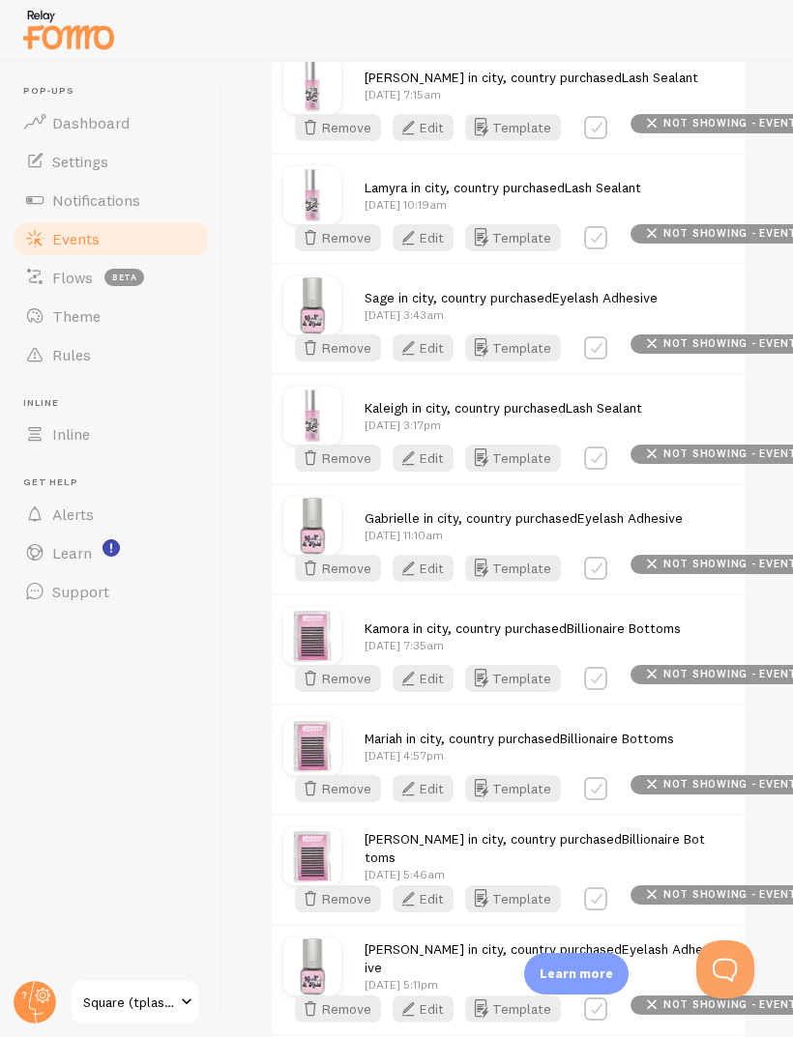
scroll to position [793, 0]
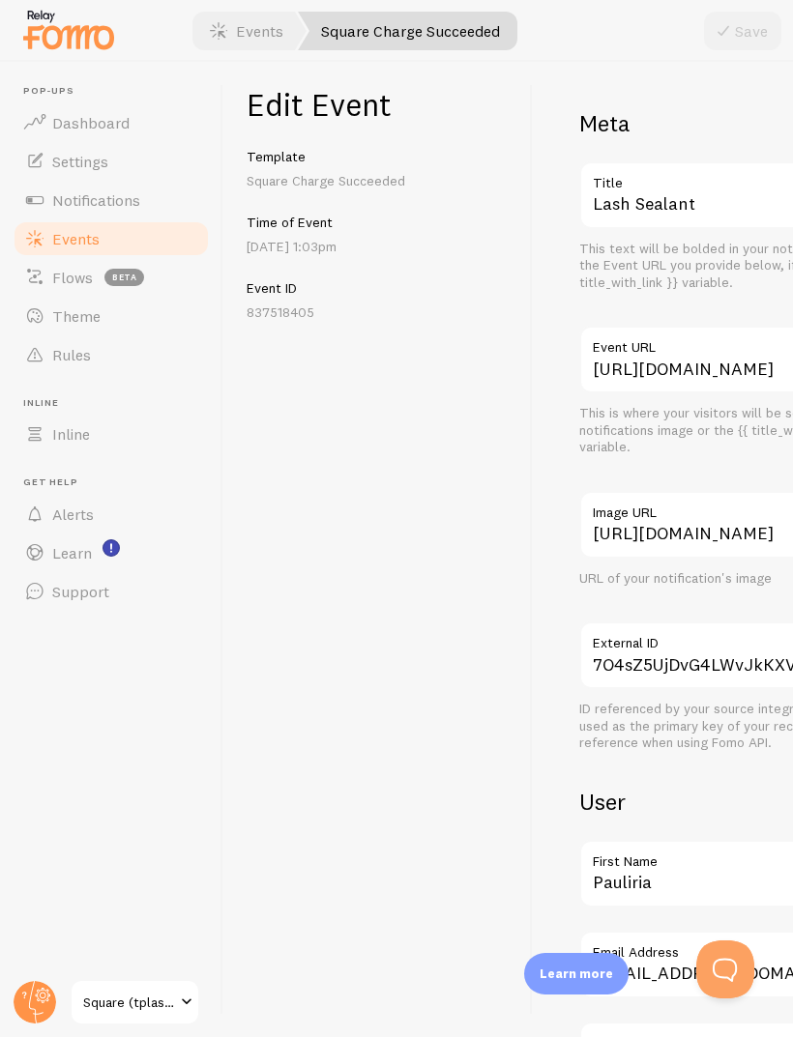
click at [191, 247] on link "Events" at bounding box center [111, 238] width 199 height 39
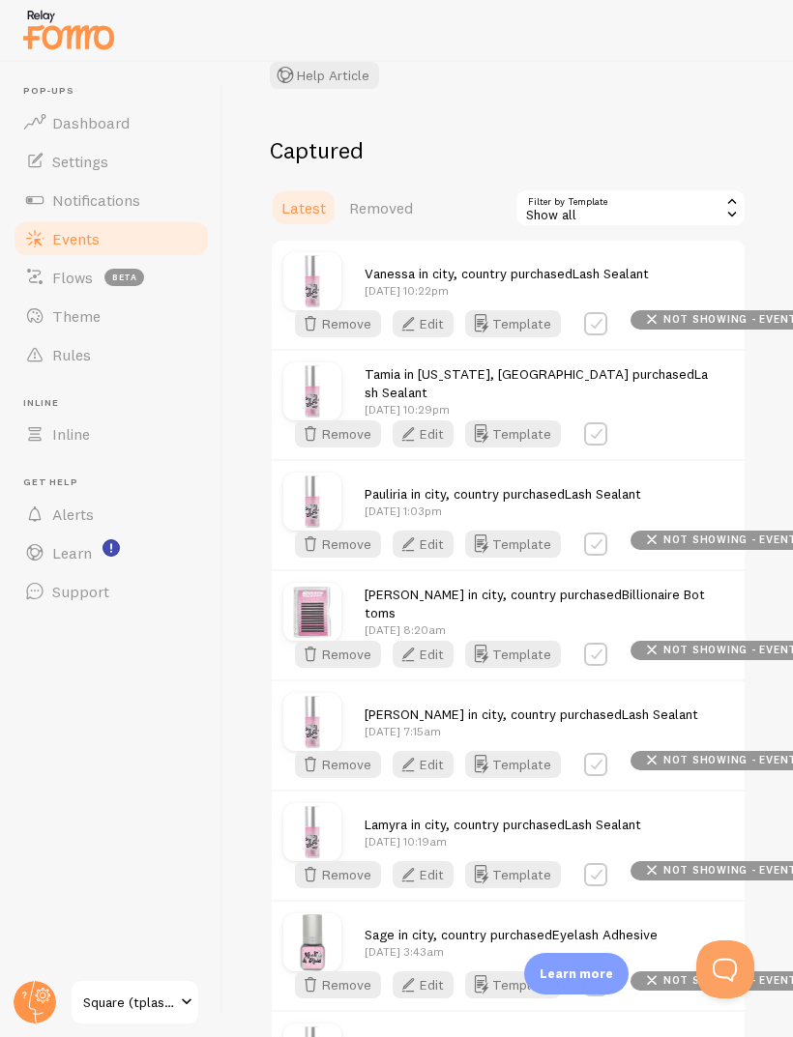
scroll to position [154, 0]
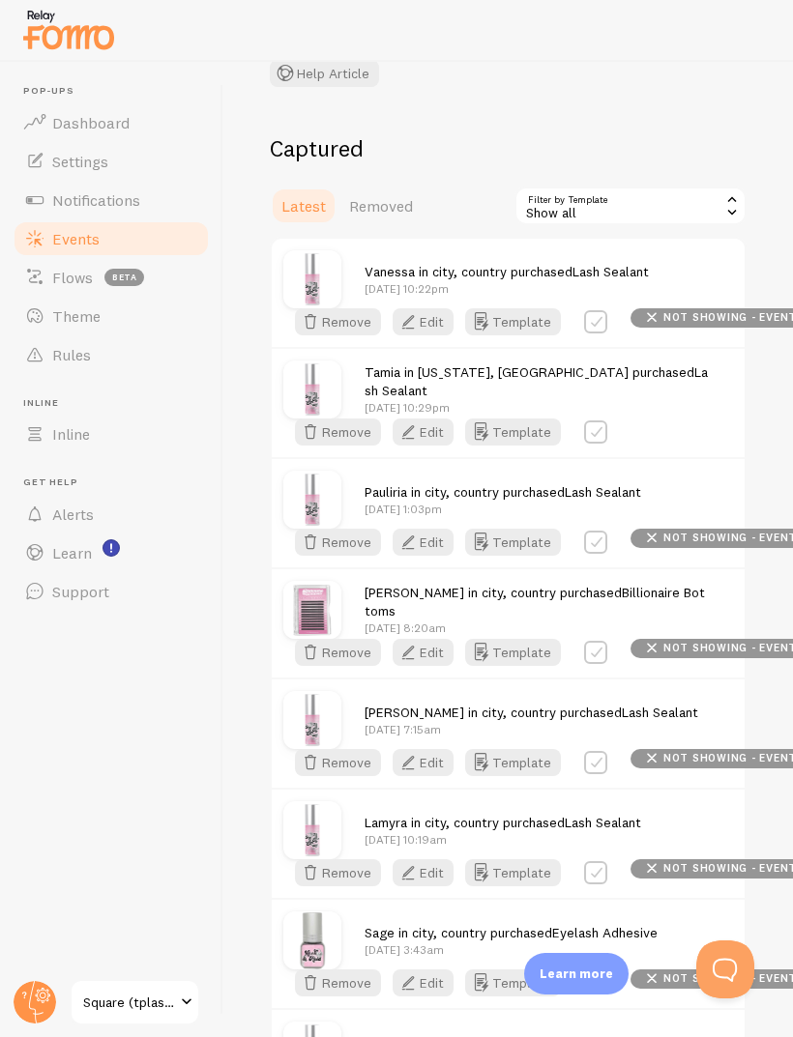
click at [607, 444] on label at bounding box center [595, 432] width 23 height 23
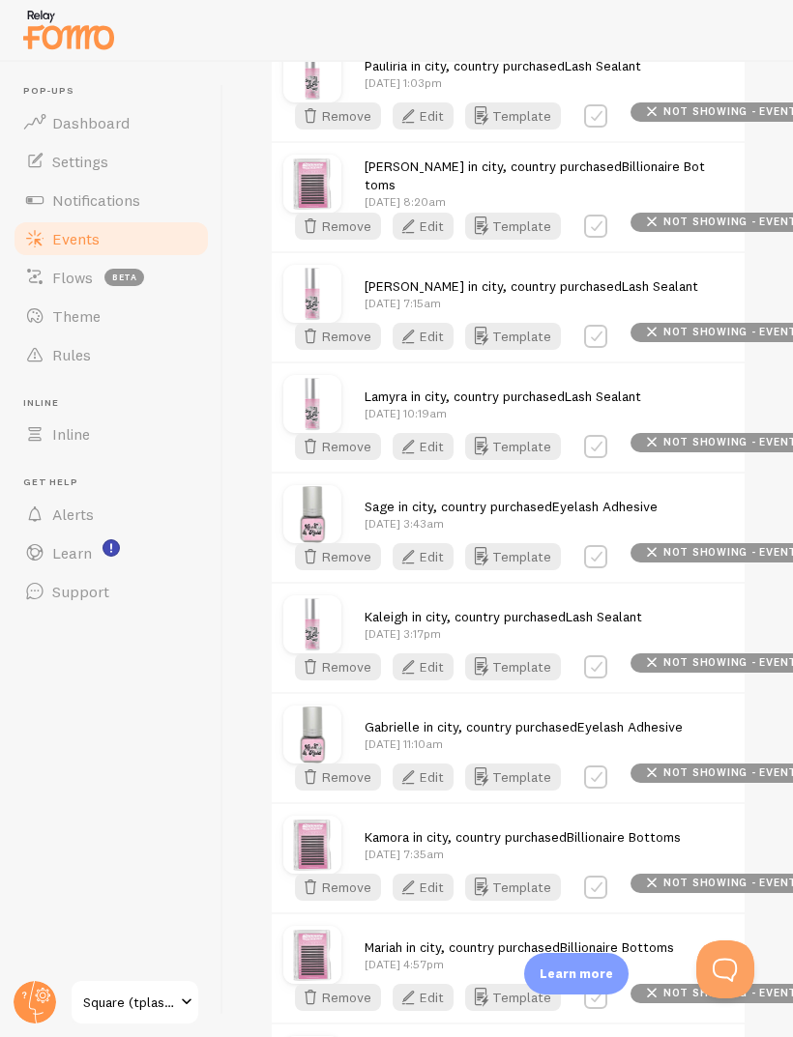
scroll to position [403, 0]
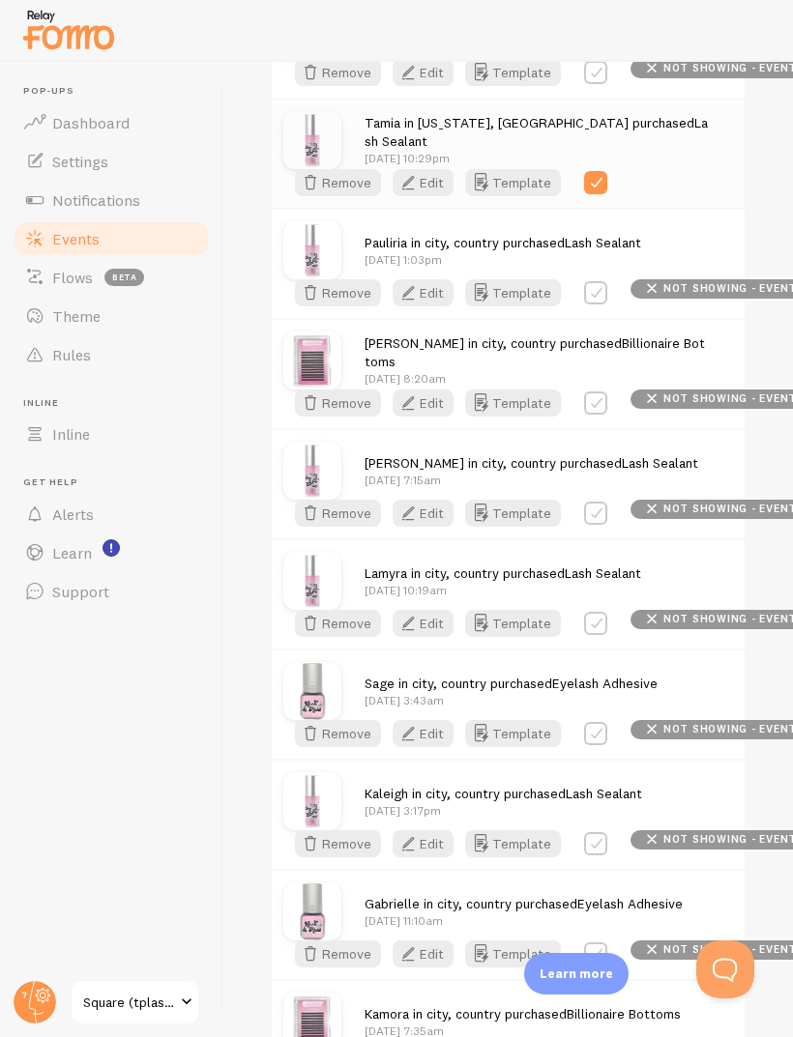
click at [607, 194] on label at bounding box center [595, 182] width 23 height 23
checkbox input "false"
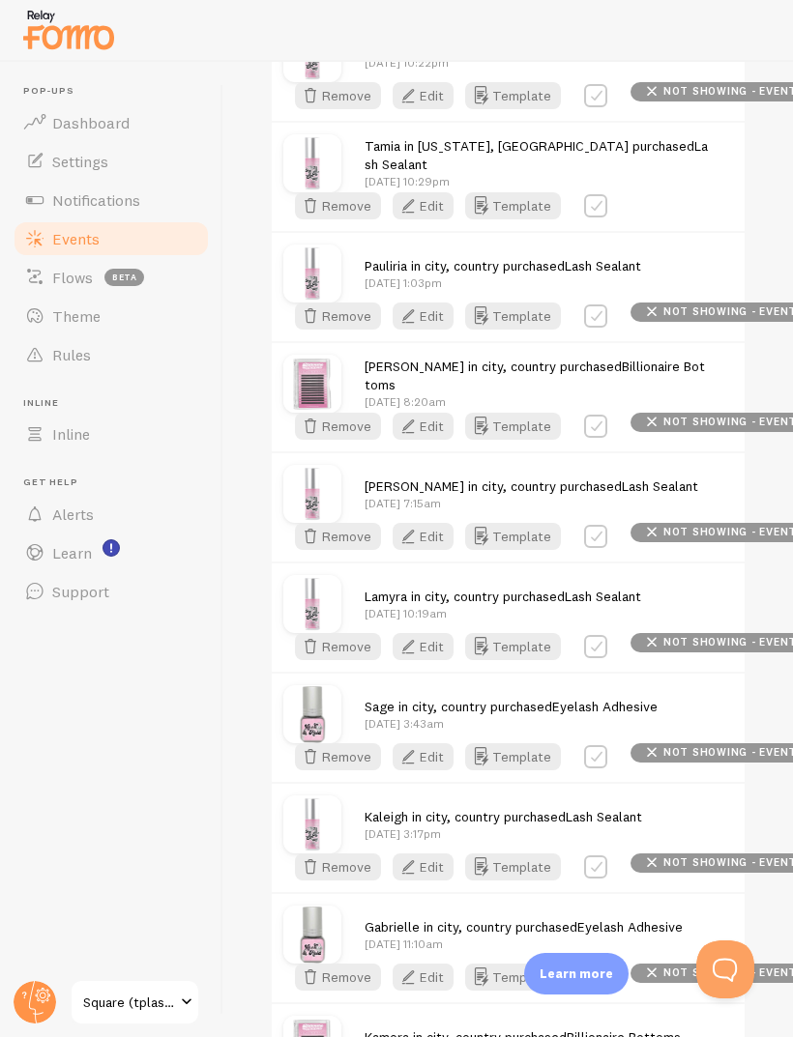
scroll to position [65, 0]
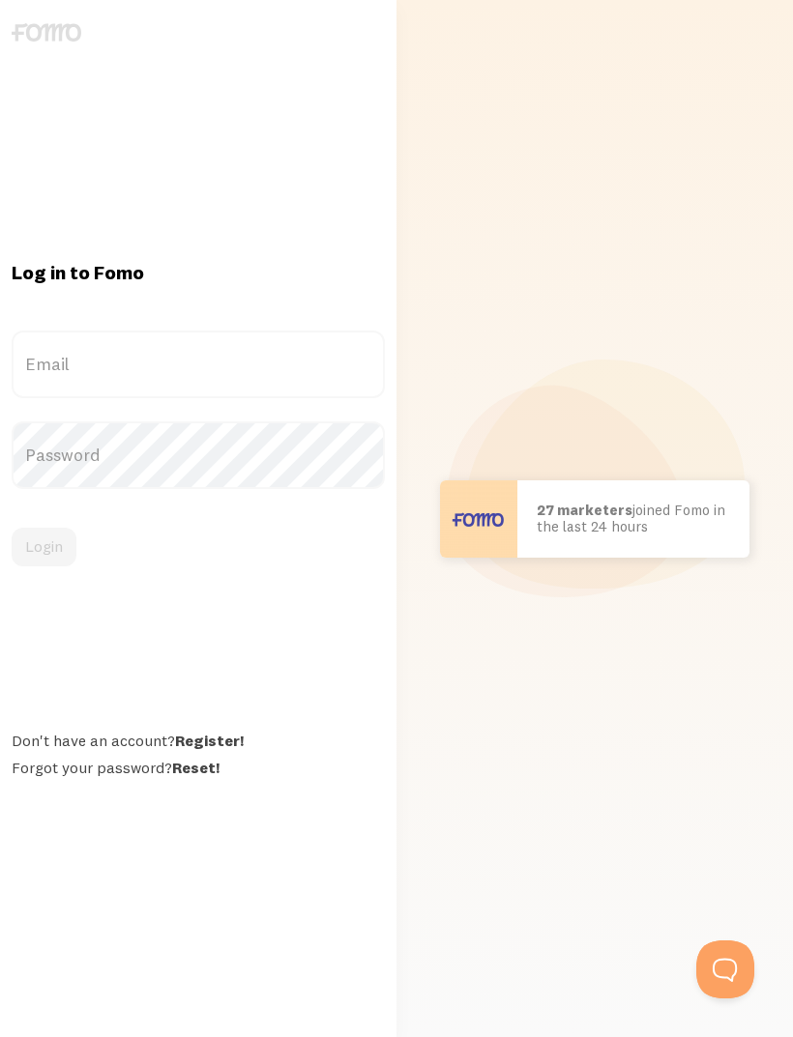
click at [72, 398] on label "Email" at bounding box center [198, 365] width 373 height 68
click at [72, 398] on input "Email" at bounding box center [198, 365] width 373 height 68
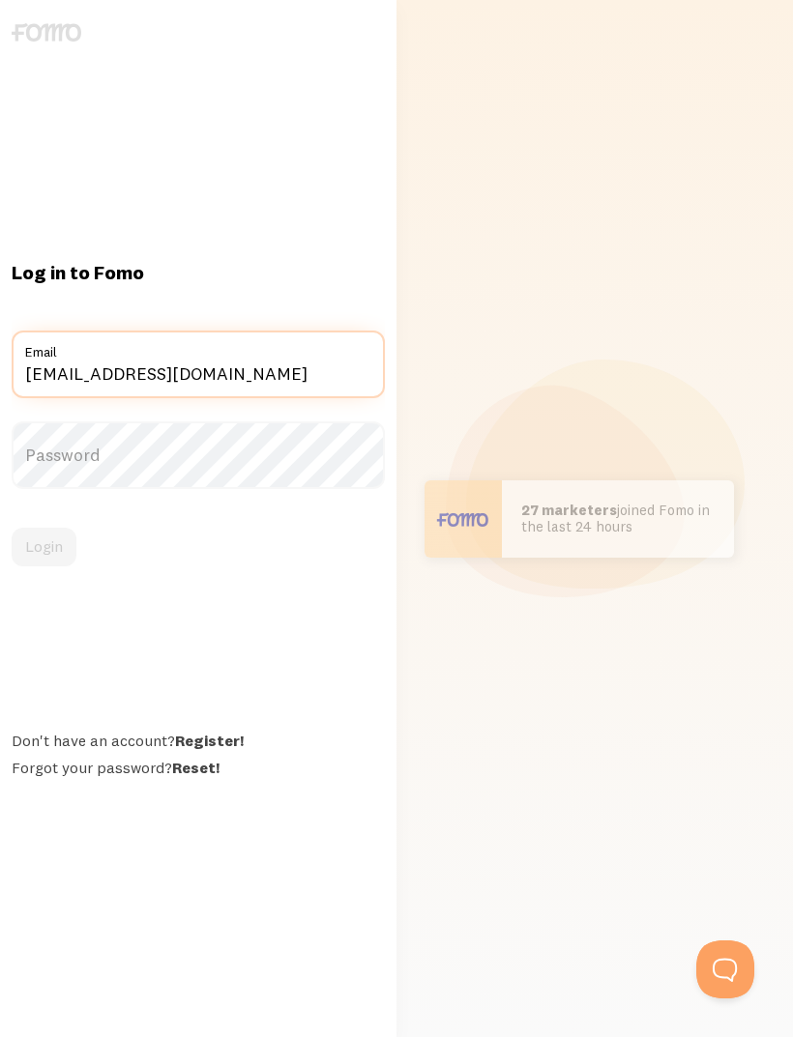
type input "[EMAIL_ADDRESS][DOMAIN_NAME]"
click at [368, 489] on label "Password" at bounding box center [198, 455] width 373 height 68
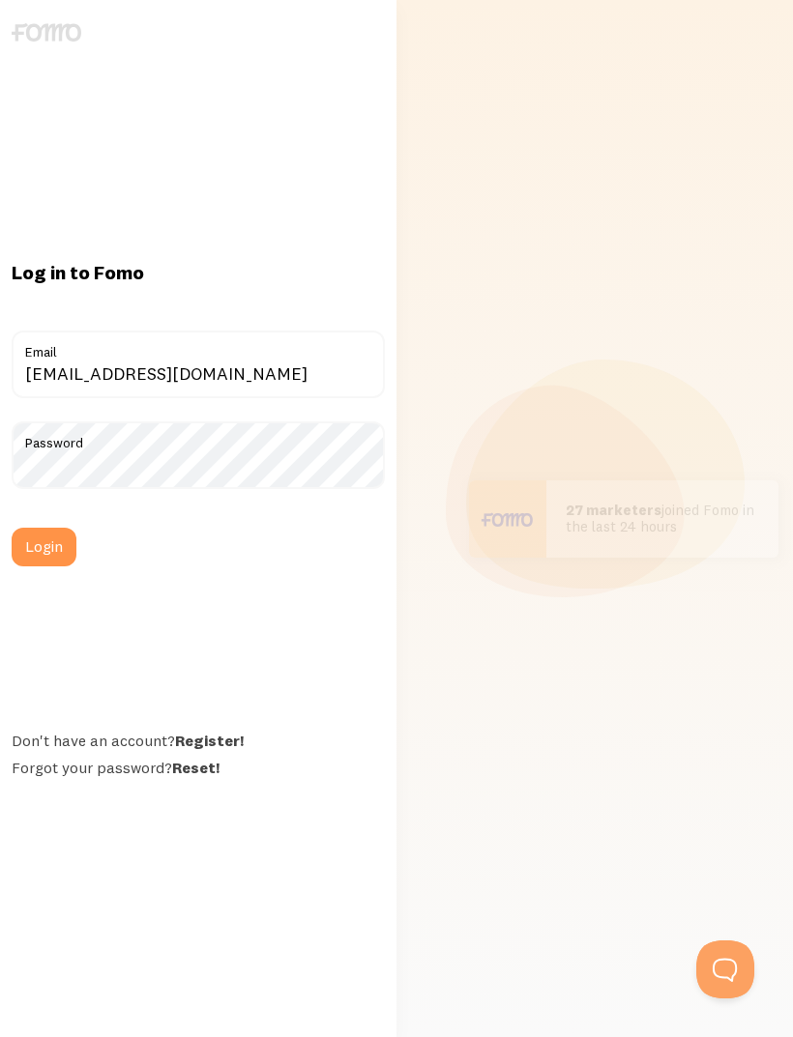
click at [57, 566] on button "Login" at bounding box center [44, 547] width 65 height 39
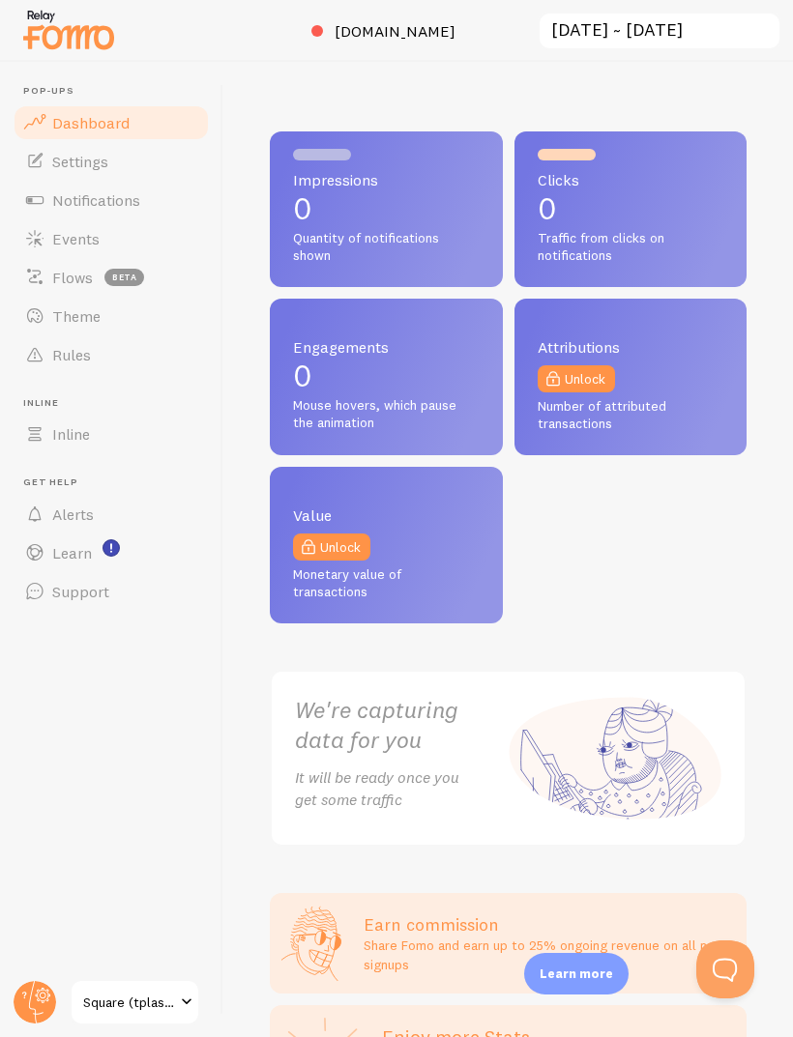
click at [54, 230] on span "Events" at bounding box center [75, 238] width 47 height 19
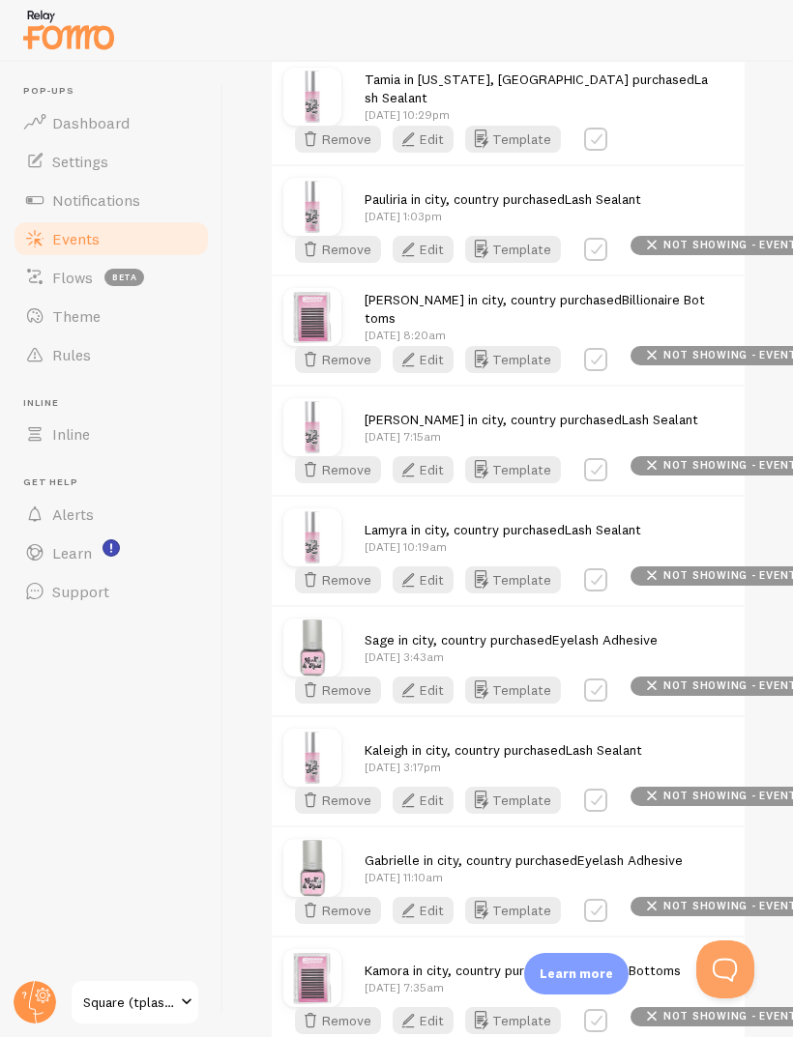
scroll to position [448, 0]
click at [453, 152] on button "Edit" at bounding box center [422, 138] width 61 height 27
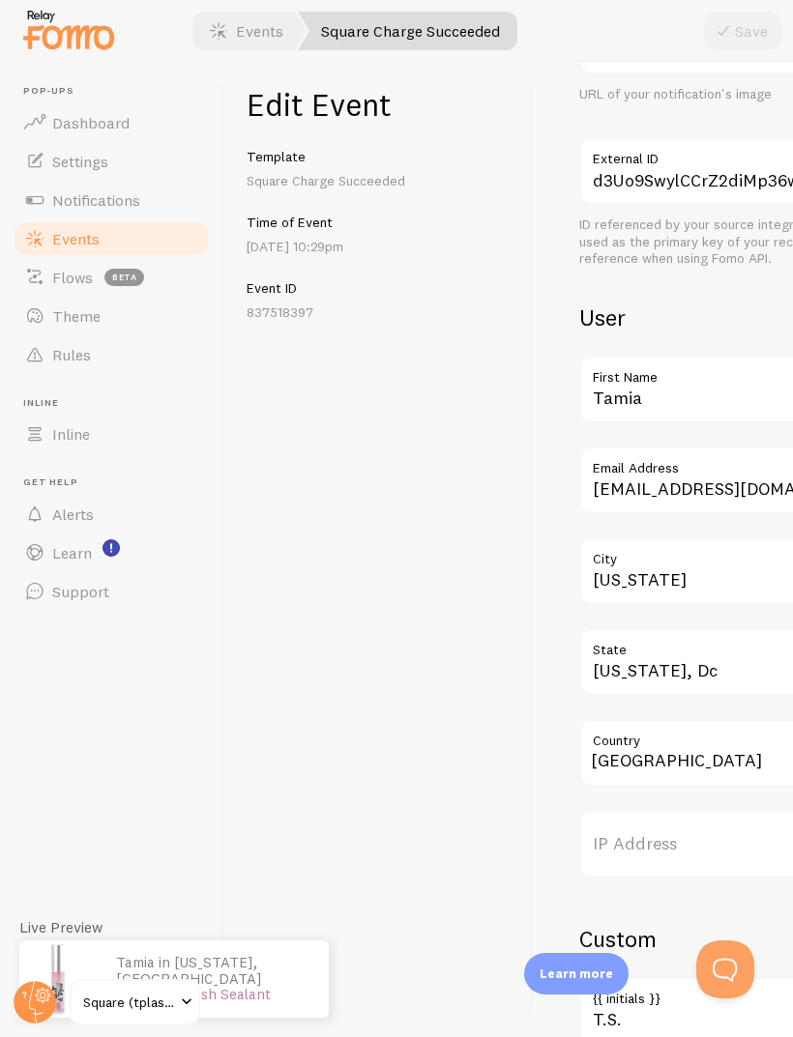
scroll to position [498, 0]
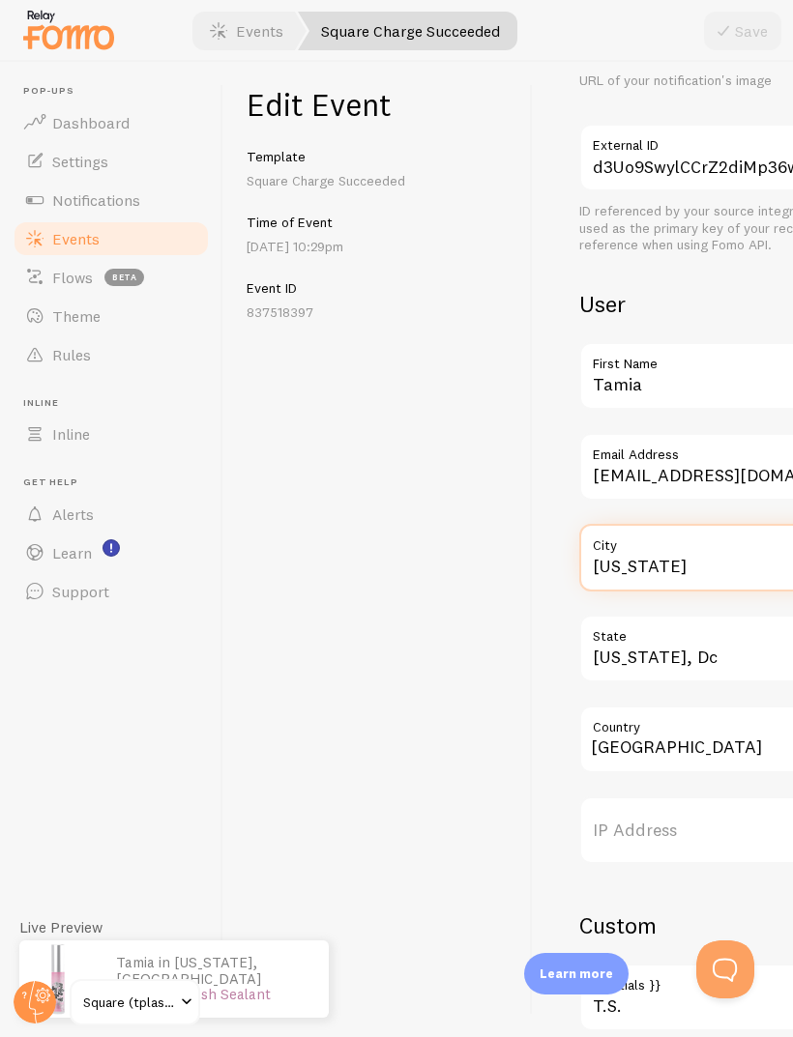
click at [711, 557] on input "[US_STATE]" at bounding box center [753, 558] width 348 height 68
type input "R"
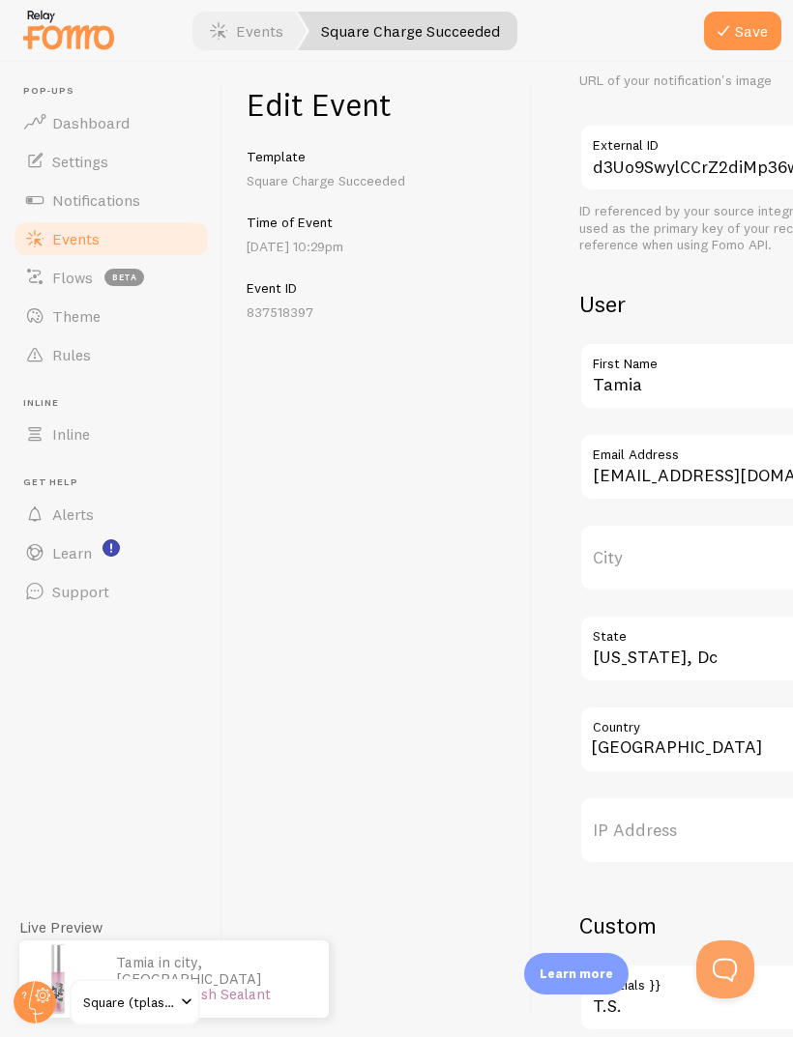
click at [752, 34] on button "Save" at bounding box center [742, 31] width 77 height 39
click at [124, 254] on link "Events" at bounding box center [111, 238] width 199 height 39
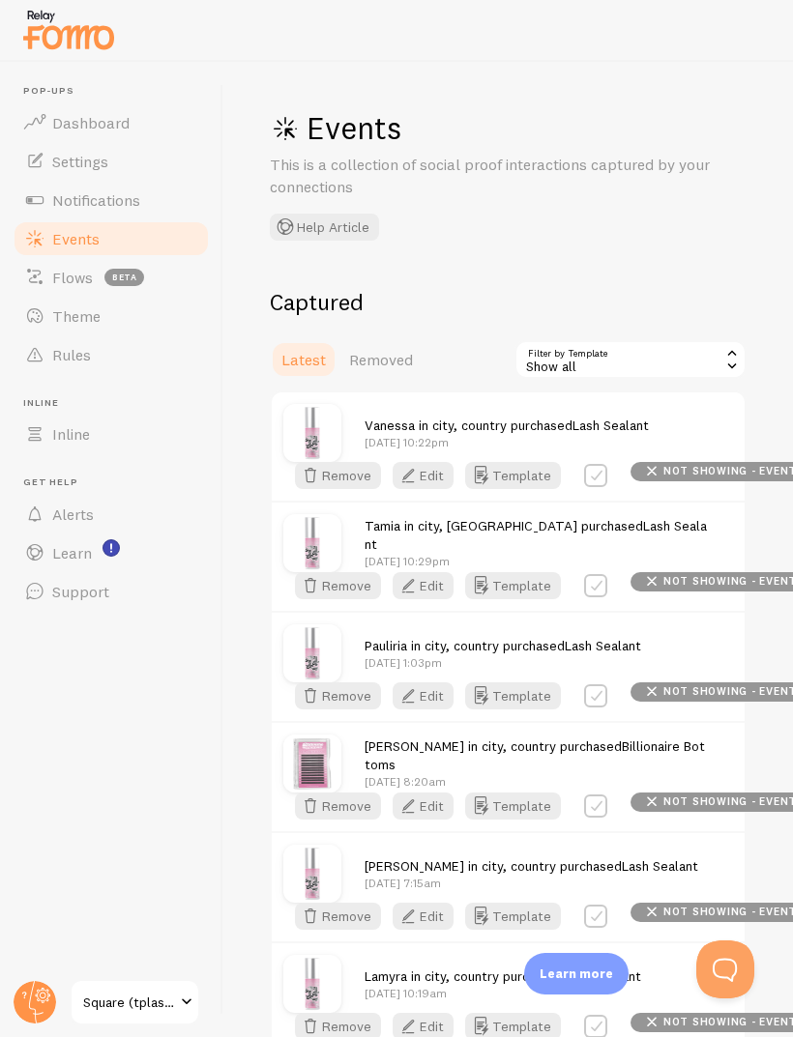
click at [155, 203] on link "Notifications" at bounding box center [111, 200] width 199 height 39
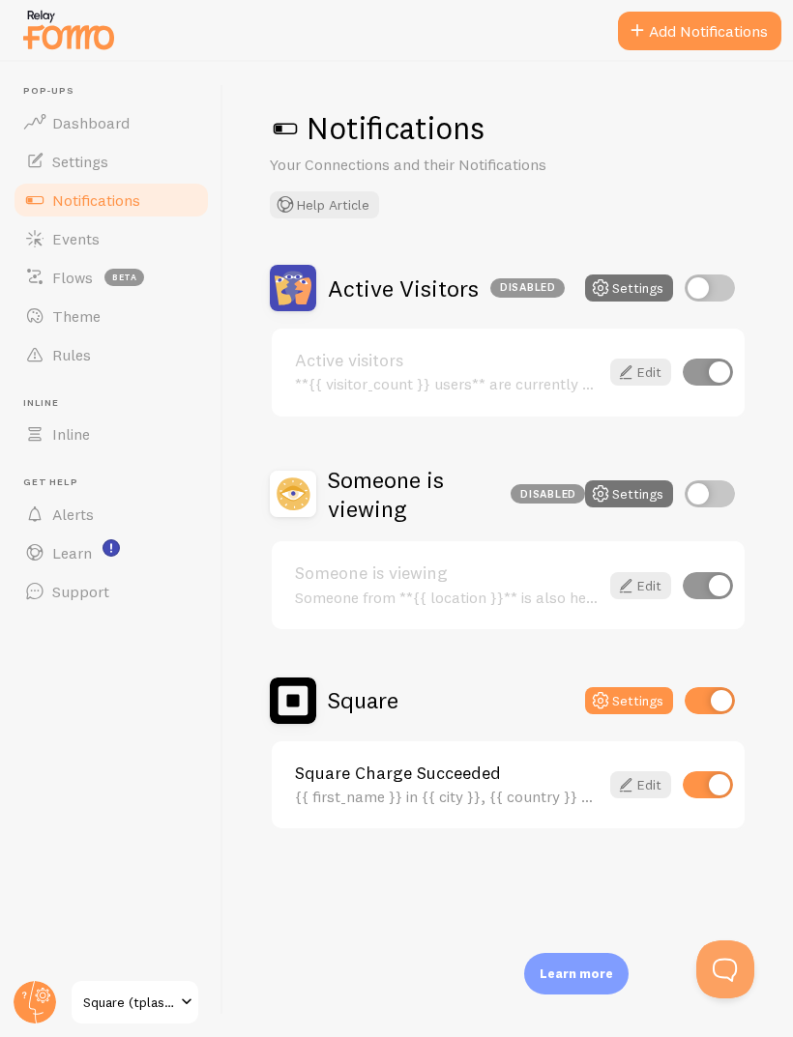
click at [636, 784] on icon at bounding box center [625, 784] width 23 height 23
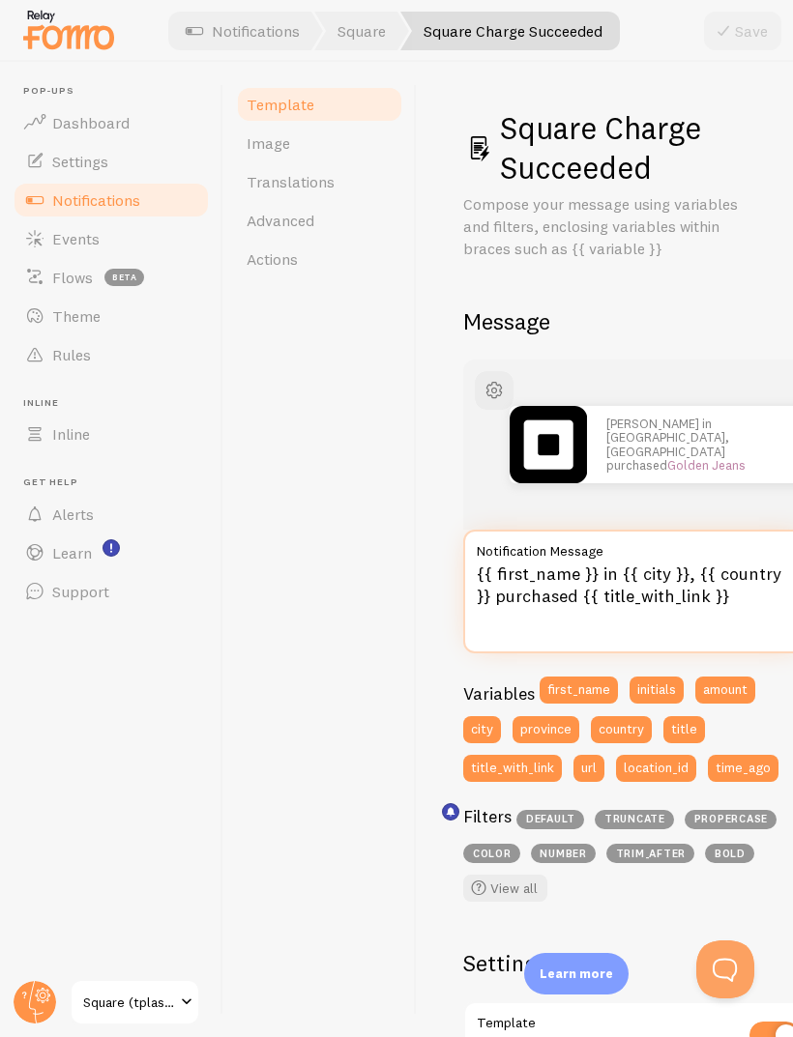
click at [687, 599] on textarea "{{ first_name }} in {{ city }}, {{ country }} purchased {{ title_with_link }}" at bounding box center [637, 592] width 348 height 124
click at [652, 570] on textarea "{{ first_name }} in {{ city }}, {{ country }} purchased {{ title_with_link }}" at bounding box center [637, 592] width 348 height 124
click at [655, 562] on textarea "{{ first_name }} in {{ city }}, {{ country }} purchased {{ title_with_link }}" at bounding box center [637, 592] width 348 height 124
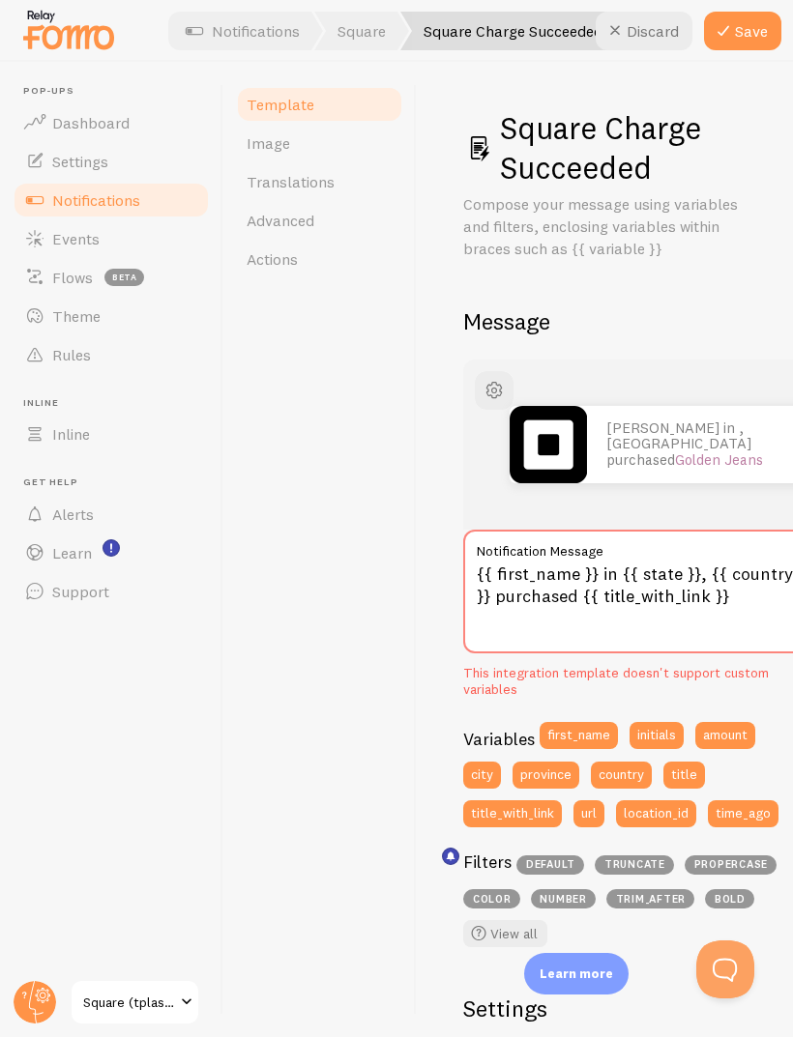
click at [474, 532] on label "Notification Message" at bounding box center [637, 546] width 348 height 33
click at [474, 532] on textarea "{{ first_name }} in {{ state }}, {{ country }} purchased {{ title_with_link }}" at bounding box center [637, 592] width 348 height 124
click at [447, 507] on div "Square Charge Succeeded Compose your message using variables and filters, enclo…" at bounding box center [605, 549] width 376 height 975
click at [667, 558] on textarea "{{ first_name }} in {{ state }}, {{ country }} purchased {{ title_with_link }}" at bounding box center [637, 592] width 348 height 124
click at [647, 573] on textarea "{{ first_name }} in {{ state }}, {{ country }} purchased {{ title_with_link }}" at bounding box center [637, 592] width 348 height 124
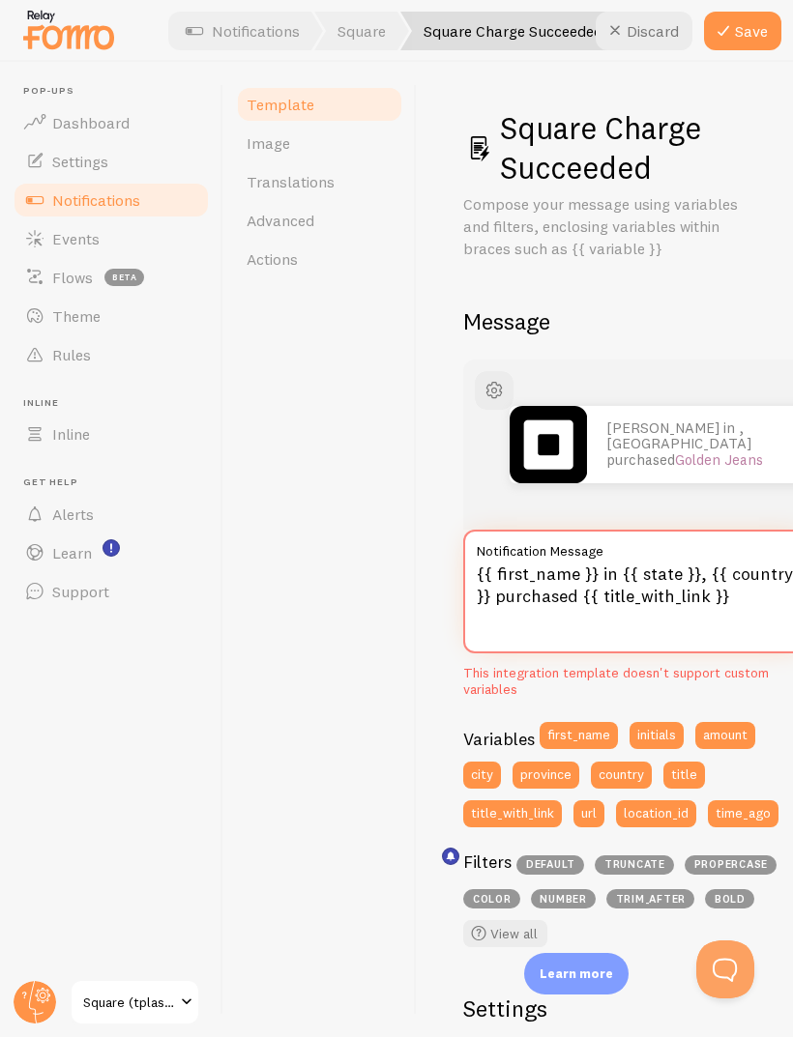
click at [653, 568] on textarea "{{ first_name }} in {{ state }}, {{ country }} purchased {{ title_with_link }}" at bounding box center [637, 592] width 348 height 124
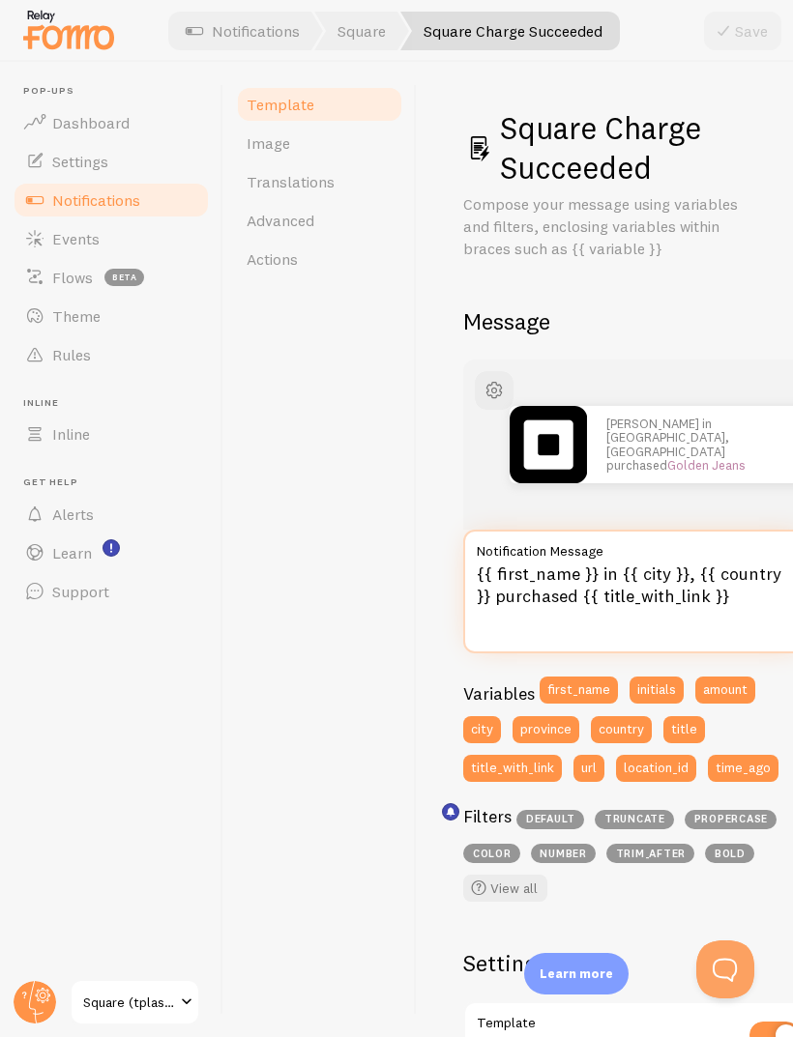
type textarea "{{ first_name }} in {{ city }}, {{ country }} purchased {{ title_with_link }}"
click at [420, 448] on div "Square Charge Succeeded Compose your message using variables and filters, enclo…" at bounding box center [605, 549] width 376 height 975
click at [55, 236] on span "Events" at bounding box center [75, 238] width 47 height 19
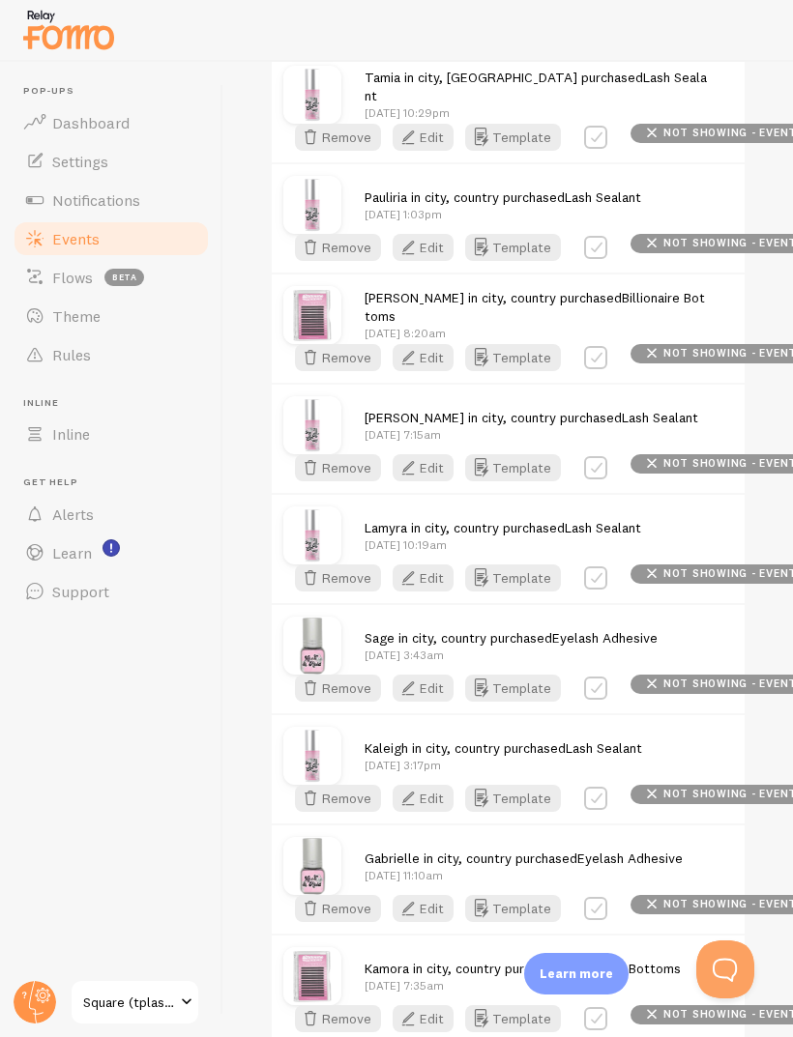
scroll to position [450, 0]
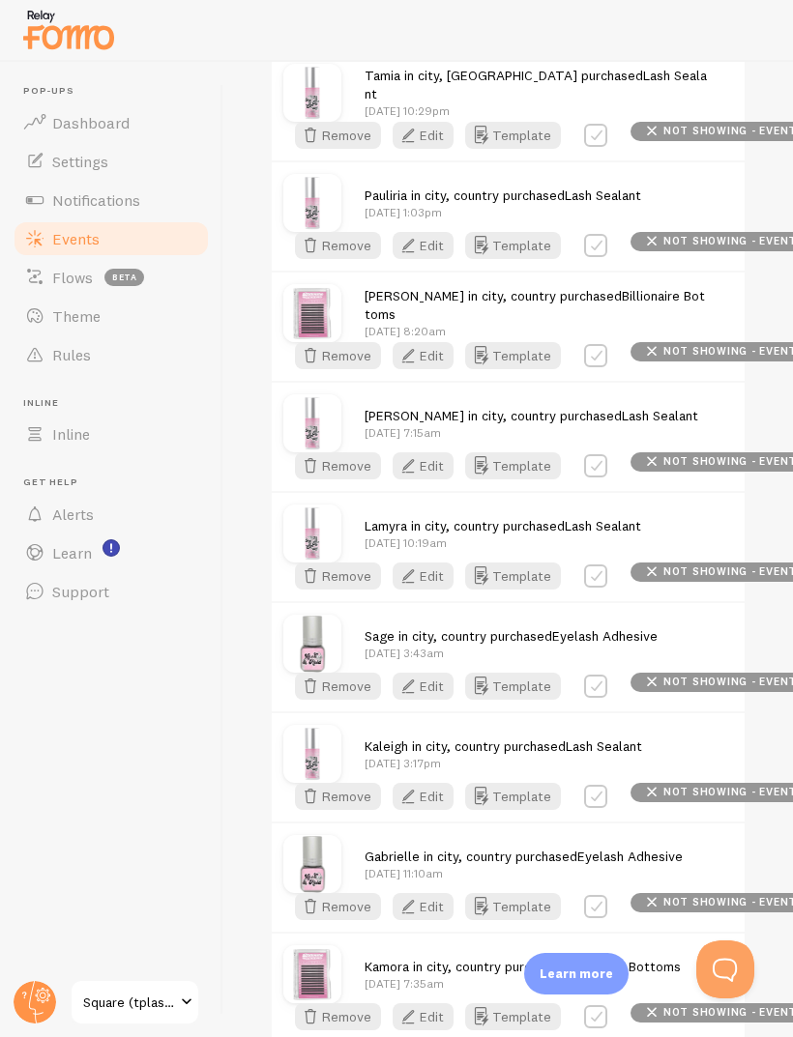
click at [435, 131] on button "Edit" at bounding box center [422, 135] width 61 height 27
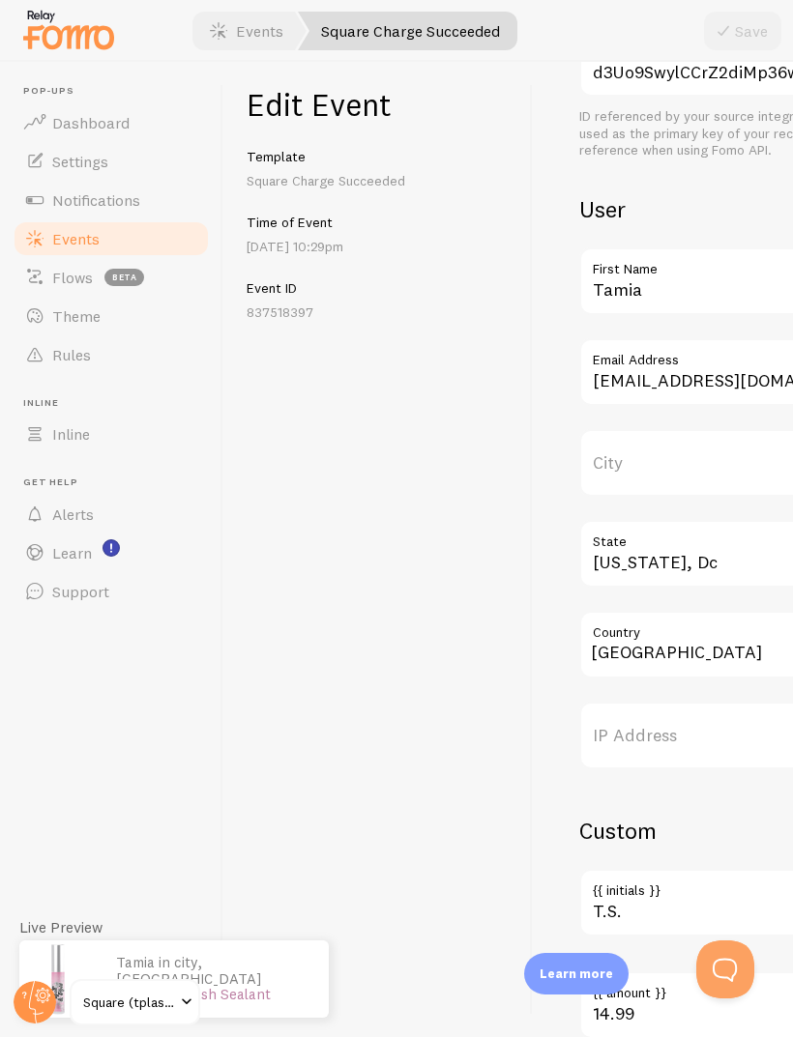
scroll to position [595, 0]
click at [76, 258] on link "Flows beta" at bounding box center [111, 277] width 199 height 39
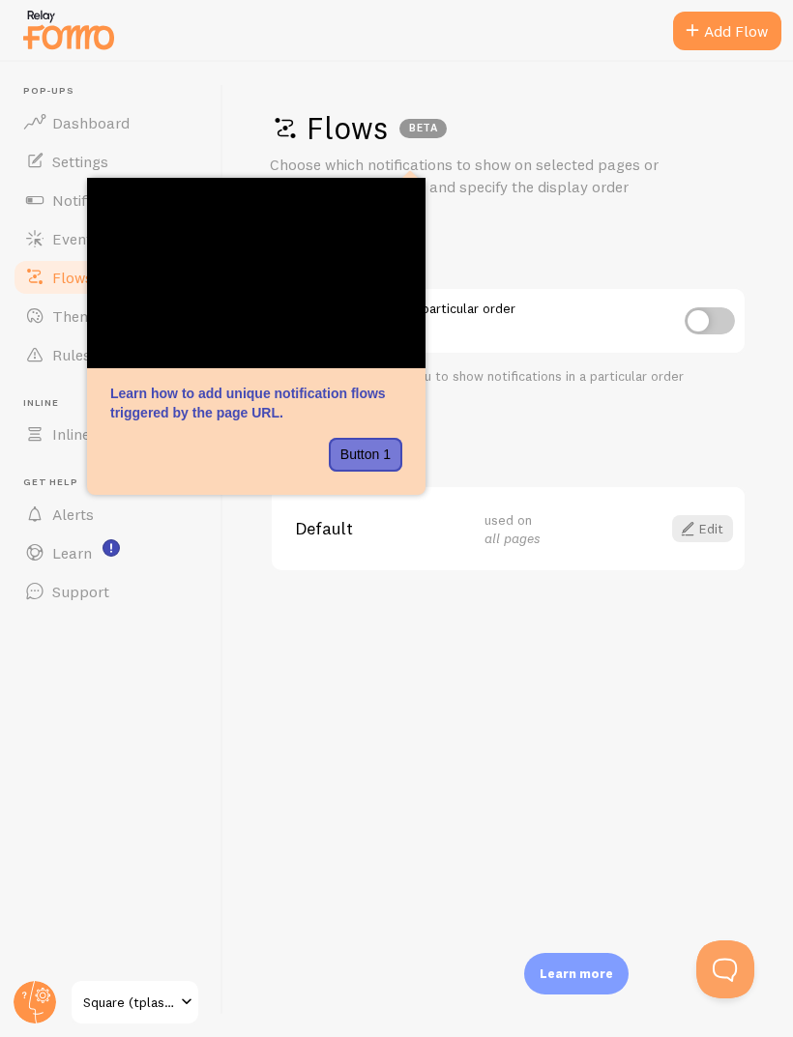
click at [48, 247] on link "Events" at bounding box center [111, 238] width 199 height 39
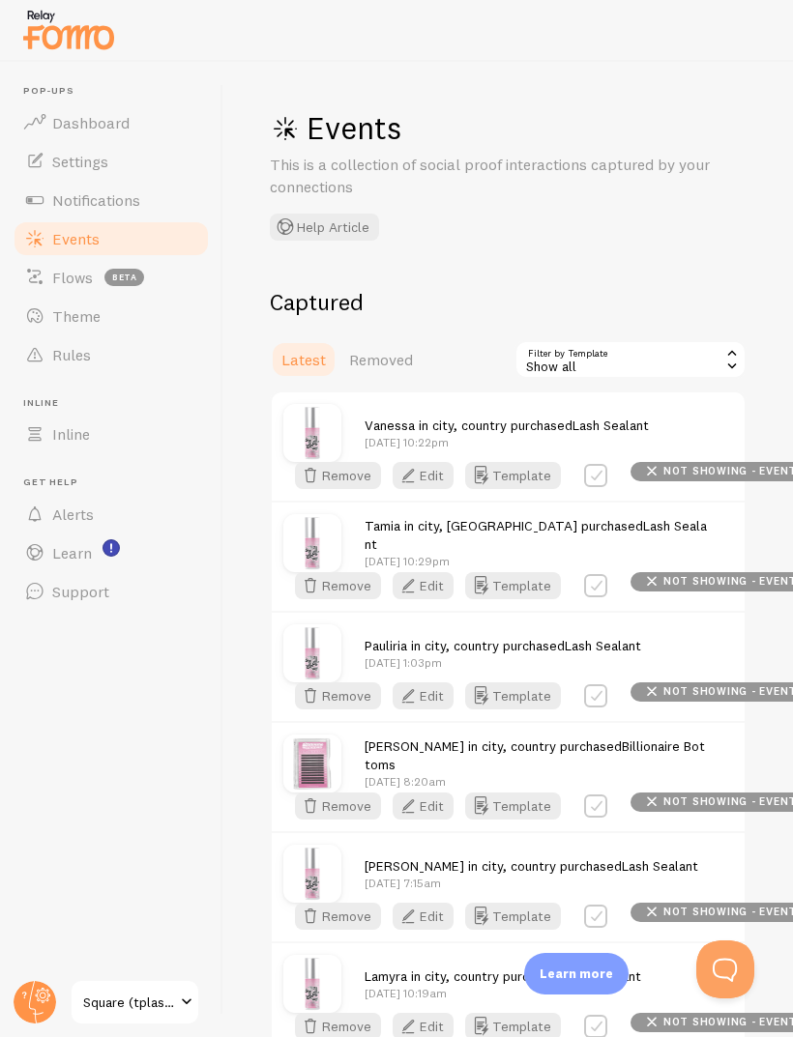
click at [421, 476] on button "Edit" at bounding box center [422, 475] width 61 height 27
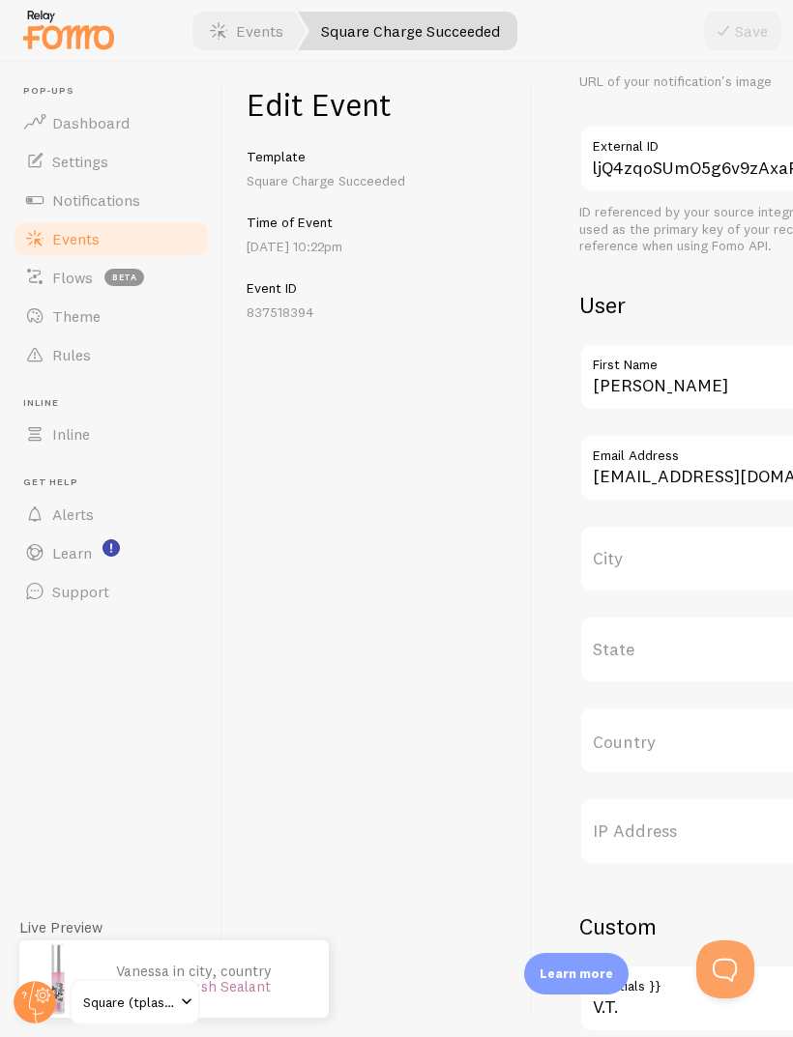
scroll to position [515, 0]
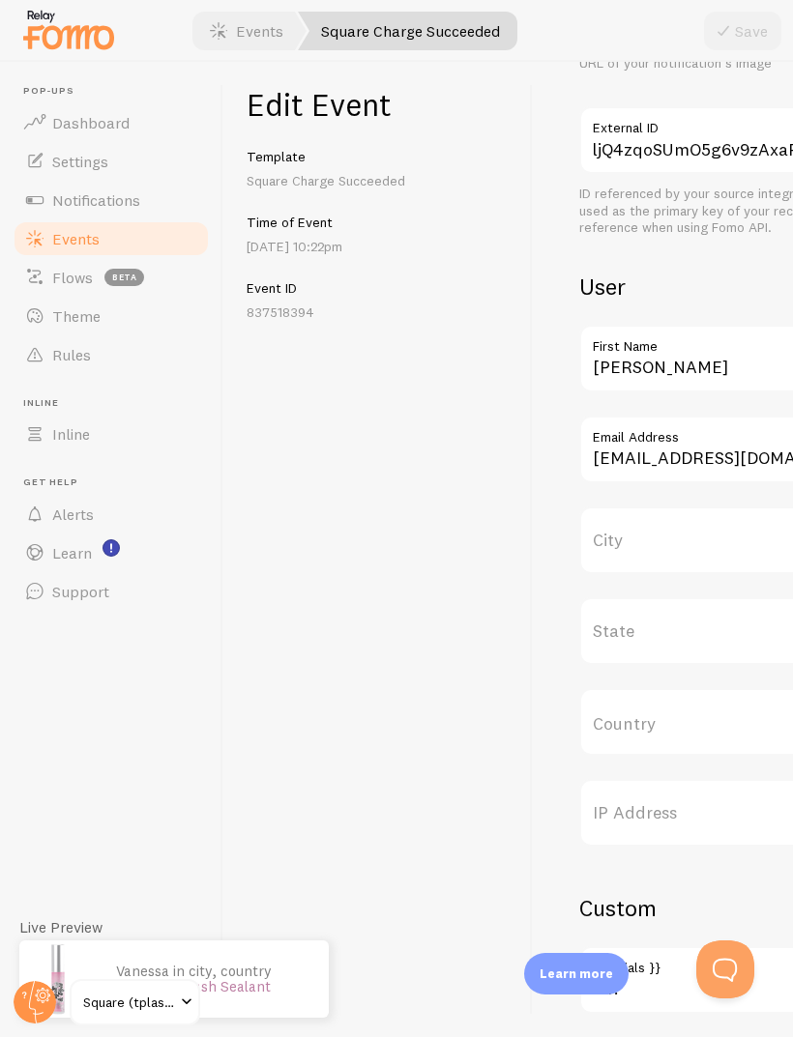
click at [626, 723] on input "Country" at bounding box center [753, 722] width 348 height 68
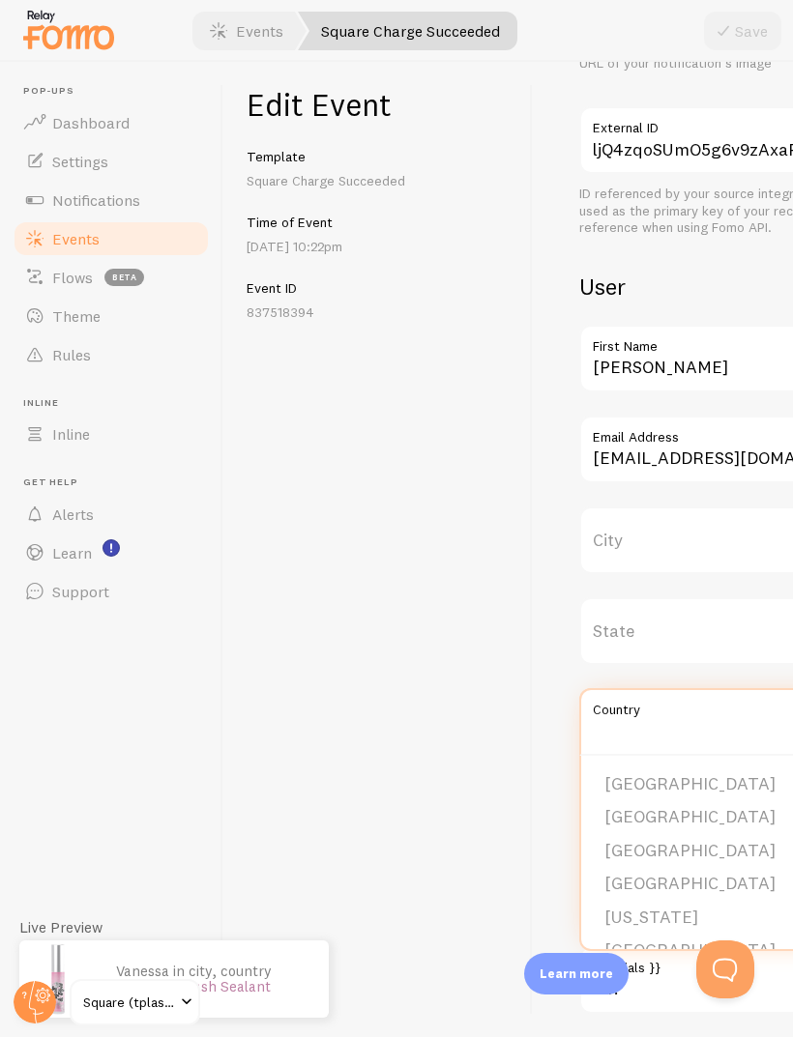
scroll to position [34, 0]
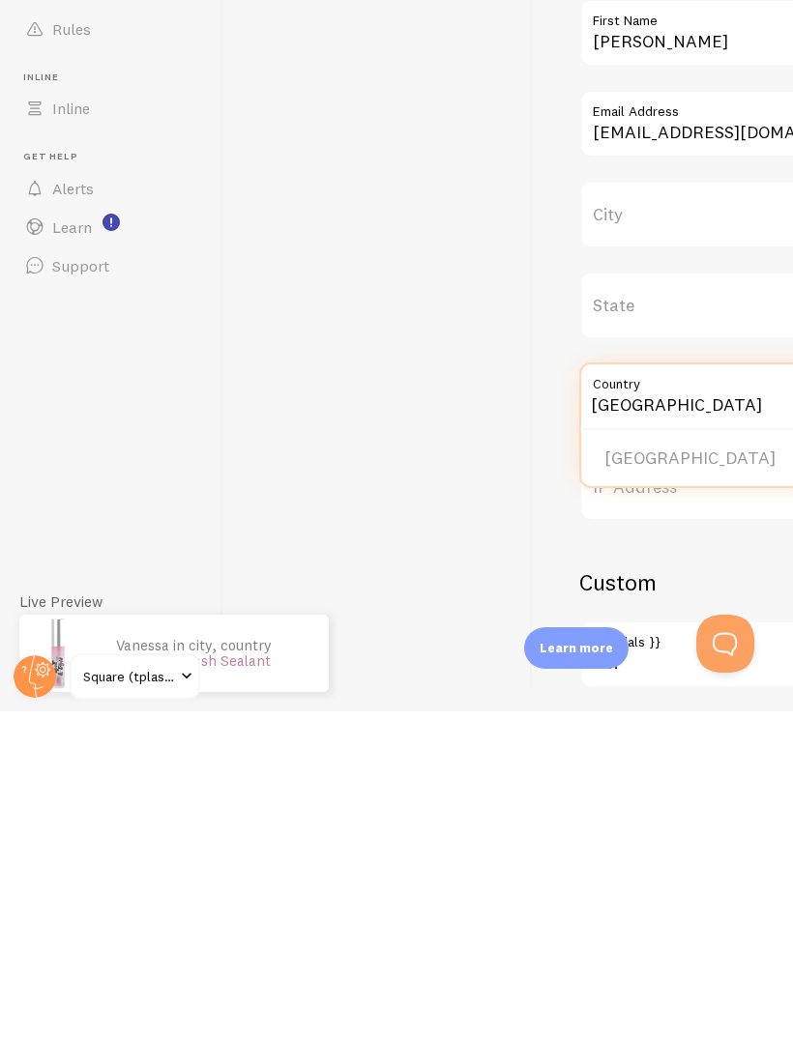
type input "[GEOGRAPHIC_DATA]"
click at [634, 768] on li "[GEOGRAPHIC_DATA]" at bounding box center [753, 785] width 344 height 34
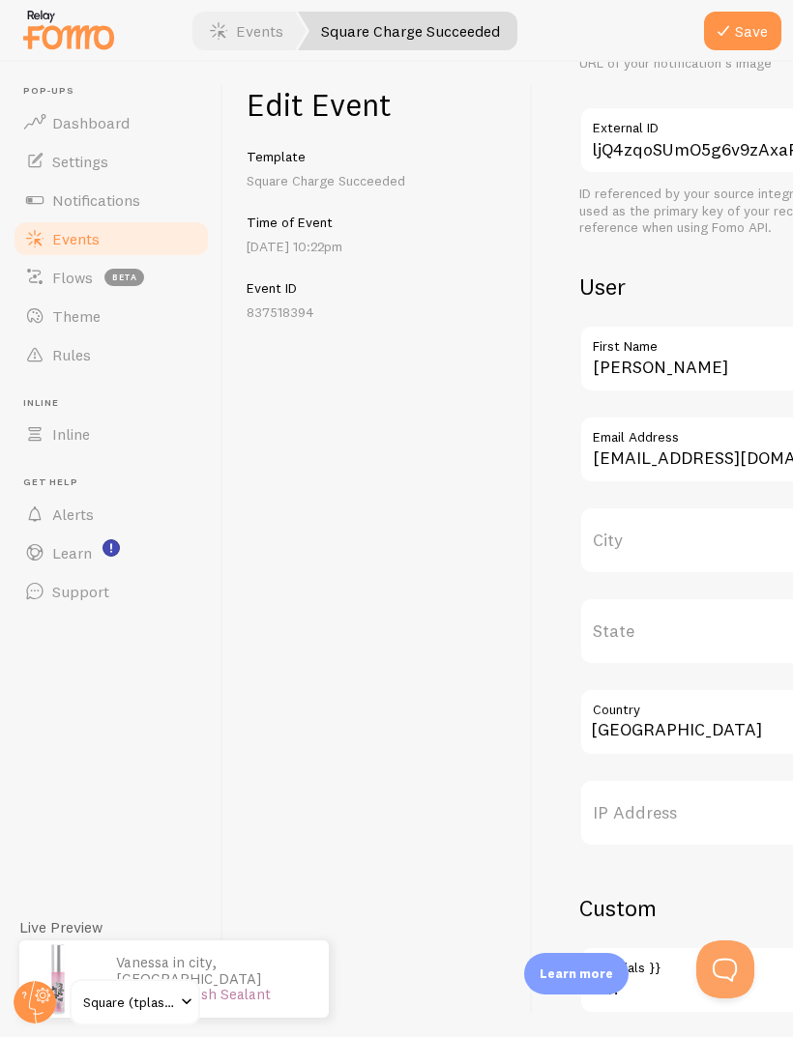
click at [637, 507] on label "City" at bounding box center [753, 541] width 348 height 68
click at [637, 507] on input "City" at bounding box center [753, 541] width 348 height 68
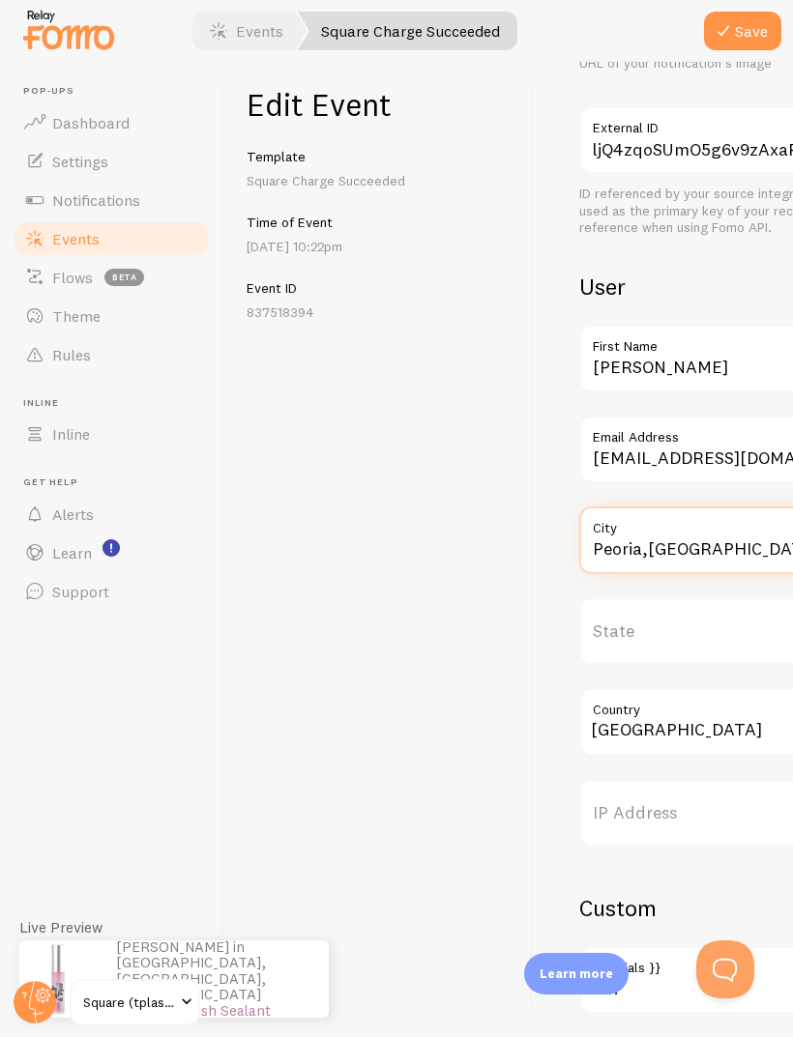
click at [649, 507] on input "Peoria,[GEOGRAPHIC_DATA]" at bounding box center [753, 541] width 348 height 68
type input "Peoria, [GEOGRAPHIC_DATA]"
click at [738, 28] on button "Save" at bounding box center [742, 31] width 77 height 39
click at [64, 181] on link "Notifications" at bounding box center [111, 200] width 199 height 39
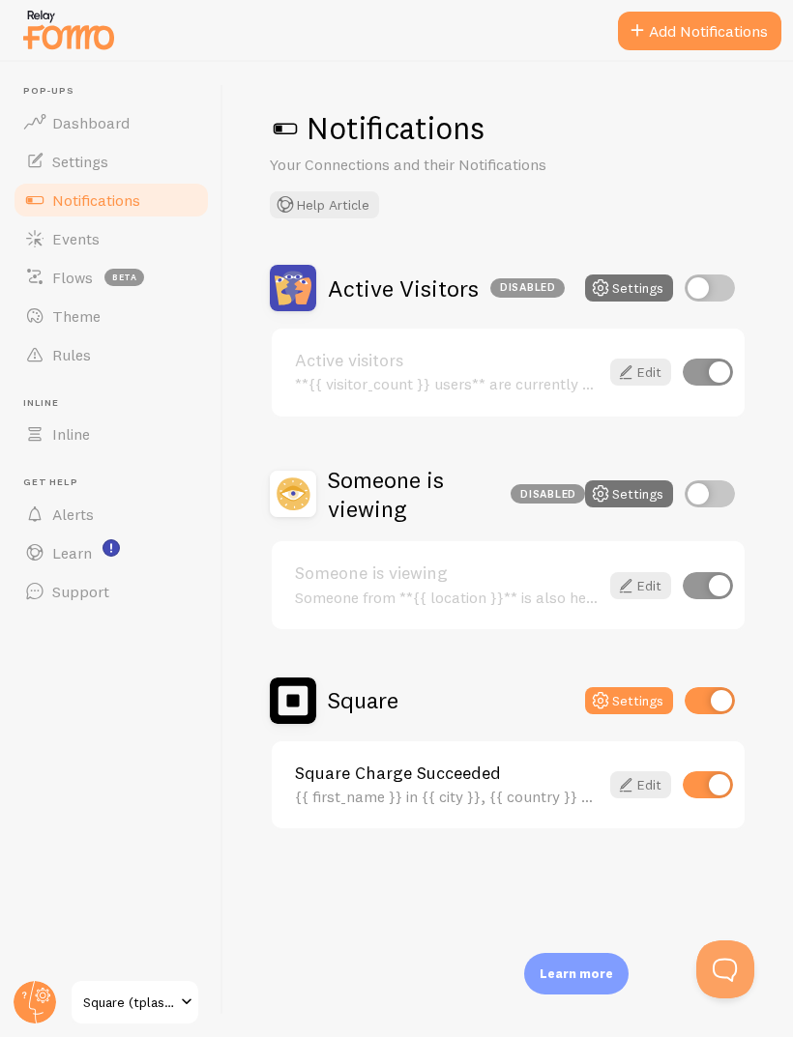
click at [519, 797] on div "{{ first_name }} in {{ city }}, {{ country }} purchased {{ title_with_link }}" at bounding box center [447, 796] width 304 height 17
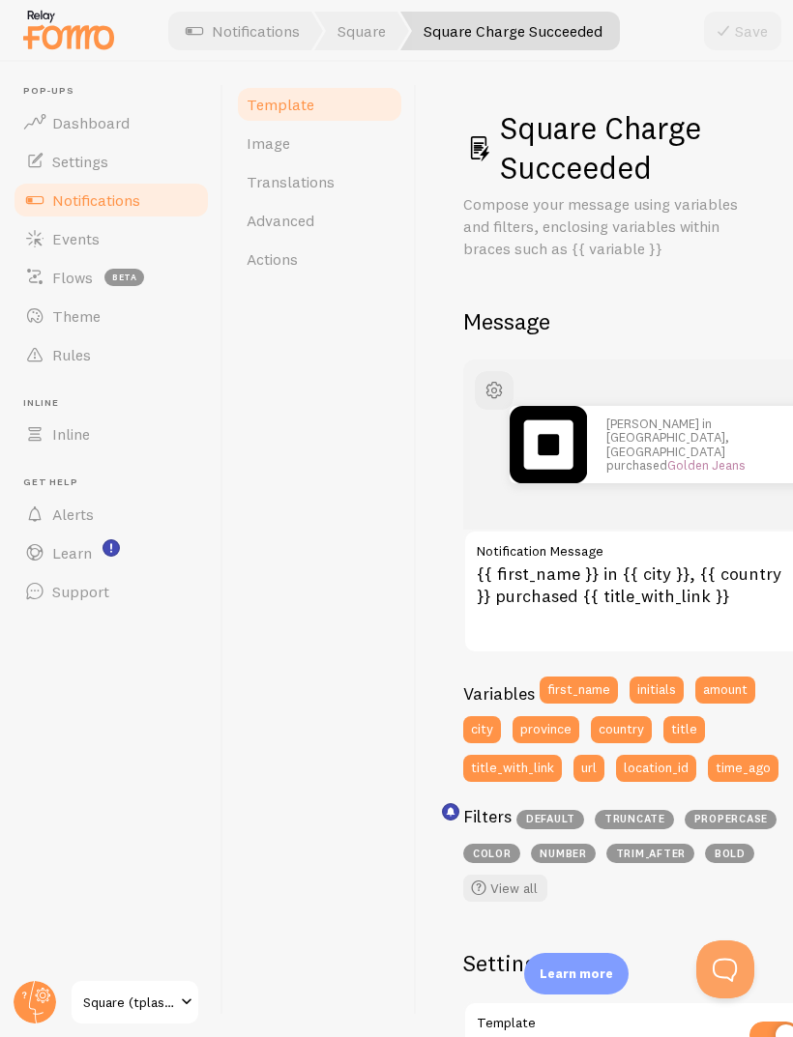
click at [522, 520] on div "[PERSON_NAME] in [GEOGRAPHIC_DATA], [GEOGRAPHIC_DATA] purchased Golden Jeans" at bounding box center [637, 445] width 348 height 170
click at [742, 596] on textarea "{{ first_name }} in {{ city }}, {{ country }} purchased {{ title_with_link }}" at bounding box center [637, 592] width 348 height 124
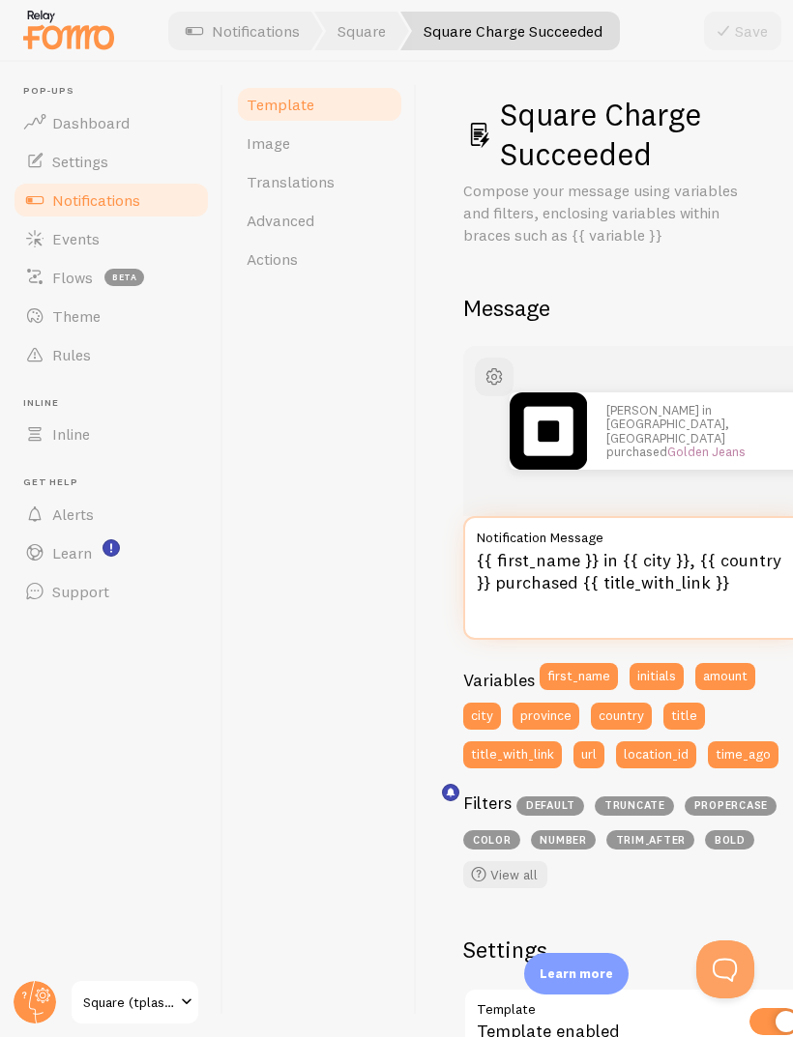
scroll to position [19, 0]
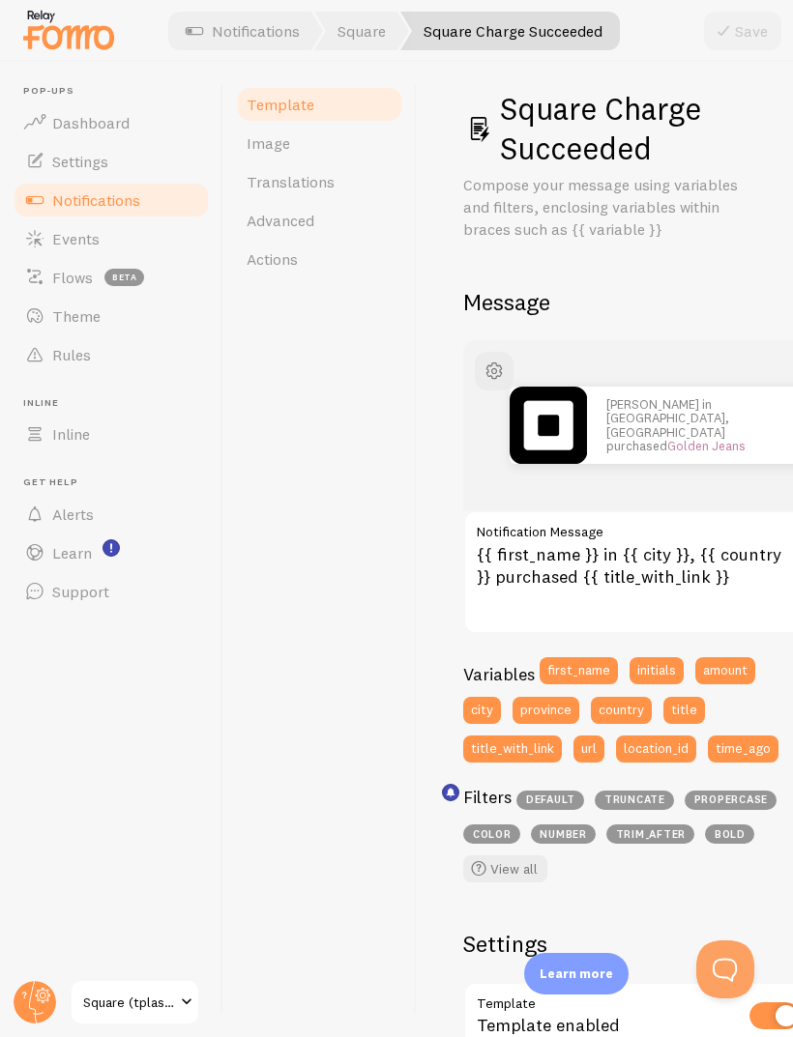
click at [784, 510] on label "Notification Message" at bounding box center [637, 526] width 348 height 33
click at [784, 510] on textarea "{{ first_name }} in {{ city }}, {{ country }} purchased {{ title_with_link }}" at bounding box center [637, 572] width 348 height 124
click at [668, 510] on label "Notification Message" at bounding box center [637, 526] width 348 height 33
click at [668, 510] on textarea "{{ first_name }} in {{ city }}, {{ country }} purchased {{ title_with_link }}" at bounding box center [637, 572] width 348 height 124
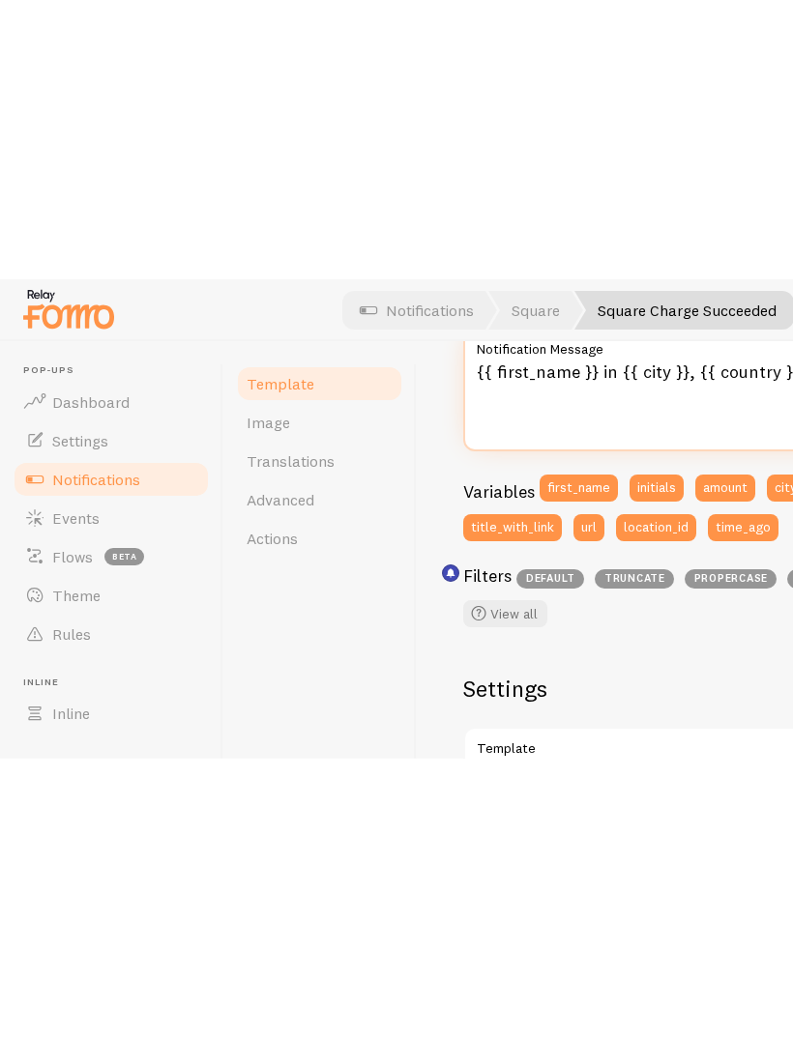
scroll to position [0, 0]
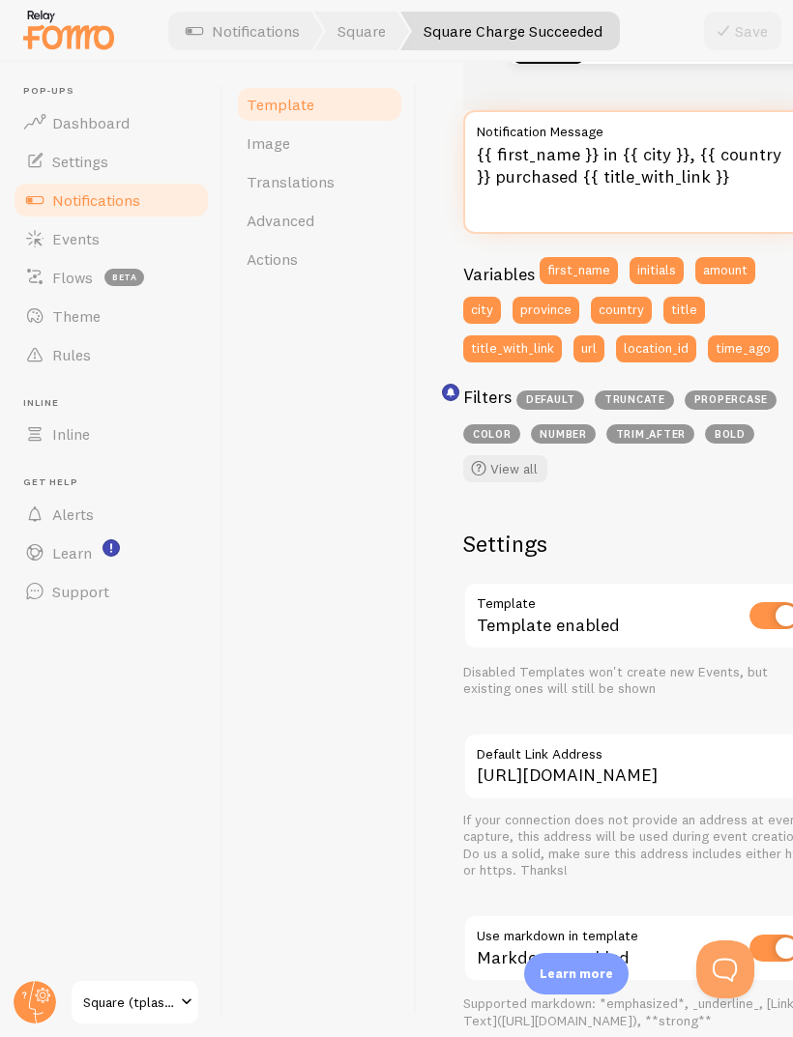
click at [697, 142] on textarea "{{ first_name }} in {{ city }}, {{ country }} purchased {{ title_with_link }}" at bounding box center [637, 172] width 348 height 124
type textarea "{{ first_name }} in {{ city }} {{ country }} purchased {{ title_with_link }}"
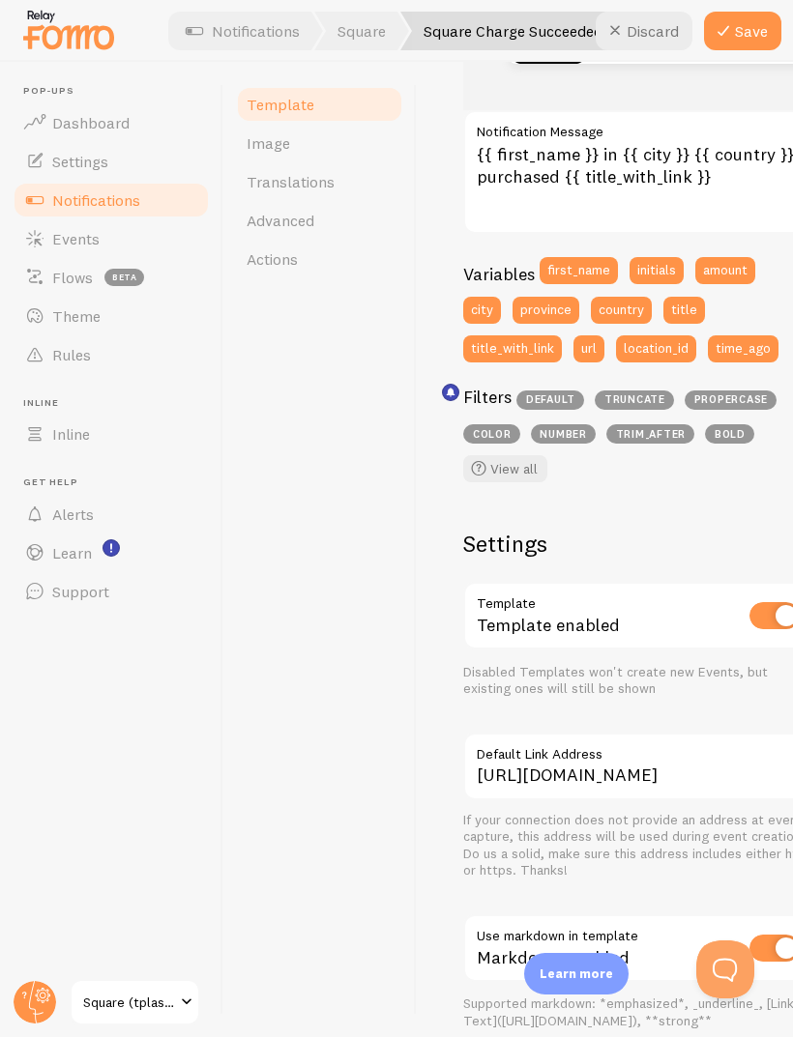
click at [749, 49] on button "Save" at bounding box center [742, 31] width 77 height 39
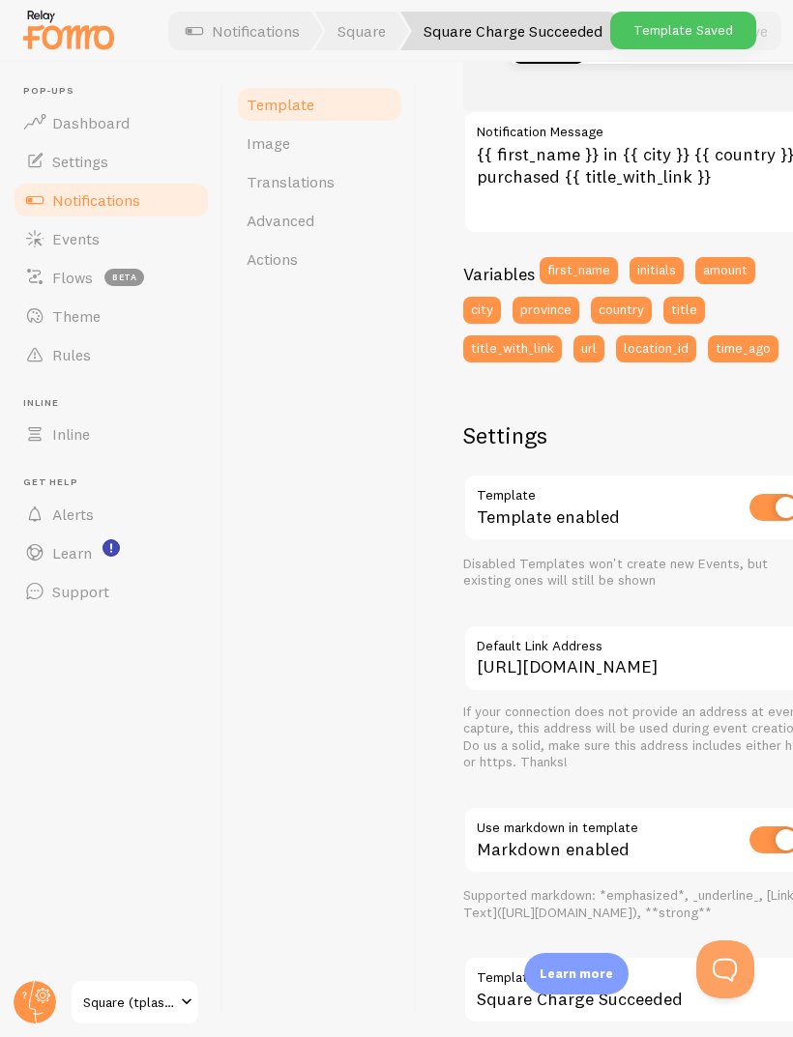
click at [52, 241] on span "Events" at bounding box center [75, 238] width 47 height 19
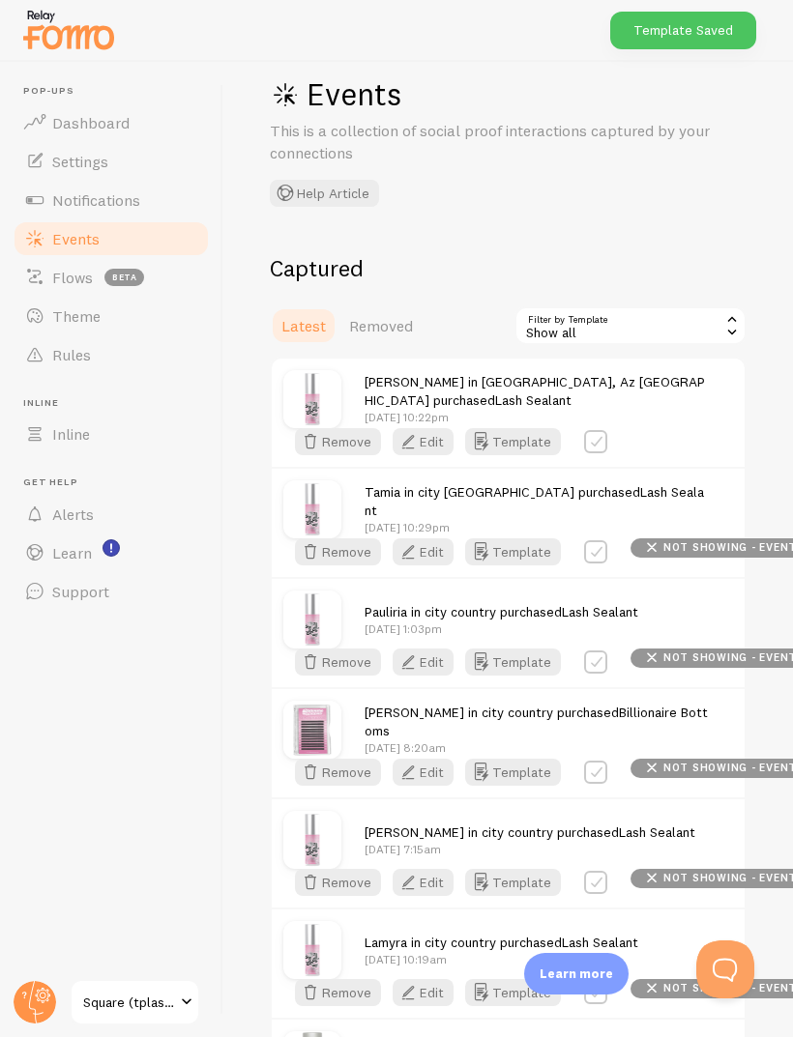
scroll to position [41, 0]
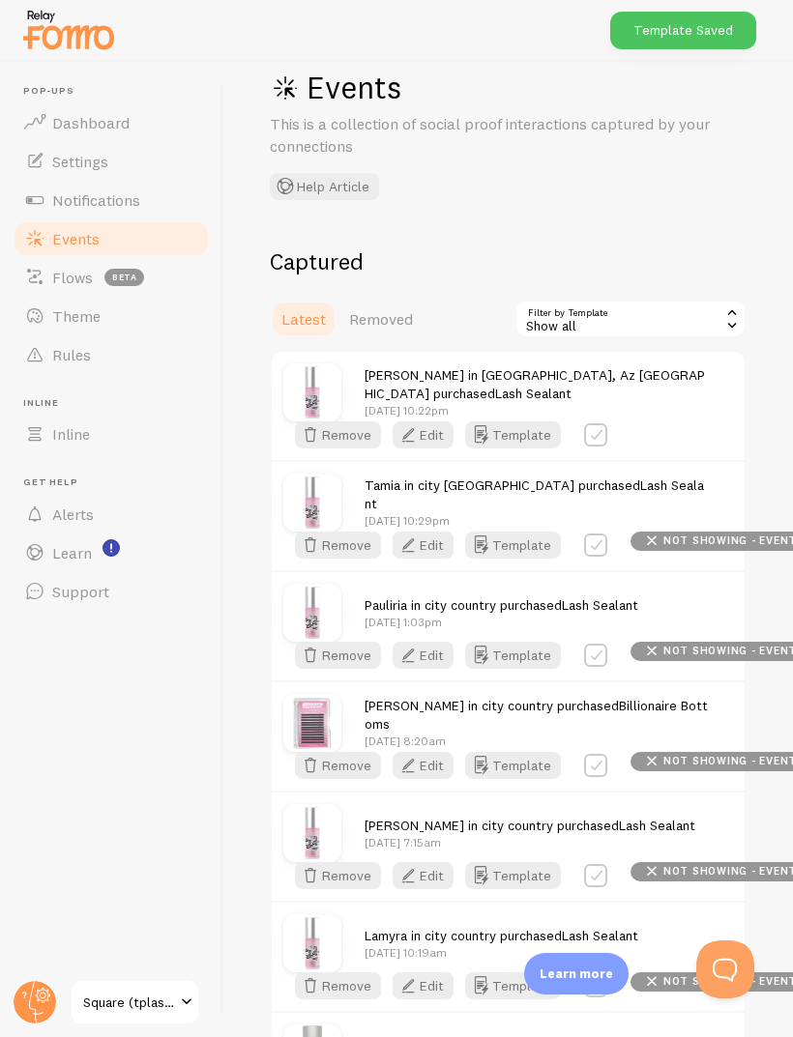
click at [453, 449] on button "Edit" at bounding box center [422, 434] width 61 height 27
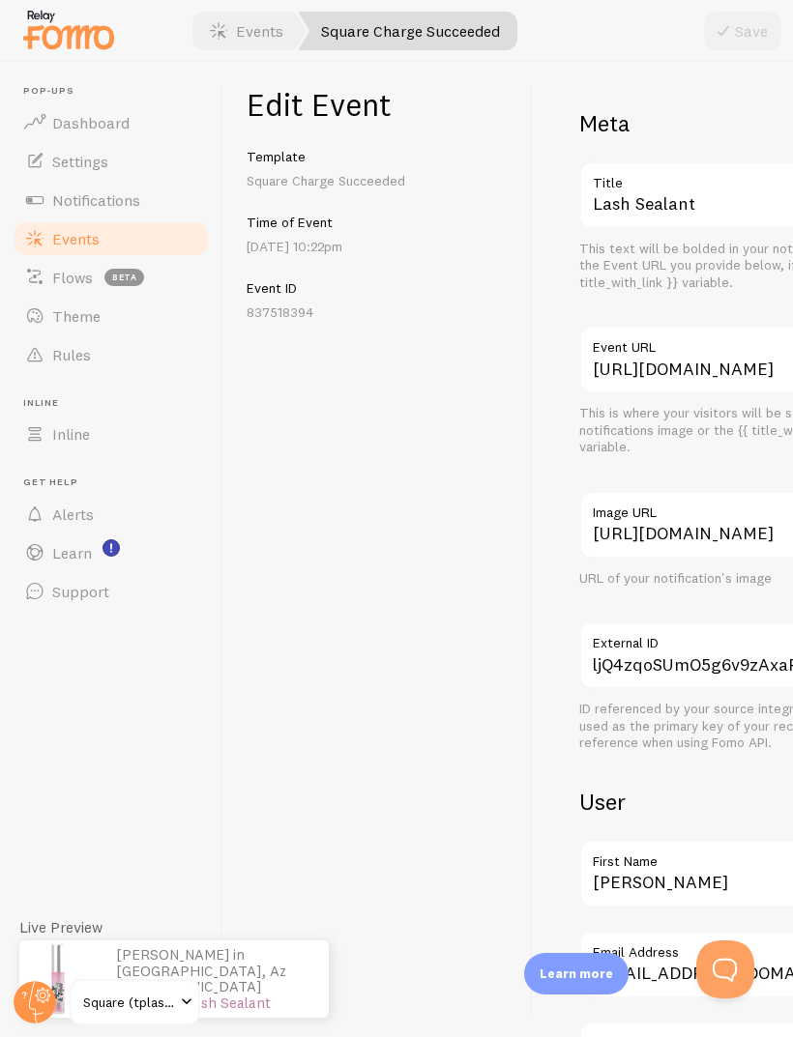
click at [102, 201] on span "Notifications" at bounding box center [96, 199] width 88 height 19
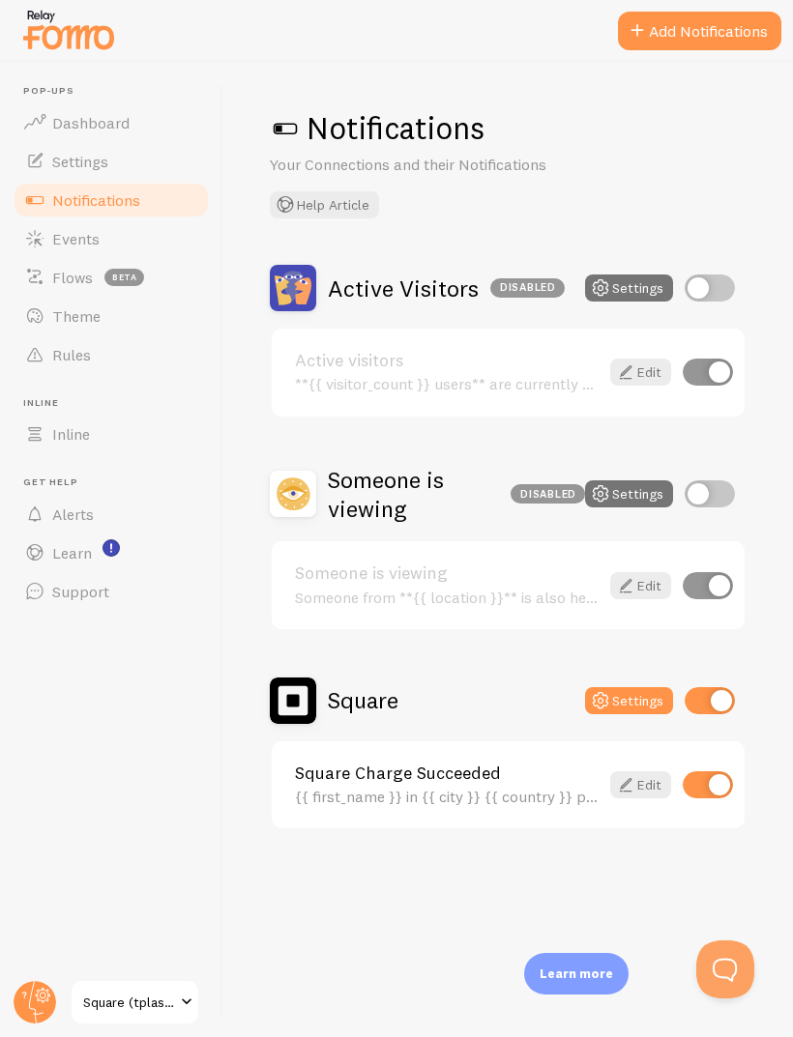
click at [630, 792] on icon at bounding box center [625, 784] width 23 height 23
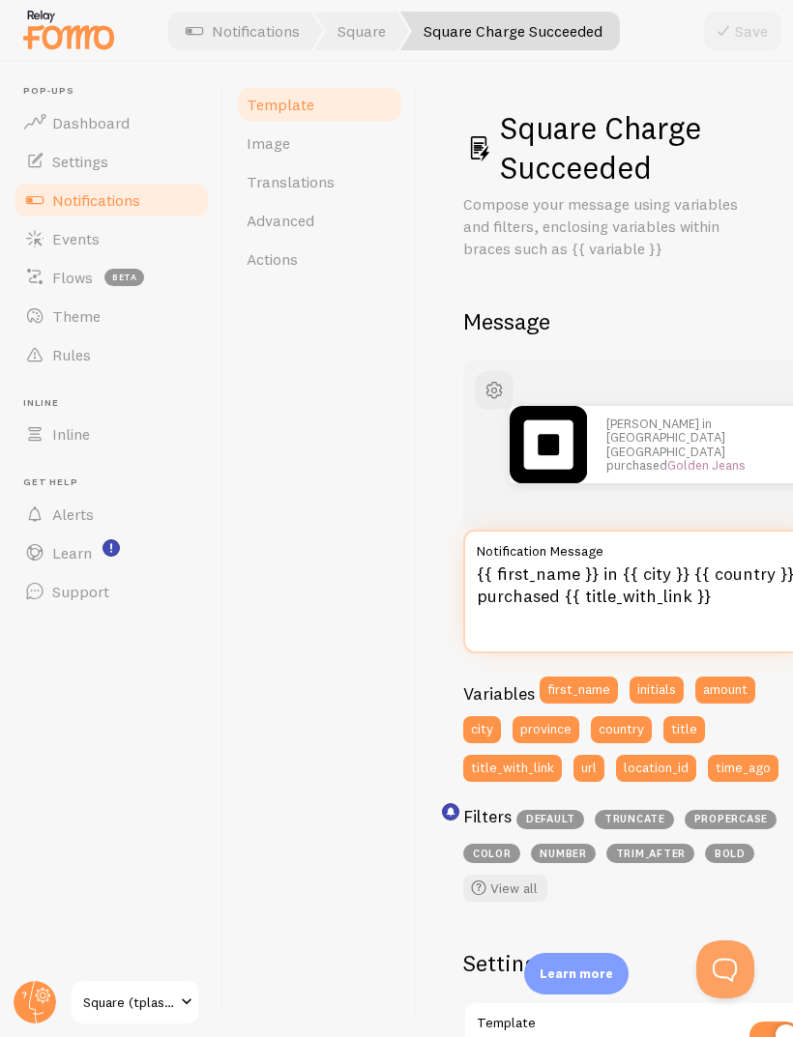
click at [689, 575] on textarea "{{ first_name }} in {{ city }} {{ country }} purchased {{ title_with_link }}" at bounding box center [637, 592] width 348 height 124
type textarea "{{ first_name }} in {{ city }},{{ country }} purchased {{ title_with_link }}"
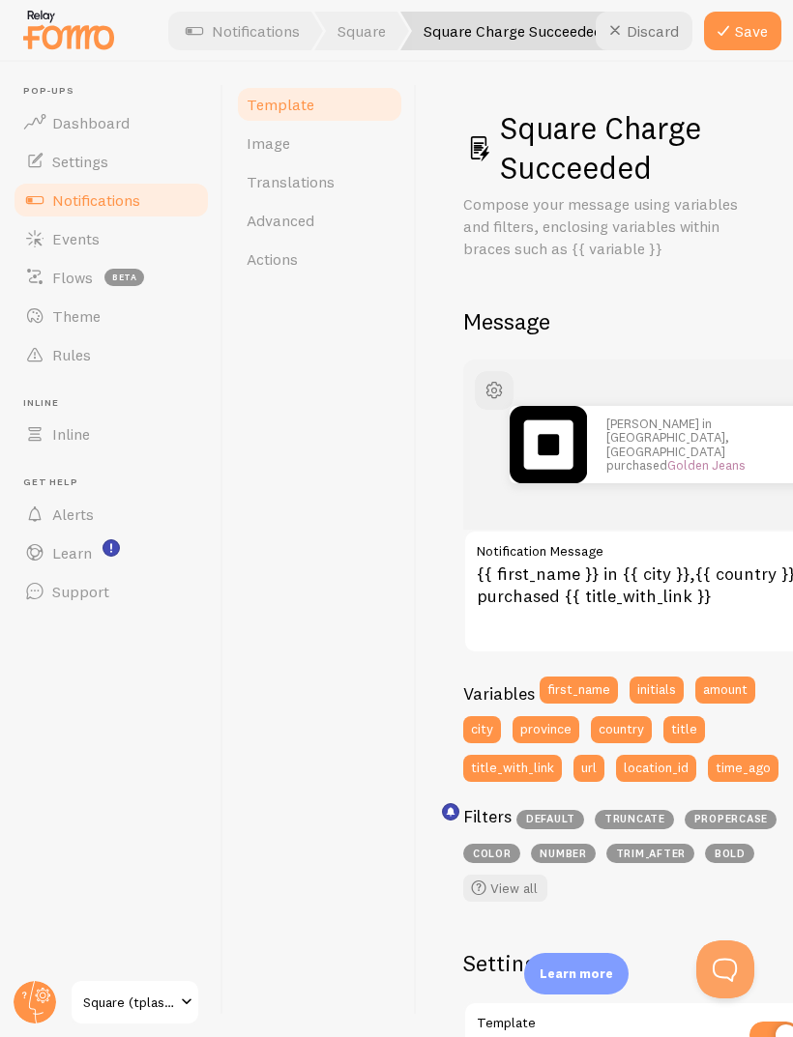
click at [740, 19] on button "Save" at bounding box center [742, 31] width 77 height 39
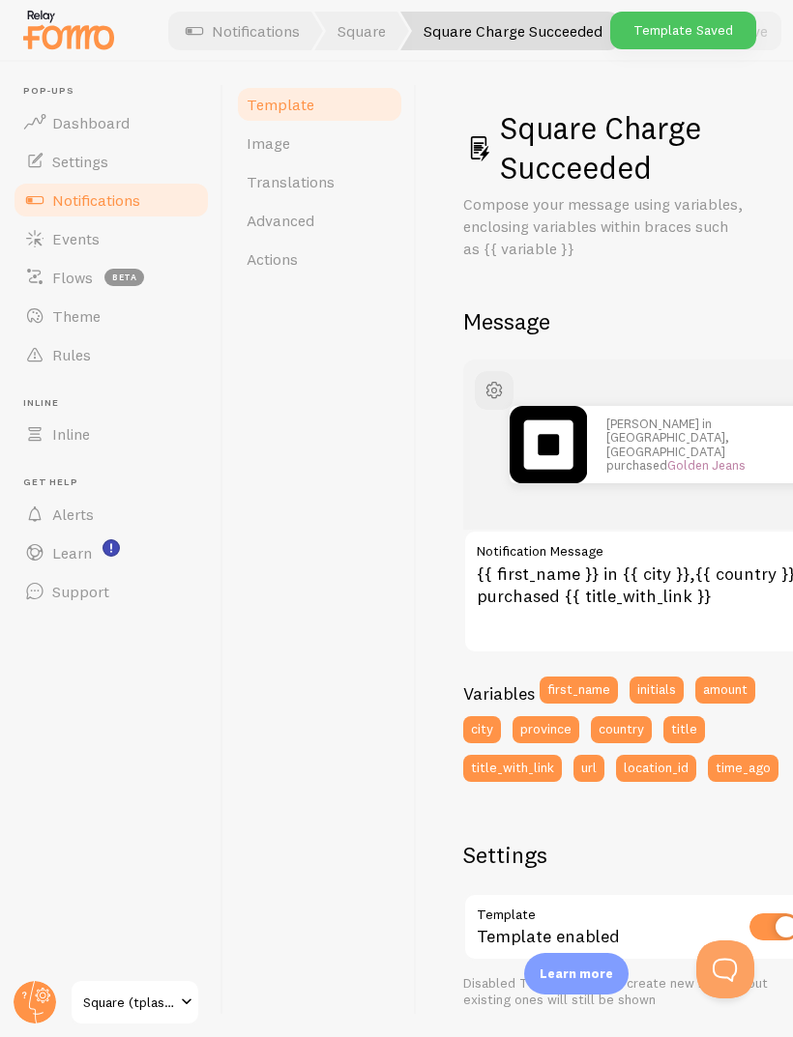
click at [69, 239] on span "Events" at bounding box center [75, 238] width 47 height 19
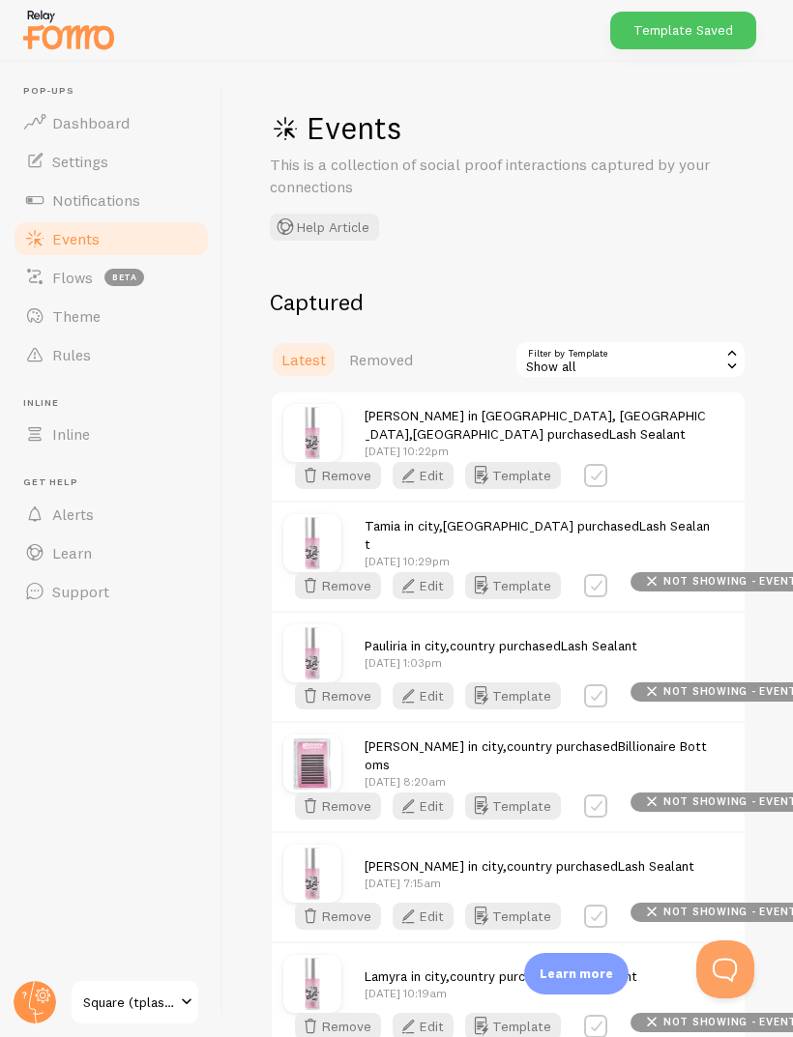
click at [420, 487] on icon "button" at bounding box center [407, 475] width 23 height 23
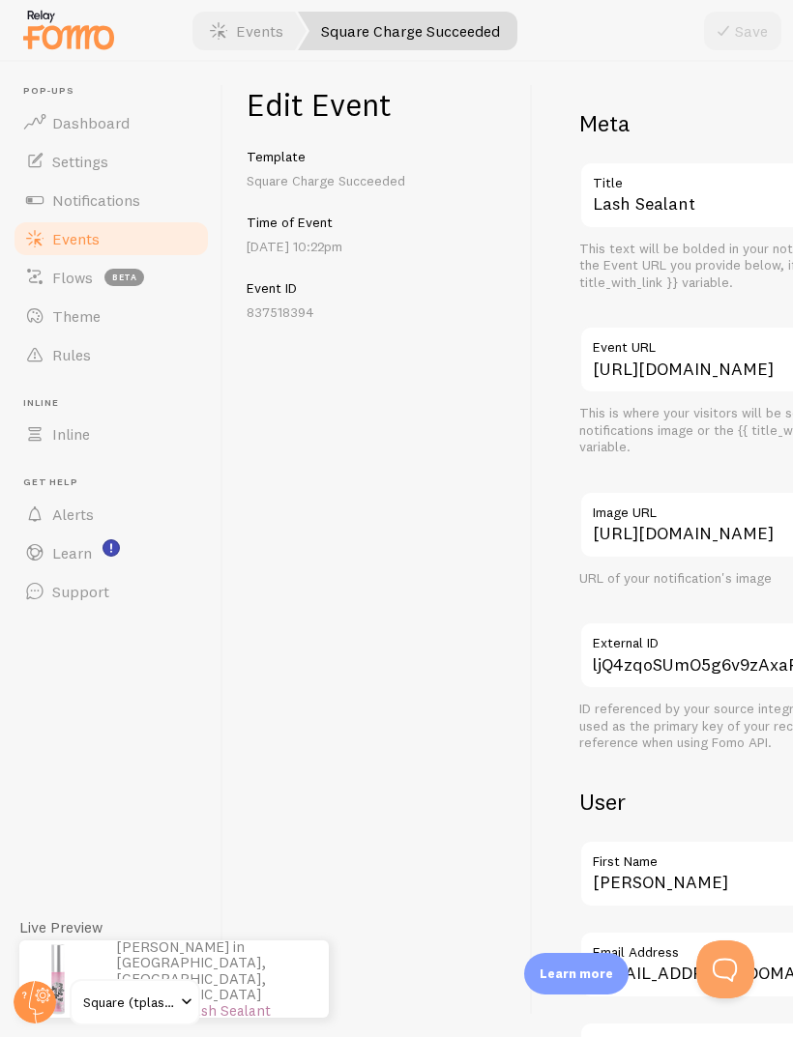
click at [78, 201] on span "Notifications" at bounding box center [96, 199] width 88 height 19
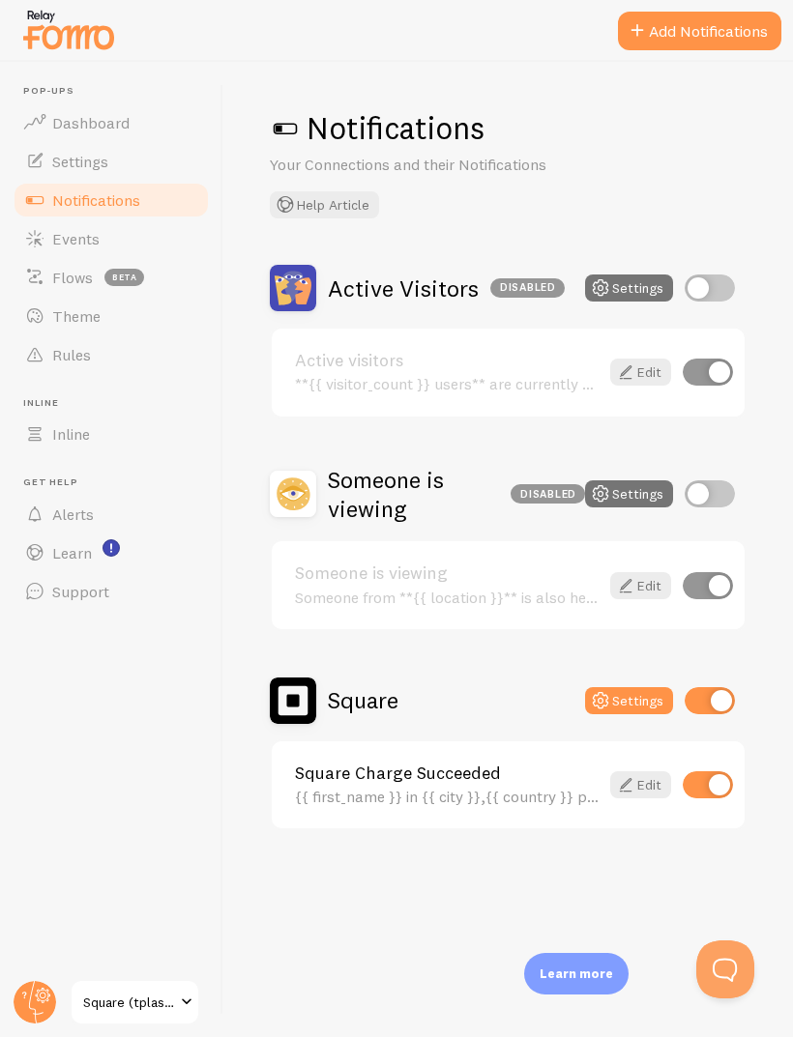
click at [632, 781] on icon at bounding box center [625, 784] width 23 height 23
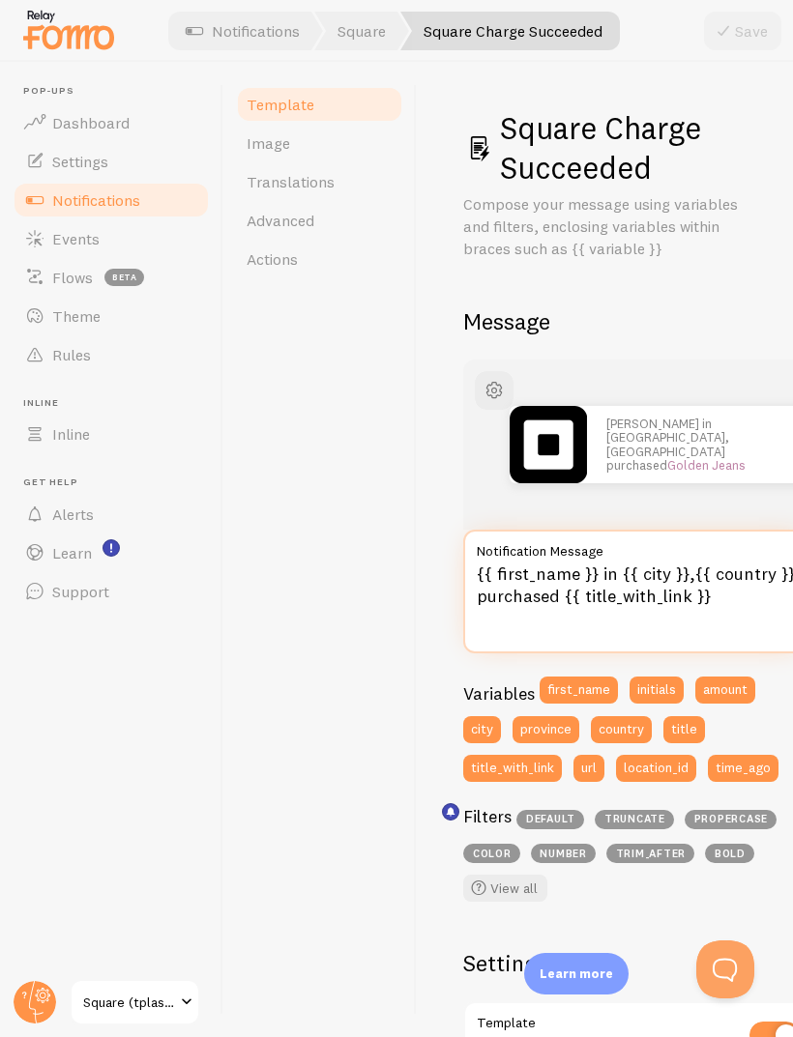
click at [684, 566] on textarea "{{ first_name }} in {{ city }},{{ country }} purchased {{ title_with_link }}" at bounding box center [637, 592] width 348 height 124
click at [698, 567] on textarea "{{ first_name }} in {{ city }},{{ country }} purchased {{ title_with_link }}" at bounding box center [637, 592] width 348 height 124
click at [684, 565] on textarea "{{ first_name }} in {{ city }},{{ country }} purchased {{ title_with_link }}" at bounding box center [637, 592] width 348 height 124
click at [699, 559] on textarea "{{ first_name }} in {{ city }},{{ country }} purchased {{ title_with_link }}" at bounding box center [637, 592] width 348 height 124
click at [691, 558] on textarea "{{ first_name }} in {{ city }},{{ country }} purchased {{ title_with_link }}" at bounding box center [637, 592] width 348 height 124
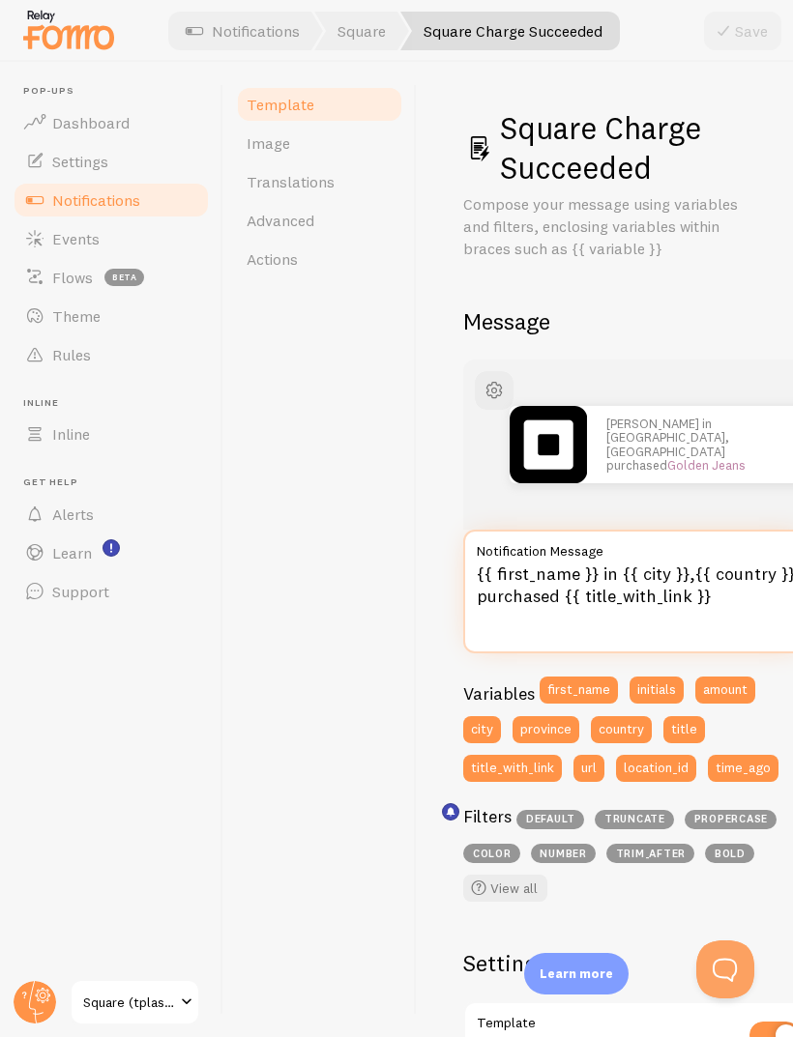
click at [687, 565] on textarea "{{ first_name }} in {{ city }},{{ country }} purchased {{ title_with_link }}" at bounding box center [637, 592] width 348 height 124
type textarea "{{ first_name }} in {{ city }} , {{ country }} purchased {{ title_with_link }}"
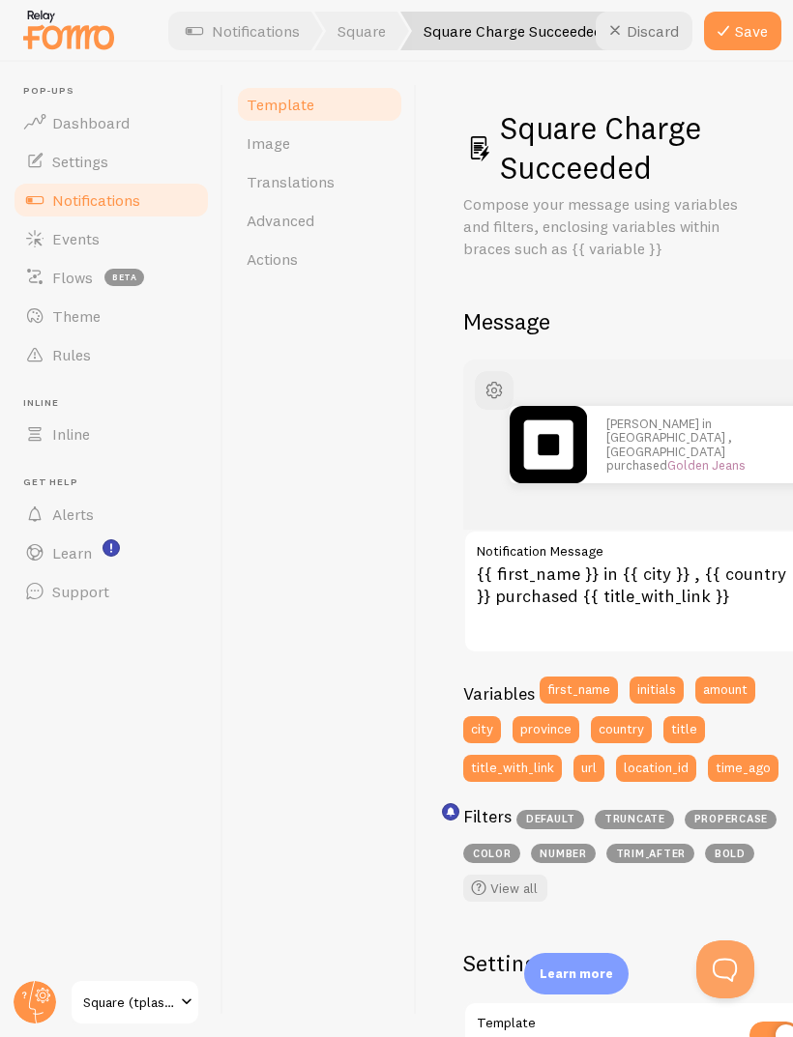
click at [745, 41] on button "Save" at bounding box center [742, 31] width 77 height 39
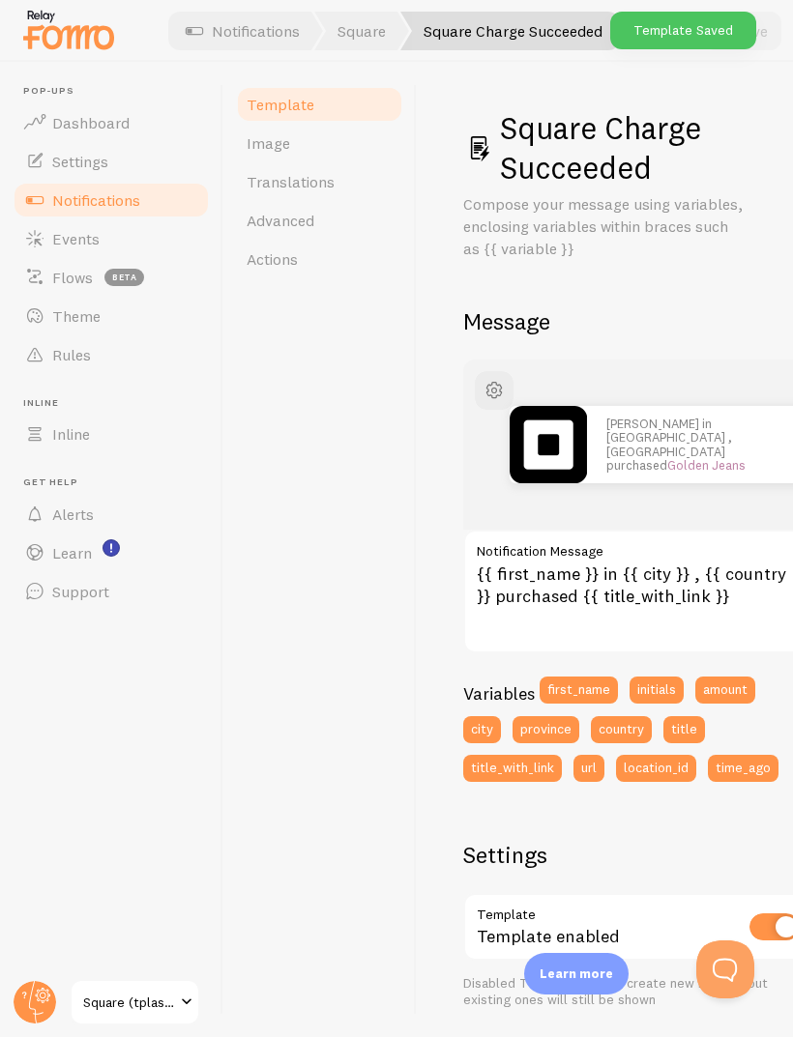
click at [56, 224] on link "Events" at bounding box center [111, 238] width 199 height 39
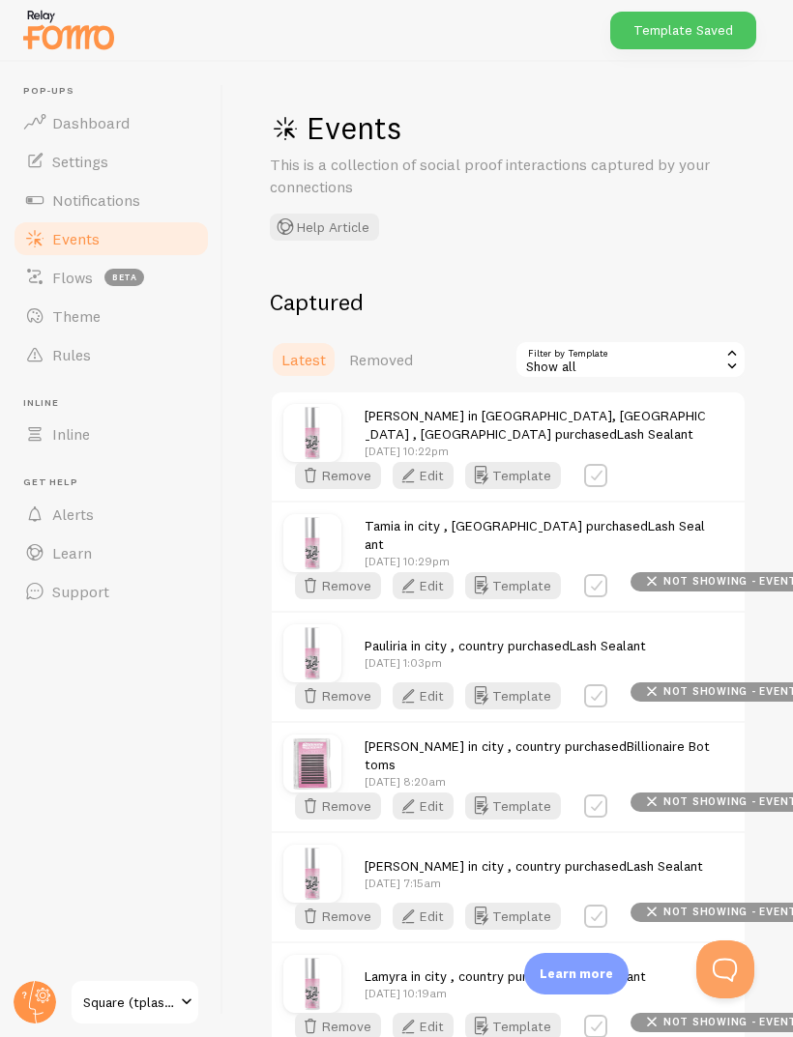
click at [420, 487] on icon "button" at bounding box center [407, 475] width 23 height 23
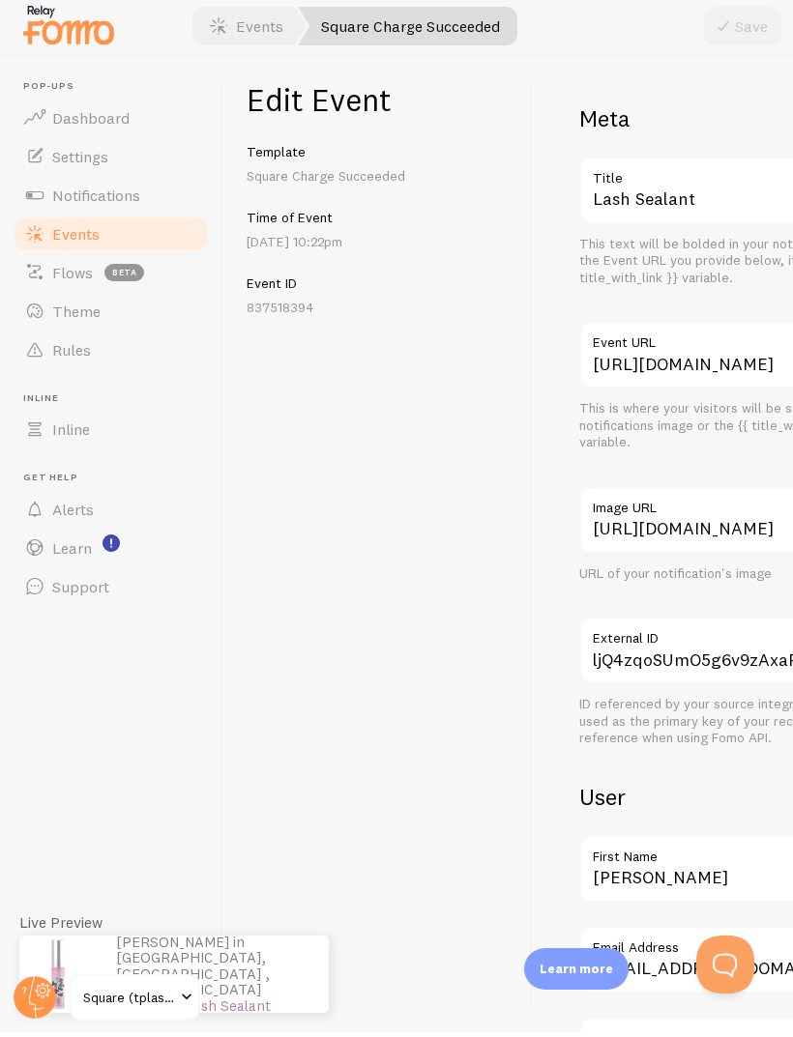
scroll to position [6, 0]
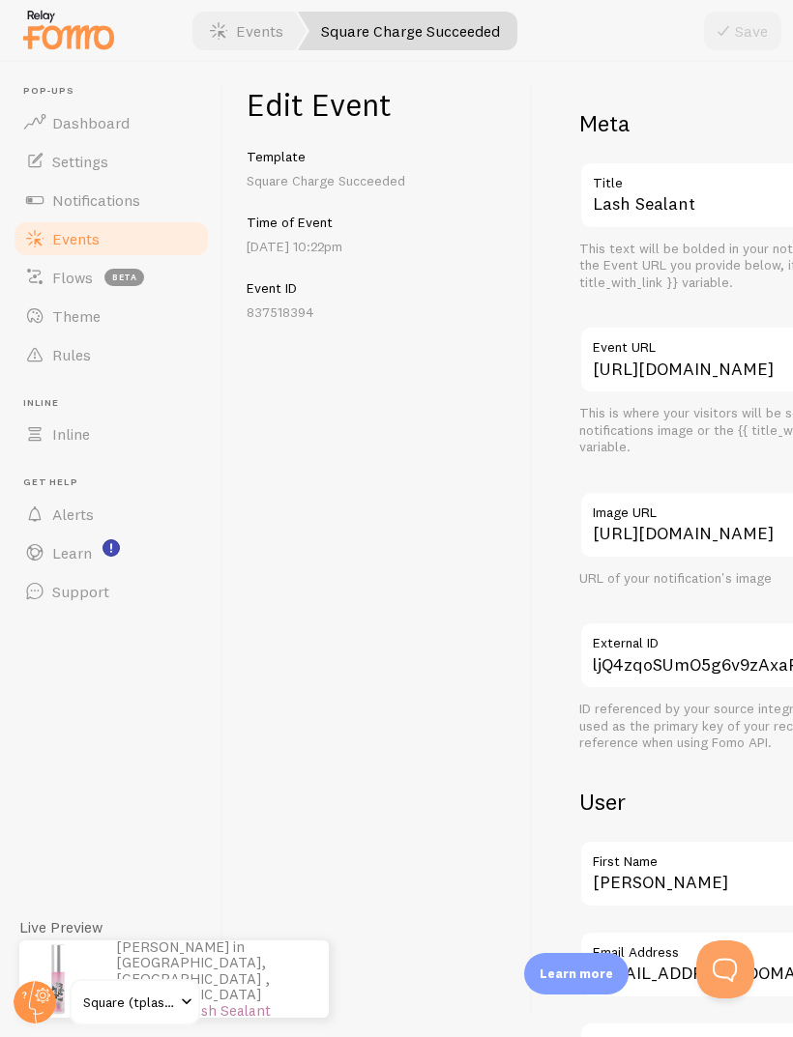
click at [64, 190] on span "Notifications" at bounding box center [96, 199] width 88 height 19
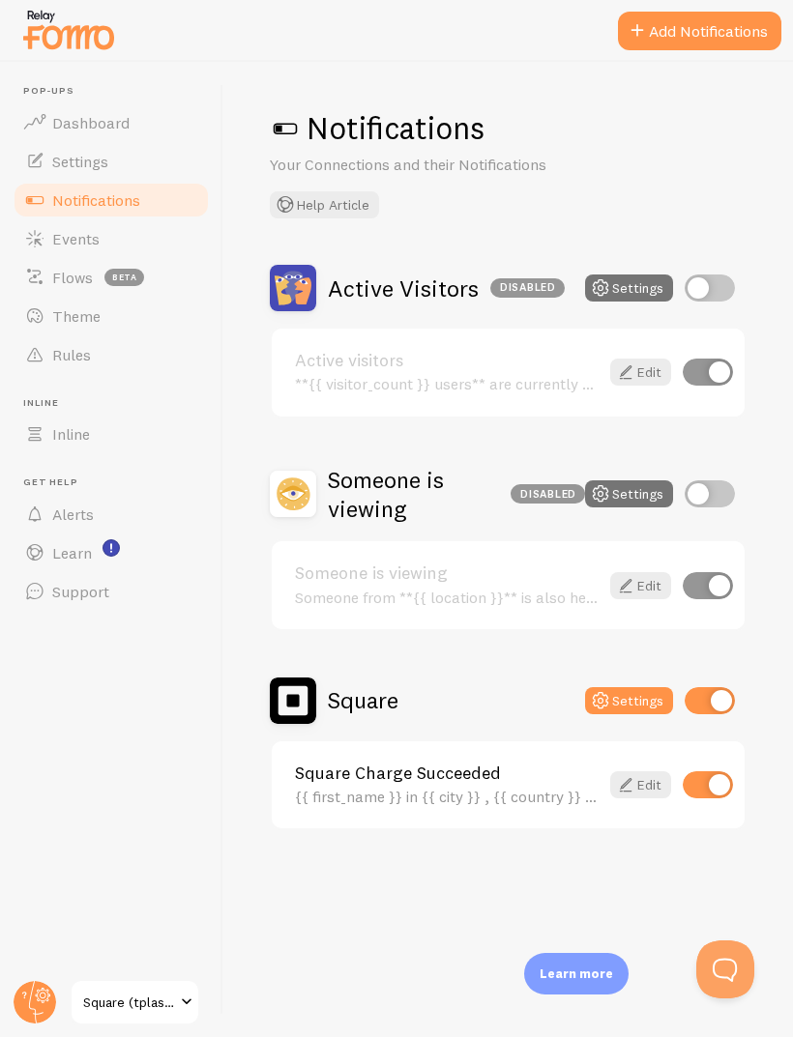
click at [630, 778] on icon at bounding box center [625, 784] width 23 height 23
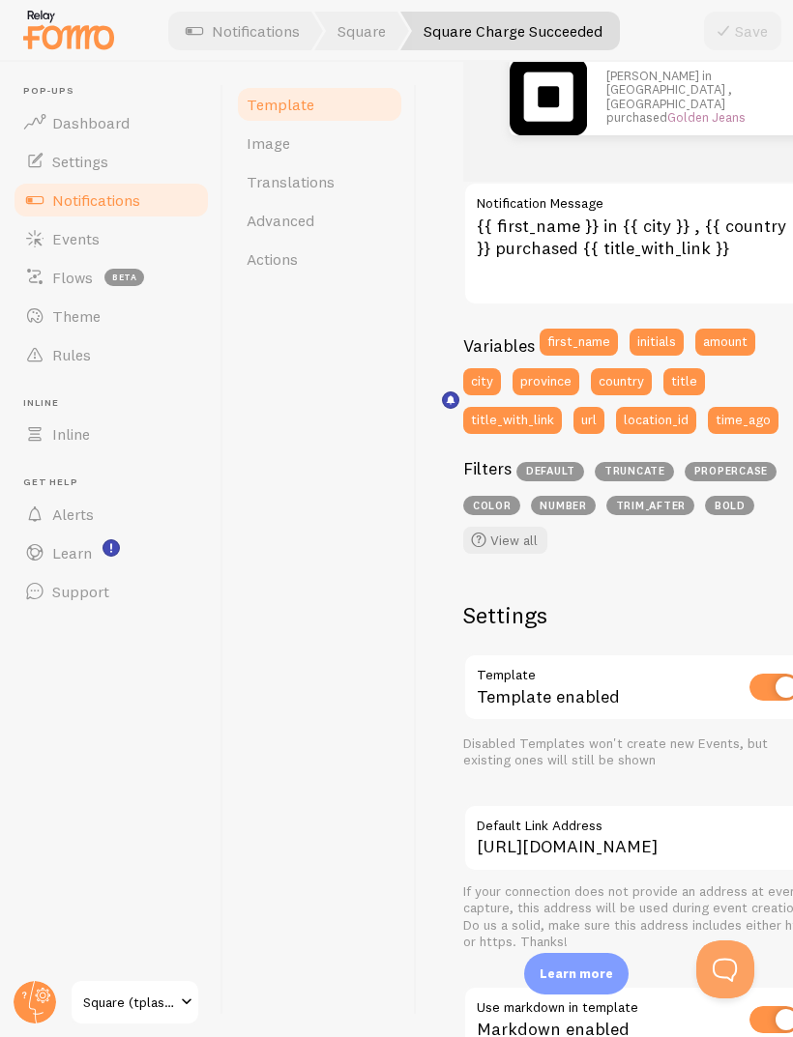
scroll to position [319, 0]
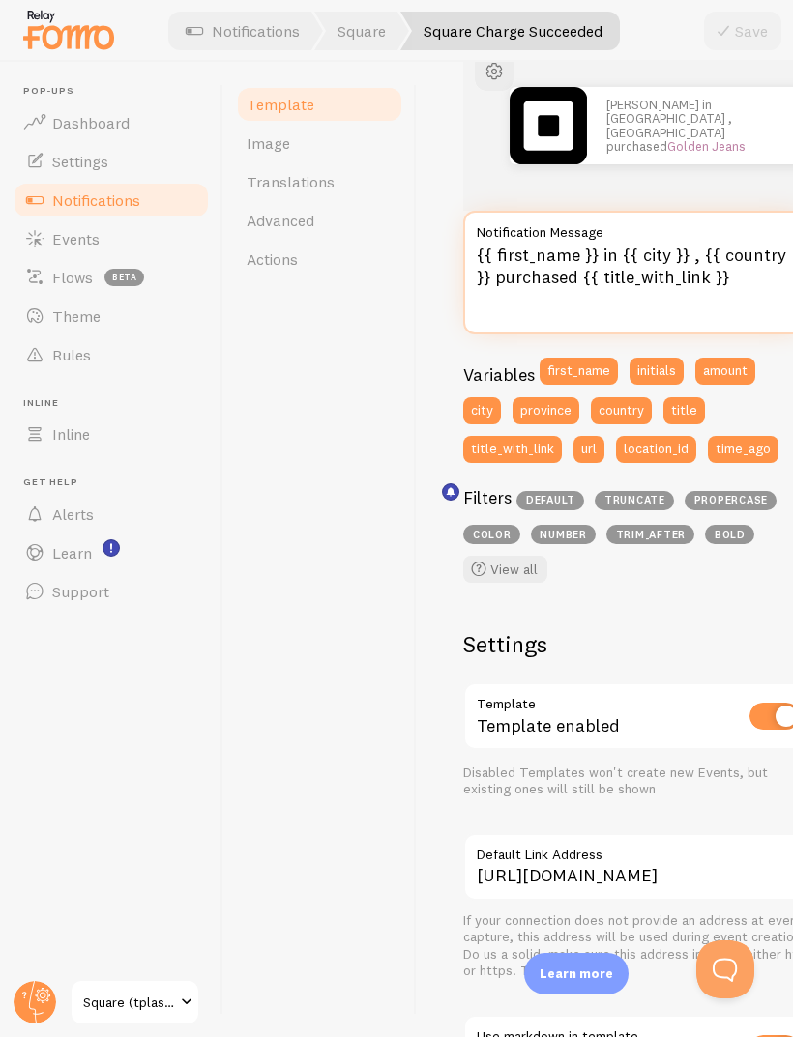
click at [702, 245] on textarea "{{ first_name }} in {{ city }} , {{ country }} purchased {{ title_with_link }}" at bounding box center [637, 273] width 348 height 124
click at [693, 243] on textarea "{{ first_name }} in {{ city }} , {{ country }} purchased {{ title_with_link }}" at bounding box center [637, 273] width 348 height 124
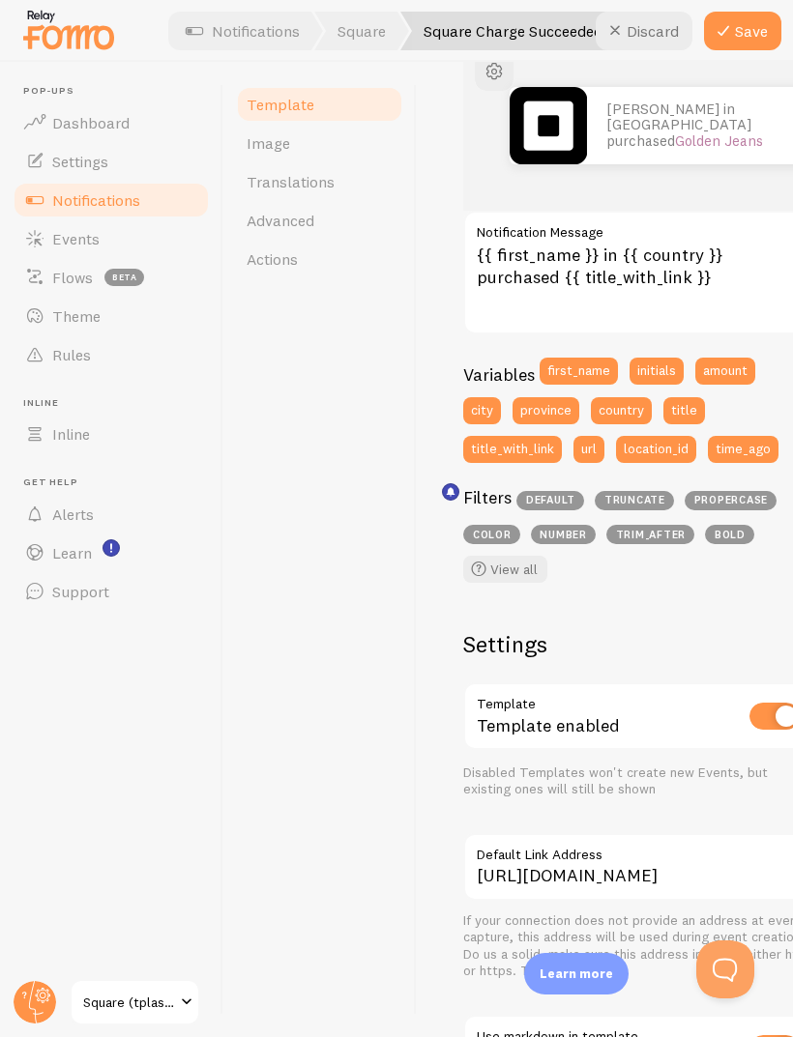
click at [483, 408] on button "city" at bounding box center [482, 410] width 38 height 27
click at [616, 229] on label "Notification Message" at bounding box center [637, 227] width 348 height 33
click at [616, 229] on textarea "{{ first_name }} in{{ city }} {{ country }} purchased {{ title_with_link }}" at bounding box center [637, 273] width 348 height 124
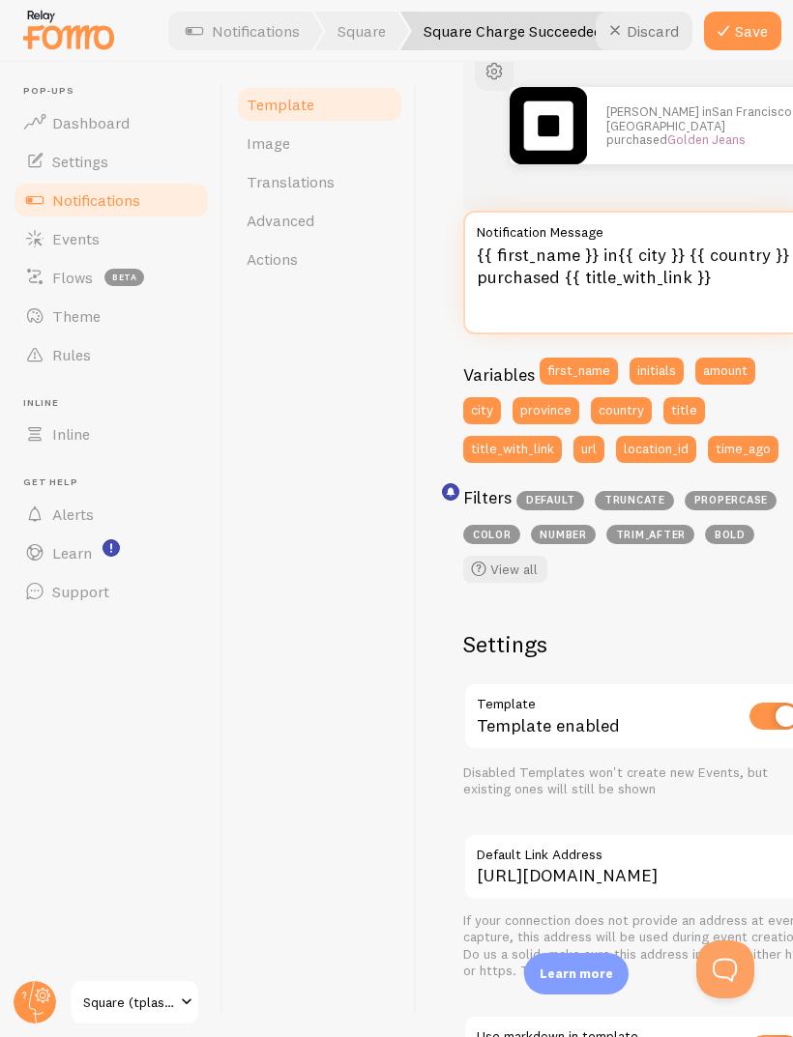
click at [611, 247] on textarea "{{ first_name }} in{{ city }} {{ country }} purchased {{ title_with_link }}" at bounding box center [637, 273] width 348 height 124
click at [619, 257] on textarea "{{ first_name }} in{{ city }} {{ country }} purchased {{ title_with_link }}" at bounding box center [637, 273] width 348 height 124
click at [616, 238] on textarea "{{ first_name }} in{{ city }} {{ country }} purchased {{ title_with_link }}" at bounding box center [637, 273] width 348 height 124
click at [615, 246] on textarea "{{ first_name }} in{{ city }} {{ country }} purchased {{ title_with_link }}" at bounding box center [637, 273] width 348 height 124
click at [619, 251] on textarea "{{ first_name }} in{{ city }} {{ country }} purchased {{ title_with_link }}" at bounding box center [637, 273] width 348 height 124
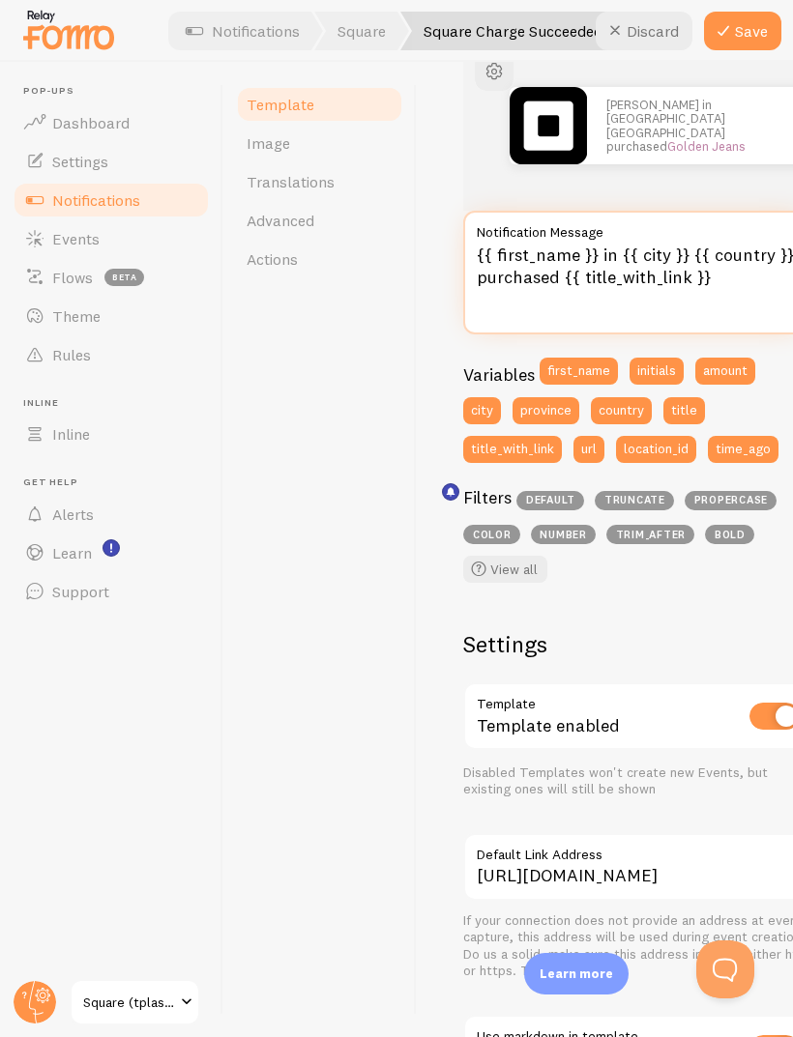
click at [688, 247] on textarea "{{ first_name }} in {{ city }} {{ country }} purchased {{ title_with_link }}" at bounding box center [637, 273] width 348 height 124
type textarea "{{ first_name }} in {{ city }}, {{ country }} purchased {{ title_with_link }}"
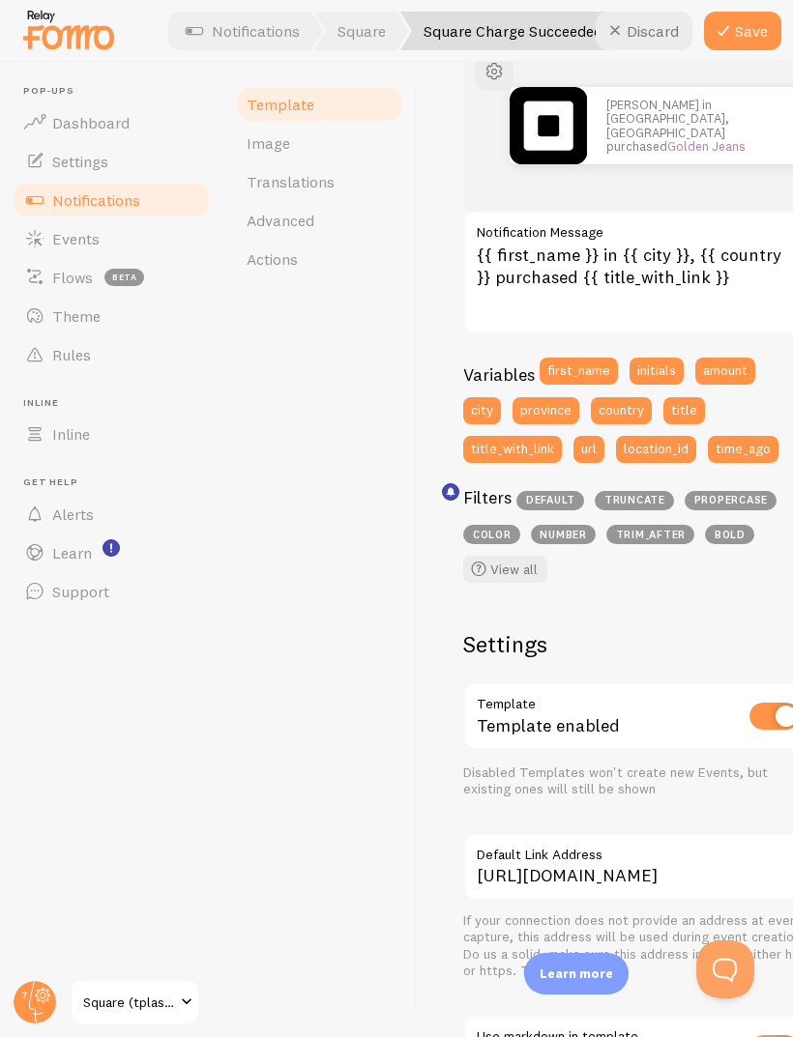
click at [741, 30] on button "Save" at bounding box center [742, 31] width 77 height 39
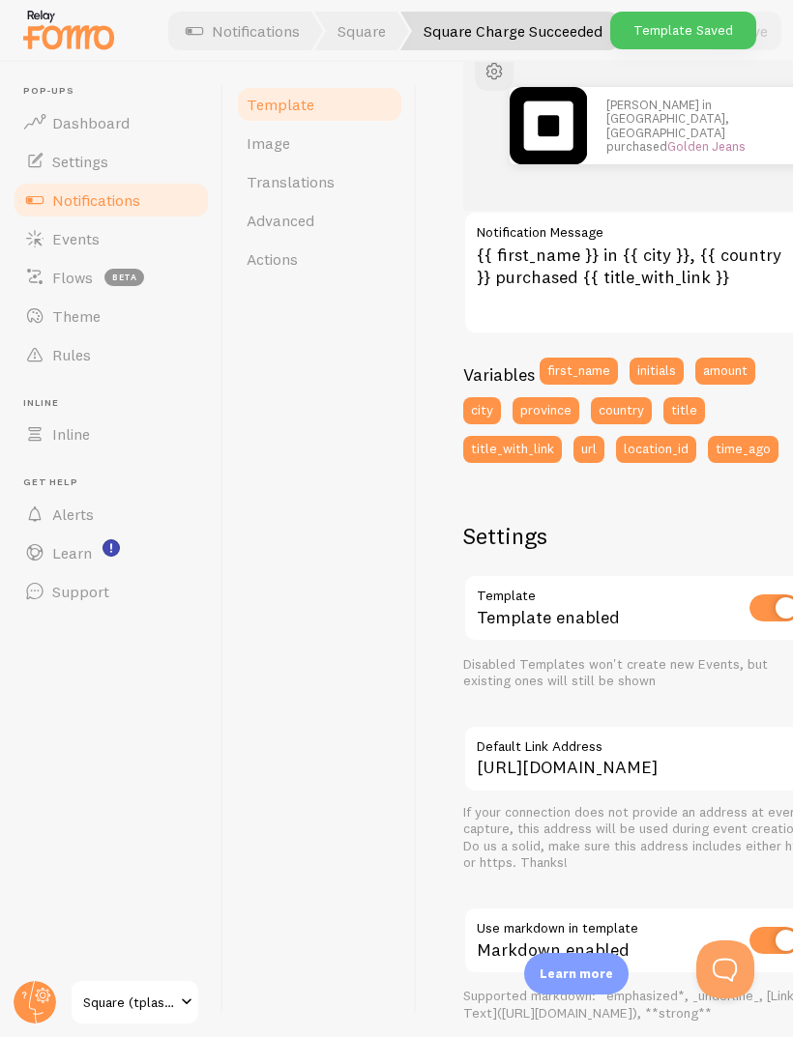
click at [70, 240] on span "Events" at bounding box center [75, 238] width 47 height 19
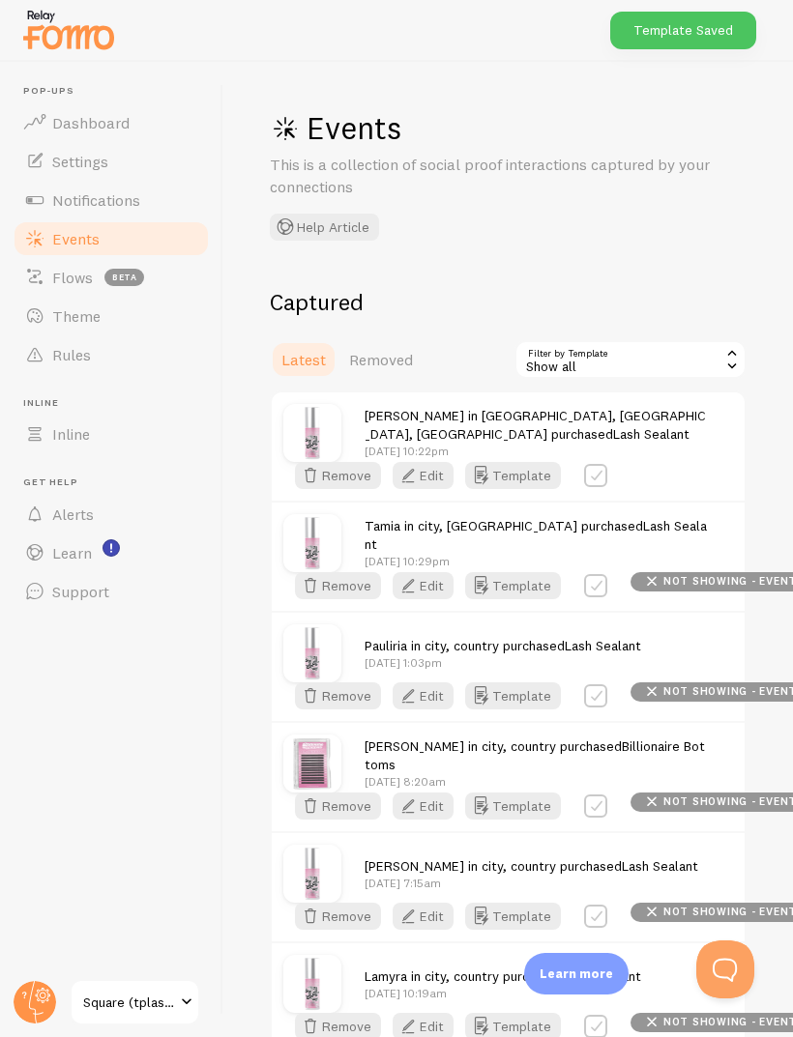
click at [453, 489] on button "Edit" at bounding box center [422, 475] width 61 height 27
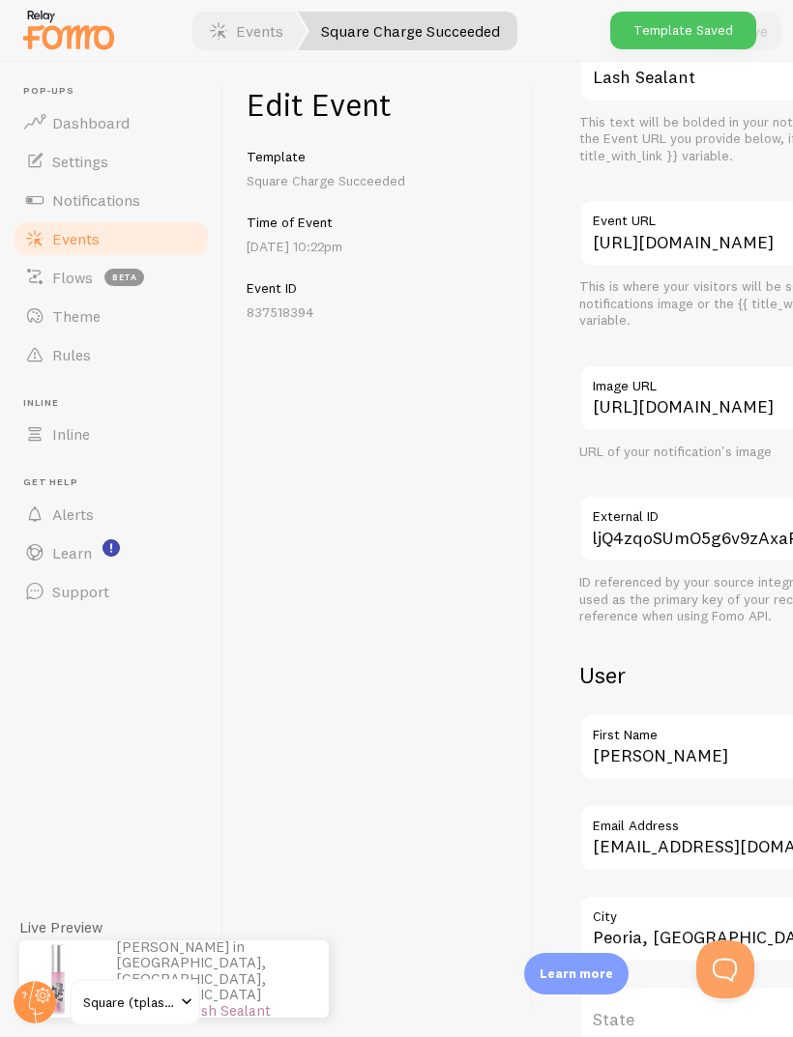
scroll to position [65, 0]
click at [662, 895] on label "City" at bounding box center [753, 911] width 348 height 33
click at [662, 895] on input "Peoria, [GEOGRAPHIC_DATA]" at bounding box center [753, 929] width 348 height 68
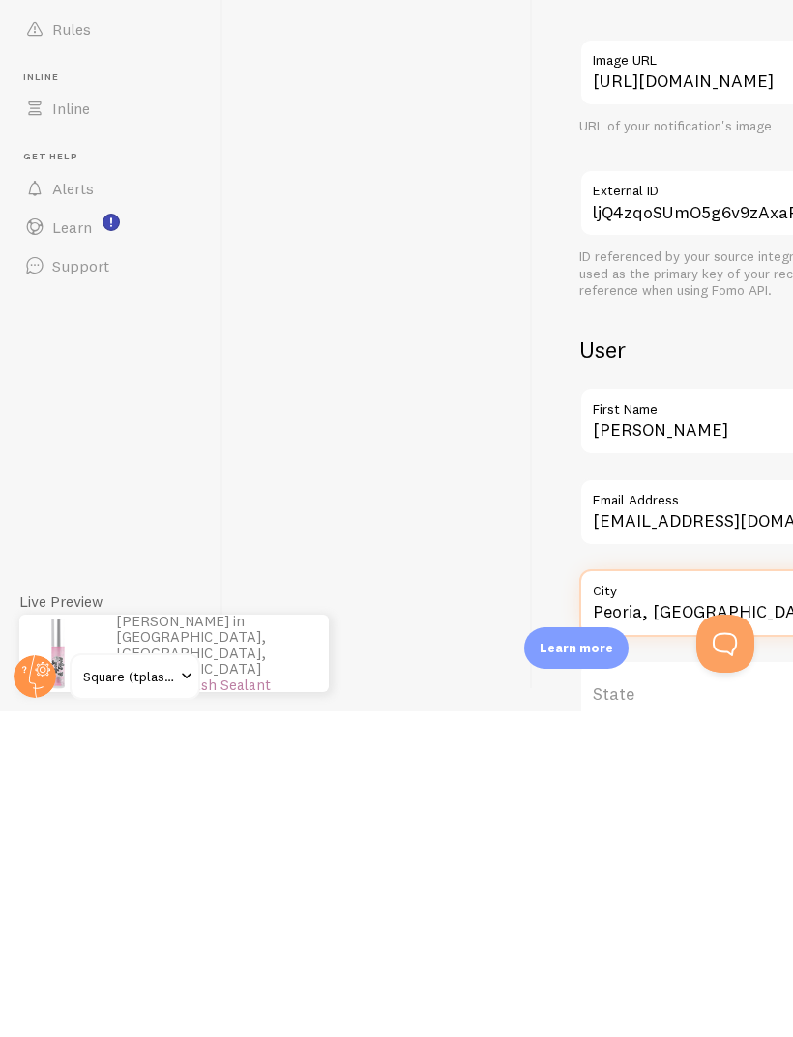
click at [657, 895] on input "Peoria, [GEOGRAPHIC_DATA]" at bounding box center [753, 929] width 348 height 68
type input "Peoria Az"
click at [309, 159] on div "Edit Event Template Square Charge Succeeded Time of Event [DATE] 10:22pm Event …" at bounding box center [377, 549] width 309 height 975
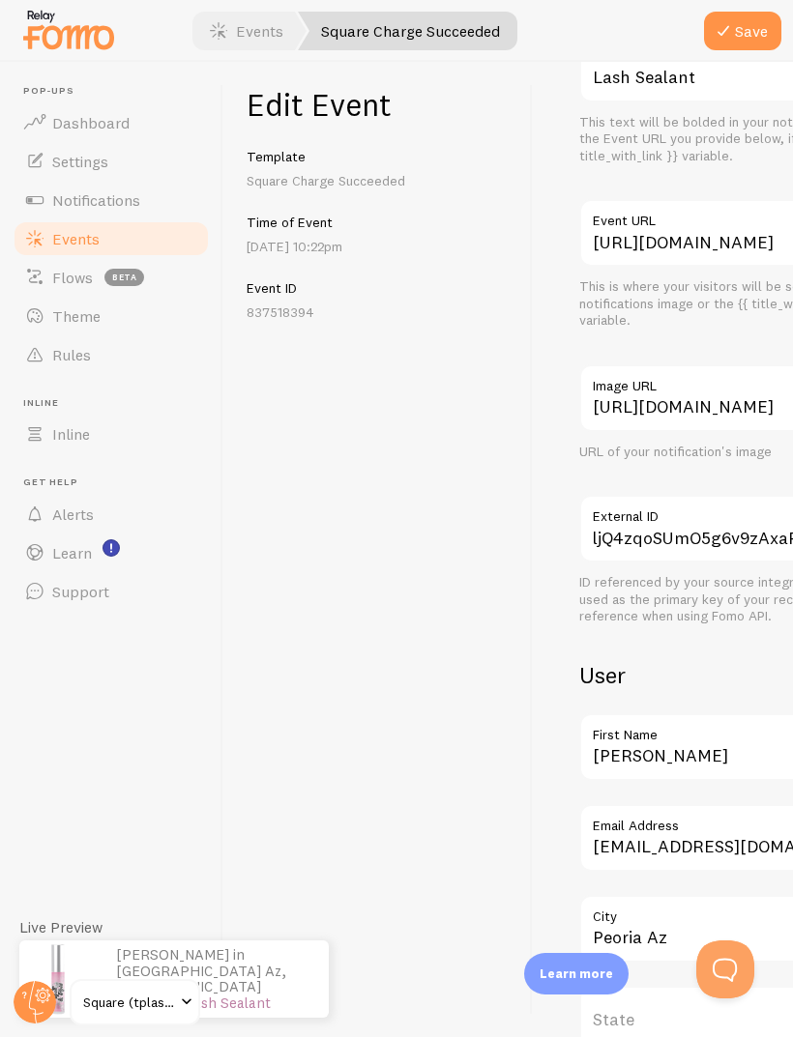
click at [742, 28] on button "Save" at bounding box center [742, 31] width 77 height 39
click at [112, 190] on span "Notifications" at bounding box center [96, 199] width 88 height 19
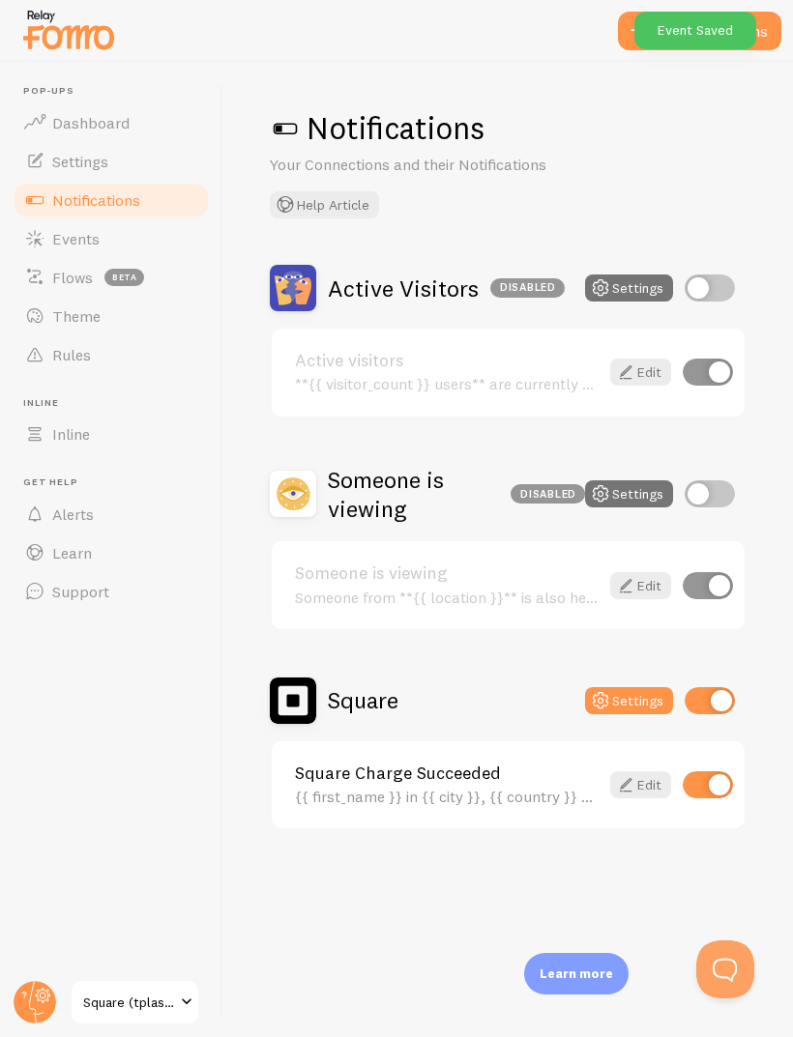
click at [70, 246] on span "Events" at bounding box center [75, 238] width 47 height 19
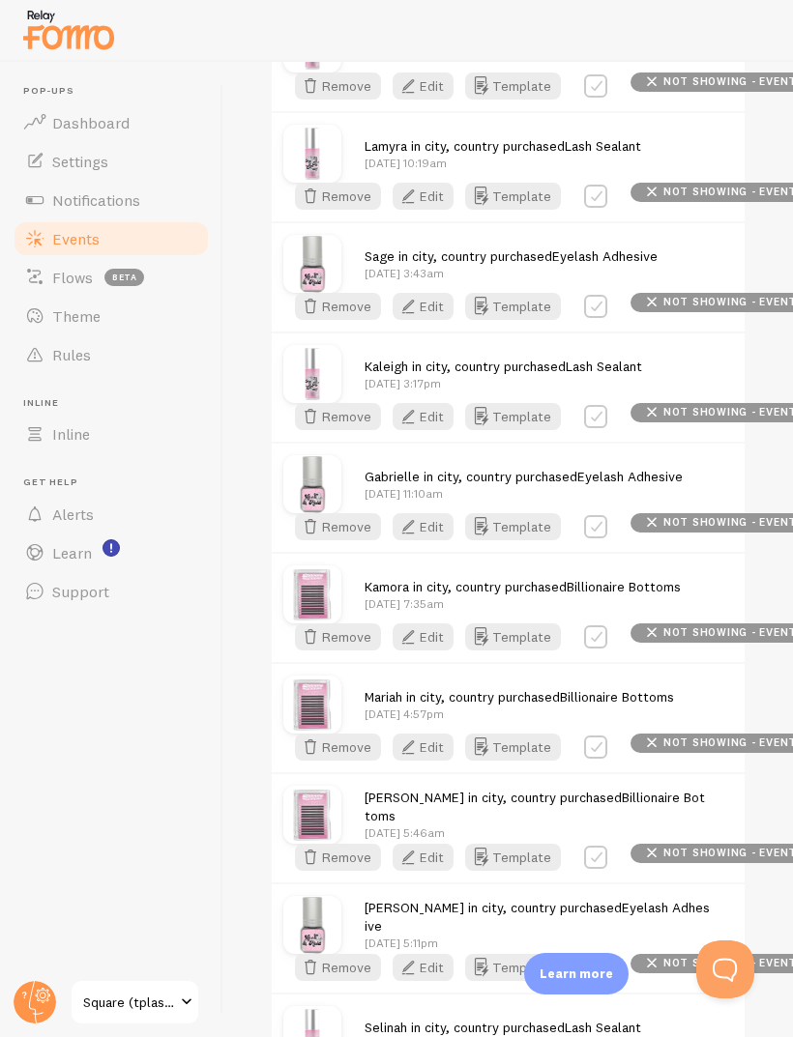
scroll to position [833, 0]
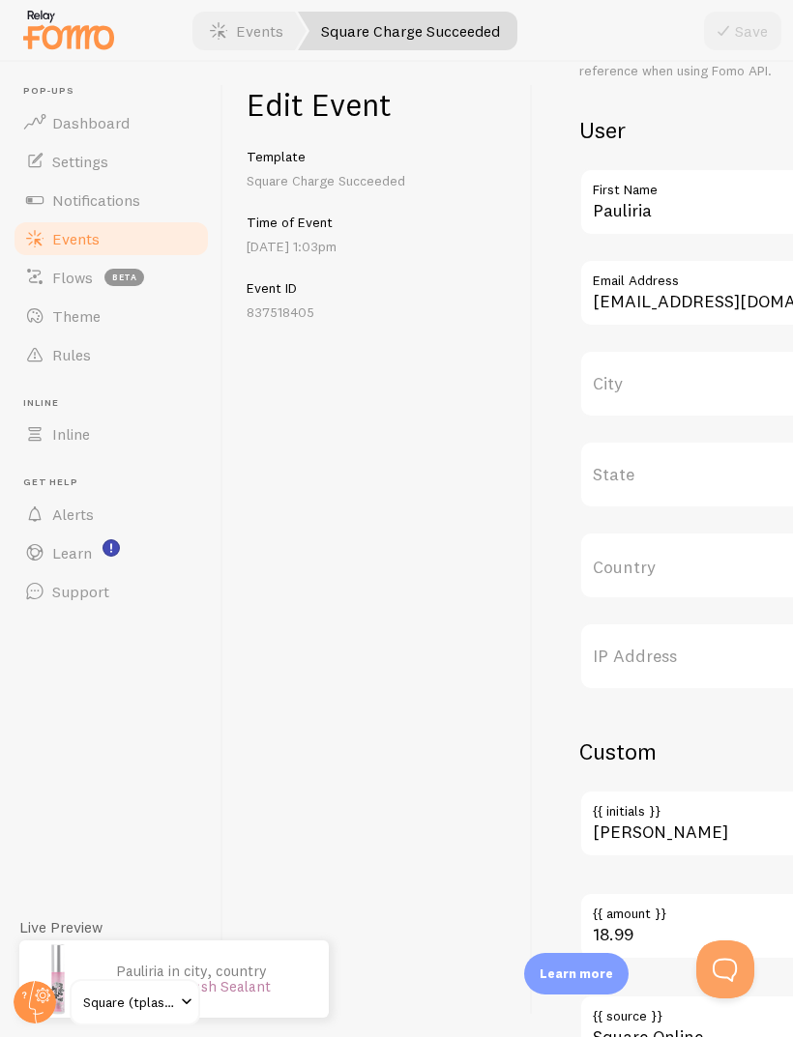
scroll to position [670, 0]
click at [709, 396] on label "City" at bounding box center [753, 386] width 348 height 68
click at [709, 396] on input "City" at bounding box center [753, 386] width 348 height 68
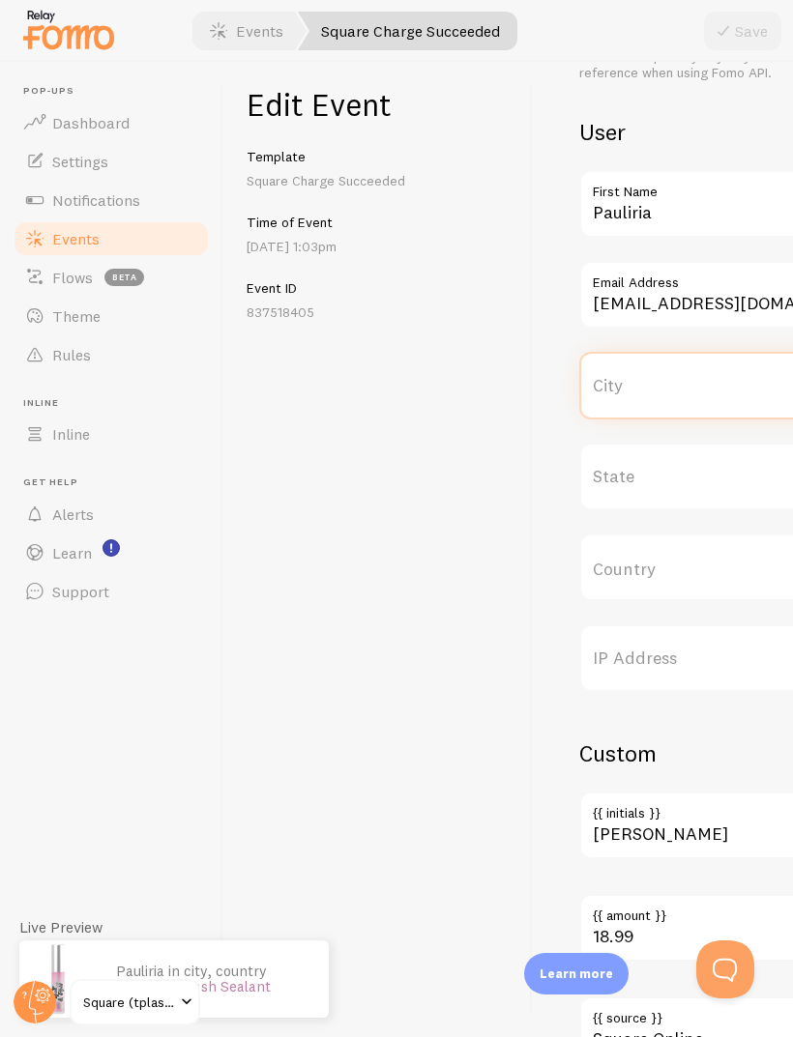
scroll to position [65, 0]
type input "[PERSON_NAME]"
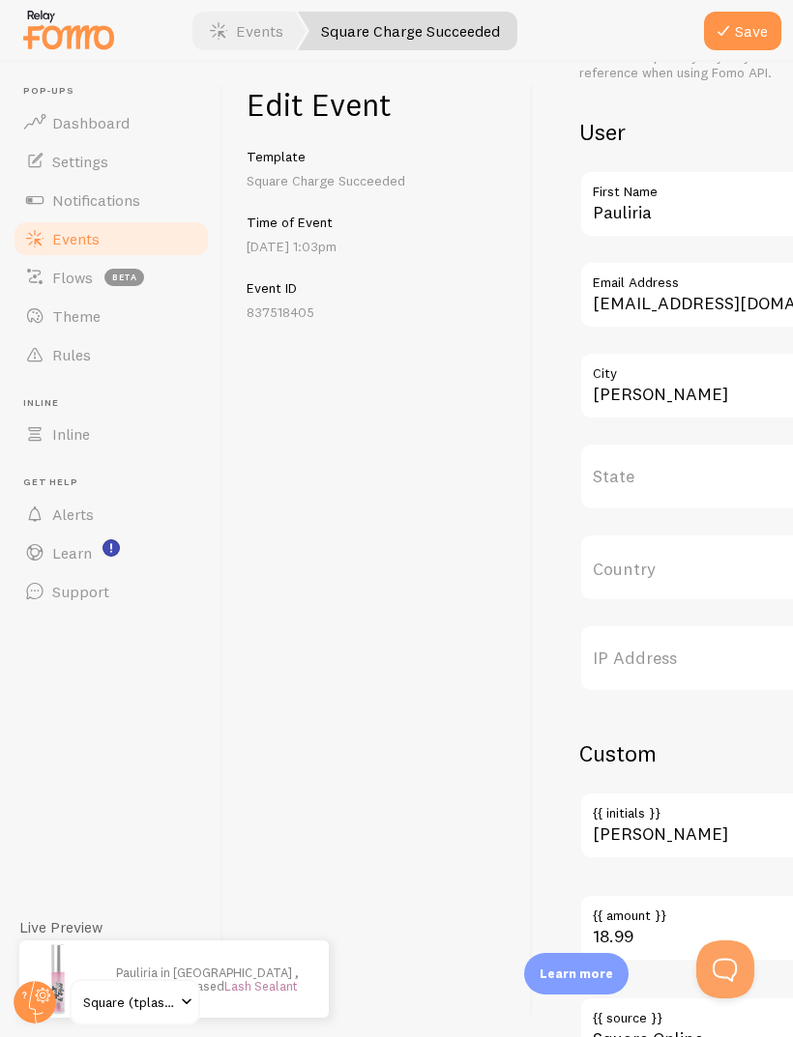
click at [717, 534] on input "Country" at bounding box center [753, 568] width 348 height 68
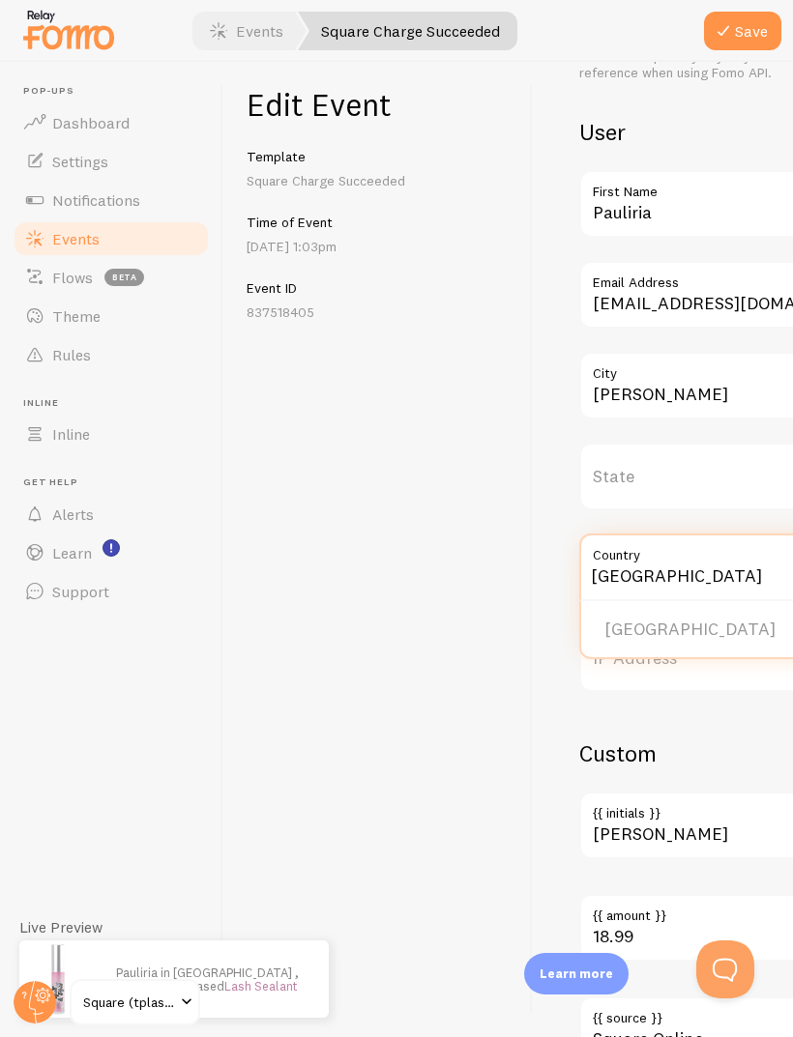
type input "[GEOGRAPHIC_DATA]"
click at [702, 613] on li "[GEOGRAPHIC_DATA]" at bounding box center [753, 630] width 344 height 34
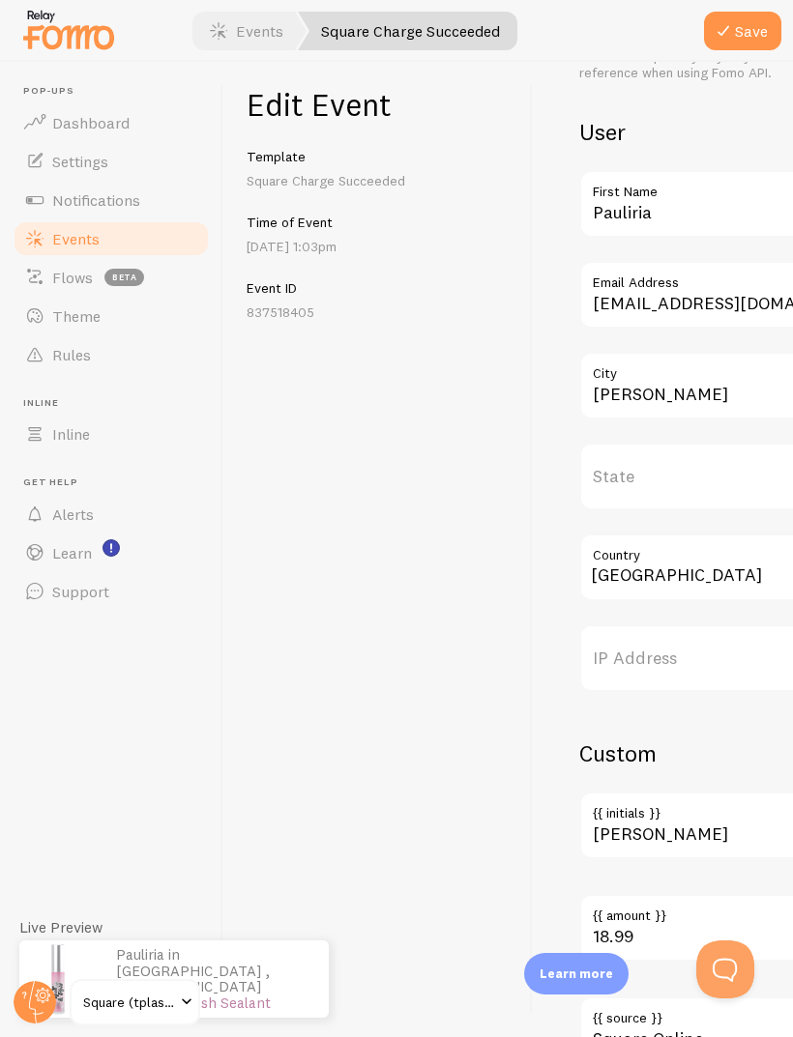
click at [741, 26] on button "Save" at bounding box center [742, 31] width 77 height 39
click at [703, 352] on input "[PERSON_NAME]" at bounding box center [753, 386] width 348 height 68
click at [267, 566] on div "Edit Event Template Square Charge Succeeded Time of Event [DATE] 1:03pm Event I…" at bounding box center [377, 549] width 309 height 975
click at [731, 352] on input "Marrero La" at bounding box center [753, 386] width 348 height 68
type input "[PERSON_NAME]"
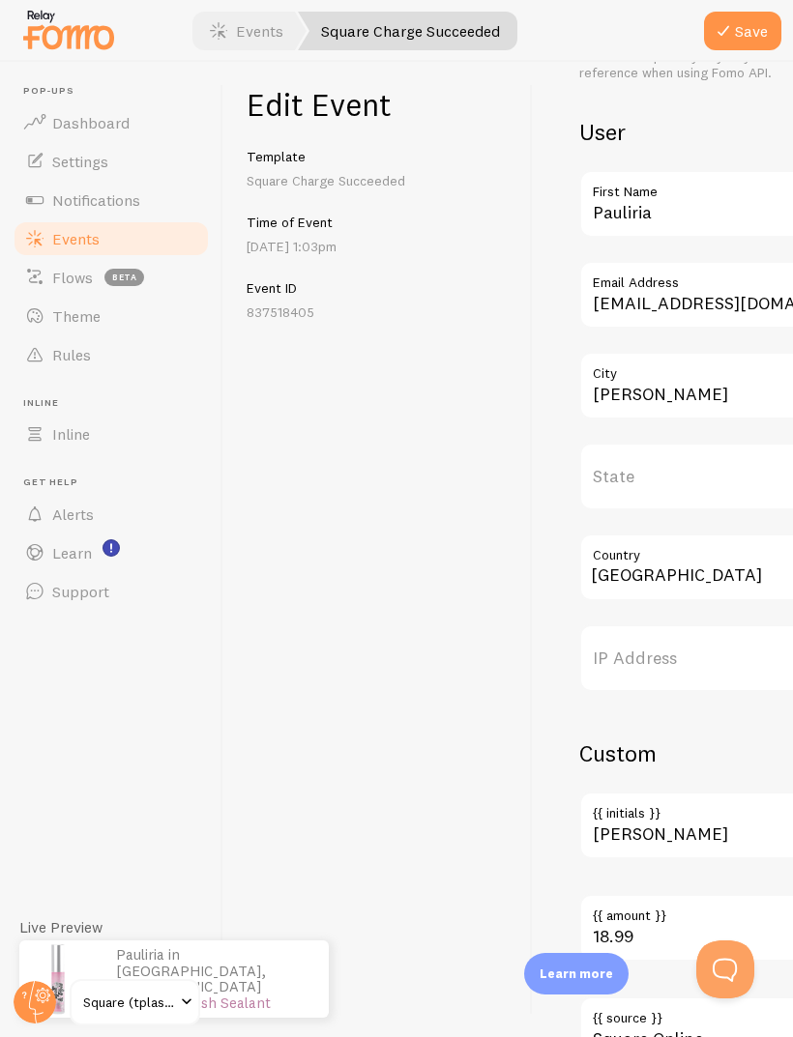
click at [235, 626] on div "Edit Event Template Square Charge Succeeded Time of Event [DATE] 1:03pm Event I…" at bounding box center [377, 549] width 309 height 975
click at [763, 37] on button "Save" at bounding box center [742, 31] width 77 height 39
click at [73, 229] on span "Events" at bounding box center [75, 238] width 47 height 19
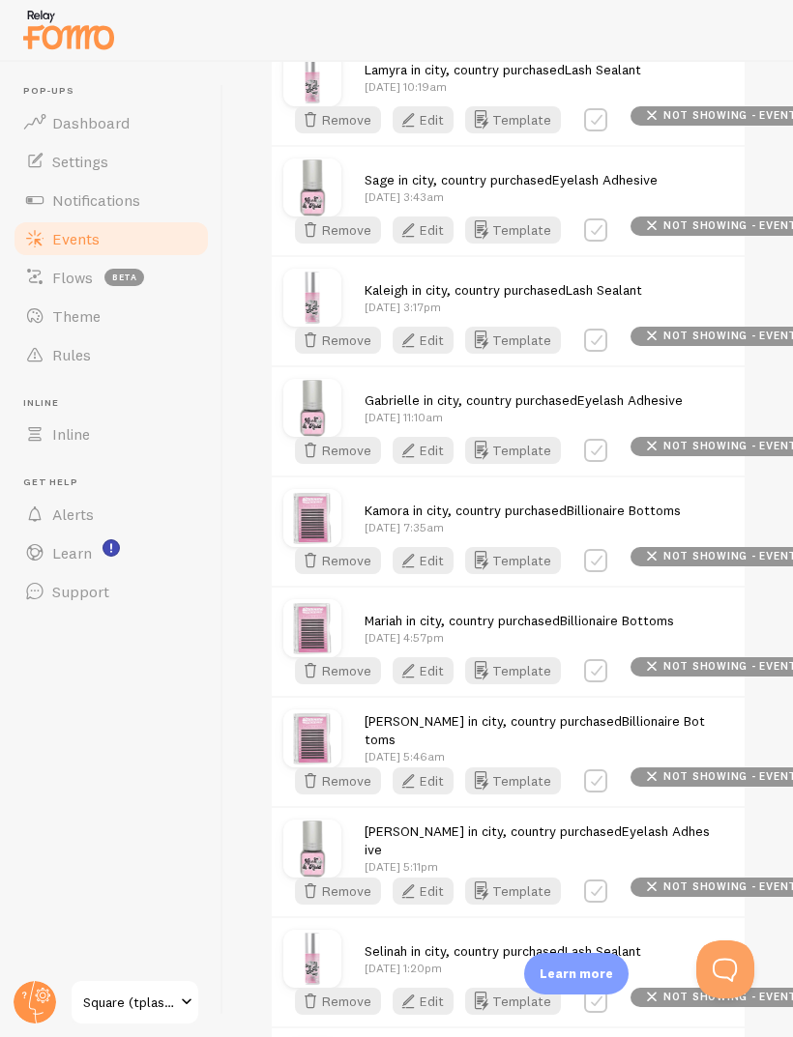
scroll to position [914, 0]
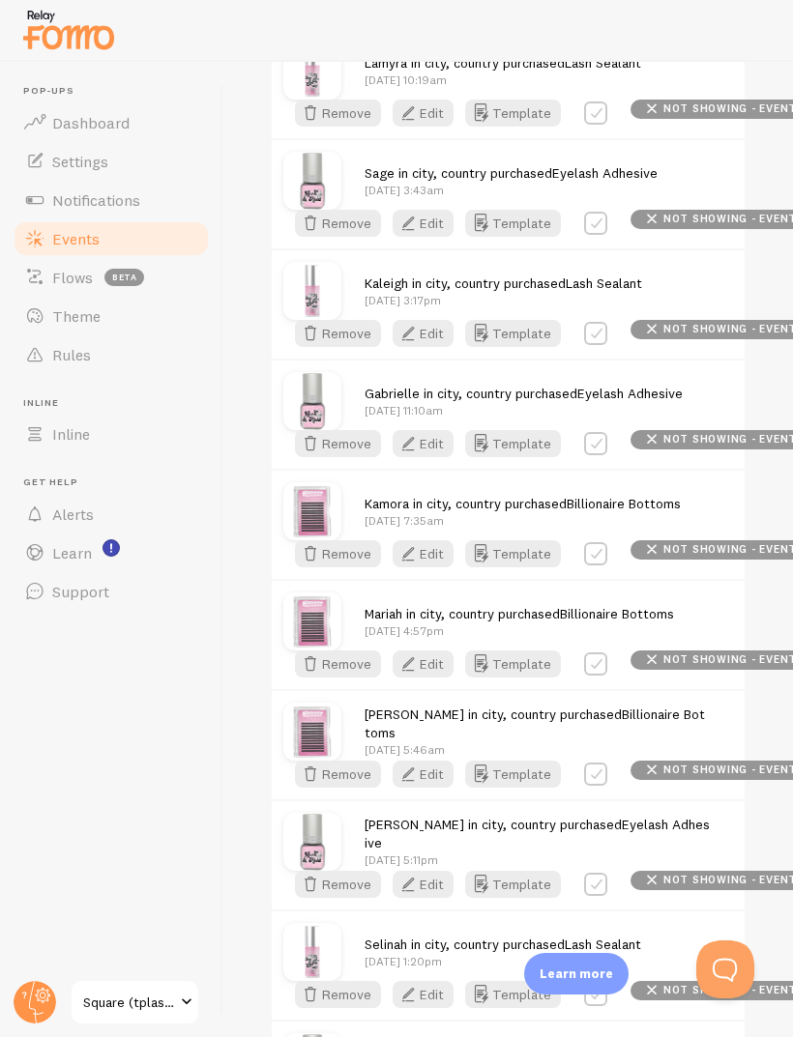
checkbox input "true"
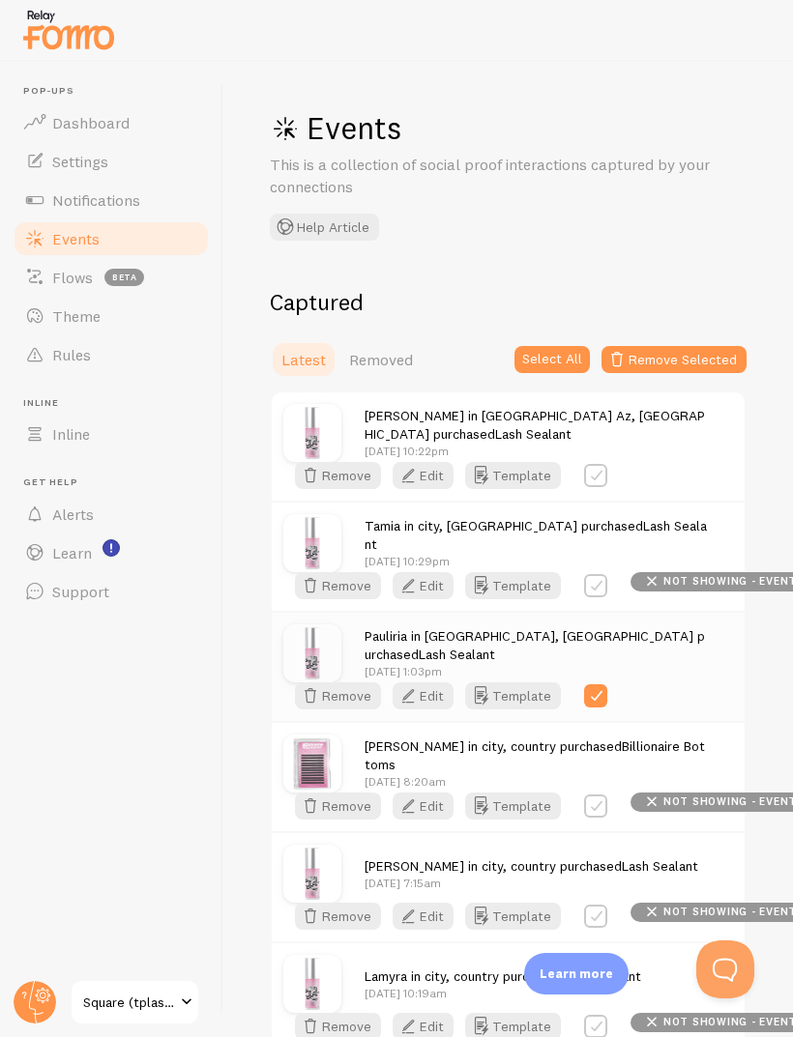
scroll to position [0, 0]
click at [607, 487] on label at bounding box center [595, 475] width 23 height 23
checkbox input "true"
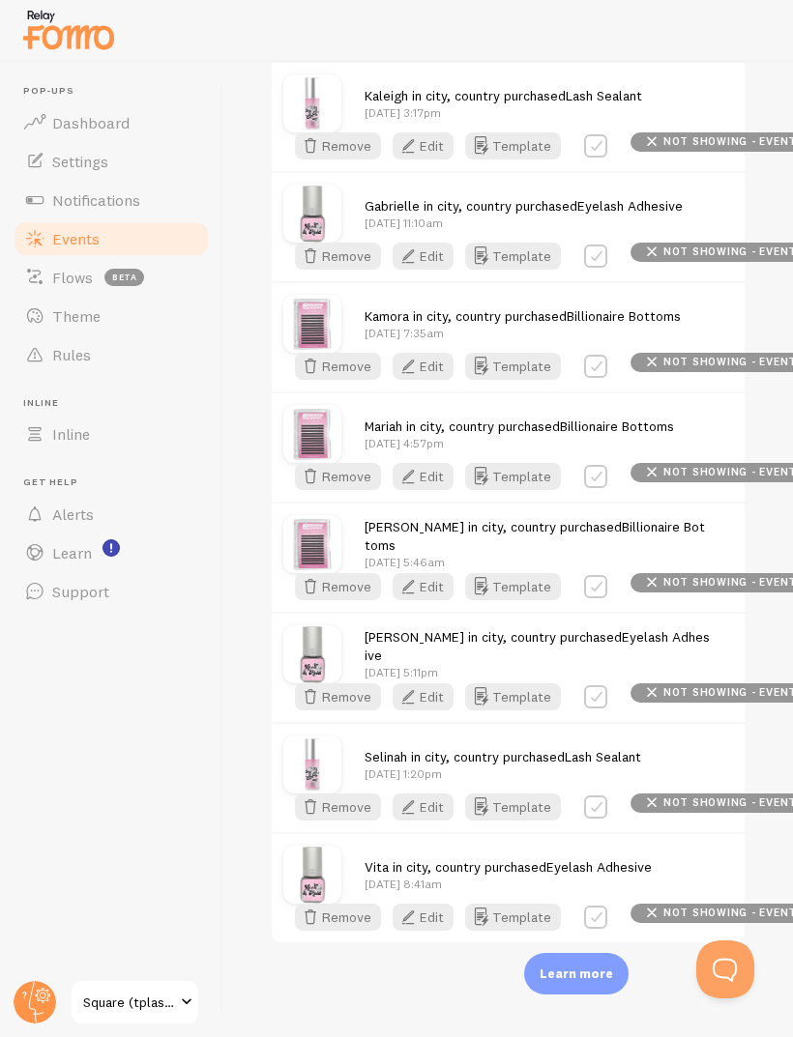
scroll to position [2367, 0]
click at [88, 229] on span "Events" at bounding box center [75, 238] width 47 height 19
click at [58, 192] on span "Notifications" at bounding box center [96, 199] width 88 height 19
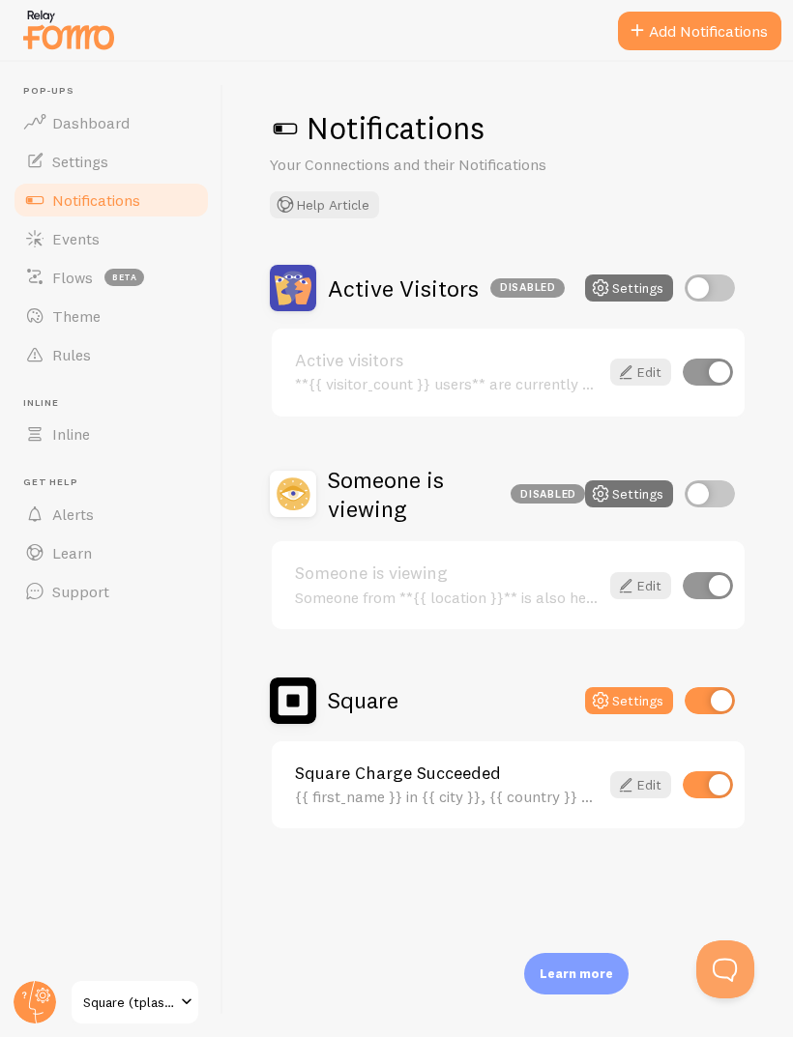
click at [632, 705] on button "Settings" at bounding box center [629, 700] width 88 height 27
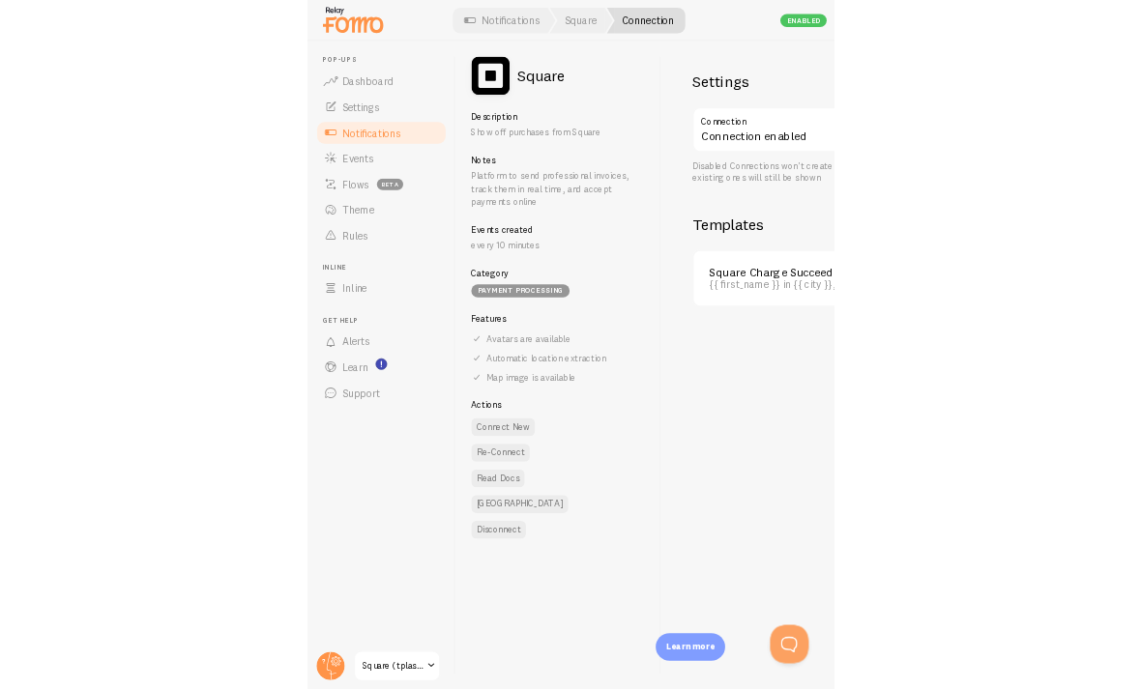
scroll to position [65, 0]
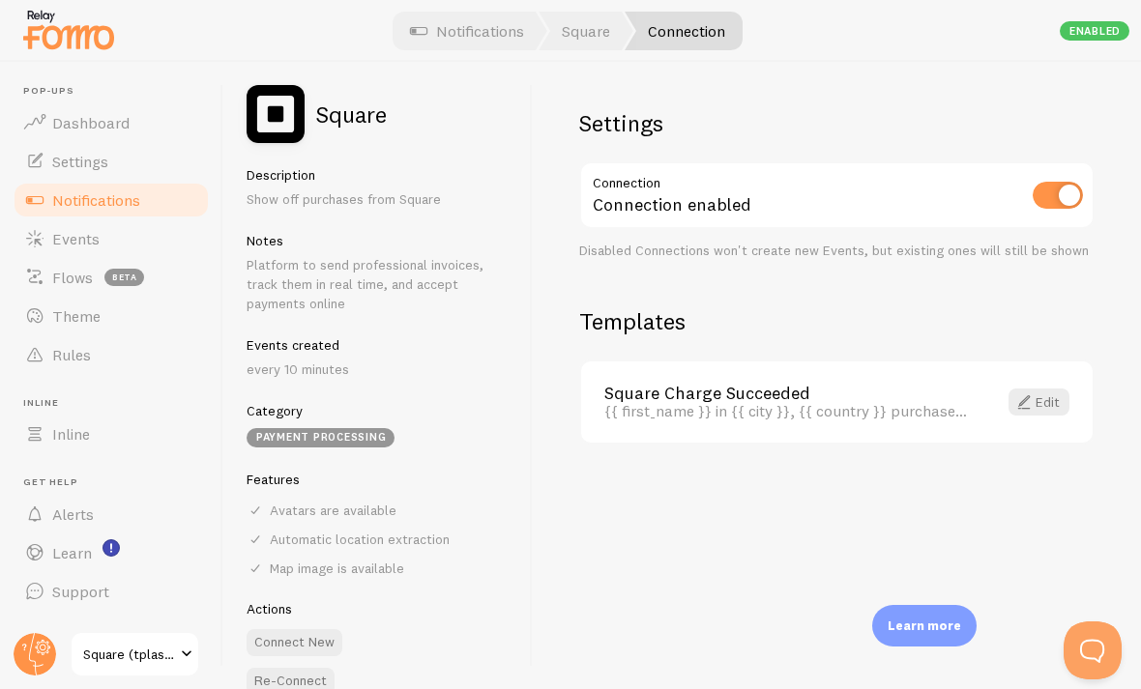
click at [792, 182] on input "checkbox" at bounding box center [1057, 195] width 50 height 27
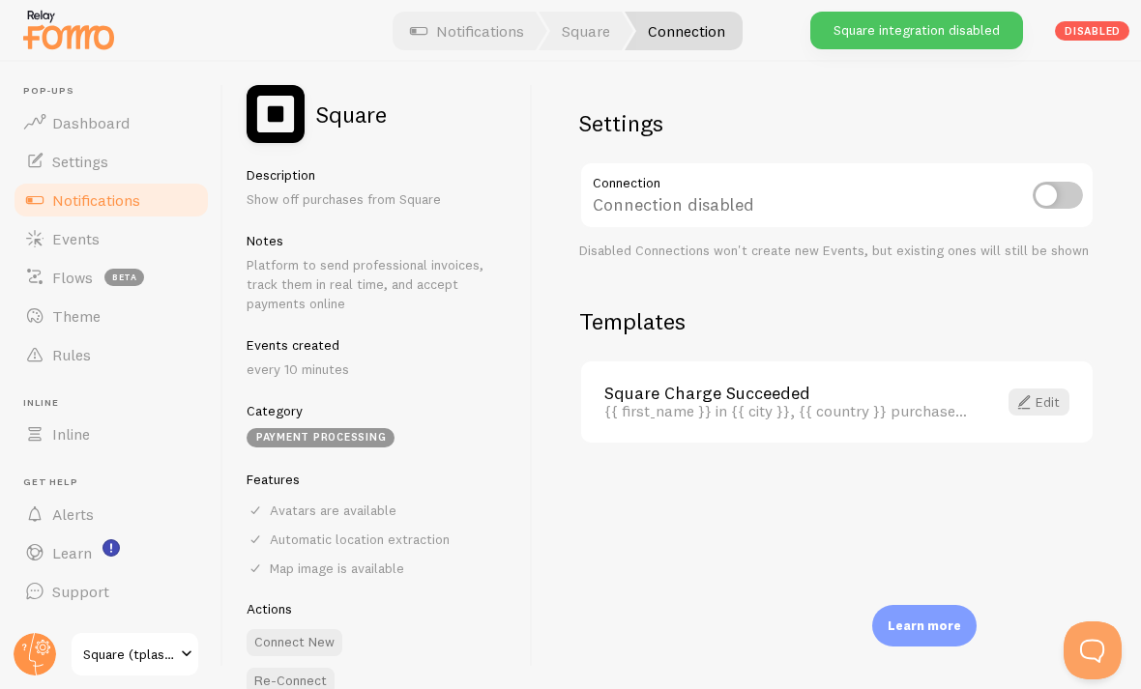
click at [792, 182] on input "checkbox" at bounding box center [1057, 195] width 50 height 27
checkbox input "true"
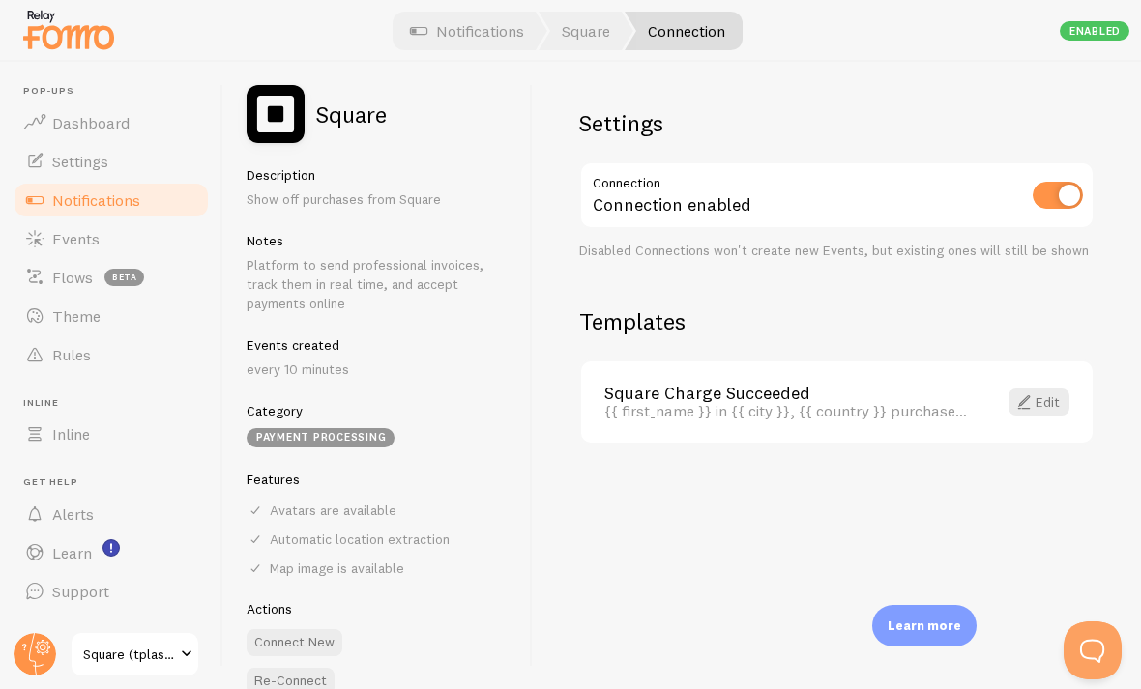
click at [300, 360] on p "every 10 minutes" at bounding box center [378, 369] width 262 height 19
click at [58, 152] on span "Settings" at bounding box center [80, 161] width 56 height 19
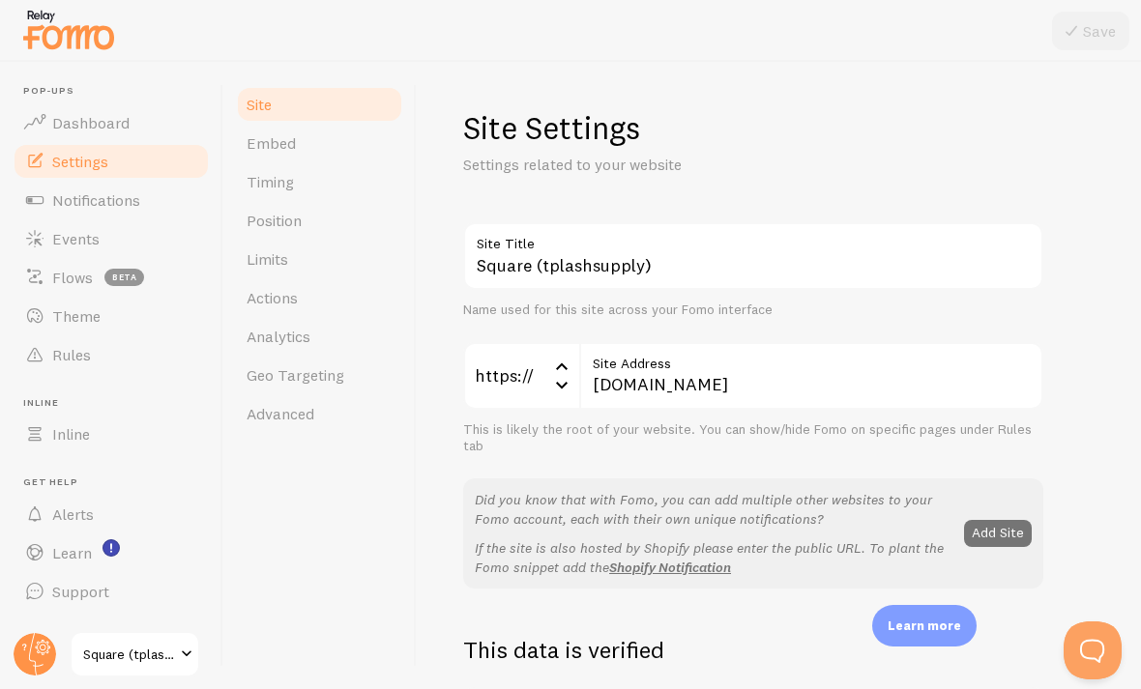
scroll to position [51, 0]
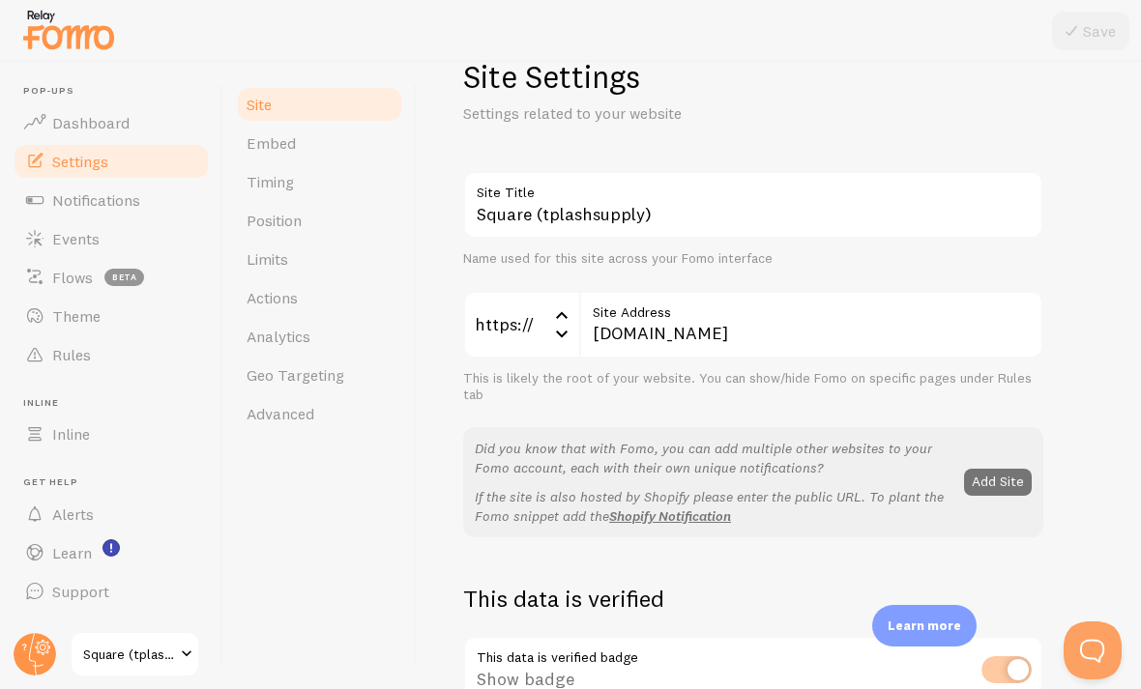
click at [254, 156] on link "Embed" at bounding box center [319, 143] width 169 height 39
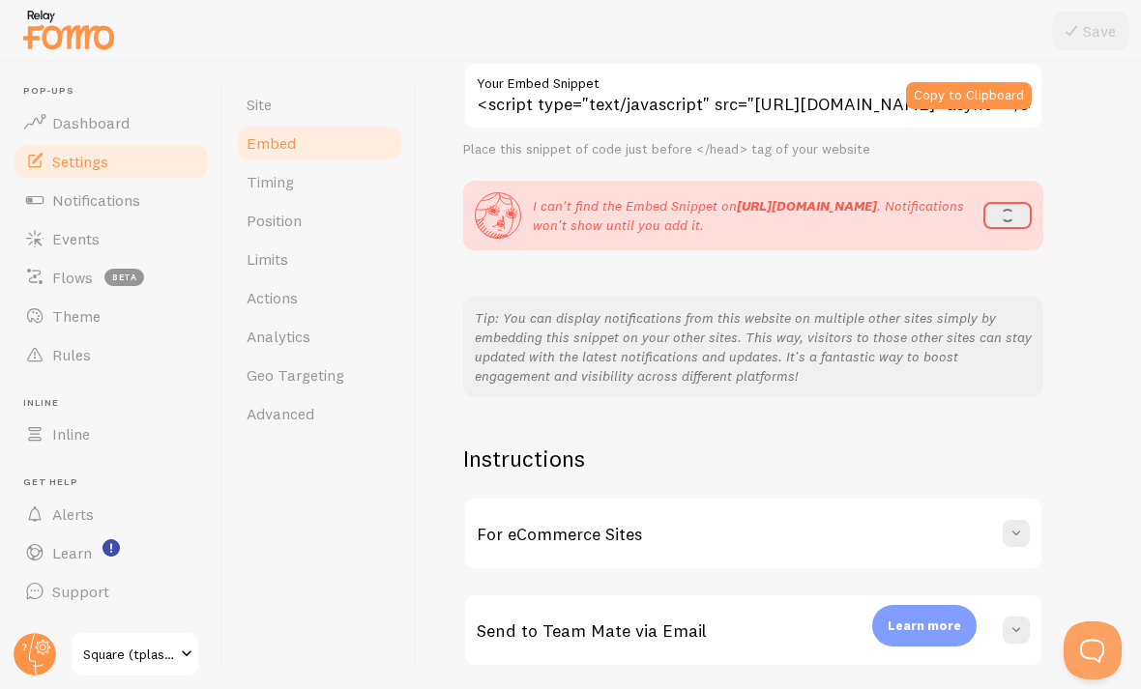
scroll to position [182, 0]
click at [254, 170] on link "Timing" at bounding box center [319, 181] width 169 height 39
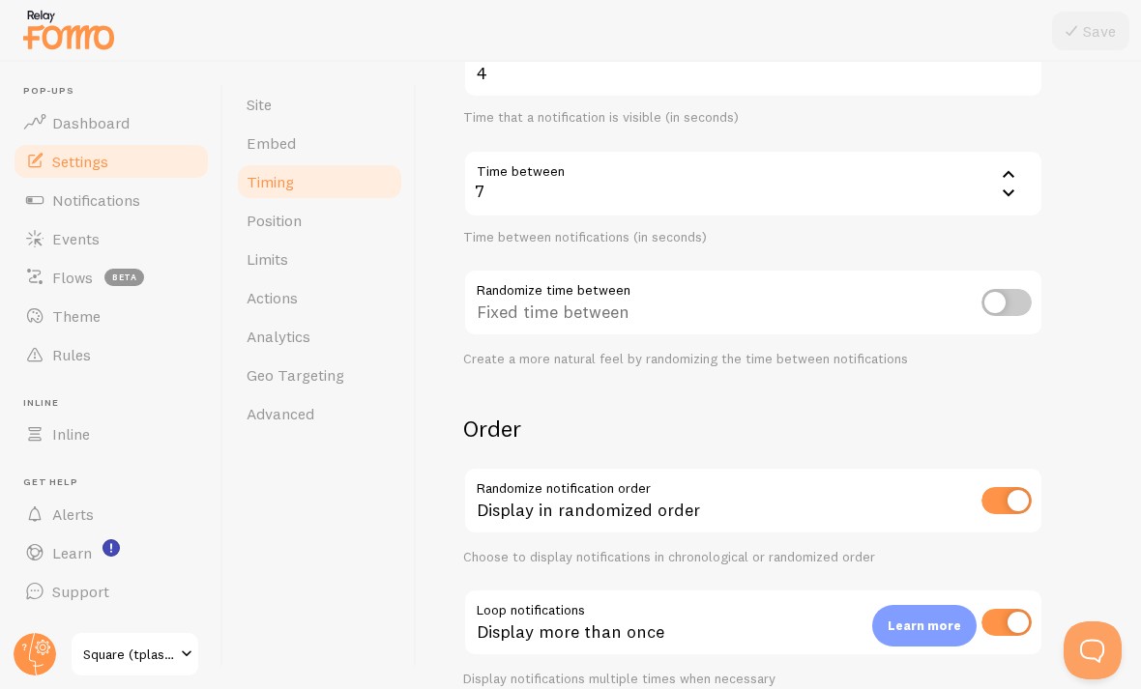
scroll to position [363, 0]
click at [276, 277] on link "Limits" at bounding box center [319, 259] width 169 height 39
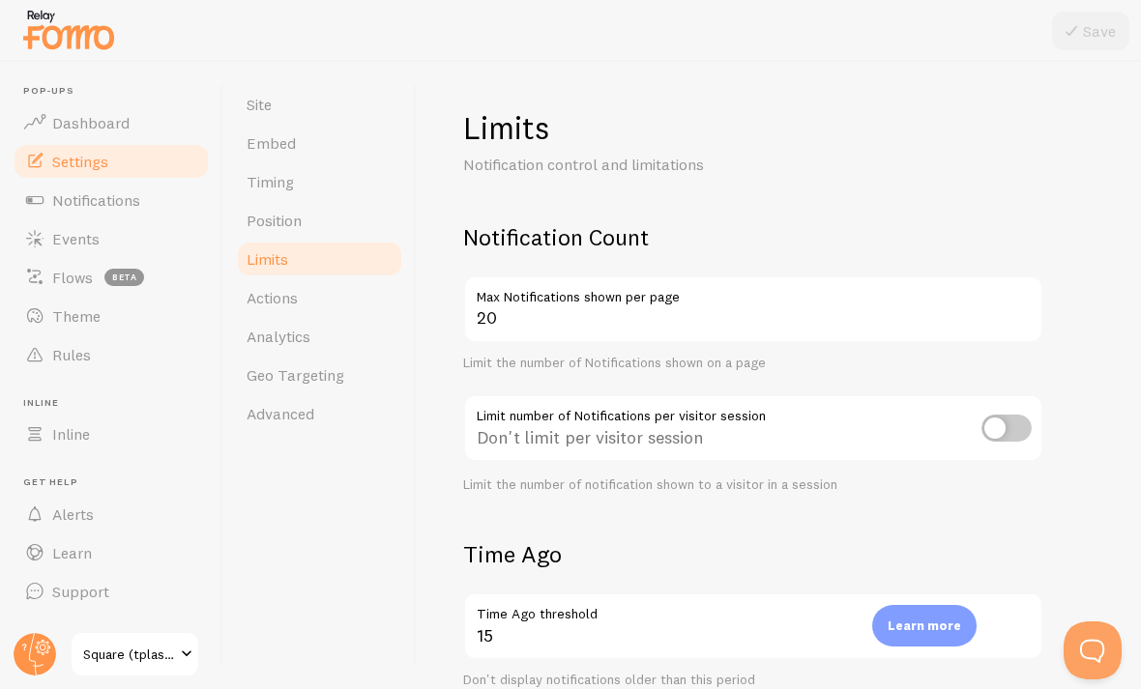
click at [263, 288] on span "Actions" at bounding box center [272, 297] width 51 height 19
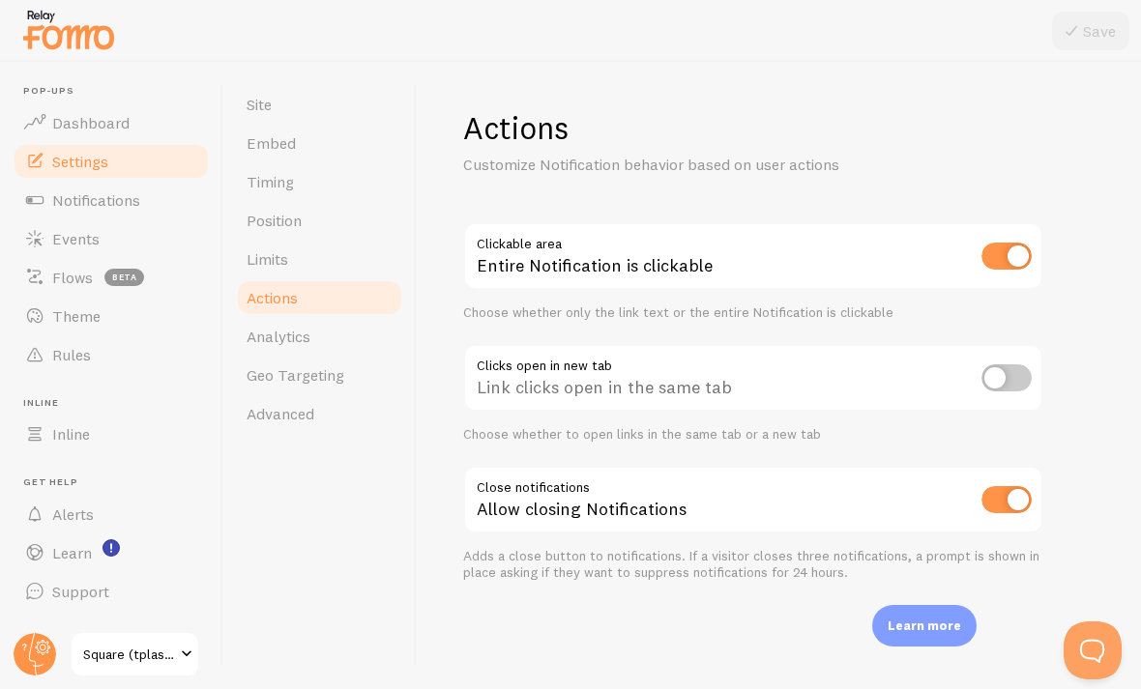
click at [273, 245] on link "Limits" at bounding box center [319, 259] width 169 height 39
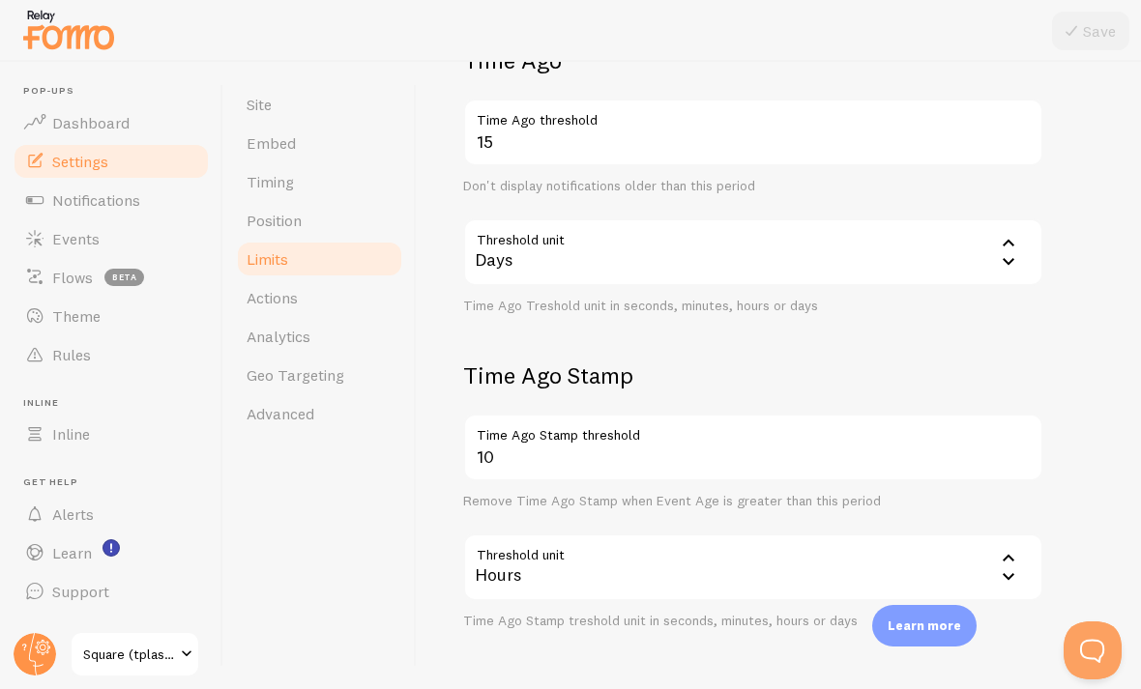
scroll to position [491, 0]
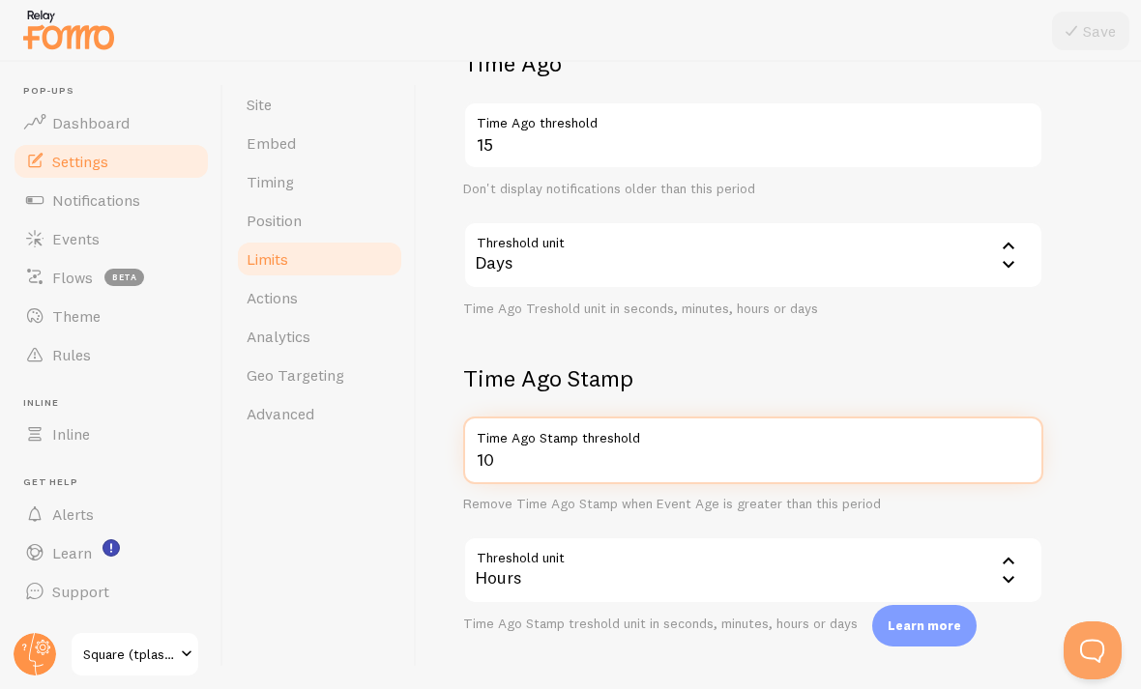
click at [510, 455] on input "10" at bounding box center [753, 451] width 580 height 68
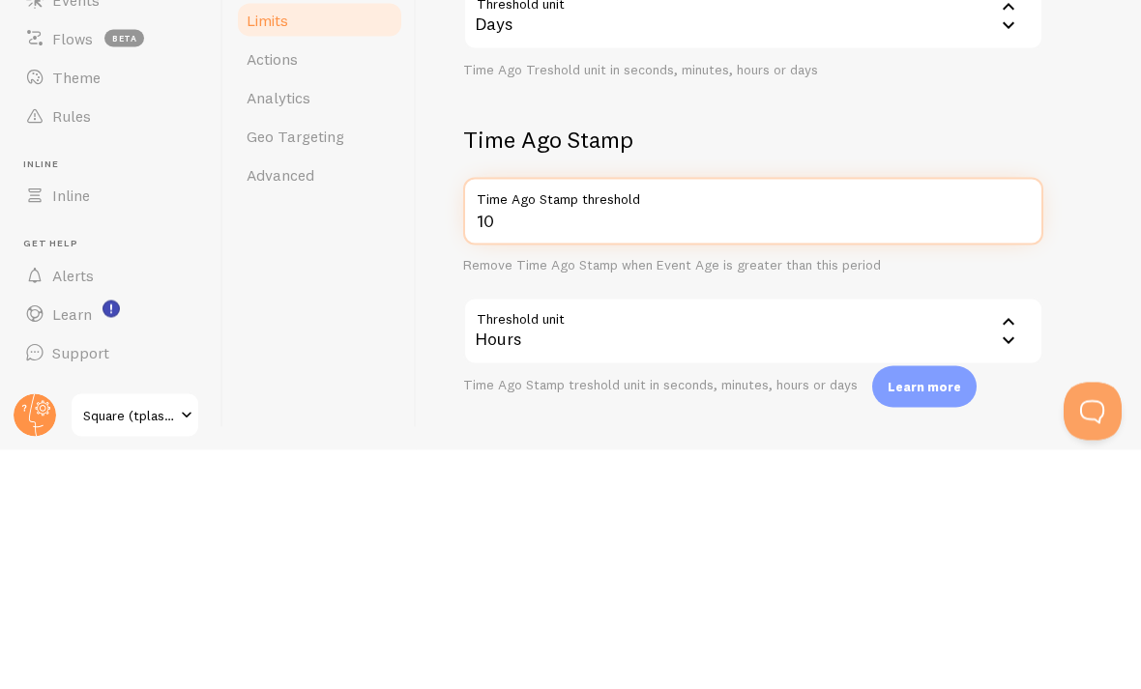
type input "1"
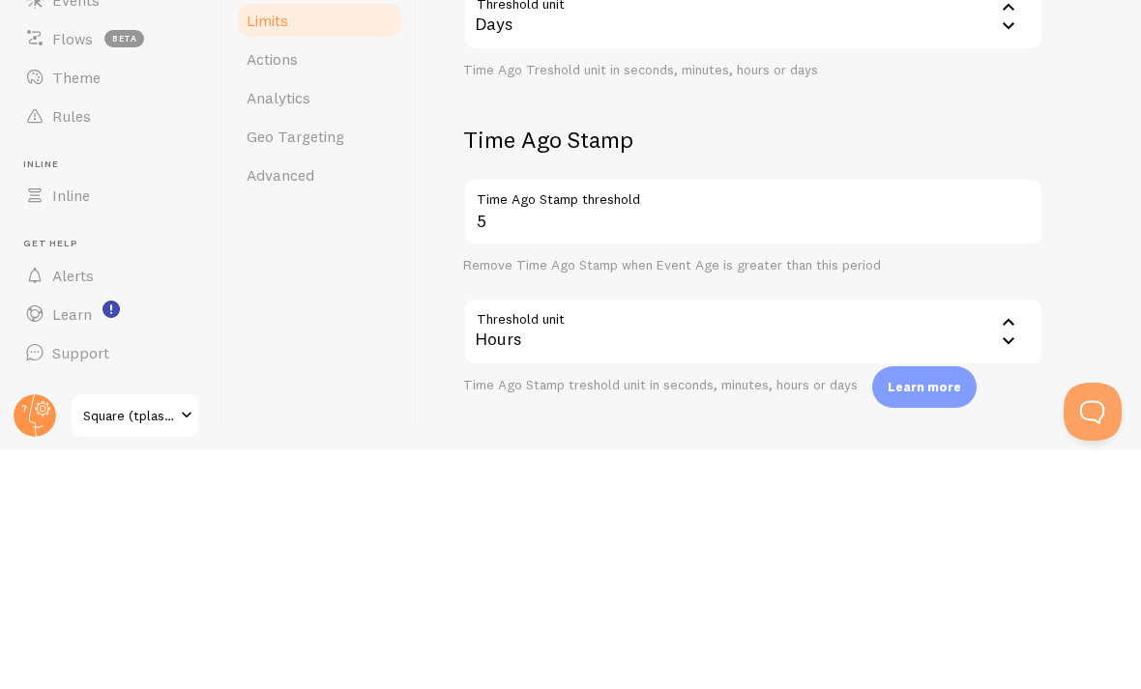
click at [792, 178] on form "Notification Count 20 Max Notifications shown per page Limit the number of Noti…" at bounding box center [778, 181] width 631 height 901
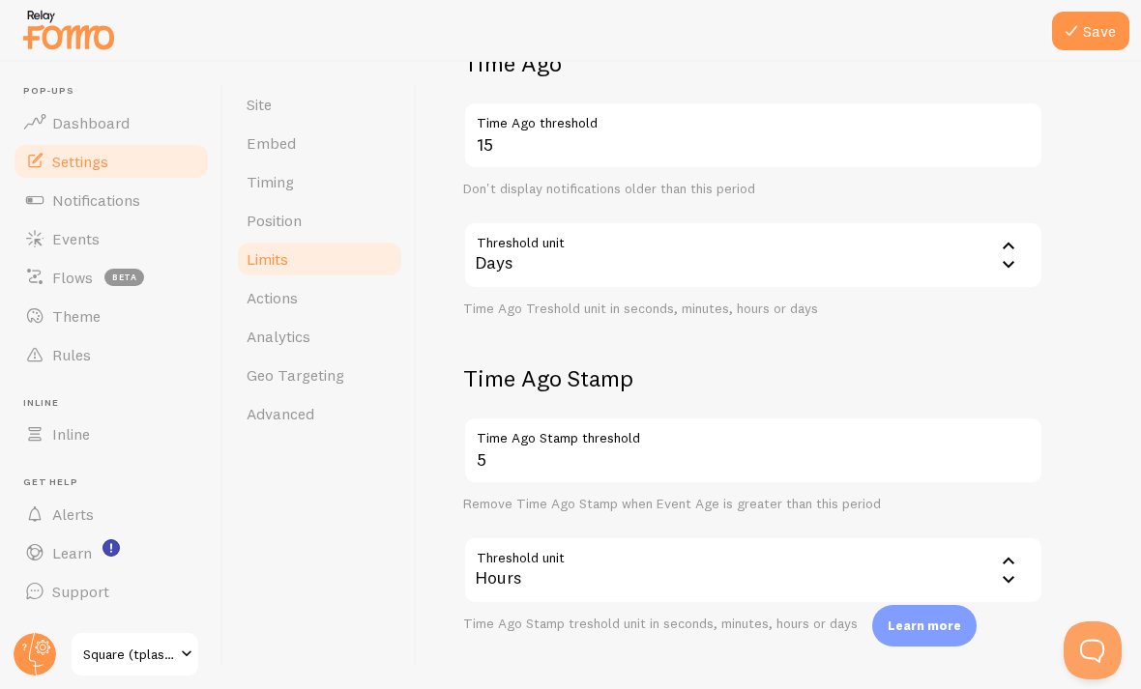
click at [792, 23] on button "Save" at bounding box center [1090, 31] width 77 height 39
click at [571, 537] on div "Hours" at bounding box center [753, 571] width 580 height 68
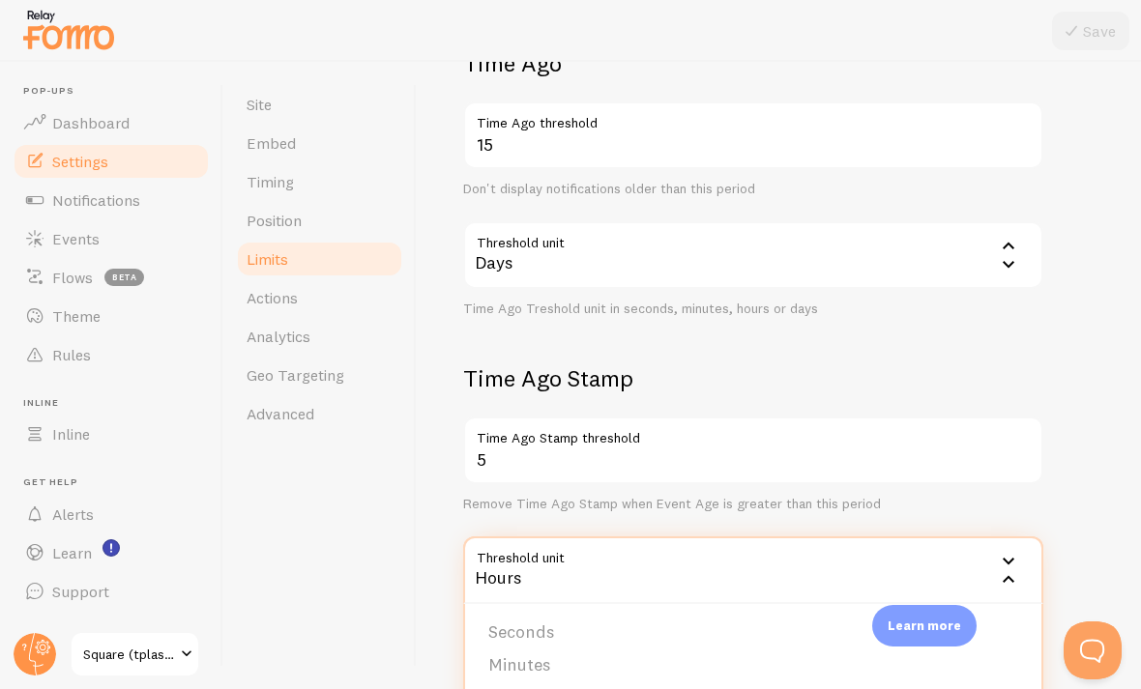
click at [537, 537] on div "Hours" at bounding box center [753, 571] width 580 height 68
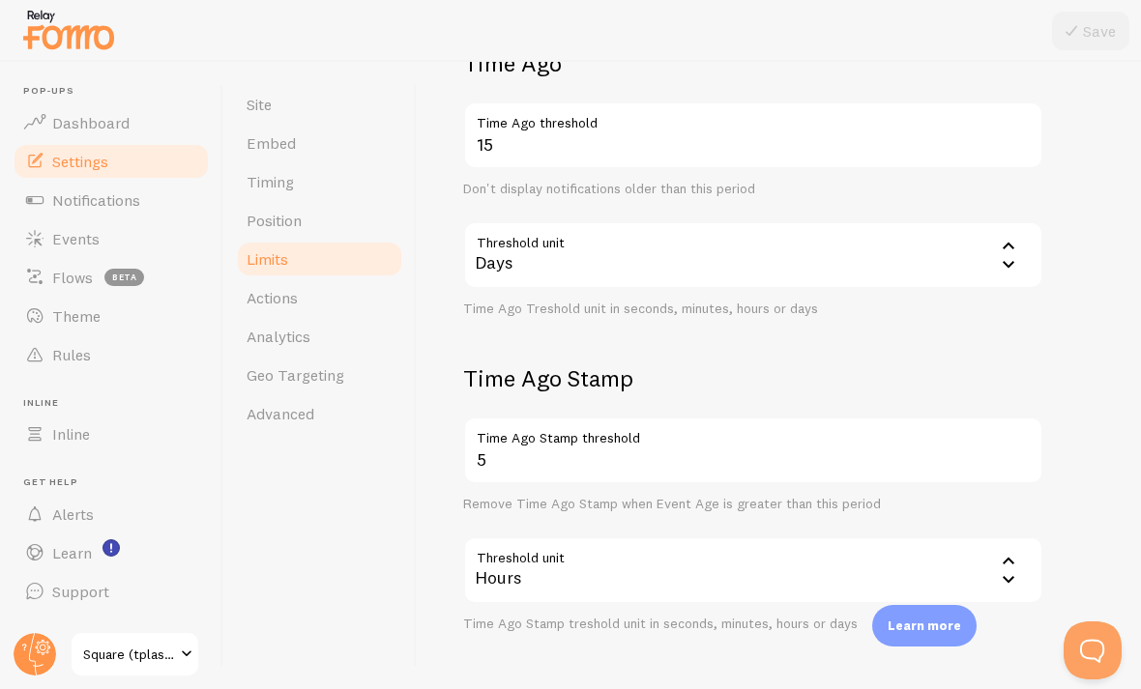
click at [543, 537] on div "Hours" at bounding box center [753, 571] width 580 height 68
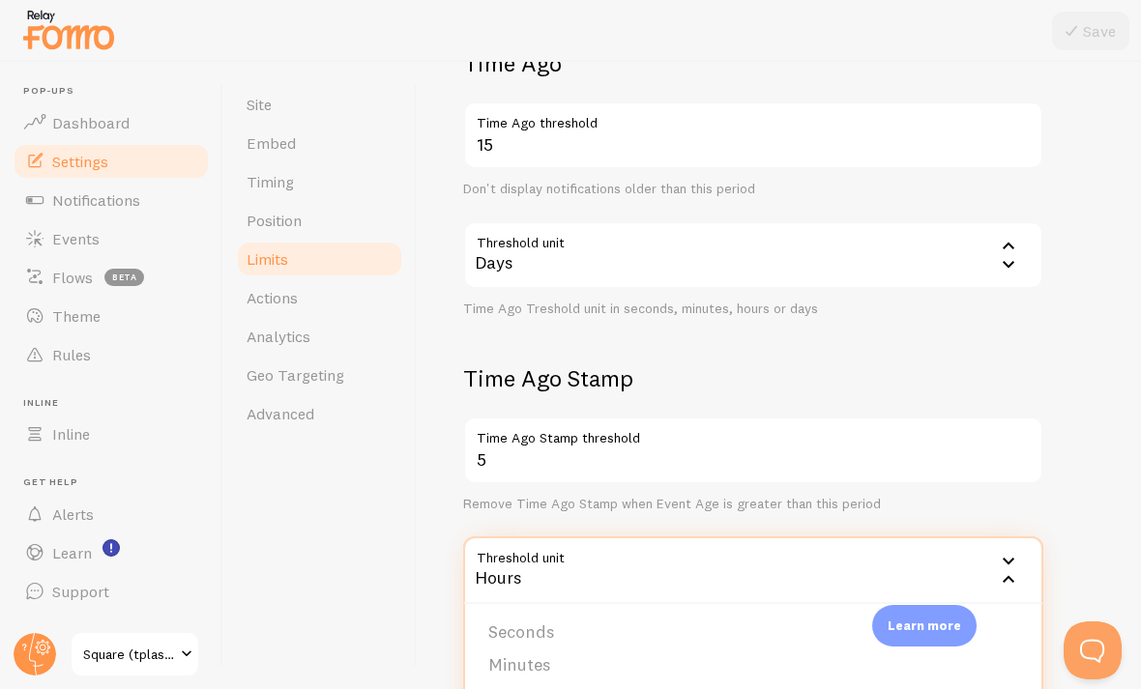
click at [523, 616] on li "Seconds" at bounding box center [753, 633] width 576 height 34
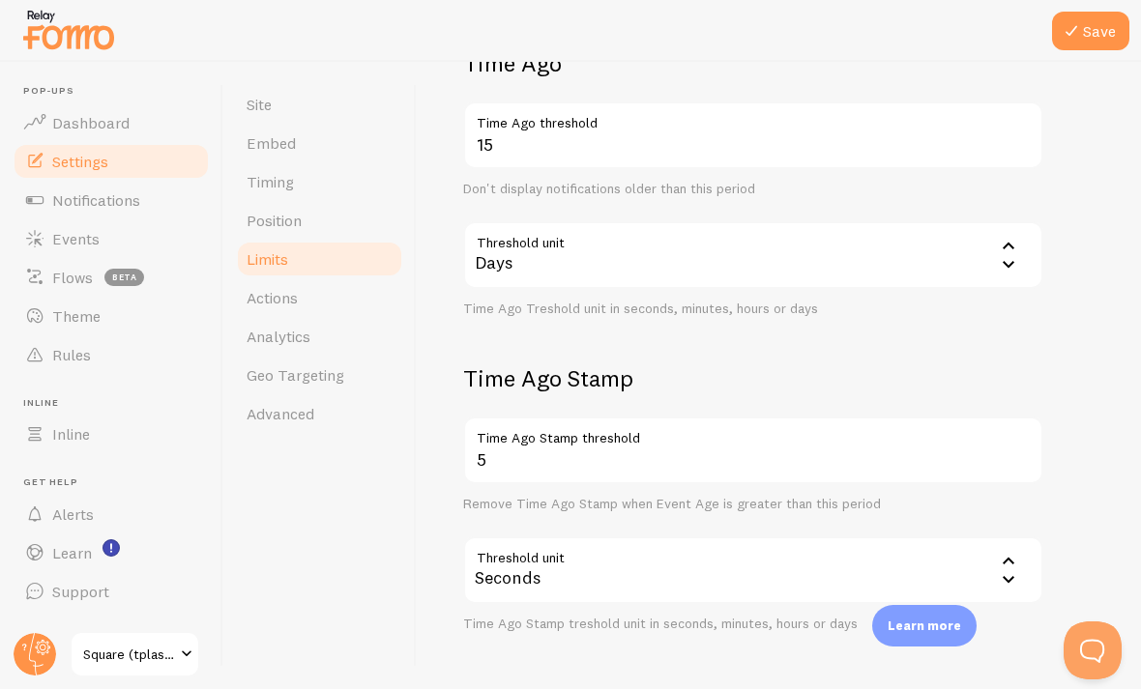
click at [792, 47] on button "Save" at bounding box center [1090, 31] width 77 height 39
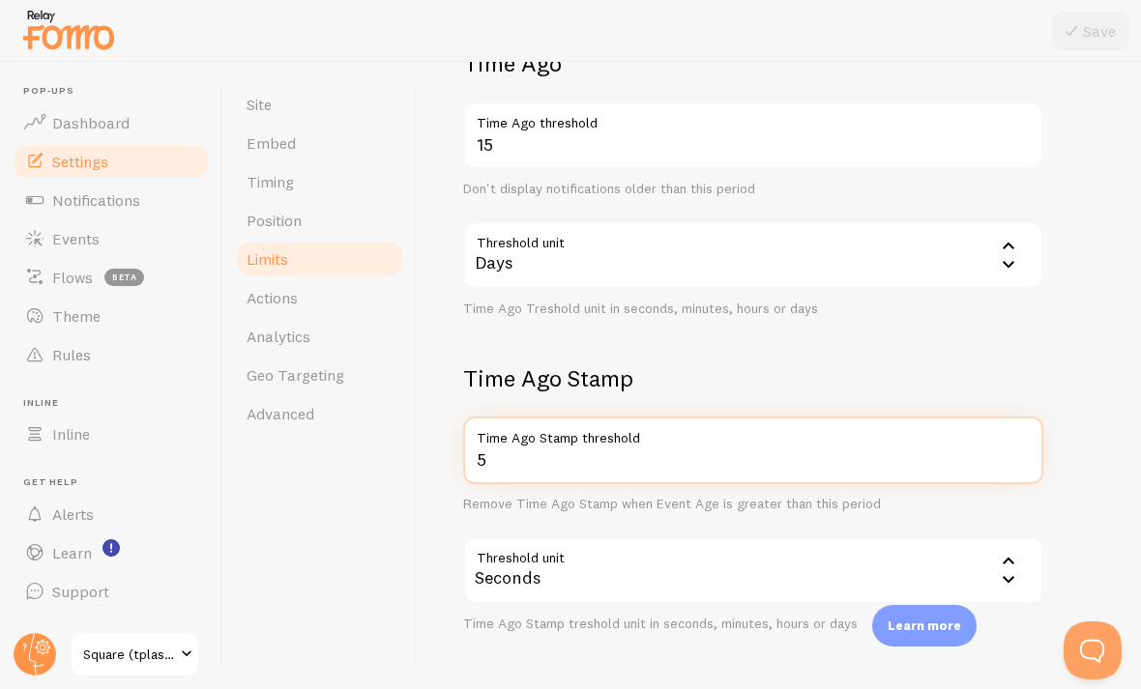
click at [544, 417] on input "5" at bounding box center [753, 451] width 580 height 68
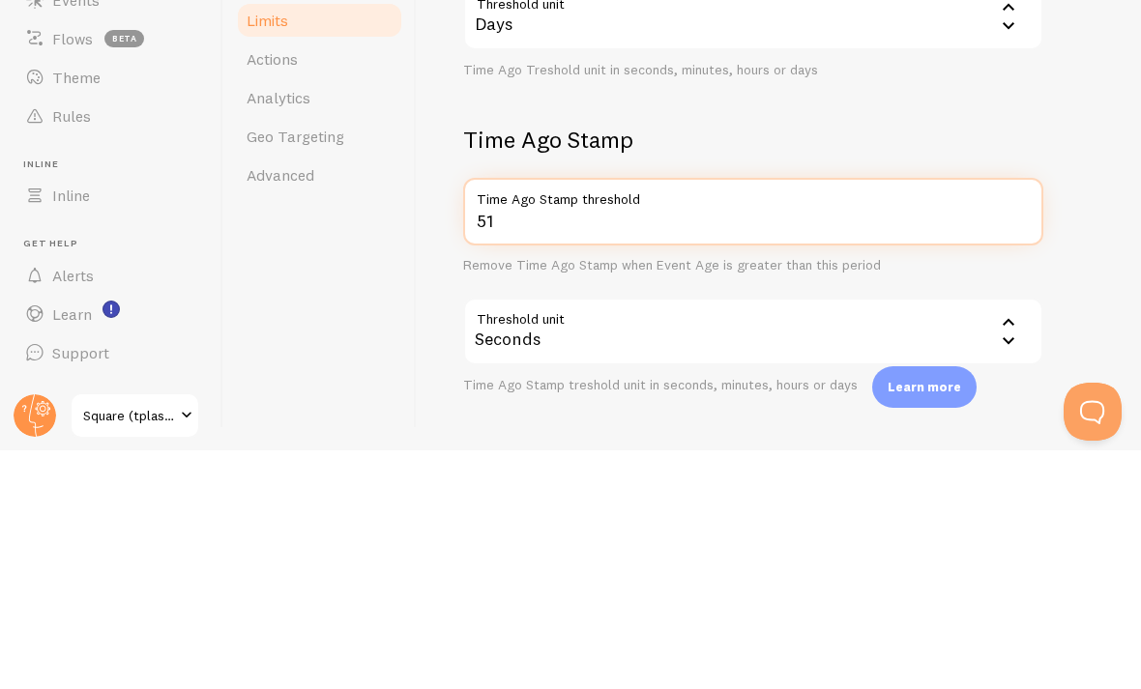
type input "5"
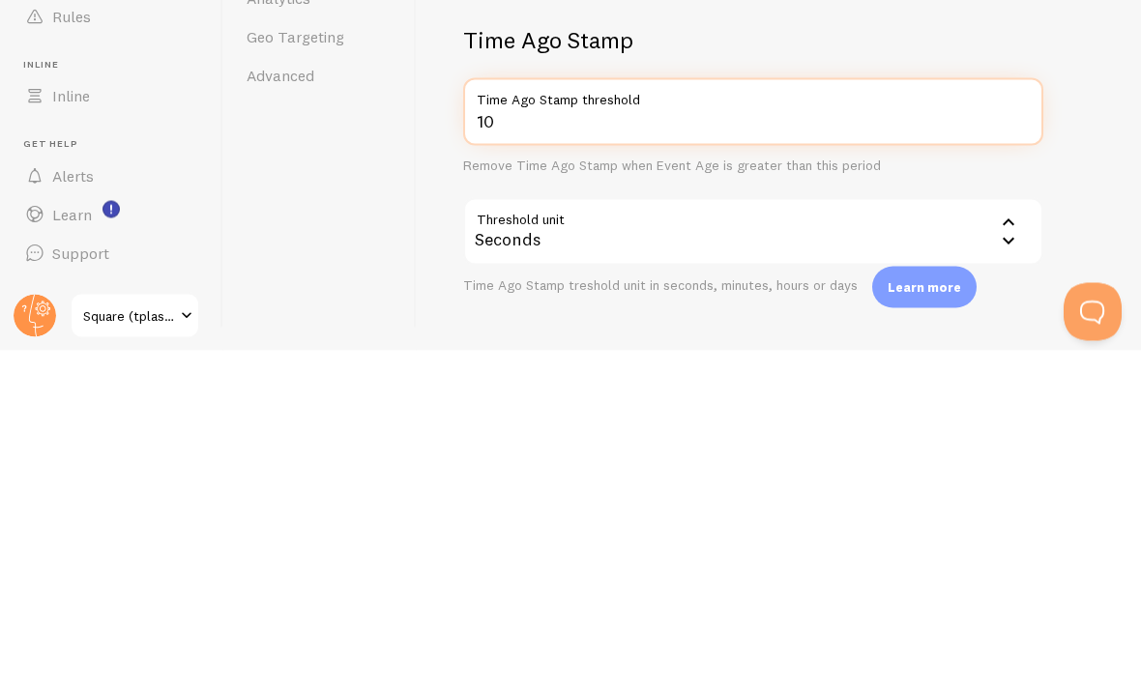
type input "10"
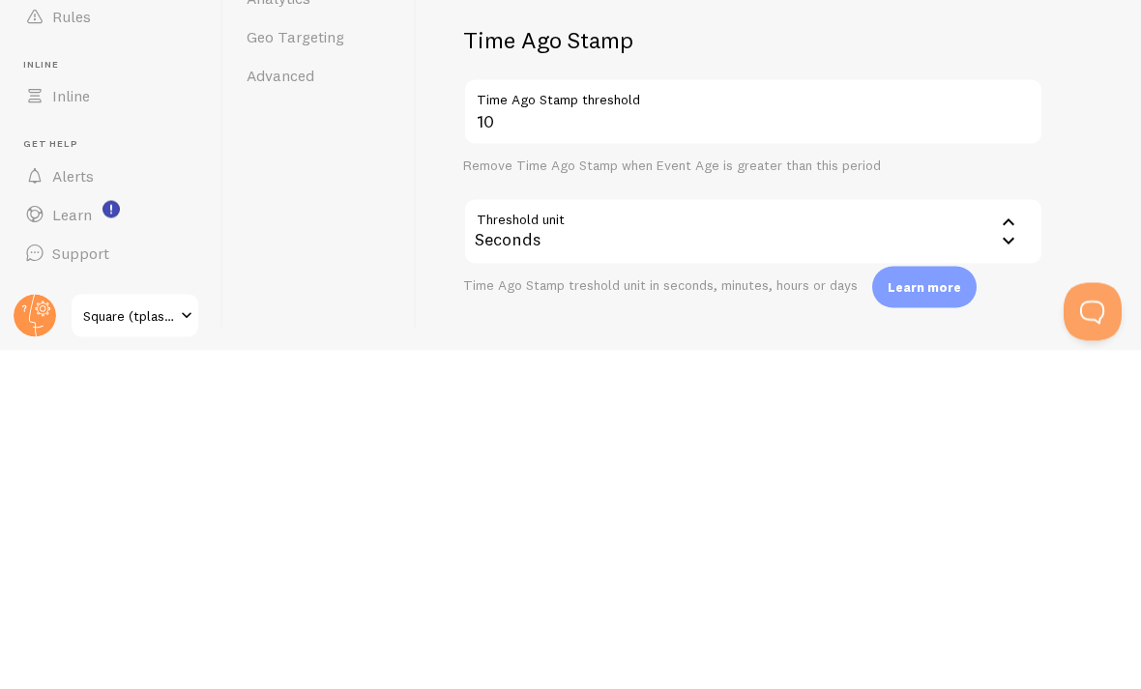
click at [792, 549] on icon at bounding box center [1008, 560] width 23 height 23
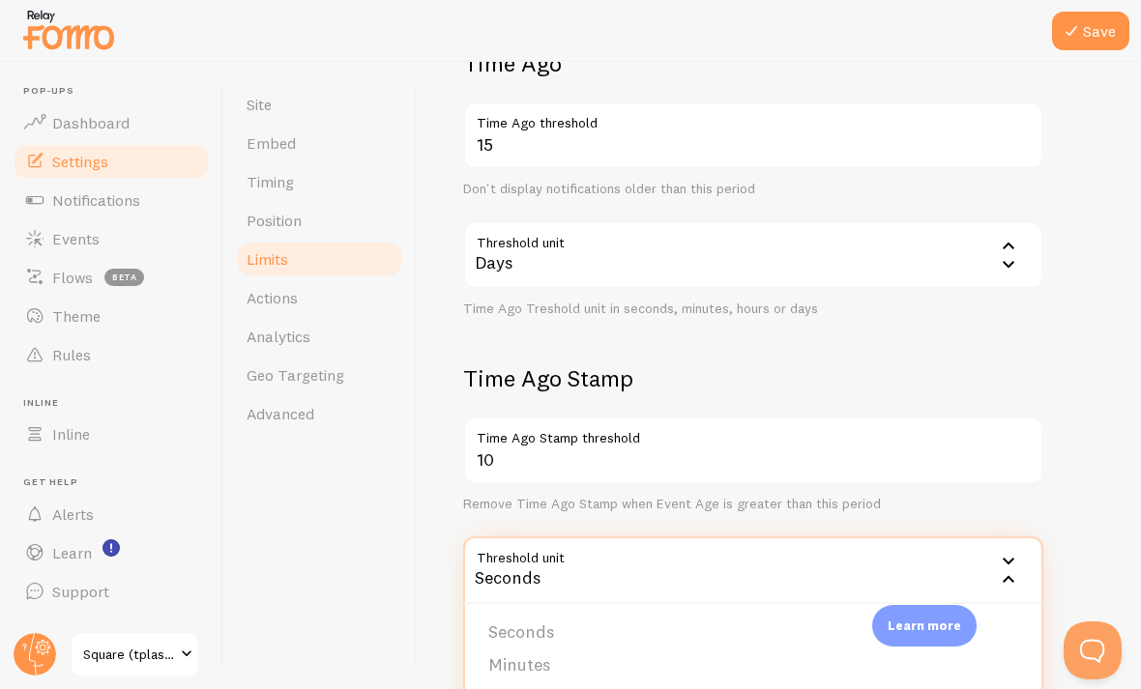
click at [526, 649] on li "Minutes" at bounding box center [753, 666] width 576 height 34
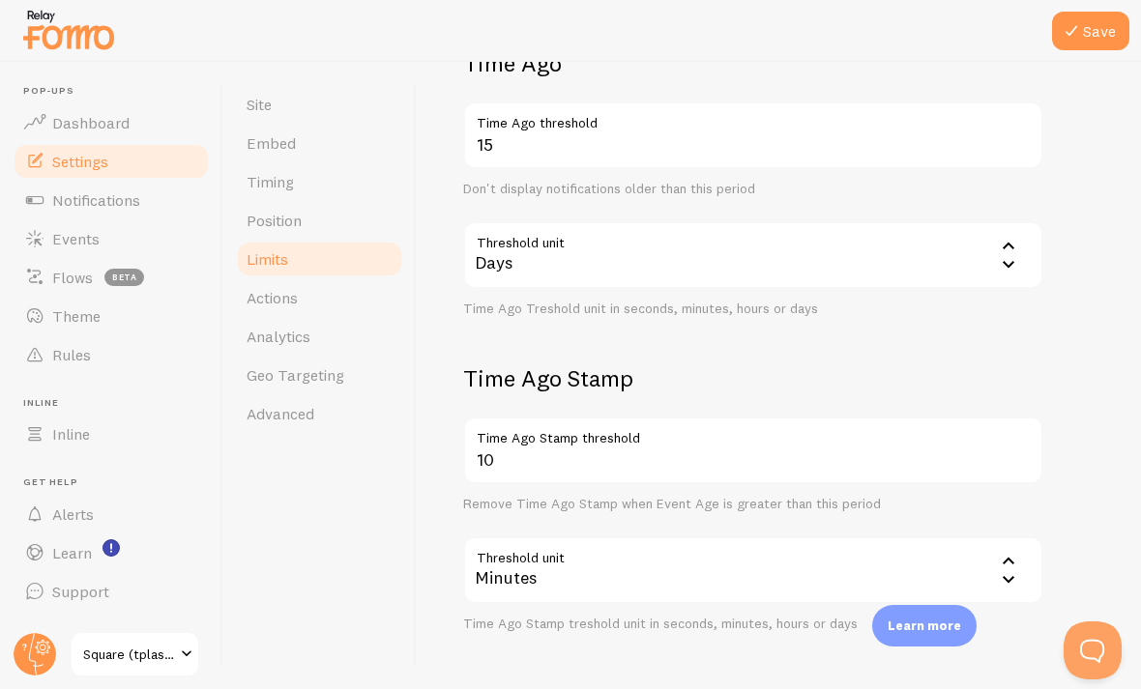
click at [527, 537] on div "Minutes" at bounding box center [753, 571] width 580 height 68
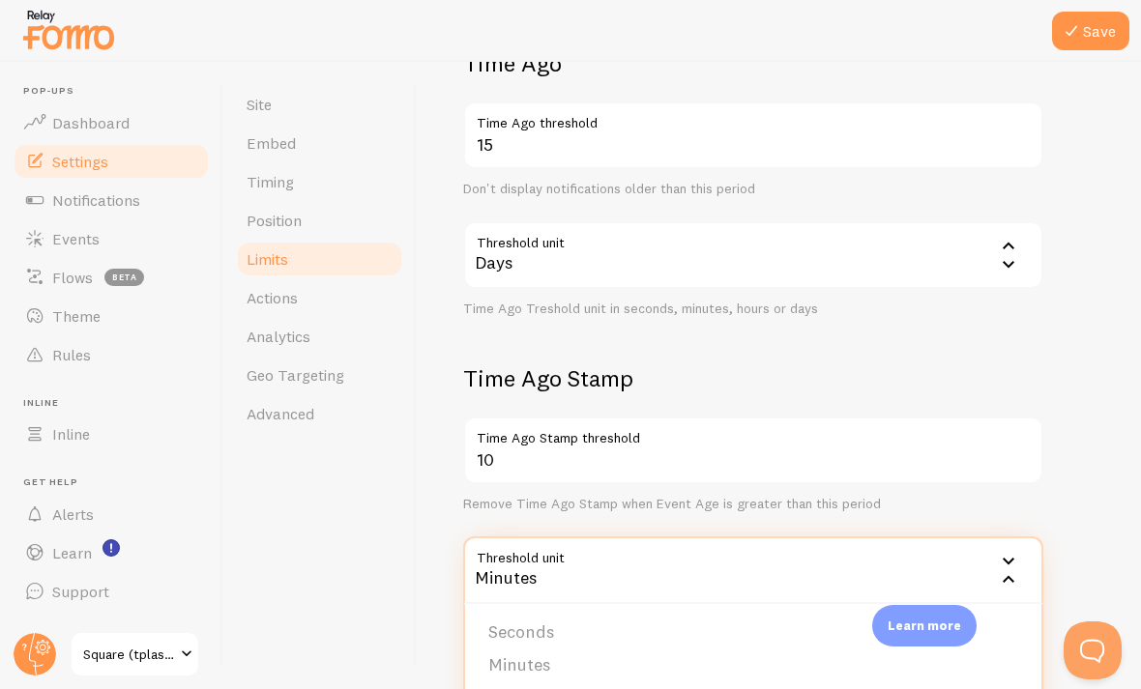
click at [450, 273] on div "Limits Notification control and limitations Notification Count 20 Max Notificat…" at bounding box center [779, 375] width 724 height 627
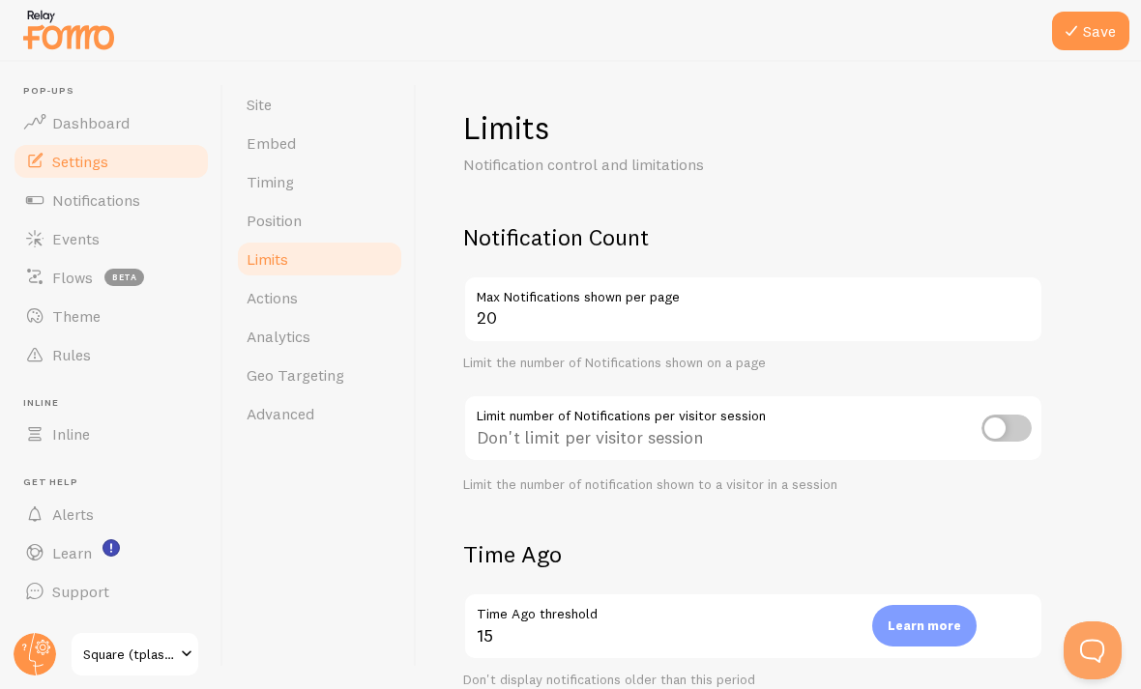
scroll to position [0, 0]
click at [792, 45] on button "Save" at bounding box center [1090, 31] width 77 height 39
click at [280, 162] on link "Timing" at bounding box center [319, 181] width 169 height 39
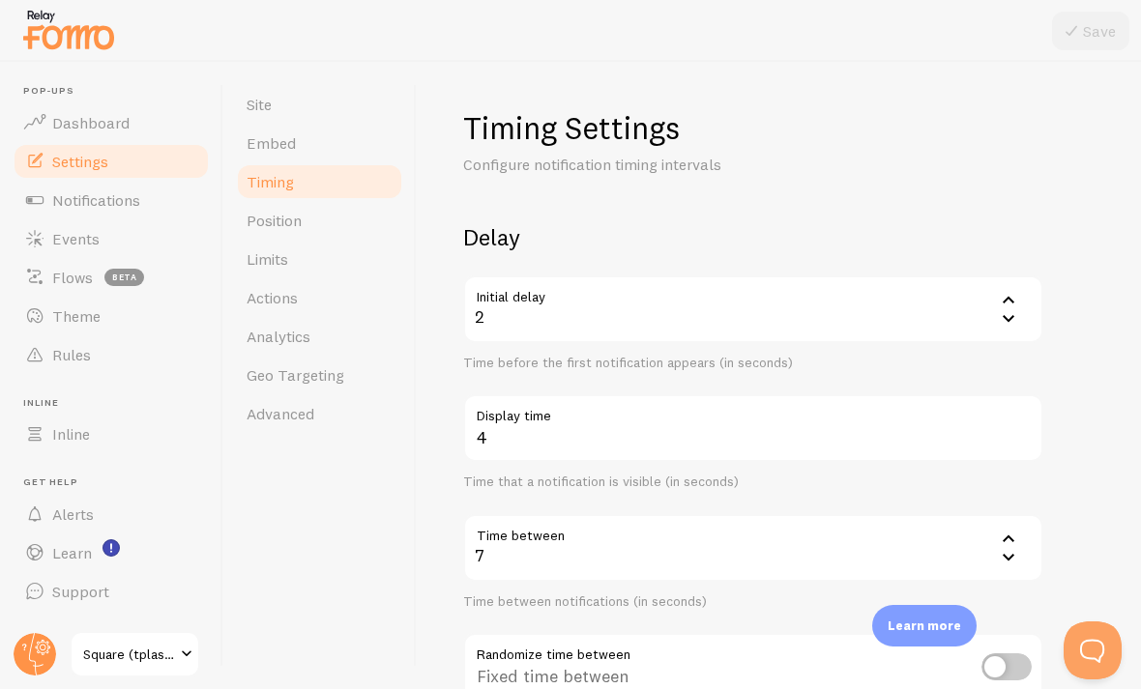
click at [264, 112] on span "Site" at bounding box center [259, 104] width 25 height 19
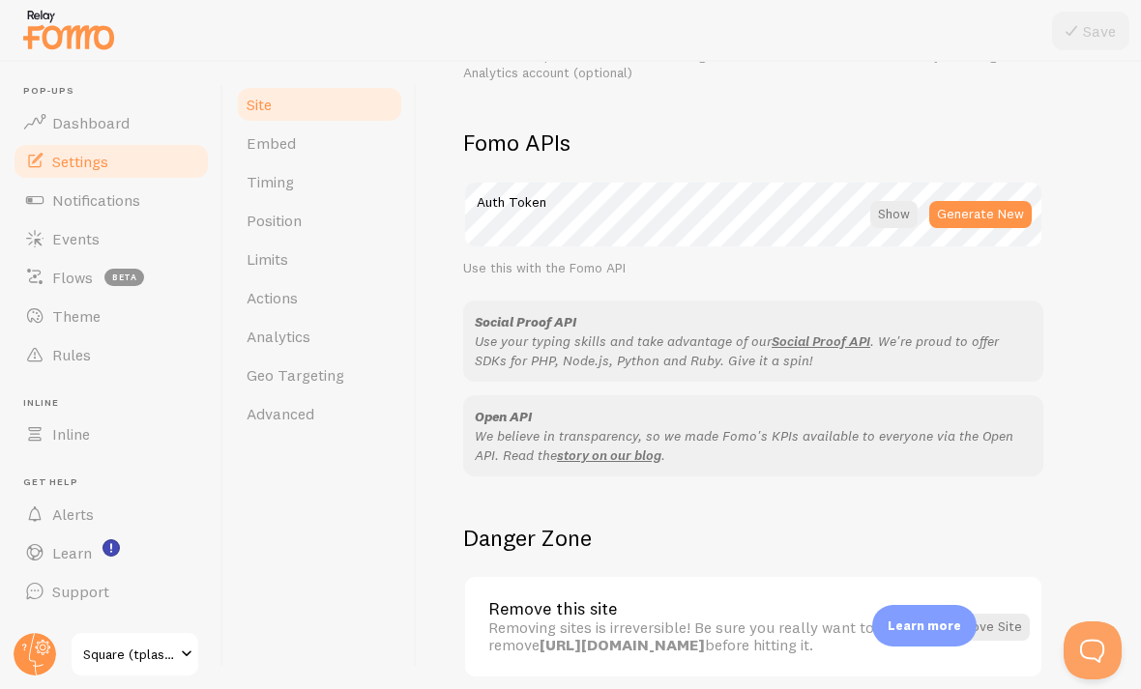
scroll to position [1052, 0]
click at [263, 429] on link "Advanced" at bounding box center [319, 413] width 169 height 39
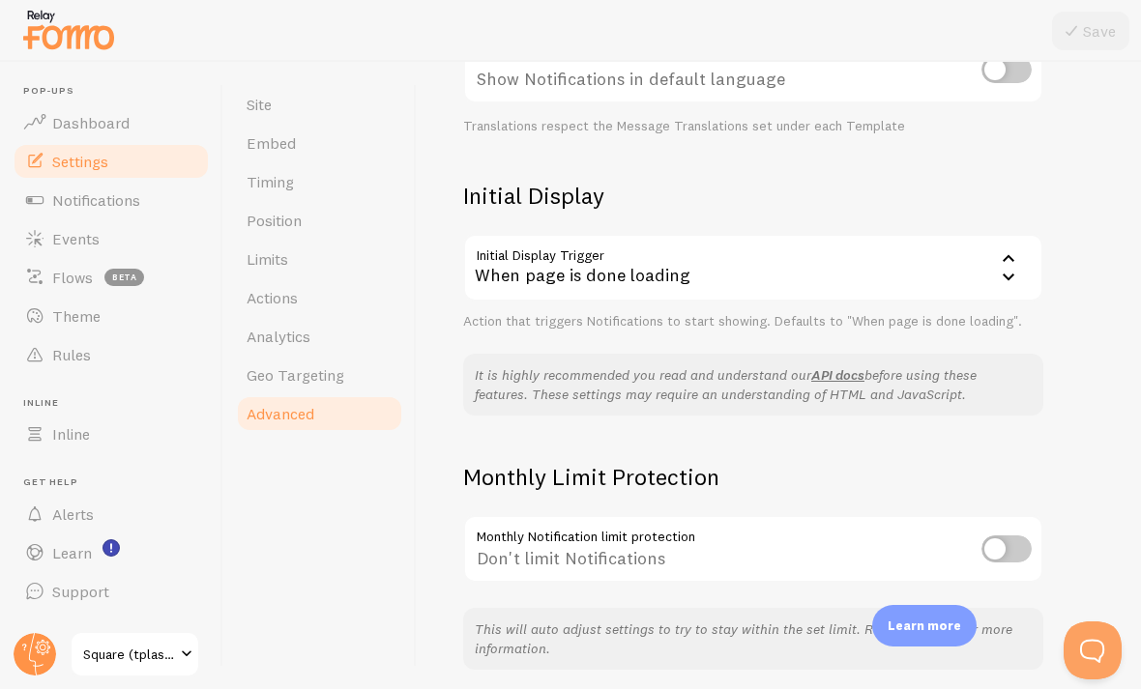
scroll to position [358, 0]
click at [34, 689] on html "Pop-ups Dashboard Settings Notifications Events Flows beta Theme Rules Inline I…" at bounding box center [570, 344] width 1141 height 689
click at [20, 689] on html "Pop-ups Dashboard Settings Notifications Events Flows beta Theme Rules Inline I…" at bounding box center [570, 344] width 1141 height 689
click at [23, 689] on html "Pop-ups Dashboard Settings Notifications Events Flows beta Theme Rules Inline I…" at bounding box center [570, 344] width 1141 height 689
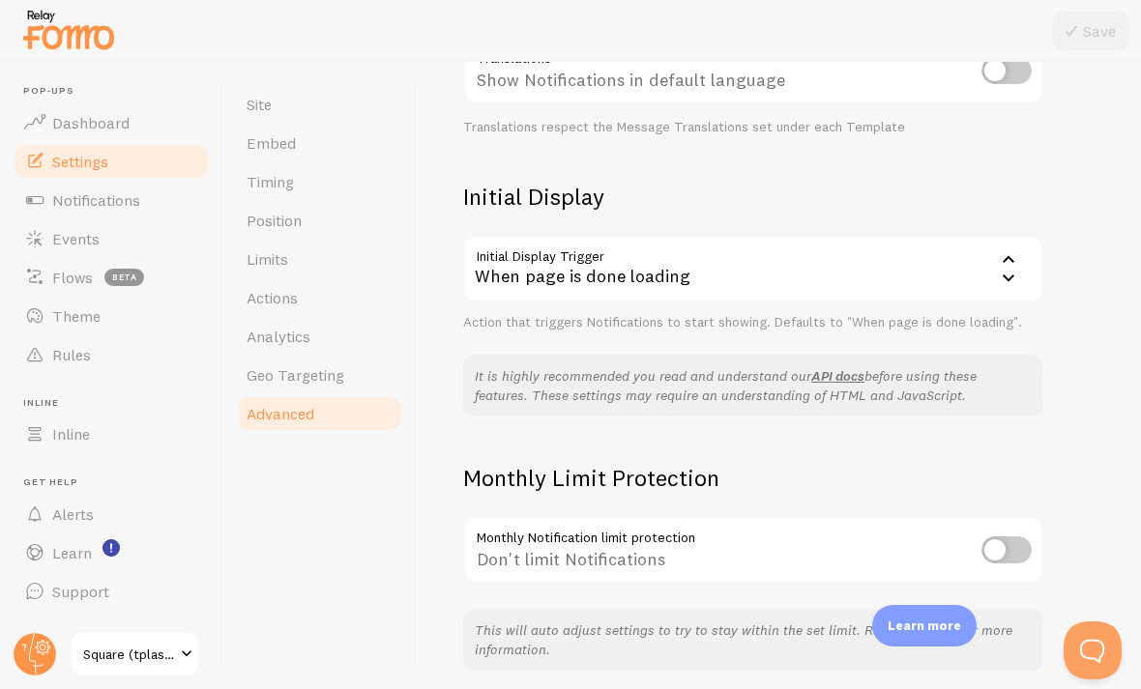
click at [22, 689] on html "Pop-ups Dashboard Settings Notifications Events Flows beta Theme Rules Inline I…" at bounding box center [570, 344] width 1141 height 689
click at [25, 689] on html "Pop-ups Dashboard Settings Notifications Events Flows beta Theme Rules Inline I…" at bounding box center [570, 344] width 1141 height 689
click at [63, 242] on span "Events" at bounding box center [75, 238] width 47 height 19
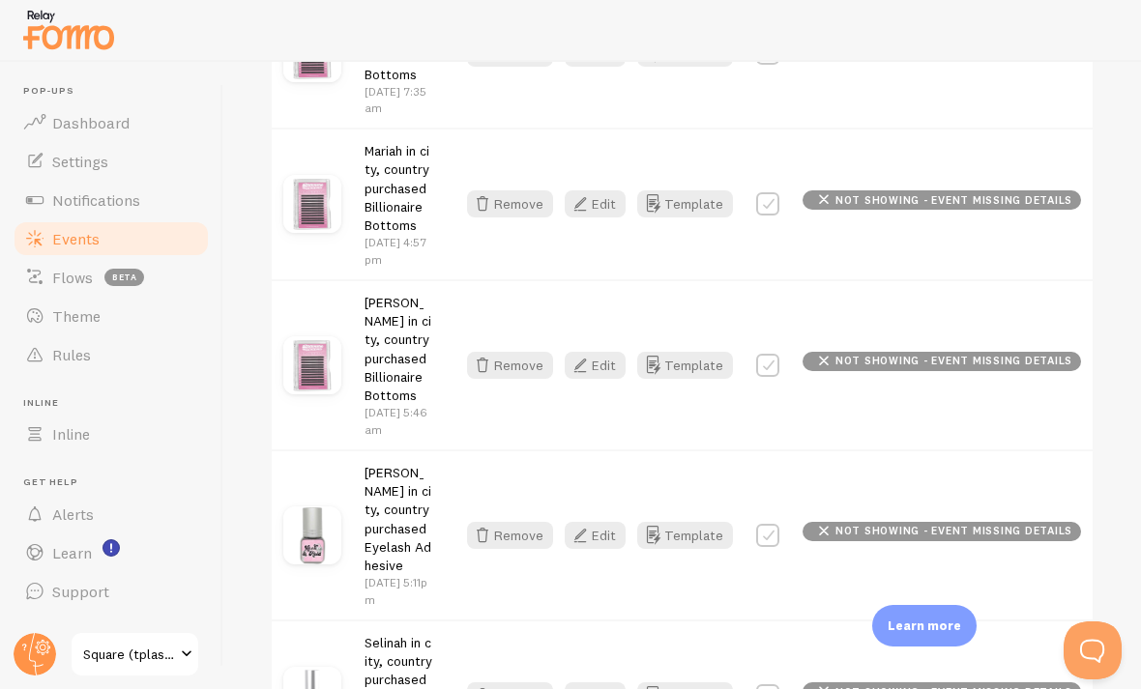
scroll to position [1696, 0]
